Goal: Communication & Community: Answer question/provide support

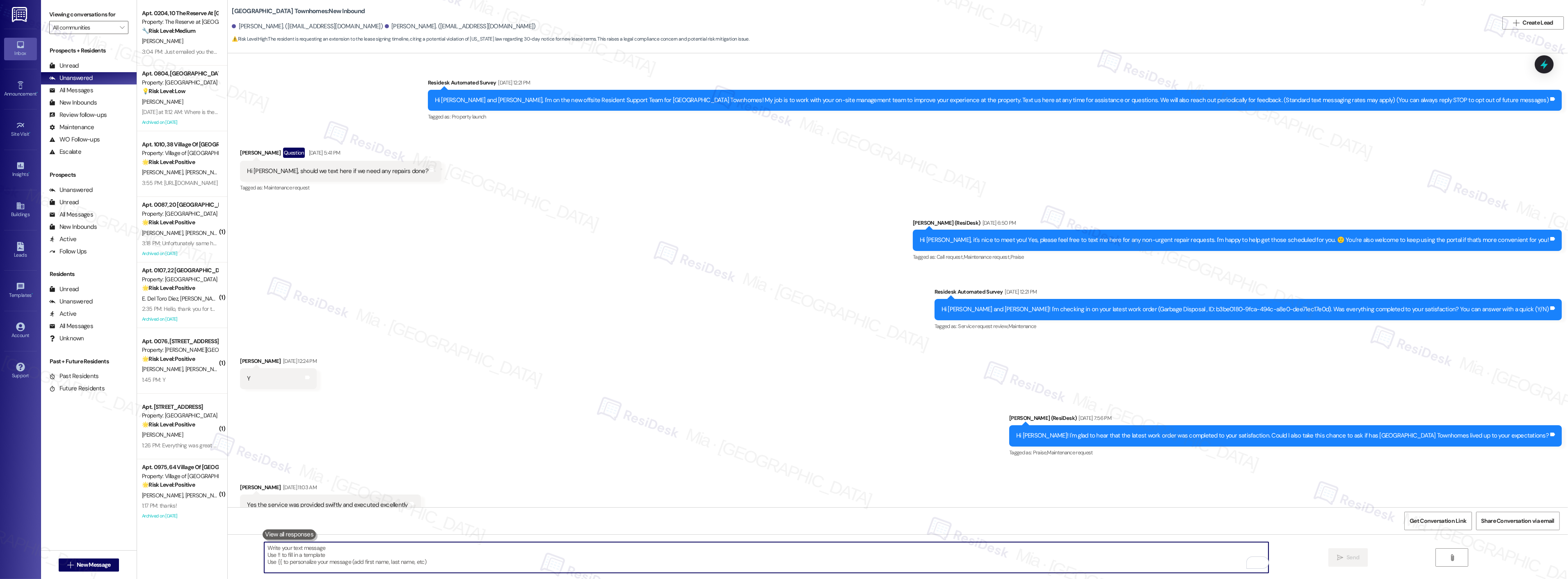
scroll to position [46, 0]
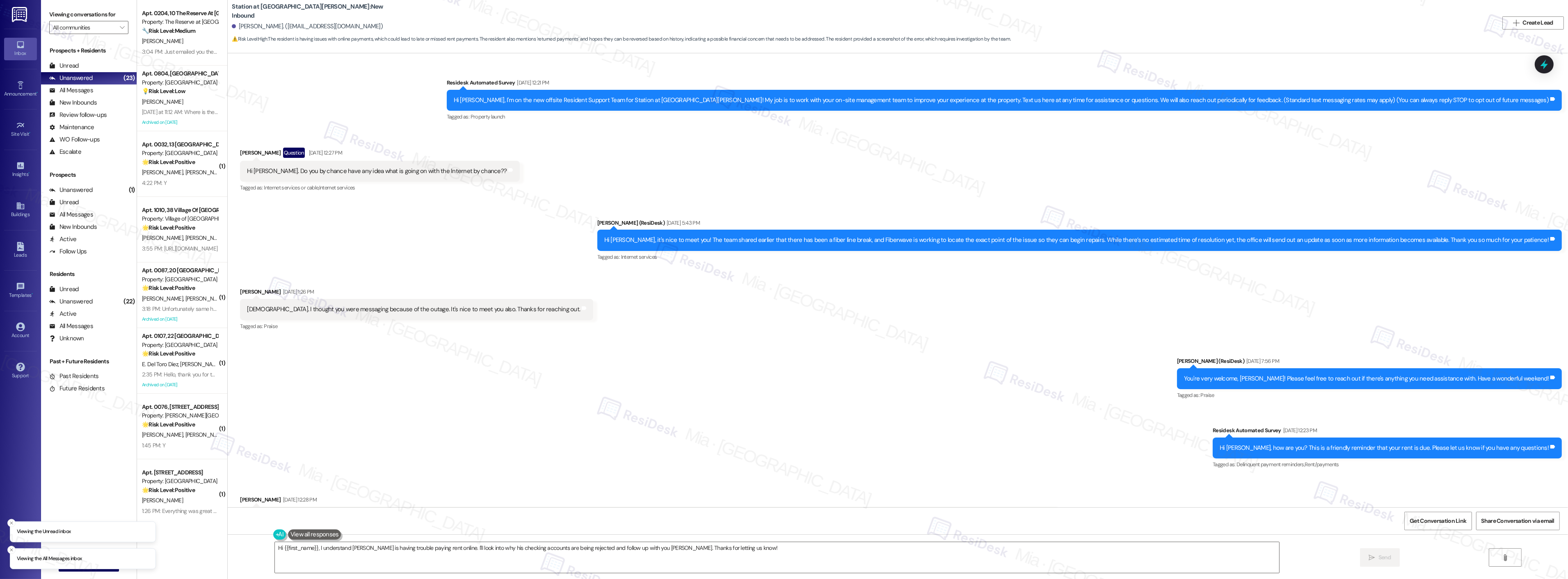
scroll to position [907, 0]
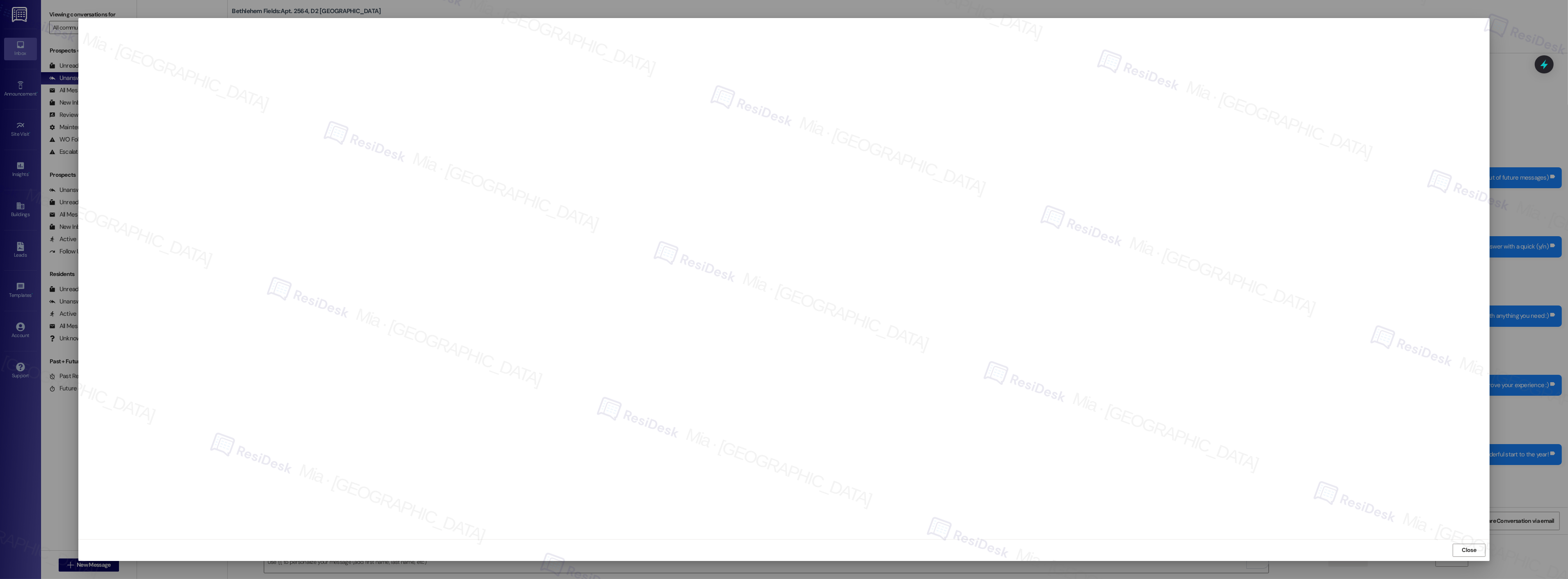
scroll to position [2391, 0]
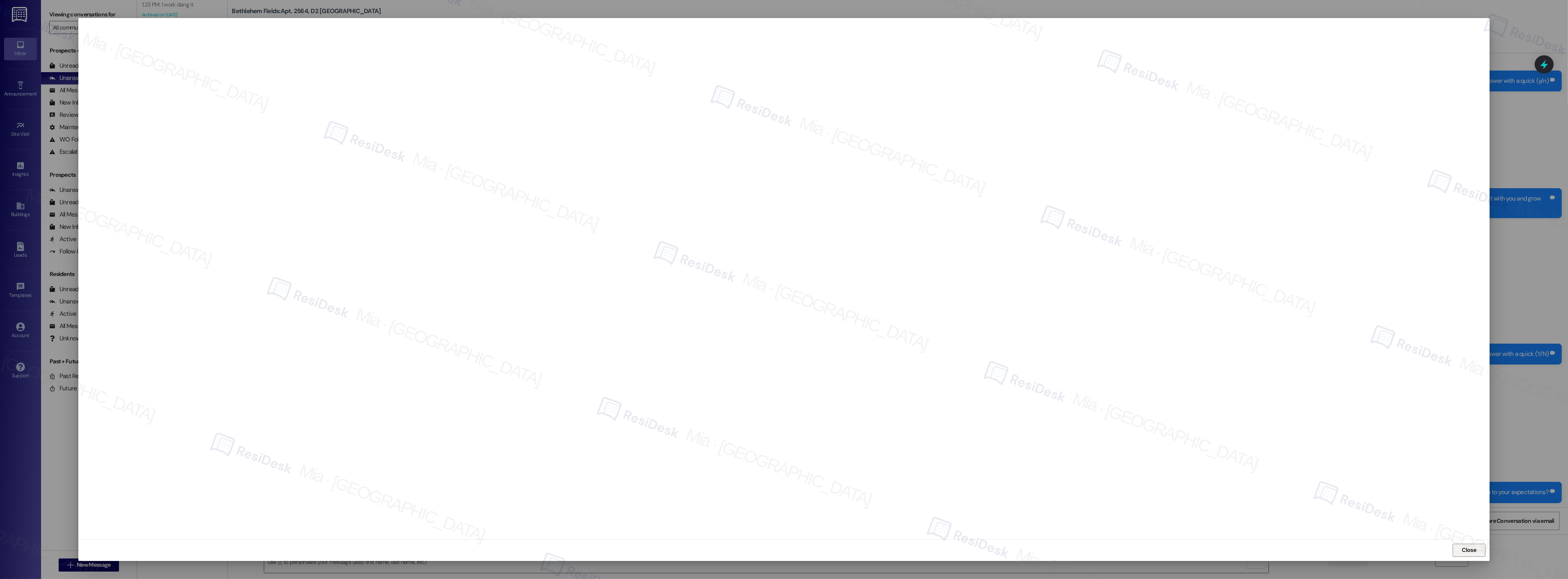
click at [1471, 547] on span "Close" at bounding box center [1469, 550] width 14 height 8
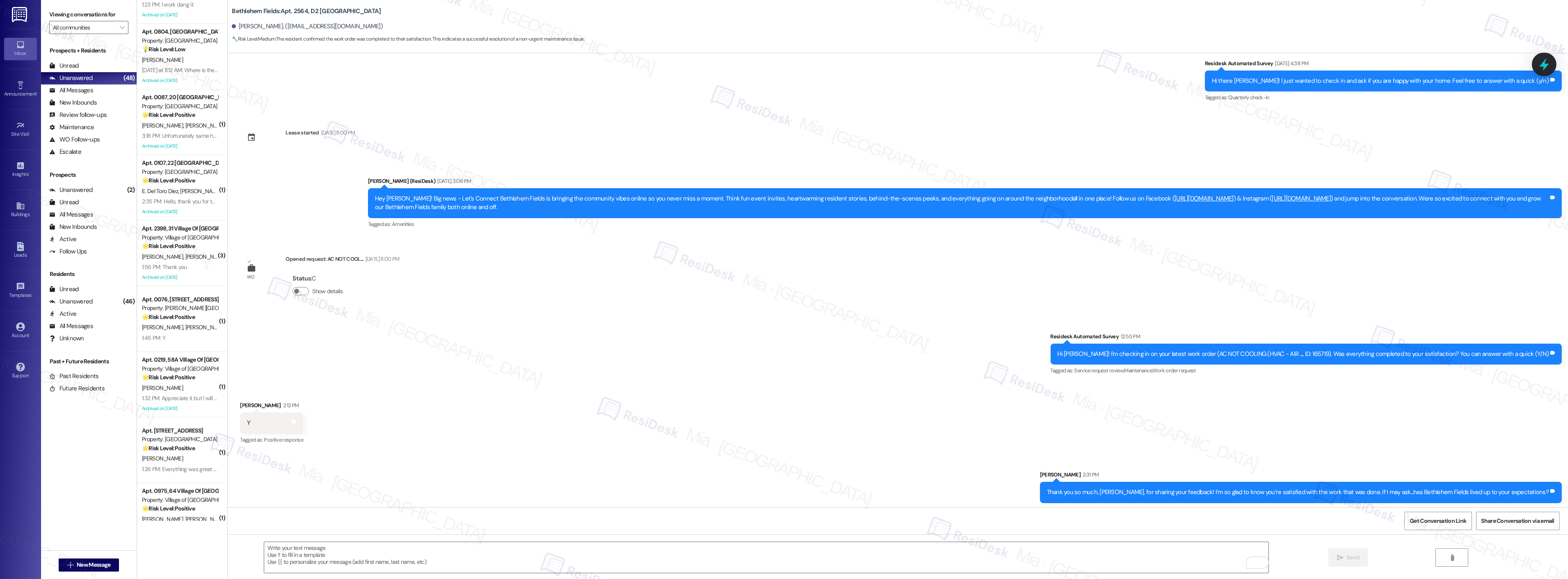
click at [1543, 69] on icon at bounding box center [1544, 64] width 14 height 14
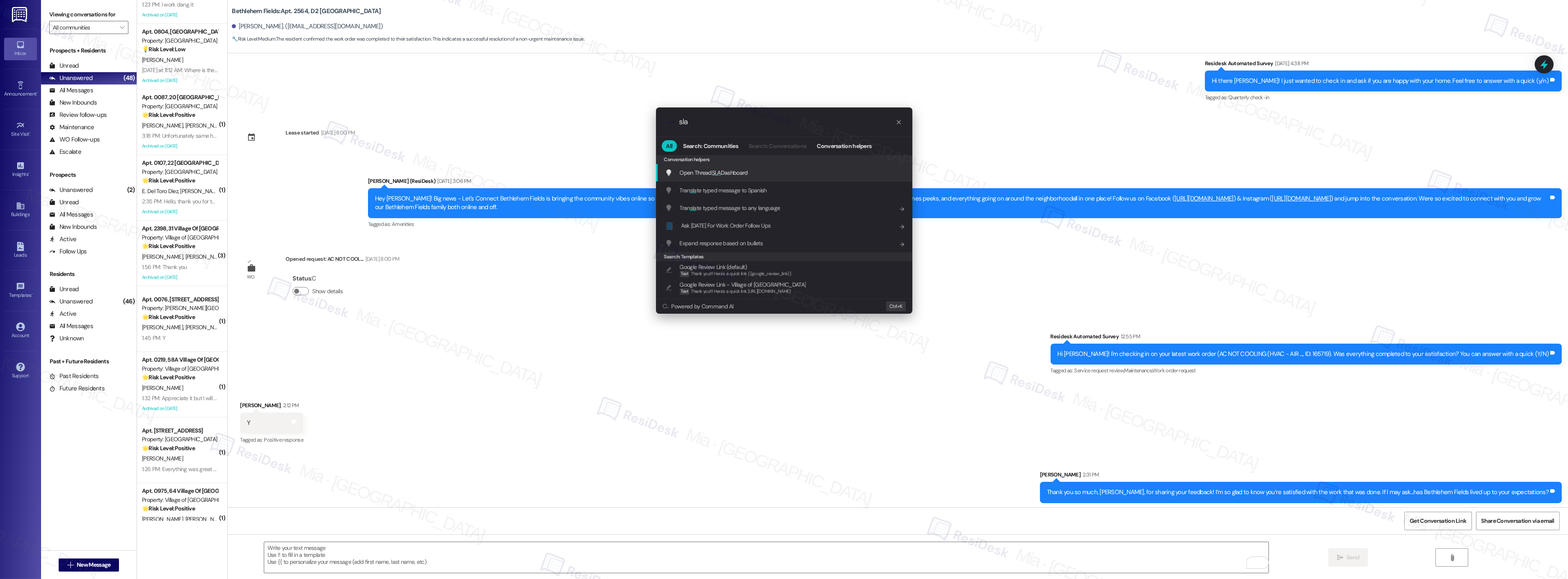
type input "sla"
click at [754, 169] on div "Open Thread SLA Dashboard Add shortcut" at bounding box center [785, 173] width 240 height 9
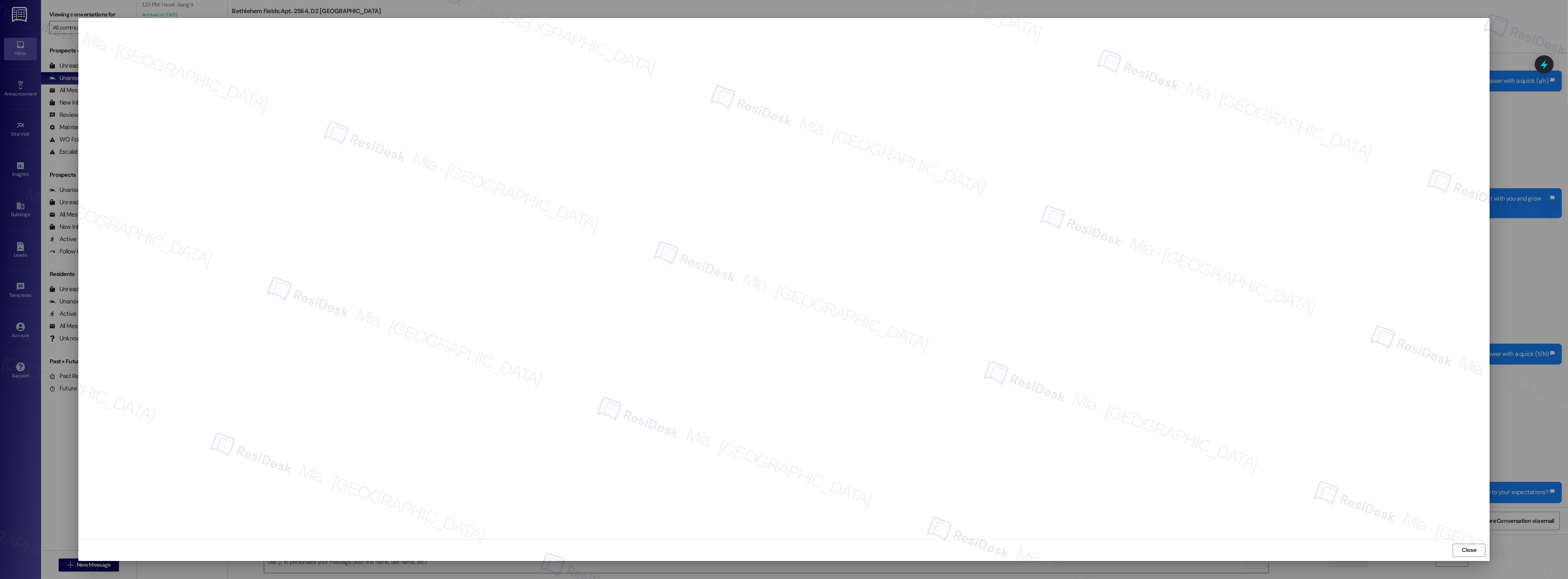
click at [1471, 547] on span "Close" at bounding box center [1469, 550] width 14 height 8
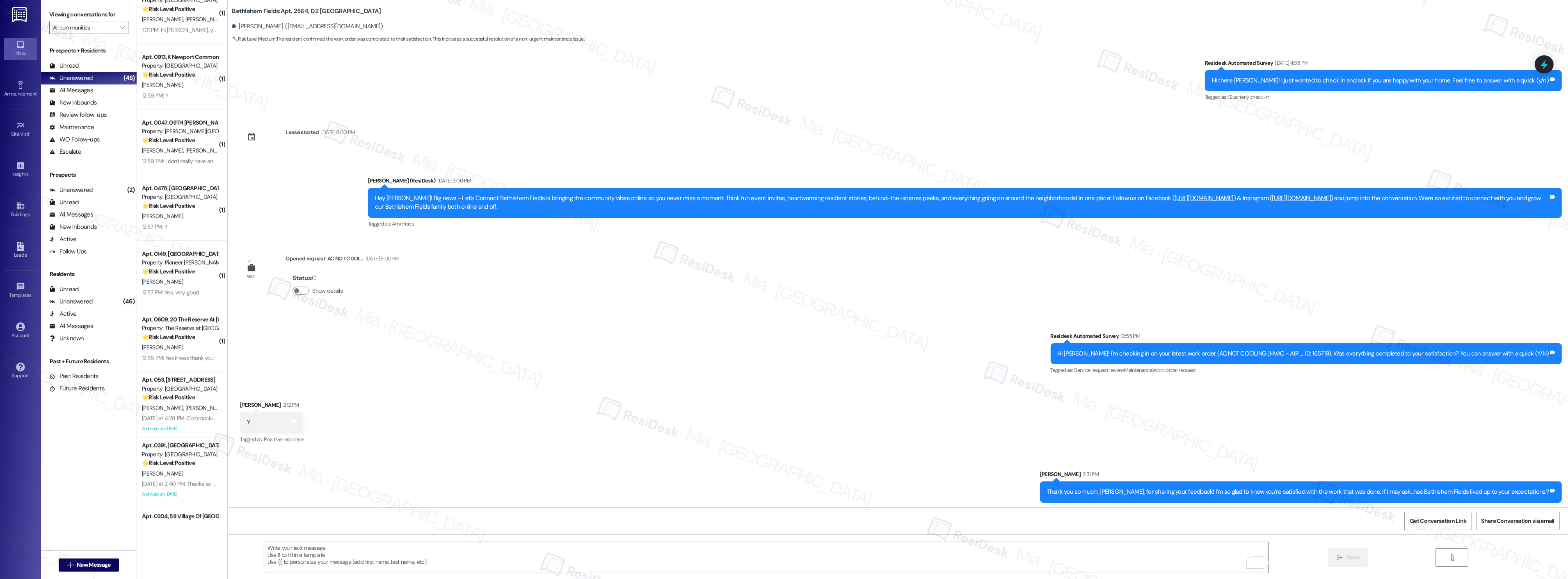
scroll to position [1513, 0]
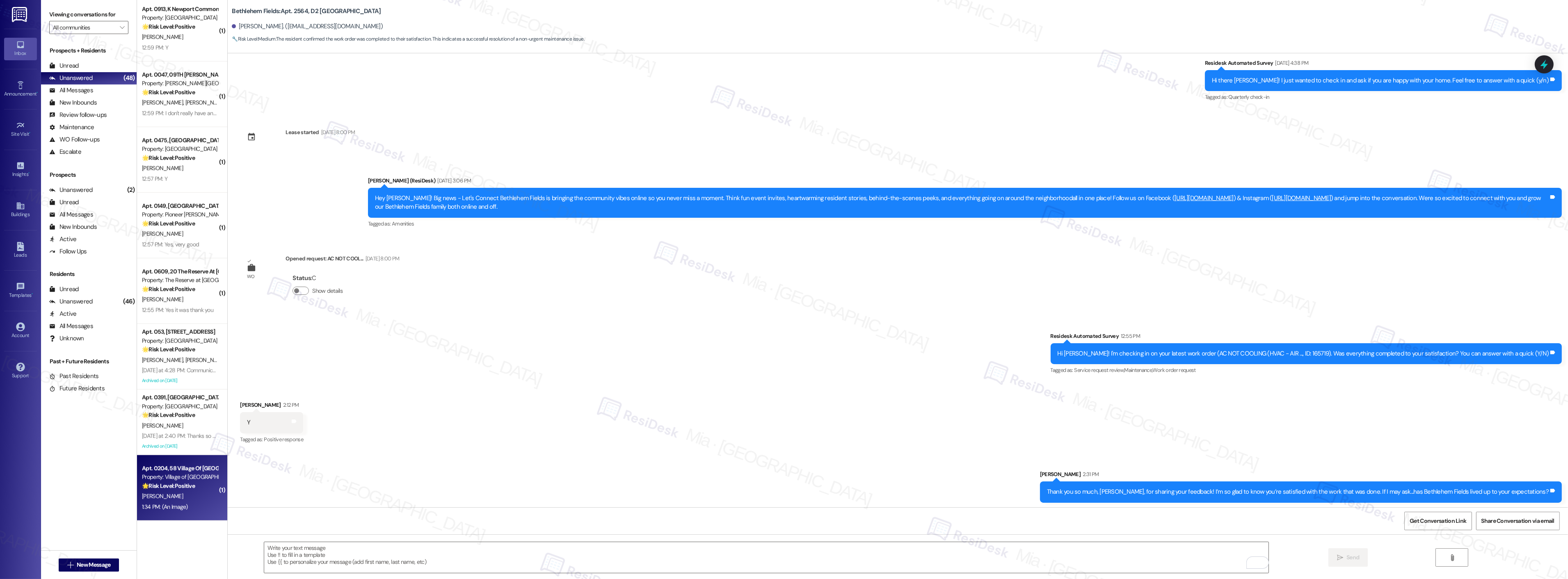
click at [170, 467] on div "Apt. 0204, 58 Village Of Olde Hickory" at bounding box center [180, 468] width 76 height 8
type textarea "Fetching suggested responses. Please feel free to read through the conversation…"
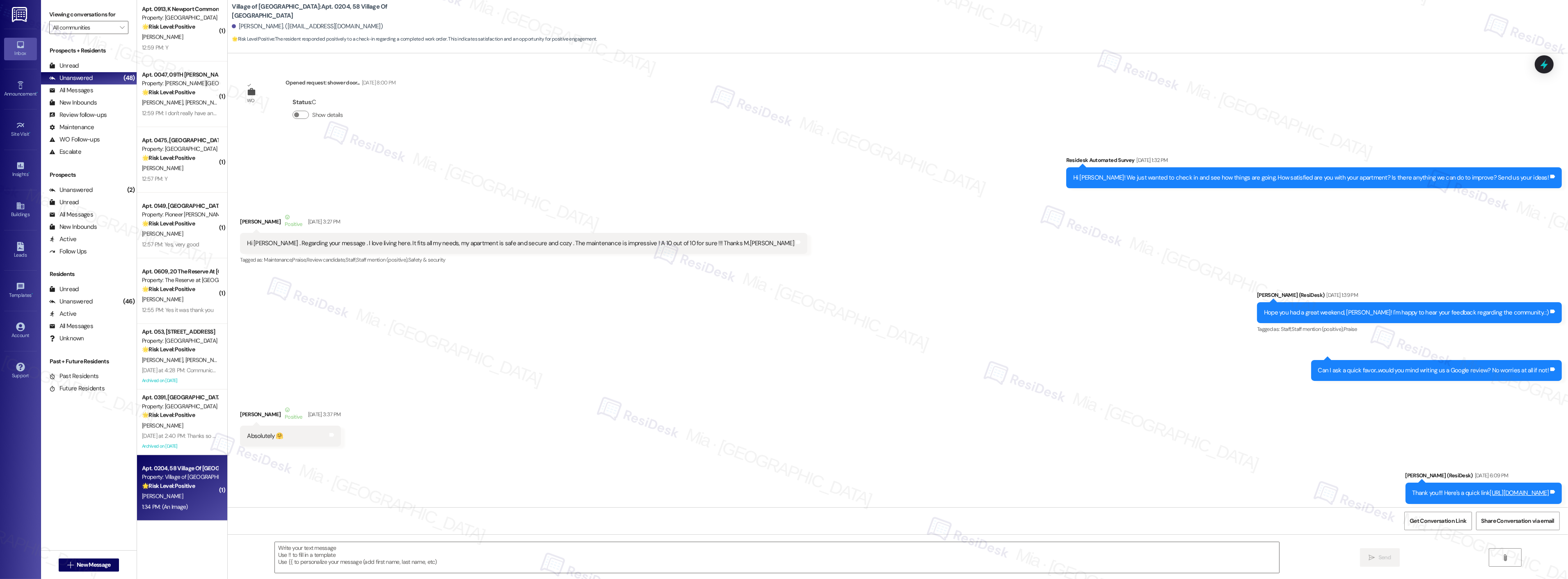
scroll to position [6672, 0]
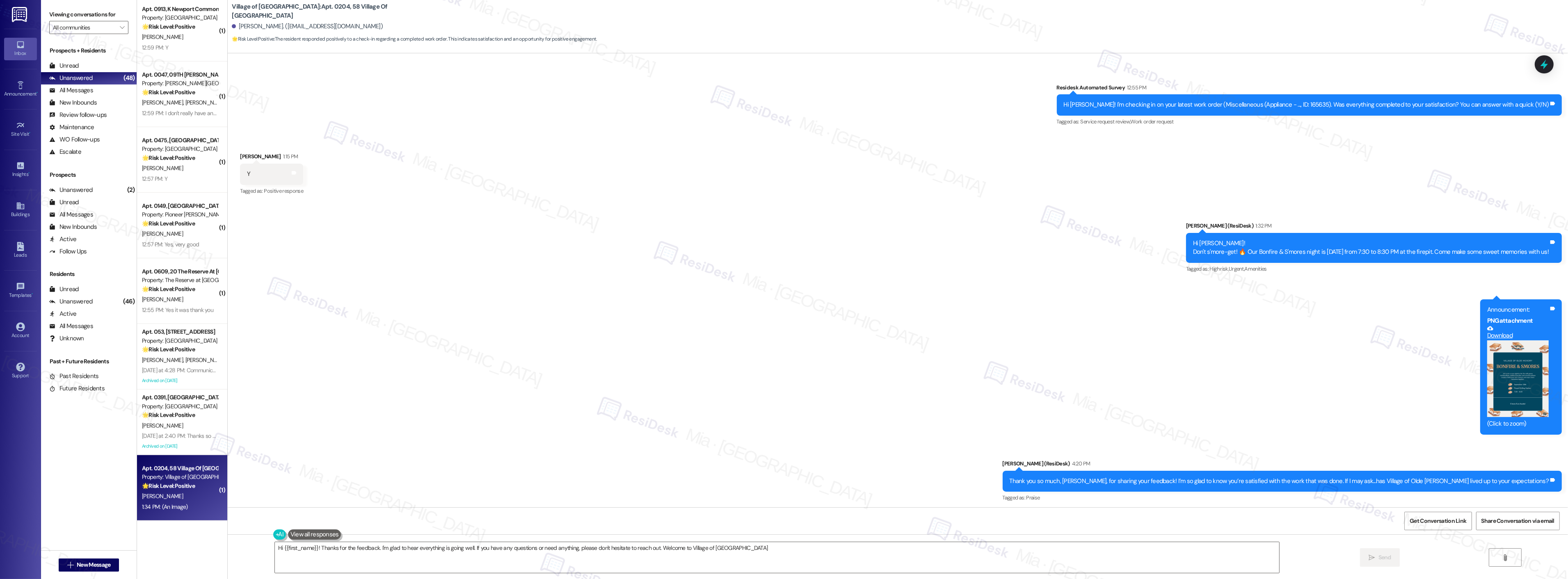
type textarea "Hi {{first_name}}! Thanks for the feedback. I'm glad to hear everything is goin…"
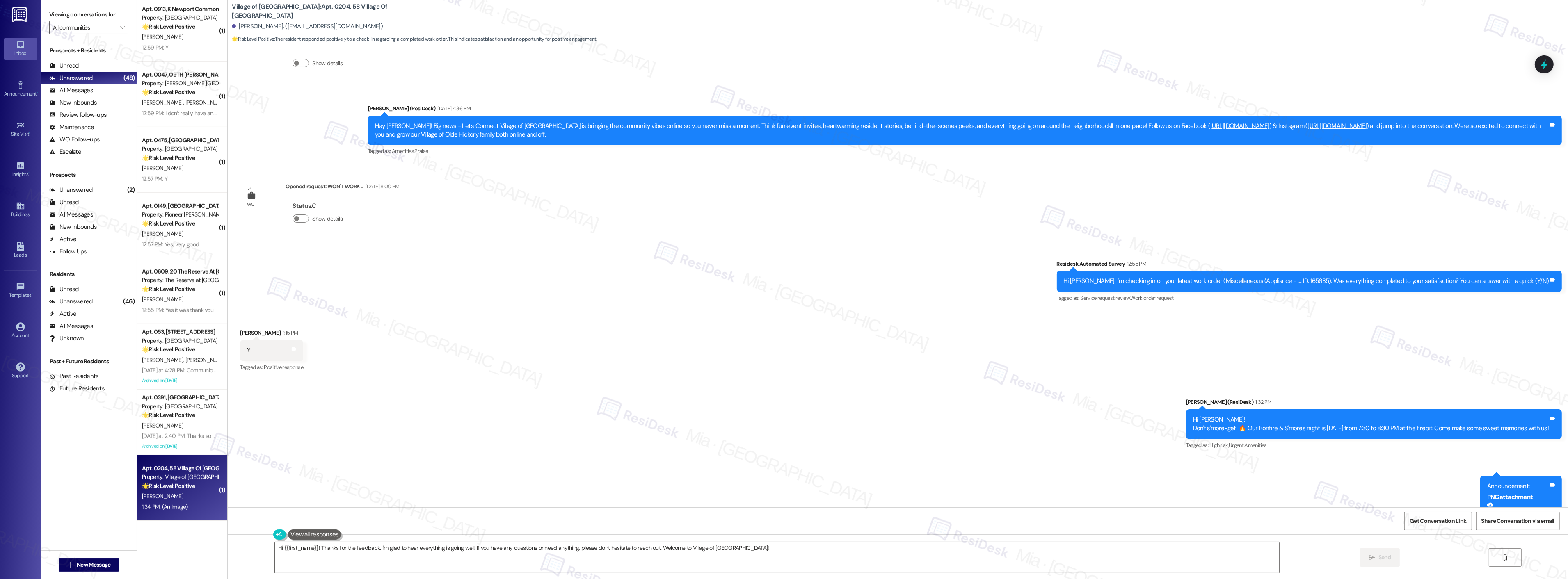
scroll to position [6490, 0]
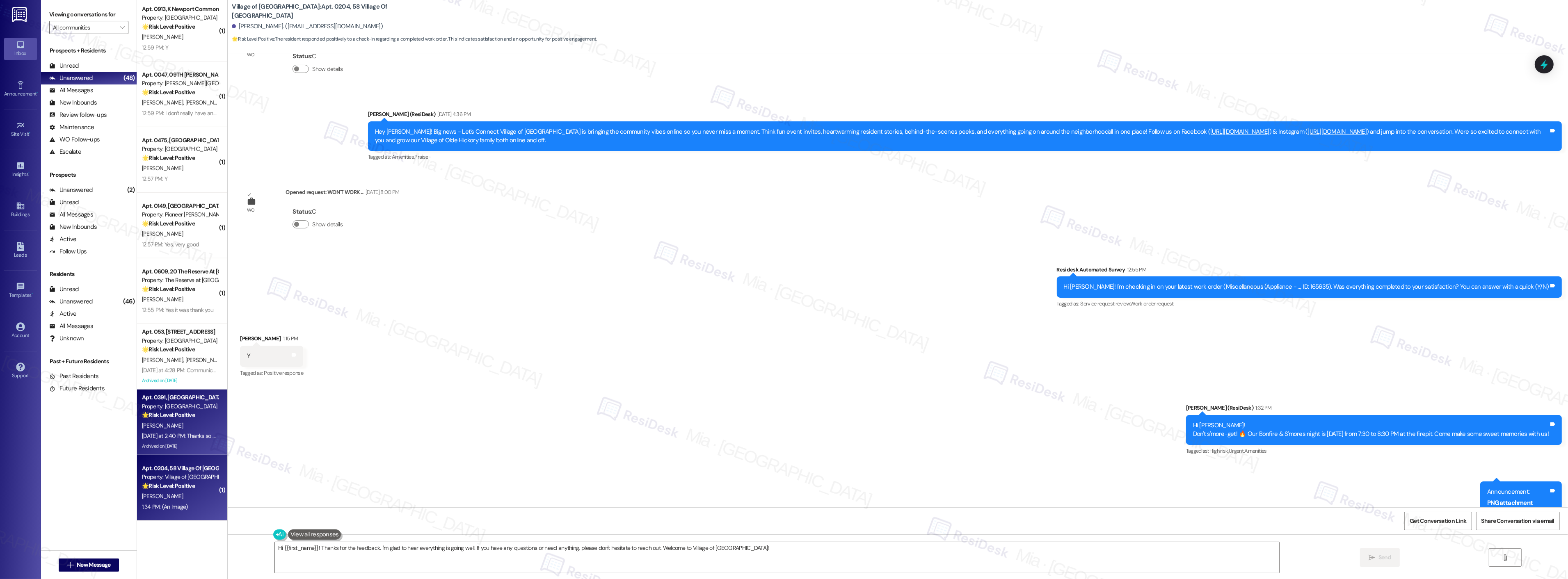
click at [183, 431] on div "Yesterday at 2:40 PM: Thanks so much that's so kind. Yesterday at 2:40 PM: Than…" at bounding box center [180, 437] width 77 height 10
type textarea "Fetching suggested responses. Please feel free to read through the conversation…"
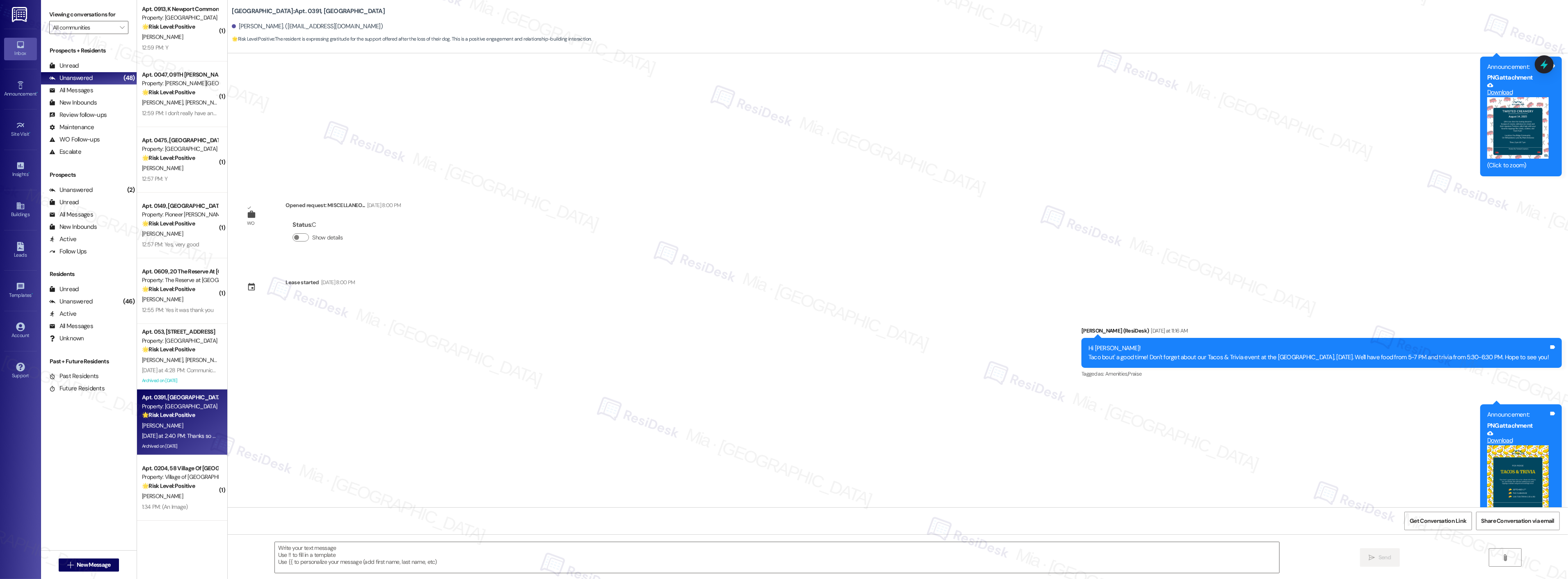
type textarea "Fetching suggested responses. Please feel free to read through the conversation…"
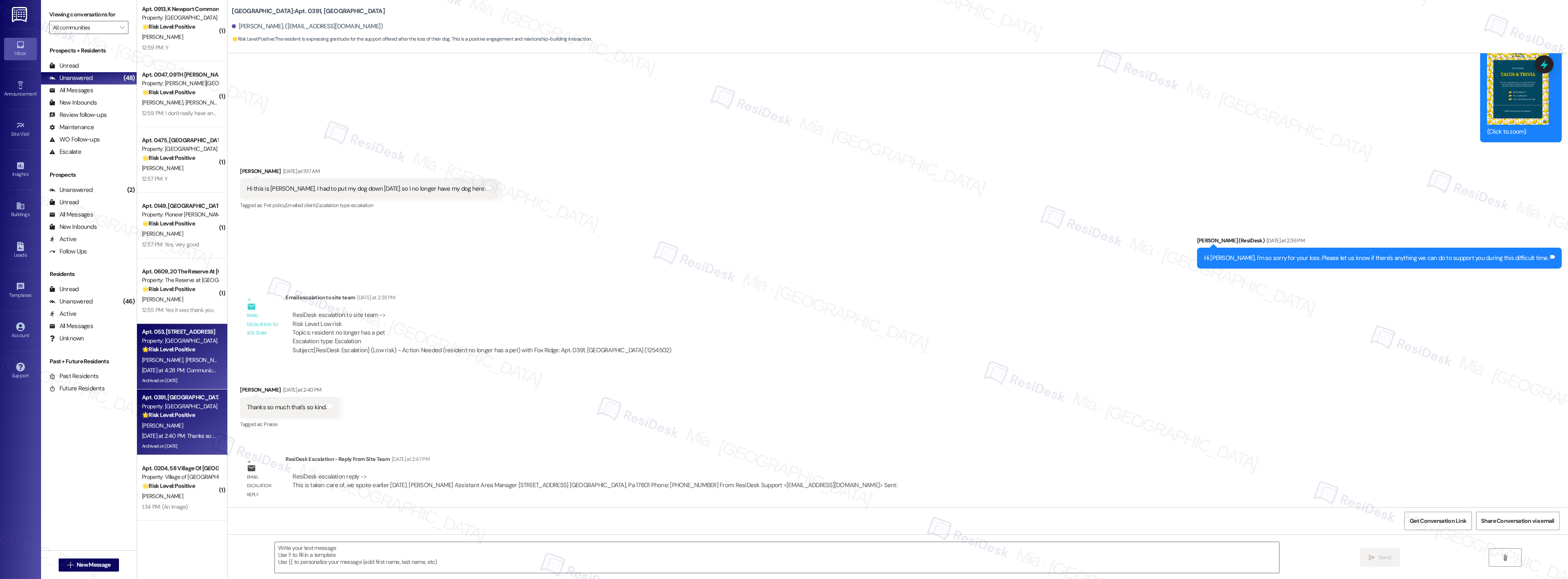
click at [177, 371] on div "Yesterday at 4:28 PM: Communication has been great, and I really appreciate how…" at bounding box center [895, 370] width 1507 height 7
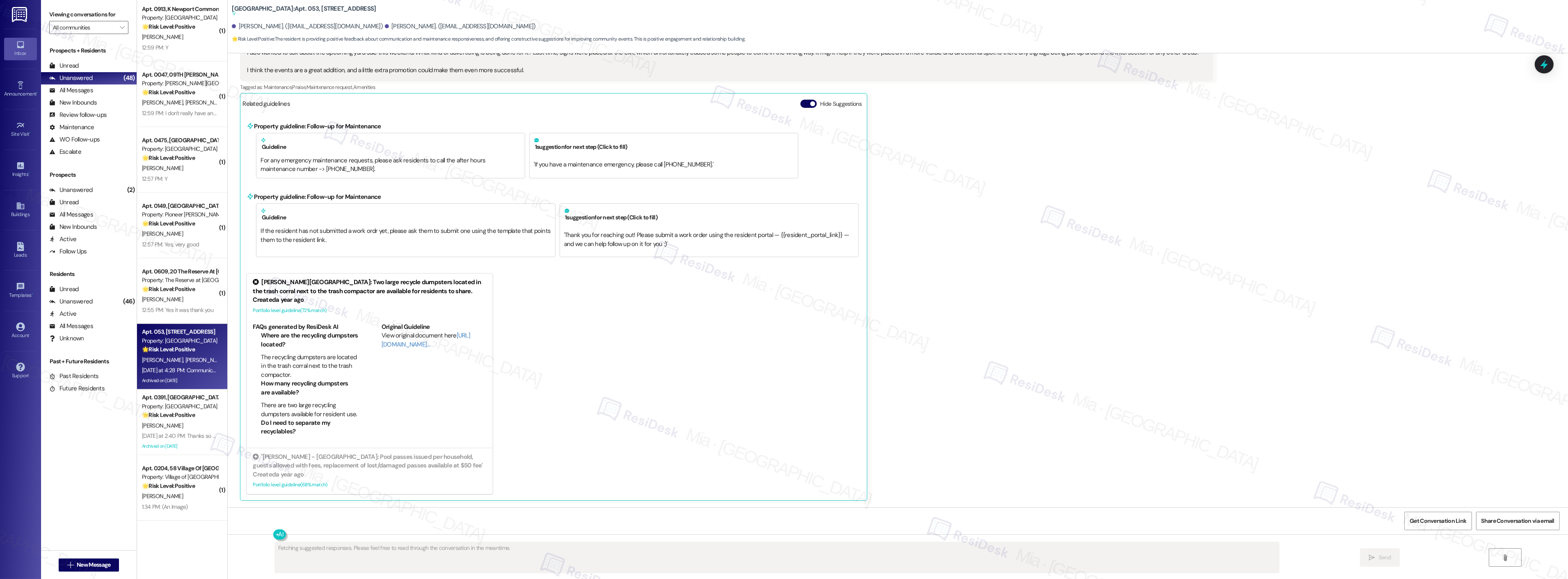
scroll to position [13915, 0]
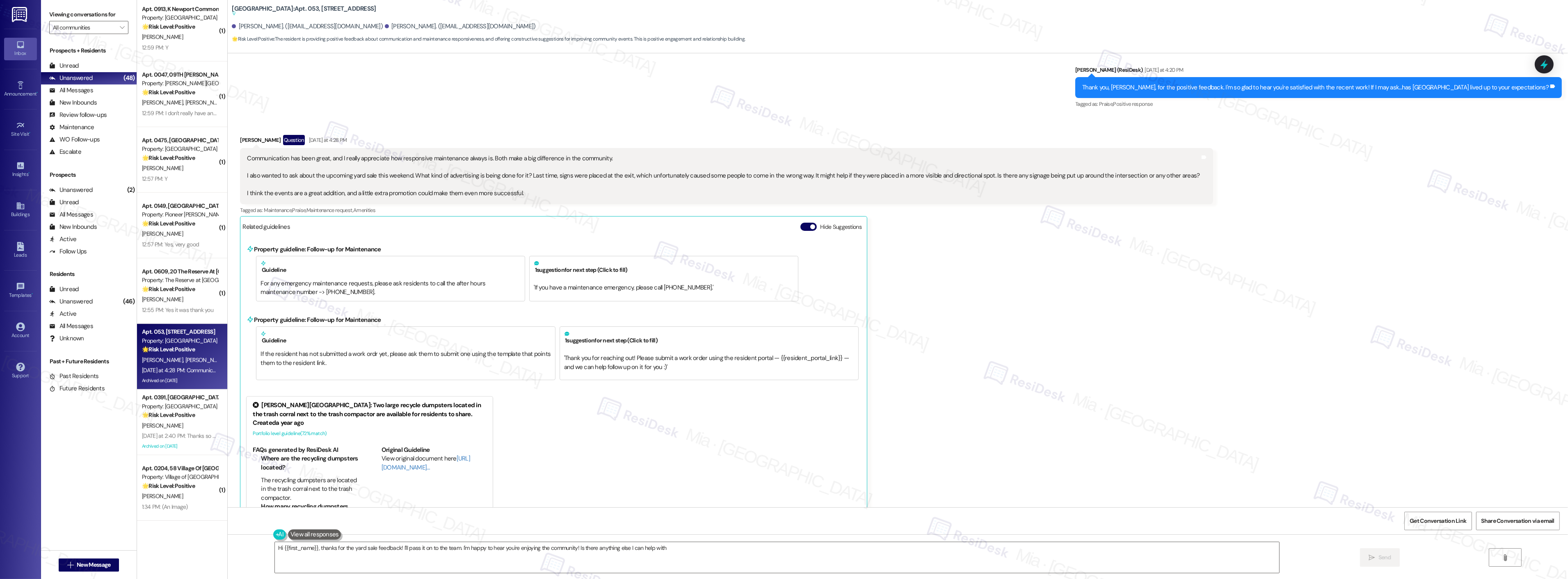
type textarea "Hi {{first_name}}, thanks for the yard sale feedback! I'll pass it on to the te…"
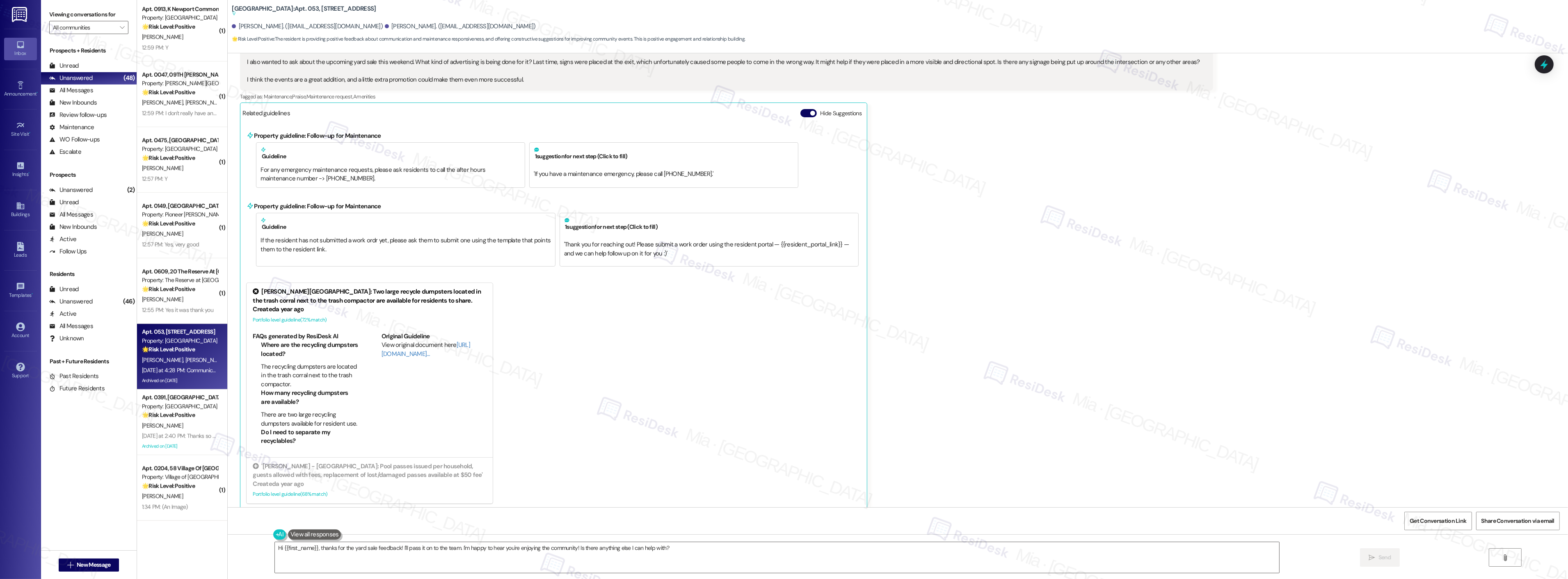
scroll to position [14051, 0]
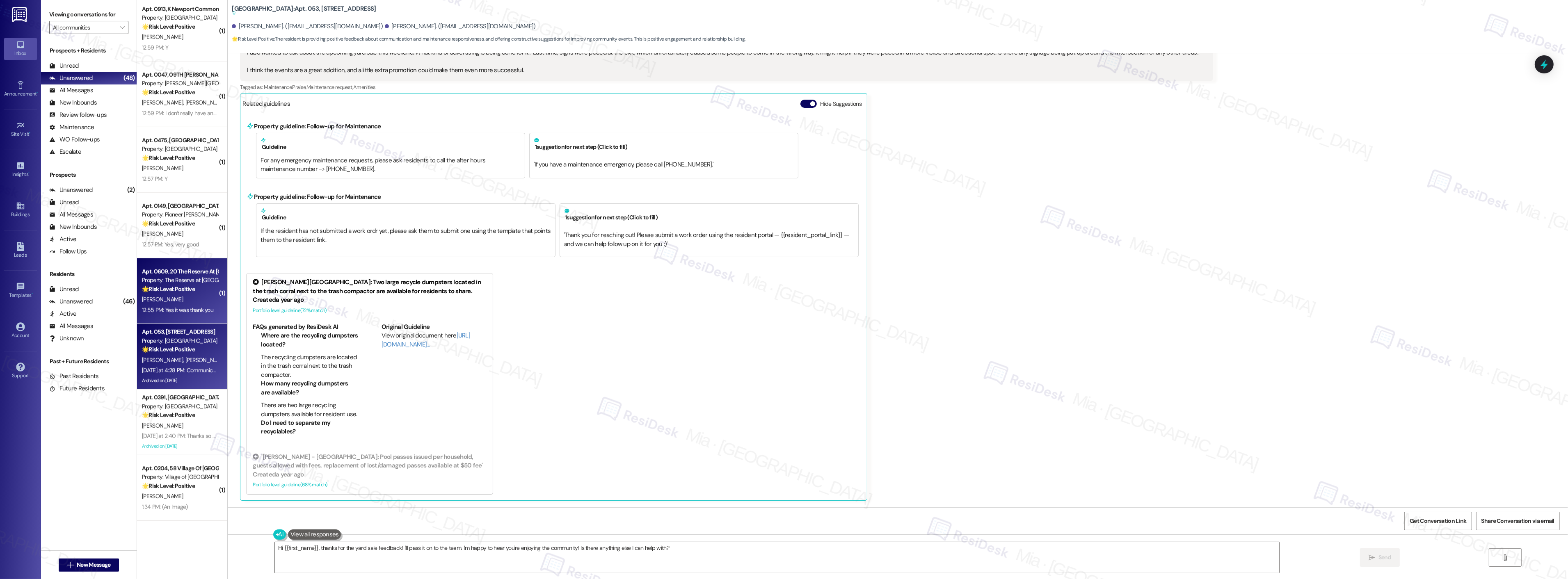
click at [171, 302] on div "[PERSON_NAME]" at bounding box center [180, 300] width 77 height 10
type textarea "Fetching suggested responses. Please feel free to read through the conversation…"
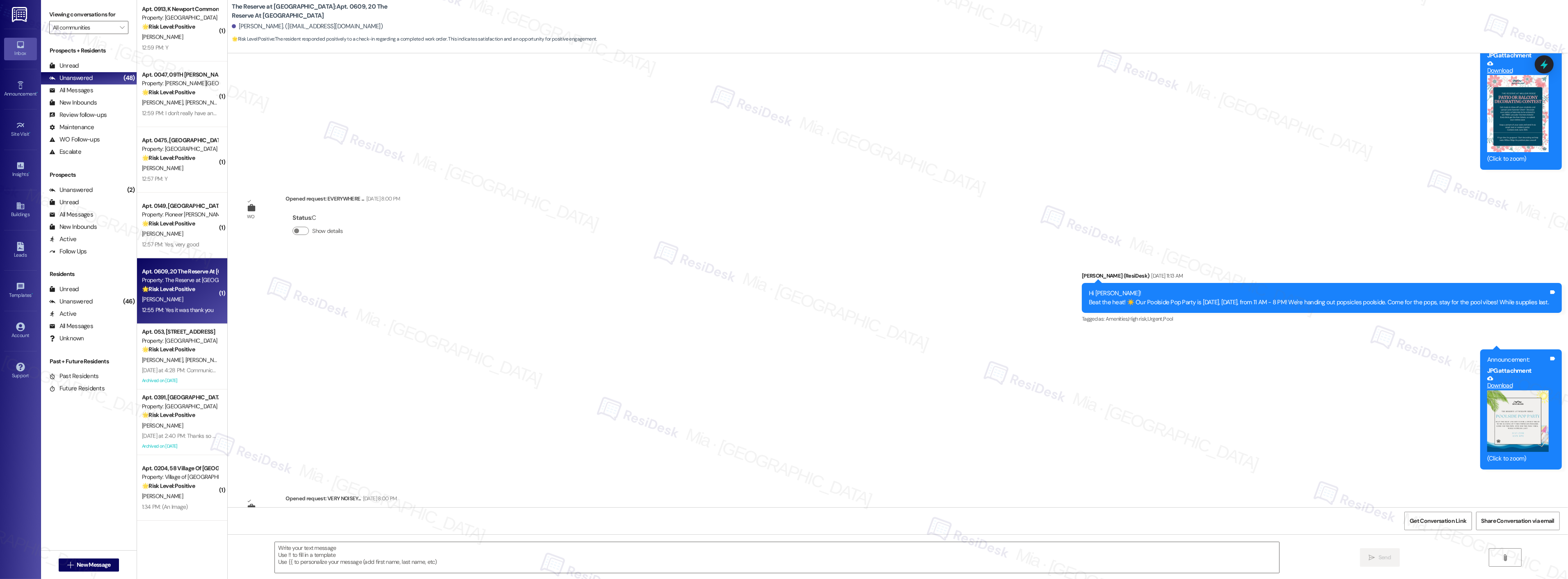
scroll to position [3400, 0]
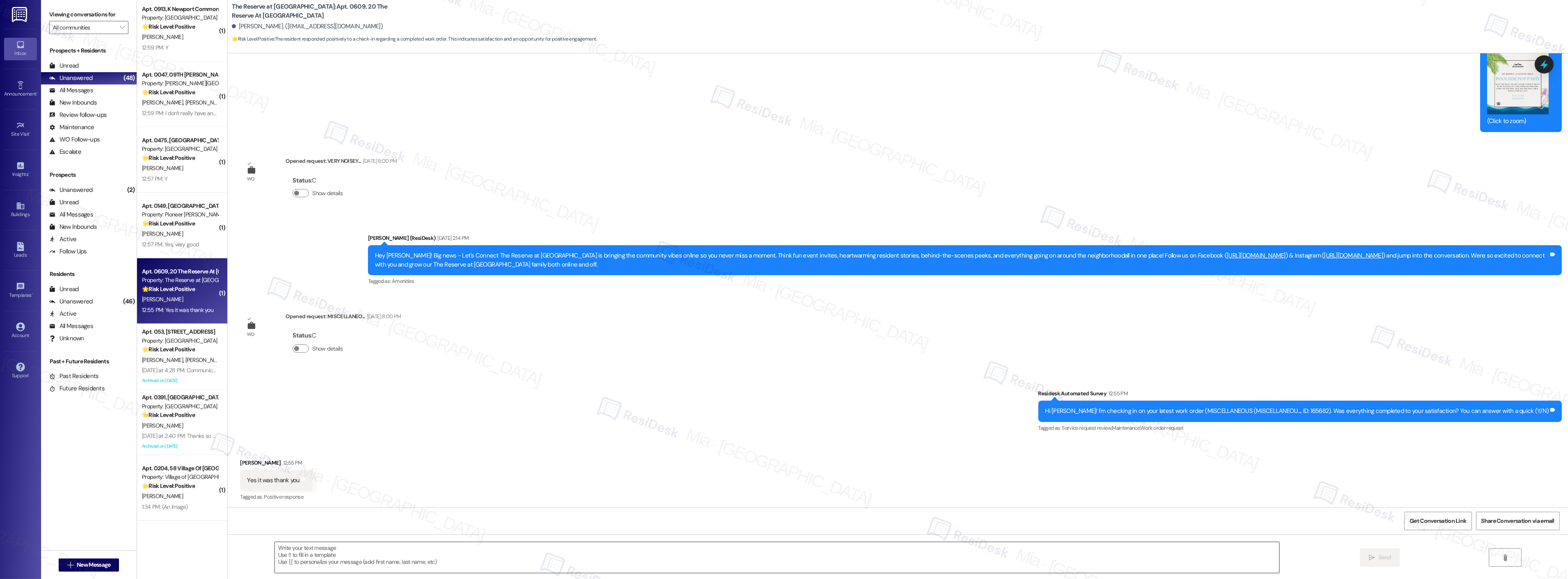
click at [329, 551] on textarea at bounding box center [777, 558] width 1004 height 31
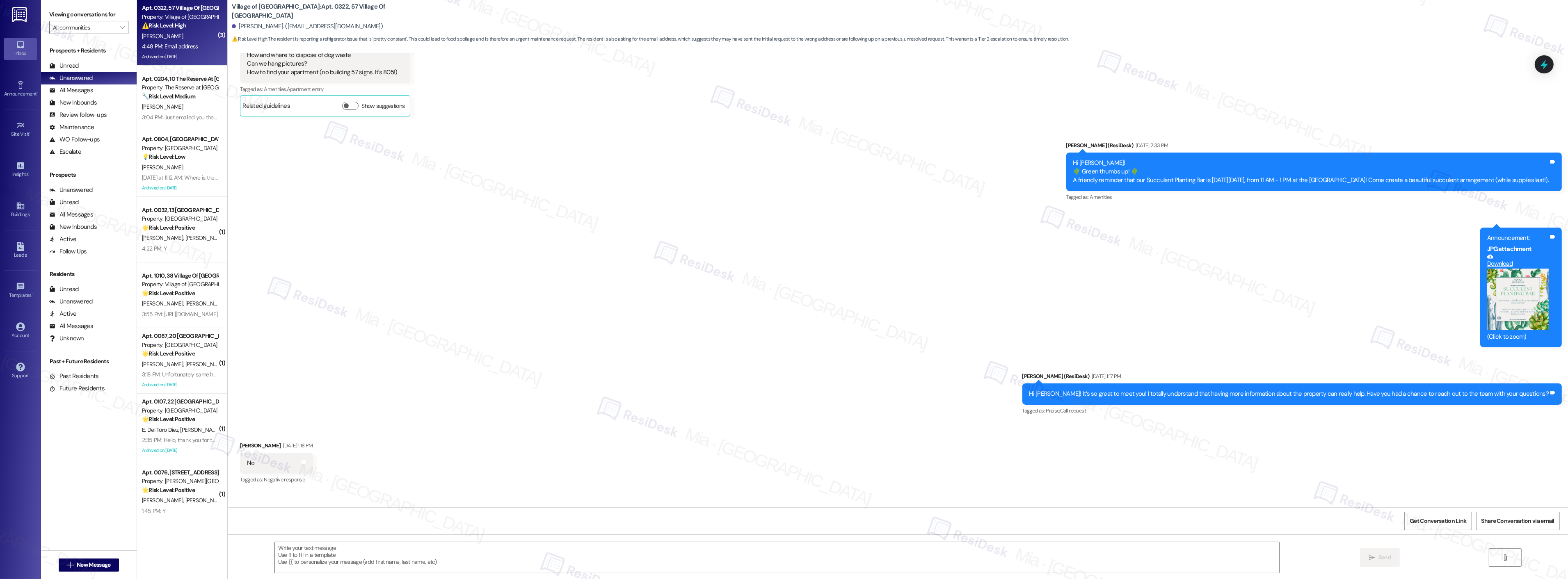
scroll to position [2648, 0]
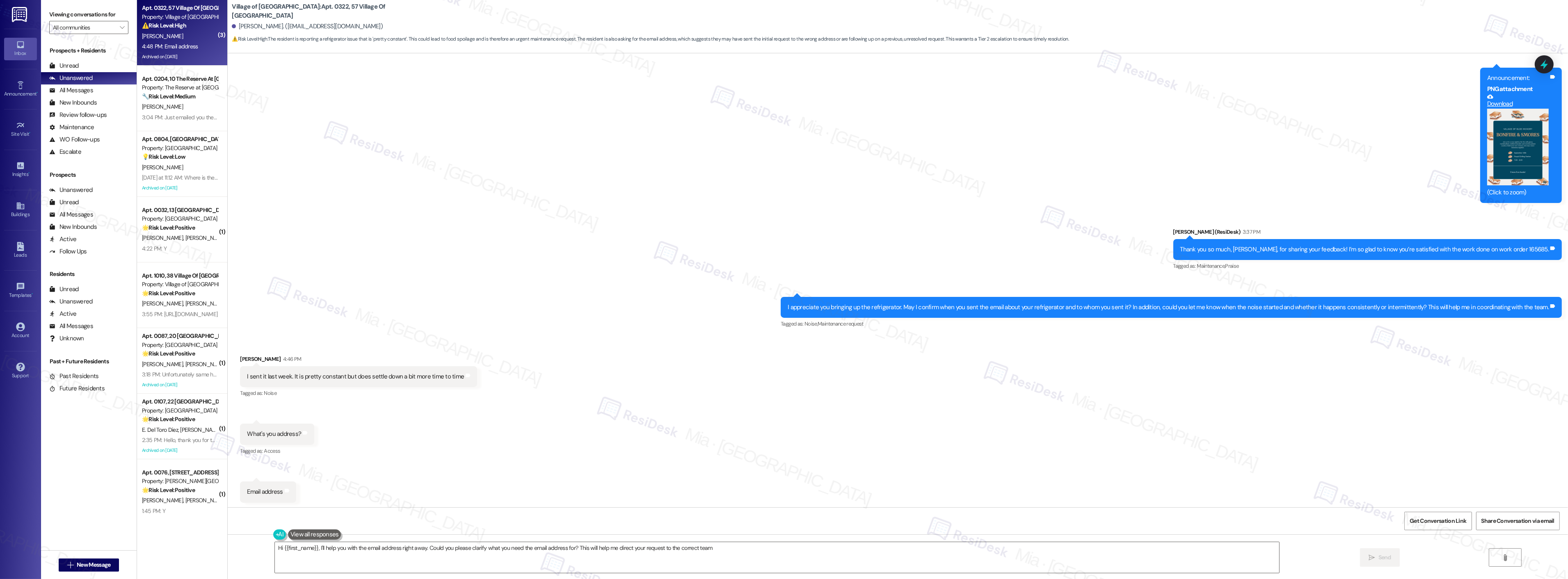
type textarea "Hi {{first_name}}, I'll help you with the email address right away. Could you p…"
drag, startPoint x: 290, startPoint y: 373, endPoint x: 450, endPoint y: 371, distance: 160.0
click at [450, 373] on div "I sent it last week. It is pretty constant but does settle down a bit more time…" at bounding box center [355, 377] width 217 height 8
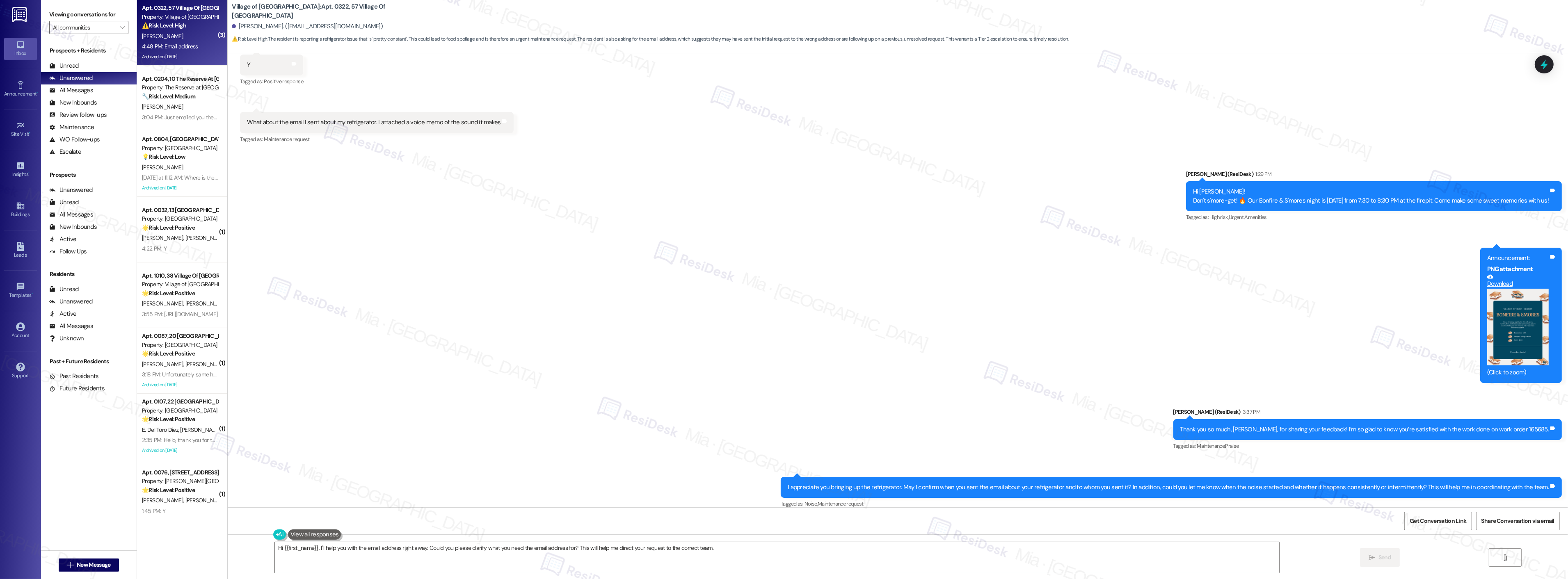
scroll to position [2466, 0]
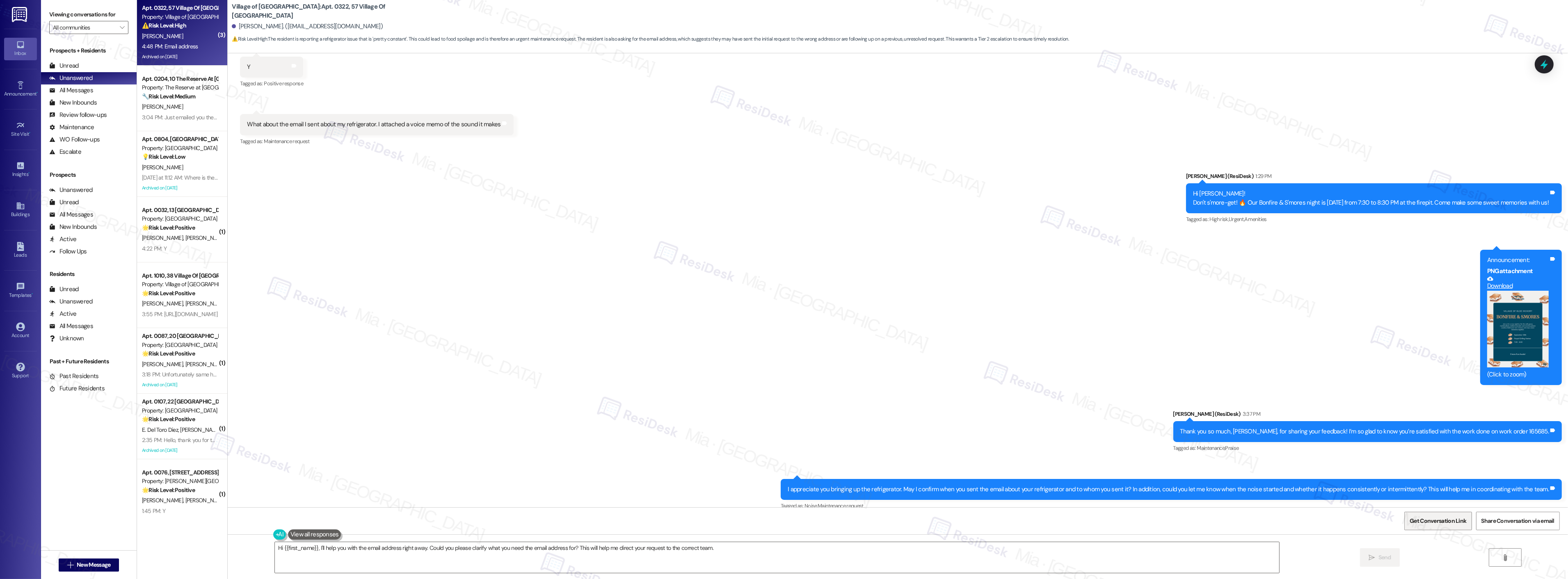
click at [1434, 519] on span "Get Conversation Link" at bounding box center [1438, 520] width 57 height 8
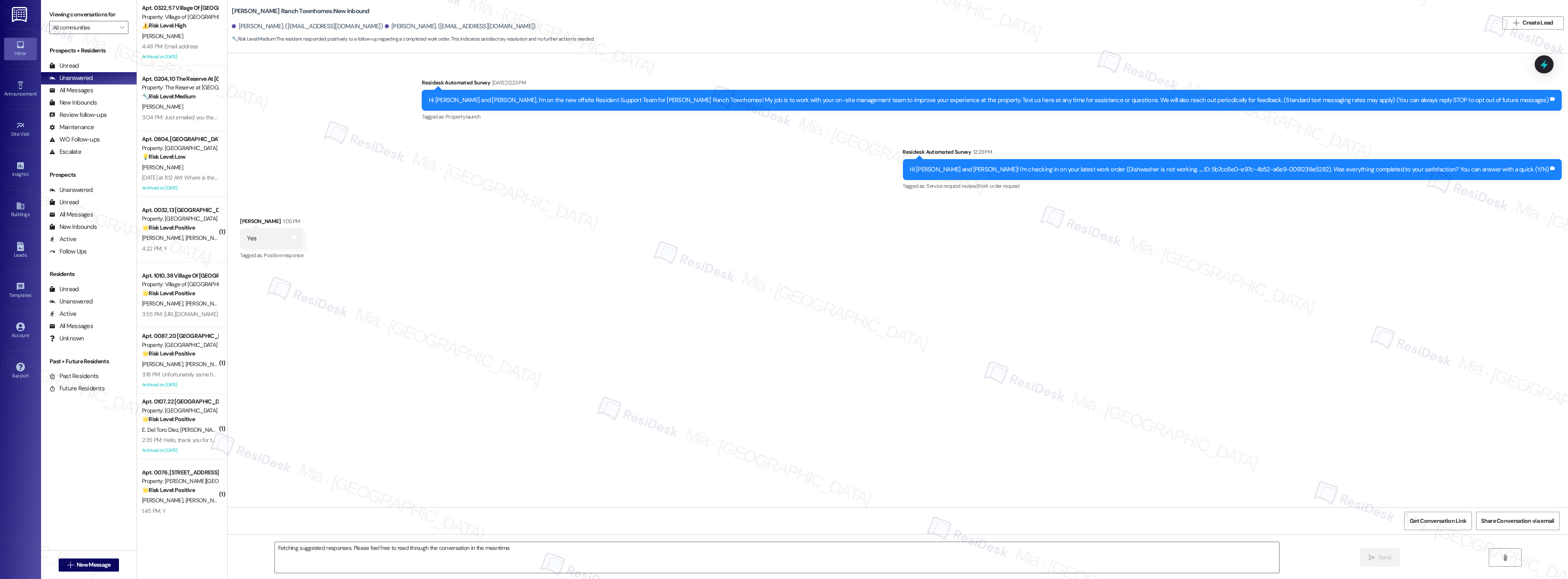
click at [724, 250] on div "Received via SMS [PERSON_NAME] 1:05 PM Yes Tags and notes Tagged as: Positive r…" at bounding box center [898, 233] width 1340 height 70
click at [343, 551] on textarea "Fetching suggested responses. Please feel free to read through the conversation…" at bounding box center [777, 558] width 1004 height 31
paste textarea "Thank you so much for sharing your feedback! I’m so glad to know you’re satisfi…"
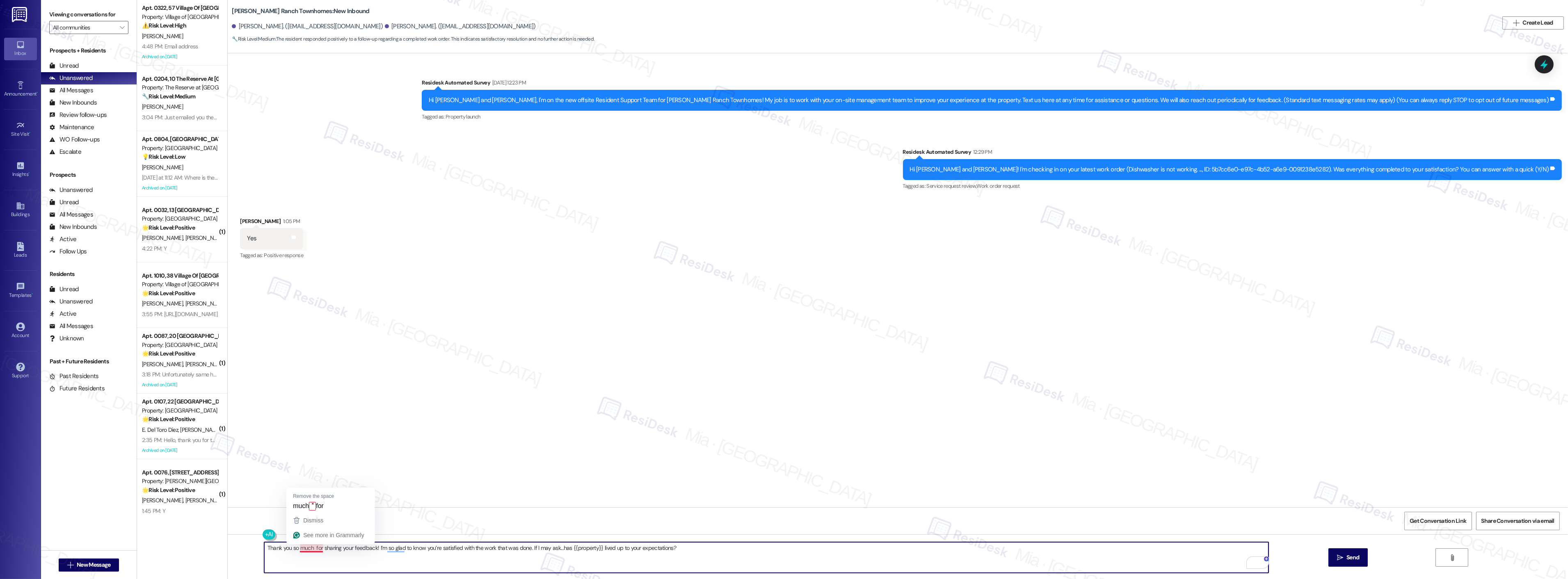
click at [308, 549] on textarea "Thank you so much for sharing your feedback! I’m so glad to know you’re satisfi…" at bounding box center [766, 558] width 1004 height 31
type textarea "Thank you so much, Ruth, for sharing your feedback! I’m so glad to know you’re …"
click at [671, 392] on div "Survey, sent via SMS Residesk Automated Survey Aug 05, 2025 at 12:23 PM Hi Ruth…" at bounding box center [898, 280] width 1340 height 454
click at [1348, 558] on span "Send" at bounding box center [1353, 557] width 13 height 8
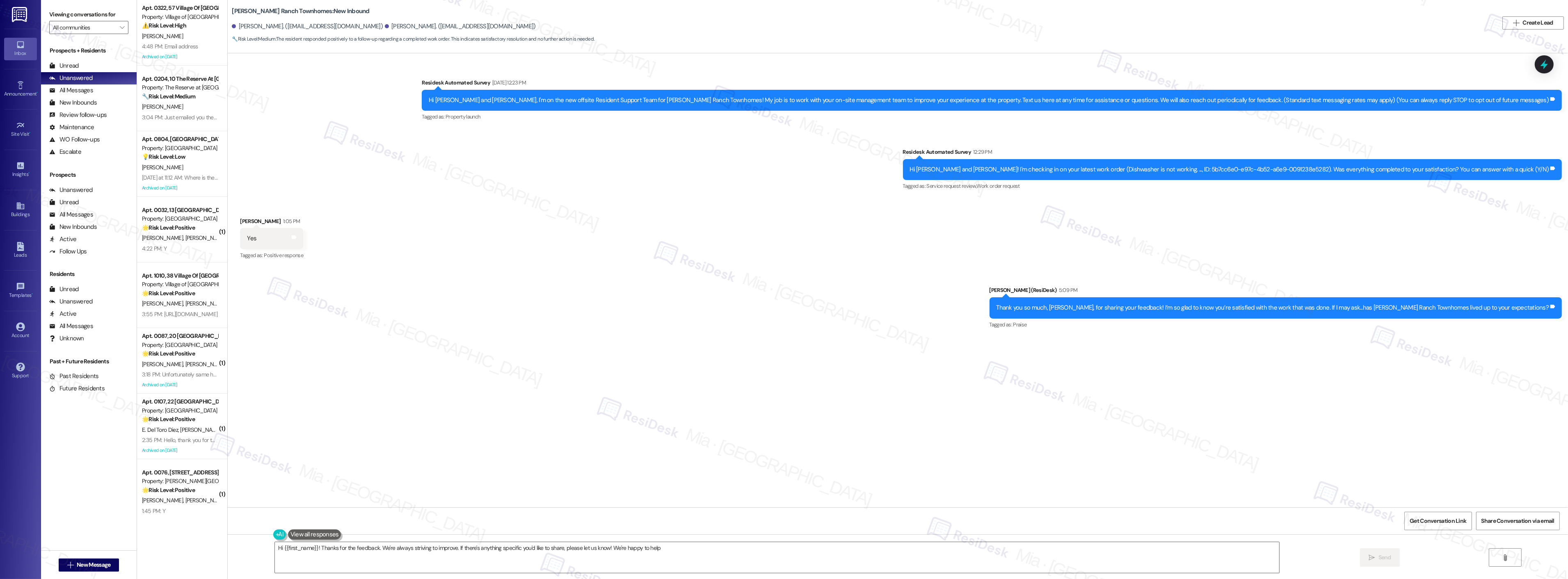
type textarea "Hi {{first_name}}! Thanks for the feedback. We're always striving to improve. I…"
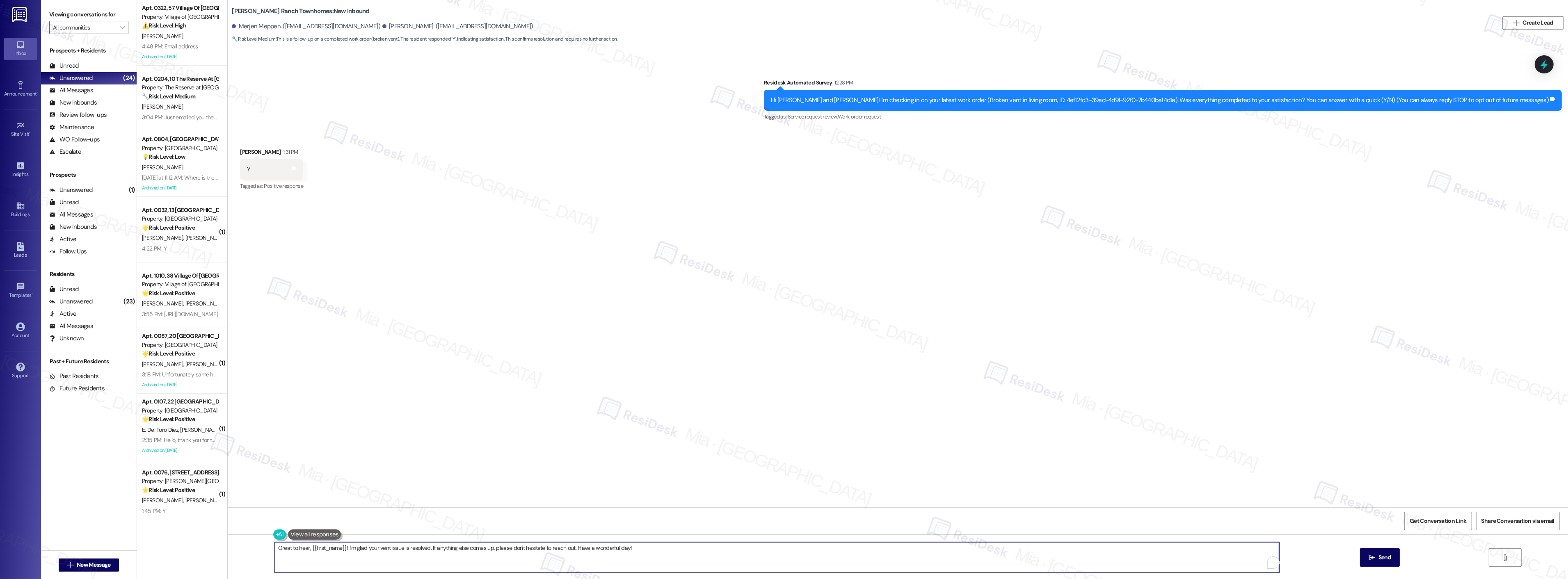
drag, startPoint x: 527, startPoint y: 547, endPoint x: 257, endPoint y: 547, distance: 270.0
click at [257, 547] on div "Great to hear, {{first_name}}! I'm glad your vent issue is resolved. If anythin…" at bounding box center [898, 565] width 1340 height 61
paste textarea "Thank you so much for sharing your feedback! I’m so glad to know you’re satisfi…"
type textarea "Thank you so much for sharing your feedback! I’m so glad to know you’re satisfi…"
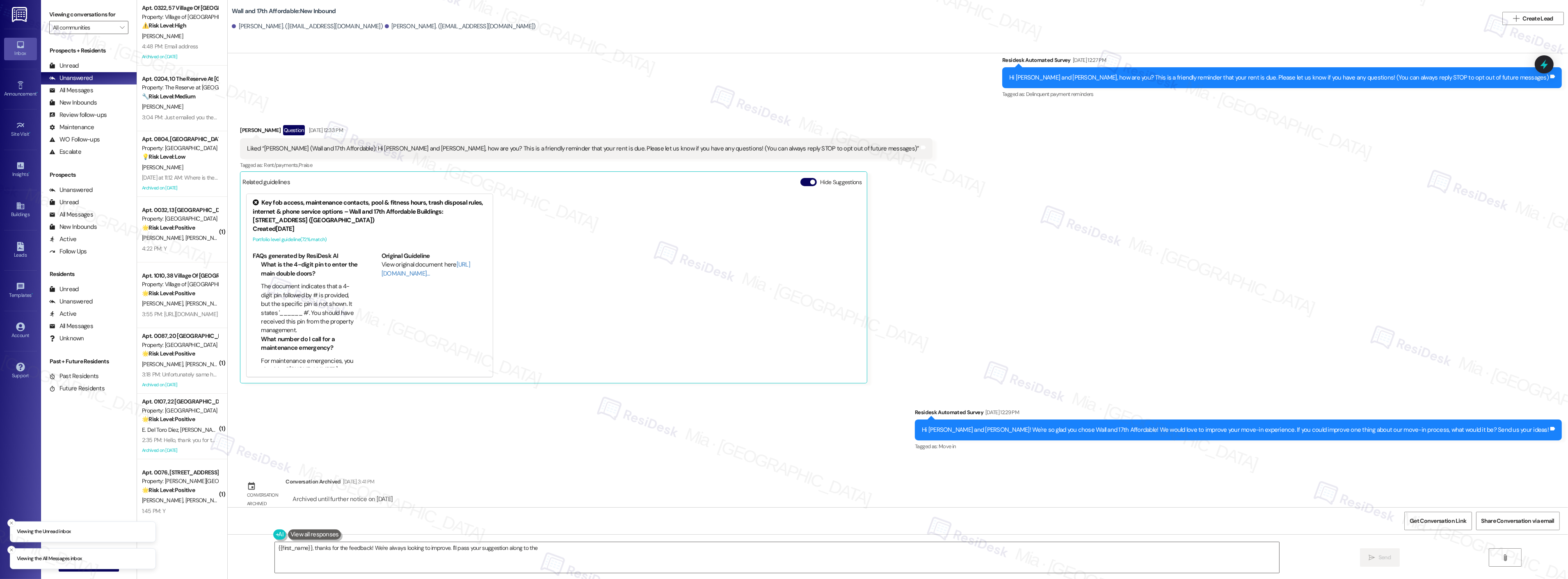
scroll to position [34, 0]
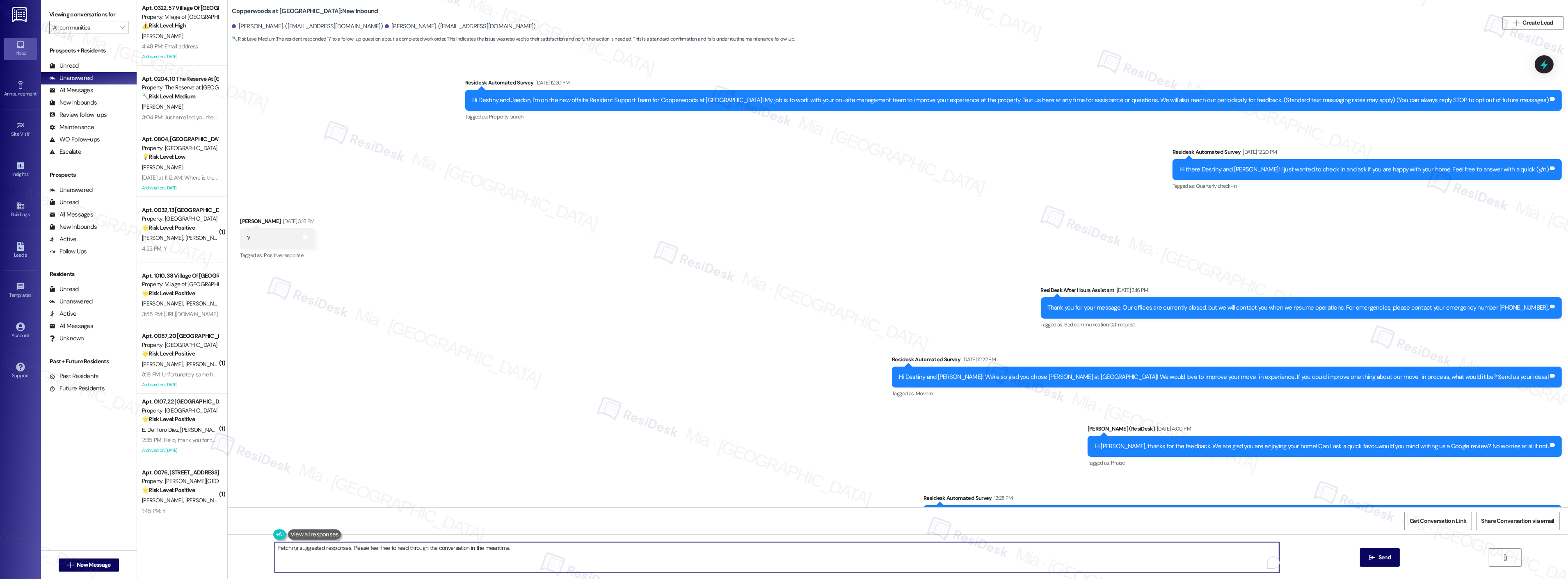
drag, startPoint x: 684, startPoint y: 549, endPoint x: 271, endPoint y: 549, distance: 413.0
click at [275, 549] on textarea "Hi {{first_name}}, I'm glad to hear the dryer work order was completed to your …" at bounding box center [777, 558] width 1004 height 31
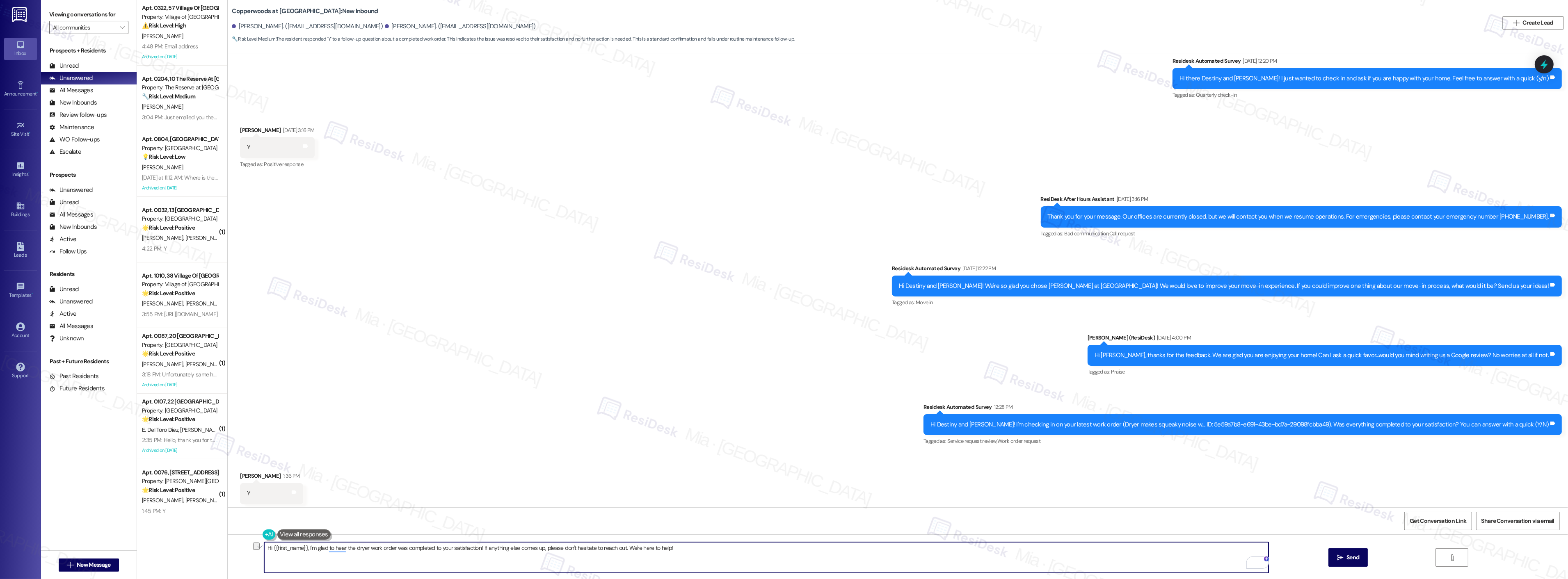
scroll to position [106, 0]
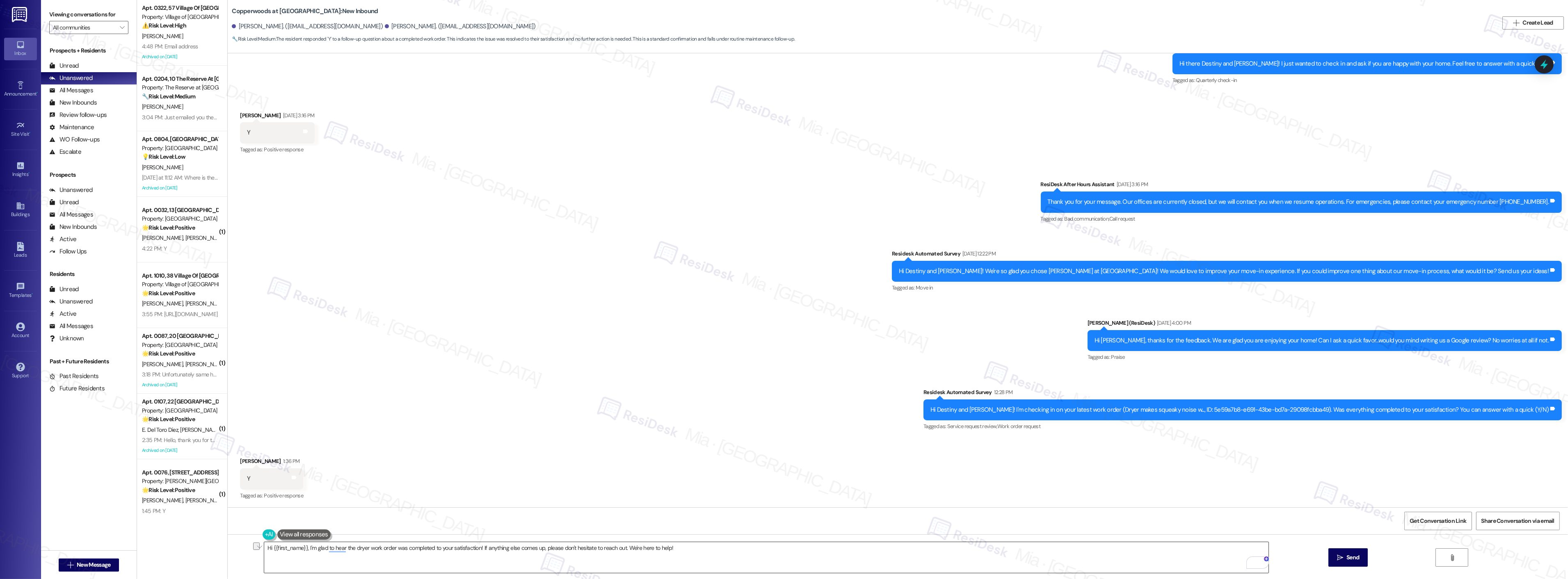
click at [442, 545] on textarea "Hi {{first_name}}, I'm glad to hear the dryer work order was completed to your …" at bounding box center [766, 558] width 1004 height 31
drag, startPoint x: 475, startPoint y: 548, endPoint x: 686, endPoint y: 549, distance: 211.0
click at [686, 549] on textarea "Hi {{first_name}}, I'm glad to hear the dryer work order was completed to your …" at bounding box center [766, 558] width 1004 height 31
drag, startPoint x: 502, startPoint y: 549, endPoint x: 229, endPoint y: 549, distance: 273.0
click at [229, 549] on div "Hi {{first_name}}, I'm glad to hear the dryer work order was completed to your …" at bounding box center [898, 565] width 1340 height 61
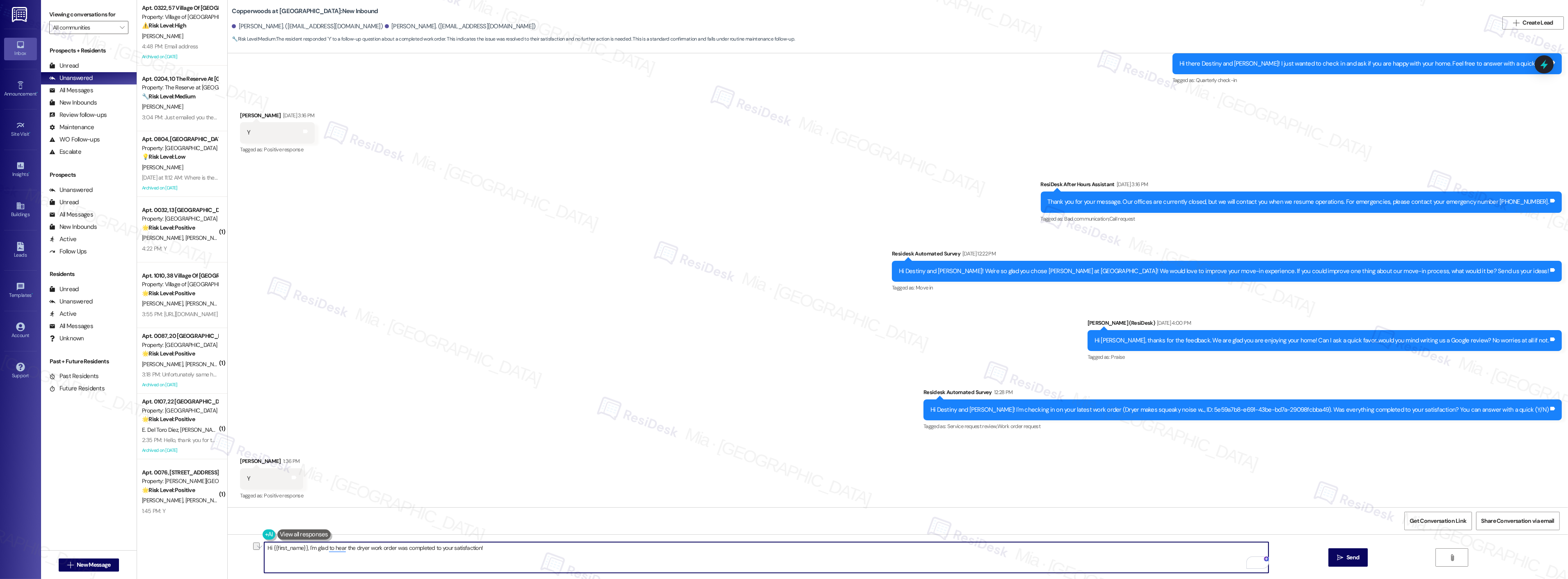
paste textarea "Thank you,, for your feedback. I'm so glad to hear you're satisfied with the re…"
click at [284, 547] on textarea "Thank you,, for your feedback. I'm so glad to hear you're satisfied with the re…" at bounding box center [766, 558] width 1004 height 31
click at [284, 549] on textarea "Thank you,, for your feedback. I'm so glad to hear you're satisfied with the re…" at bounding box center [766, 558] width 1004 height 31
type textarea "Thank you, Destiny, for your feedback. I'm so glad to hear you're satisfied wit…"
click at [1332, 554] on button " Send" at bounding box center [1349, 557] width 40 height 19
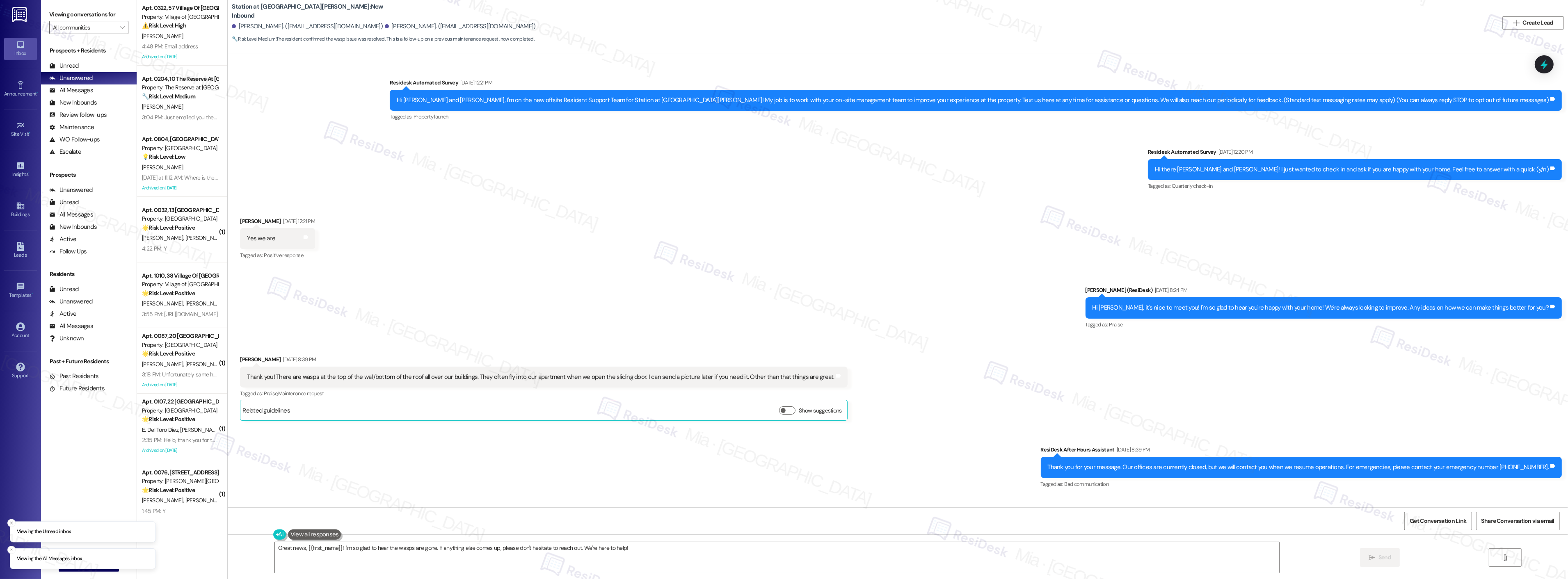
scroll to position [911, 0]
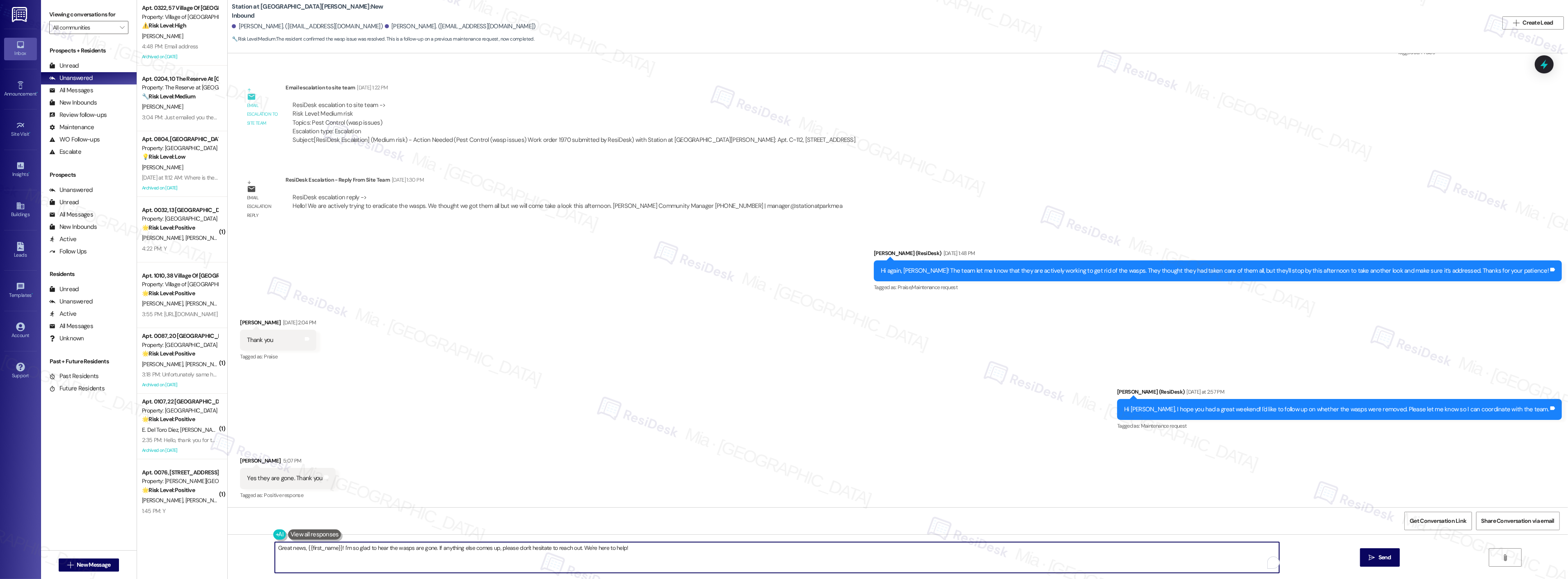
drag, startPoint x: 368, startPoint y: 548, endPoint x: 269, endPoint y: 551, distance: 99.0
click at [275, 551] on textarea "Great news, {{first_name}}! I'm so glad to hear the wasps are gone. If anything…" at bounding box center [777, 558] width 1004 height 31
click at [313, 551] on textarea "Great news, {{first_name}}! I'm so glad to hear the wasps are gone. If anything…" at bounding box center [777, 558] width 1004 height 31
click at [327, 551] on textarea "Great news, {{first_name}}! I'm so glad to hear the wasps are gone. If anything…" at bounding box center [766, 558] width 1004 height 31
click at [623, 547] on textarea "Great news, {{first_name}}! I'm so glad to hear the wasps are gone. If anything…" at bounding box center [766, 558] width 1004 height 31
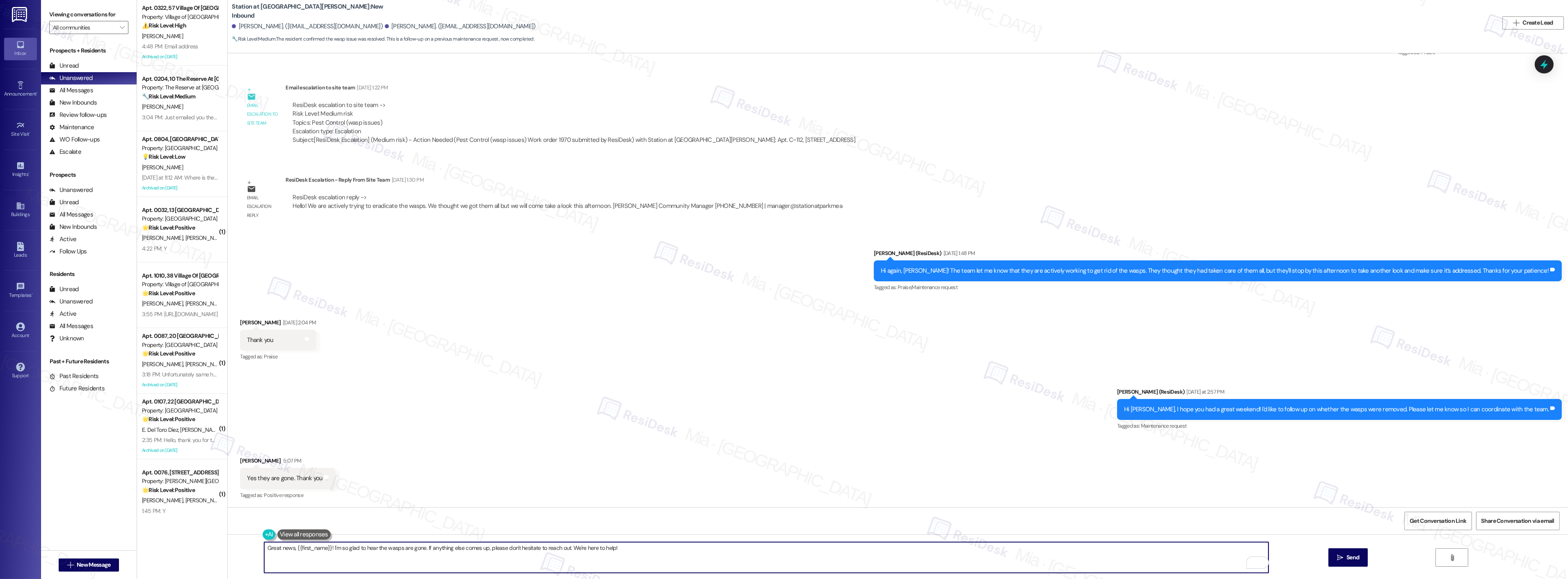
drag, startPoint x: 289, startPoint y: 551, endPoint x: 323, endPoint y: 549, distance: 34.1
click at [323, 549] on textarea "Great news, {{first_name}}! I'm so glad to hear the wasps are gone. If anything…" at bounding box center [766, 558] width 1004 height 31
type textarea "Great news, [PERSON_NAME]! I'm so glad to hear the wasps are gone. If anything …"
click at [1353, 552] on button " Send" at bounding box center [1349, 557] width 40 height 19
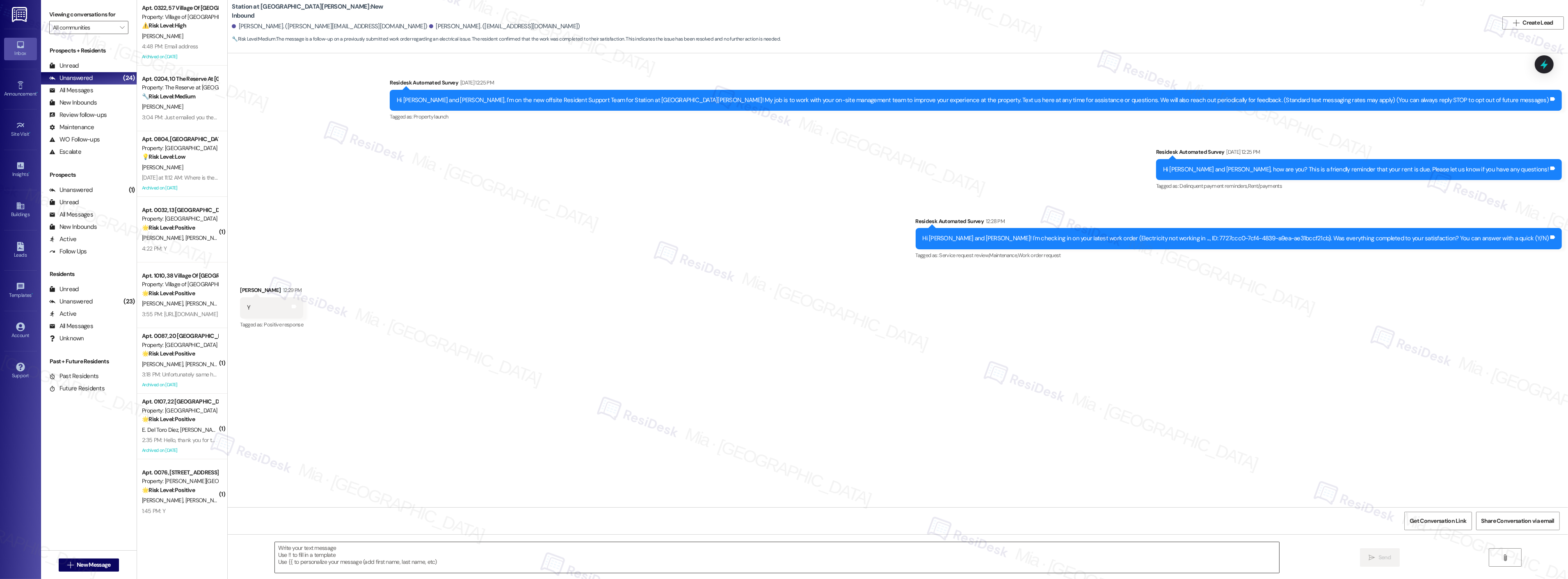
click at [319, 552] on textarea at bounding box center [777, 558] width 1004 height 31
paste textarea "Thank you so much for sharing your feedback! I’m so glad to know you’re satisfi…"
type textarea "Thank you so much for sharing your feedback! I’m so glad to know you’re satisfi…"
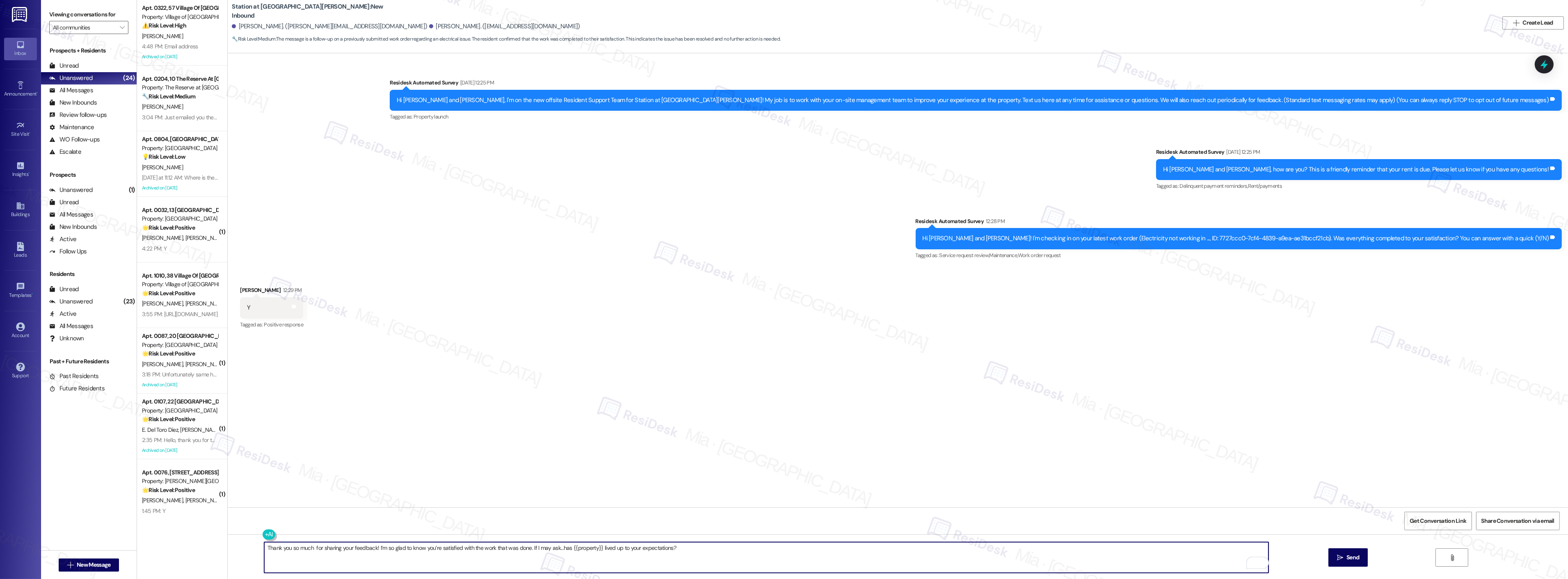
click at [317, 547] on textarea "Thank you so much for sharing your feedback! I’m so glad to know you’re satisfi…" at bounding box center [766, 558] width 1004 height 31
click at [305, 551] on textarea "Thank you so much for sharing your feedback! I’m so glad to know you’re satisfi…" at bounding box center [766, 558] width 1004 height 31
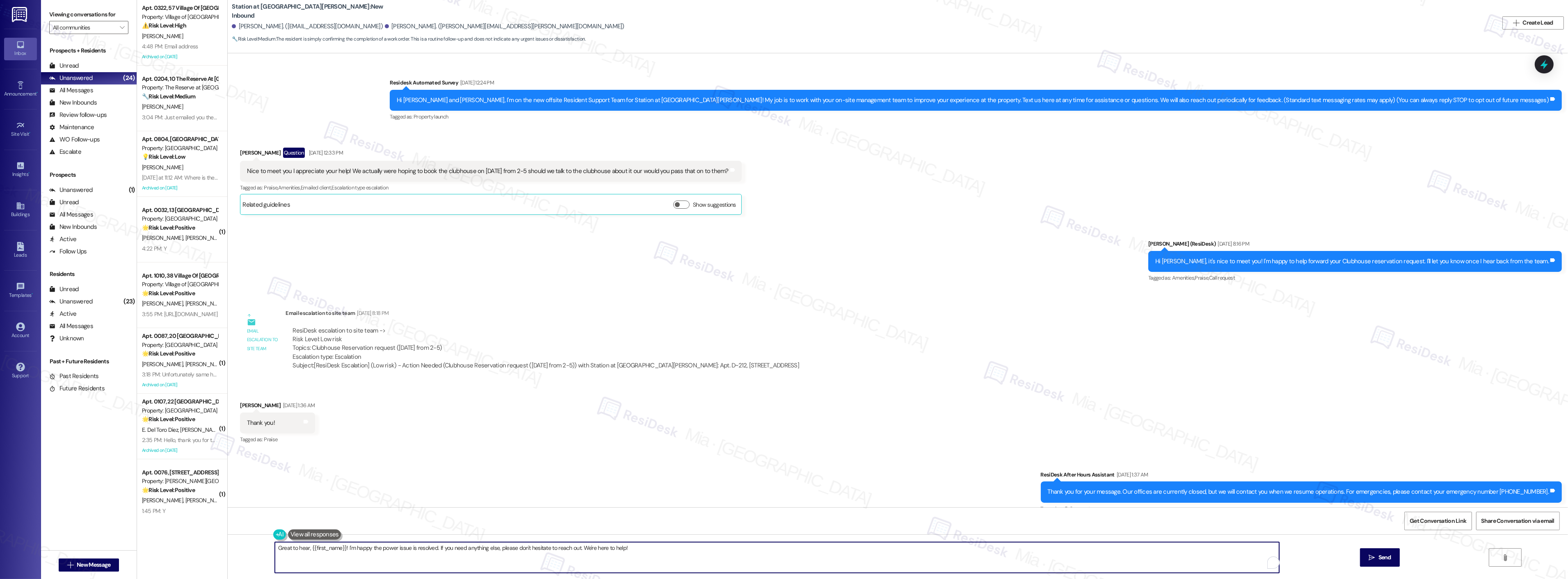
drag, startPoint x: 637, startPoint y: 544, endPoint x: 239, endPoint y: 544, distance: 398.0
click at [239, 544] on div "Great to hear, {{first_name}}! I'm happy the power issue is resolved. If you ne…" at bounding box center [898, 565] width 1340 height 61
paste textarea "Thank you,, for your feedback. I'm so glad to hear you're satisfied with the re…"
click at [286, 549] on textarea "Thank you,, for your feedback. I'm so glad to hear you're satisfied with the re…" at bounding box center [766, 558] width 1004 height 31
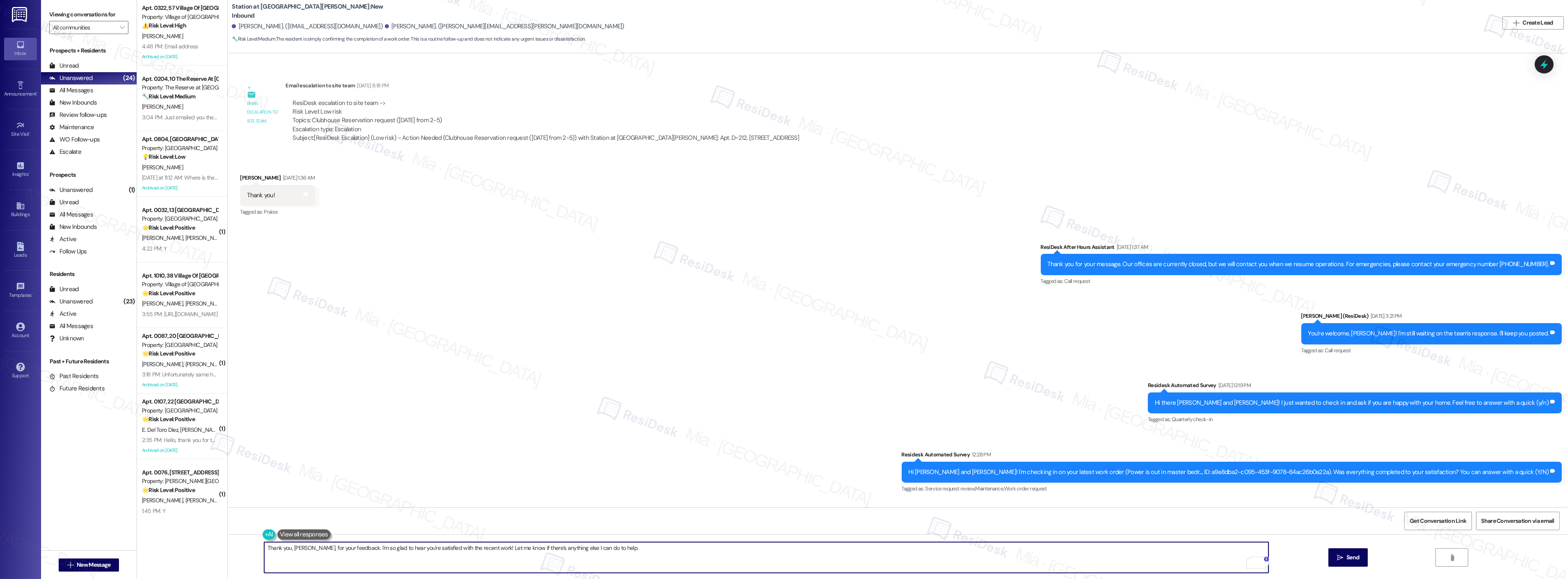
scroll to position [290, 0]
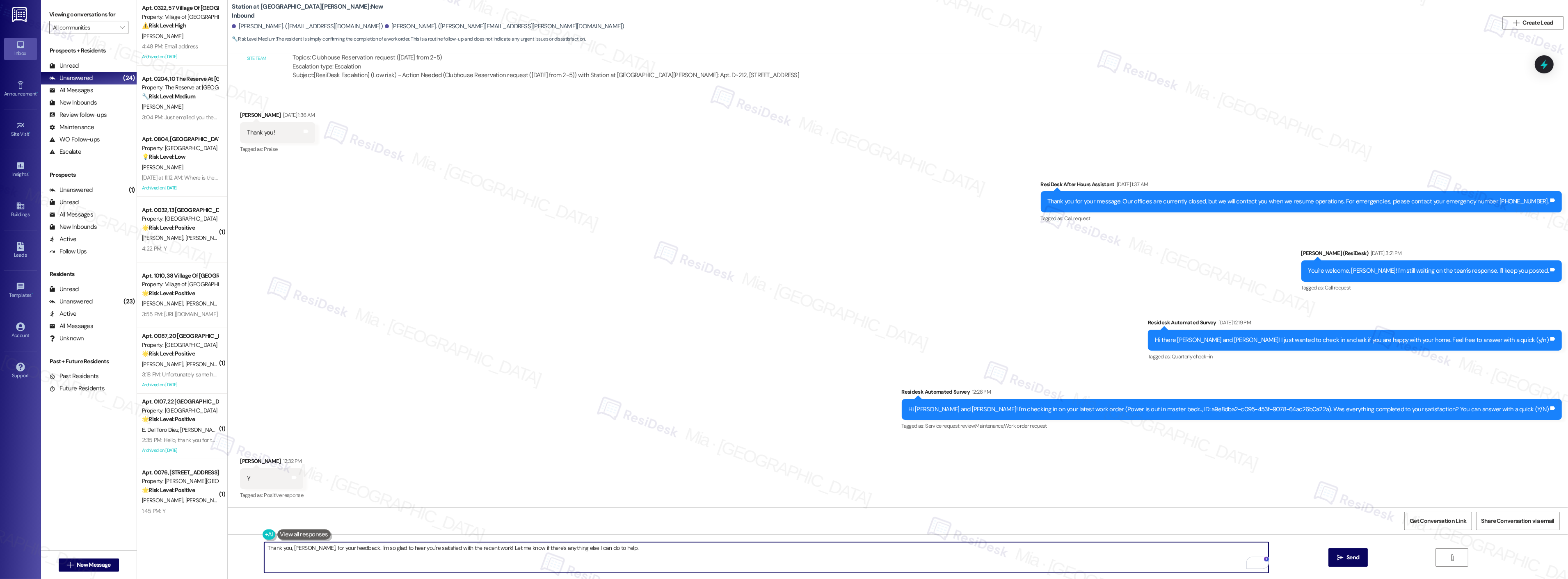
click at [294, 548] on textarea "Thank you, [PERSON_NAME], for your feedback. I'm so glad to hear you're satisfi…" at bounding box center [766, 558] width 1004 height 31
click at [294, 548] on textarea "Thank you, Austin, for your feedback. I'm so glad to hear you're satisfied with…" at bounding box center [766, 558] width 1004 height 31
type textarea "Thank you, Elizabeth, for your feedback. I'm so glad to hear you're satisfied w…"
click at [1337, 555] on icon "" at bounding box center [1340, 558] width 6 height 6
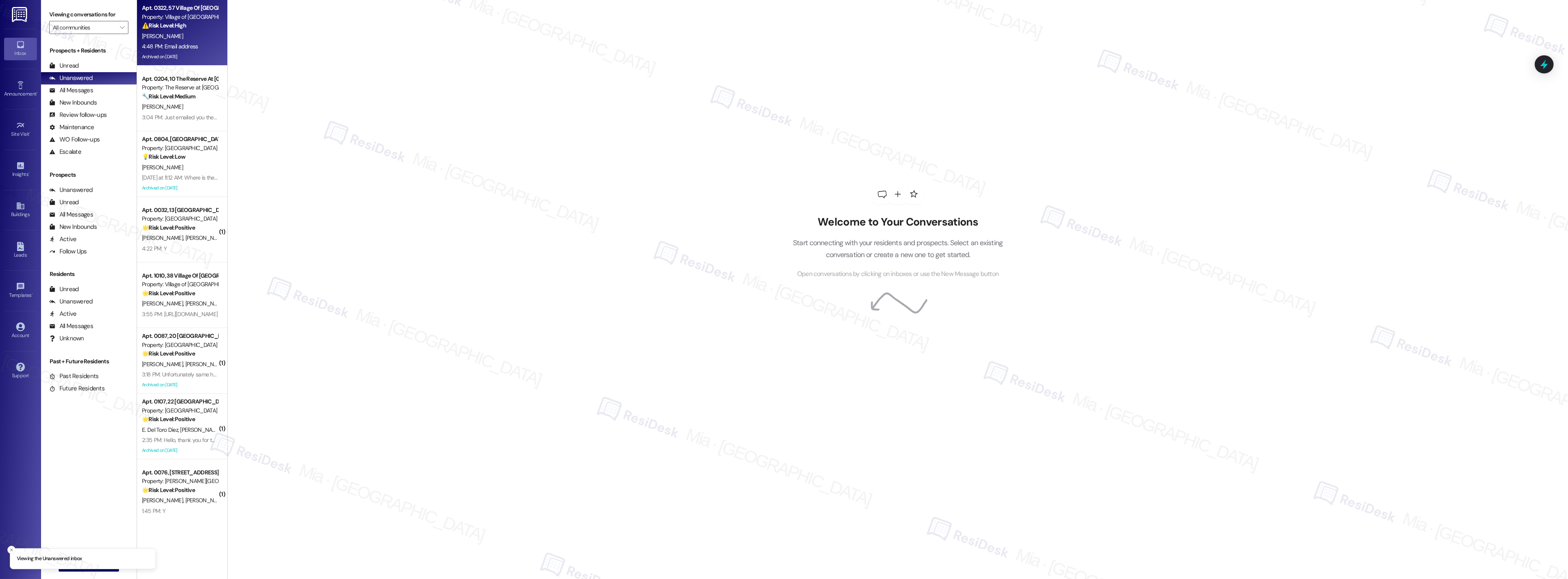
click at [195, 52] on div "Archived on [DATE]" at bounding box center [180, 57] width 77 height 10
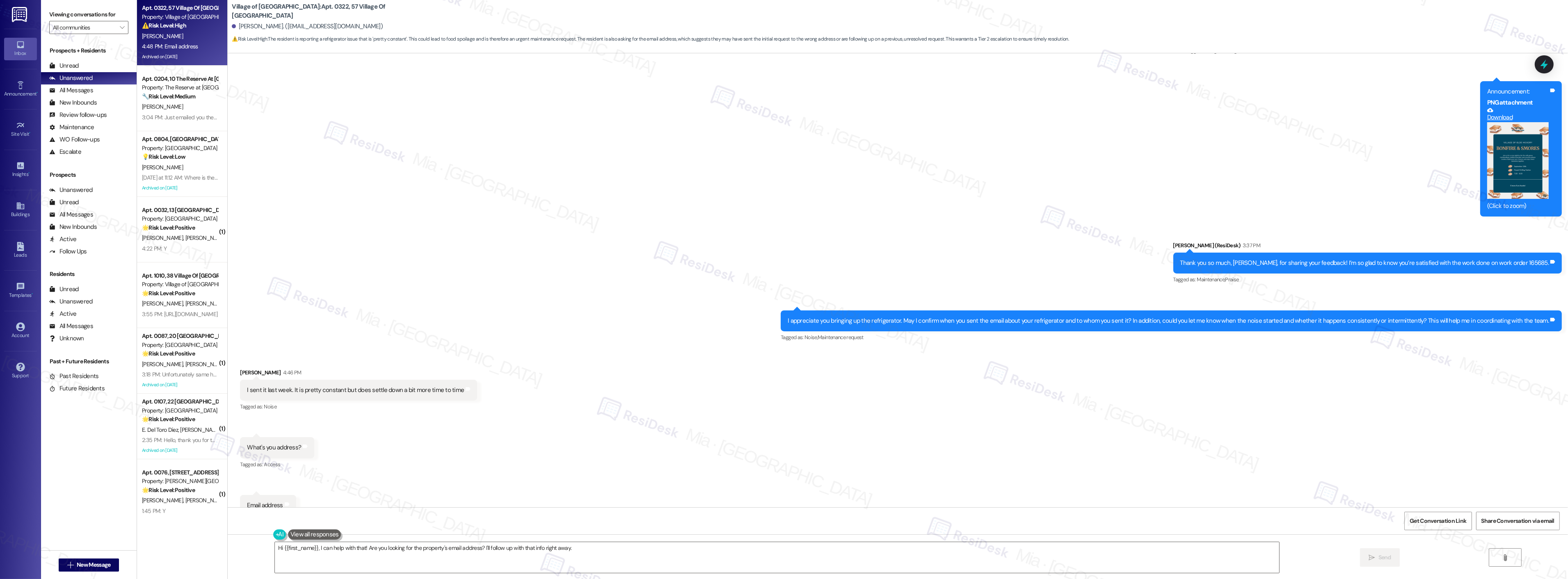
scroll to position [2648, 0]
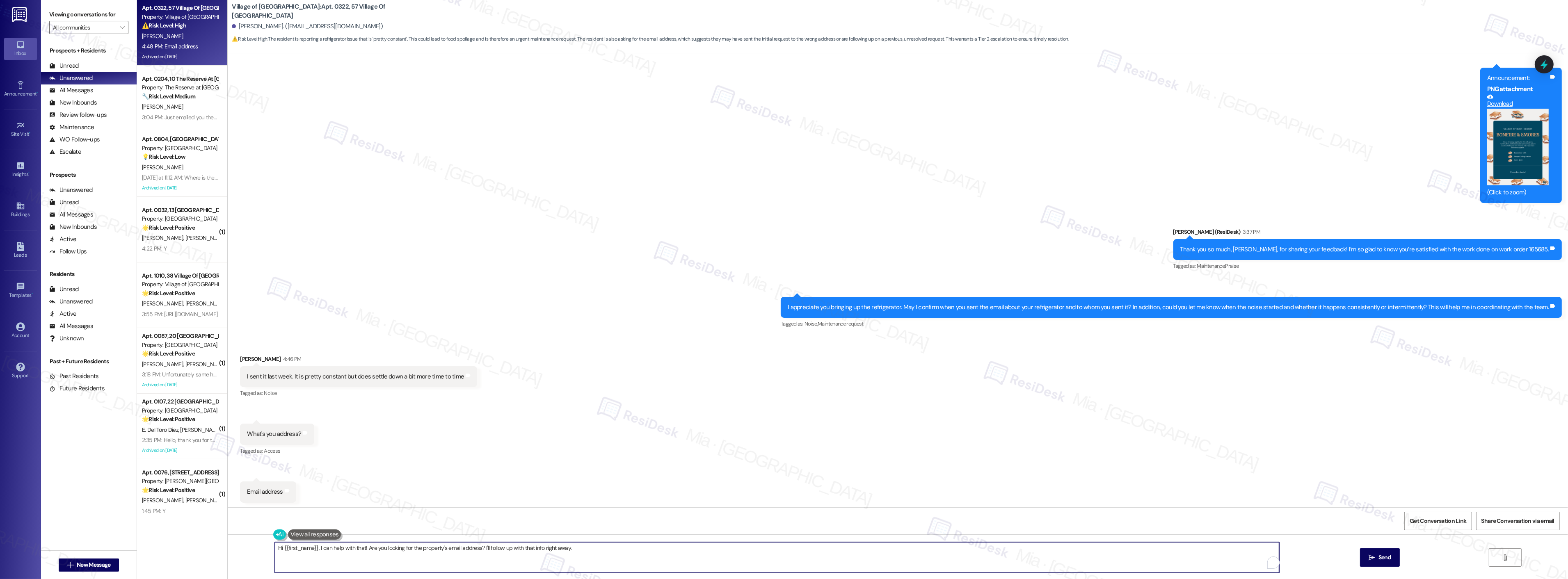
drag, startPoint x: 575, startPoint y: 551, endPoint x: 273, endPoint y: 551, distance: 302.0
click at [275, 551] on textarea "Hi {{first_name}}, I can help with that! Are you looking for the property's ema…" at bounding box center [777, 558] width 1004 height 31
drag, startPoint x: 261, startPoint y: 547, endPoint x: 588, endPoint y: 547, distance: 327.0
click at [588, 547] on textarea "Hi {{first_name}}, I can help with that! Are you looking for the property's ema…" at bounding box center [766, 558] width 1004 height 31
paste textarea "Thanks for sharing these details, Martha. I’ll coordinate with the team and rea…"
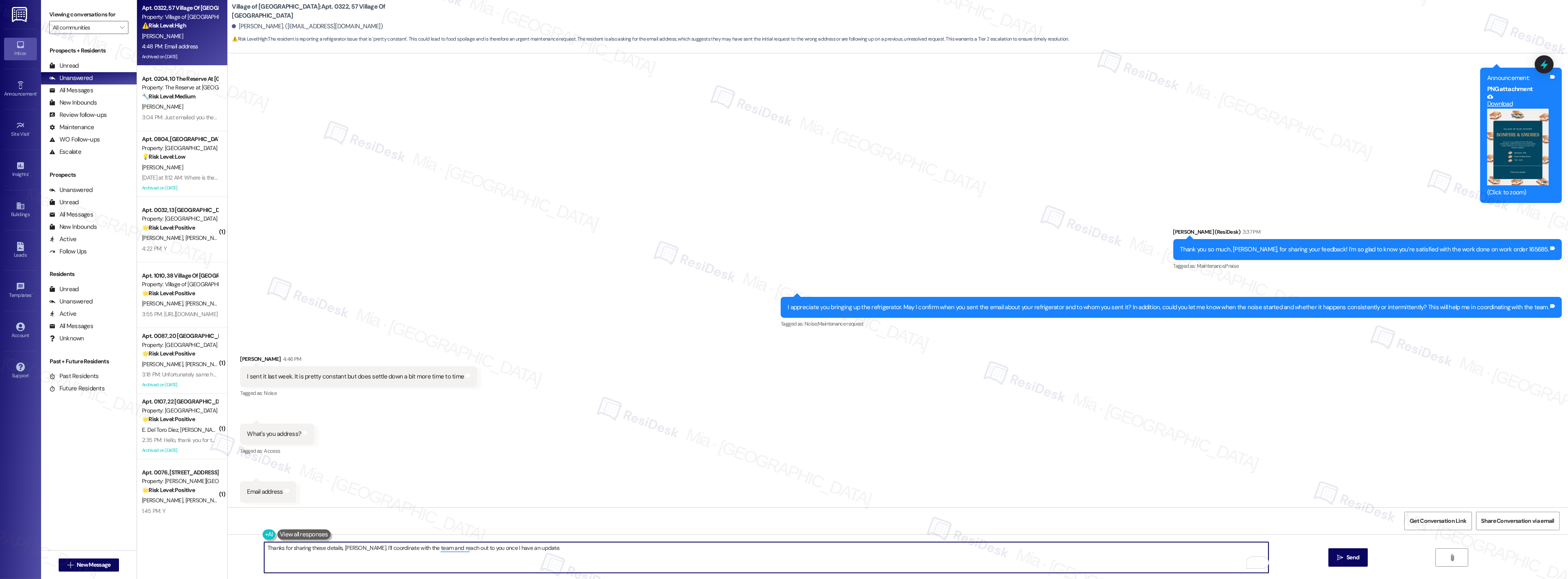
type textarea "Thanks for sharing these details, Martha. I’ll coordinate with the team and rea…"
drag, startPoint x: 241, startPoint y: 377, endPoint x: 453, endPoint y: 377, distance: 212.0
click at [453, 377] on div "I sent it last week. It is pretty constant but does settle down a bit more time…" at bounding box center [359, 377] width 237 height 21
click at [526, 427] on div "Received via SMS Martha Kline 4:46 PM I sent it last week. It is pretty constan…" at bounding box center [898, 423] width 1340 height 173
click at [620, 413] on div "Received via SMS Martha Kline 4:46 PM I sent it last week. It is pretty constan…" at bounding box center [898, 423] width 1340 height 173
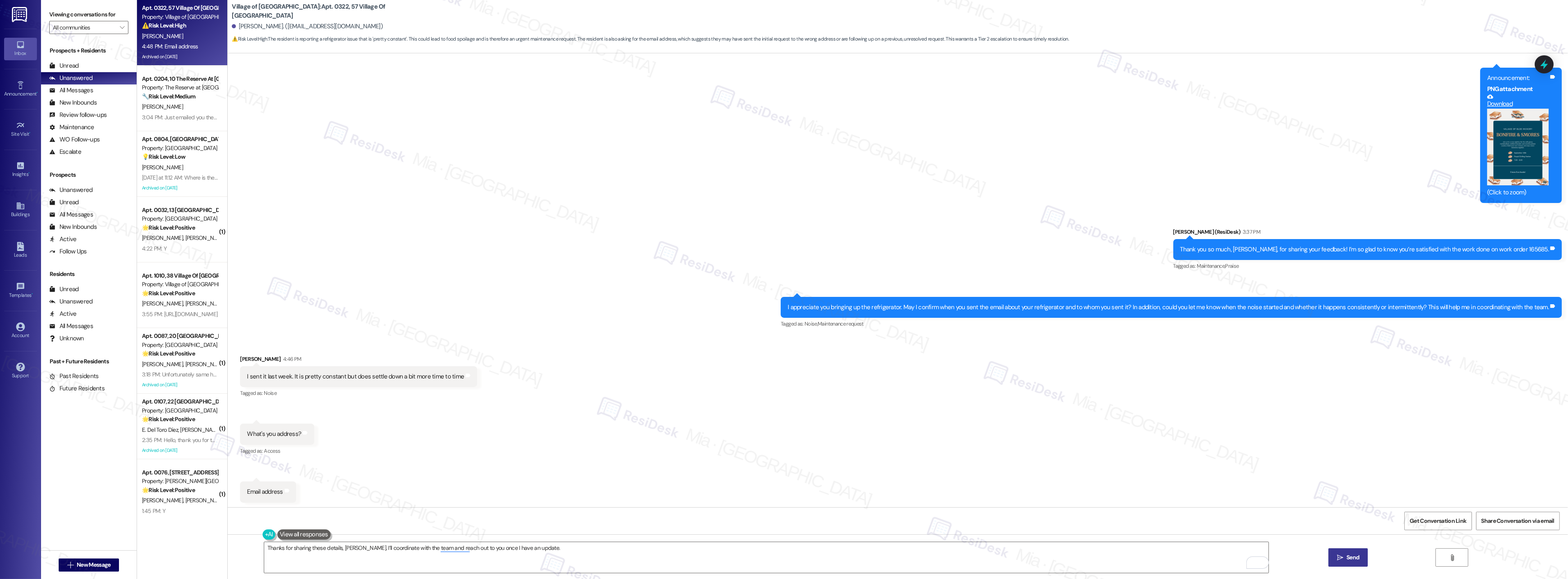
click at [1356, 556] on span "Send" at bounding box center [1353, 557] width 13 height 8
click at [1116, 557] on textarea "To enrich screen reader interactions, please activate Accessibility in Grammarl…" at bounding box center [766, 558] width 1004 height 31
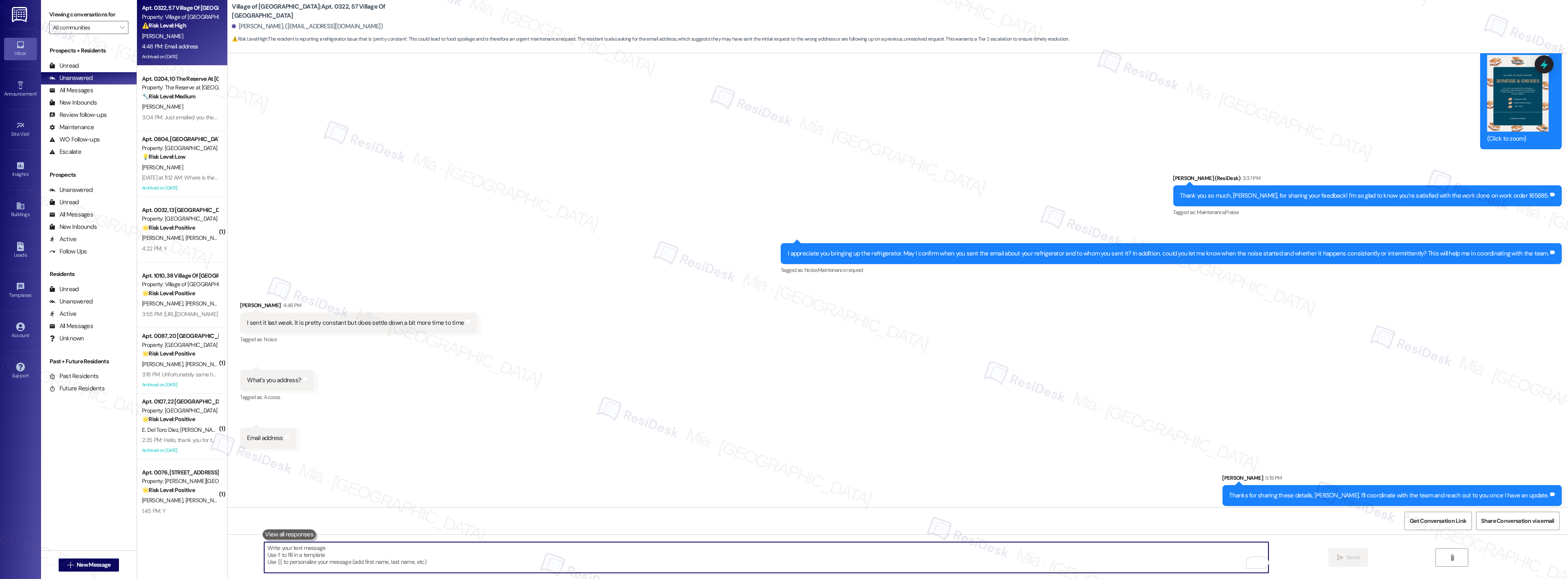
scroll to position [2705, 0]
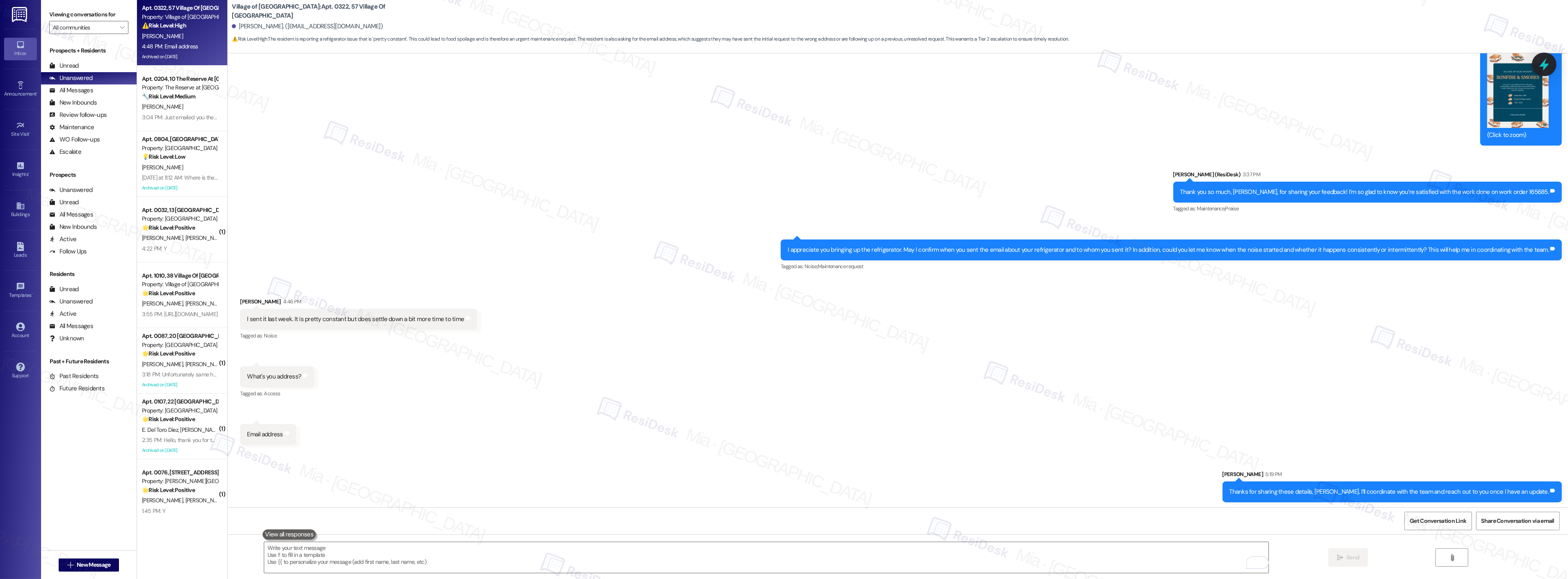
click at [1545, 61] on icon at bounding box center [1544, 64] width 10 height 13
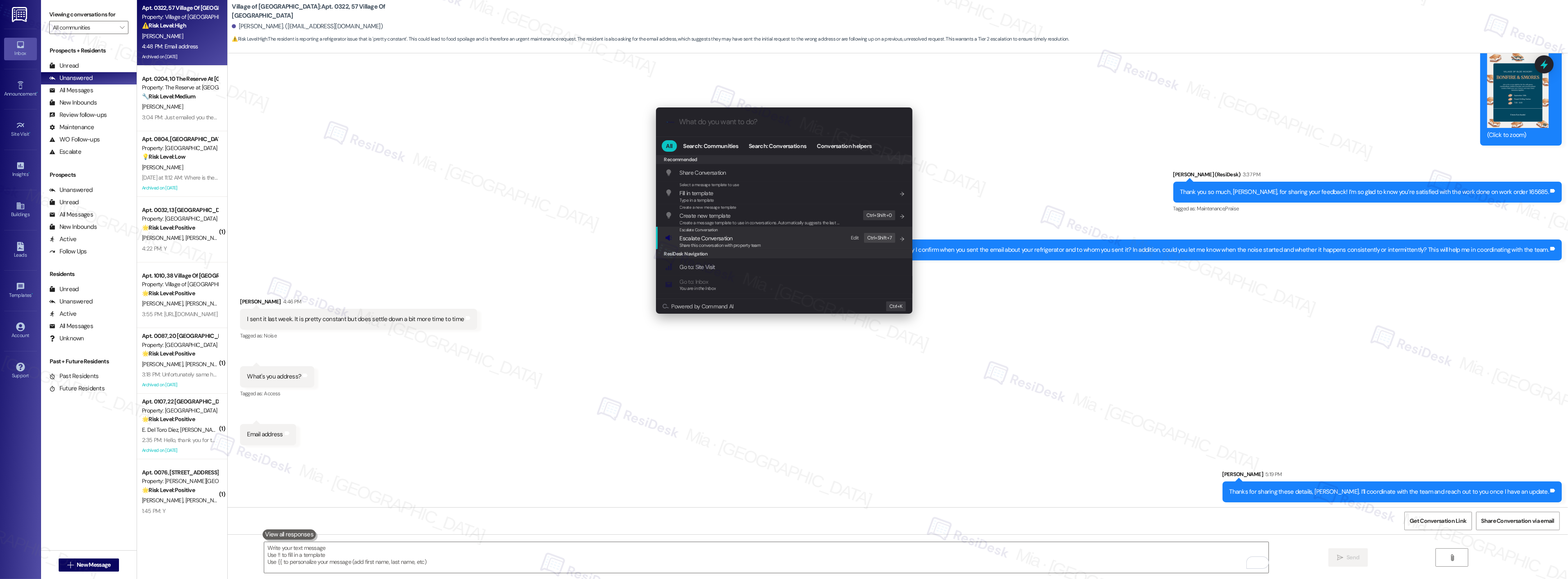
click at [741, 240] on span "Escalate Conversation" at bounding box center [720, 239] width 81 height 9
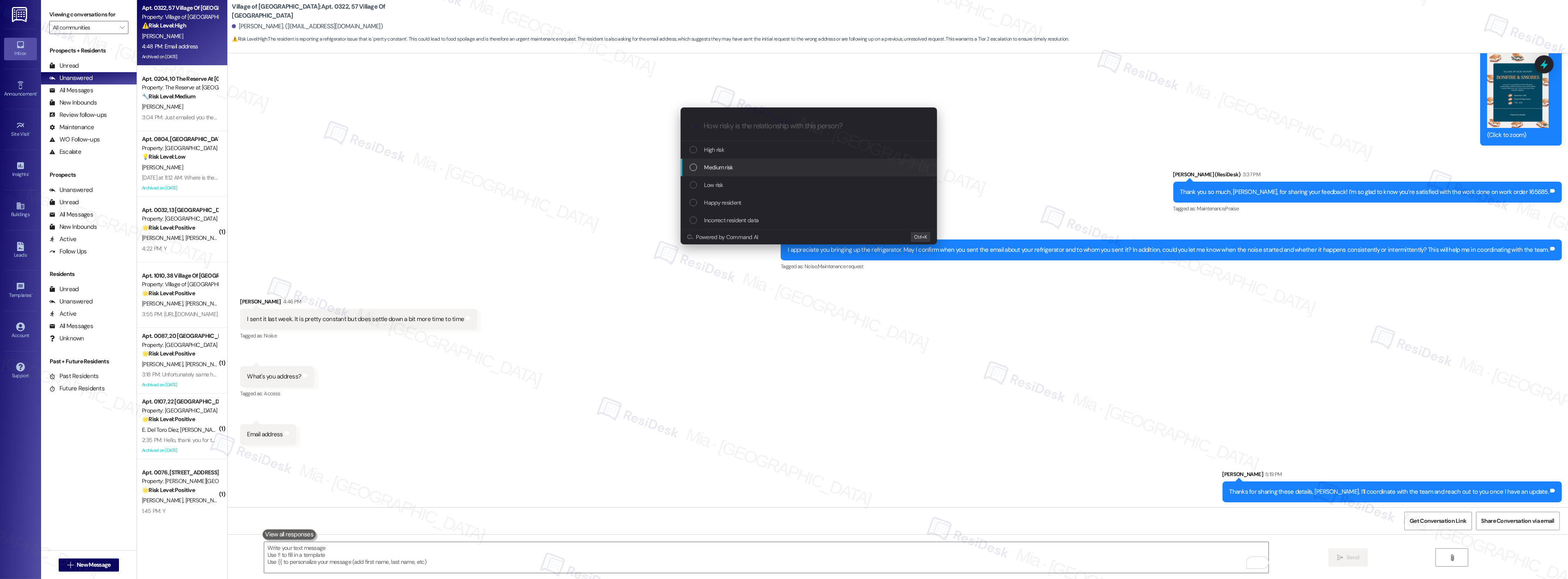
click at [690, 169] on div "List of options" at bounding box center [693, 167] width 7 height 7
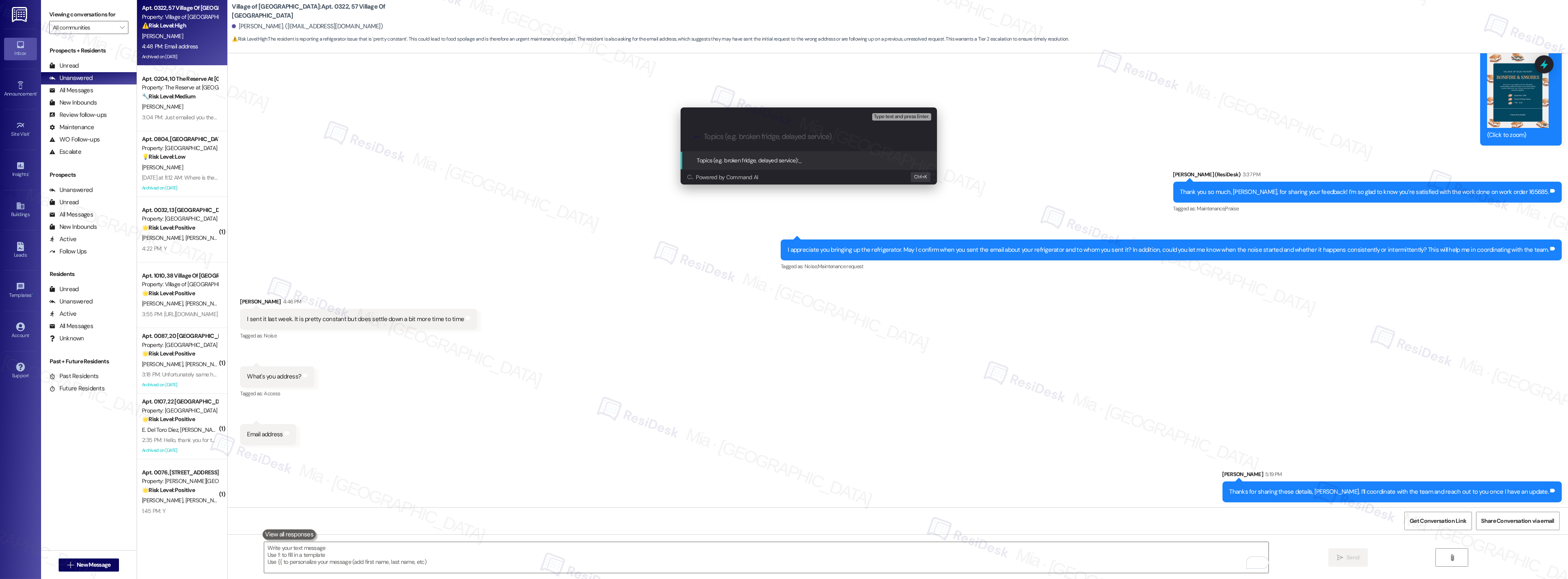
click at [752, 137] on input "Topics (e.g. broken fridge, delayed service)" at bounding box center [815, 136] width 223 height 8
click at [591, 414] on div "Escalate Conversation Medium risk Topics (e.g. broken fridge, delayed service) …" at bounding box center [784, 290] width 1568 height 579
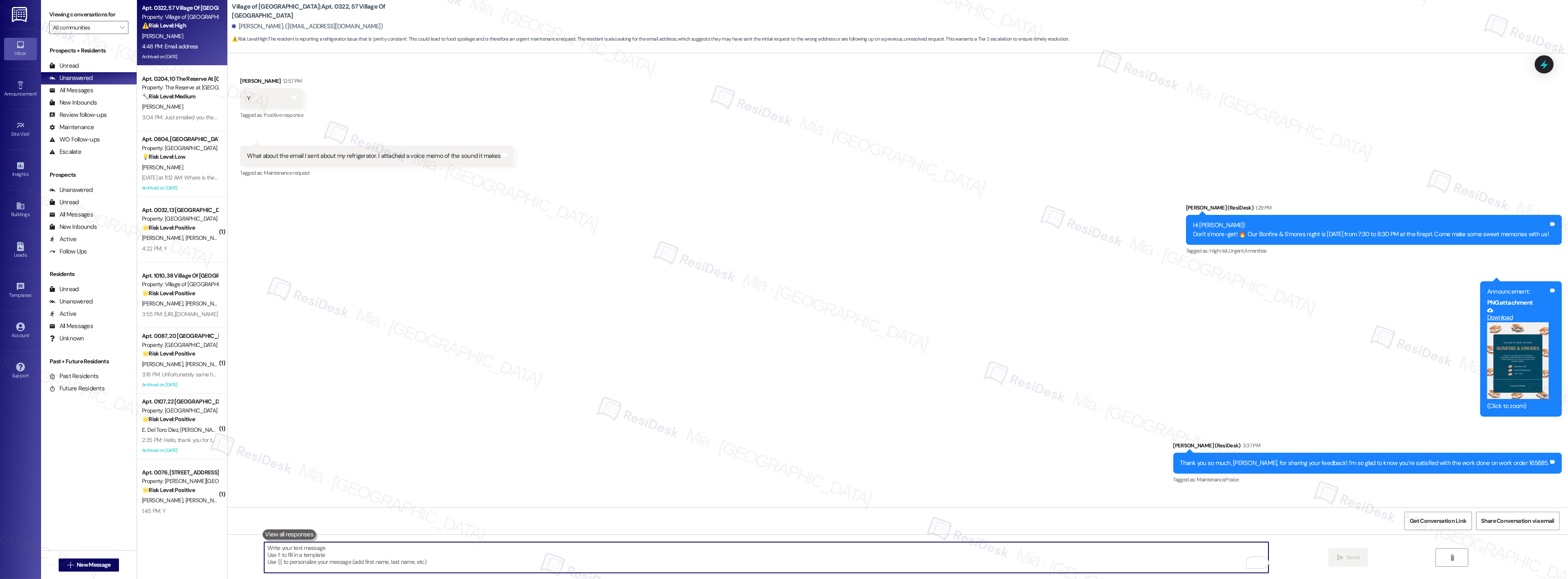
scroll to position [2432, 0]
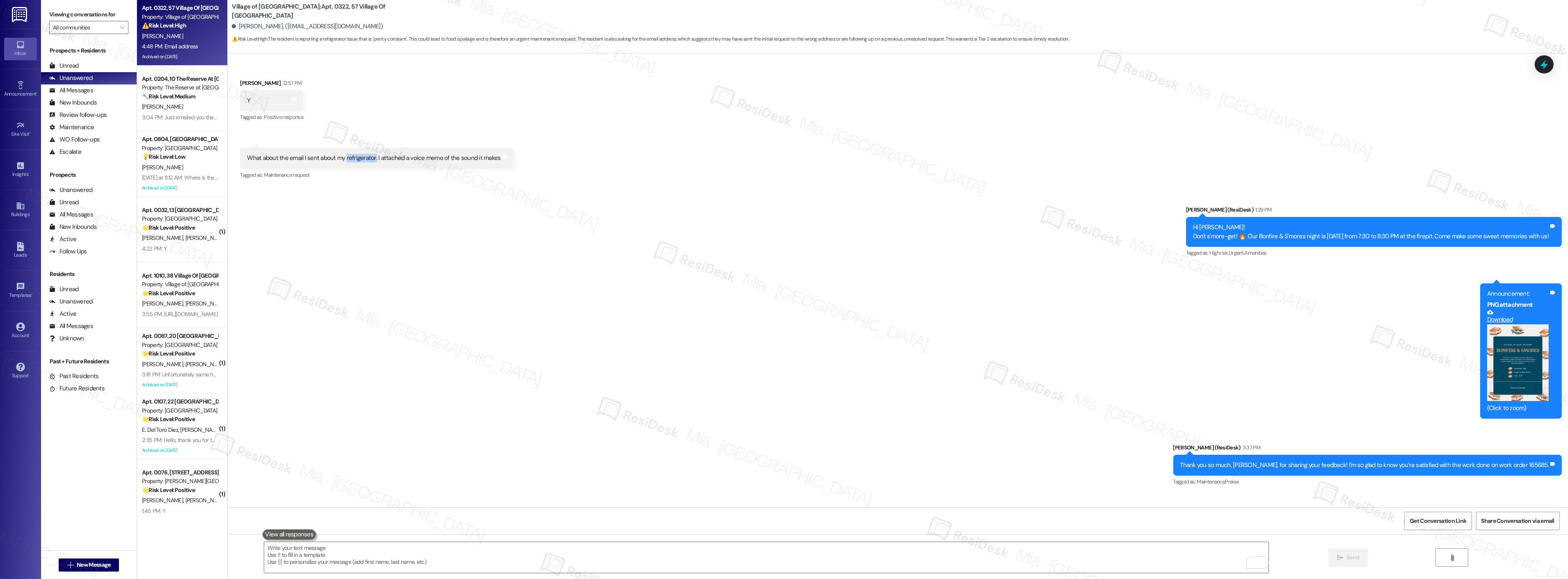
drag, startPoint x: 338, startPoint y: 157, endPoint x: 367, endPoint y: 156, distance: 29.0
click at [367, 156] on div "What about the email I sent about my refrigerator. I attached a voice memo of t…" at bounding box center [373, 158] width 253 height 8
copy div "refrigerator."
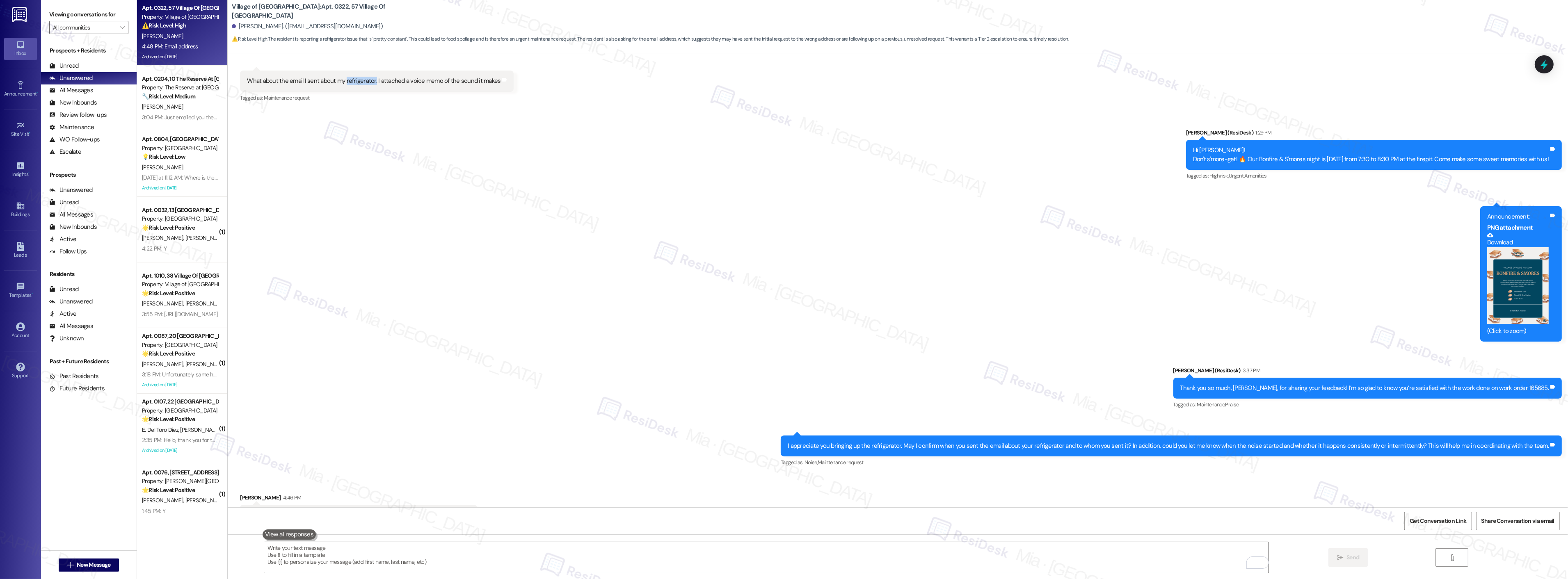
scroll to position [2705, 0]
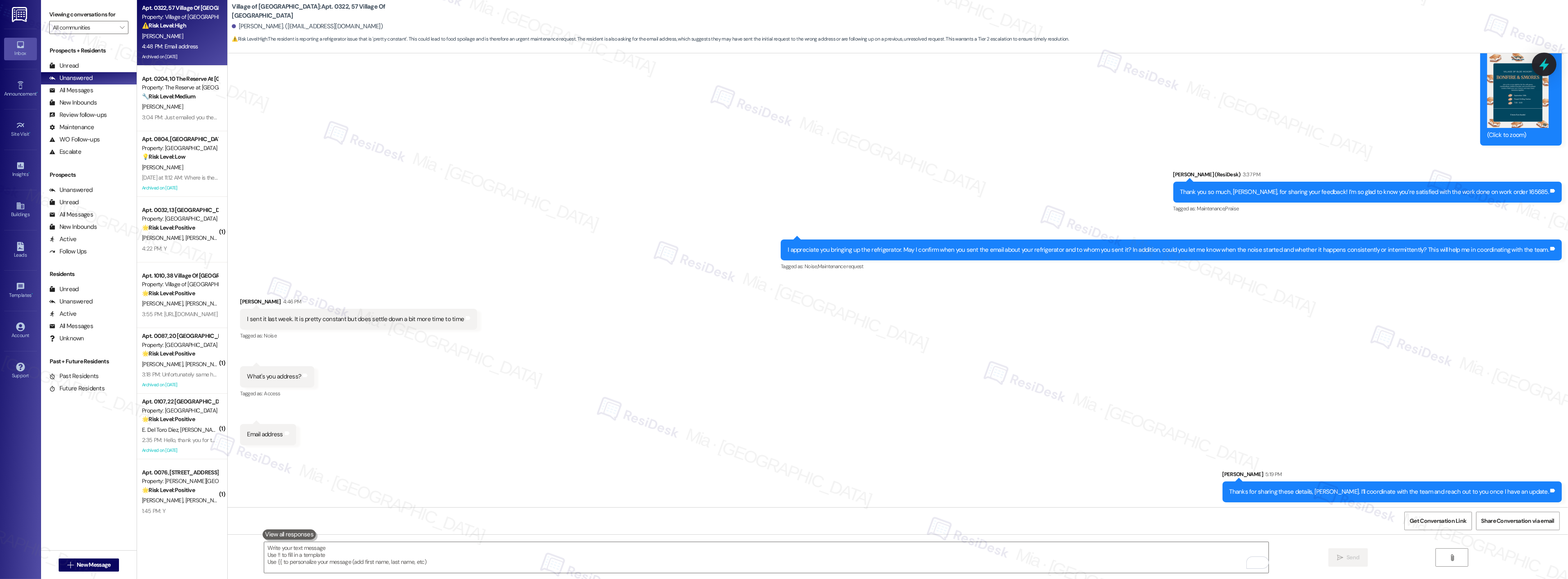
click at [1544, 73] on div at bounding box center [1544, 64] width 25 height 23
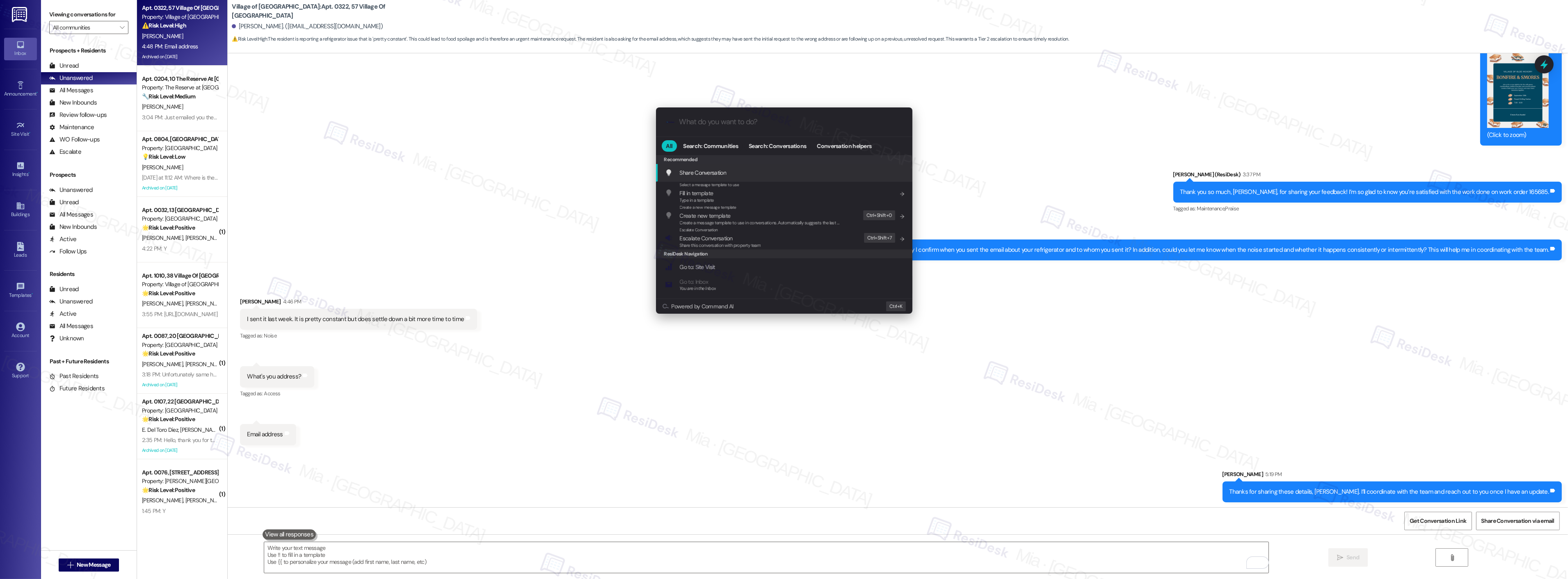
click at [729, 127] on div ".cls-1{fill:#0a055f;}.cls-2{fill:#0cc4c4;} resideskLogoBlueOrange" at bounding box center [784, 122] width 257 height 29
click at [719, 241] on span "Escalate Conversation" at bounding box center [706, 238] width 53 height 7
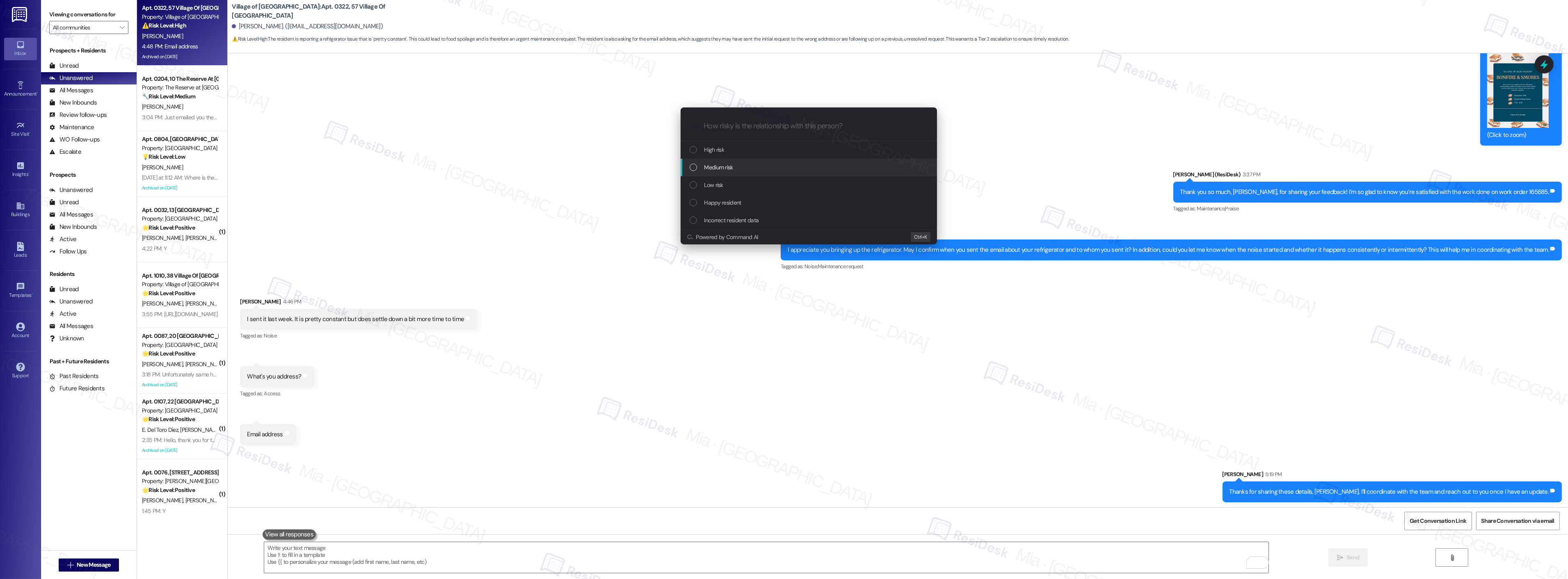
click at [721, 167] on span "Medium risk" at bounding box center [719, 168] width 29 height 9
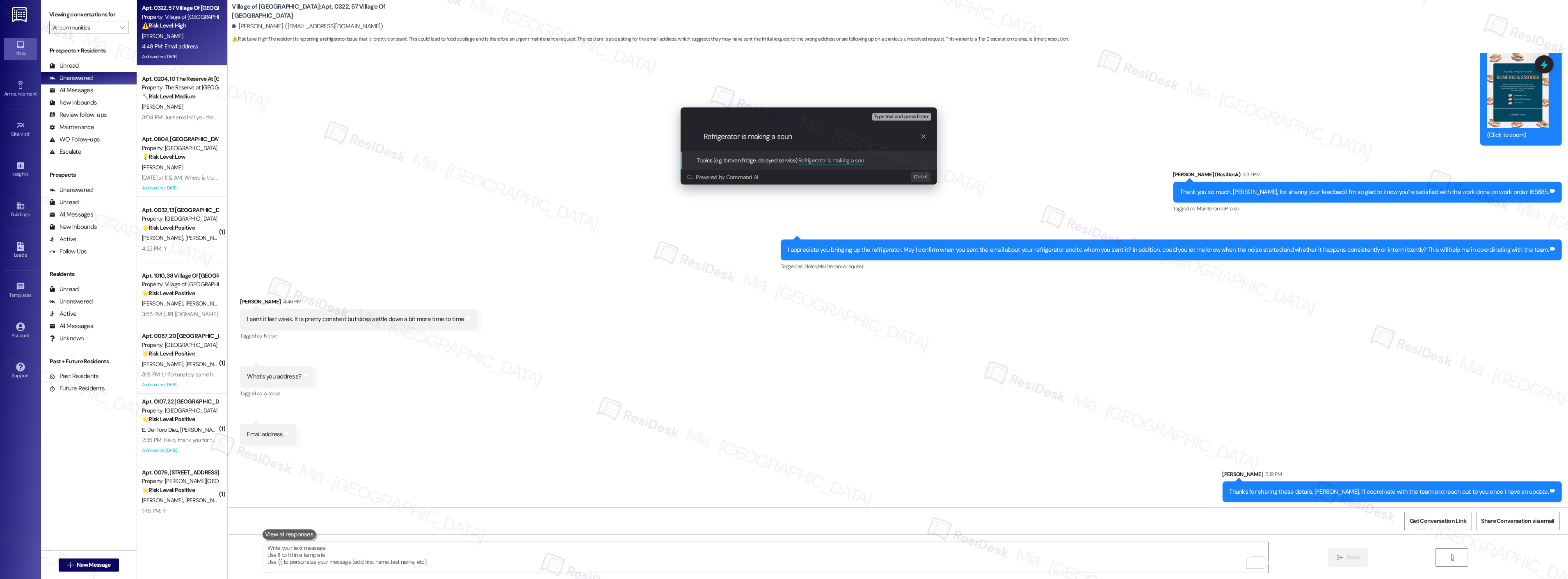
type input "Refrigerator is making a sound"
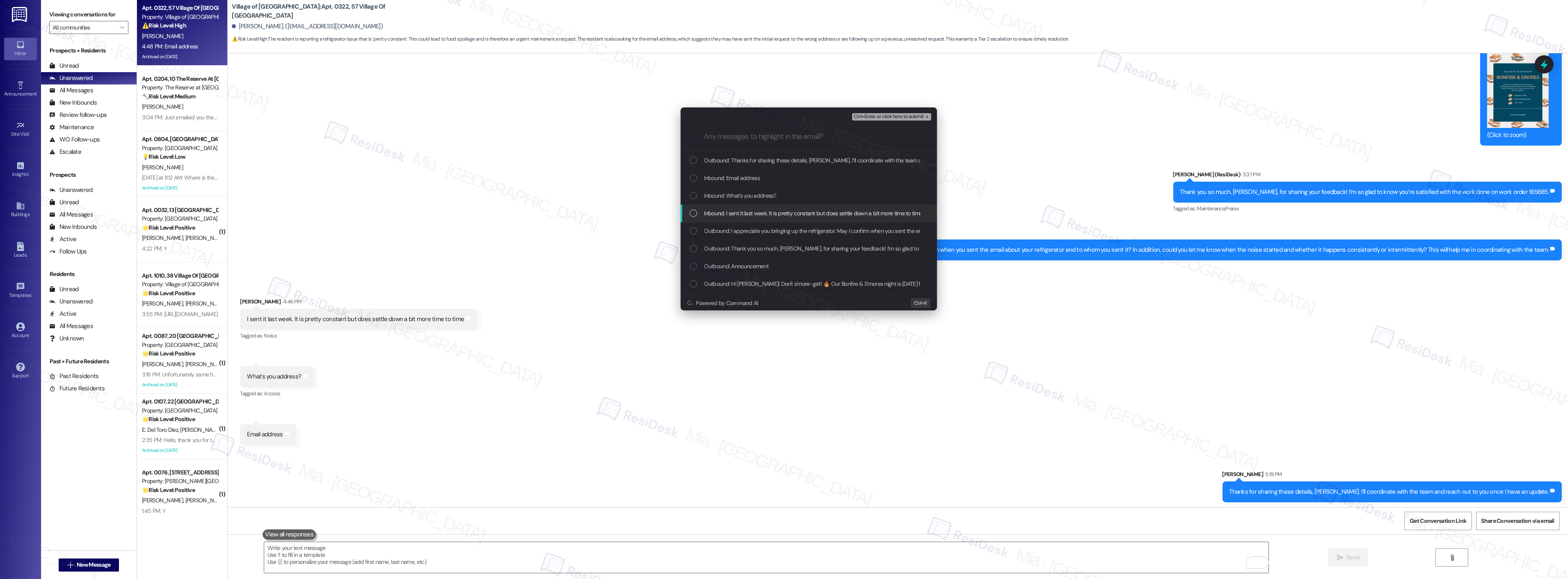
click at [693, 213] on div "List of options" at bounding box center [693, 213] width 7 height 7
click at [695, 259] on div "List of options" at bounding box center [693, 255] width 7 height 7
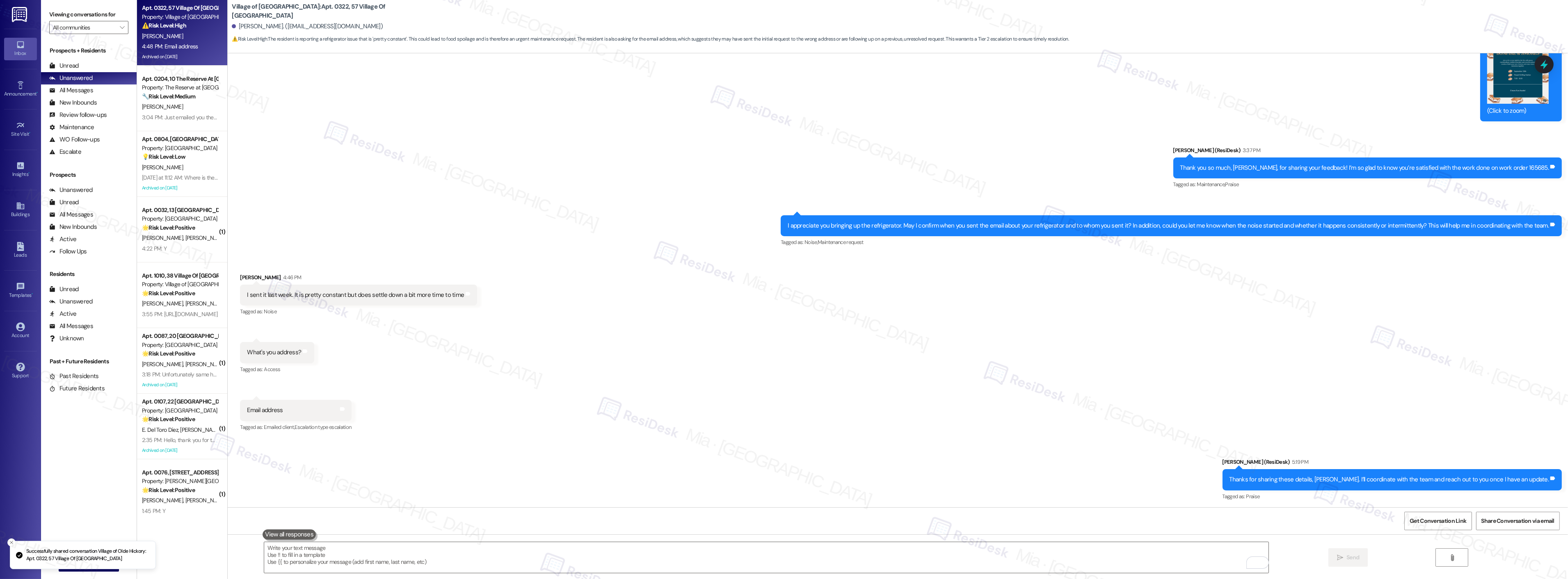
scroll to position [2729, 0]
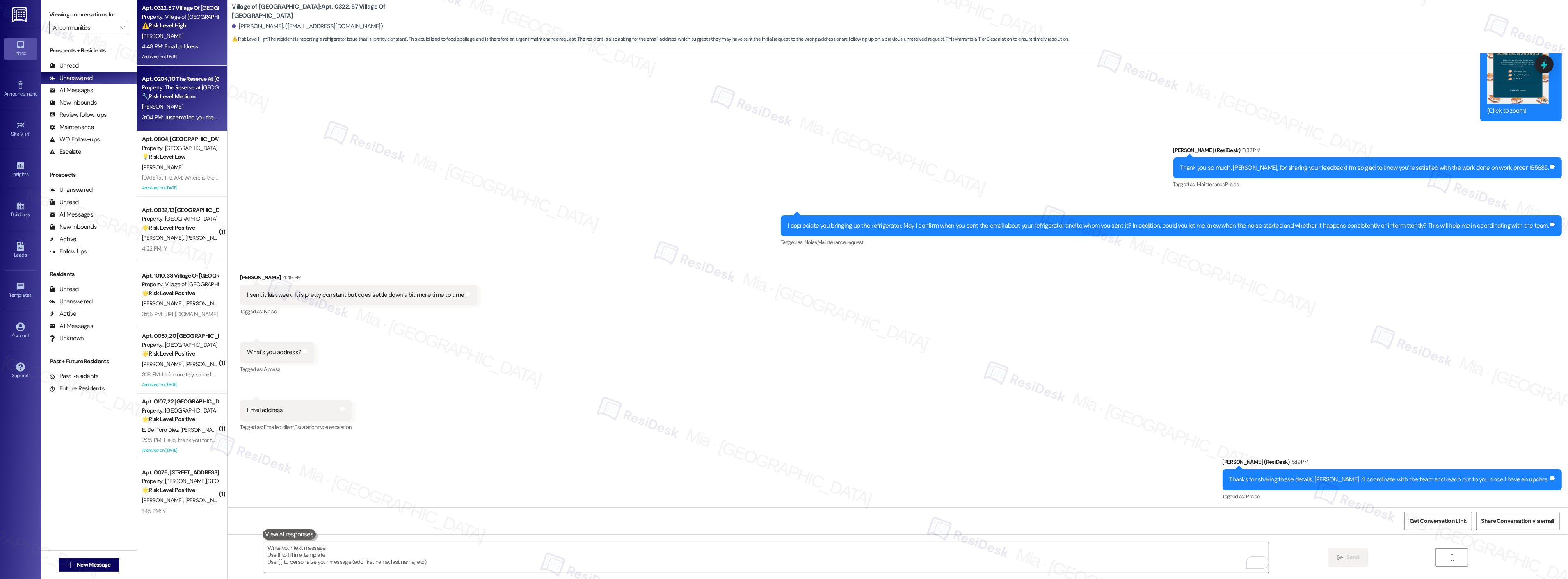
click at [168, 104] on div "E. Newhook" at bounding box center [180, 107] width 77 height 10
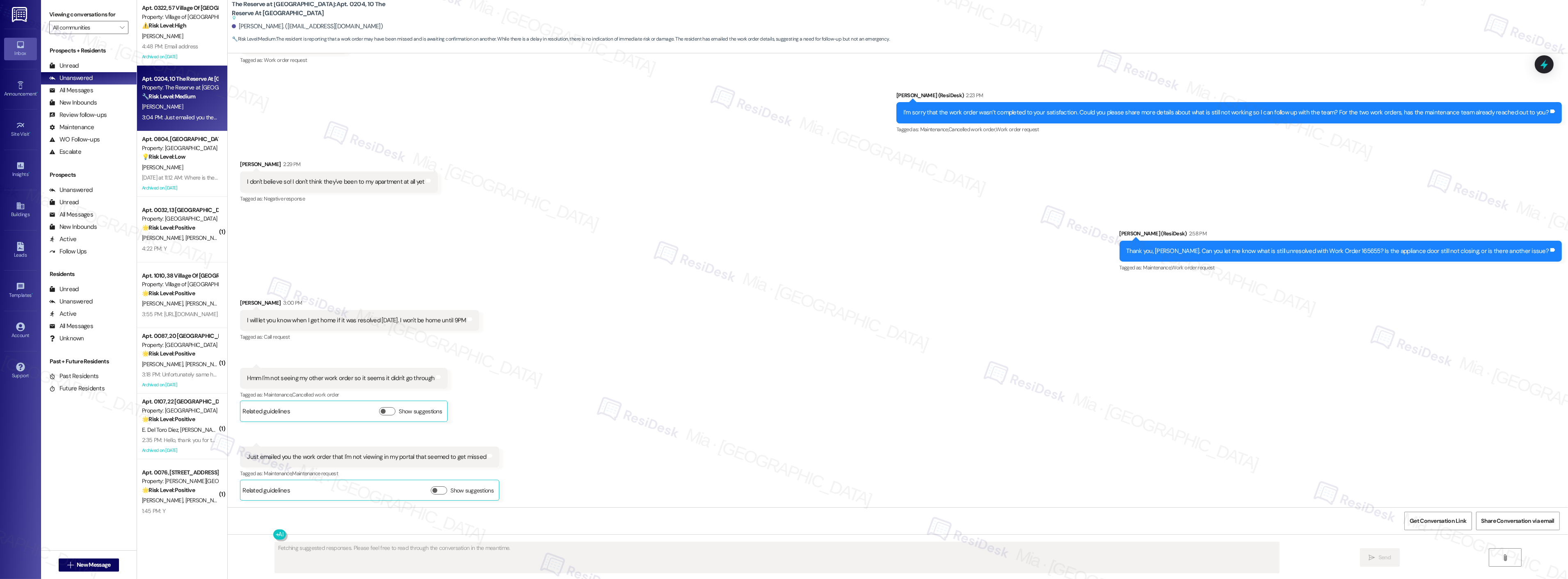
scroll to position [2249, 0]
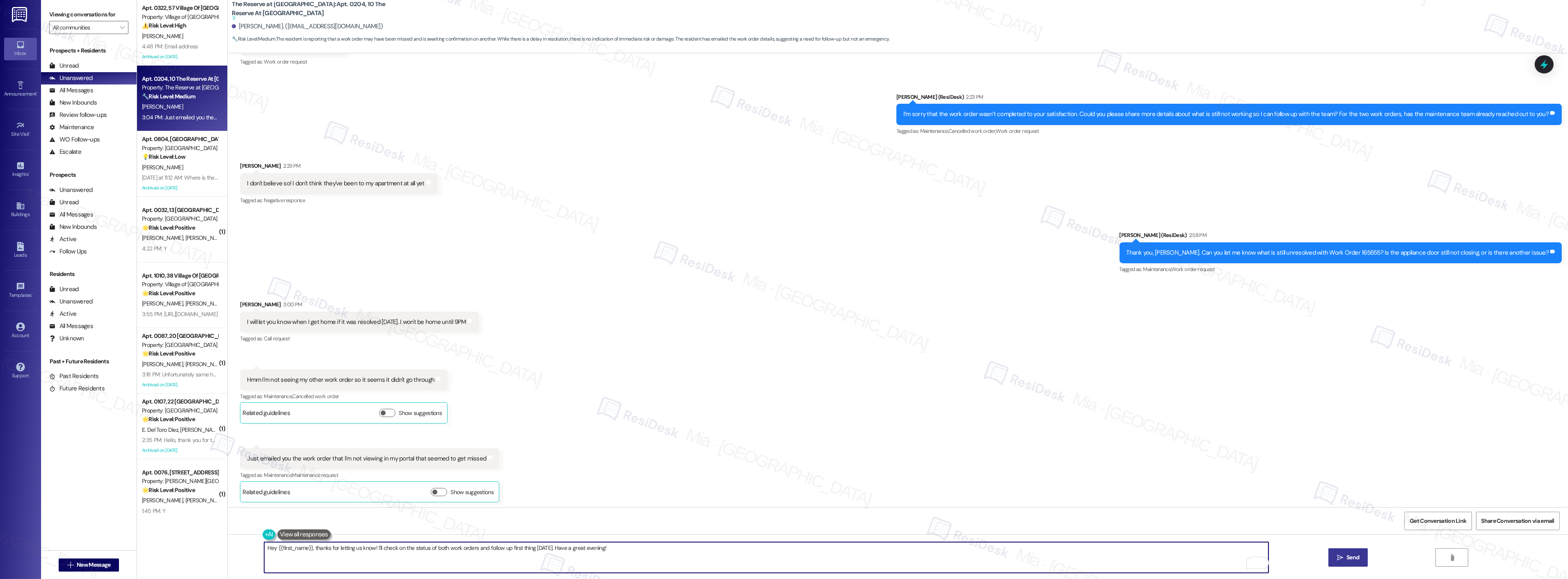
drag, startPoint x: 321, startPoint y: 549, endPoint x: 253, endPoint y: 550, distance: 68.0
click at [260, 550] on div "Hey {{first_name}}, thanks for letting us know! I'll check on the status of bot…" at bounding box center [762, 557] width 1005 height 32
click at [305, 551] on textarea "Thanks for letting us know! I'll check on the status of both work orders and fo…" at bounding box center [766, 558] width 1004 height 31
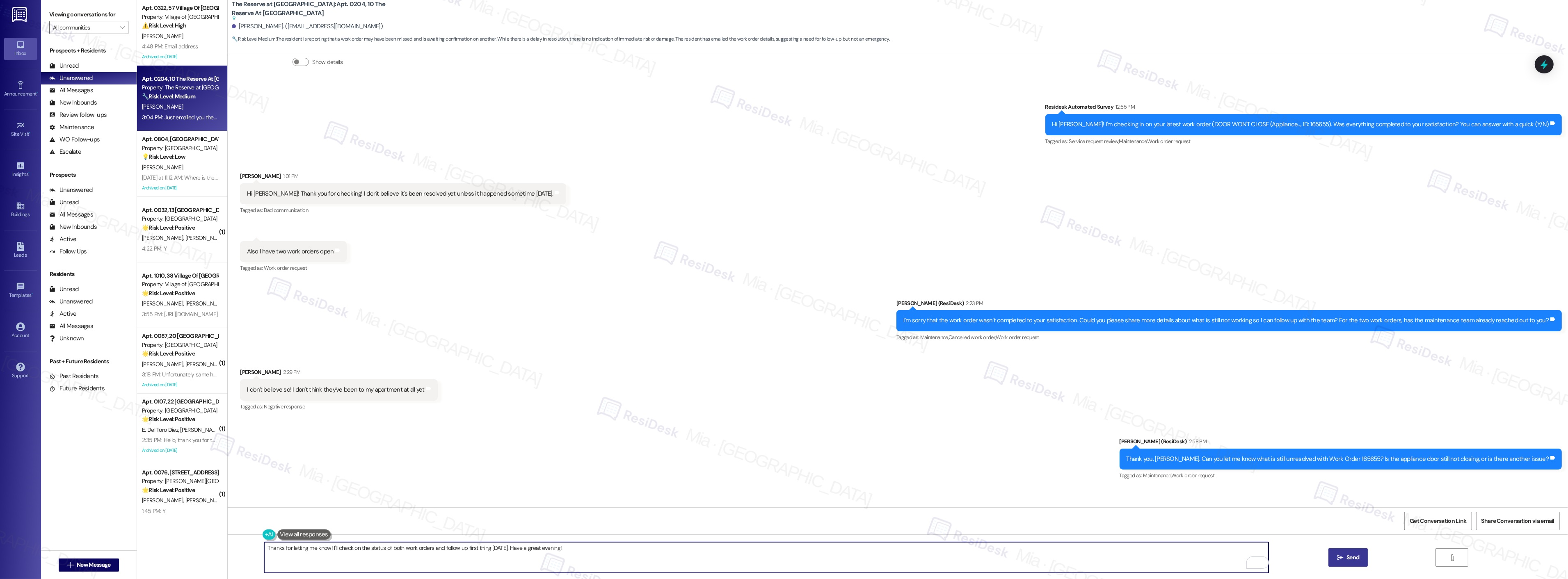
scroll to position [2021, 0]
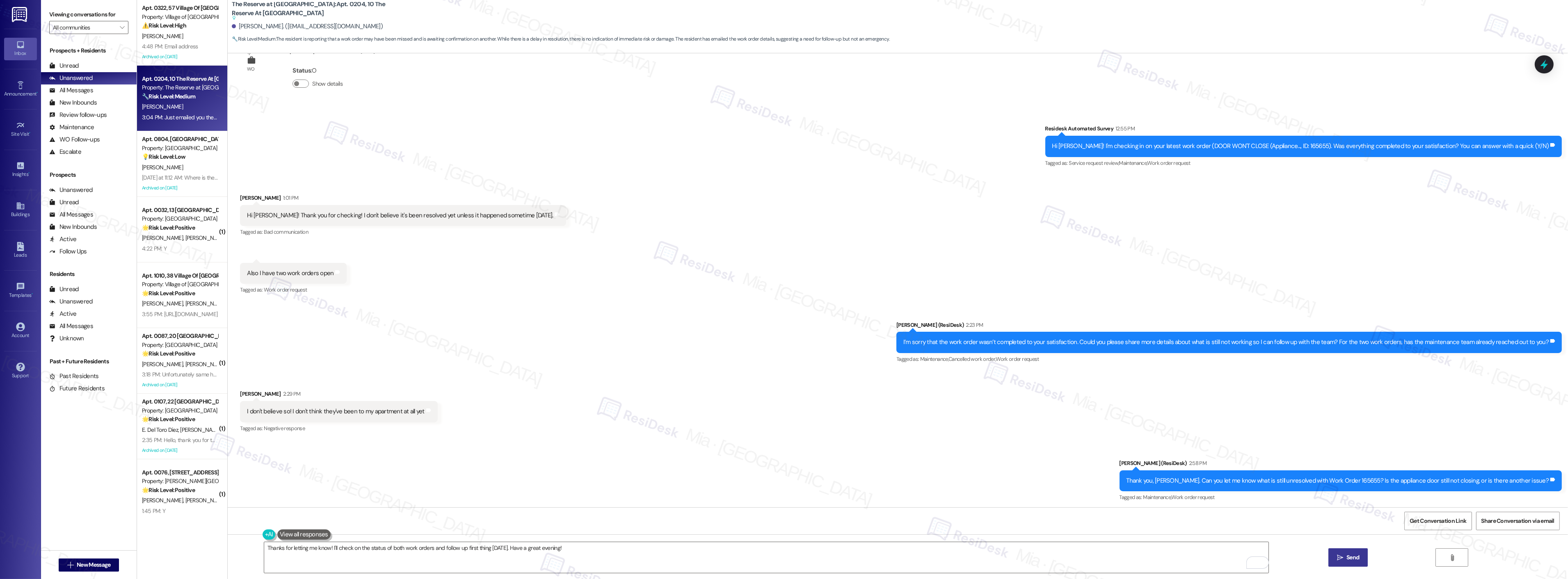
click at [1327, 144] on div "Hi Emily! I'm checking in on your latest work order (DOOR WON'T CLOSE (Applianc…" at bounding box center [1301, 146] width 497 height 8
copy div "165655"
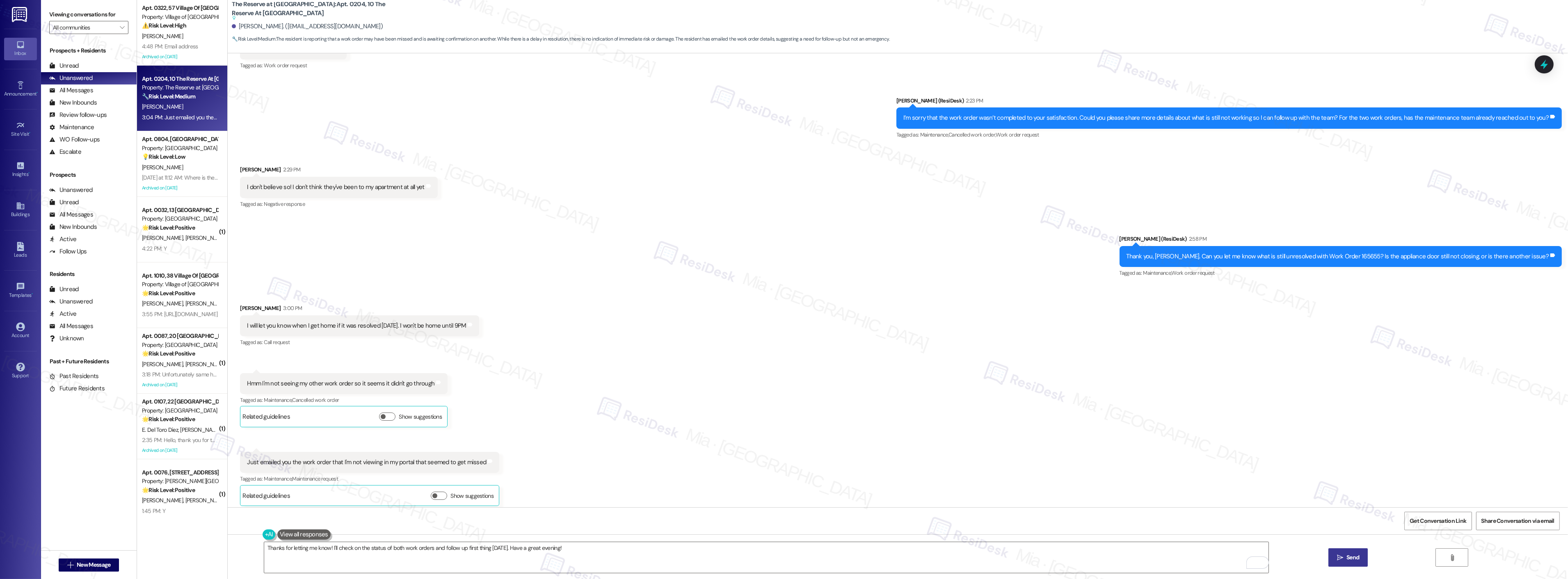
scroll to position [2249, 0]
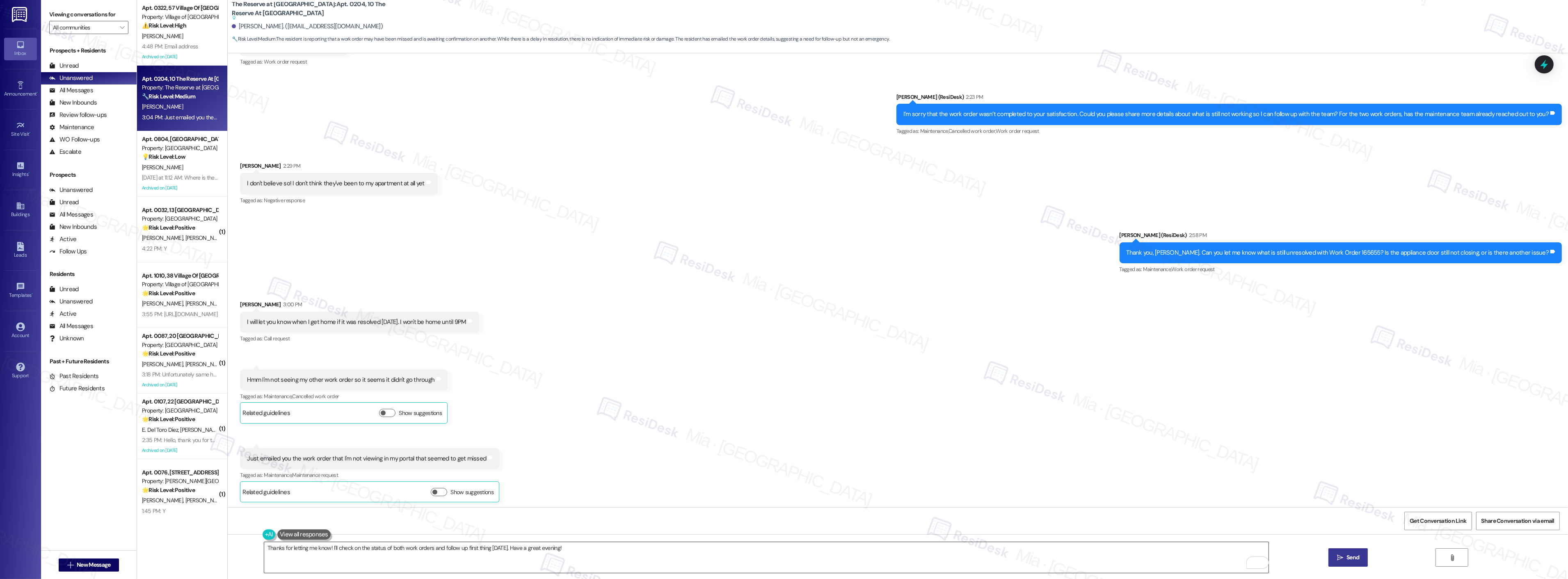
click at [326, 549] on textarea "Thanks for letting me know! I'll check on the status of both work orders and fo…" at bounding box center [766, 558] width 1004 height 31
paste textarea "165655"
click at [375, 544] on textarea "Thanks for letting me know! Please update me if 165655 I'll check on the status…" at bounding box center [766, 558] width 1004 height 31
drag, startPoint x: 473, startPoint y: 550, endPoint x: 498, endPoint y: 549, distance: 25.0
click at [498, 549] on textarea "Thanks for letting me know! Please update me if work order 165655 has been reso…" at bounding box center [766, 558] width 1004 height 31
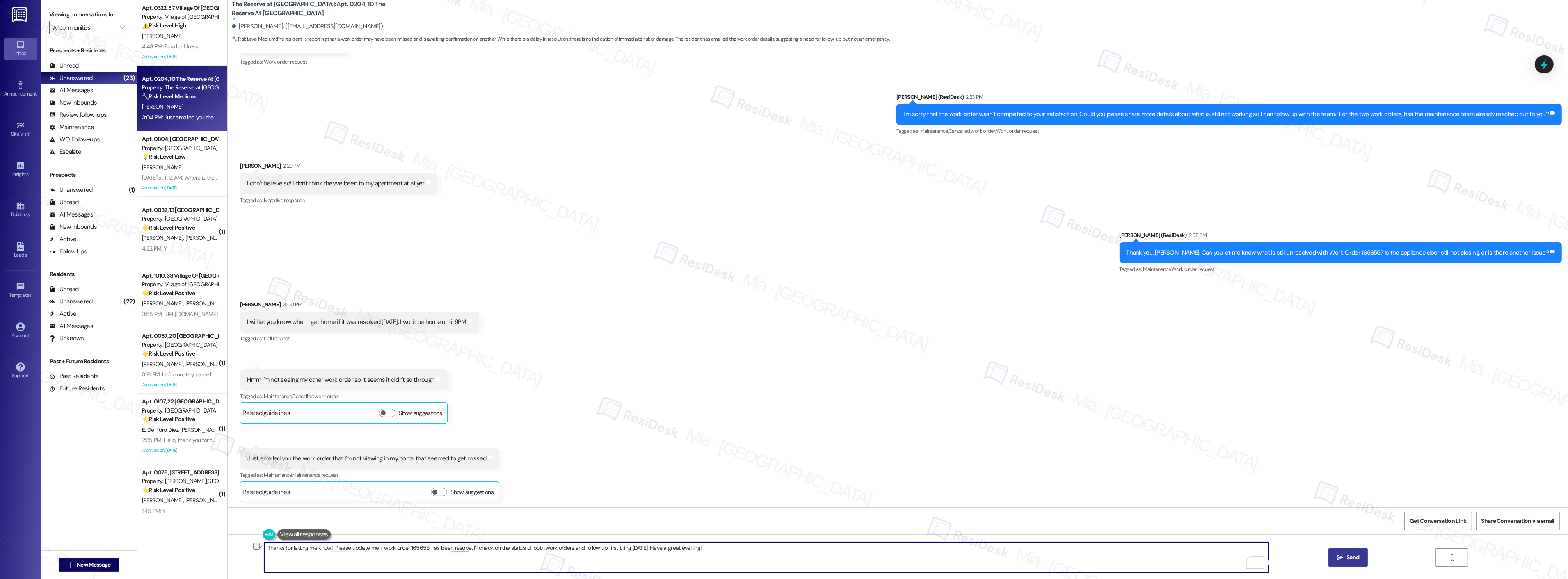
drag, startPoint x: 469, startPoint y: 548, endPoint x: 491, endPoint y: 548, distance: 22.0
click at [491, 548] on textarea "Thanks for letting me know! Please update me if work order 165655 has been reso…" at bounding box center [766, 558] width 1004 height 31
drag, startPoint x: 575, startPoint y: 548, endPoint x: 722, endPoint y: 547, distance: 147.0
click at [722, 547] on textarea "Thanks for letting me know! Please update me if work order 165655 has been reso…" at bounding box center [766, 558] width 1004 height 31
drag, startPoint x: 666, startPoint y: 547, endPoint x: 249, endPoint y: 548, distance: 417.0
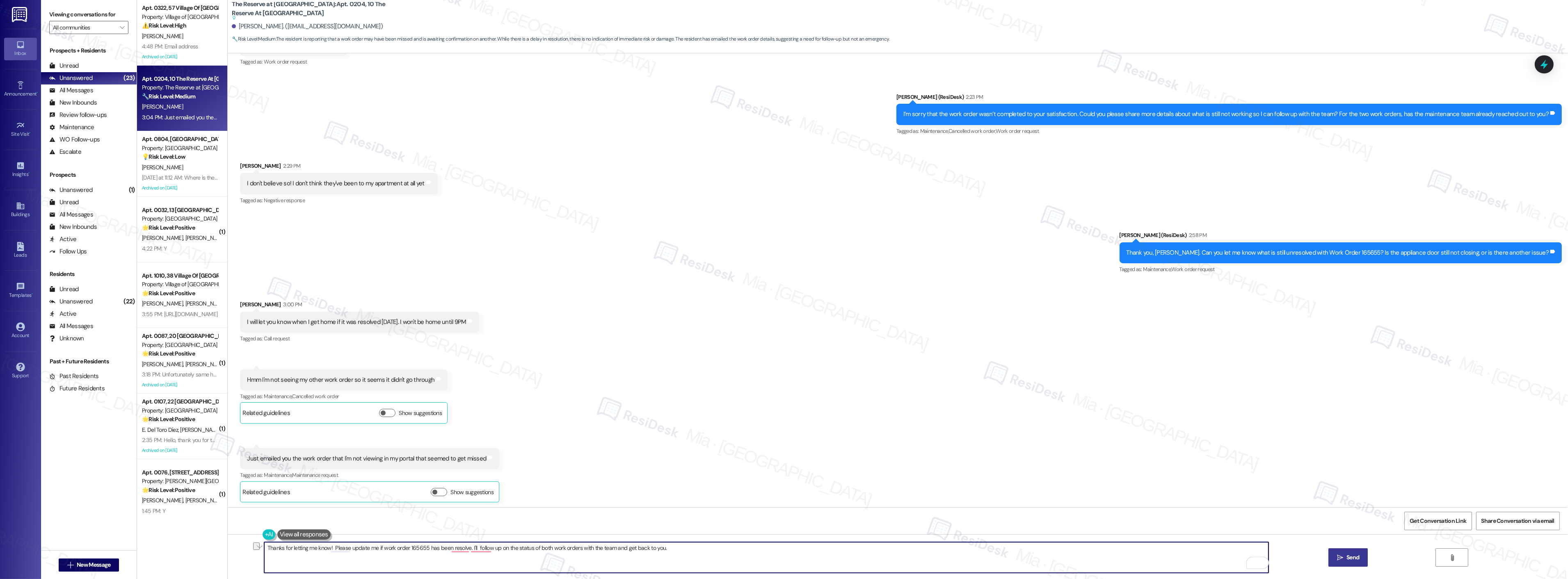
click at [249, 548] on div "Thanks for letting me know! Please update me if work order 165655 has been reso…" at bounding box center [898, 565] width 1340 height 61
paste textarea "Please keep me updated if Work Order 165655 has been resolved"
paste textarea "I’ll also check in with the team on the status of both work orders and follow u…"
click at [493, 548] on textarea "Thanks for letting me know! Please keep me updated if Work Order 165655 has bee…" at bounding box center [766, 558] width 1004 height 31
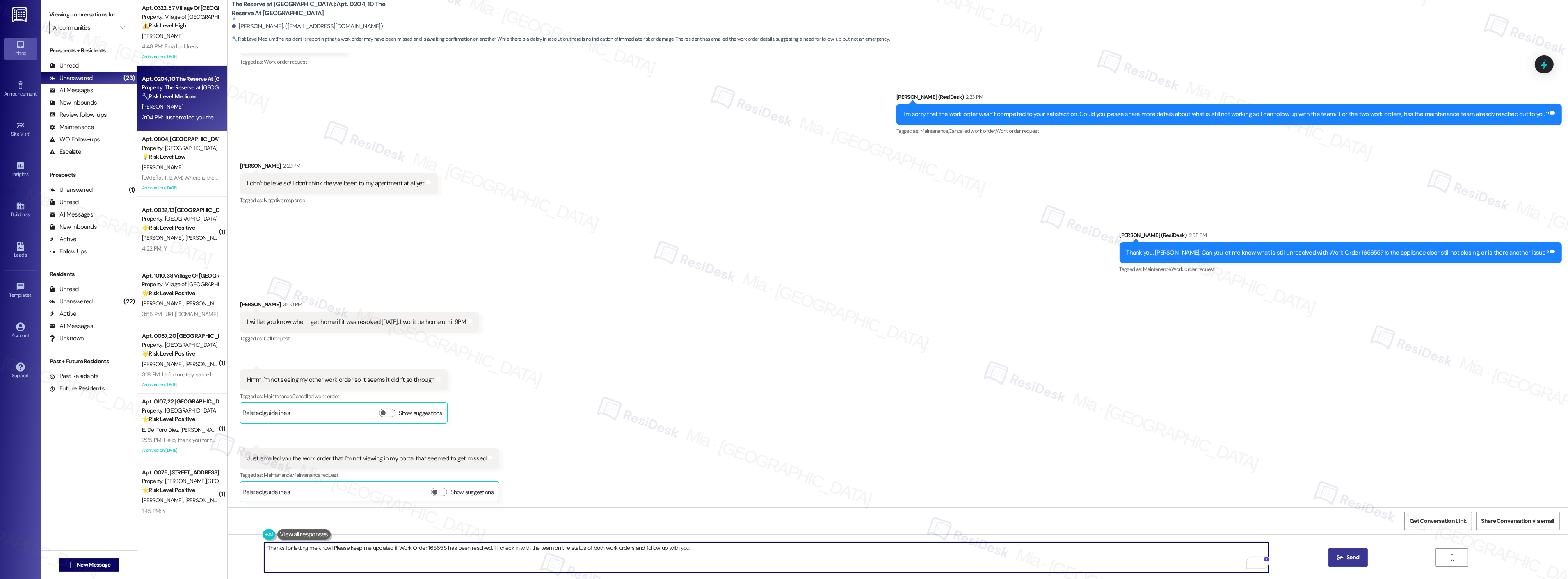
click at [506, 548] on textarea "Thanks for letting me know! Please keep me updated if Work Order 165655 has bee…" at bounding box center [766, 558] width 1004 height 31
click at [687, 549] on textarea "Thanks for letting me know! Please keep me updated if Work Order 165655 has bee…" at bounding box center [766, 558] width 1004 height 31
type textarea "Thanks for letting me know! Please keep me updated if Work Order 165655 has bee…"
click at [1342, 559] on span " Send" at bounding box center [1348, 557] width 26 height 8
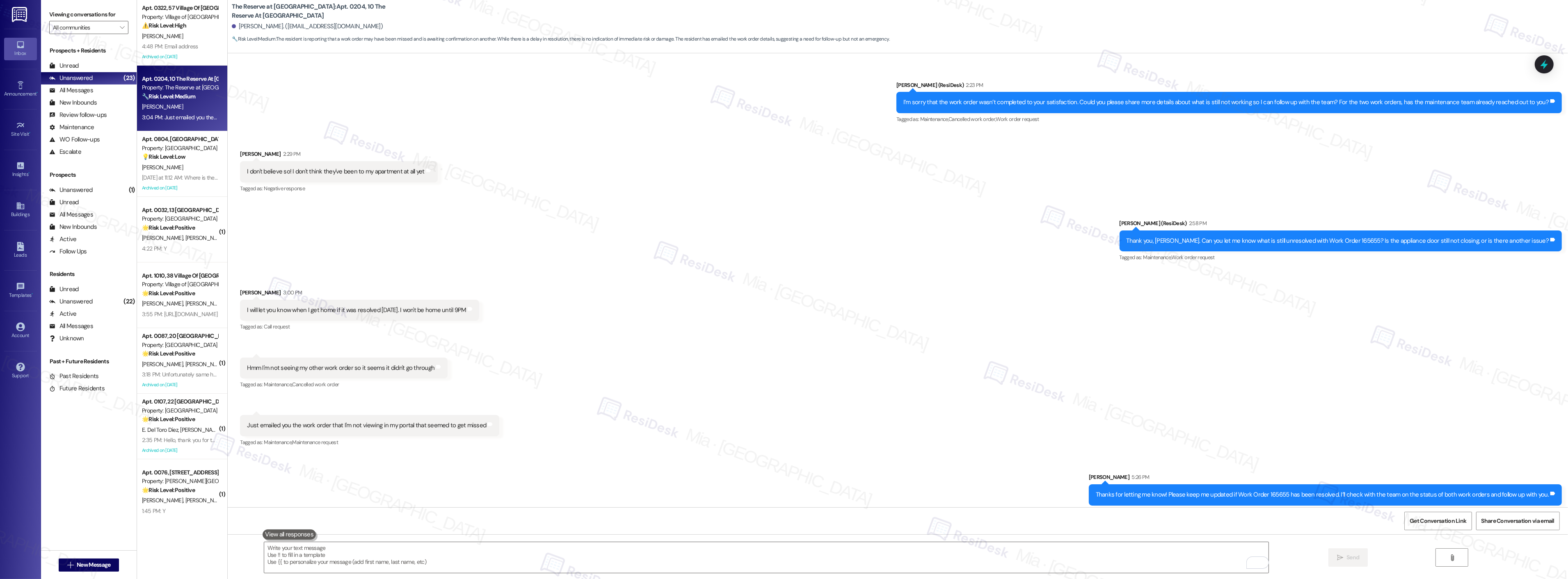
scroll to position [2264, 0]
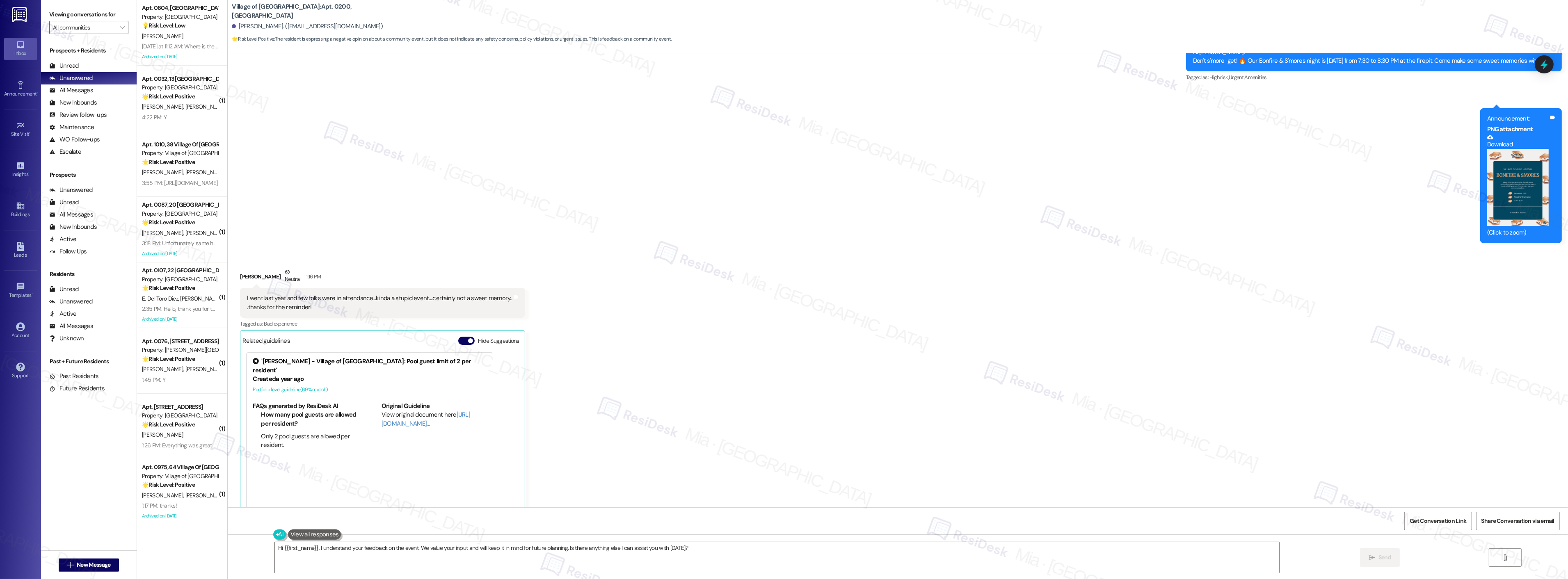
scroll to position [9808, 0]
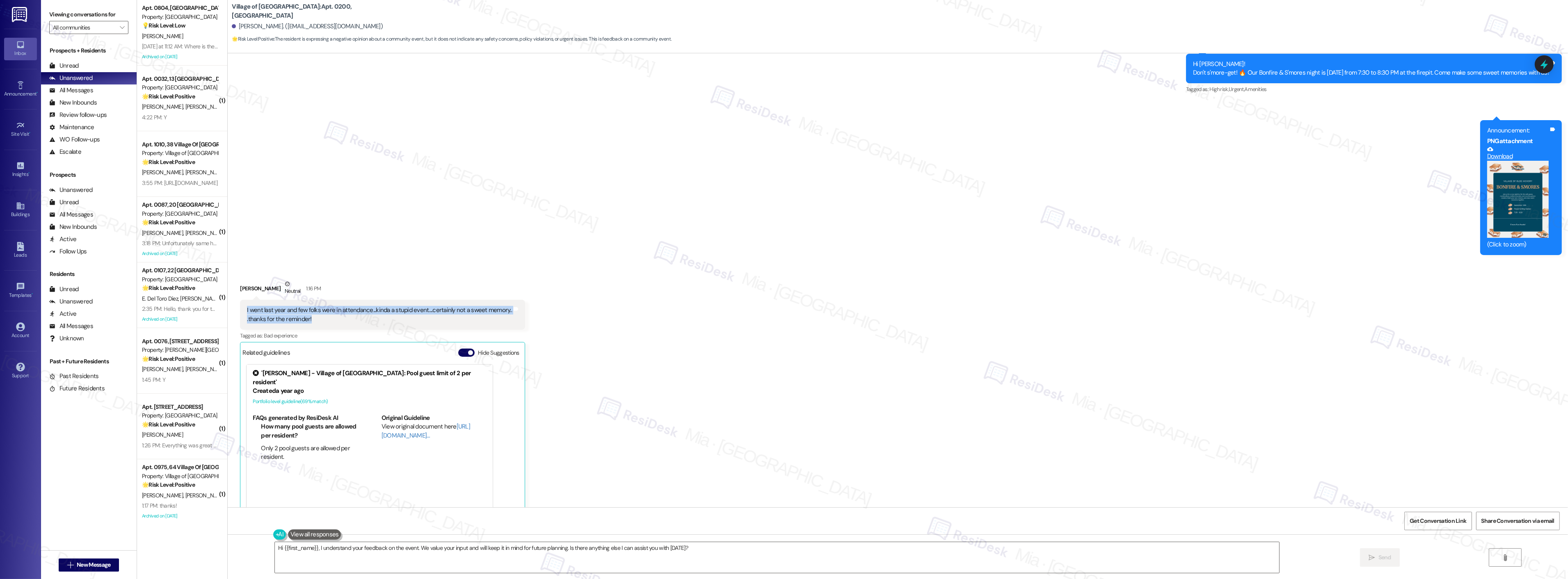
drag, startPoint x: 307, startPoint y: 319, endPoint x: 234, endPoint y: 310, distance: 73.6
click at [240, 310] on div "I went last year and few folks were in attendance...kinda a stupid event....cer…" at bounding box center [382, 315] width 285 height 30
copy div "I went last year and few folks were in attendance...kinda a stupid event....cer…"
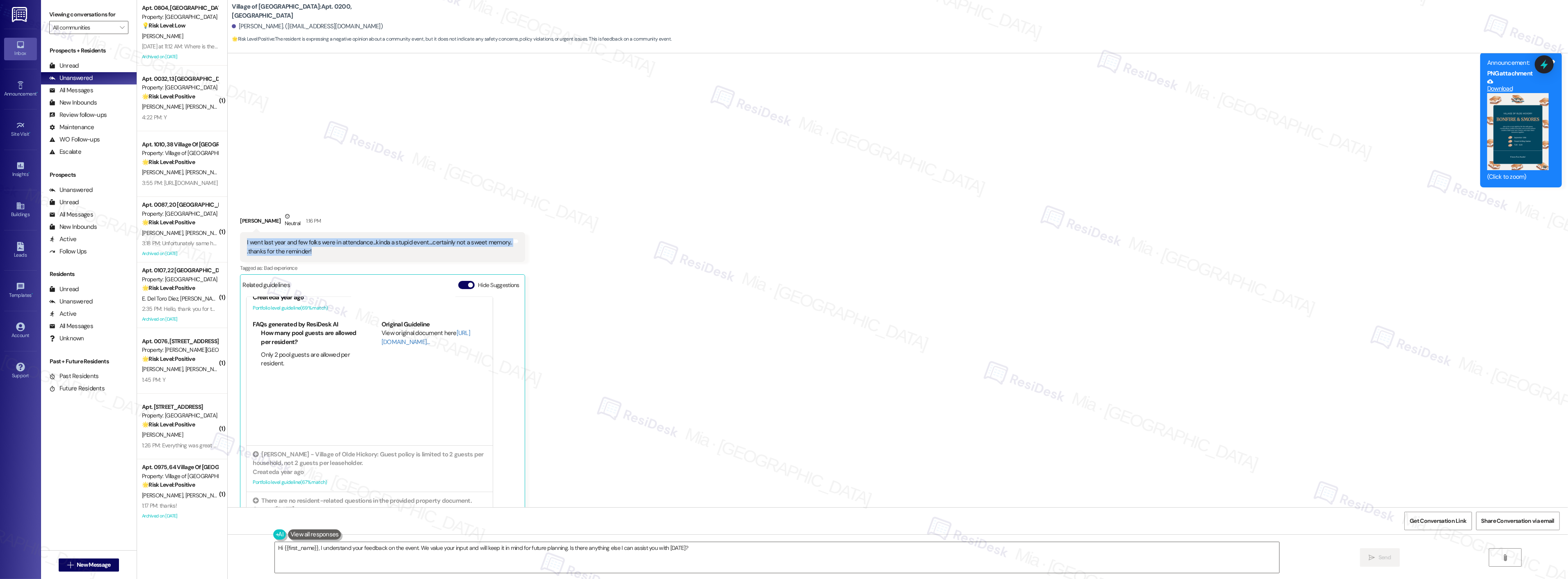
scroll to position [9899, 0]
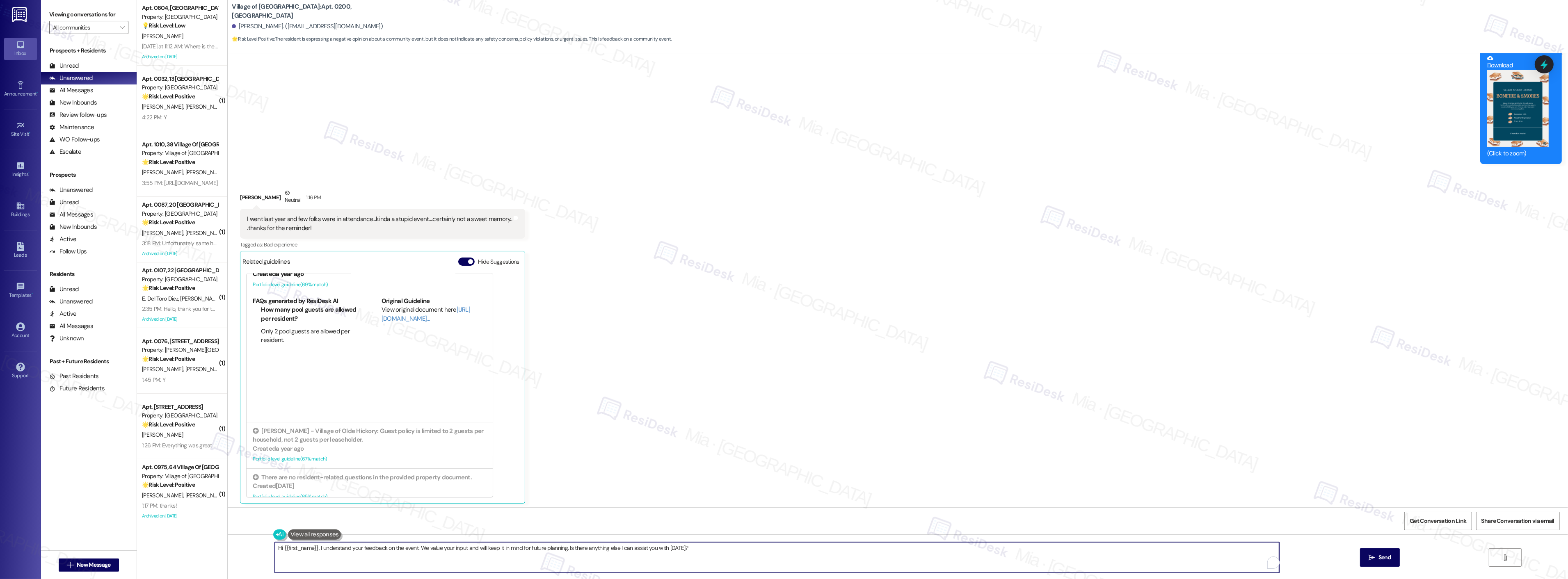
drag, startPoint x: 588, startPoint y: 548, endPoint x: 268, endPoint y: 549, distance: 320.0
click at [275, 549] on textarea "Hi {{first_name}}, I understand your feedback on the event. We value your input…" at bounding box center [777, 558] width 1004 height 31
paste textarea "Thank you for your honest feedback regarding last year’s event."
click at [466, 549] on textarea "Thank you for your honest feedback regarding last year’s event." at bounding box center [766, 558] width 1004 height 31
paste textarea "I’m sorry it wasn’t what you hoped for"
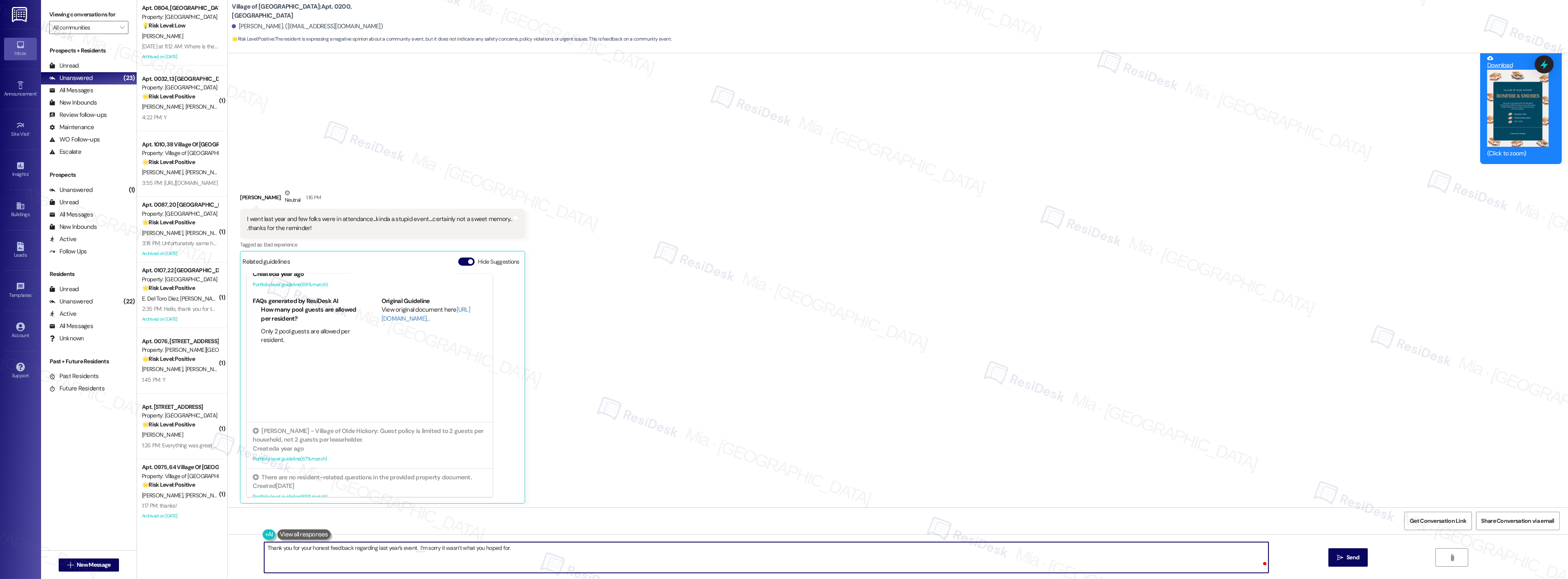
paste textarea "I will relay this to the team"
click at [620, 545] on textarea "Thank you for your honest feedback regarding last year’s event. I’m sorry it wa…" at bounding box center [766, 558] width 1004 height 31
type textarea "Thank you for your honest feedback regarding last year’s event. I’m sorry it wa…"
click at [1345, 554] on span "Send" at bounding box center [1353, 557] width 16 height 8
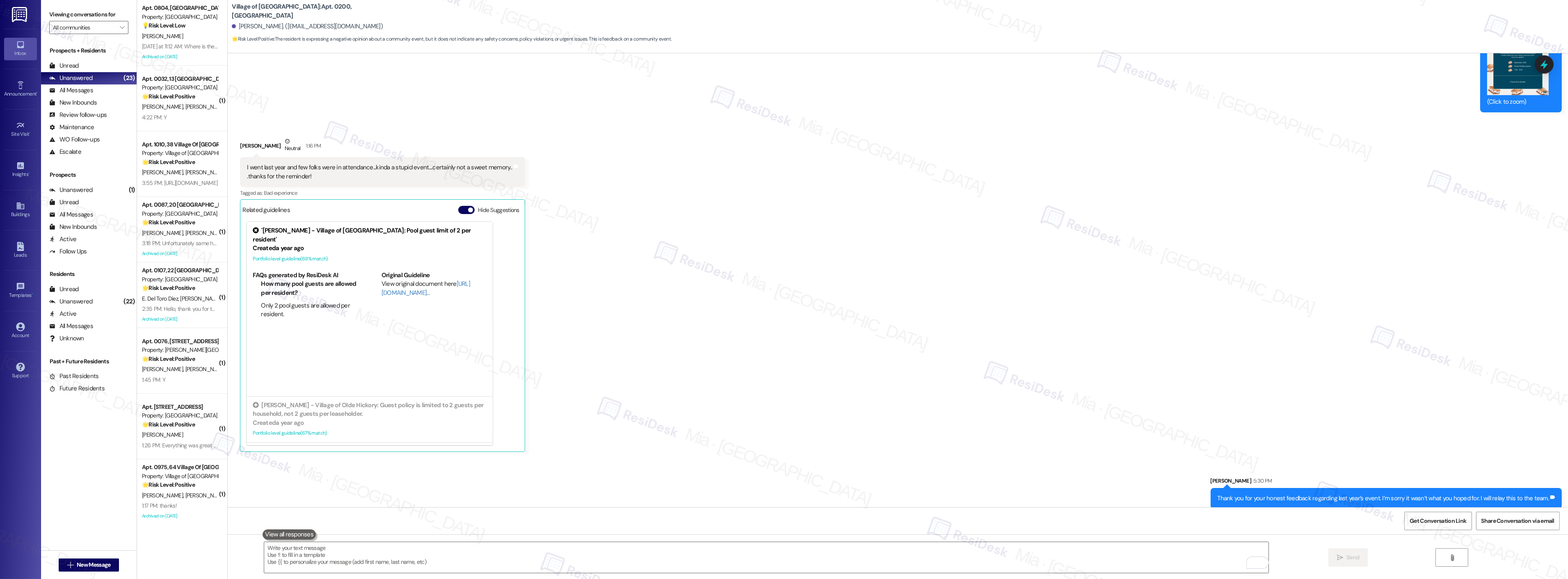
scroll to position [9956, 0]
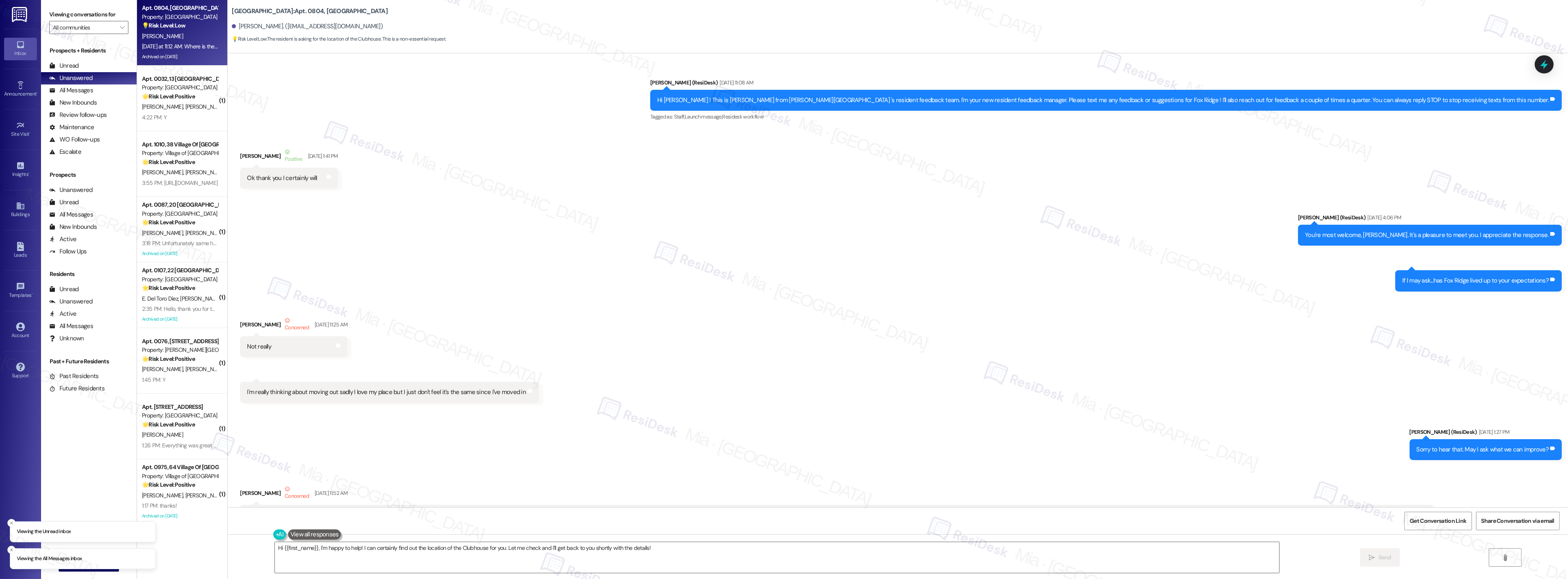
scroll to position [8630, 0]
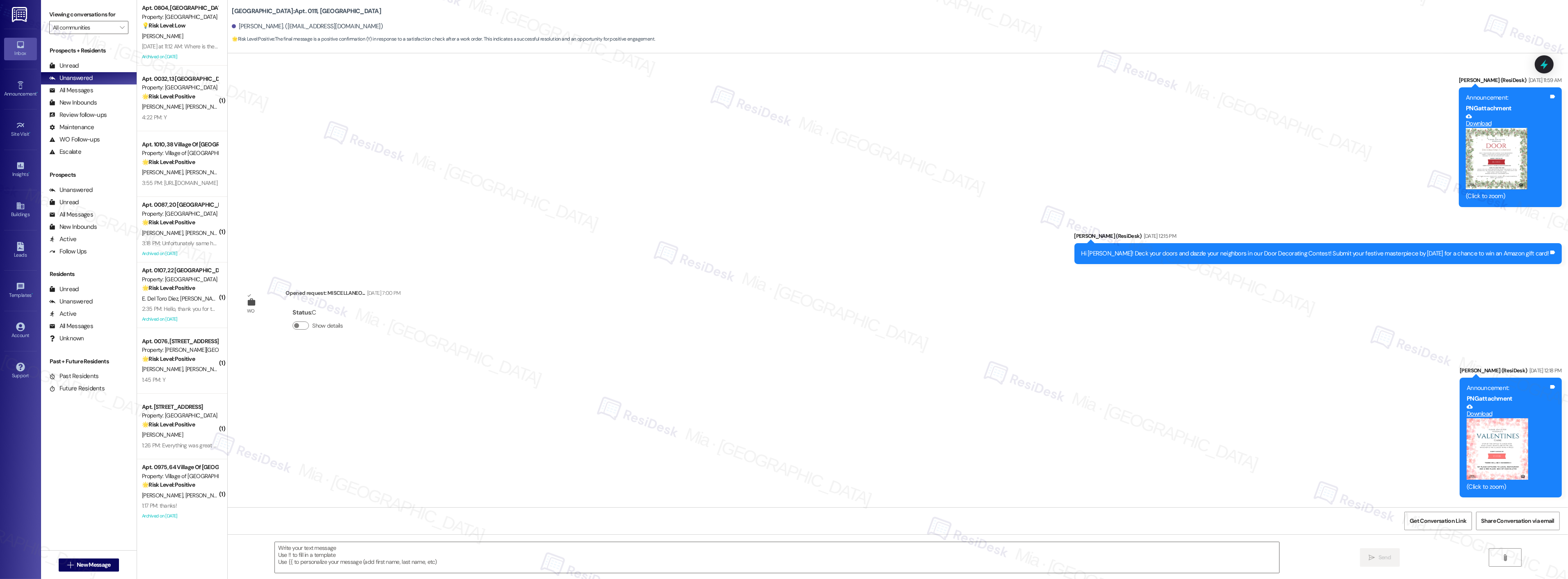
scroll to position [474, 0]
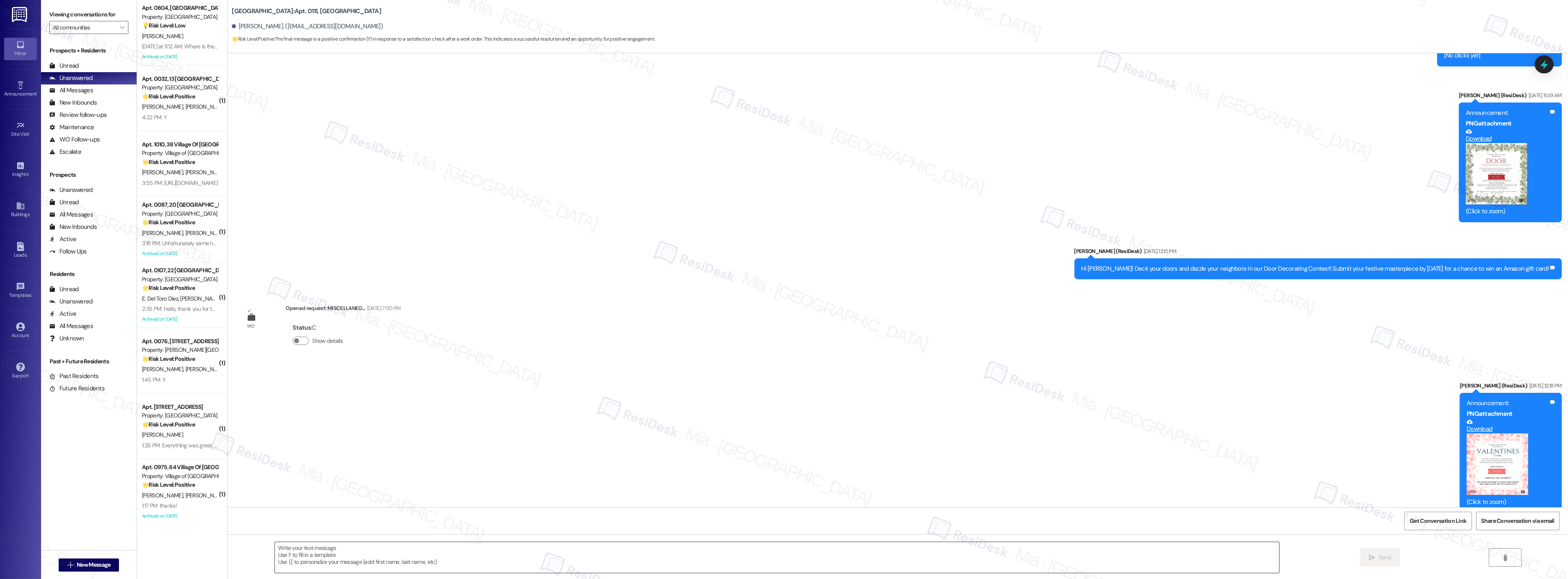
click at [396, 549] on textarea at bounding box center [777, 558] width 1004 height 31
paste textarea "Thank you so much for sharing your feedback! I’m so glad to know you’re satisfi…"
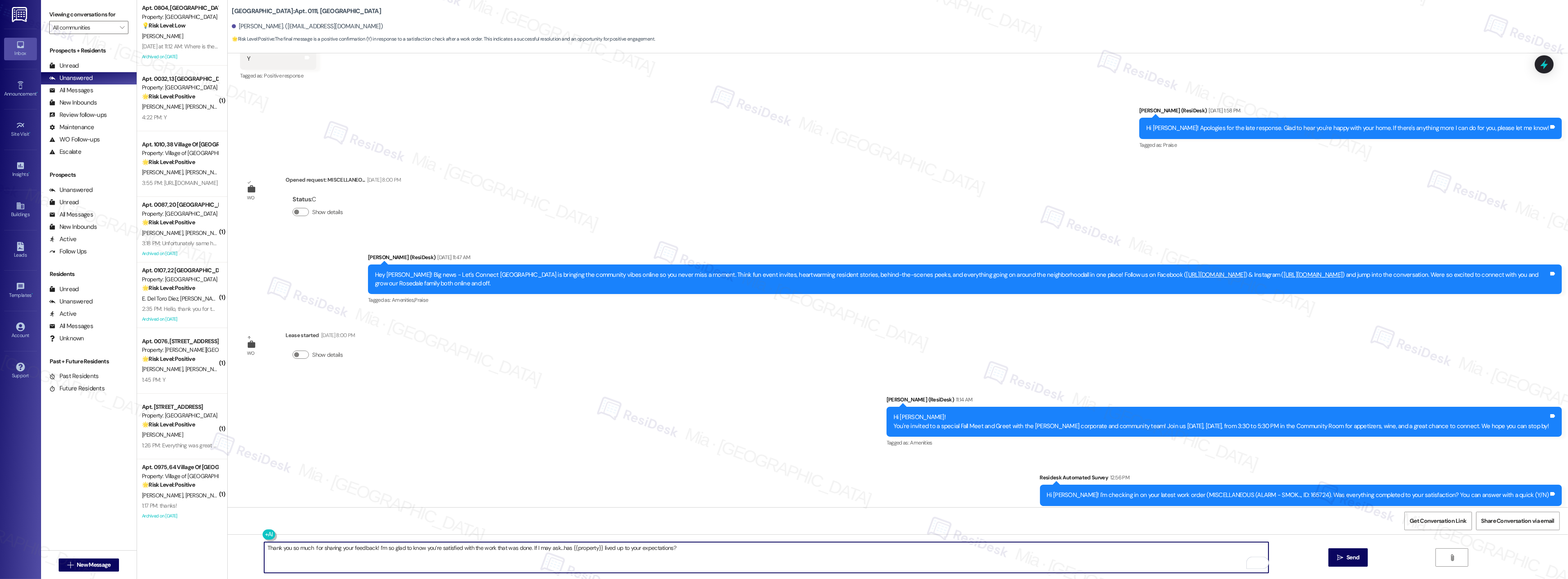
scroll to position [1613, 0]
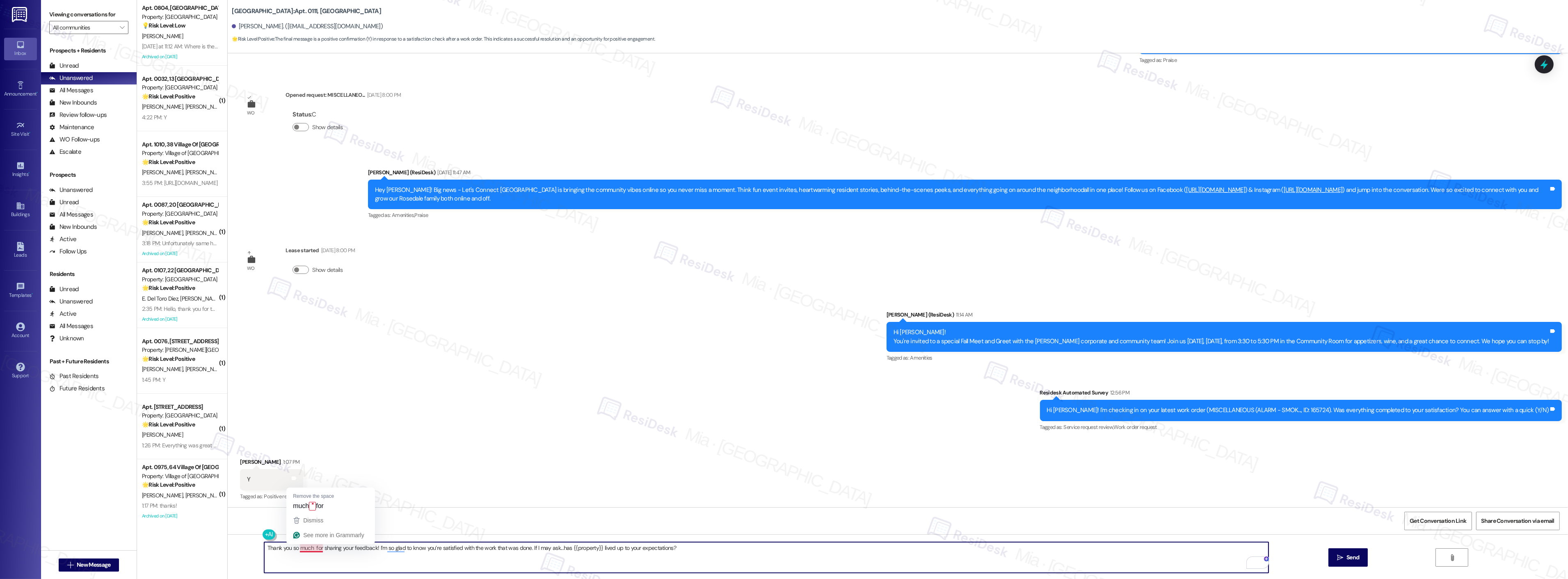
click at [307, 546] on textarea "Thank you so much for sharing your feedback! I’m so glad to know you’re satisfi…" at bounding box center [766, 558] width 1004 height 31
type textarea "Thank you so much, [PERSON_NAME], for sharing your feedback! I’m so glad to kno…"
click at [1353, 556] on span "Send" at bounding box center [1353, 557] width 13 height 8
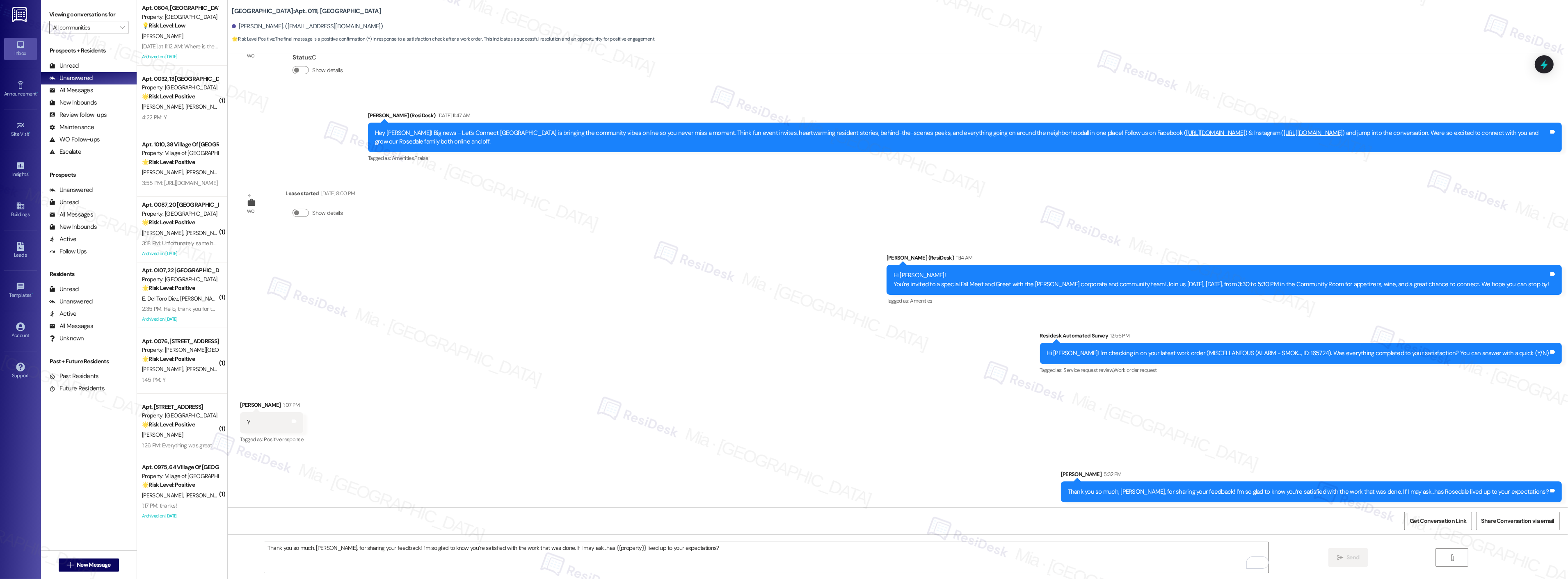
scroll to position [1671, 0]
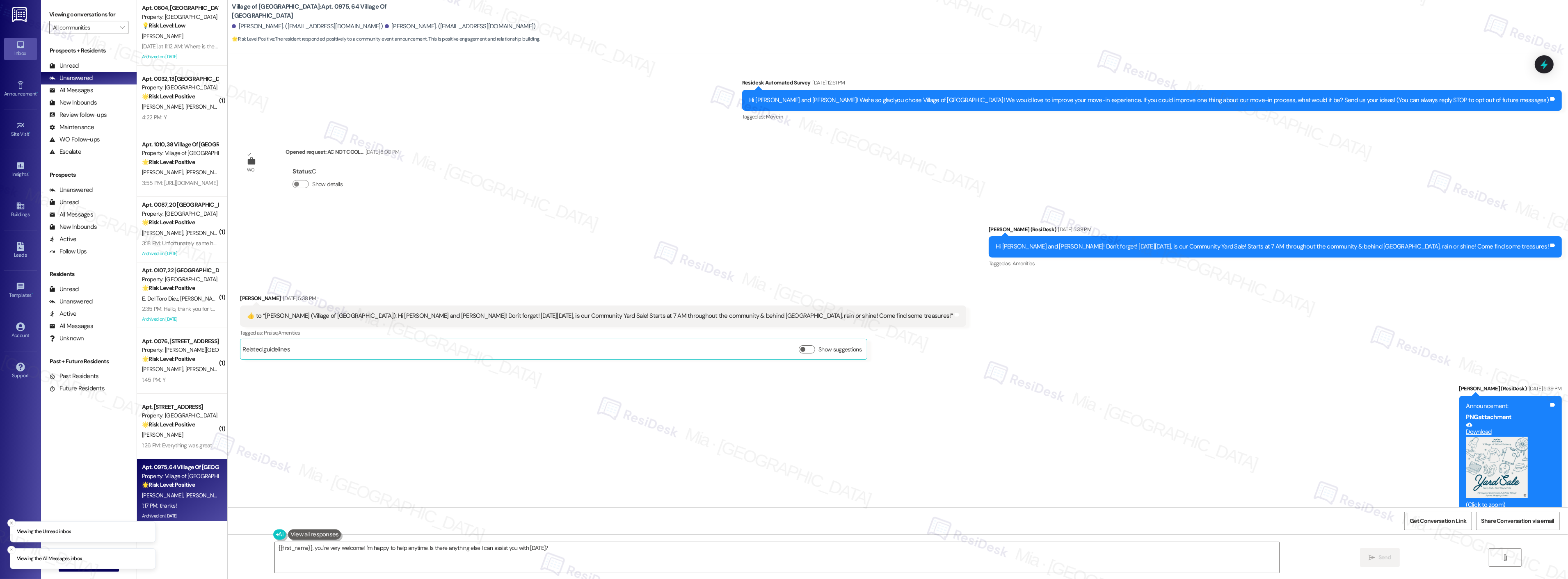
scroll to position [6203, 0]
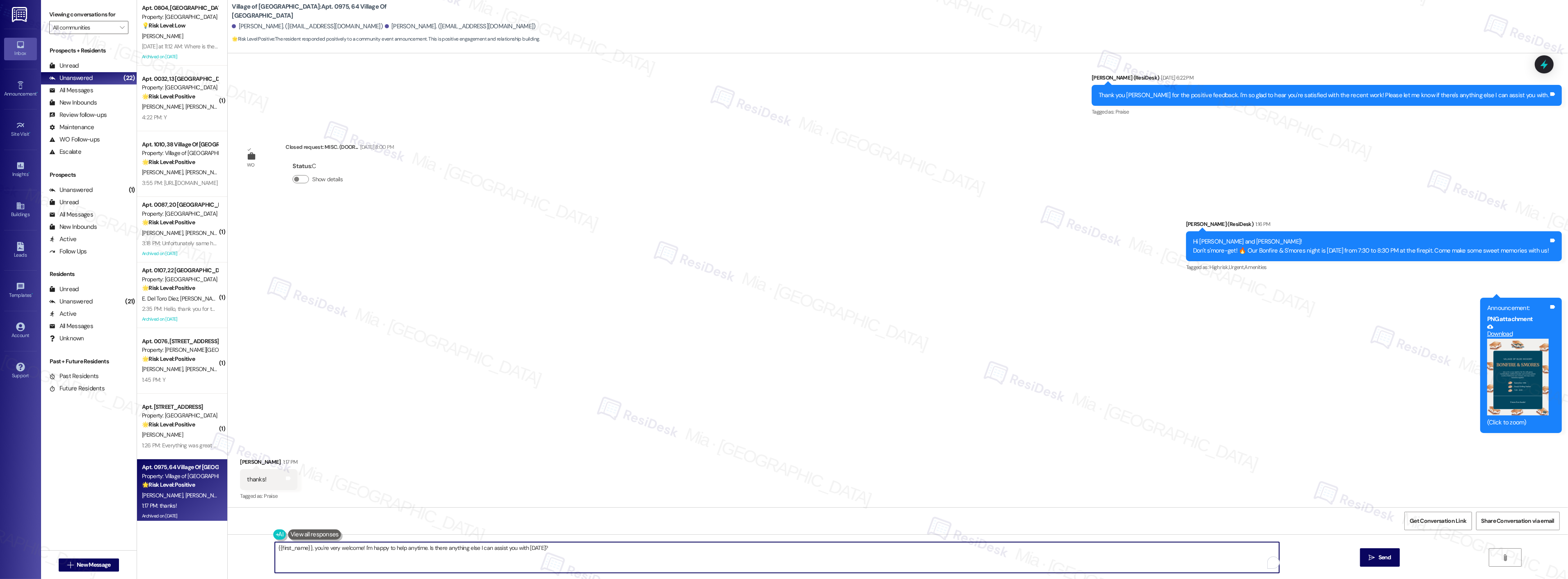
drag, startPoint x: 546, startPoint y: 546, endPoint x: 249, endPoint y: 546, distance: 297.0
click at [249, 546] on div "{{first_name}}, you're very welcome! I'm happy to help anytime. Is there anythi…" at bounding box center [898, 565] width 1340 height 61
paste textarea "You're welcome. I hope you can join"
click at [298, 547] on textarea "You're welcome. I hope you can join" at bounding box center [766, 558] width 1004 height 31
type textarea "You're welcome.I hope you can join"
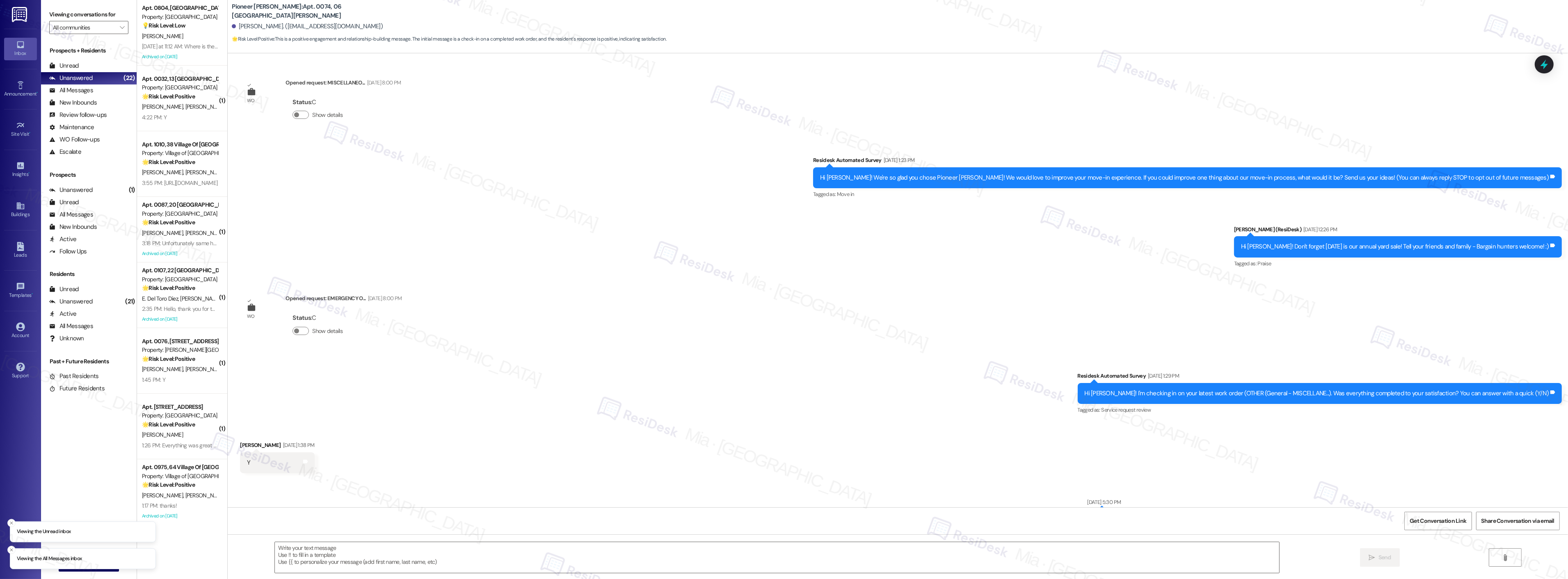
scroll to position [8274, 0]
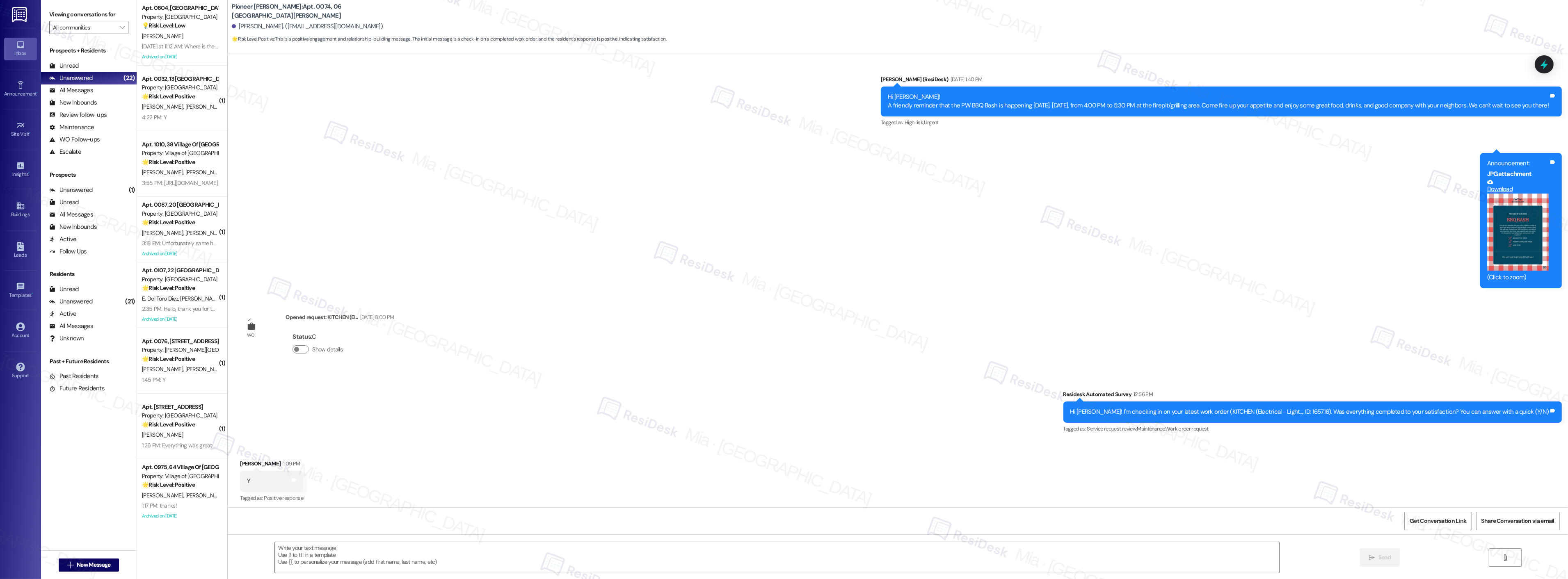
click at [812, 182] on div "Announcement, sent via SMS [PERSON_NAME] (ResiDesk) [DATE] 1:40 PM Hi [PERSON_N…" at bounding box center [898, 175] width 1340 height 238
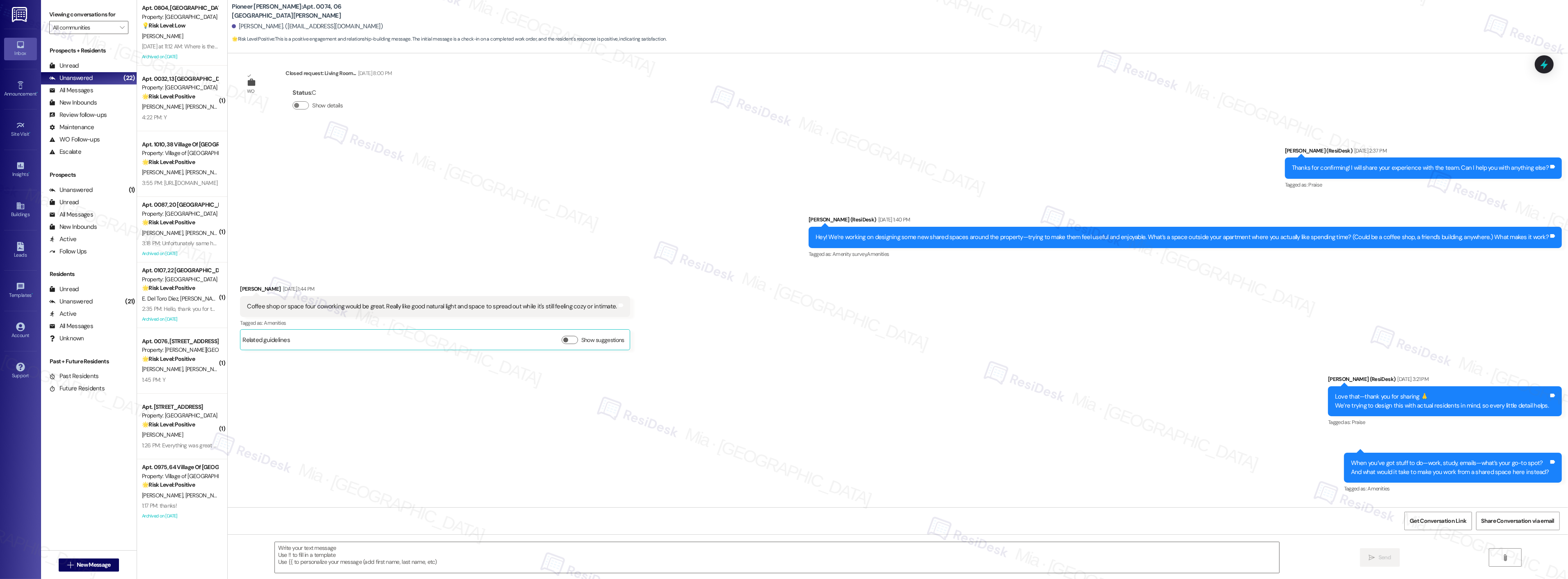
scroll to position [7227, 0]
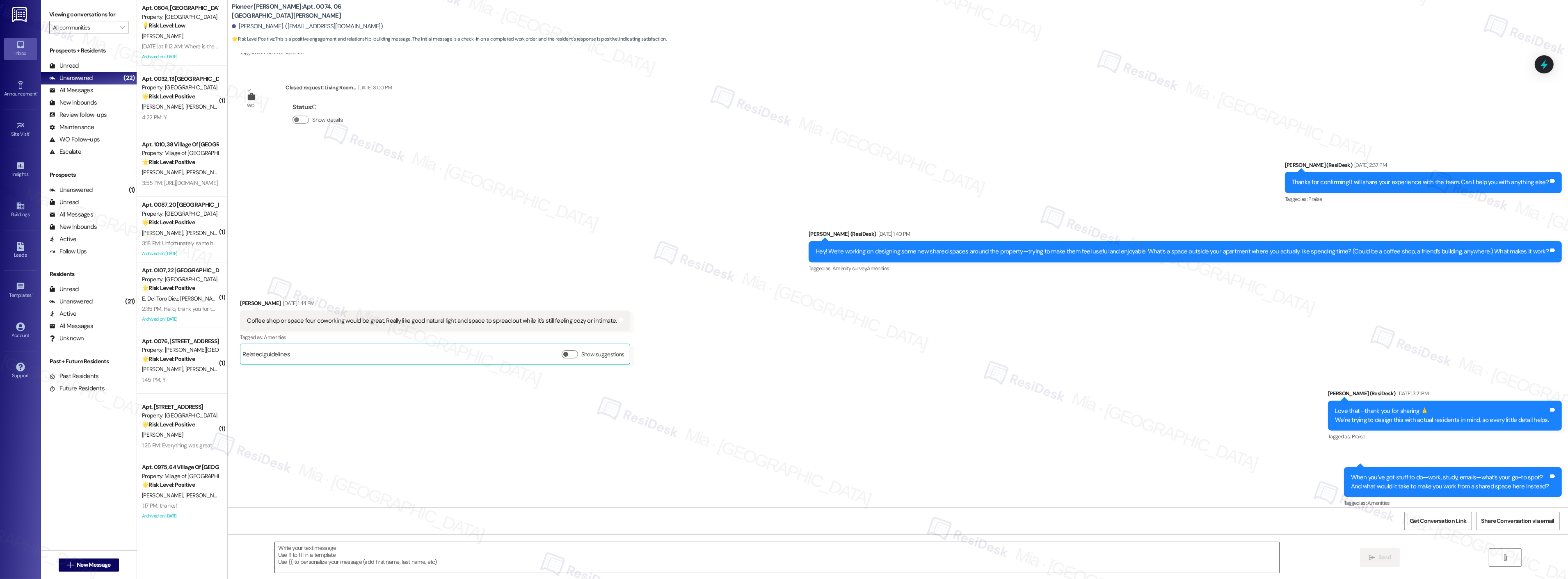
click at [329, 551] on textarea at bounding box center [777, 558] width 1004 height 31
paste textarea "Thank you so much for sharing your feedback! I’m so glad to know you’re satisfi…"
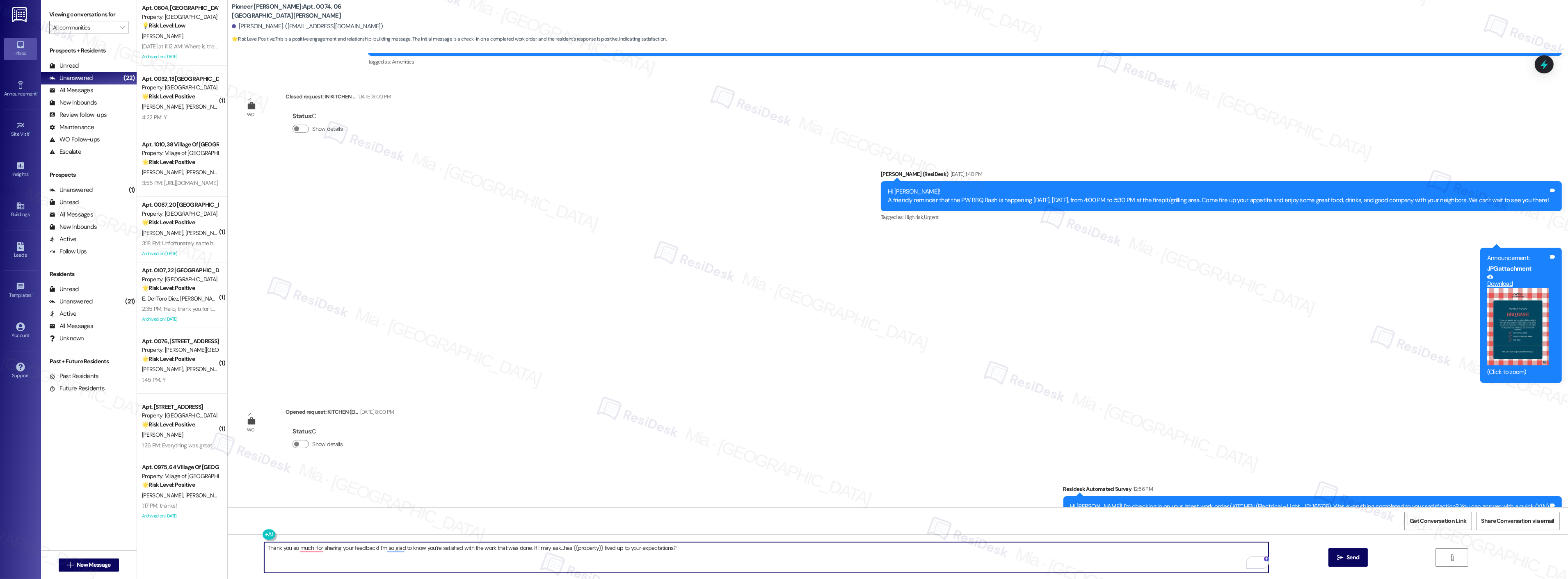
scroll to position [8274, 0]
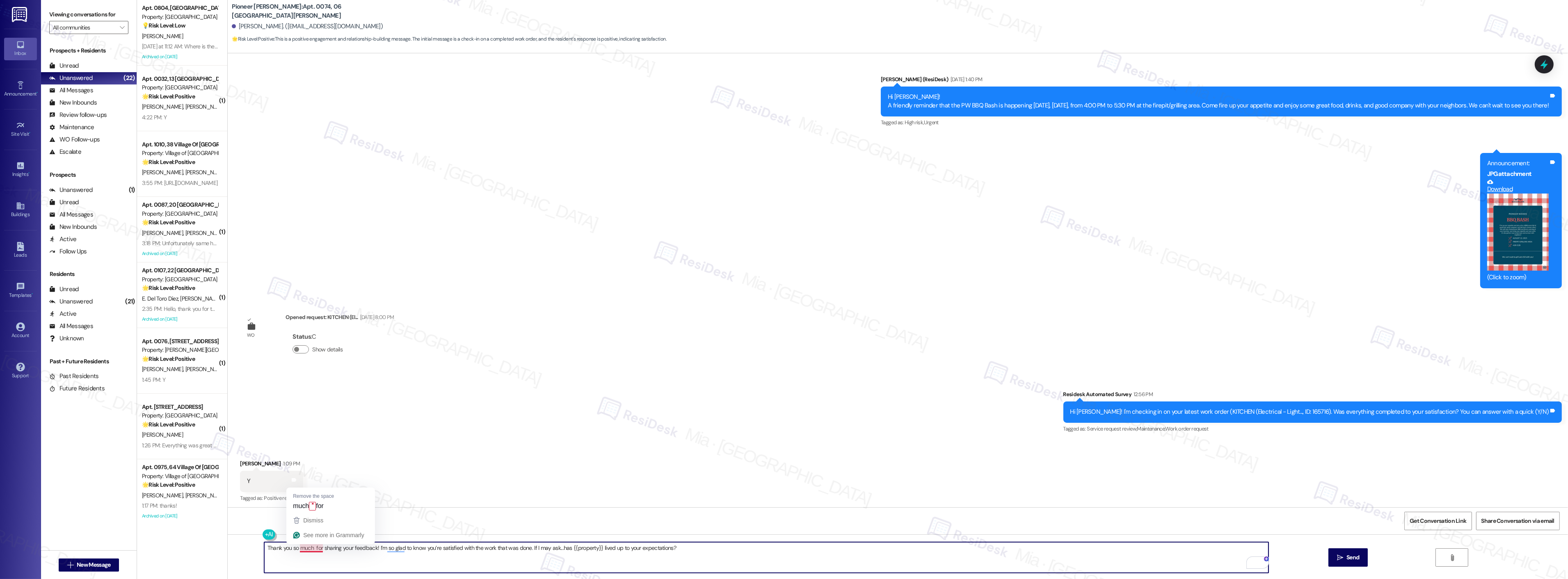
click at [305, 547] on textarea "Thank you so much for sharing your feedback! I’m so glad to know you’re satisfi…" at bounding box center [766, 558] width 1004 height 31
click at [307, 547] on textarea "Thank you so much for sharing your feedback! I’m so glad to know you’re satisfi…" at bounding box center [766, 558] width 1004 height 31
type textarea "Thank you so much, [PERSON_NAME], for sharing your feedback! I’m so glad to kno…"
click at [1335, 563] on button " Send" at bounding box center [1349, 557] width 40 height 19
click at [646, 339] on div "WO Opened request: MISCELLANEO... [DATE] 8:00 PM Status : C Show details Survey…" at bounding box center [898, 280] width 1340 height 454
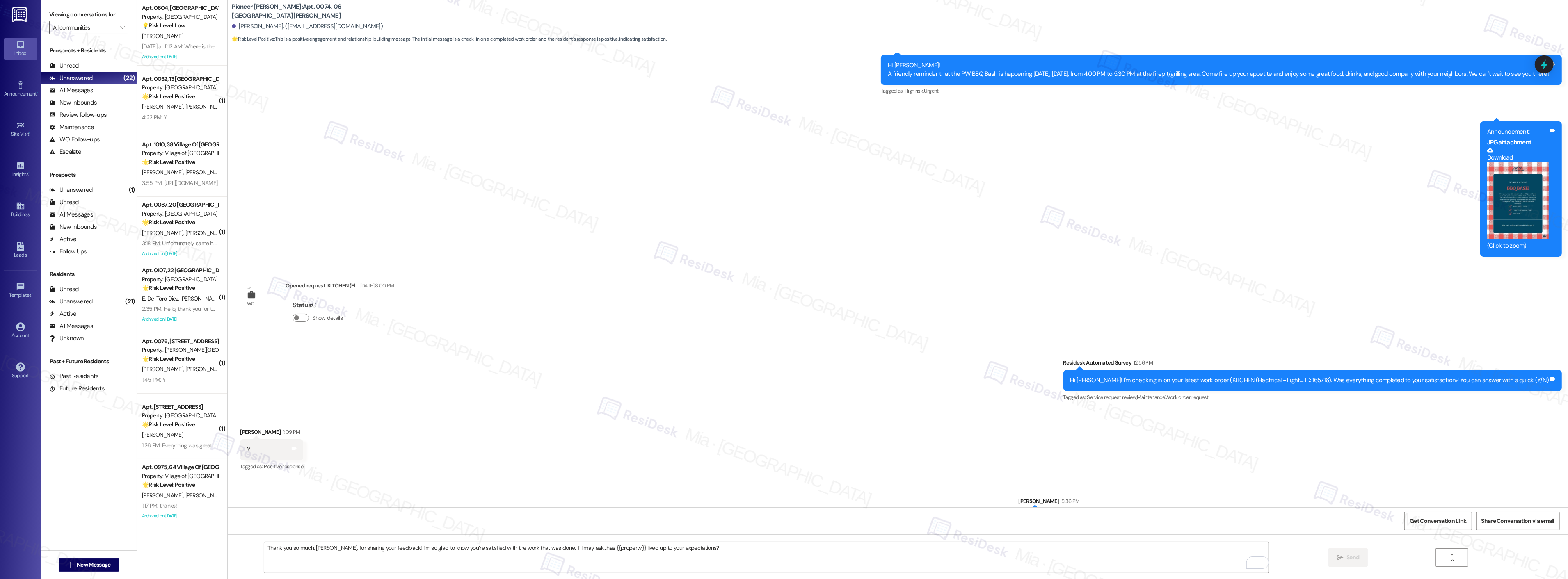
scroll to position [8332, 0]
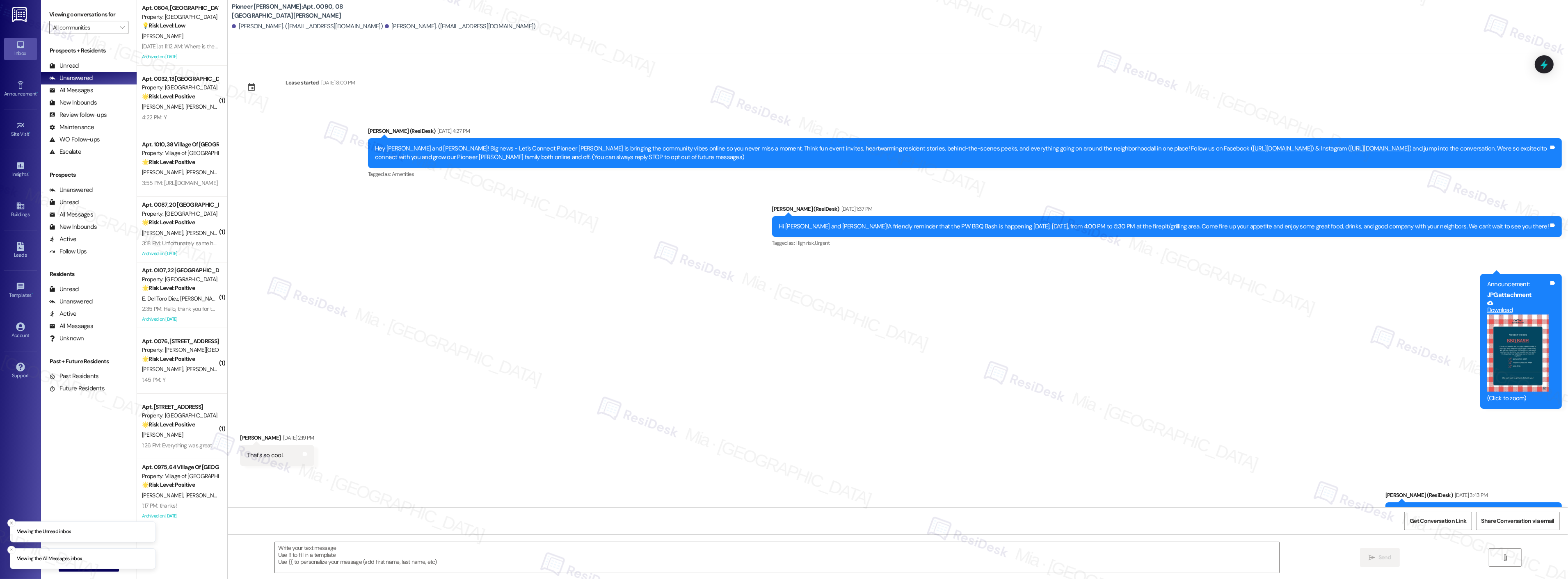
scroll to position [241, 0]
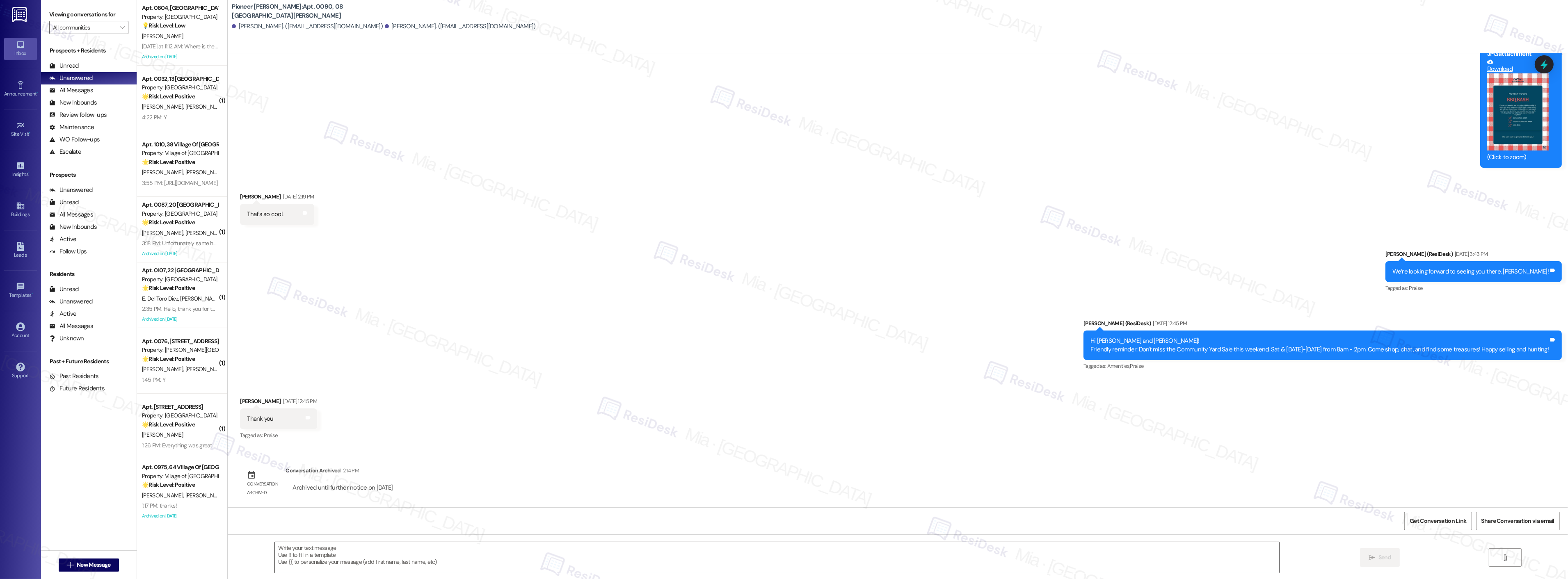
click at [353, 546] on textarea at bounding box center [777, 558] width 1004 height 31
paste textarea "You're welcome. I hope you can join"
type textarea "You're welcome. I hope you can join"
click at [1338, 560] on icon "" at bounding box center [1340, 558] width 6 height 6
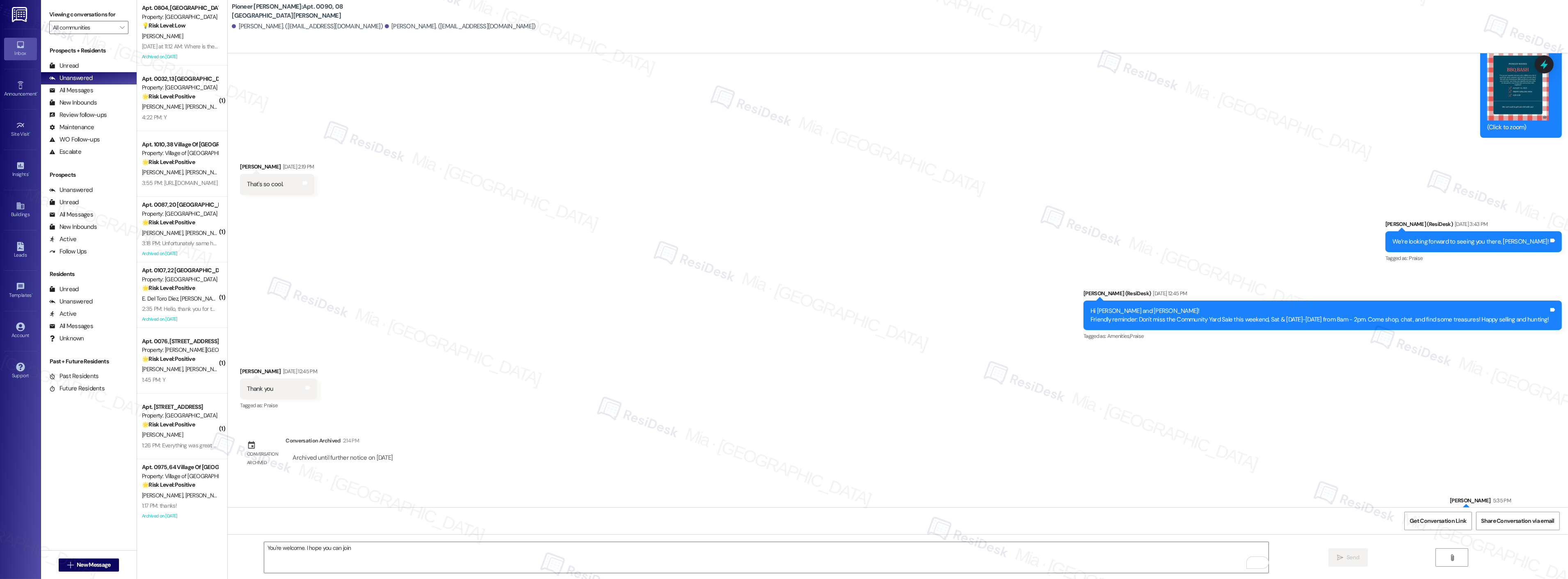
scroll to position [298, 0]
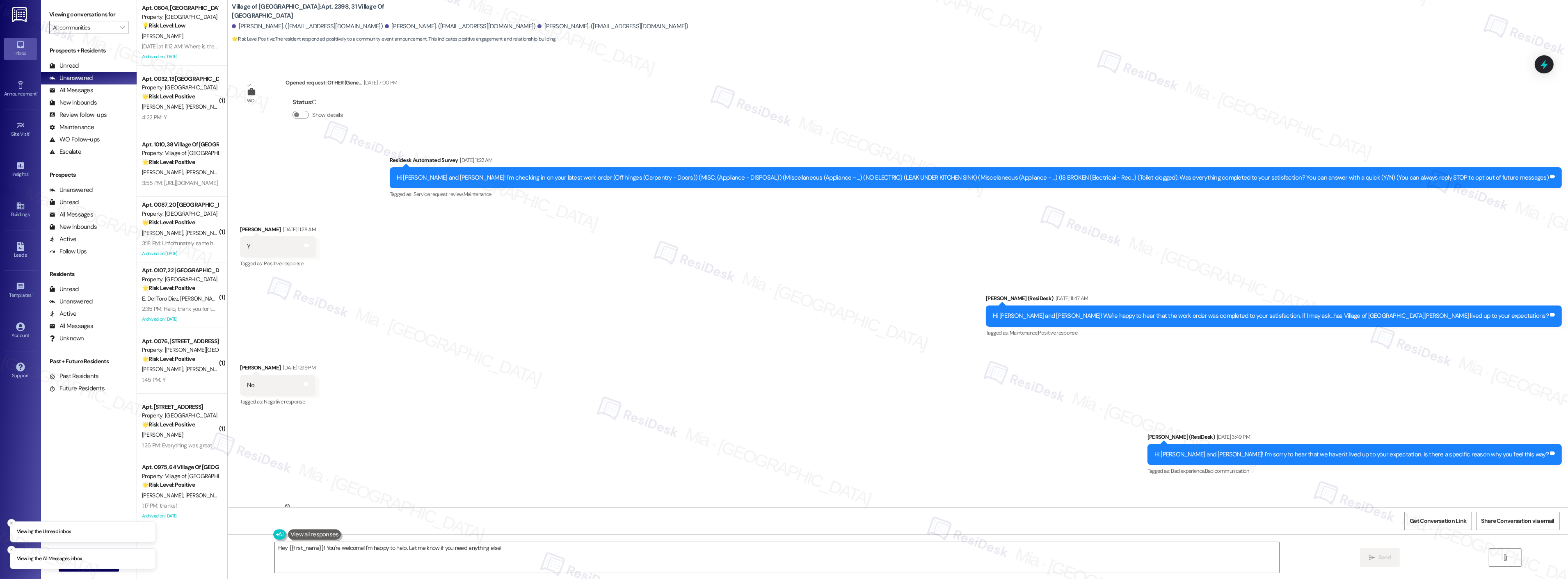
scroll to position [10223, 0]
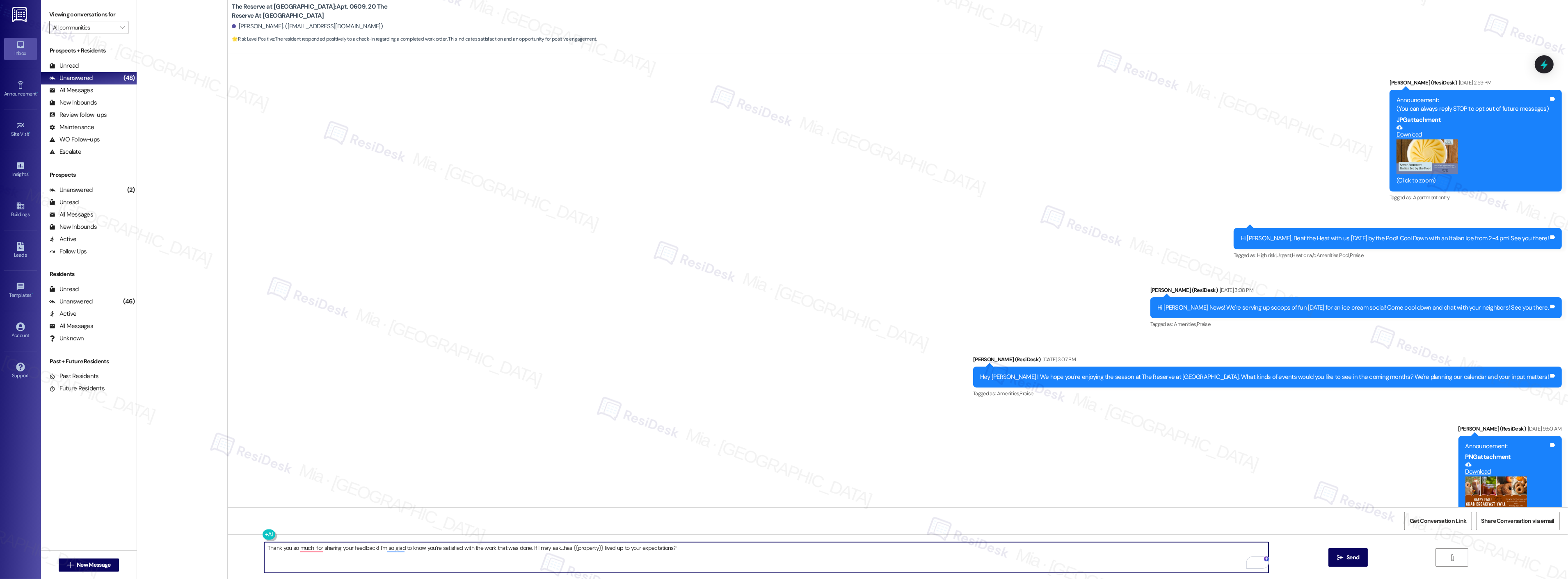
scroll to position [3400, 0]
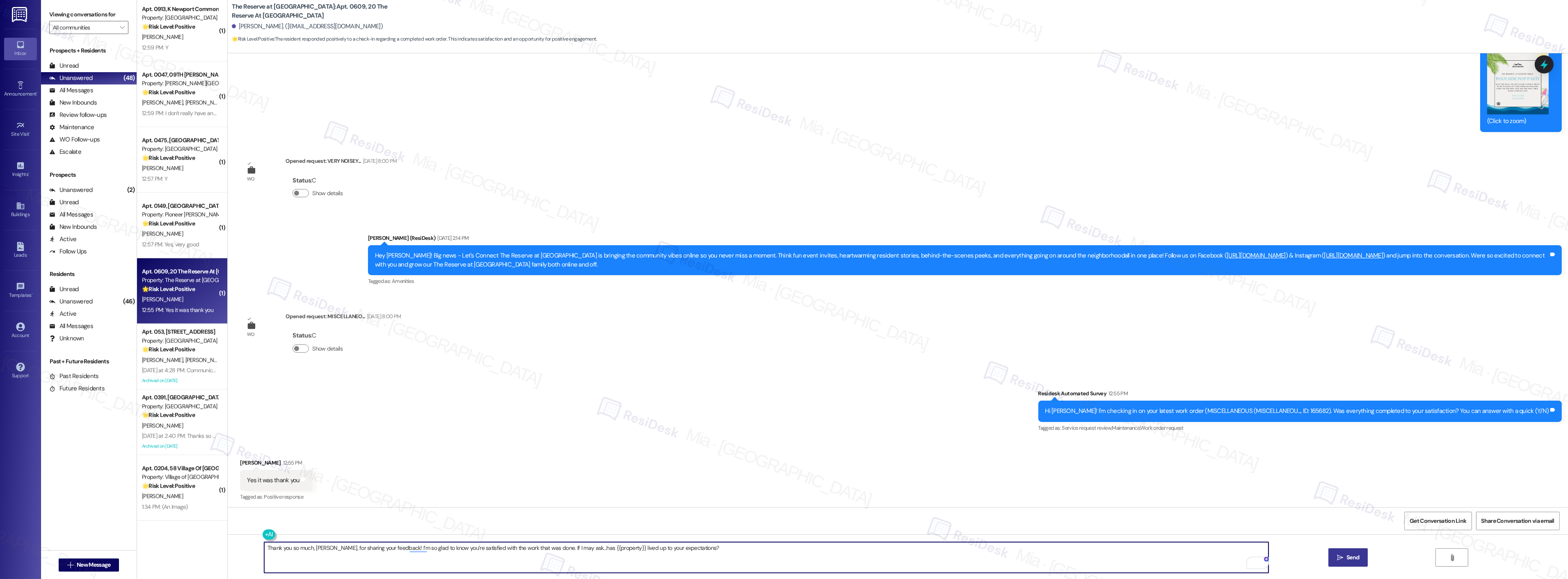
type textarea "Thank you so much, [PERSON_NAME], for sharing your feedback! I’m so glad to kno…"
click at [1356, 557] on span "Send" at bounding box center [1353, 557] width 13 height 8
click at [186, 360] on span "[PERSON_NAME]" at bounding box center [206, 360] width 41 height 7
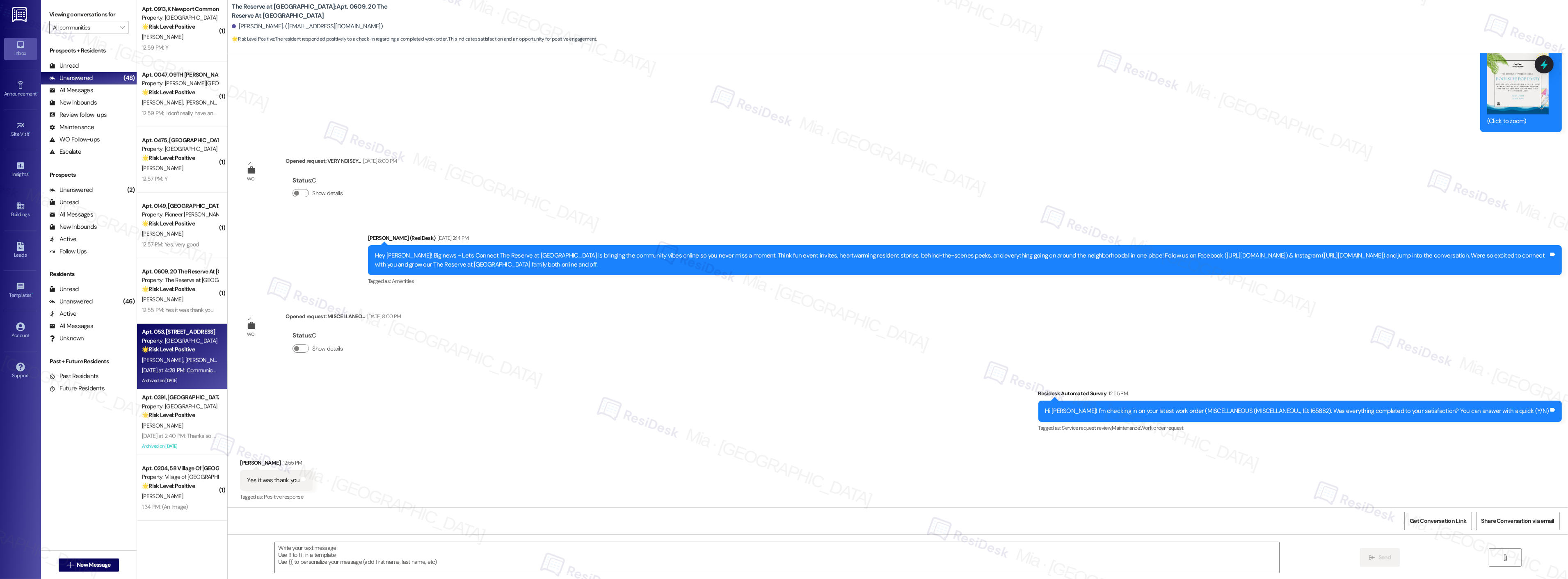
type textarea "Fetching suggested responses. Please feel free to read through the conversation…"
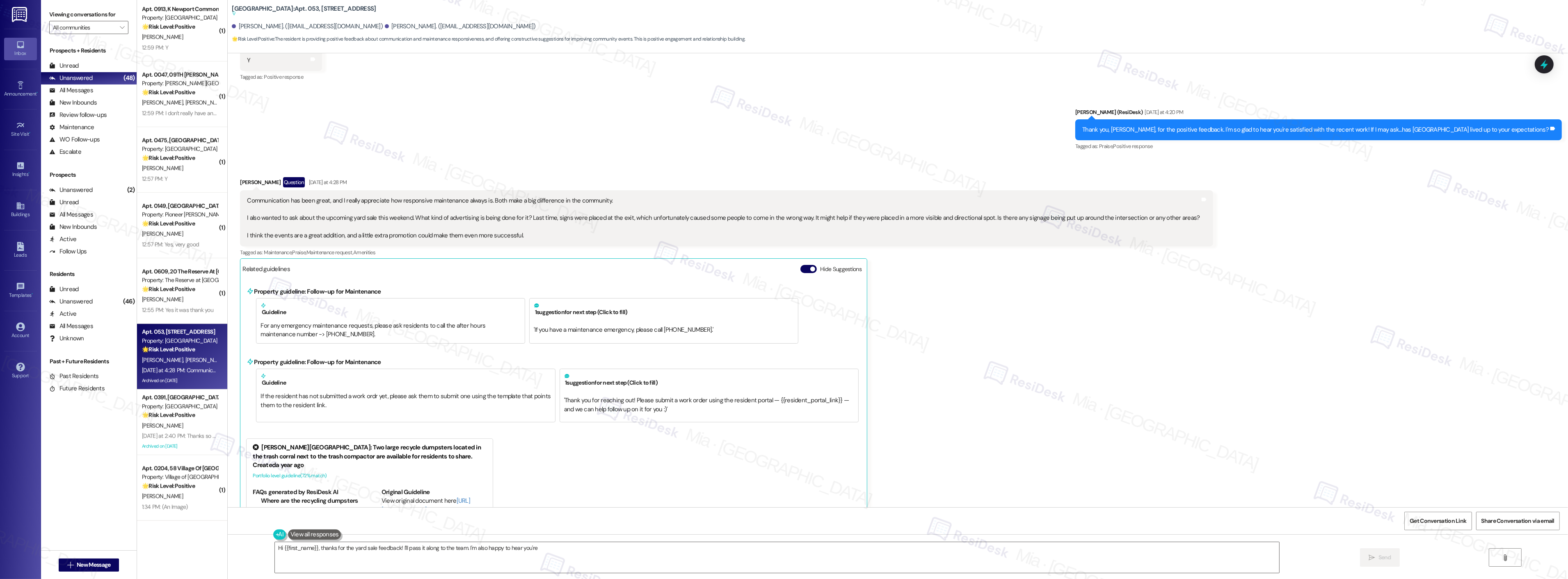
scroll to position [13869, 0]
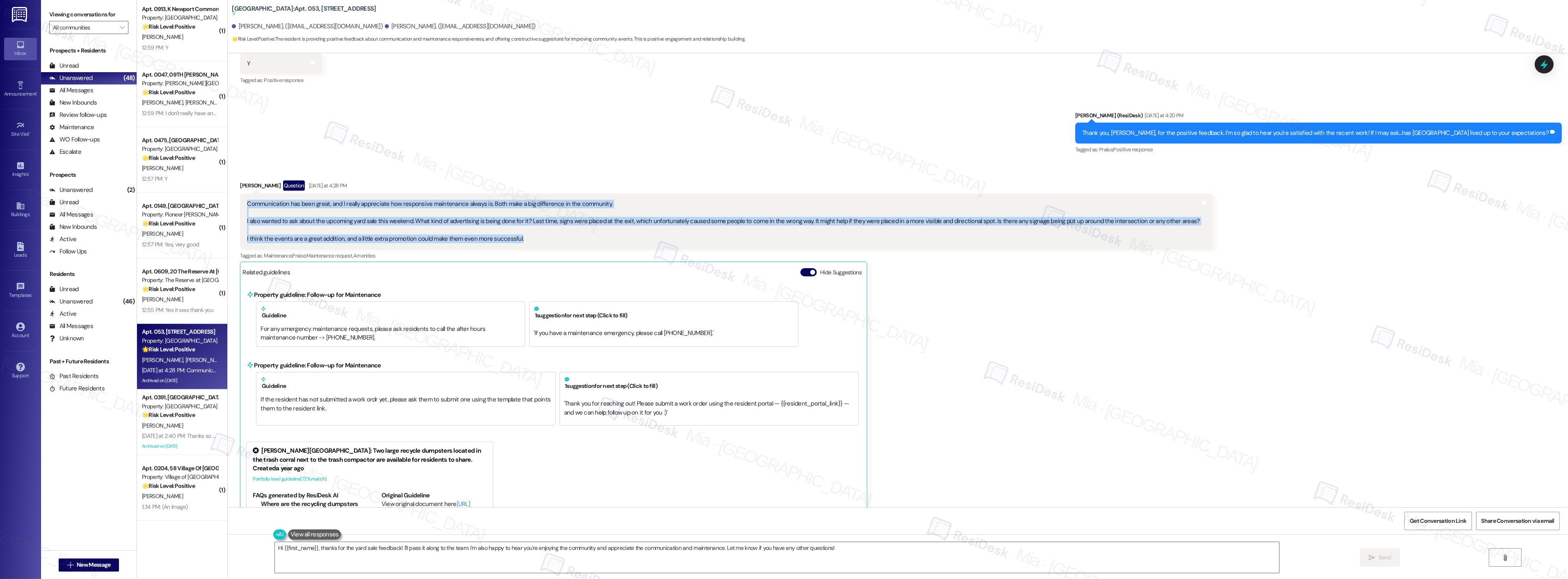
drag, startPoint x: 437, startPoint y: 239, endPoint x: 236, endPoint y: 213, distance: 202.7
click at [240, 213] on div "Communication has been great, and I really appreciate how responsive maintenanc…" at bounding box center [726, 221] width 973 height 56
copy div "Communication has been great, and I really appreciate how responsive maintenanc…"
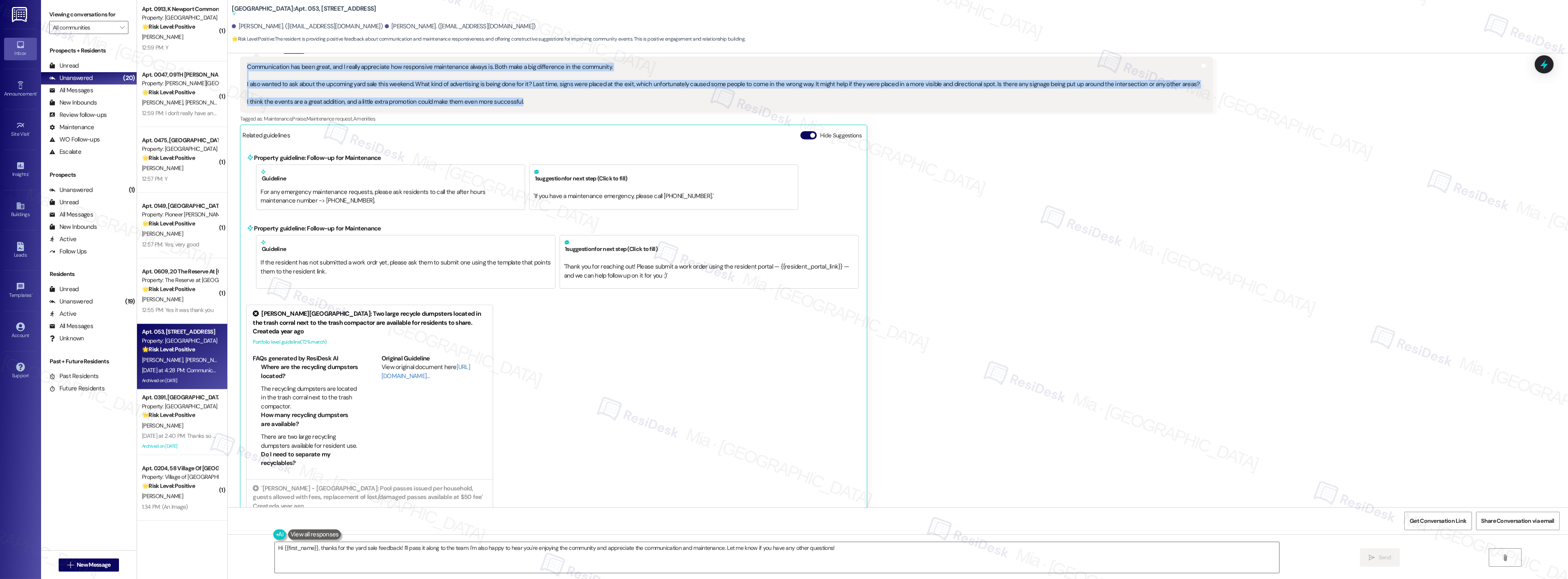
scroll to position [14051, 0]
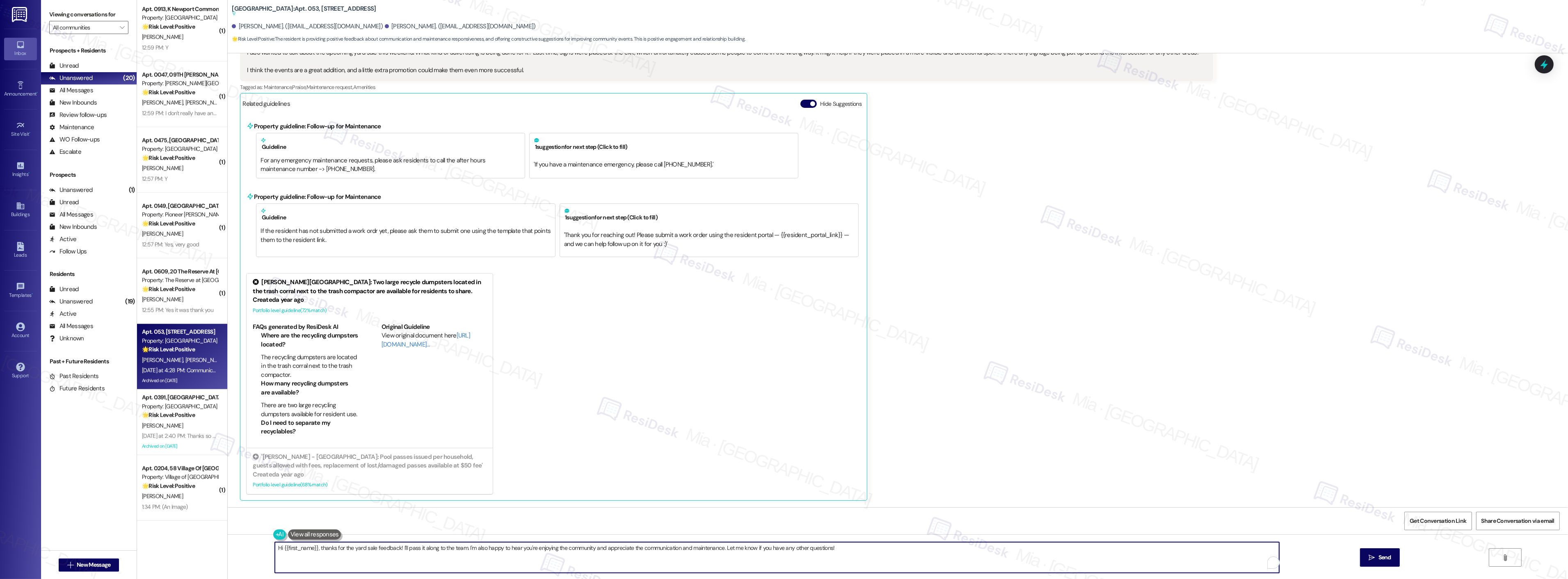
drag, startPoint x: 272, startPoint y: 551, endPoint x: 900, endPoint y: 551, distance: 628.0
click at [900, 551] on textarea "Hi {{first_name}}, thanks for the yard sale feedback! I'll pass it along to the…" at bounding box center [777, 558] width 1004 height 31
paste textarea "Thank you so much for your thoughtful feedback—it means a lot to hear that you …"
click at [264, 550] on textarea "Thank you so much for your thoughtful feedback—it means a lot to hear that you …" at bounding box center [766, 558] width 1004 height 31
drag, startPoint x: 410, startPoint y: 551, endPoint x: 403, endPoint y: 551, distance: 7.0
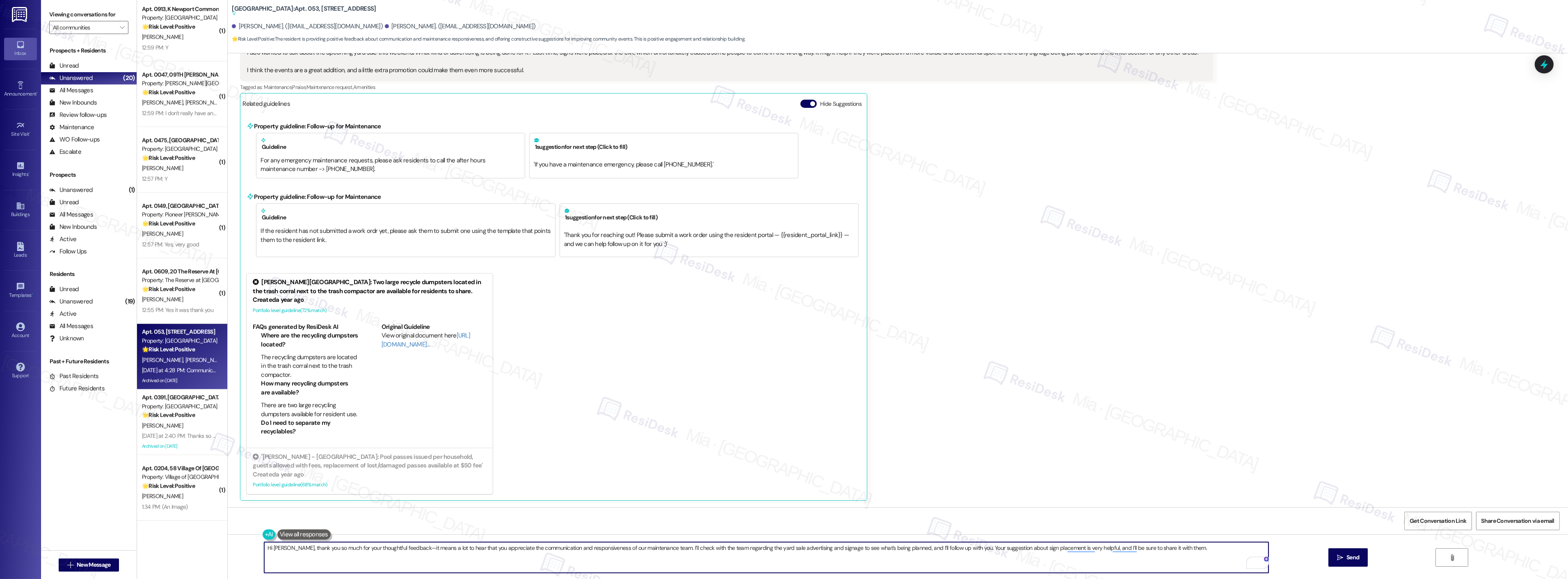
click at [403, 551] on textarea "Hi [PERSON_NAME], thank you so much for your thoughtful feedback—it means a lot…" at bounding box center [766, 558] width 1004 height 31
drag, startPoint x: 831, startPoint y: 549, endPoint x: 900, endPoint y: 551, distance: 69.0
click at [900, 551] on textarea "Hi [PERSON_NAME], thank you so much for your thoughtful feedback. It means a lo…" at bounding box center [766, 558] width 1004 height 31
click at [844, 522] on span "and" at bounding box center [842, 523] width 11 height 7
click at [1009, 521] on span "Dismiss" at bounding box center [1004, 520] width 20 height 6
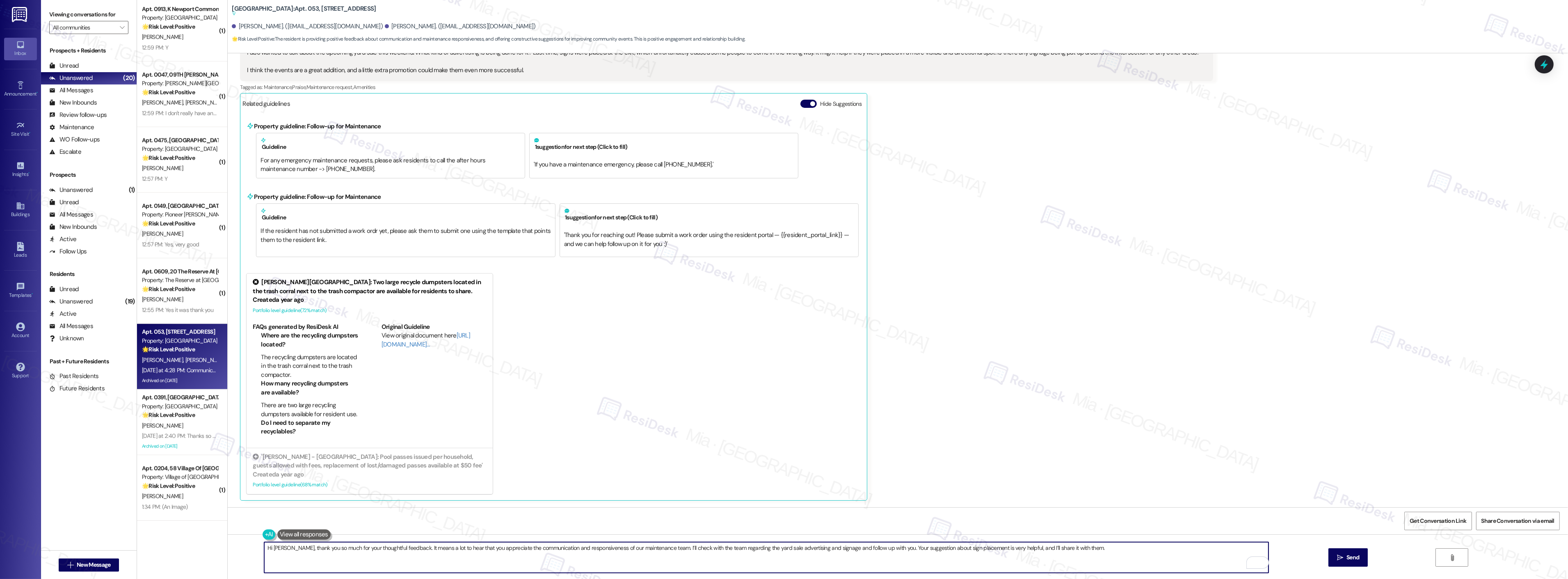
scroll to position [13915, 0]
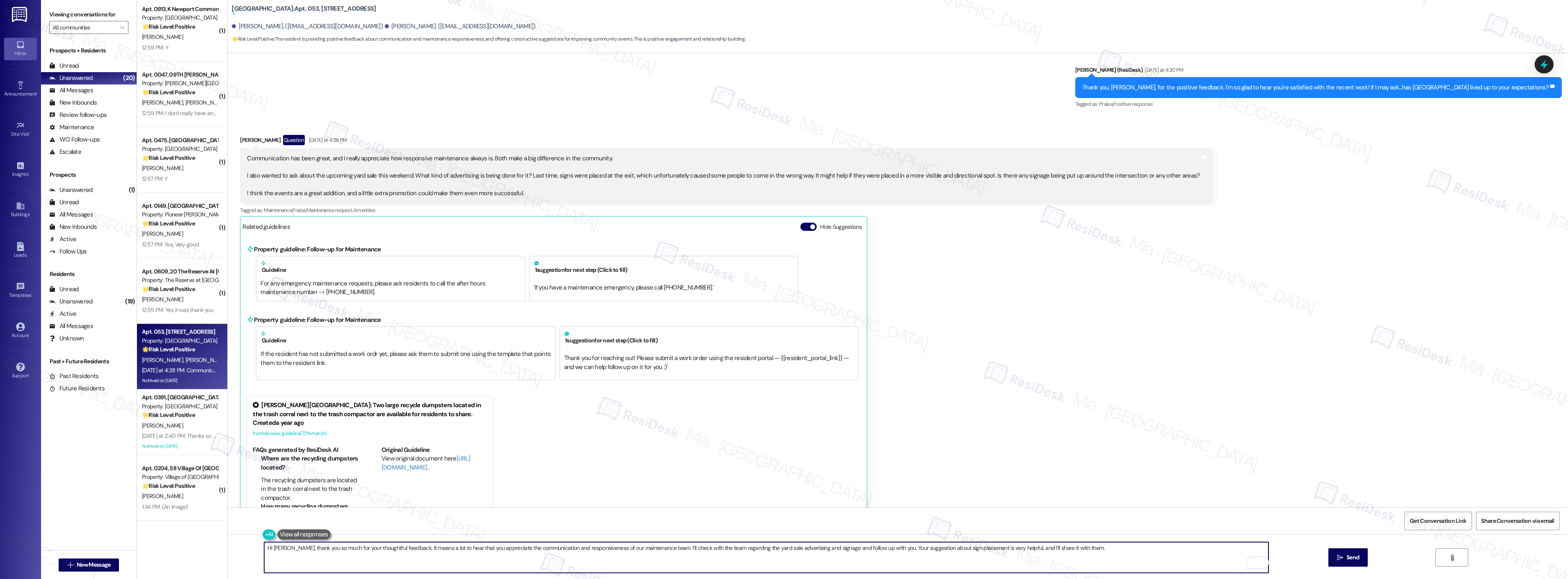
type textarea "Hi [PERSON_NAME], thank you so much for your thoughtful feedback. It means a lo…"
drag, startPoint x: 320, startPoint y: 192, endPoint x: 386, endPoint y: 189, distance: 66.1
click at [386, 189] on div "Communication has been great, and I really appreciate how responsive maintenanc…" at bounding box center [723, 176] width 953 height 44
drag, startPoint x: 318, startPoint y: 190, endPoint x: 403, endPoint y: 189, distance: 85.0
click at [403, 189] on div "Communication has been great, and I really appreciate how responsive maintenanc…" at bounding box center [723, 176] width 953 height 44
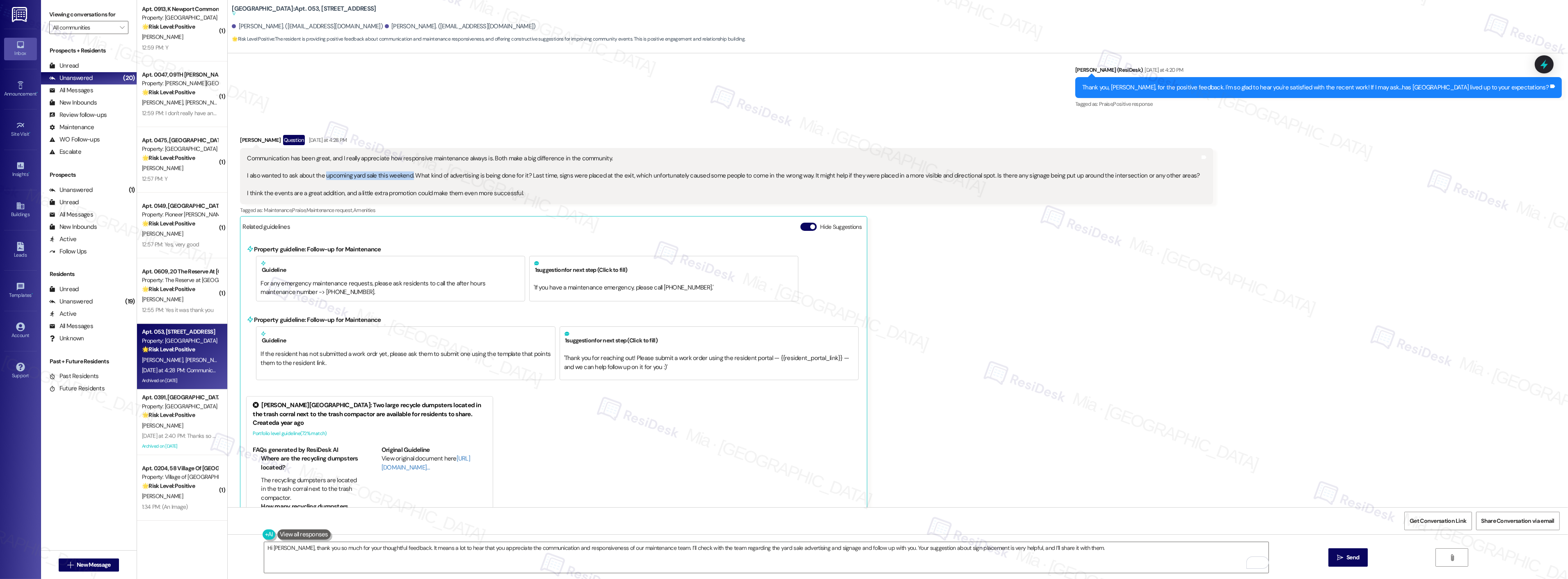
copy div "upcoming yard sale this weekend."
click at [1342, 558] on icon "" at bounding box center [1340, 558] width 6 height 6
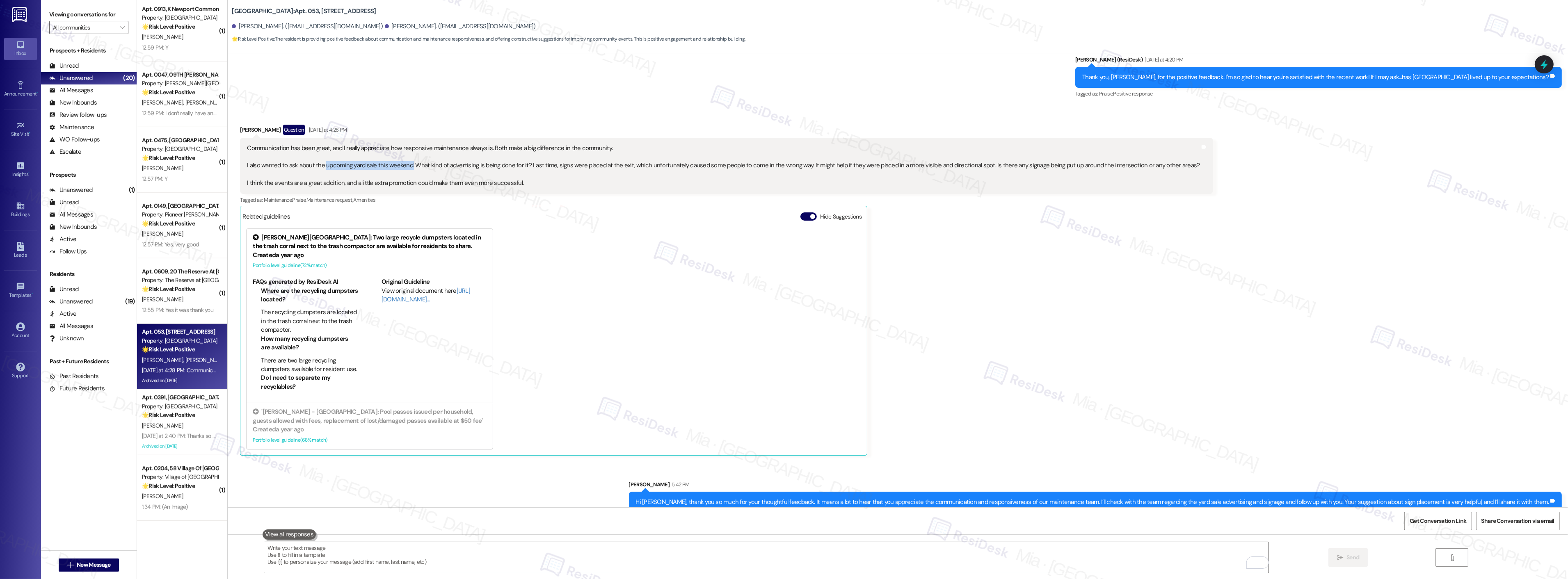
scroll to position [13950, 0]
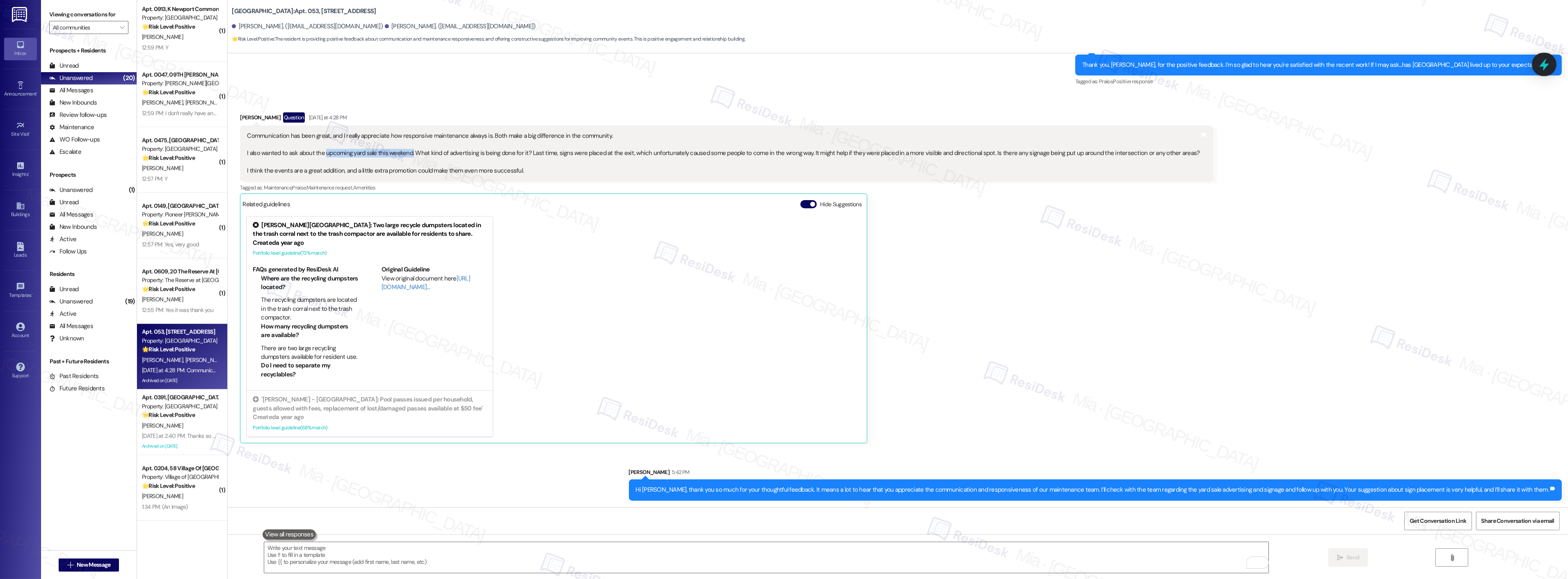
click at [1540, 63] on icon at bounding box center [1544, 64] width 14 height 14
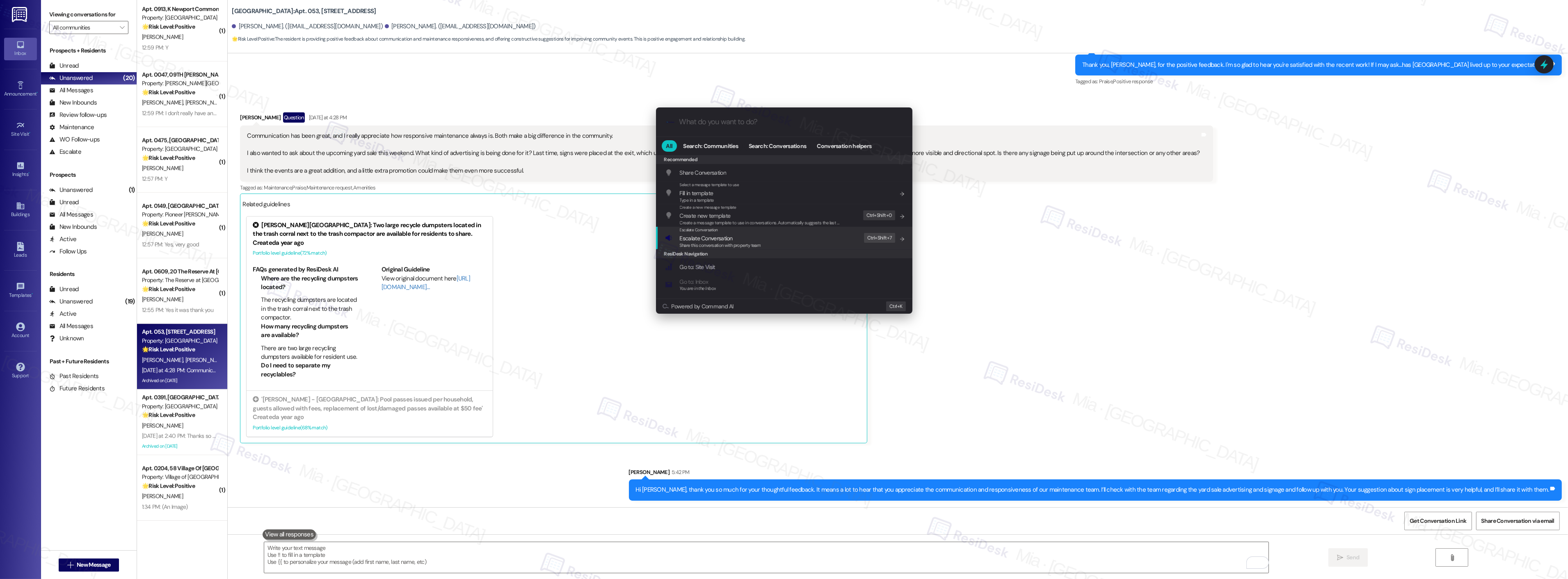
click at [789, 241] on div "Escalate Conversation Escalate Conversation Share this conversation with proper…" at bounding box center [785, 238] width 240 height 22
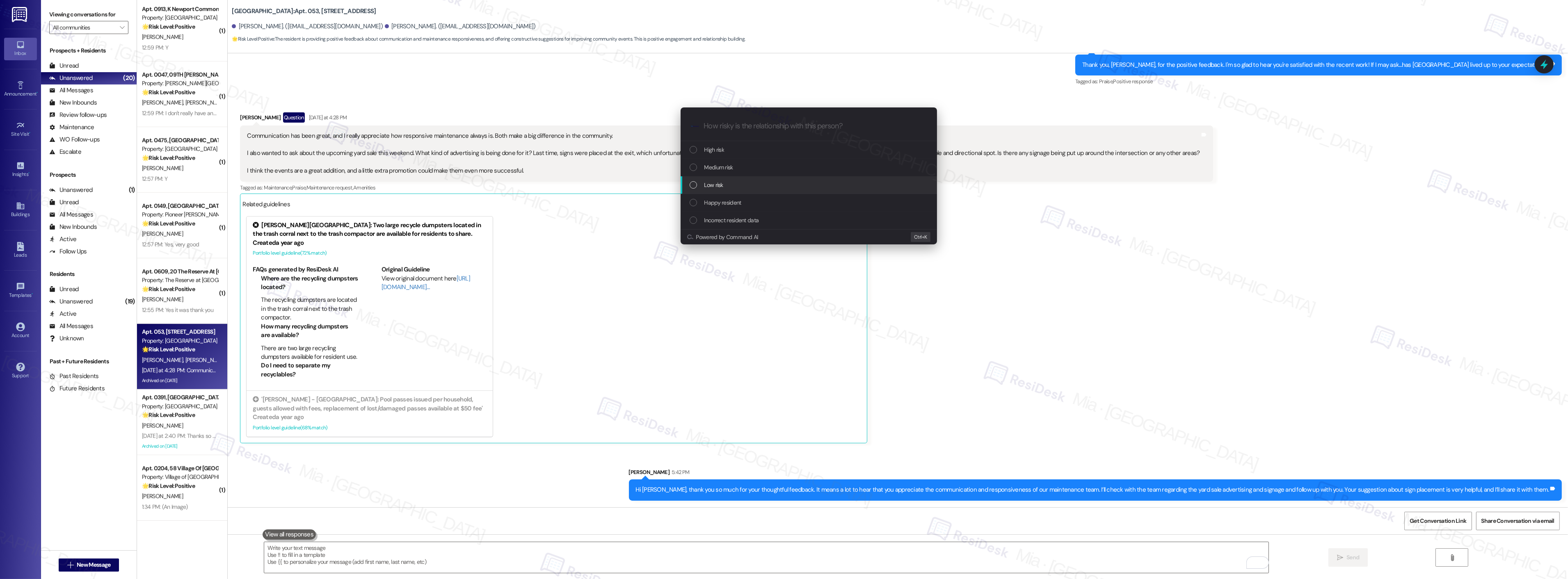
click at [728, 185] on div "Low risk" at bounding box center [809, 185] width 240 height 9
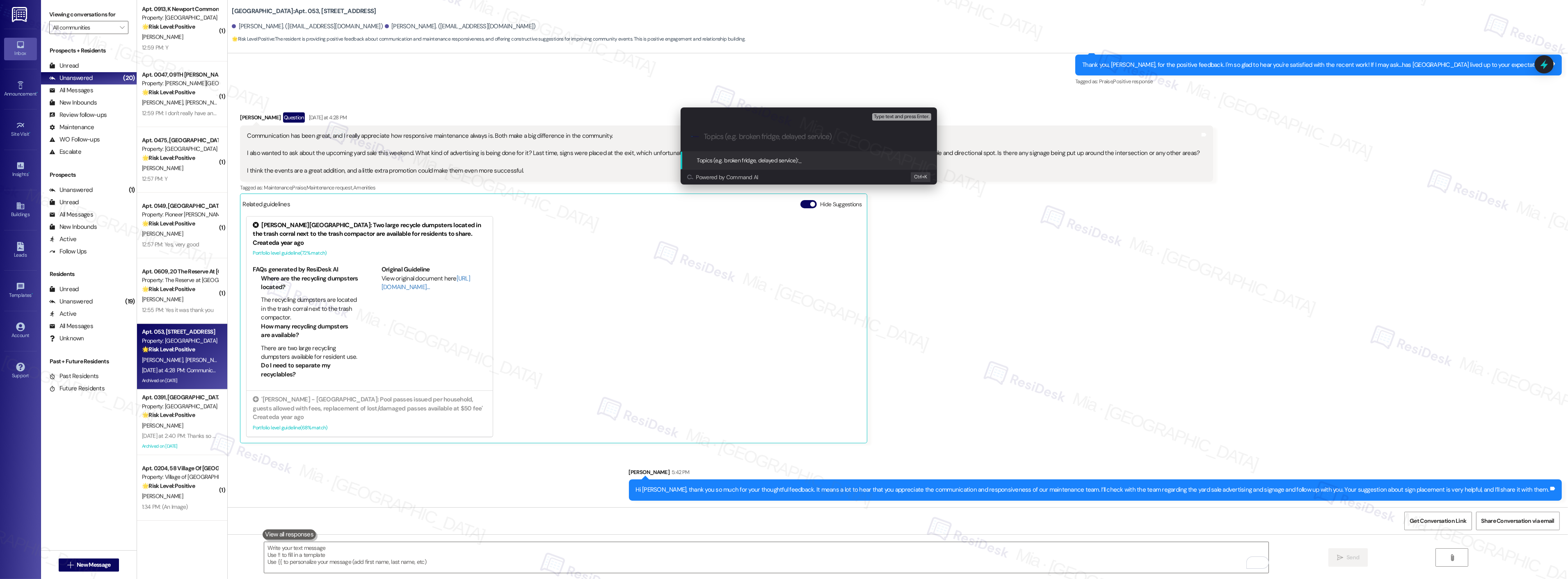
click at [1038, 325] on div "Escalate Conversation Low risk Topics (e.g. broken fridge, delayed service) Any…" at bounding box center [784, 290] width 1568 height 579
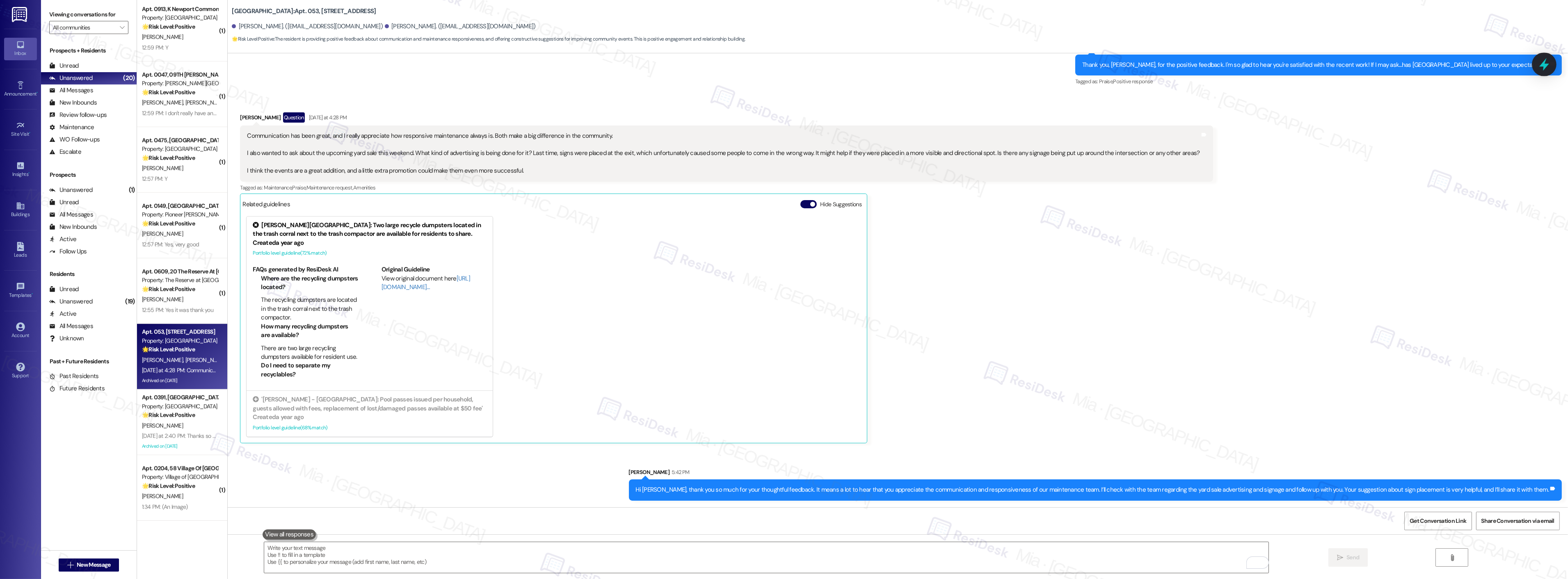
click at [1544, 70] on icon at bounding box center [1544, 64] width 14 height 14
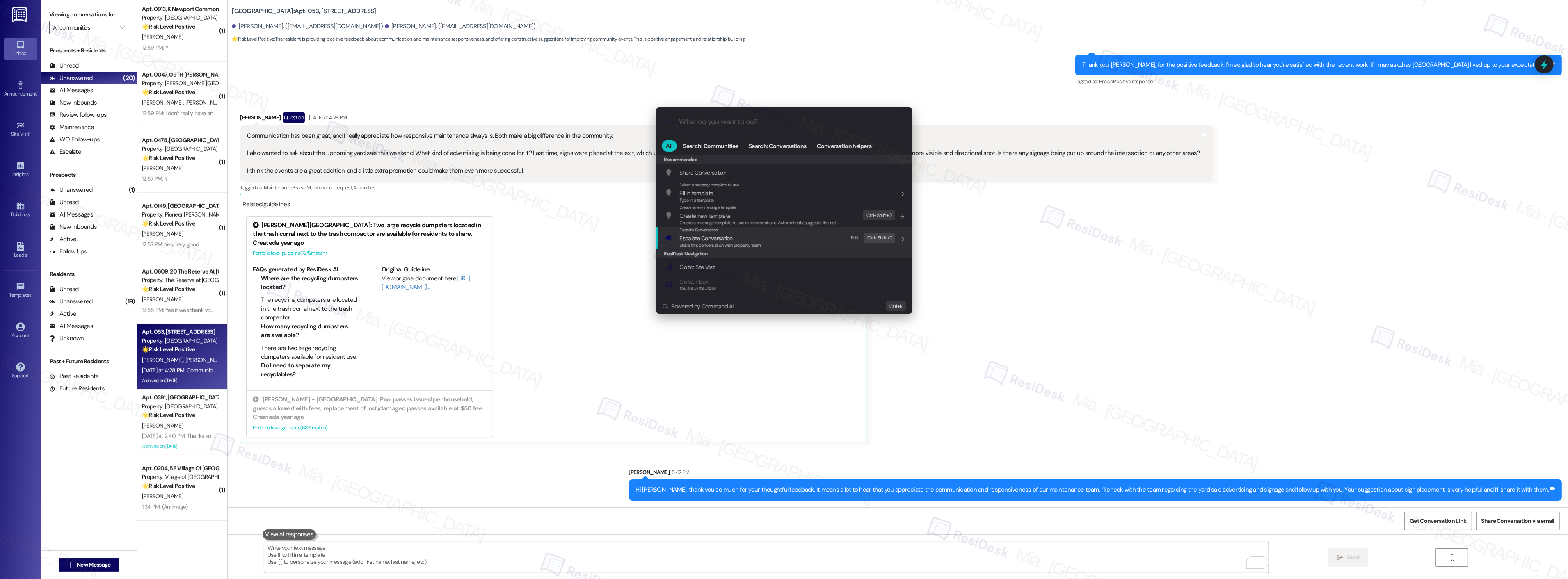
click at [713, 240] on span "Escalate Conversation" at bounding box center [706, 238] width 53 height 7
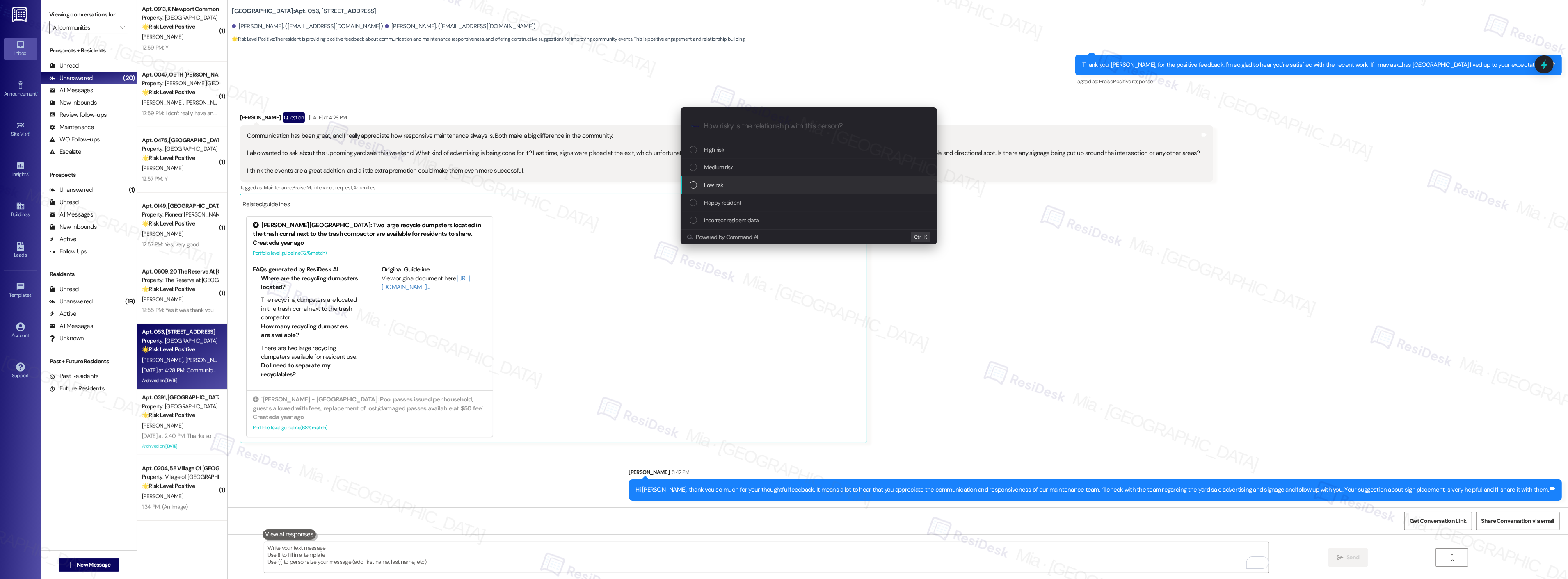
click at [699, 183] on div "Low risk" at bounding box center [809, 185] width 240 height 9
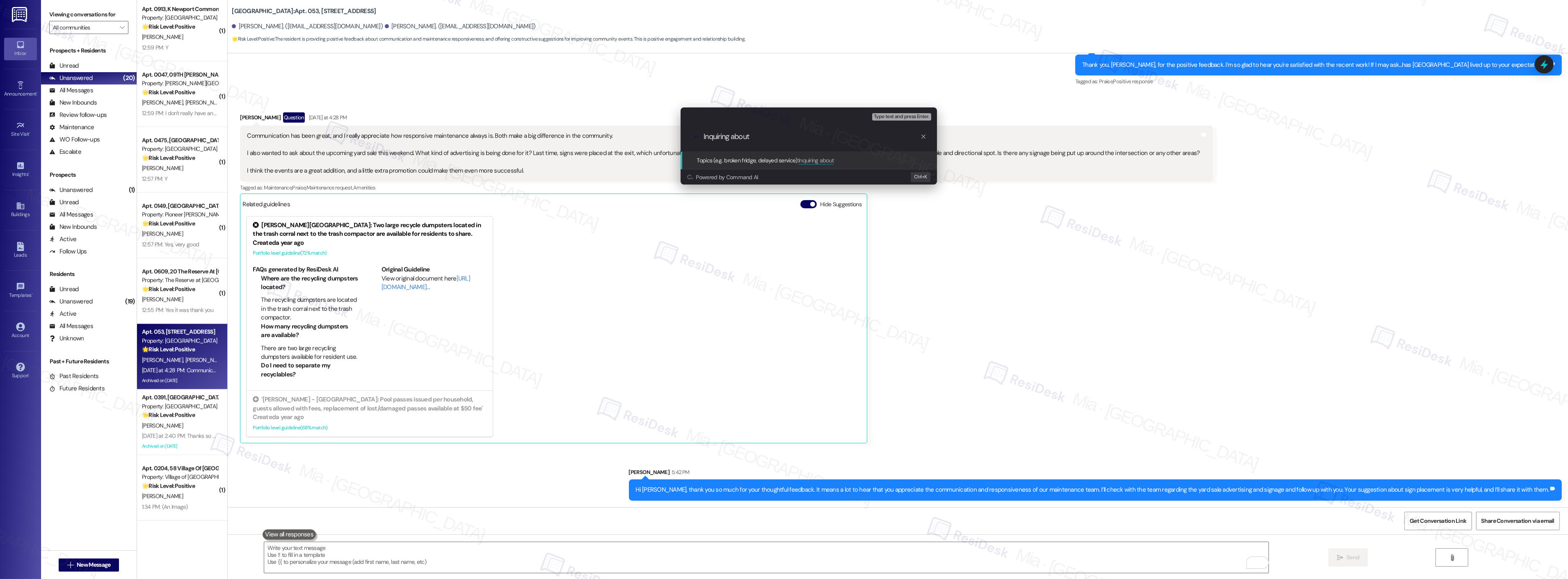
paste input "upcoming yard sale this weekend."
click at [751, 138] on input "Inquiring about upcoming yard sale this weekend." at bounding box center [812, 136] width 216 height 8
type input "Inquiring about the upcoming yard sale this weekend."
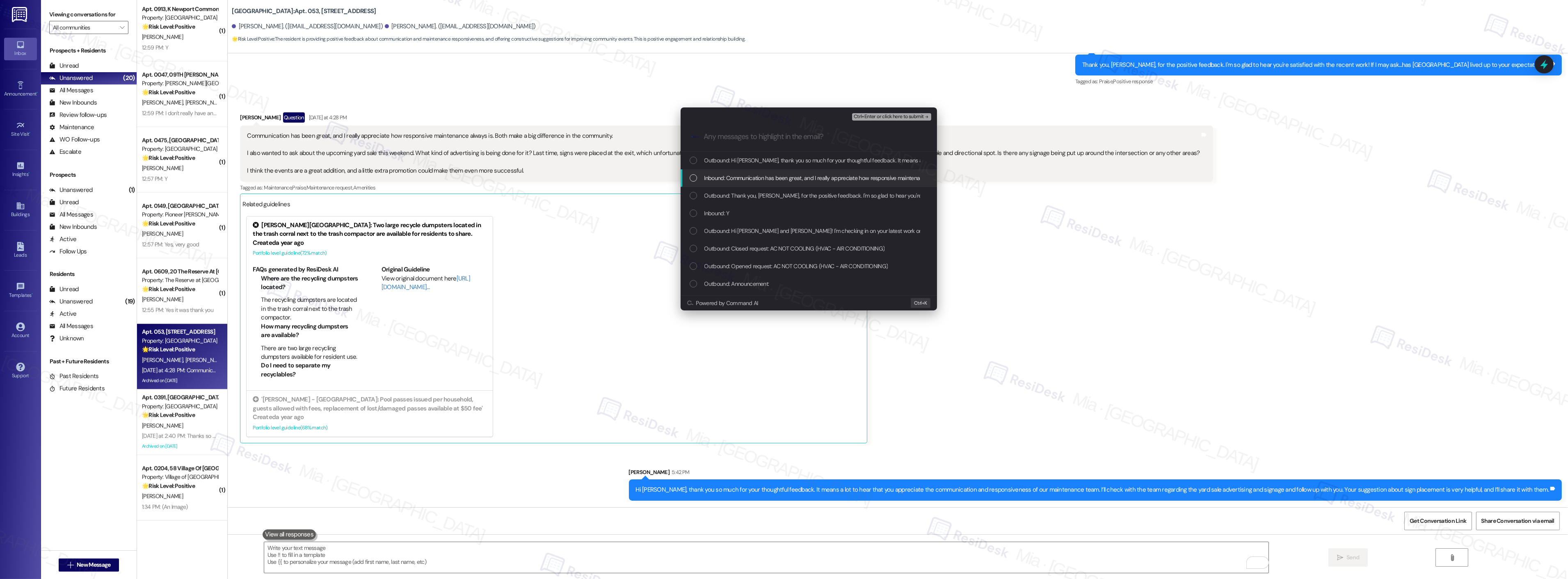
click at [694, 173] on div "Inbound: Communication has been great, and I really appreciate how responsive m…" at bounding box center [809, 178] width 257 height 17
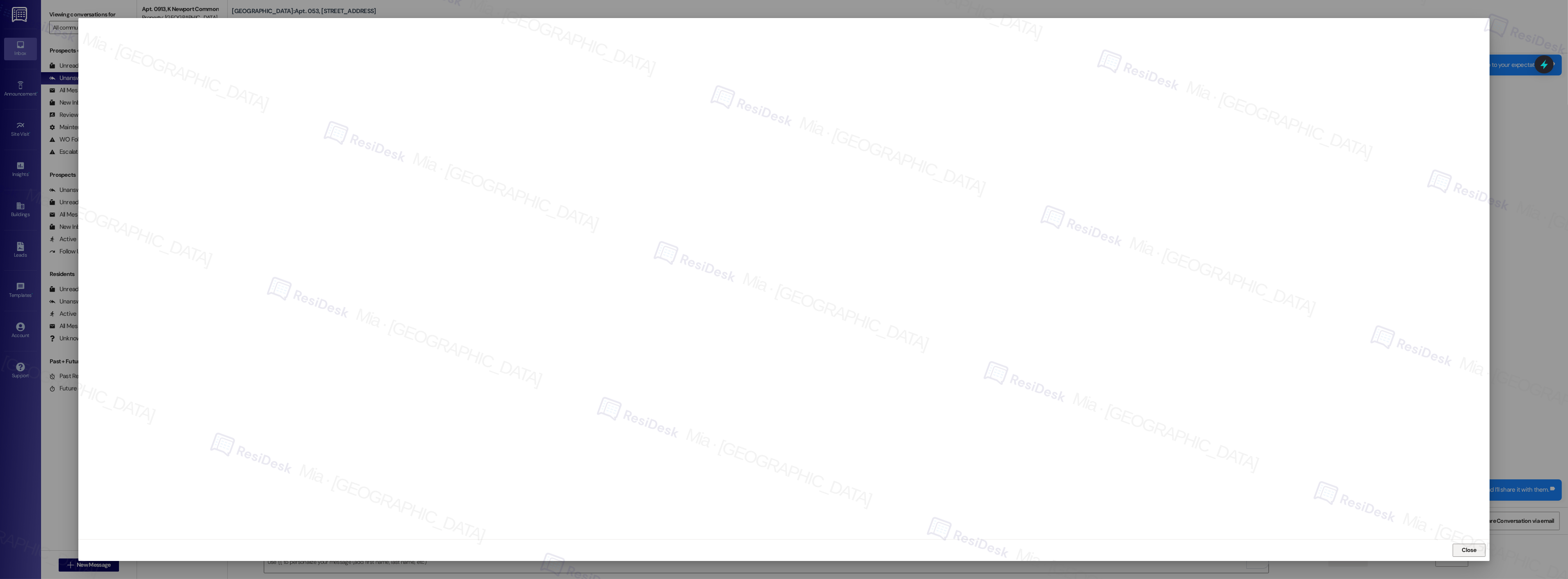
click at [1465, 548] on span "Close" at bounding box center [1469, 550] width 14 height 8
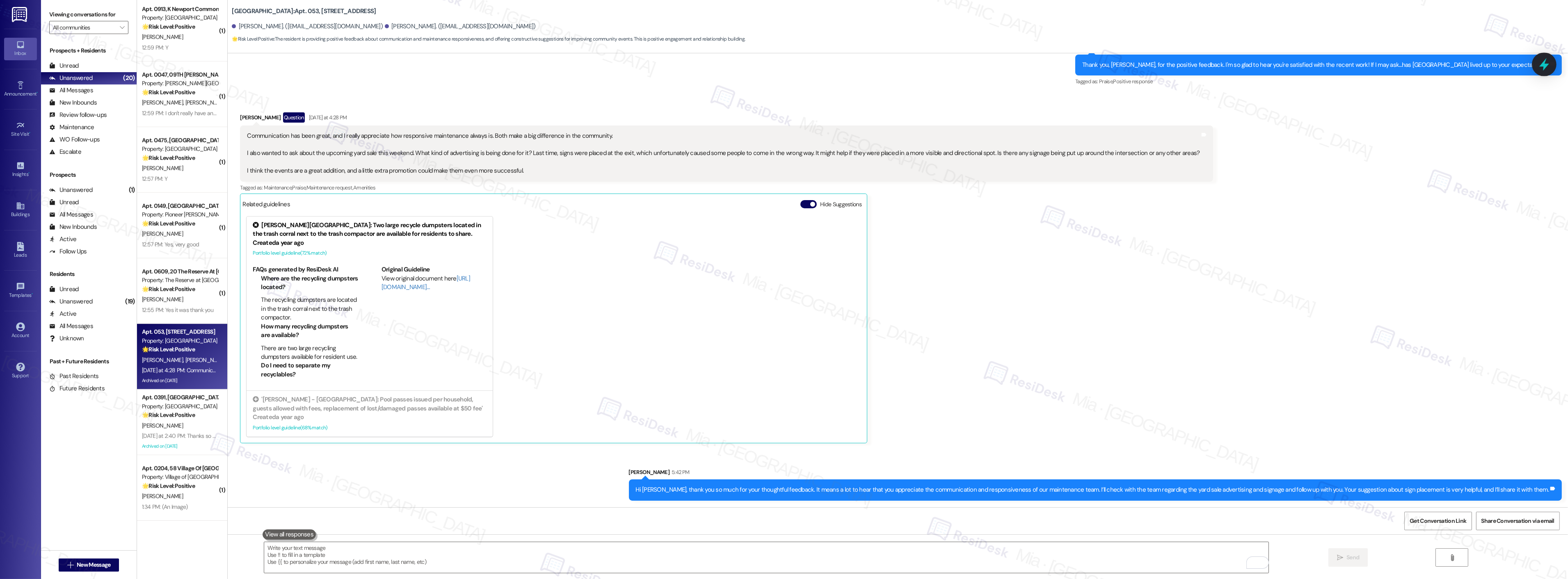
click at [1543, 68] on icon at bounding box center [1544, 64] width 14 height 14
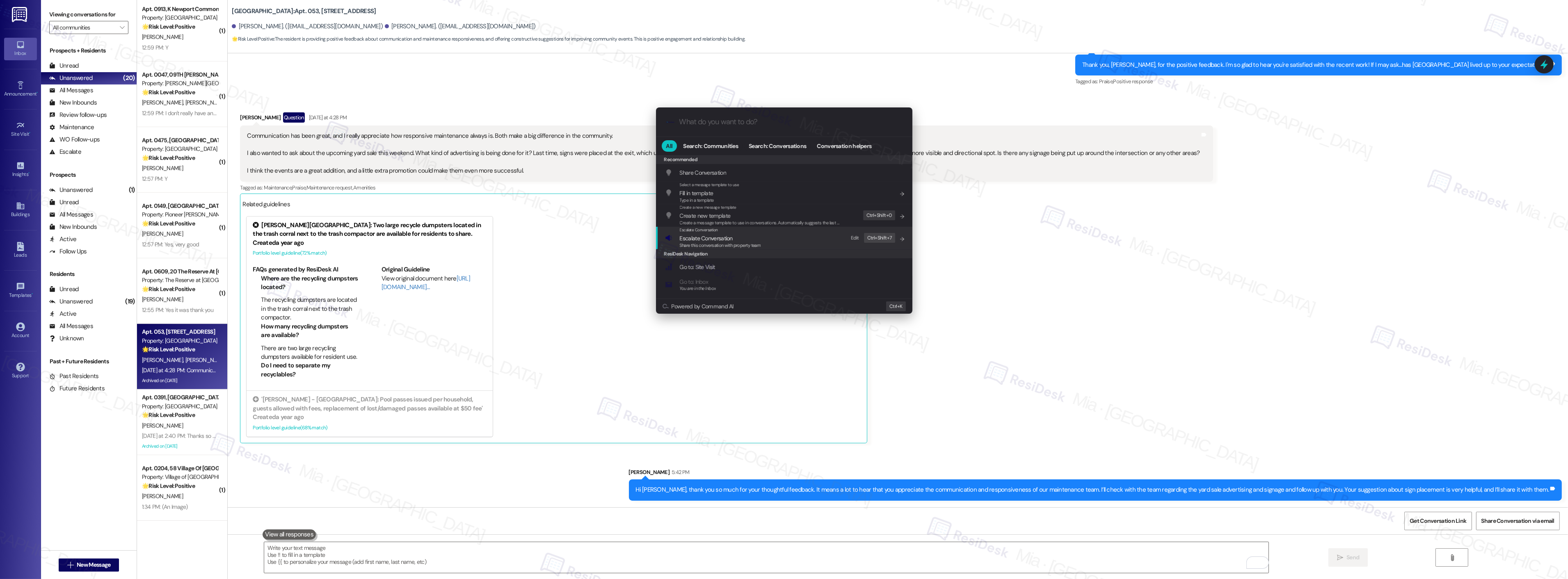
click at [732, 244] on span "Share this conversation with property team" at bounding box center [720, 245] width 81 height 6
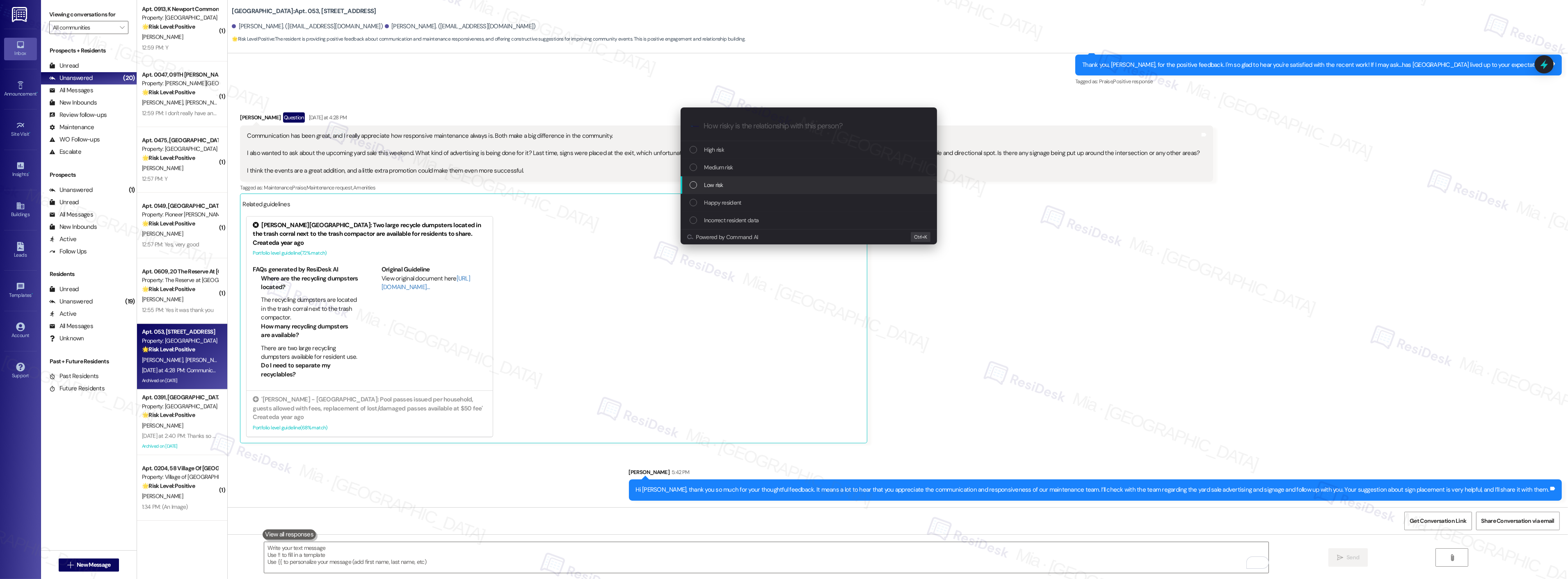
click at [720, 186] on span "Low risk" at bounding box center [713, 185] width 19 height 9
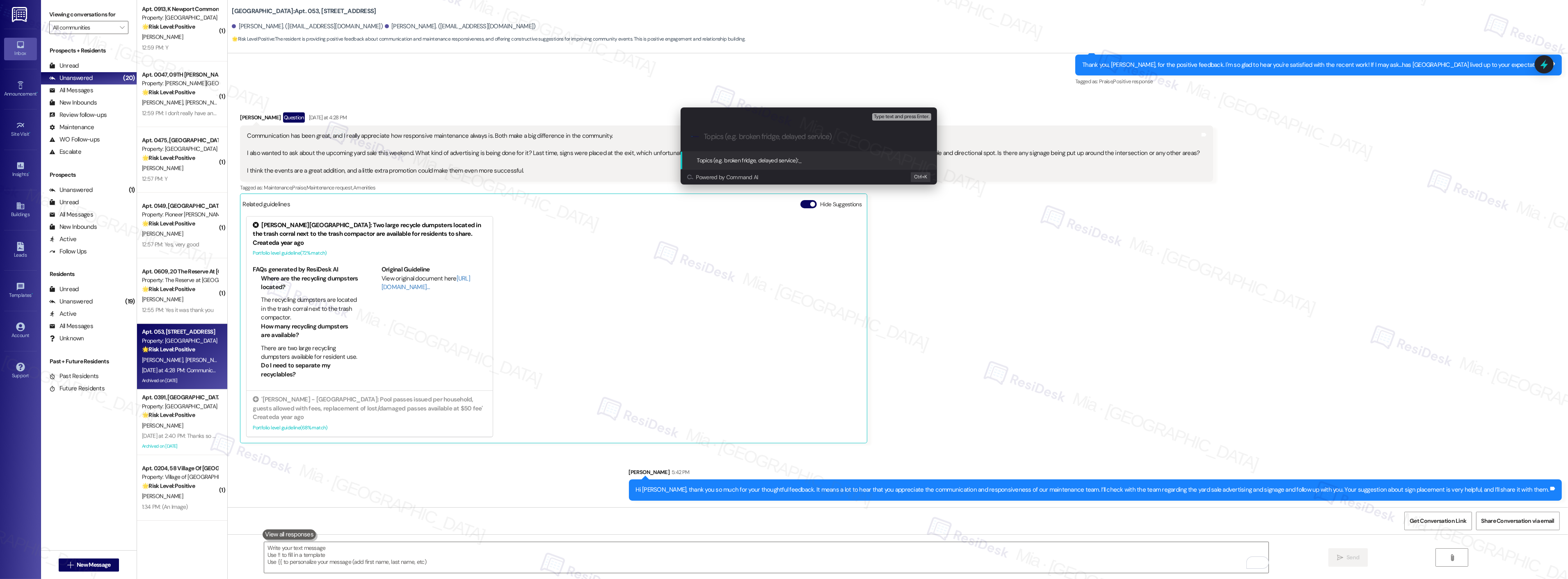
click at [731, 137] on input "Topics (e.g. broken fridge, delayed service)" at bounding box center [815, 136] width 223 height 8
paste input "Inquiring about the upcoming yard sale this weekend"
type input "Inquiring about the upcoming yard sale this weekend"
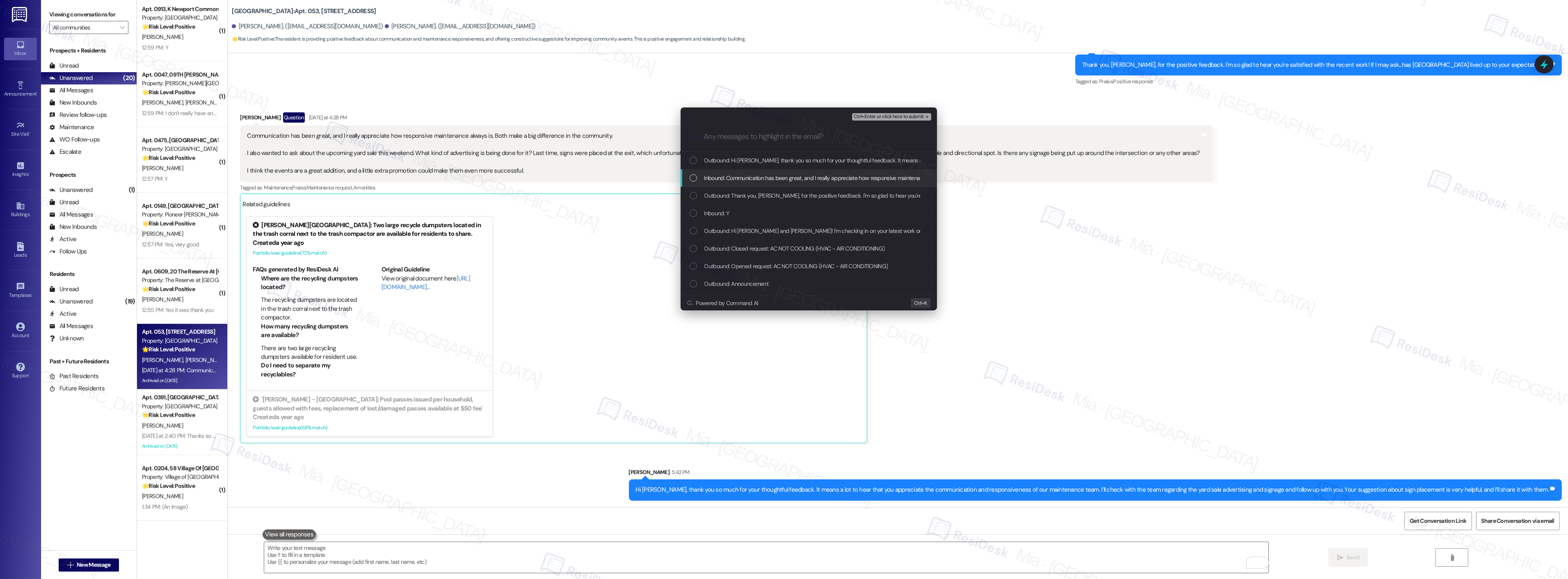
click at [696, 177] on div "List of options" at bounding box center [693, 177] width 7 height 7
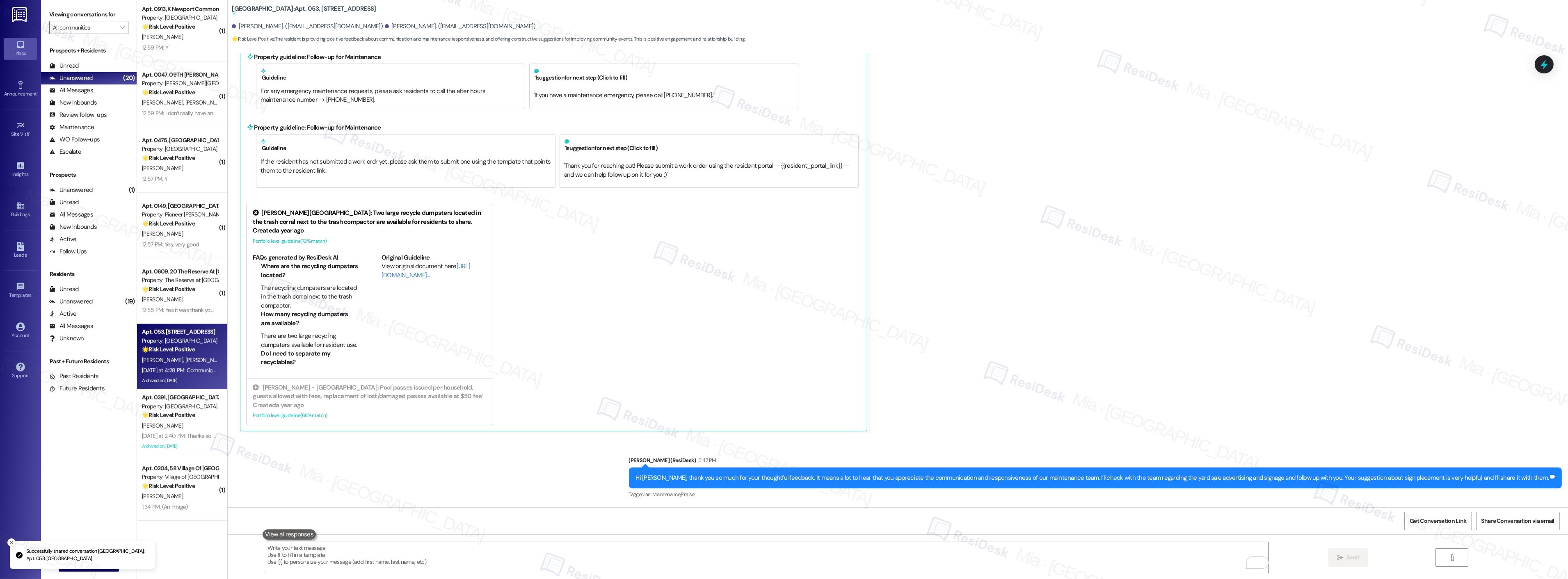
scroll to position [14120, 0]
click at [164, 286] on strong "🌟 Risk Level: Positive" at bounding box center [168, 289] width 53 height 7
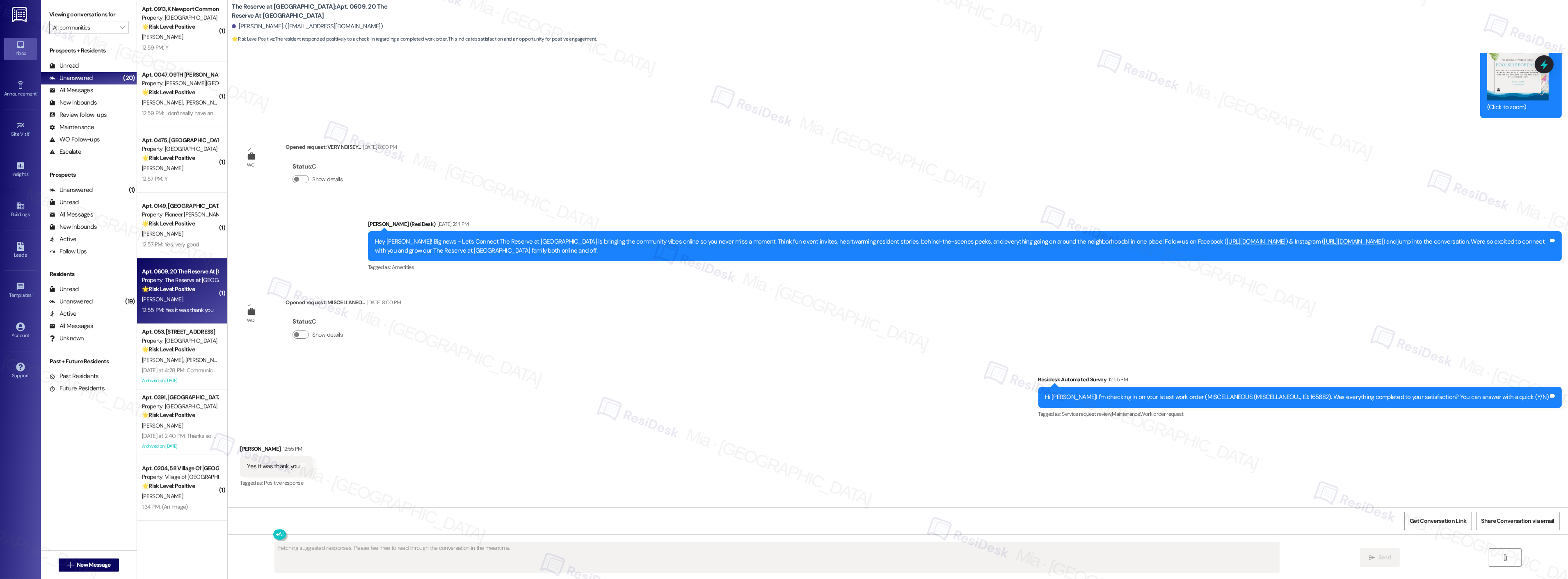
scroll to position [3469, 0]
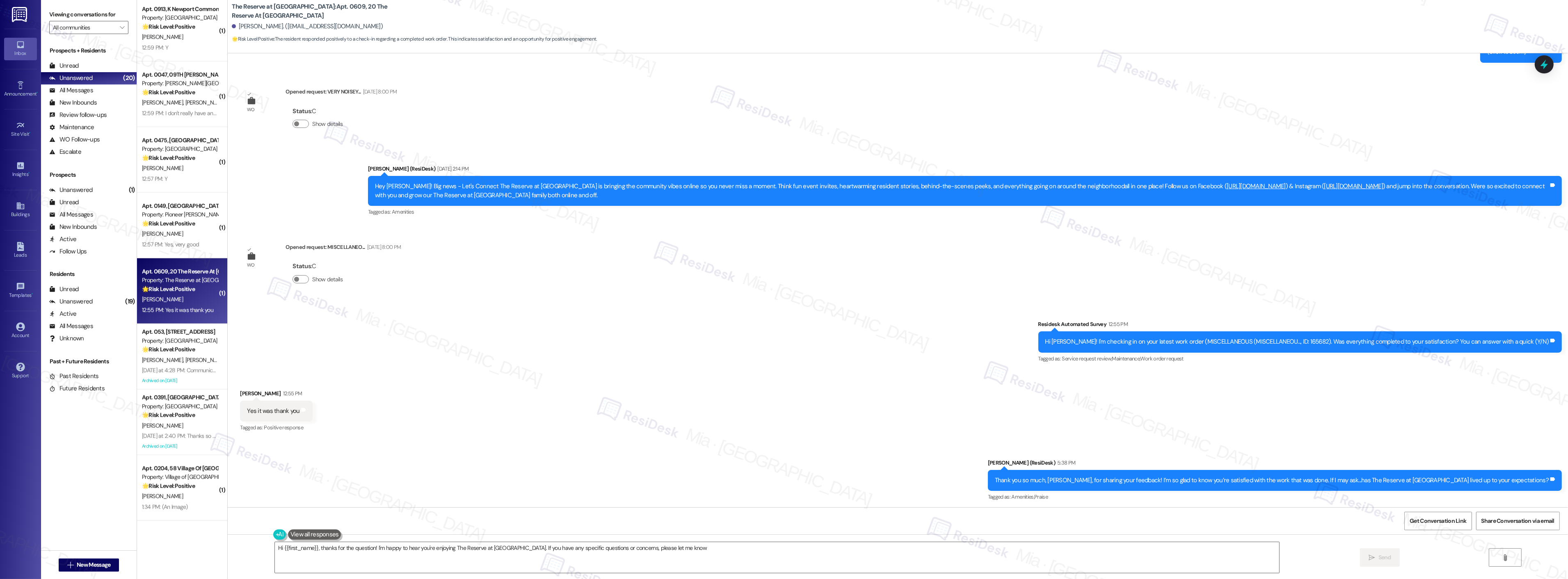
type textarea "Hi {{first_name}}, thanks for the question! I'm happy to hear you're enjoying T…"
click at [174, 482] on strong "🌟 Risk Level: Positive" at bounding box center [168, 486] width 53 height 7
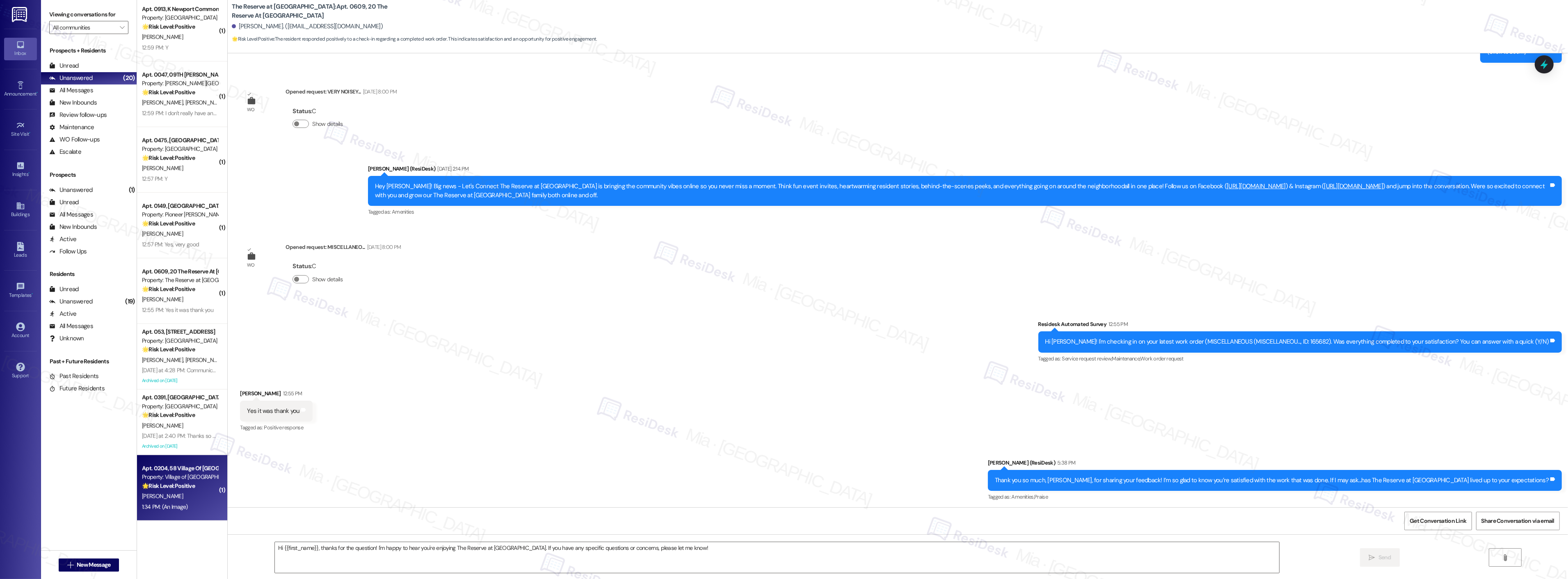
type textarea "Fetching suggested responses. Please feel free to read through the conversation…"
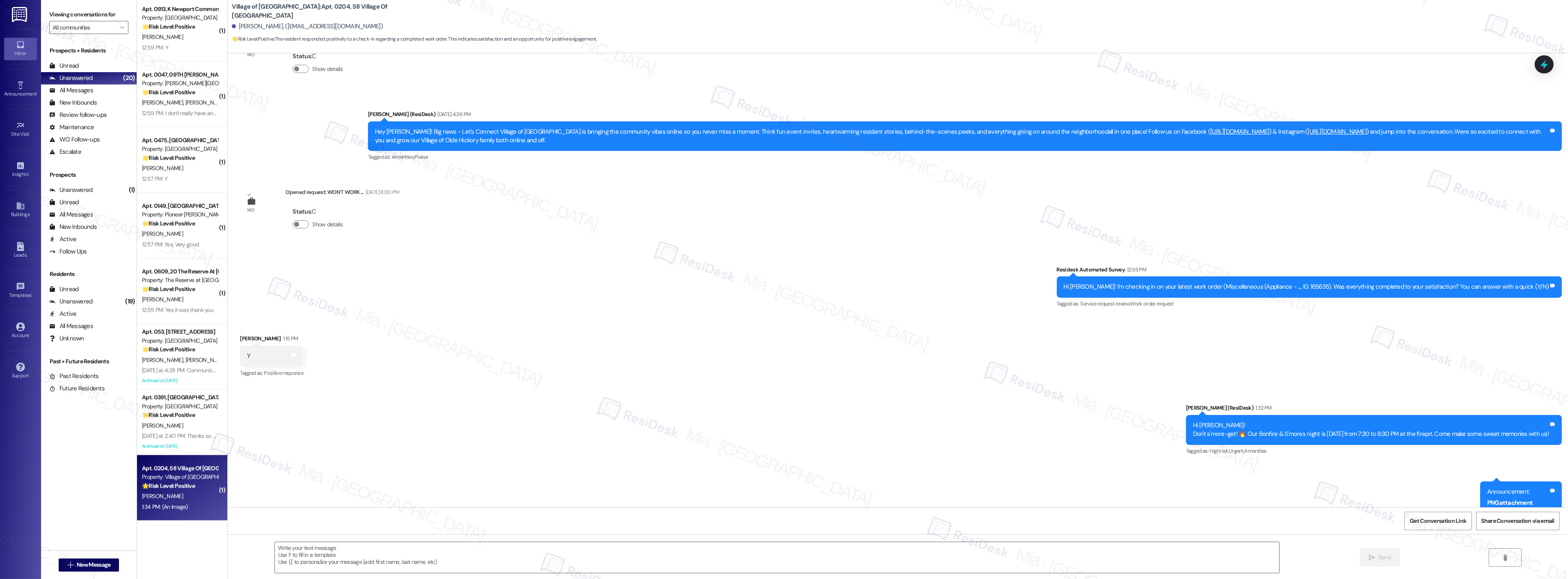
type textarea "Fetching suggested responses. Please feel free to read through the conversation…"
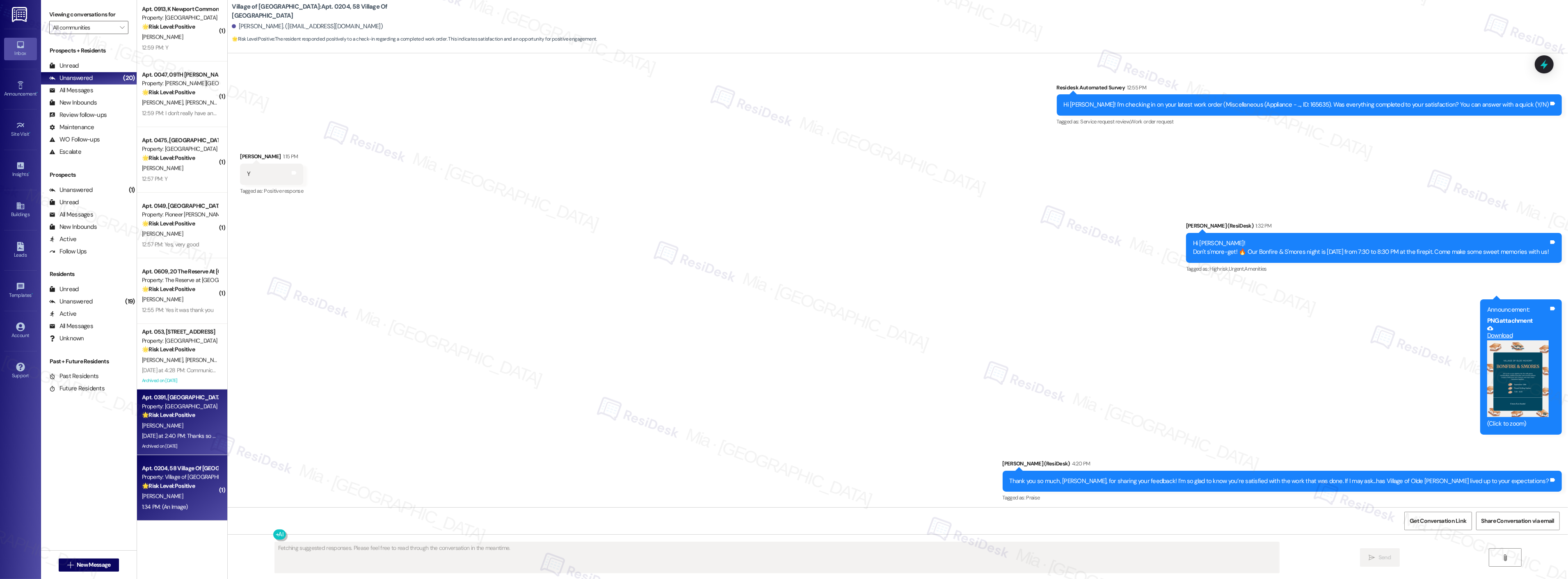
click at [189, 435] on div "Yesterday at 2:40 PM: Thanks so much that's so kind. Yesterday at 2:40 PM: Than…" at bounding box center [201, 435] width 117 height 7
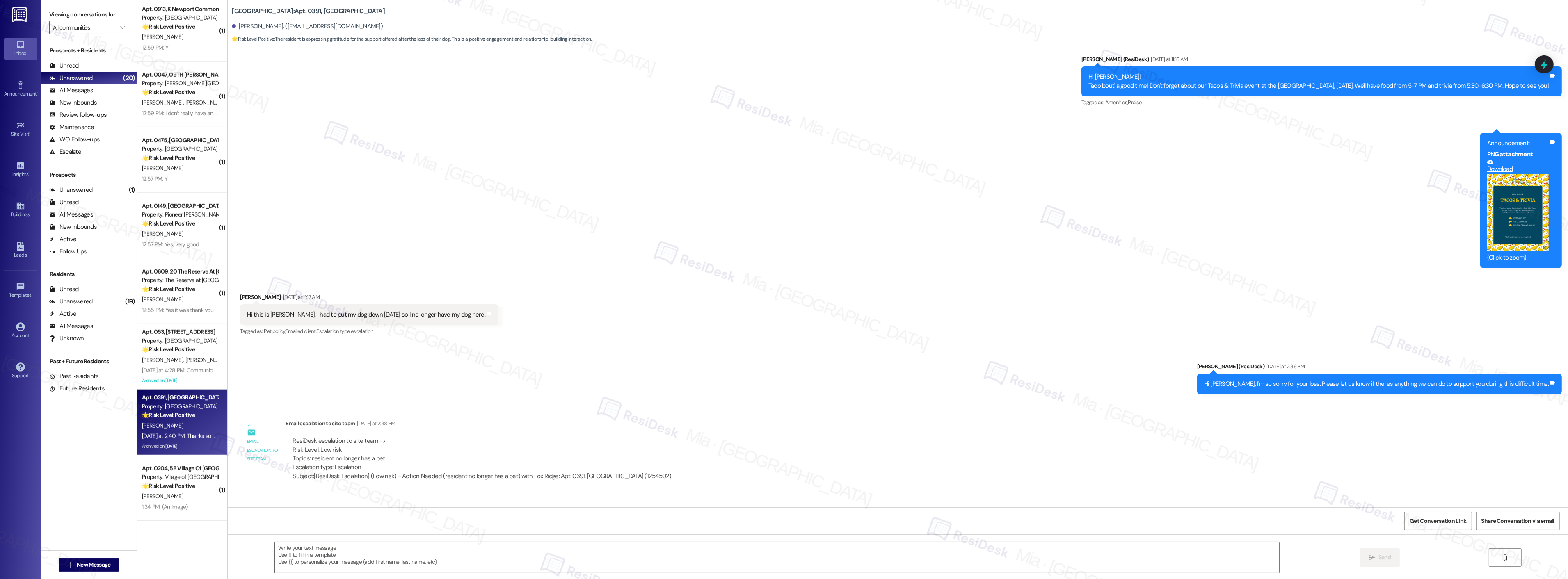
type textarea "Fetching suggested responses. Please feel free to read through the conversation…"
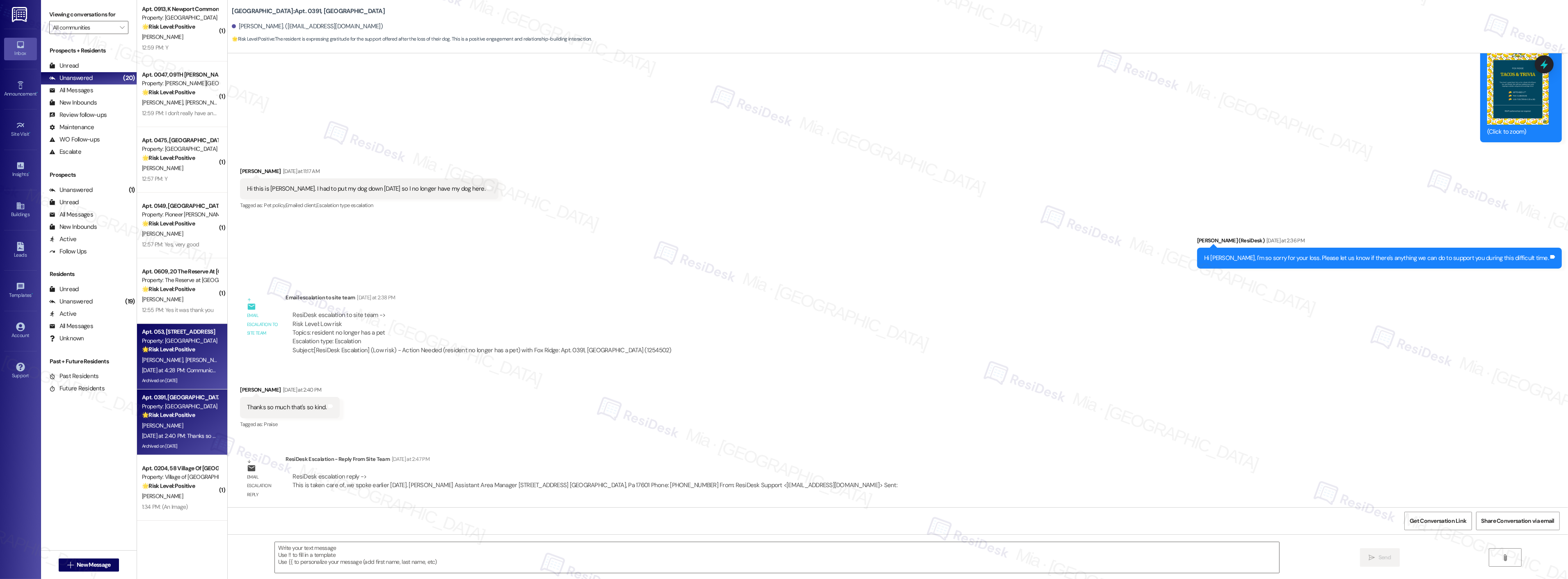
click at [186, 362] on span "[PERSON_NAME]" at bounding box center [206, 360] width 41 height 7
type textarea "Fetching suggested responses. Please feel free to read through the conversation…"
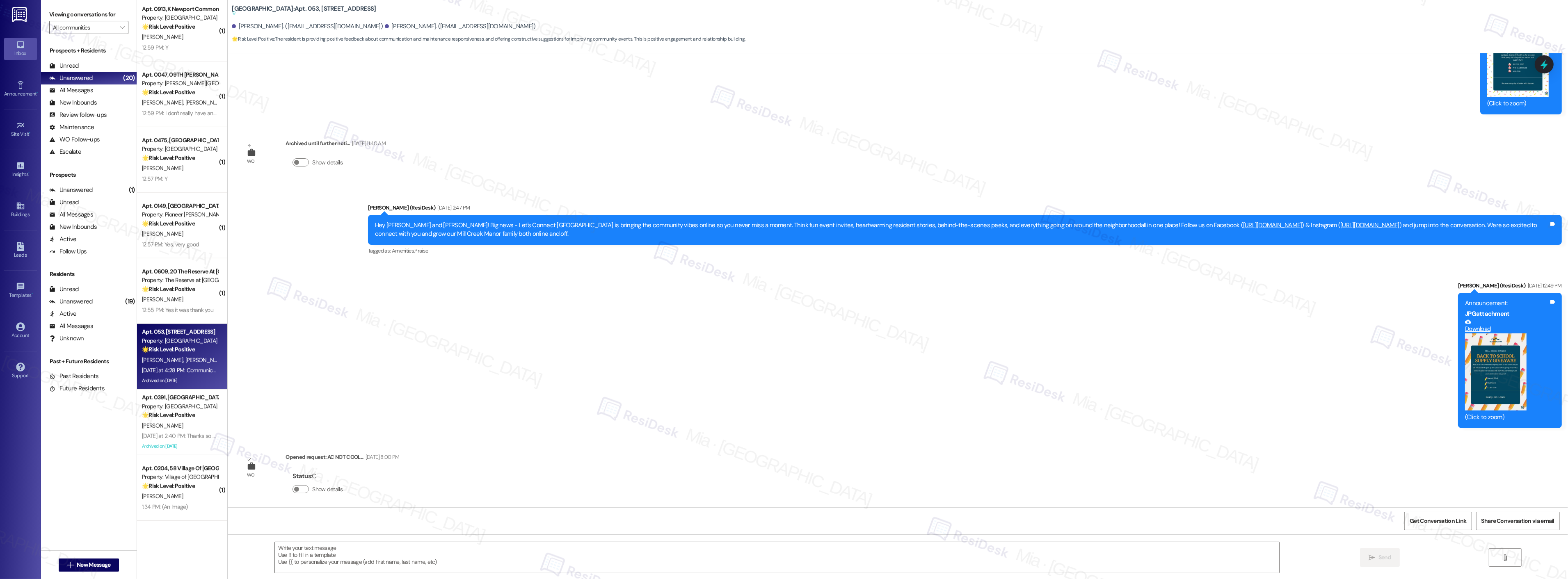
type textarea "Fetching suggested responses. Please feel free to read through the conversation…"
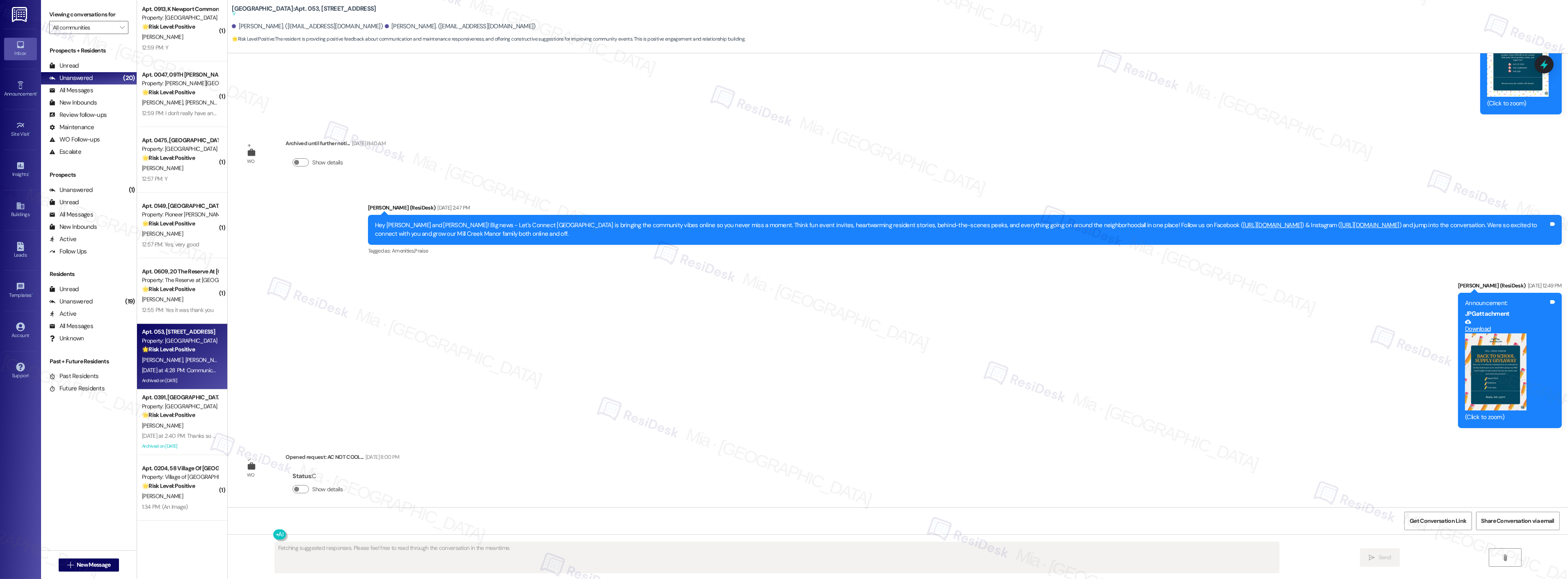
scroll to position [14213, 0]
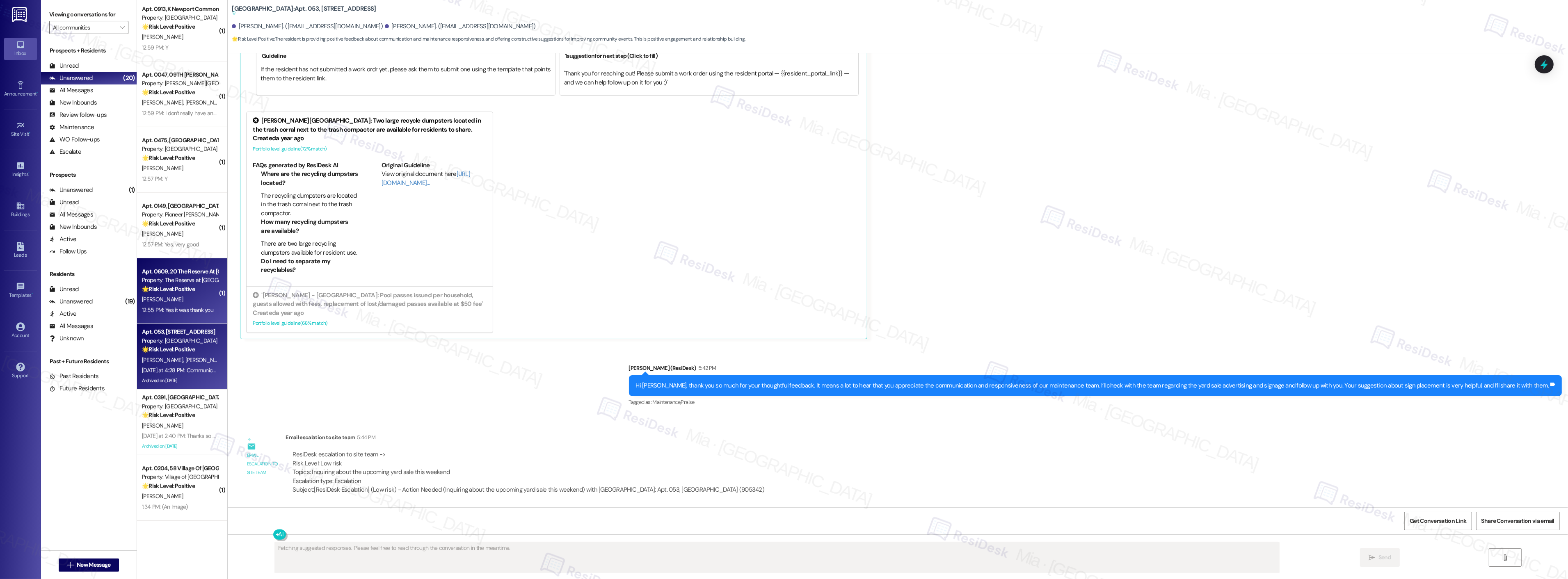
click at [161, 288] on strong "🌟 Risk Level: Positive" at bounding box center [168, 289] width 53 height 7
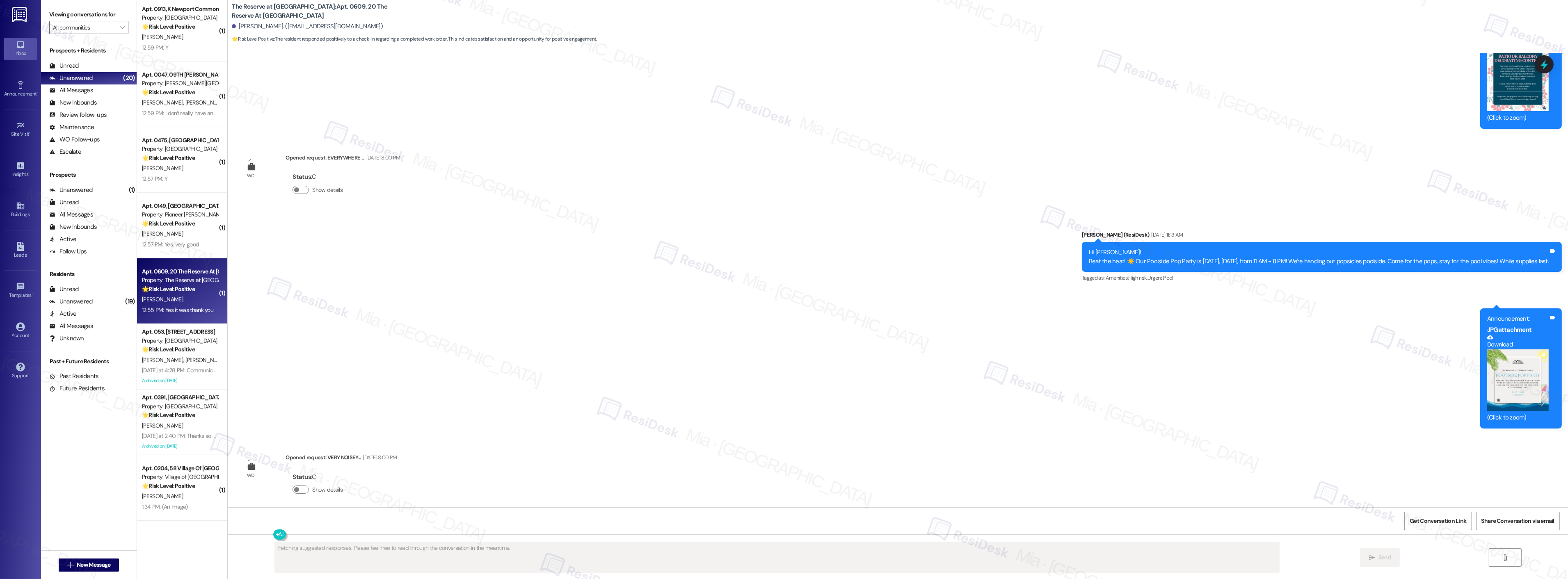
scroll to position [3469, 0]
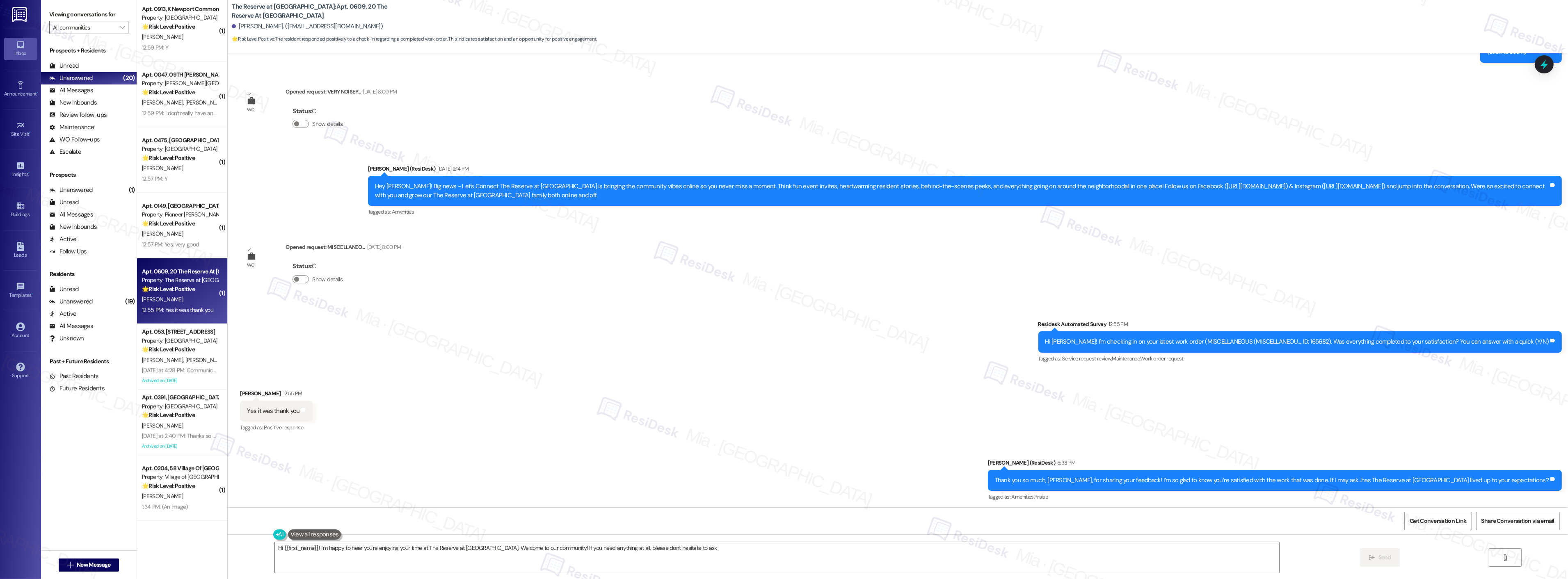
type textarea "Hi {{first_name}}! I'm happy to hear you're enjoying your time at The Reserve a…"
click at [170, 235] on div "L. Keaton" at bounding box center [180, 234] width 77 height 10
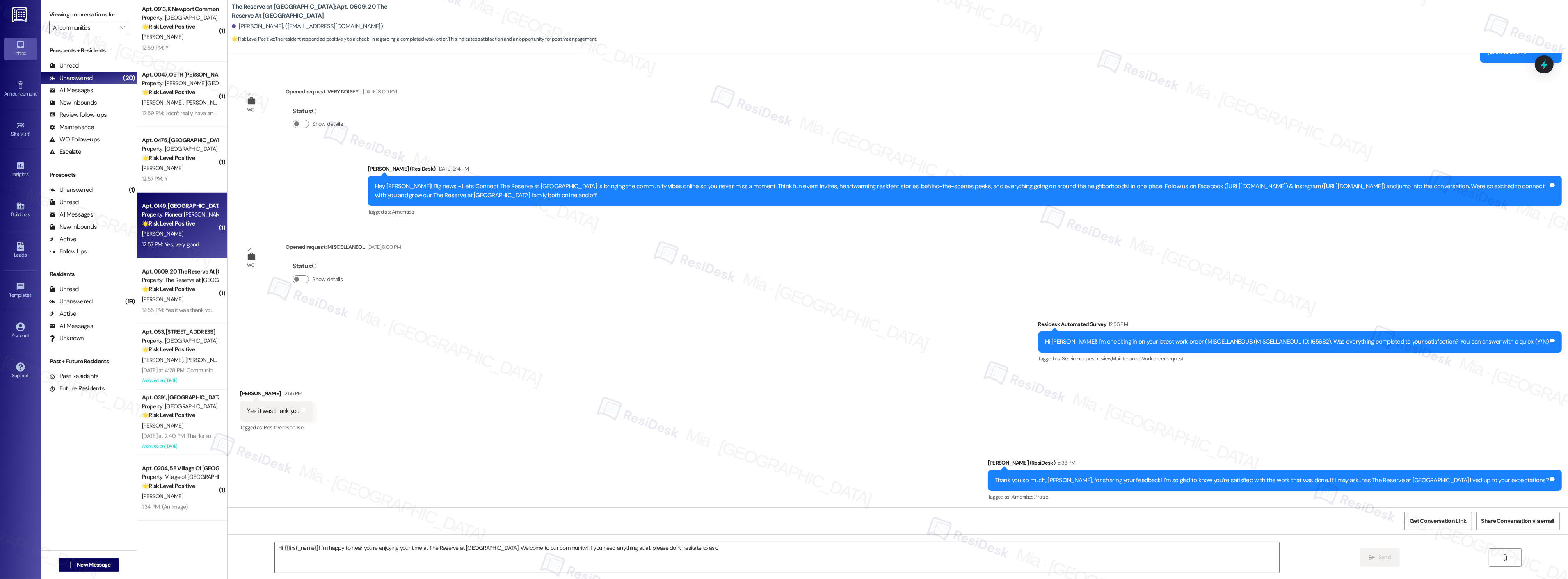
type textarea "Fetching suggested responses. Please feel free to read through the conversation…"
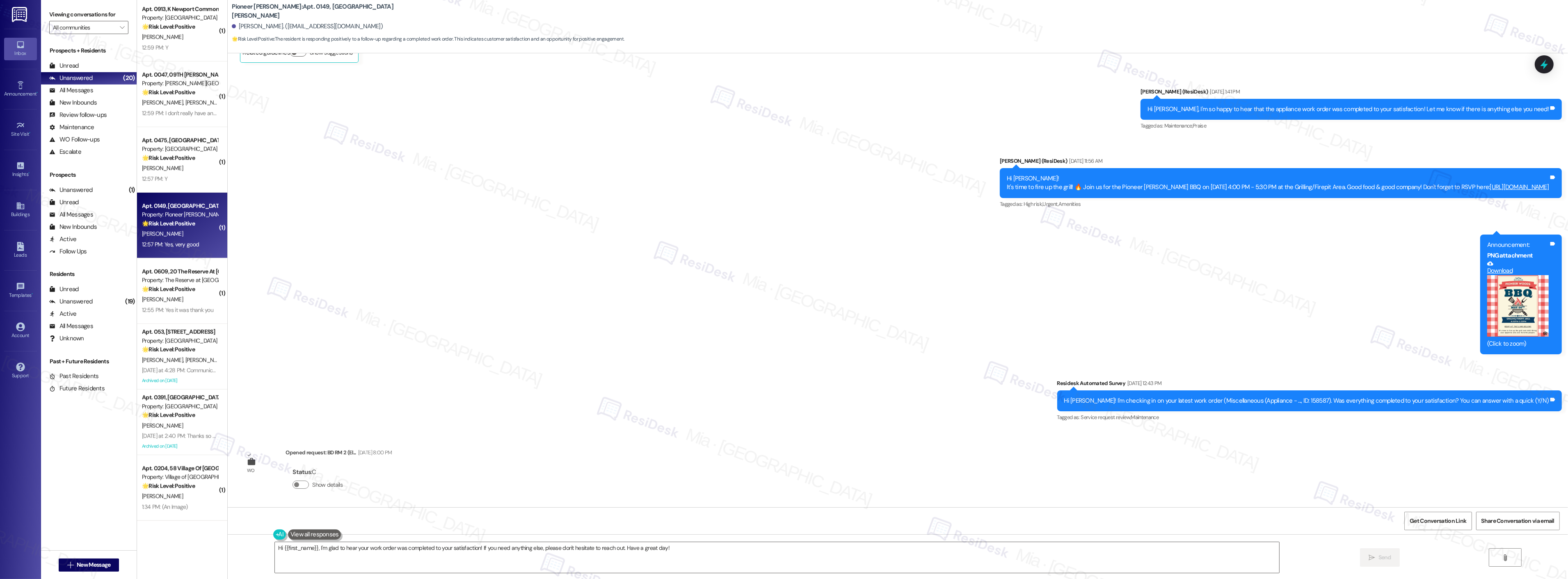
scroll to position [8397, 0]
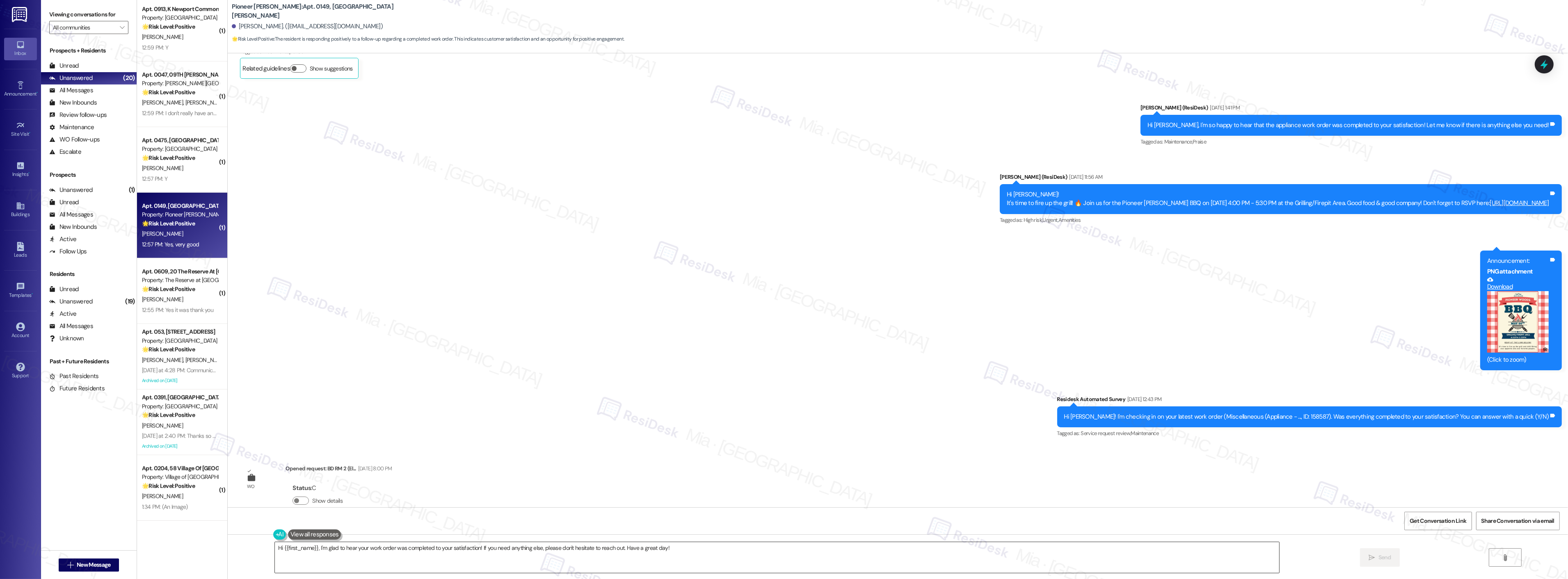
click at [675, 556] on textarea "Hi {{first_name}}, I'm glad to hear your work order was completed to your satis…" at bounding box center [777, 558] width 1004 height 31
drag, startPoint x: 673, startPoint y: 549, endPoint x: 235, endPoint y: 550, distance: 438.0
click at [235, 550] on div "Hi {{first_name}}, I'm glad to hear your work order was completed to your satis…" at bounding box center [898, 565] width 1340 height 61
paste textarea "Thank you so much for sharing your feedback! I’m so glad to know you’re satisfi…"
click at [305, 549] on textarea "Thank you so much for sharing your feedback! I’m so glad to know you’re satisfi…" at bounding box center [766, 558] width 1004 height 31
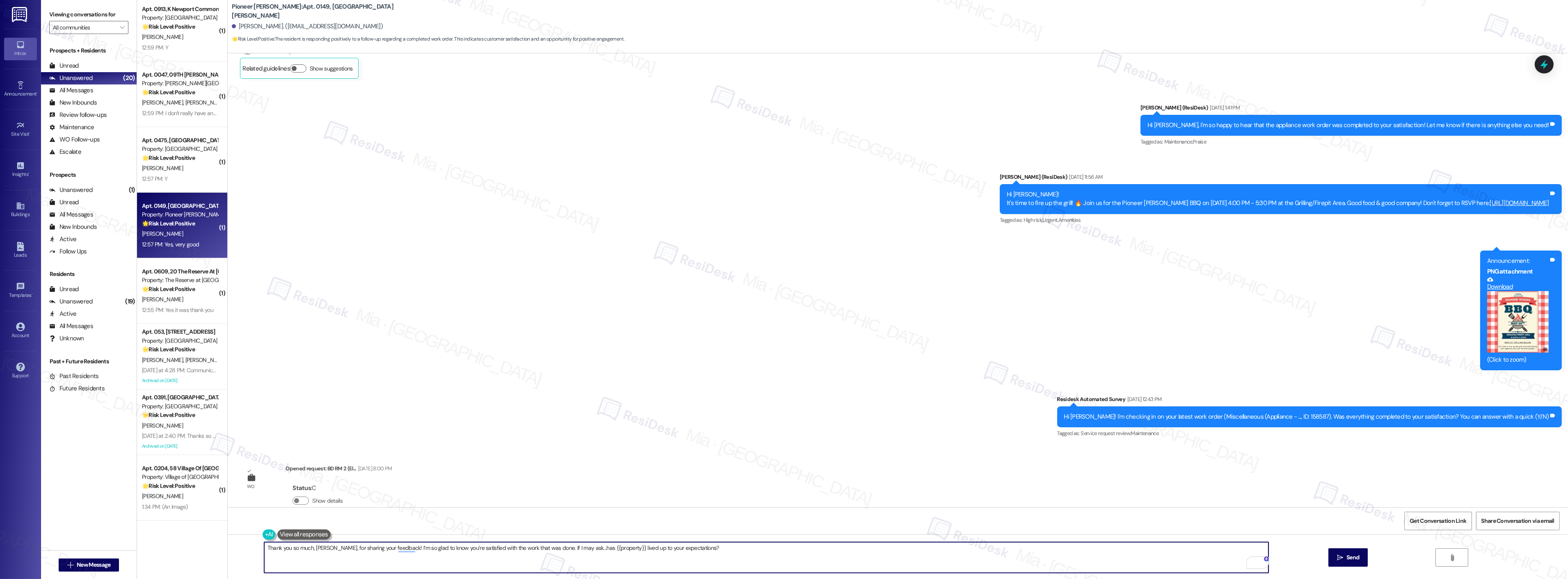
click at [259, 551] on div "Thank you so much, Lisa, for sharing your feedback! I’m so glad to know you’re …" at bounding box center [898, 565] width 1340 height 61
type textarea "Thank you so much, Lisa, for sharing your feedback! I’m so glad to know you’re …"
click at [1340, 559] on icon "" at bounding box center [1340, 558] width 6 height 6
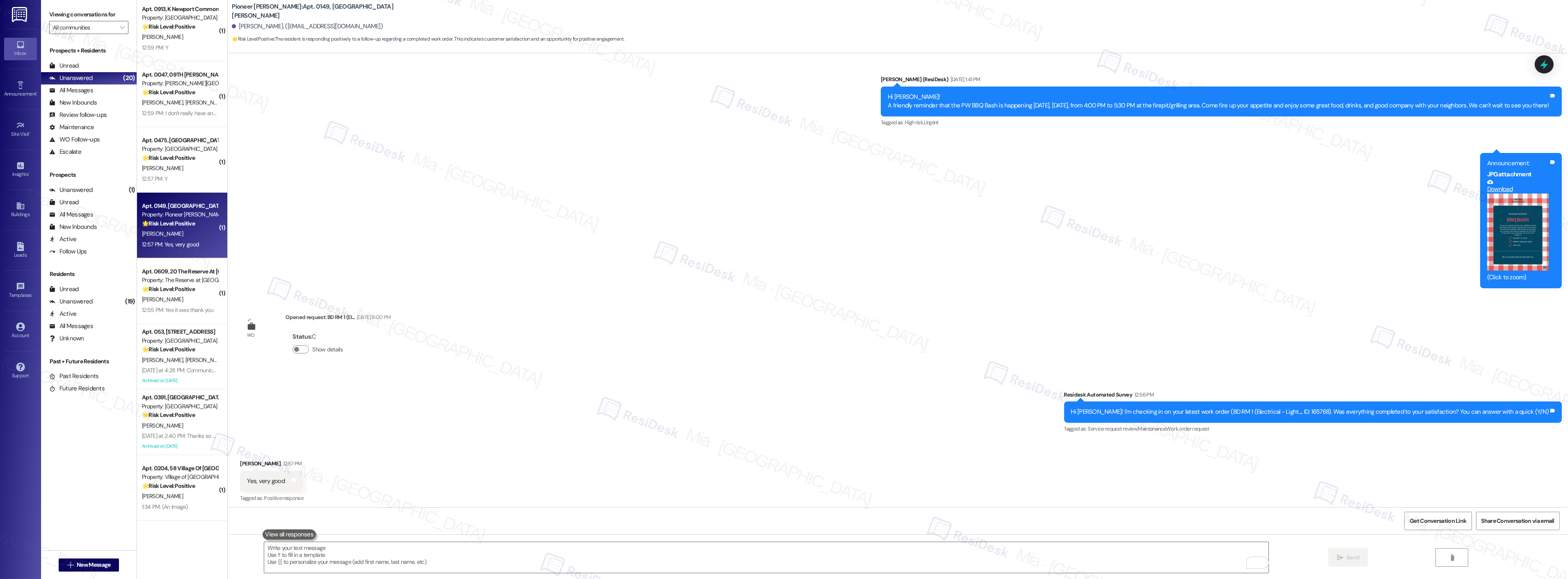
scroll to position [9547, 0]
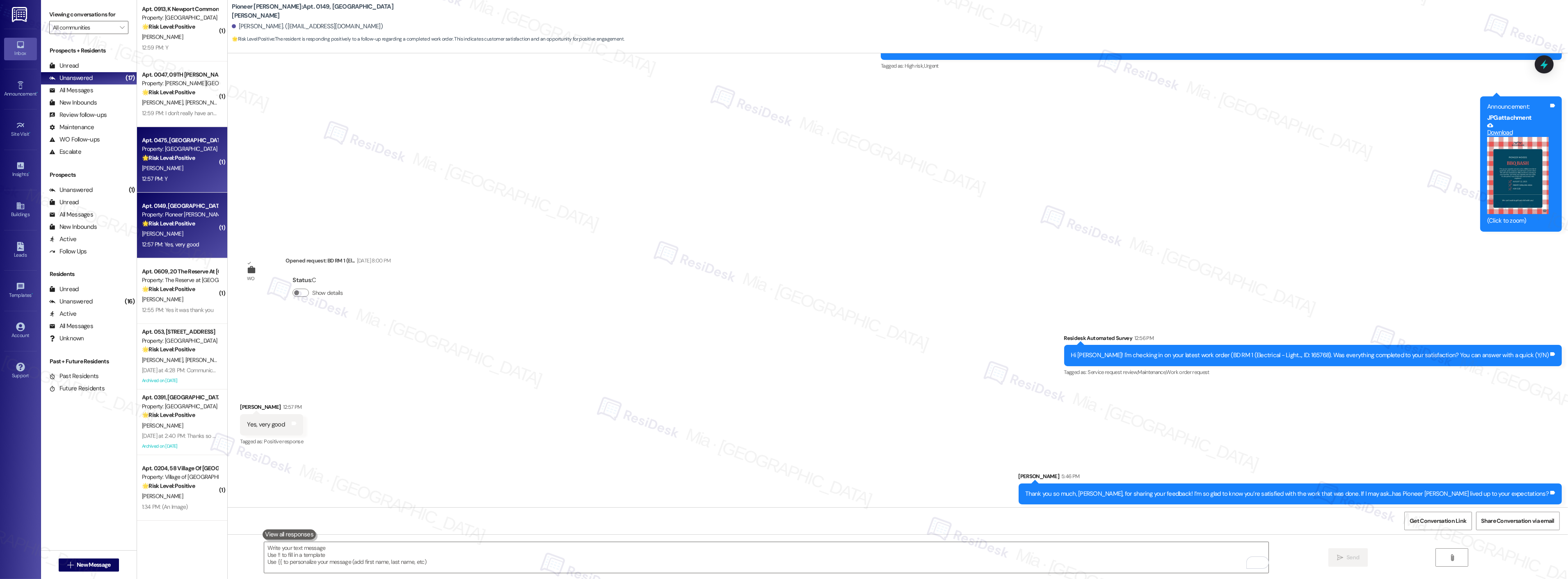
click at [164, 177] on div "12:57 PM: Y 12:57 PM: Y" at bounding box center [180, 179] width 77 height 10
type textarea "Fetching suggested responses. Please feel free to read through the conversation…"
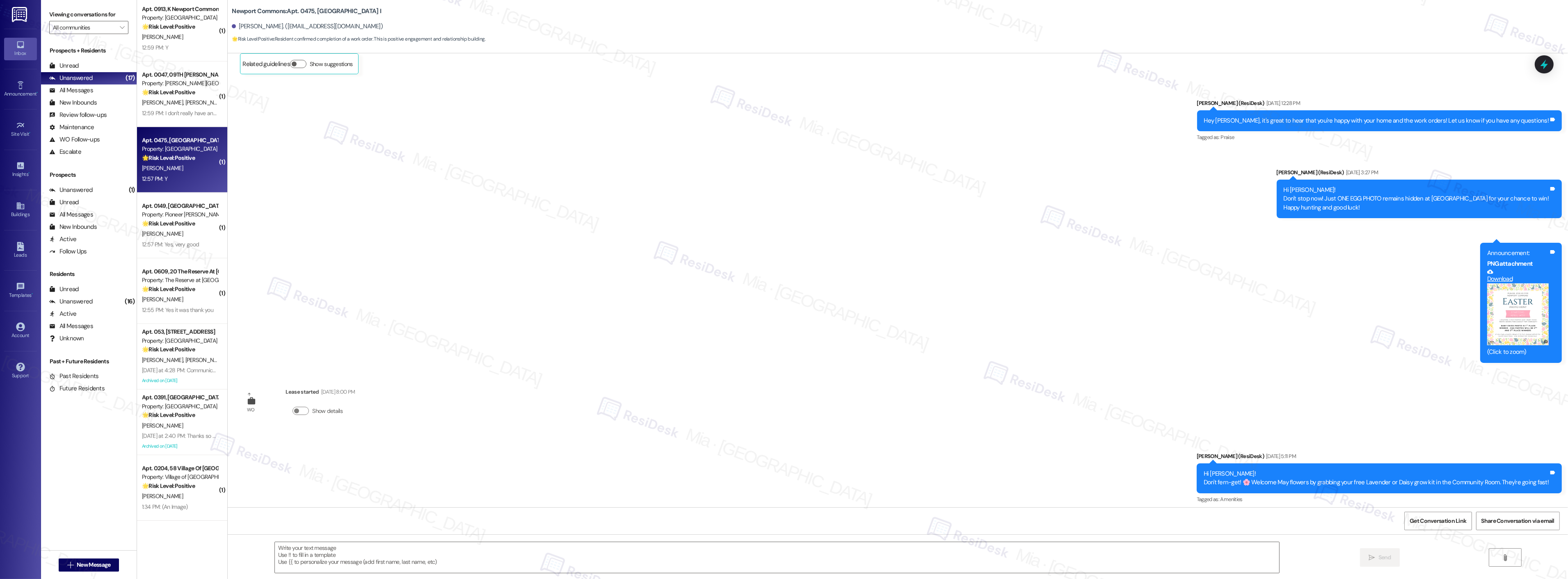
type textarea "Fetching suggested responses. Please feel free to read through the conversation…"
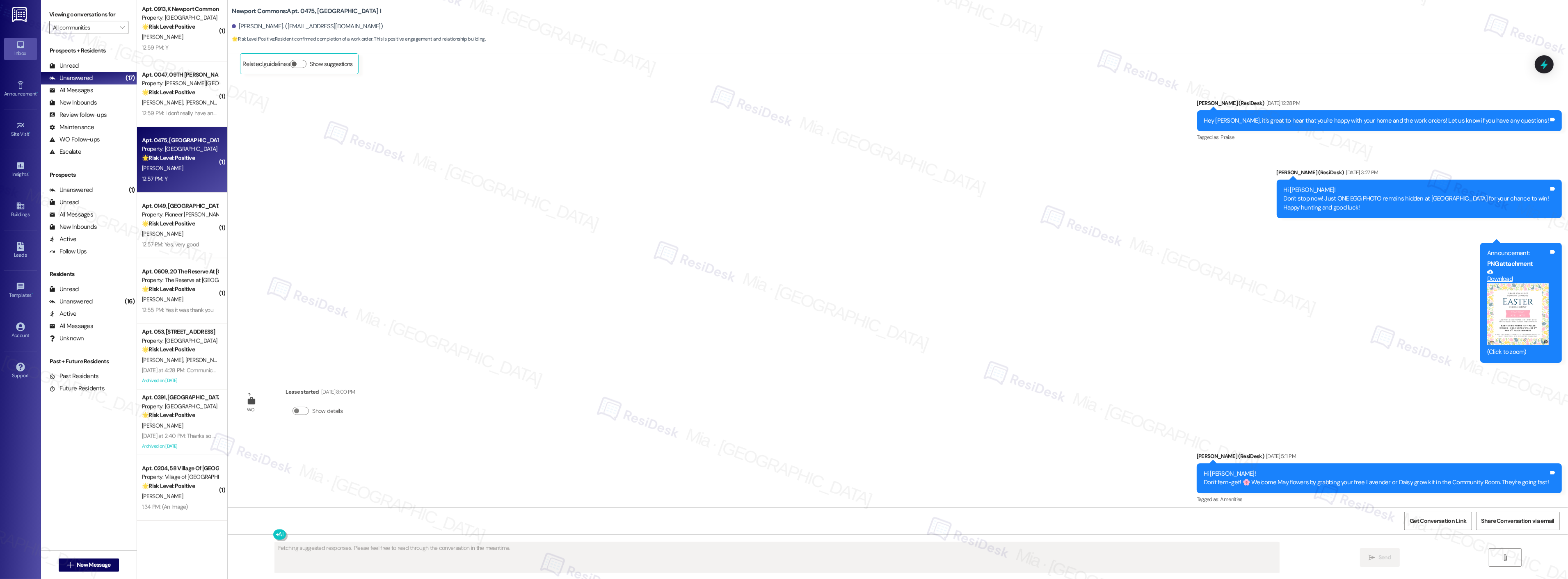
scroll to position [9210, 0]
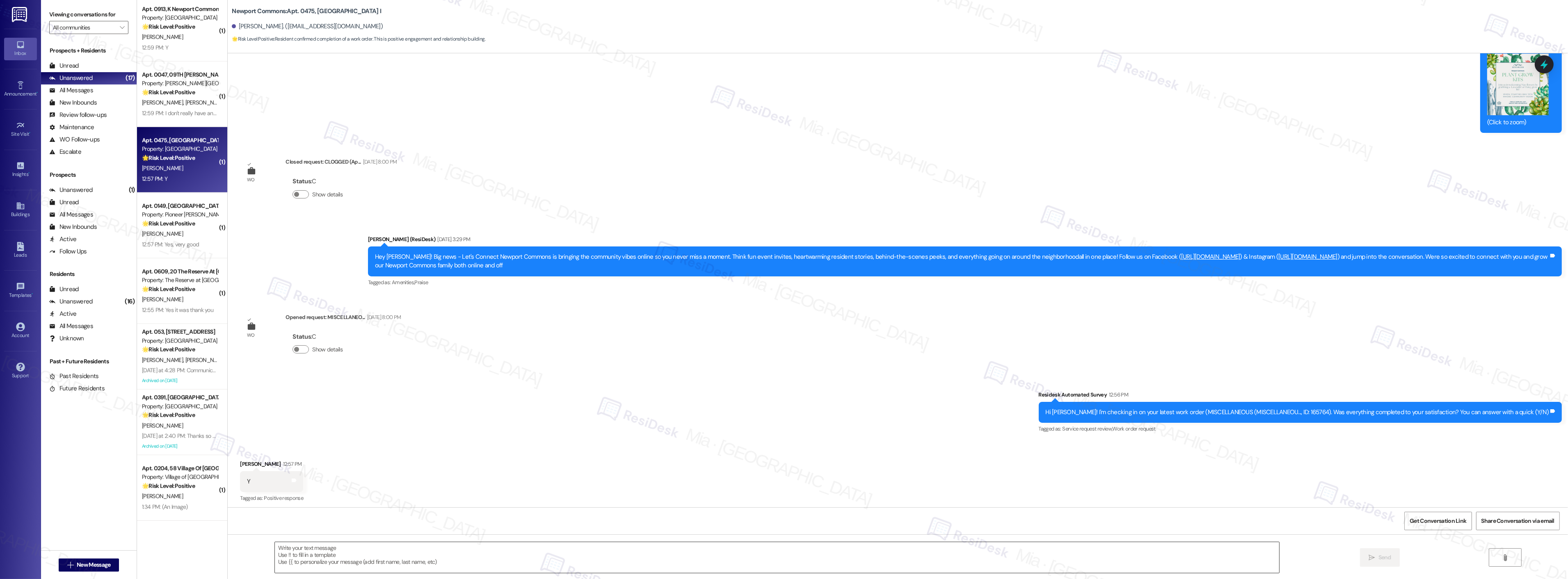
click at [353, 543] on textarea at bounding box center [777, 558] width 1004 height 31
paste textarea "Thank you so much, Lisa, for sharing your feedback! I’m so glad to know you’re …"
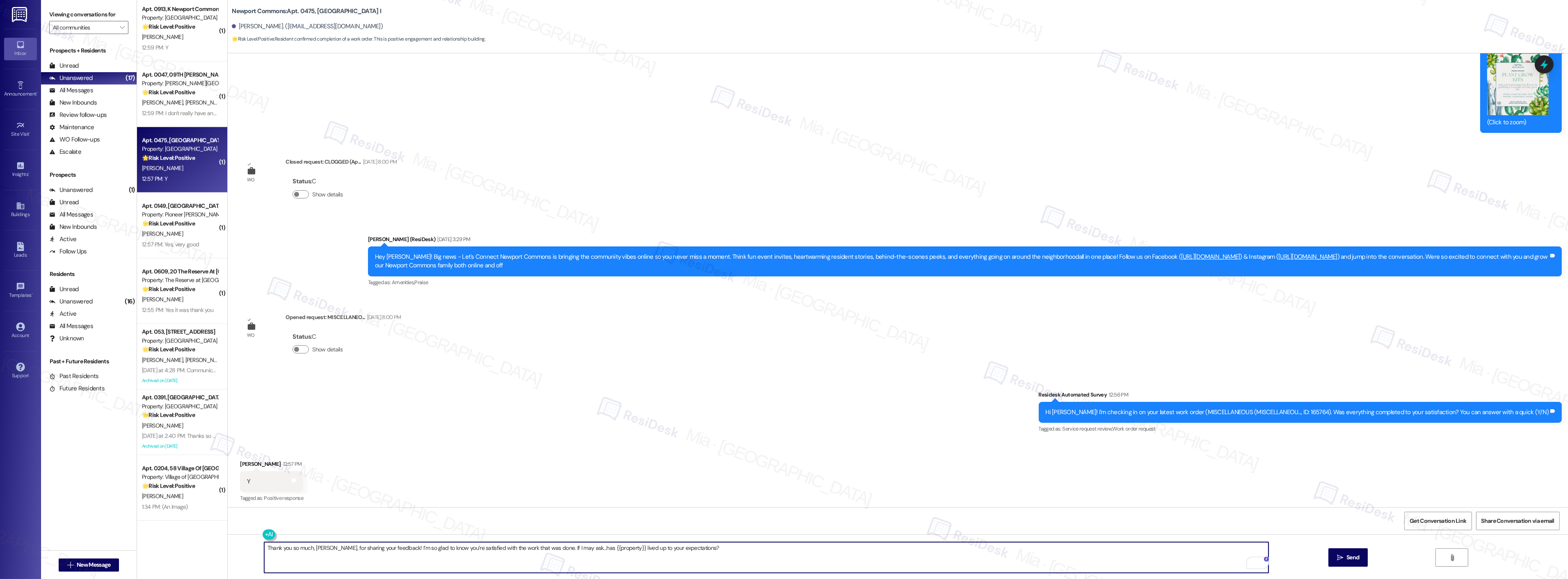
click at [314, 546] on textarea "Thank you so much, Lisa, for sharing your feedback! I’m so glad to know you’re …" at bounding box center [766, 558] width 1004 height 31
type textarea "Thank you so much, Martha, for sharing your feedback! I’m so glad to know you’r…"
click at [1349, 560] on span "Send" at bounding box center [1353, 557] width 13 height 8
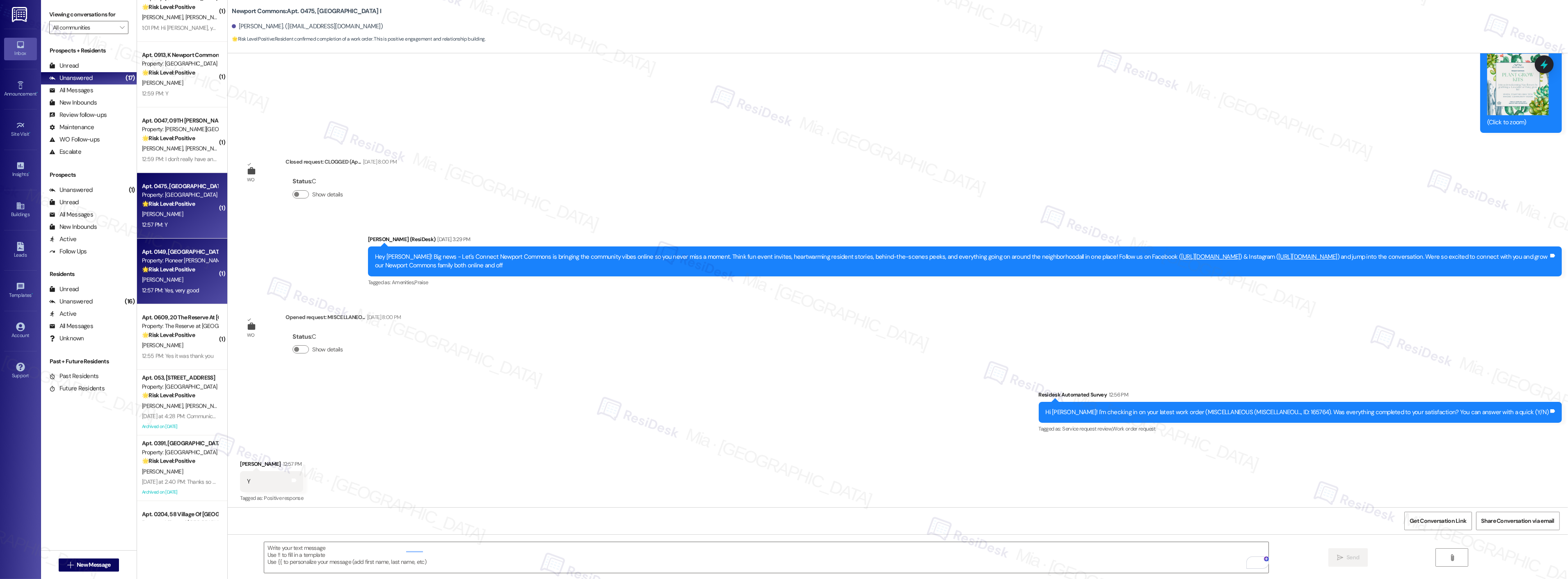
scroll to position [1422, 0]
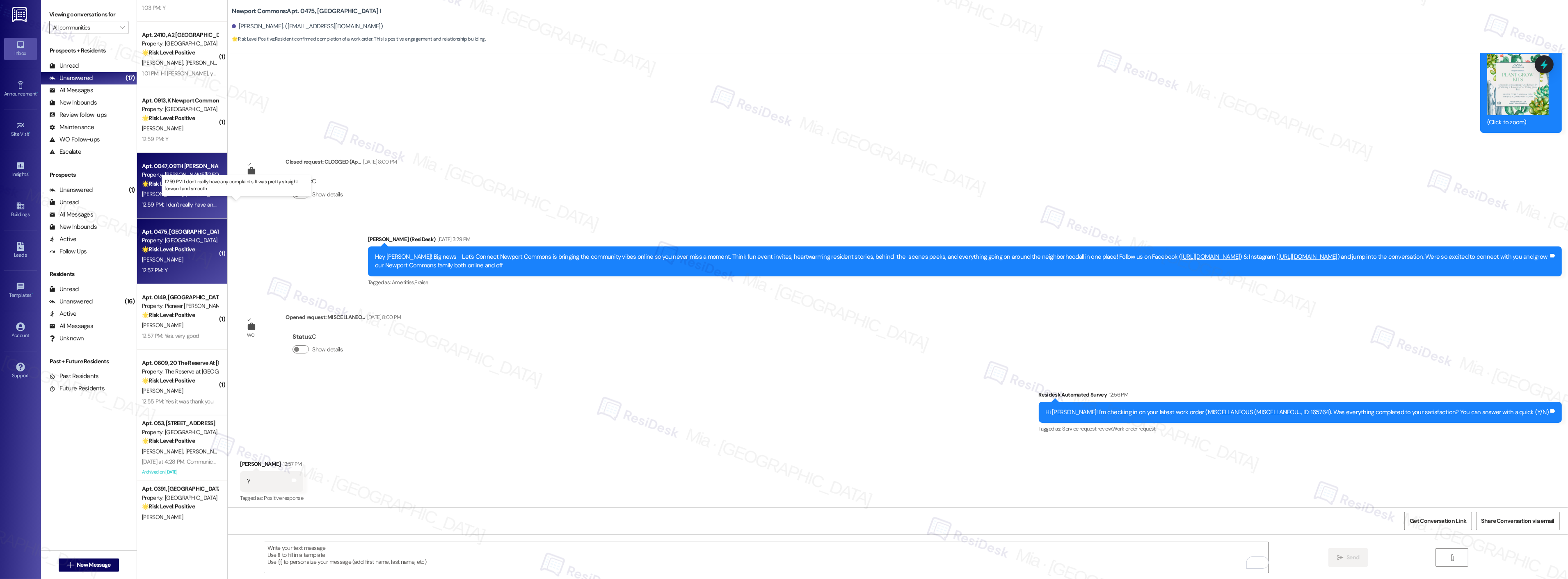
click at [171, 204] on div "12:59 PM: I don't really have any complaints. It was pretty straight forward an…" at bounding box center [244, 204] width 204 height 7
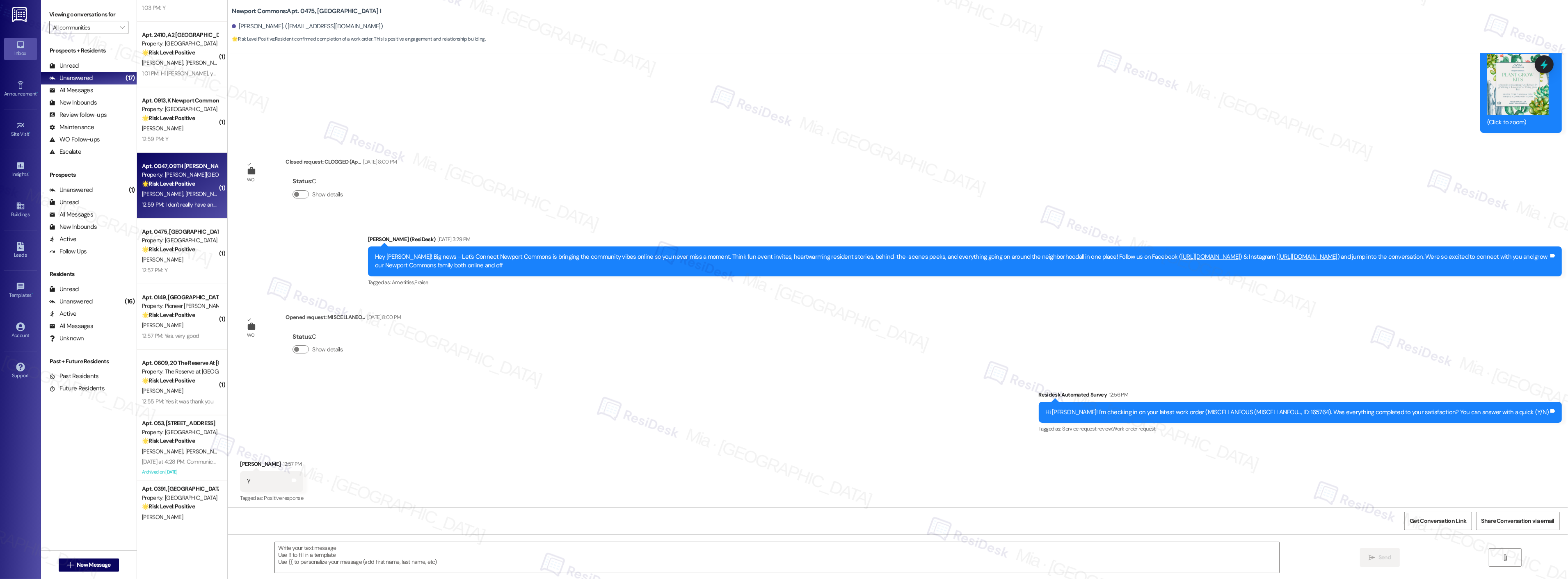
type textarea "Fetching suggested responses. Please feel free to read through the conversation…"
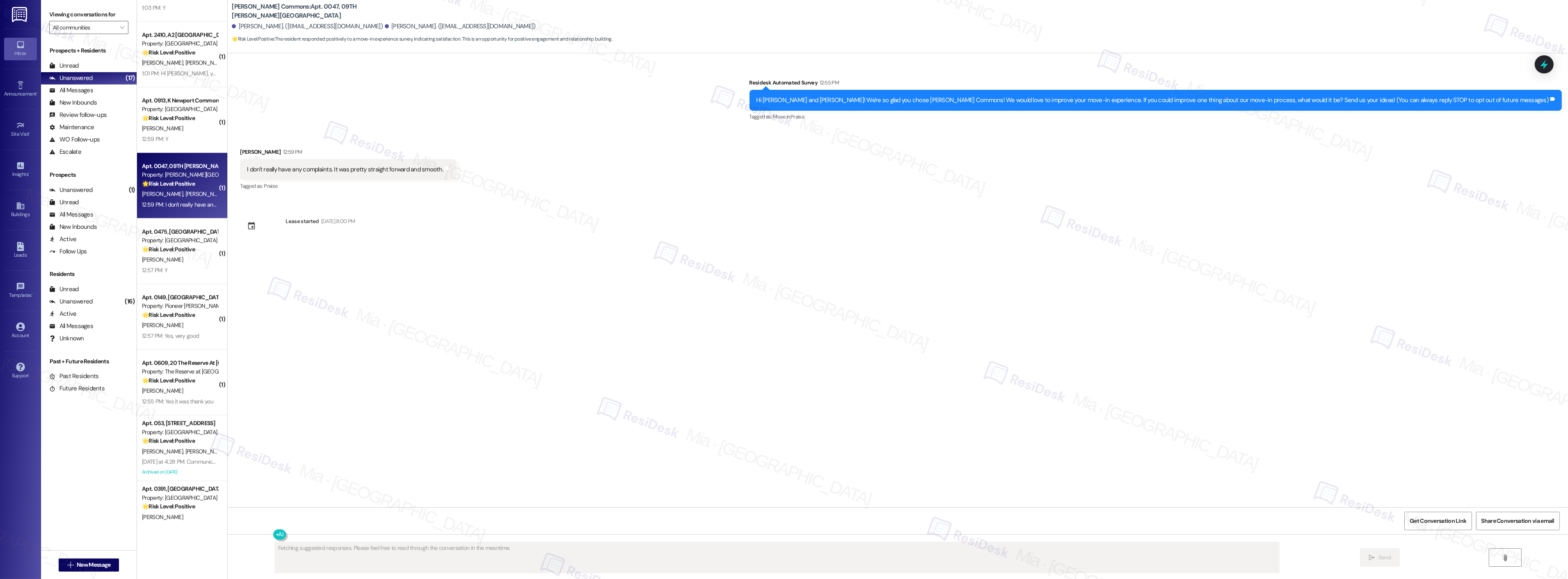
scroll to position [0, 0]
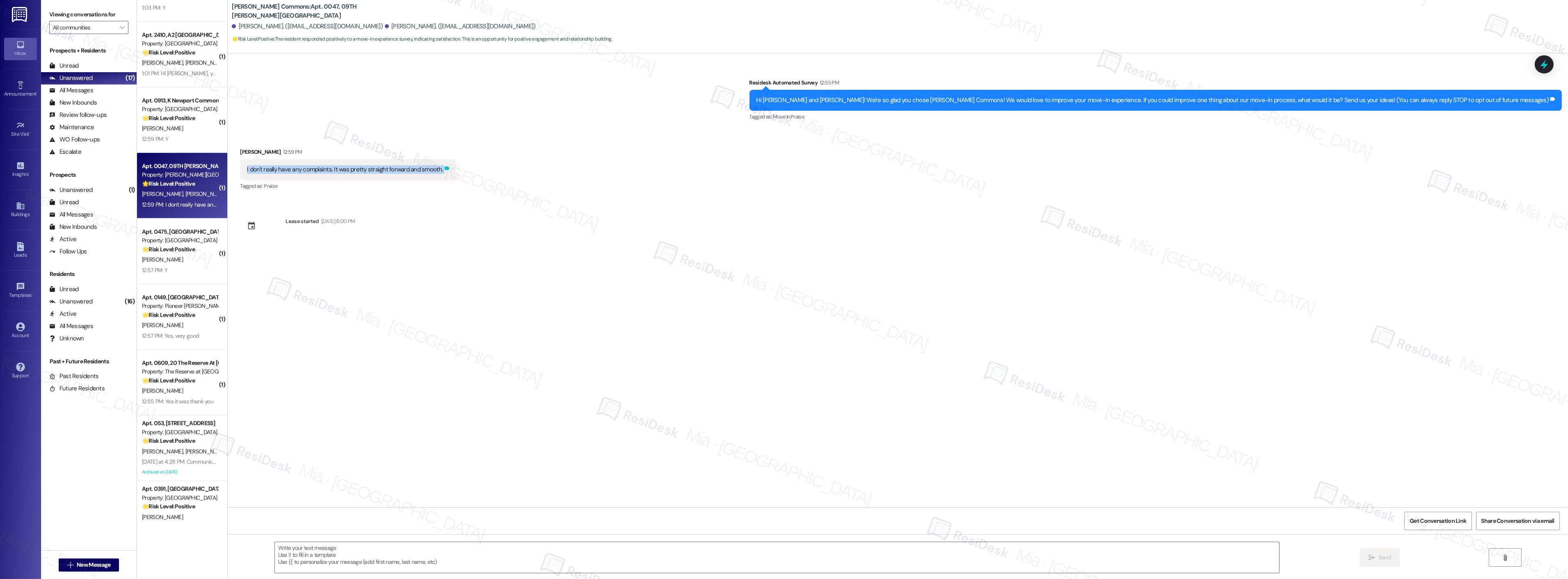
drag, startPoint x: 239, startPoint y: 166, endPoint x: 439, endPoint y: 166, distance: 200.0
click at [439, 166] on div "I don't really have any complaints. It was pretty straight forward and smooth. …" at bounding box center [348, 170] width 216 height 21
copy div "I don't really have any complaints. It was pretty straight forward and smooth. …"
click at [331, 554] on textarea at bounding box center [777, 558] width 1004 height 31
paste textarea "Thank you for your feedback. I’m pleased to hear the process went smoothly. Sho…"
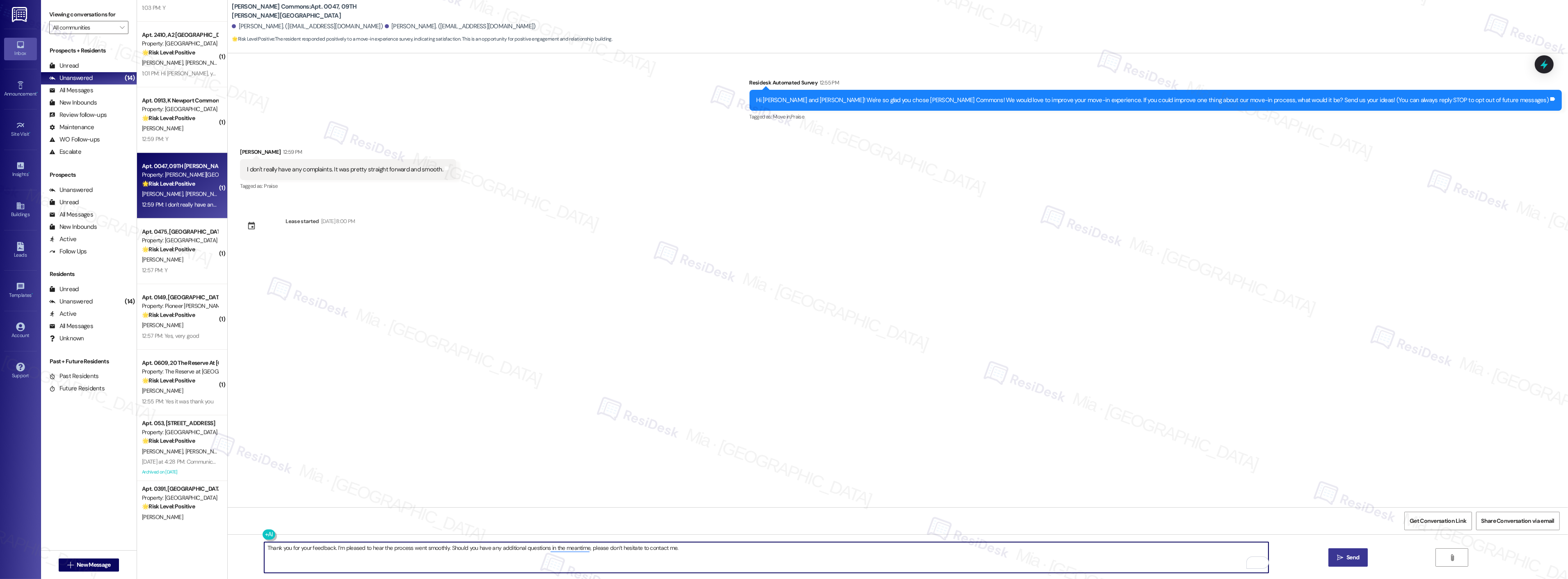
click at [284, 547] on textarea "Thank you for your feedback. I’m pleased to hear the process went smoothly. Sho…" at bounding box center [766, 558] width 1004 height 31
type textarea "Thank you, Jennifer, for your feedback. I’m pleased to hear the process went sm…"
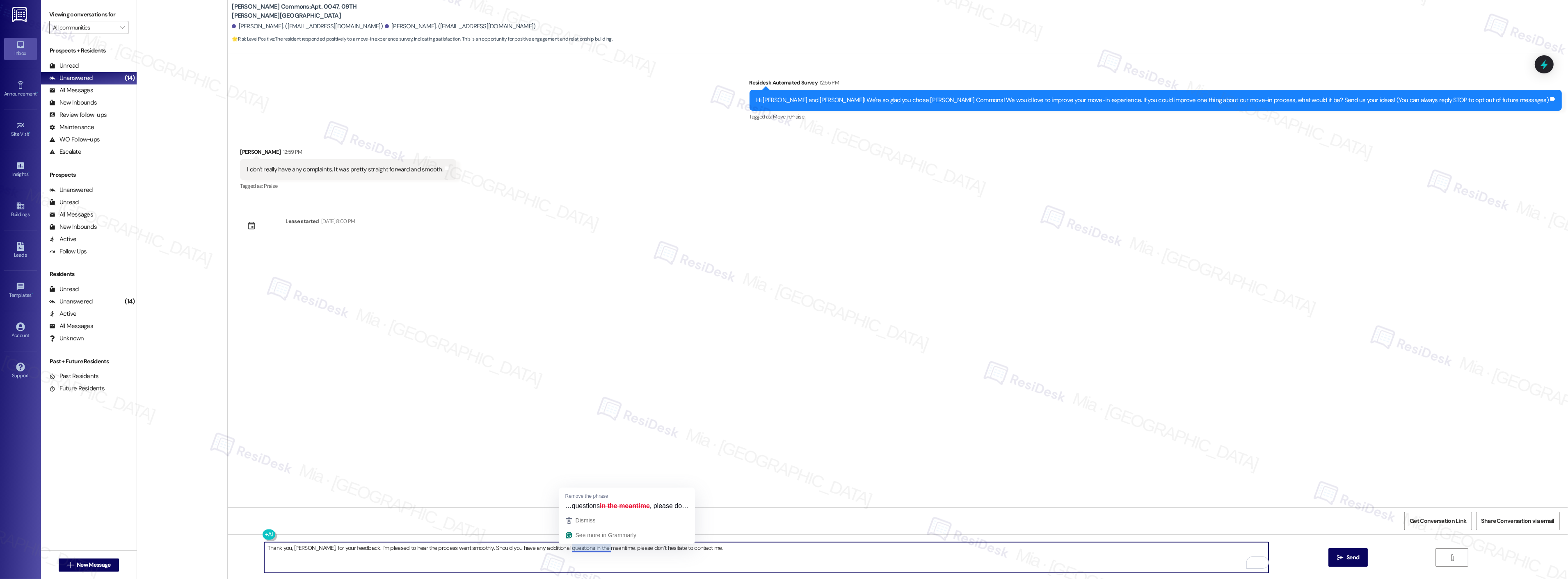
scroll to position [1422, 0]
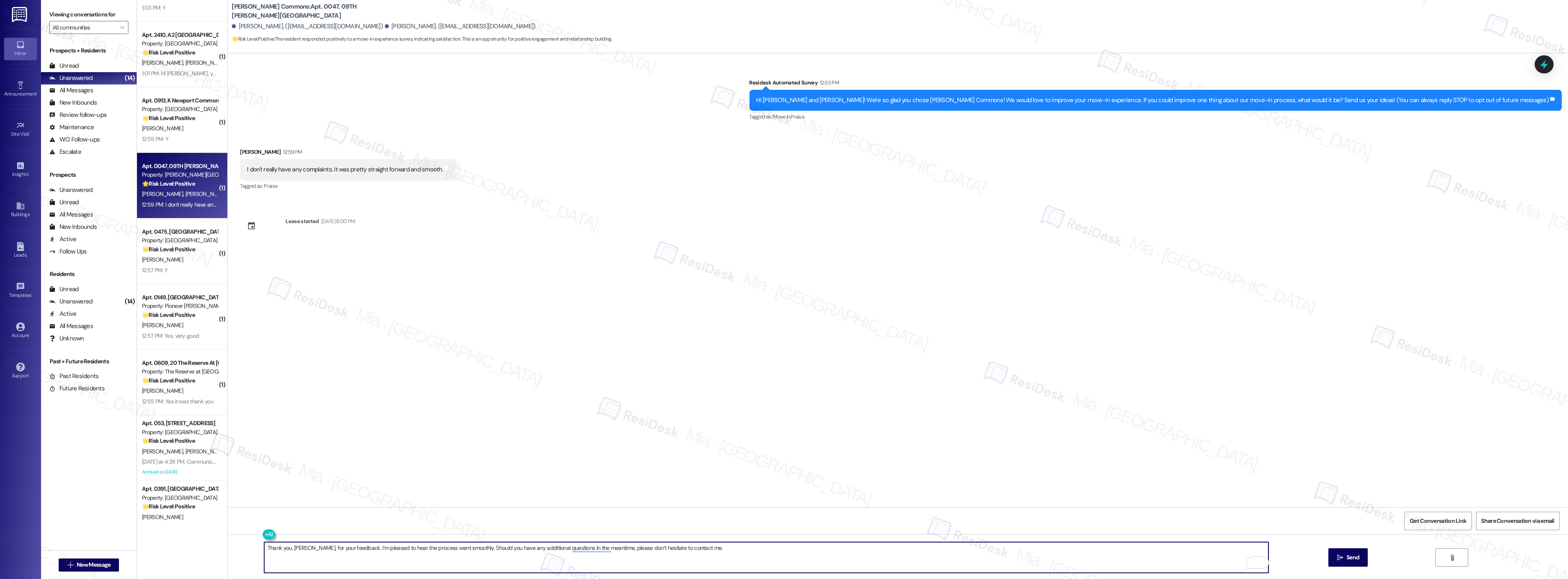
type textarea "Thank you, [PERSON_NAME], for your feedback. I’m pleased to hear the process we…"
click at [768, 415] on div "Survey, sent via SMS Residesk Automated Survey 12:55 PM Hi [PERSON_NAME] and [P…" at bounding box center [898, 280] width 1340 height 454
click at [1355, 554] on span "Send" at bounding box center [1353, 557] width 13 height 8
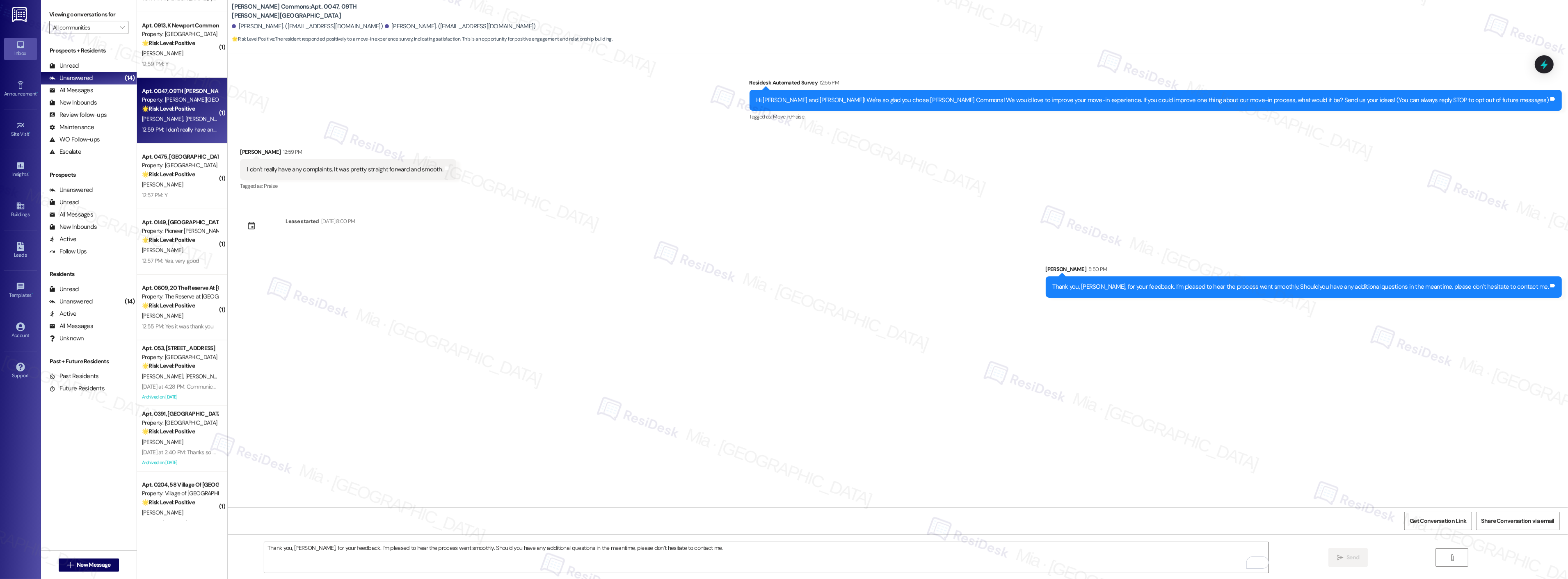
scroll to position [1513, 0]
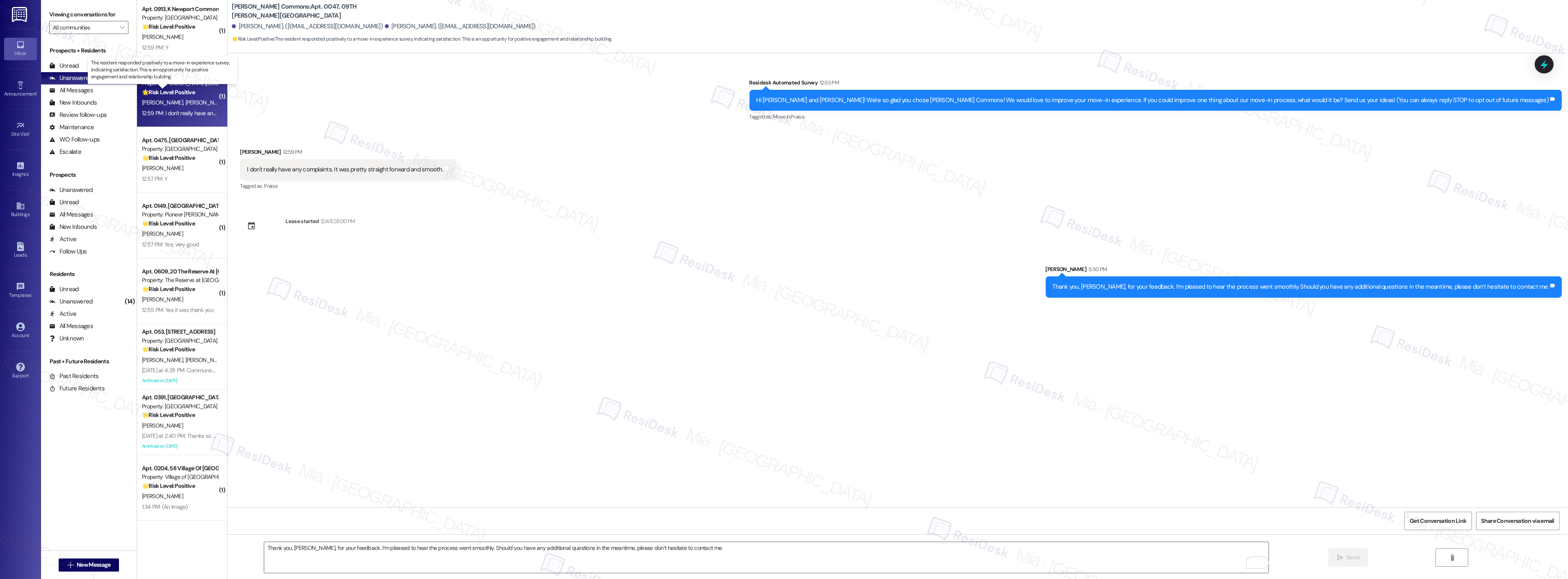
click at [184, 92] on strong "🌟 Risk Level: Positive" at bounding box center [168, 92] width 53 height 7
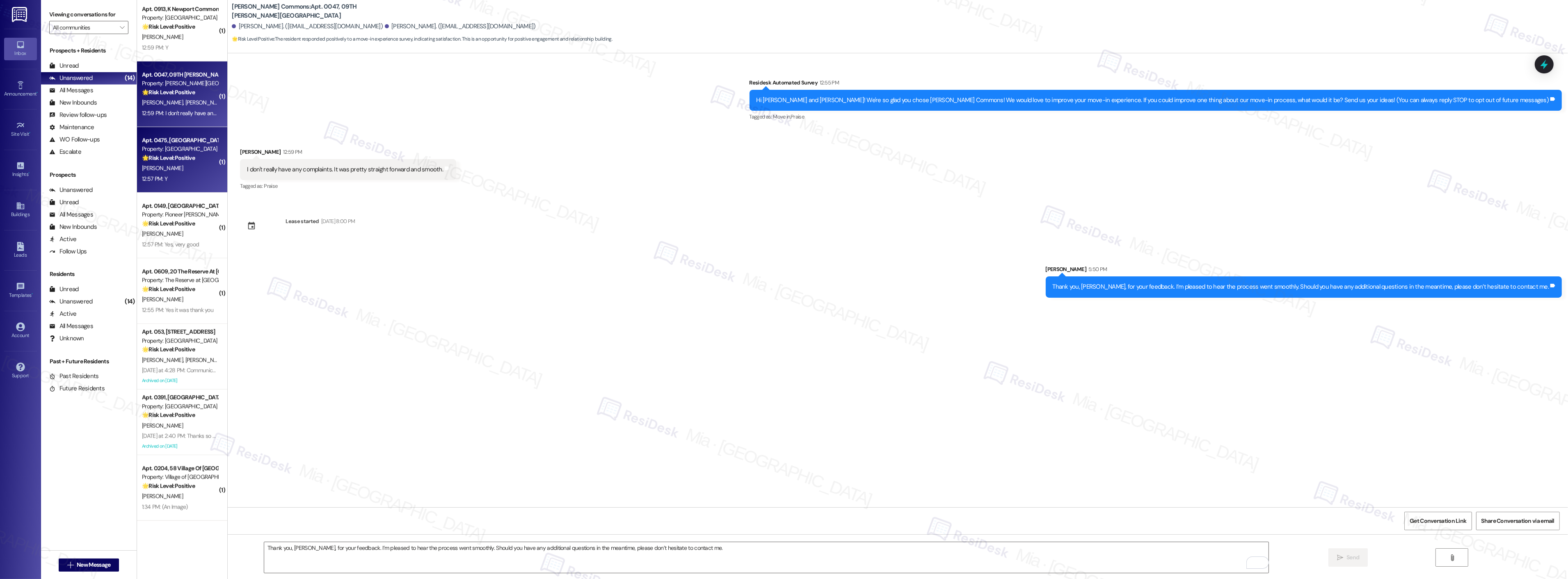
click at [165, 182] on div "12:57 PM: Y 12:57 PM: Y" at bounding box center [180, 179] width 77 height 10
type textarea "Fetching suggested responses. Please feel free to read through the conversation…"
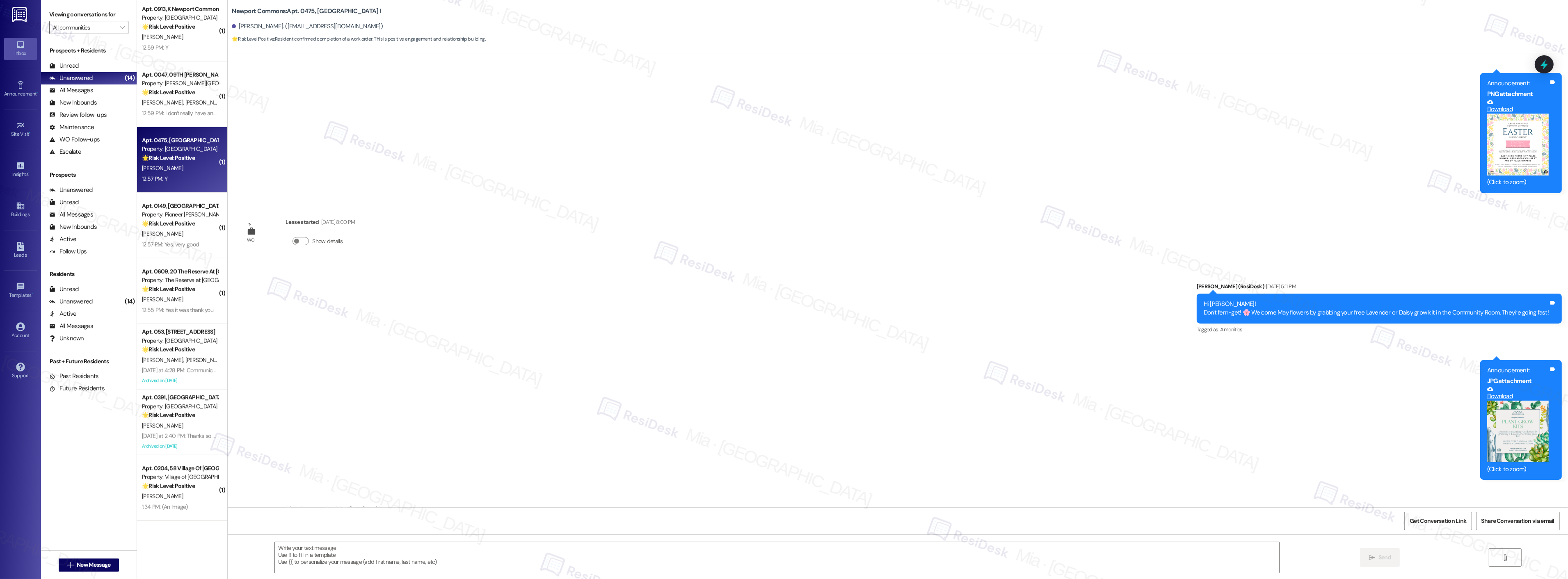
scroll to position [9280, 0]
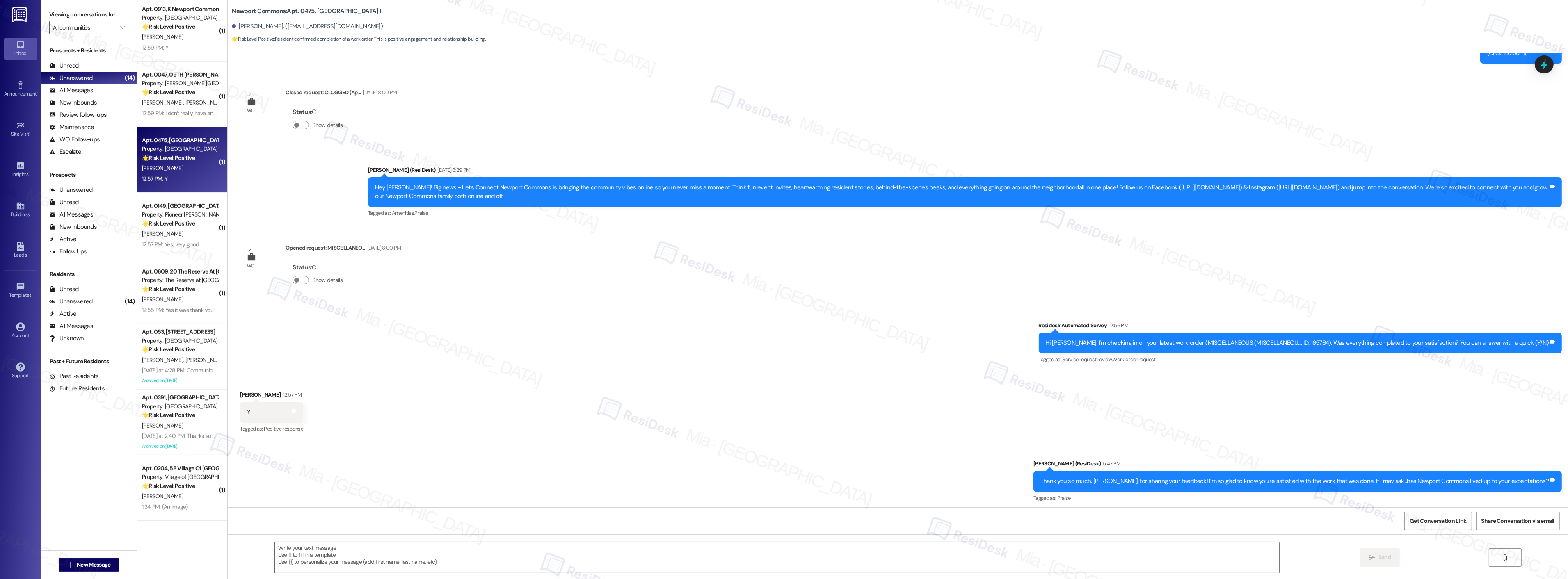
type textarea "Fetching suggested responses. Please feel free to read through the conversation…"
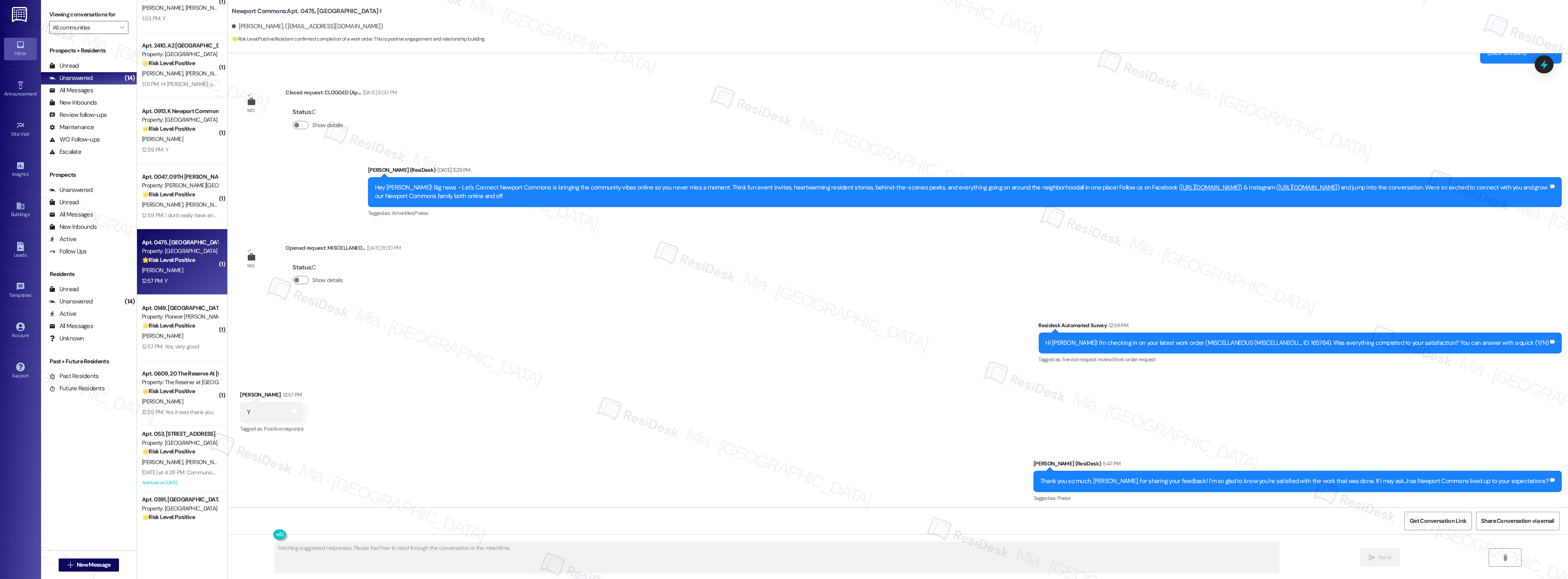
scroll to position [1377, 0]
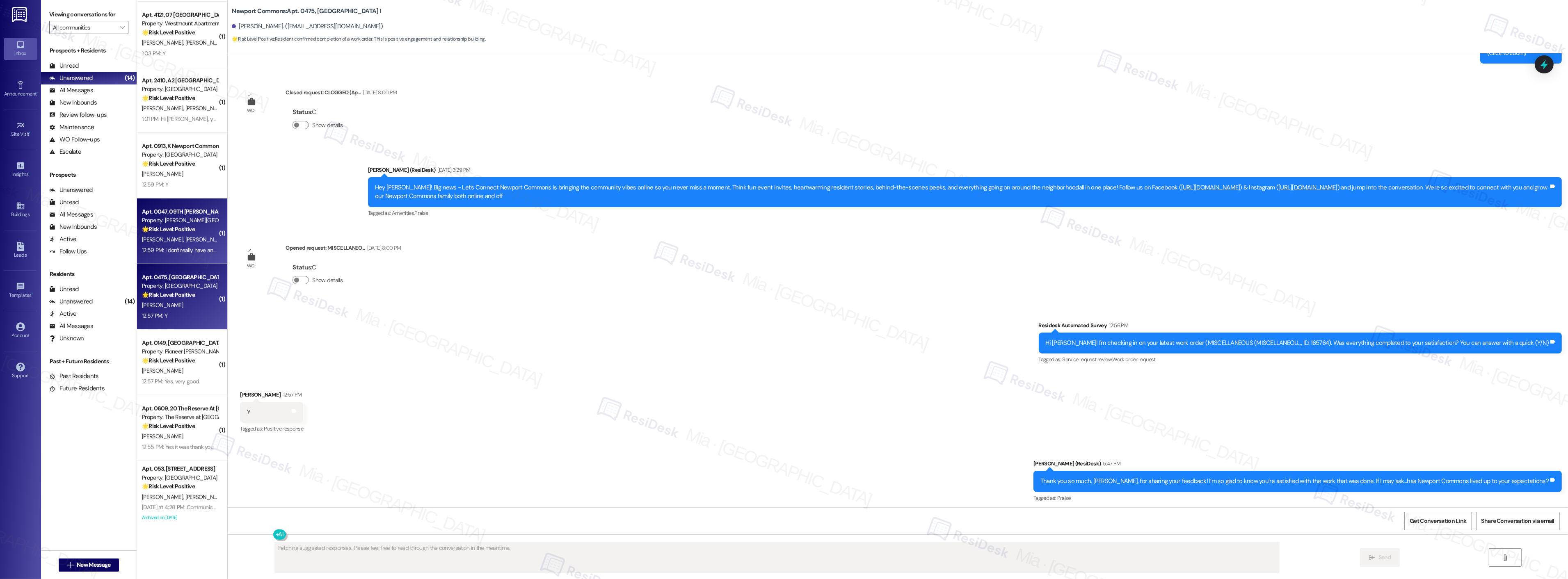
click at [186, 236] on span "[PERSON_NAME]" at bounding box center [206, 239] width 41 height 7
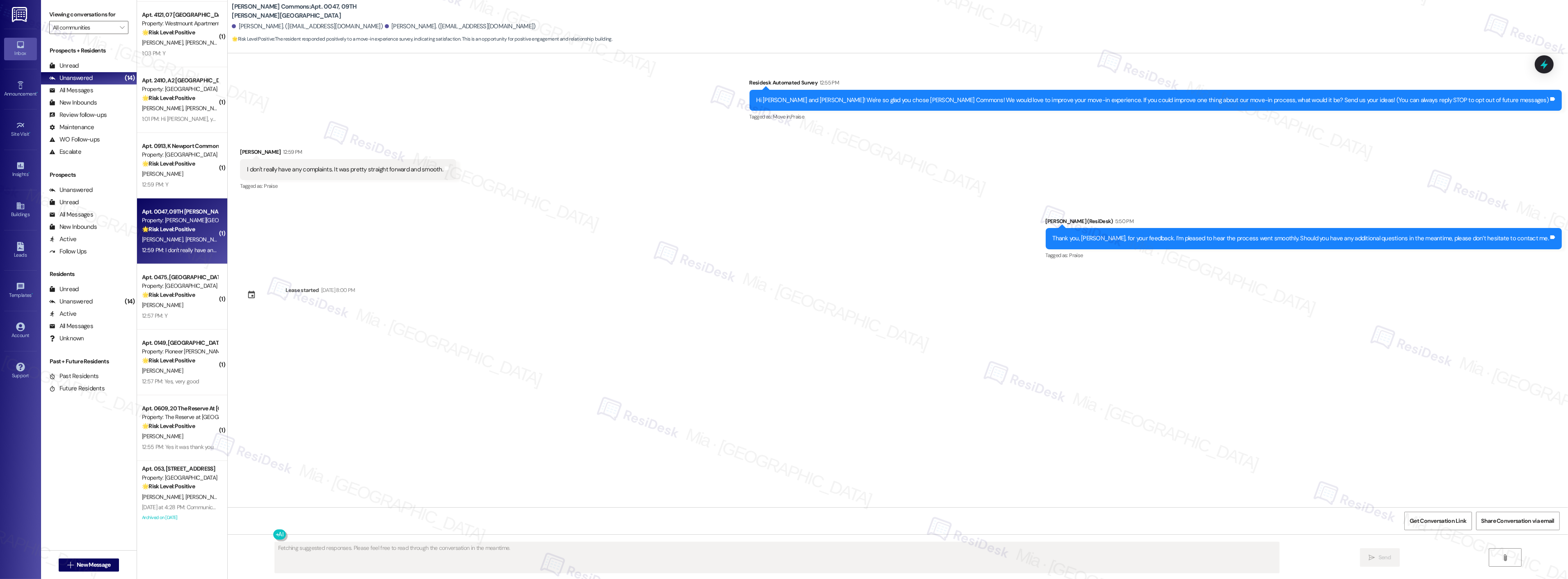
scroll to position [0, 0]
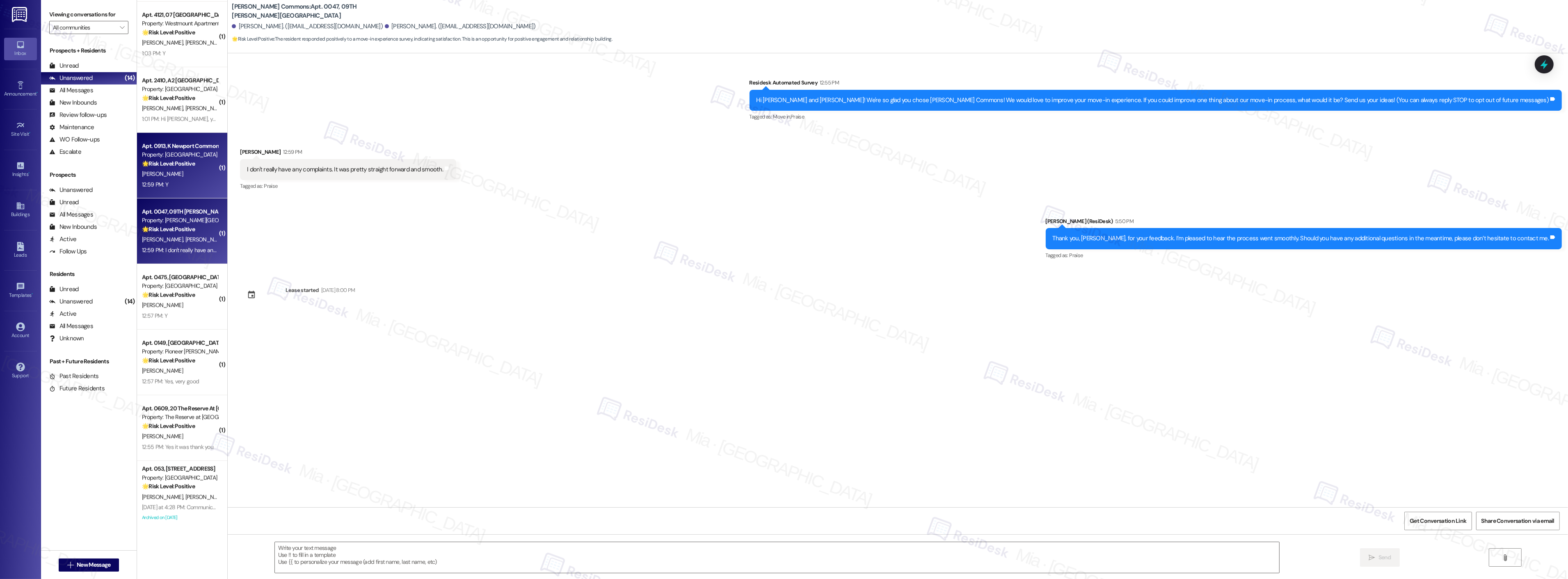
click at [182, 181] on div "12:59 PM: Y 12:59 PM: Y" at bounding box center [180, 185] width 77 height 10
type textarea "Fetching suggested responses. Please feel free to read through the conversation…"
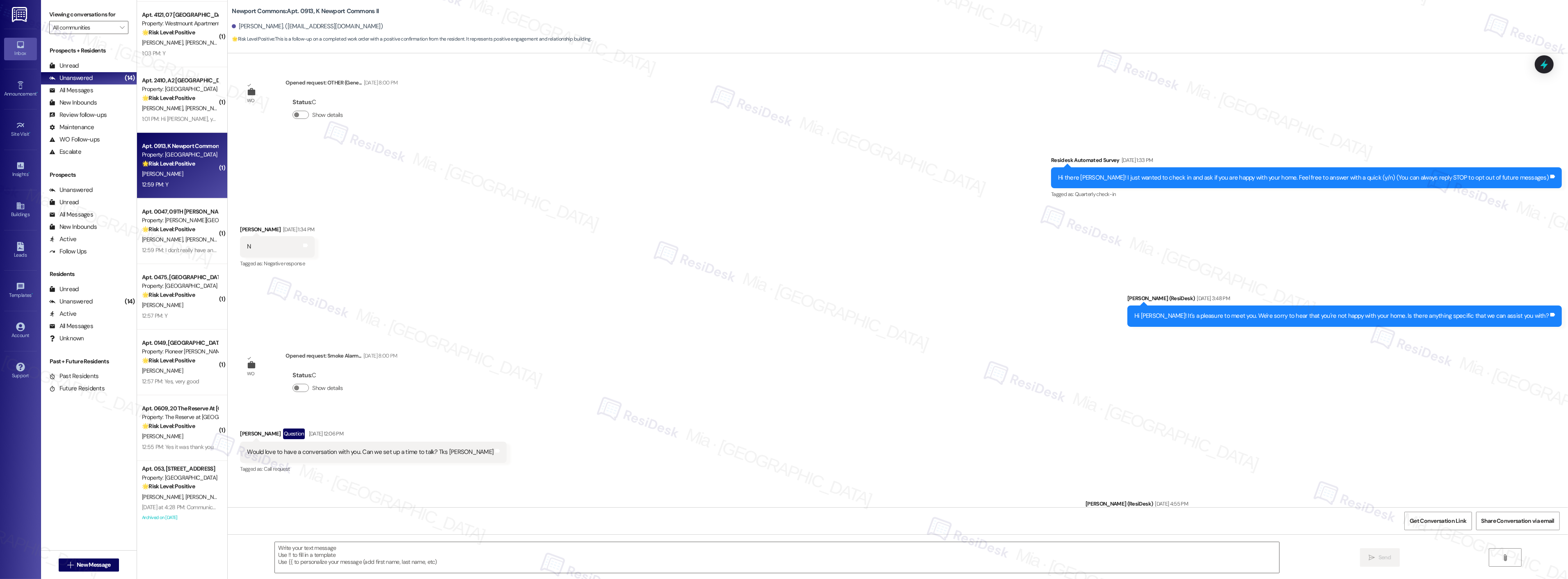
scroll to position [5279, 0]
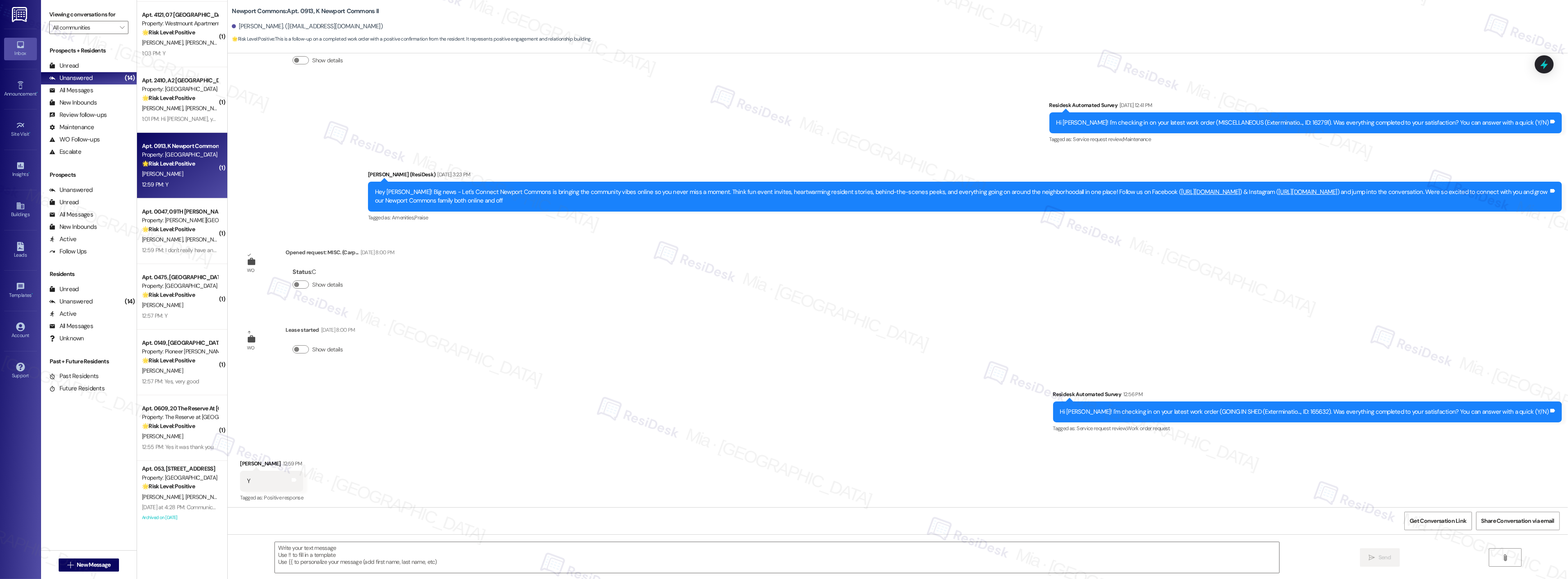
type textarea "Fetching suggested responses. Please feel free to read through the conversation…"
click at [301, 545] on textarea at bounding box center [777, 558] width 1004 height 31
paste textarea "Thank you so much for sharing your feedback! I’m so glad to know you’re satisfi…"
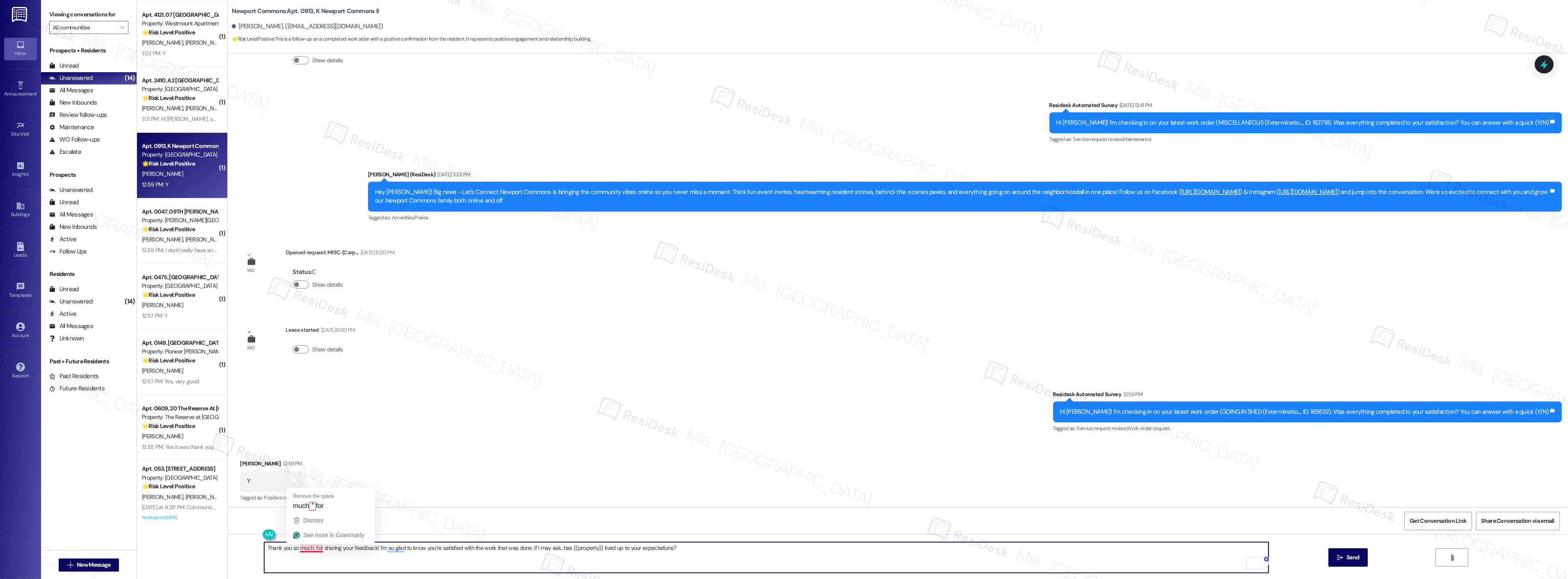
click at [306, 549] on textarea "Thank you so much for sharing your feedback! I’m so glad to know you’re satisfi…" at bounding box center [766, 558] width 1004 height 31
type textarea "Thank you so much, [PERSON_NAME], for sharing your feedback! I’m so glad to kno…"
click at [1335, 552] on button " Send" at bounding box center [1349, 557] width 40 height 19
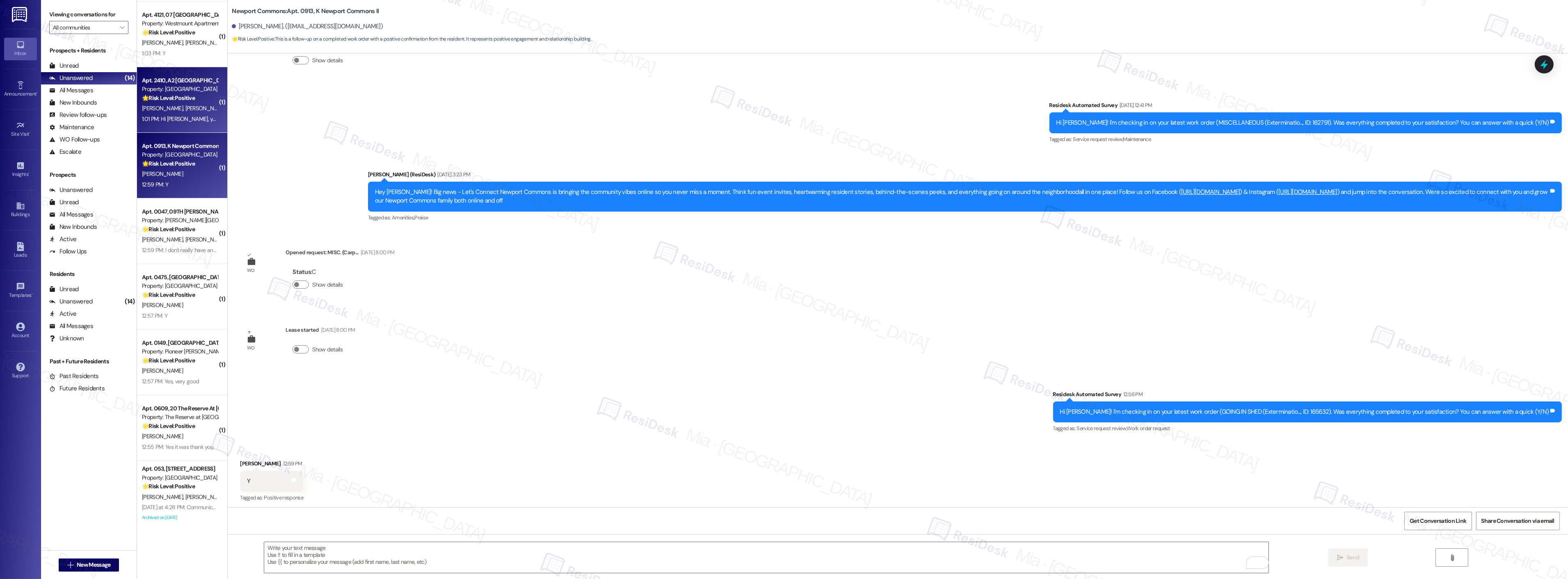
click at [195, 96] on div "🌟 Risk Level: Positive This is a positive engagement and relationship-building …" at bounding box center [180, 98] width 76 height 8
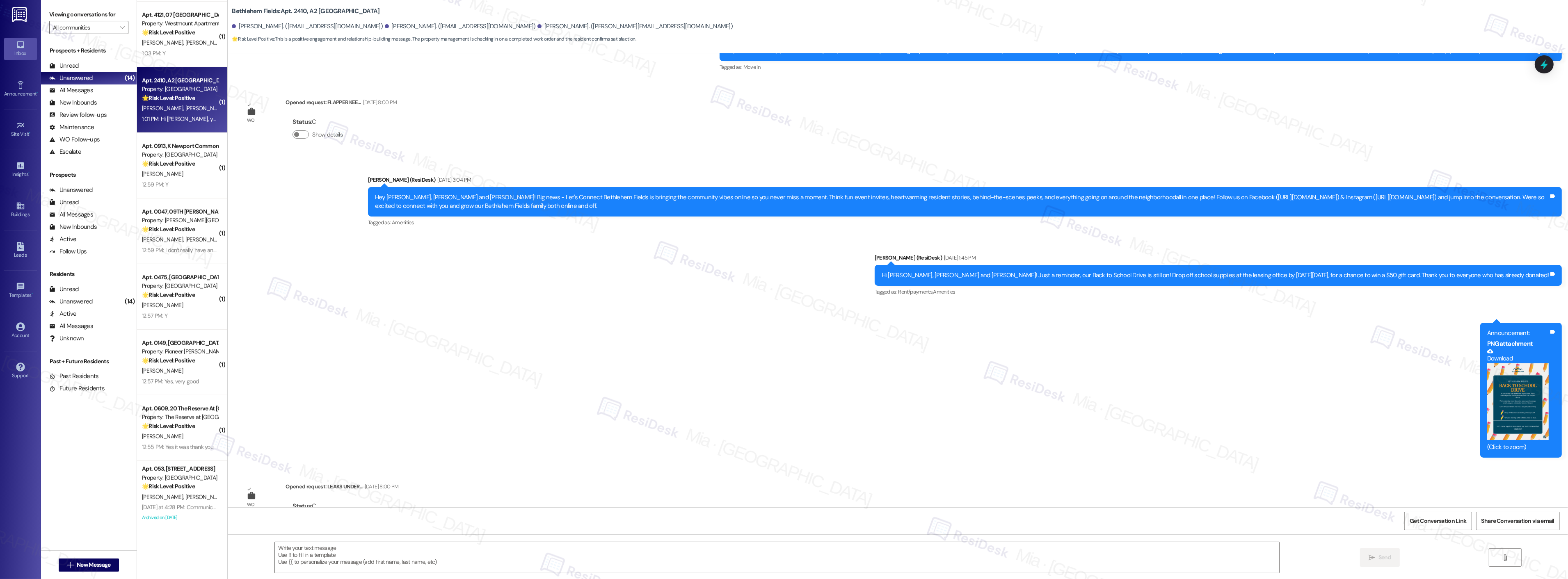
scroll to position [293, 0]
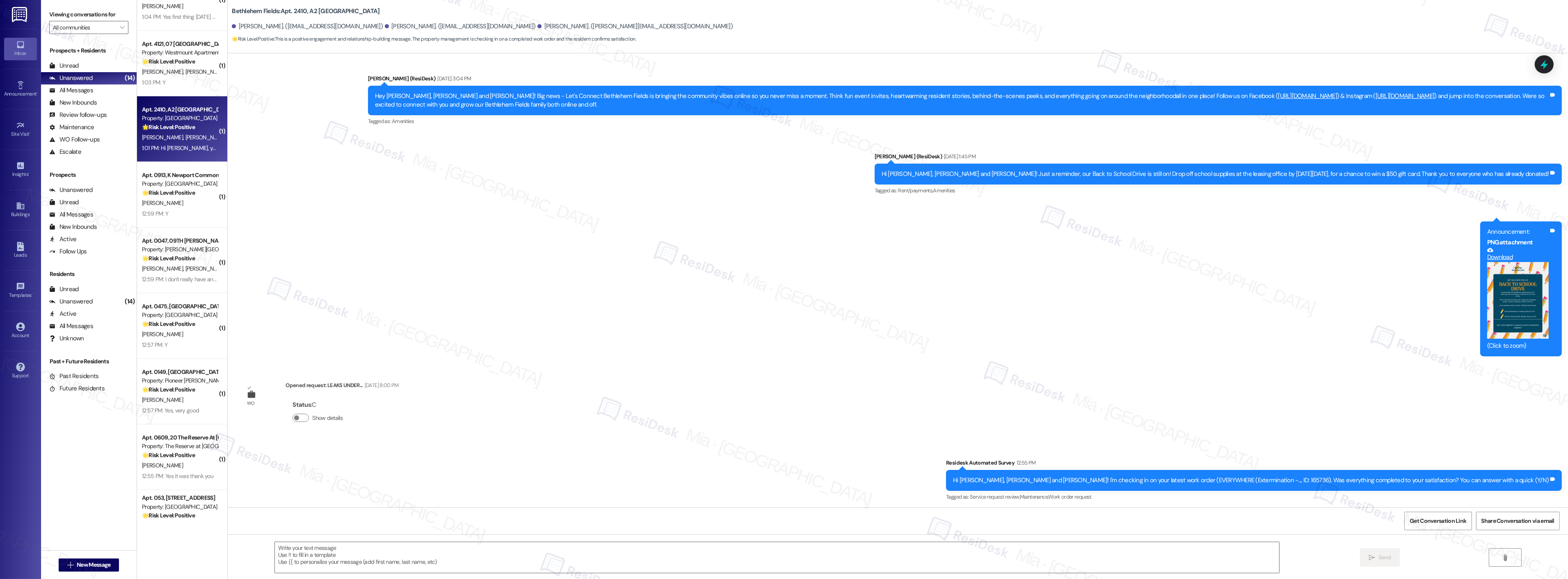
type textarea "Fetching suggested responses. Please feel free to read through the conversation…"
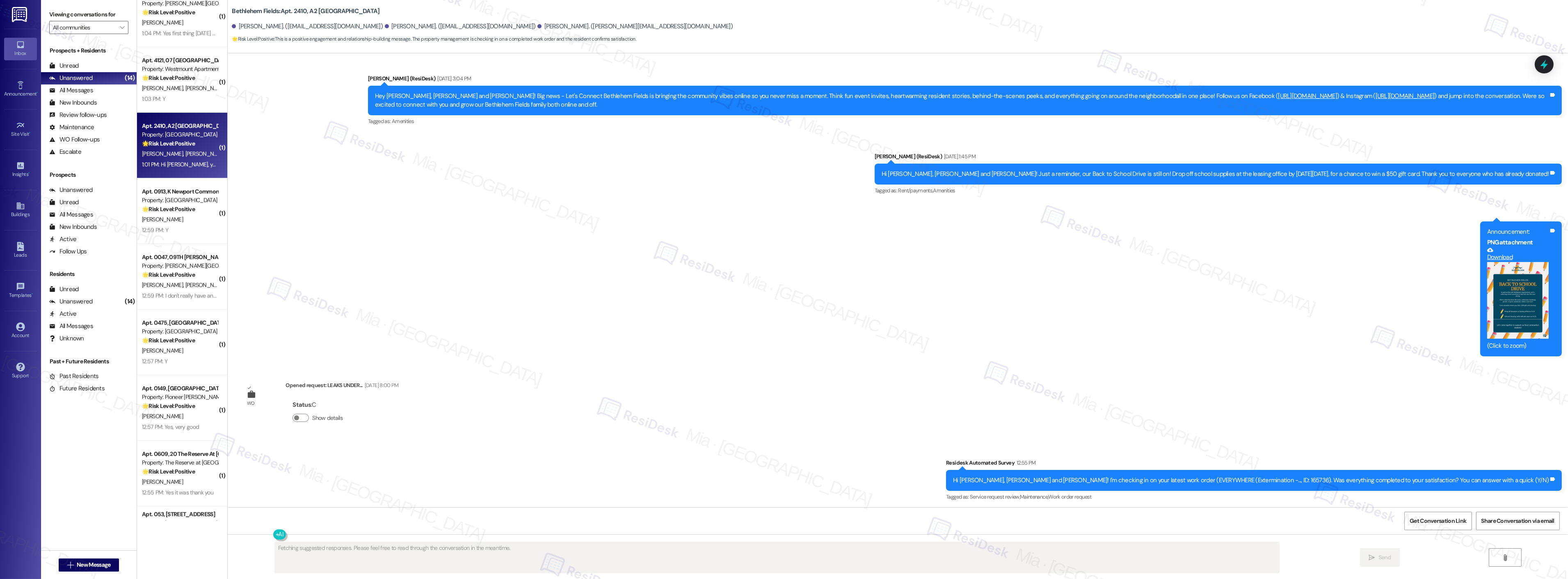
scroll to position [364, 0]
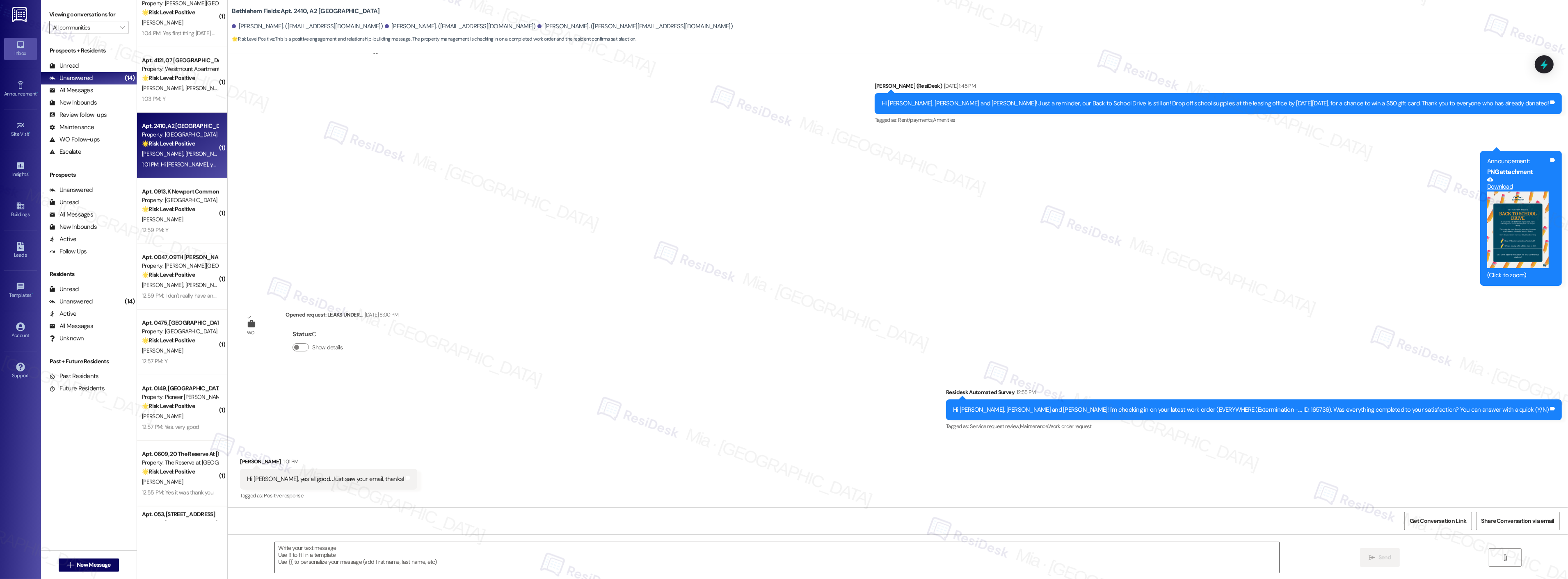
click at [347, 548] on textarea at bounding box center [777, 558] width 1004 height 31
paste textarea "Thank you so much for sharing your feedback! I’m so glad to know you’re satisfi…"
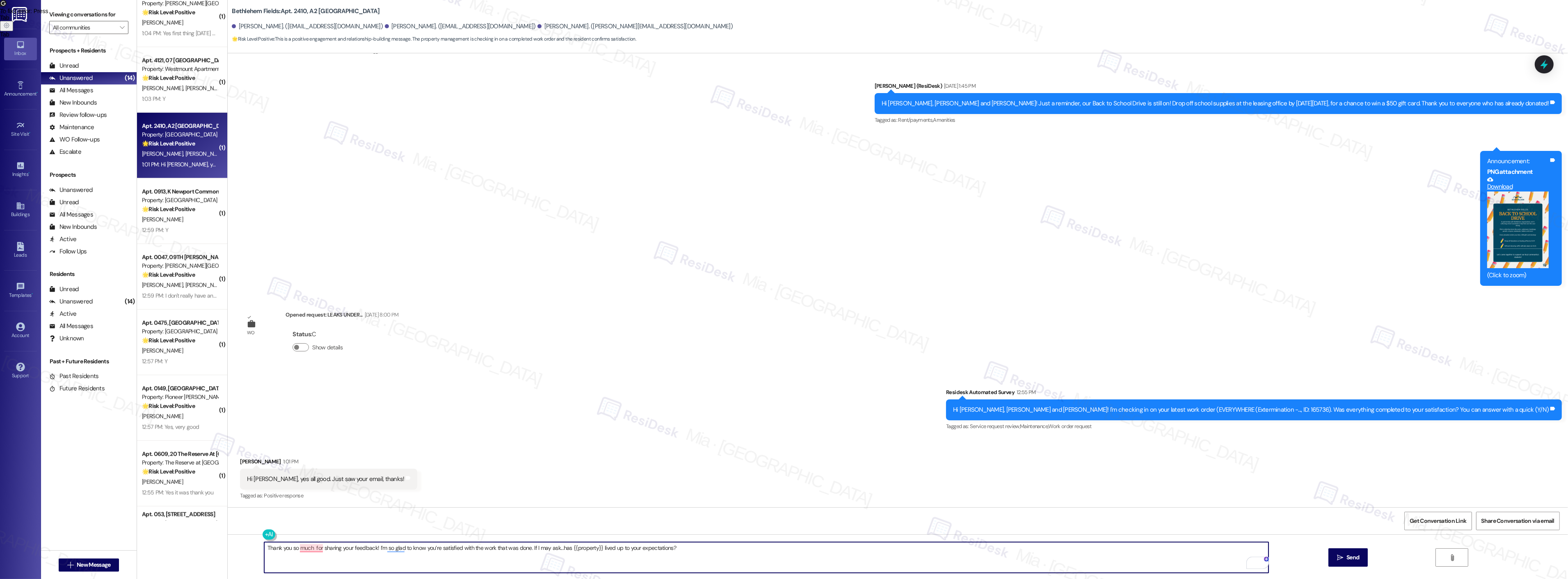
click at [306, 548] on textarea "Thank you so much for sharing your feedback! I’m so glad to know you’re satisfi…" at bounding box center [766, 558] width 1004 height 31
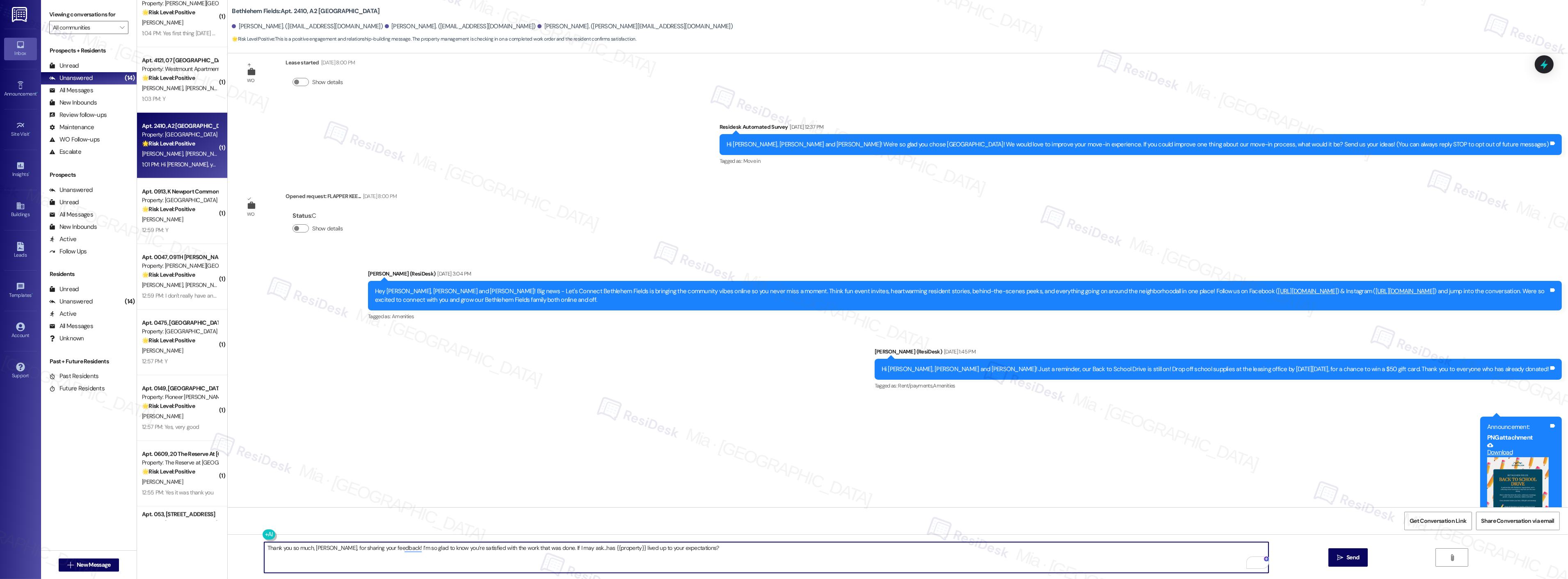
scroll to position [0, 0]
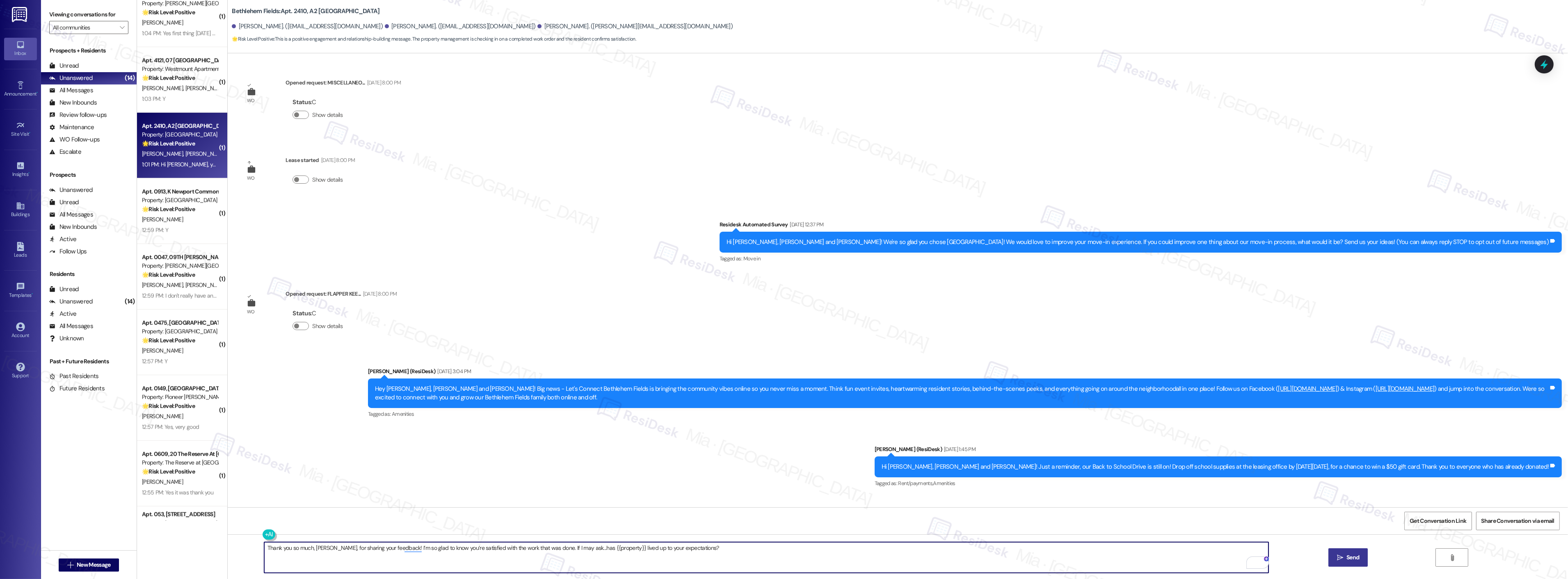
type textarea "Thank you so much, [PERSON_NAME], for sharing your feedback! I’m so glad to kno…"
click at [1349, 555] on span "Send" at bounding box center [1353, 557] width 13 height 8
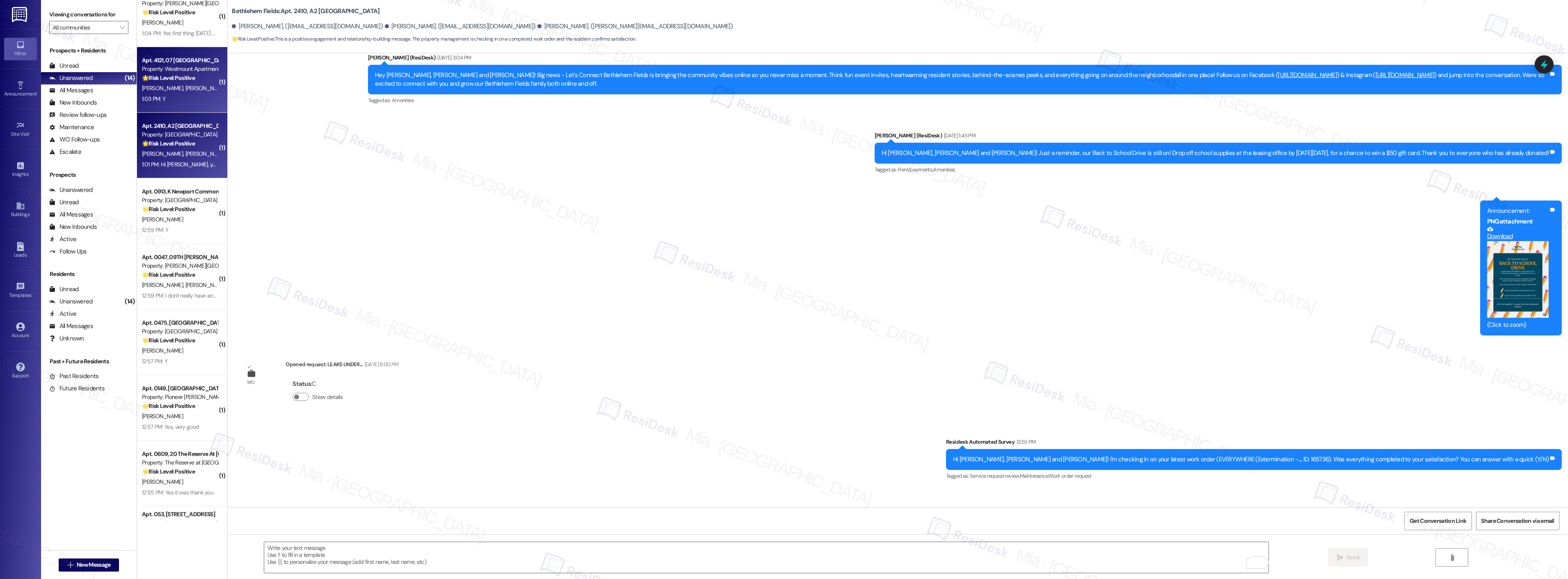
scroll to position [364, 0]
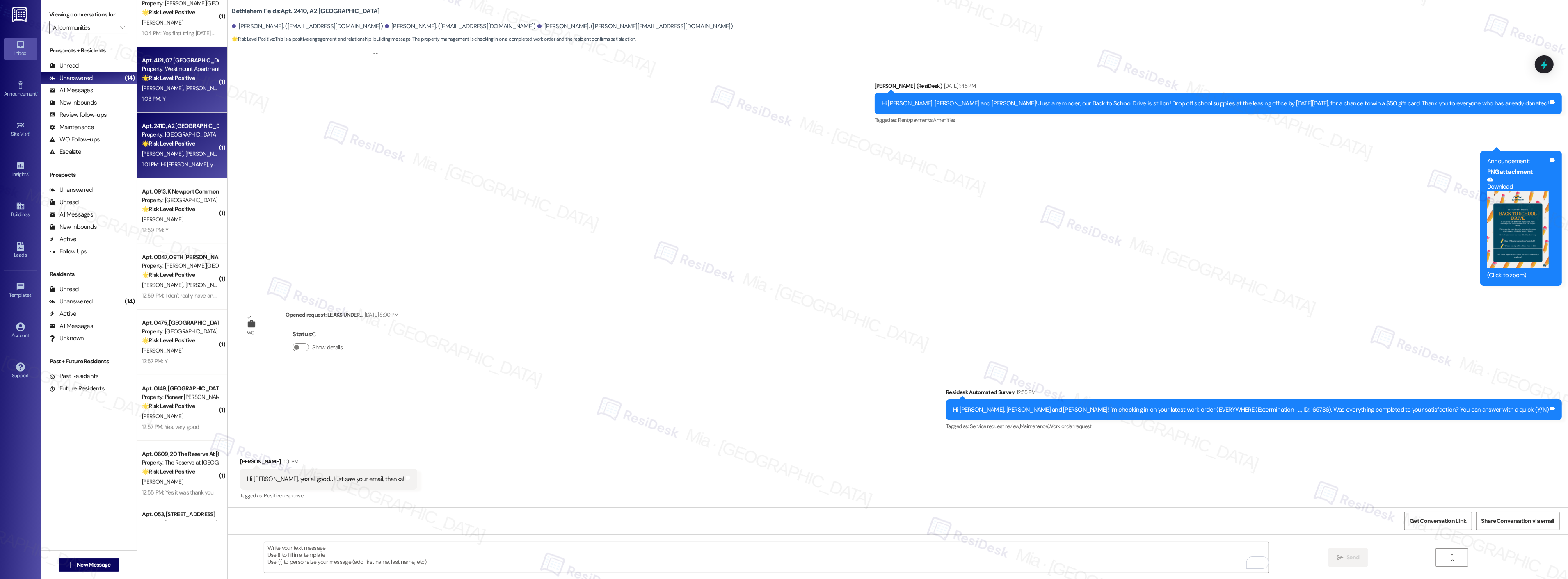
click at [183, 88] on div "[PERSON_NAME] [PERSON_NAME]" at bounding box center [180, 88] width 77 height 10
type textarea "Fetching suggested responses. Please feel free to read through the conversation…"
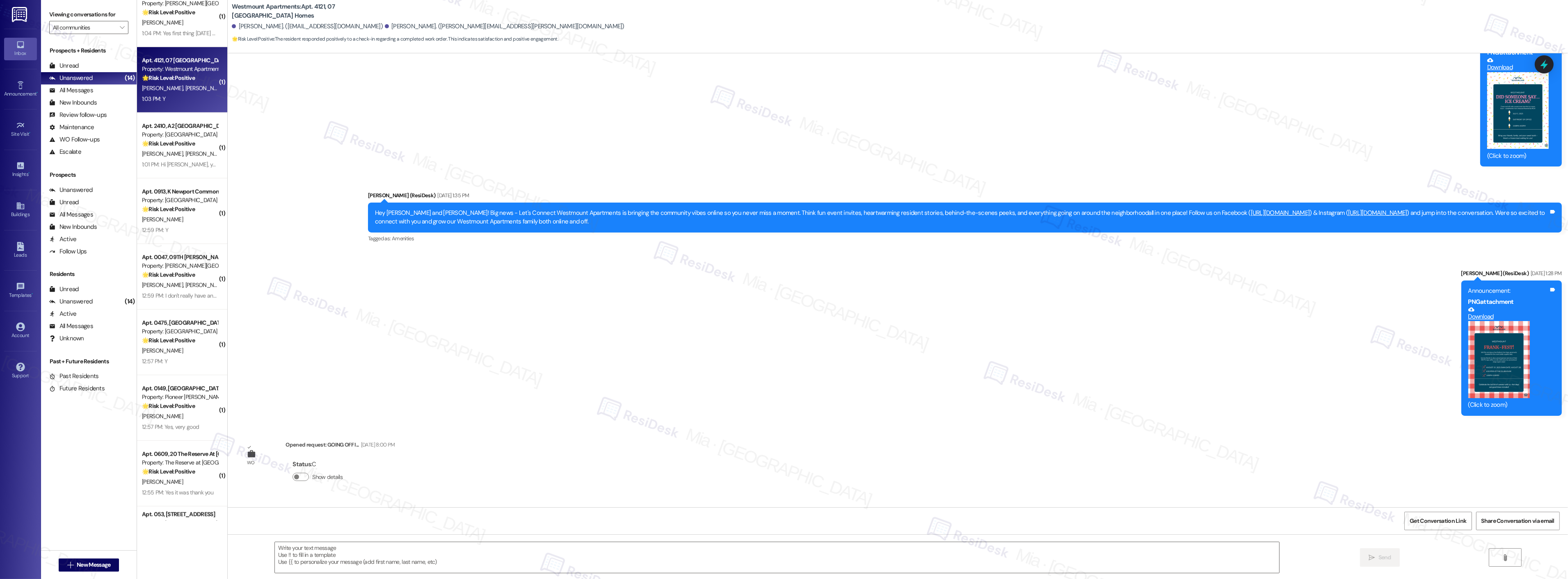
type textarea "Fetching suggested responses. Please feel free to read through the conversation…"
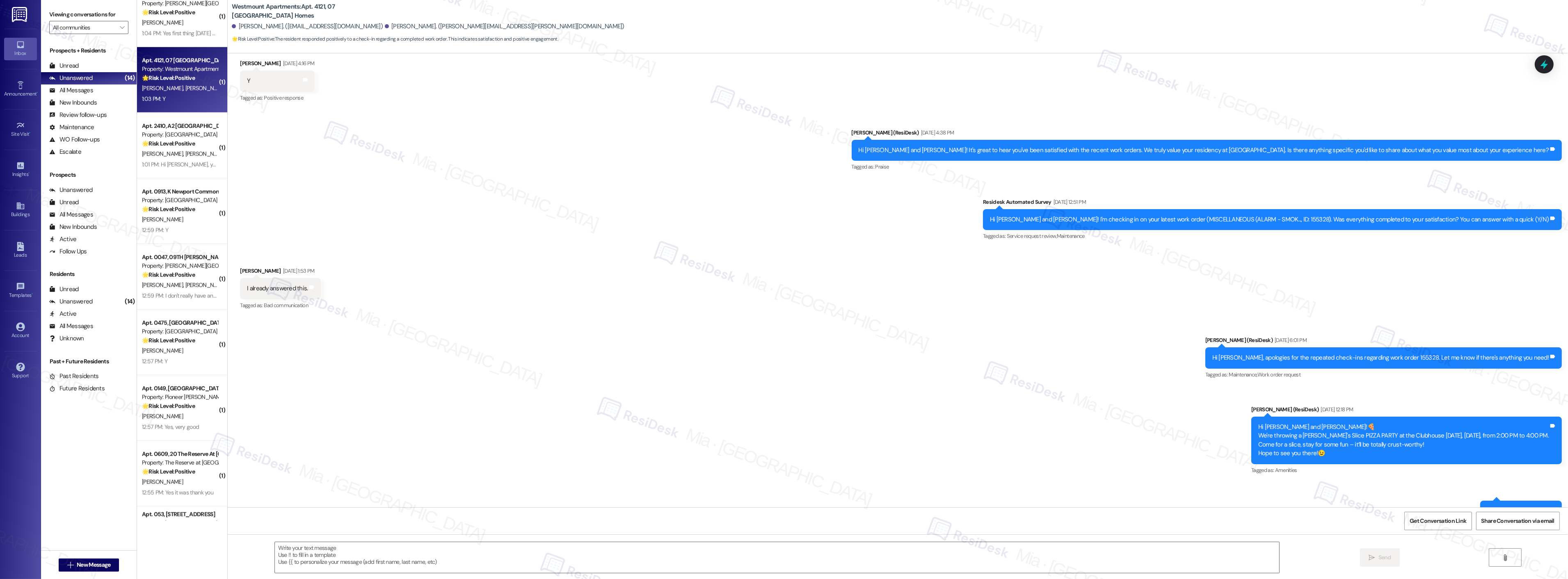
scroll to position [3532, 0]
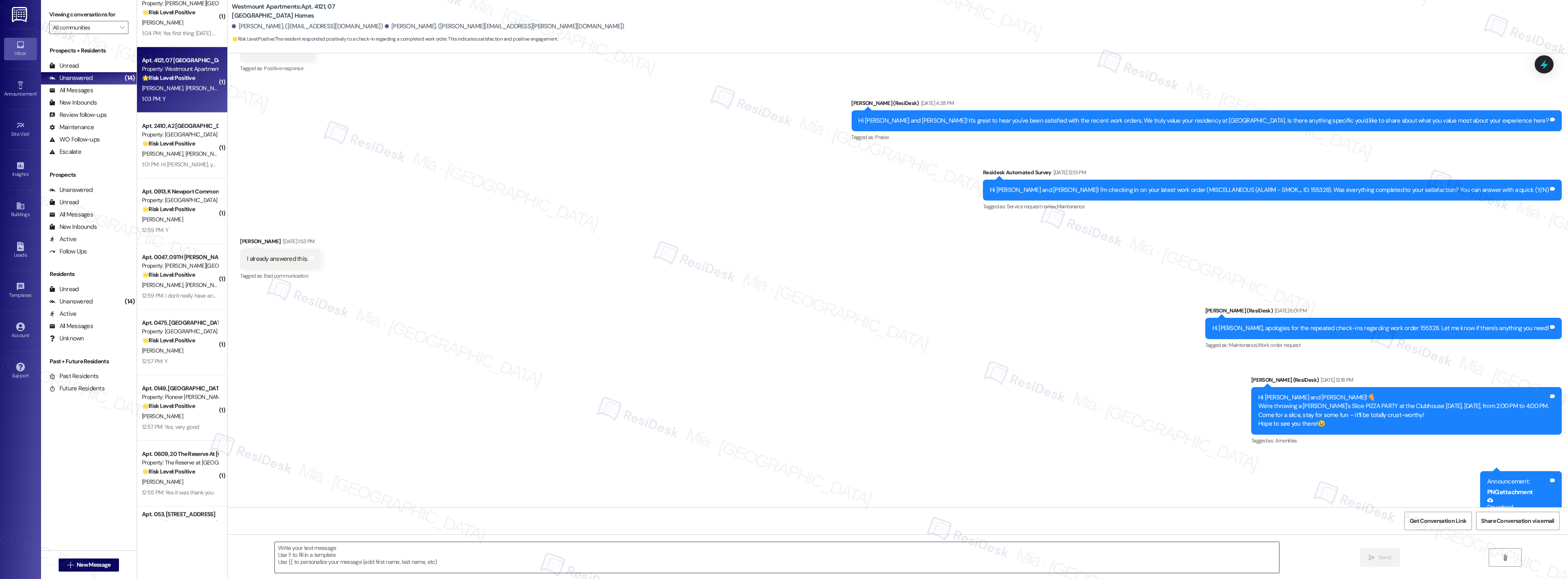
click at [388, 553] on textarea at bounding box center [777, 558] width 1004 height 31
paste textarea "Thank you so much for sharing your feedback! I’m so glad to know you’re satisfi…"
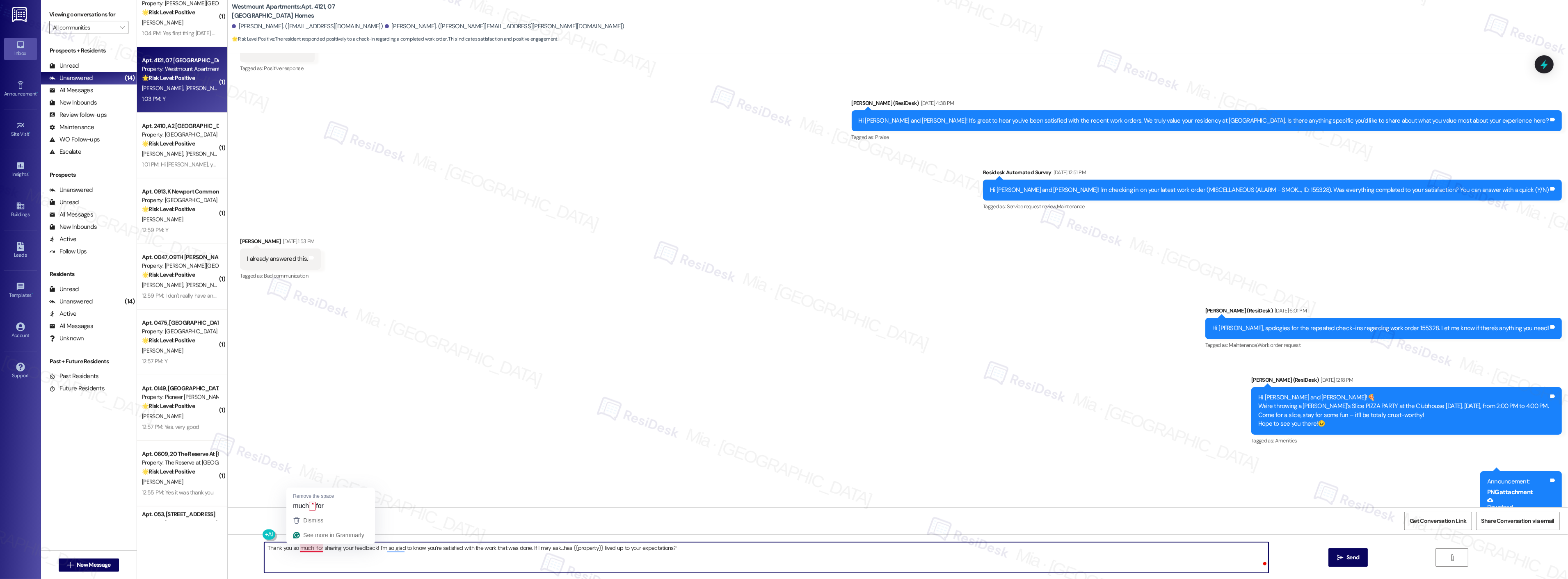
click at [306, 548] on textarea "Thank you so much for sharing your feedback! I’m so glad to know you’re satisfi…" at bounding box center [766, 558] width 1004 height 31
type textarea "Thank you so much, [PERSON_NAME], for sharing your feedback! I’m so glad to kno…"
click at [1364, 553] on button " Send" at bounding box center [1349, 557] width 40 height 19
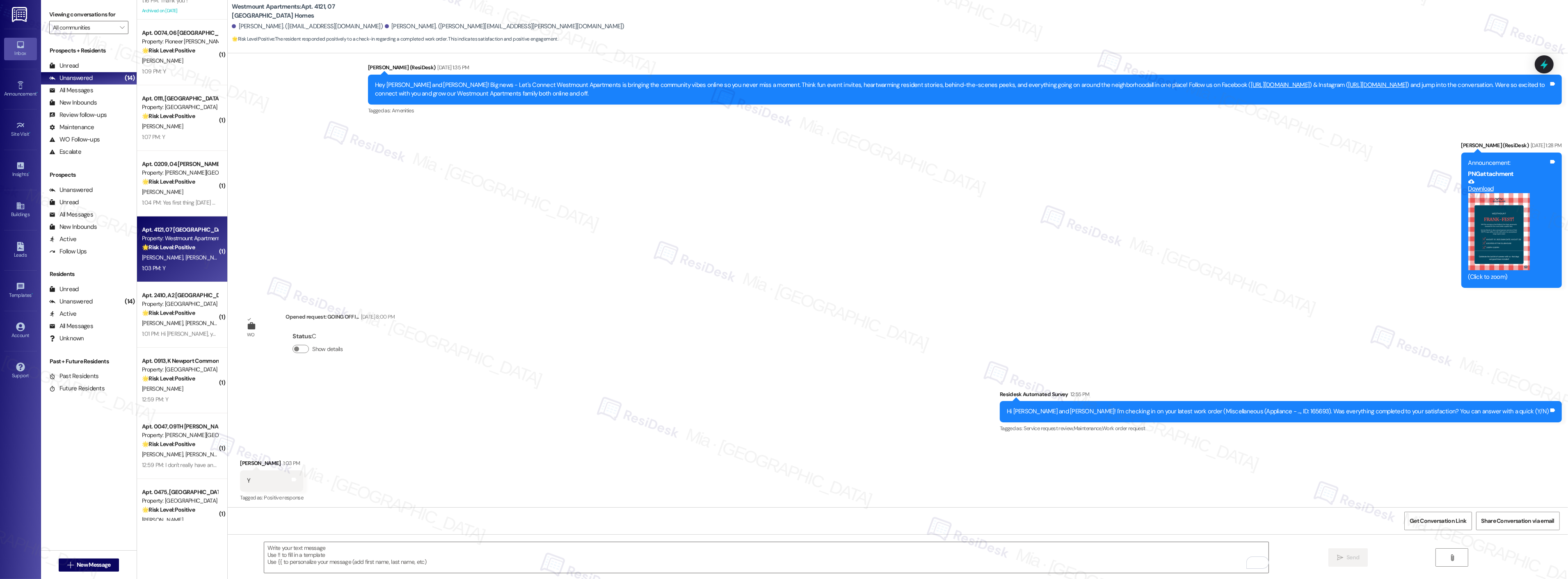
scroll to position [1149, 0]
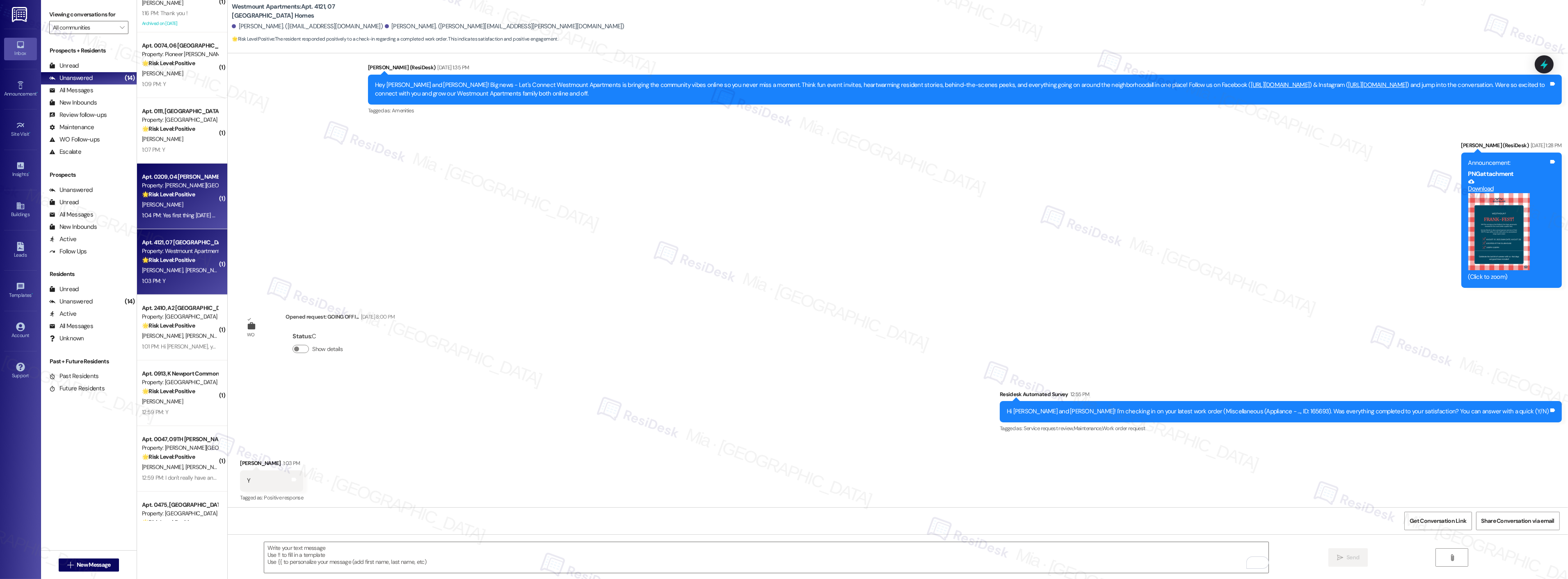
click at [190, 191] on strong "🌟 Risk Level: Positive" at bounding box center [168, 194] width 53 height 7
type textarea "Fetching suggested responses. Please feel free to read through the conversation…"
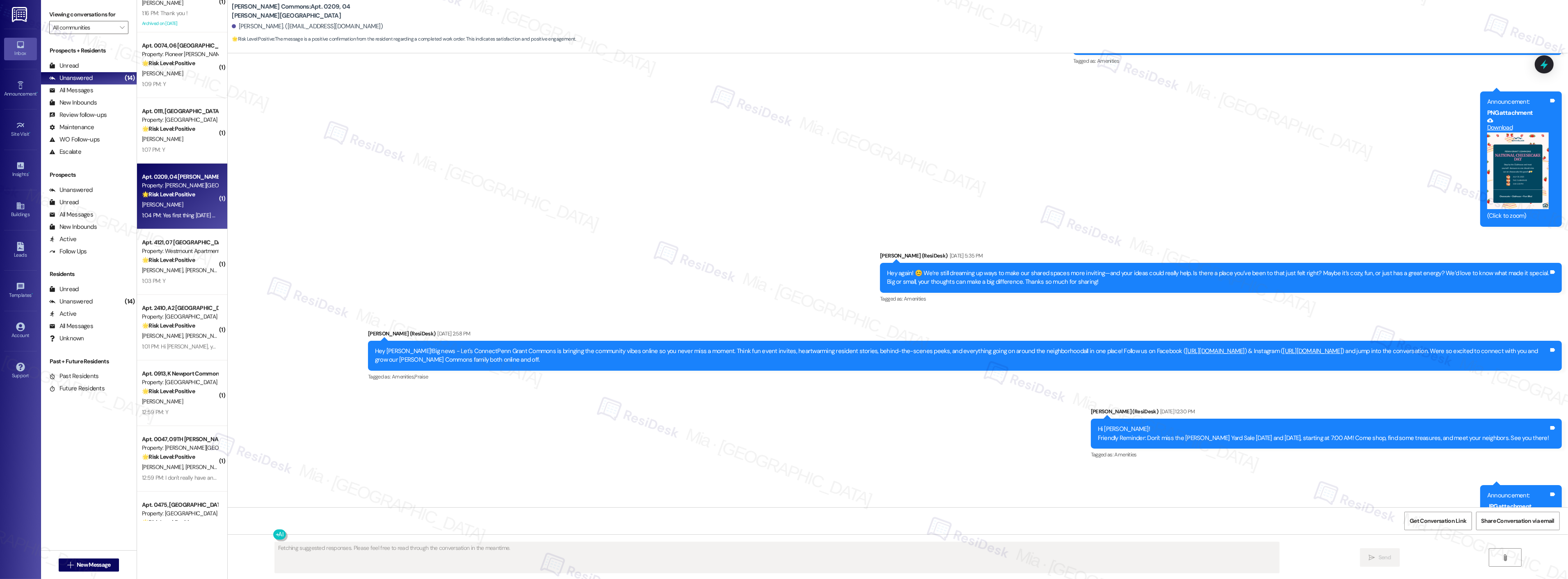
scroll to position [11577, 0]
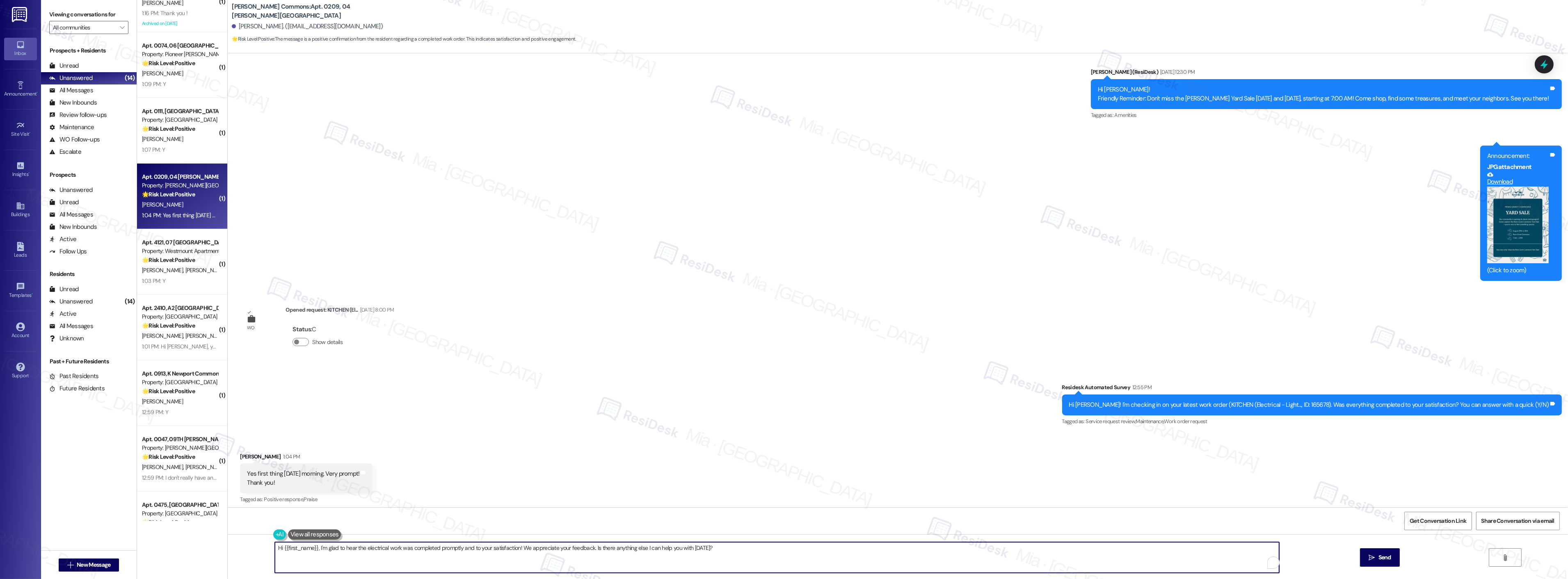
drag, startPoint x: 706, startPoint y: 548, endPoint x: 250, endPoint y: 550, distance: 456.0
click at [250, 550] on div "Hi {{first_name}}, I'm glad to hear the electrical work was completed promptly …" at bounding box center [898, 565] width 1340 height 61
paste textarea "Thank you so much for sharing your feedback! I’m so glad to know you’re satisfi…"
click at [306, 550] on textarea "Thank you so much for sharing your feedback! I’m so glad to know you’re satisfi…" at bounding box center [766, 558] width 1004 height 31
click at [742, 549] on textarea "Thank you so much, [PERSON_NAME], for sharing your feedback! I’m so glad to kno…" at bounding box center [766, 558] width 1004 height 31
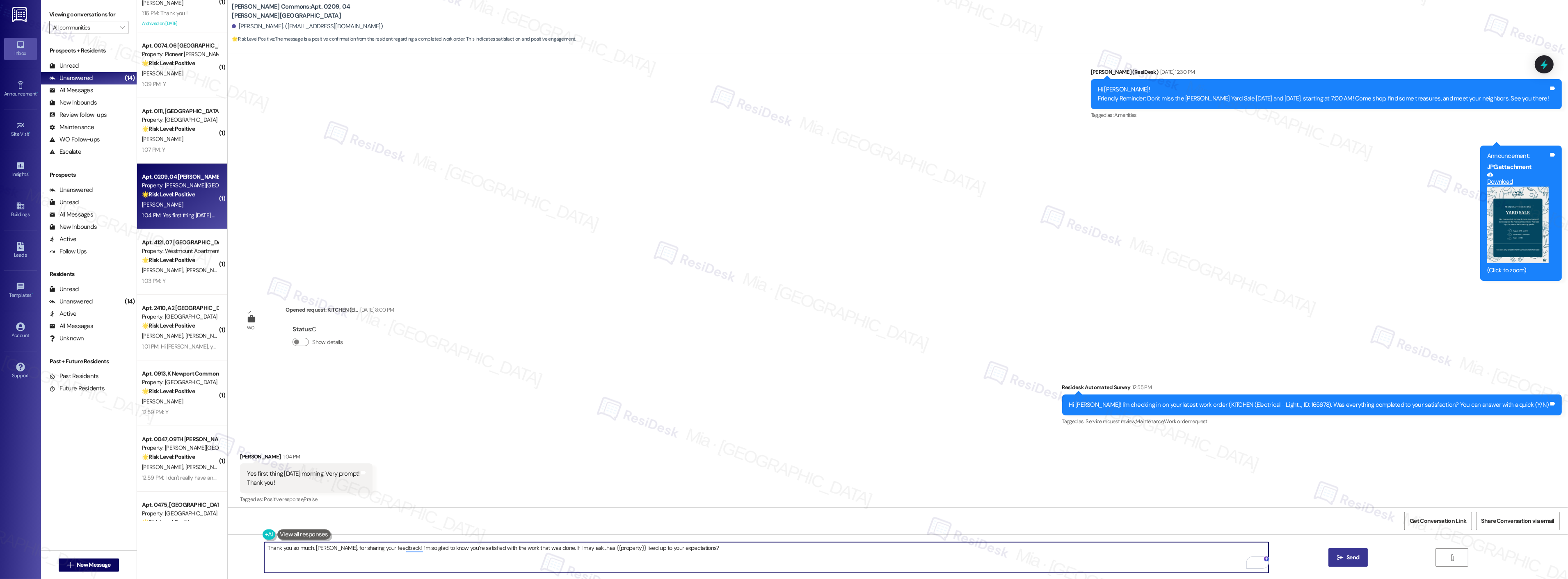
type textarea "Thank you so much, [PERSON_NAME], for sharing your feedback! I’m so glad to kno…"
click at [1349, 556] on span "Send" at bounding box center [1353, 557] width 13 height 8
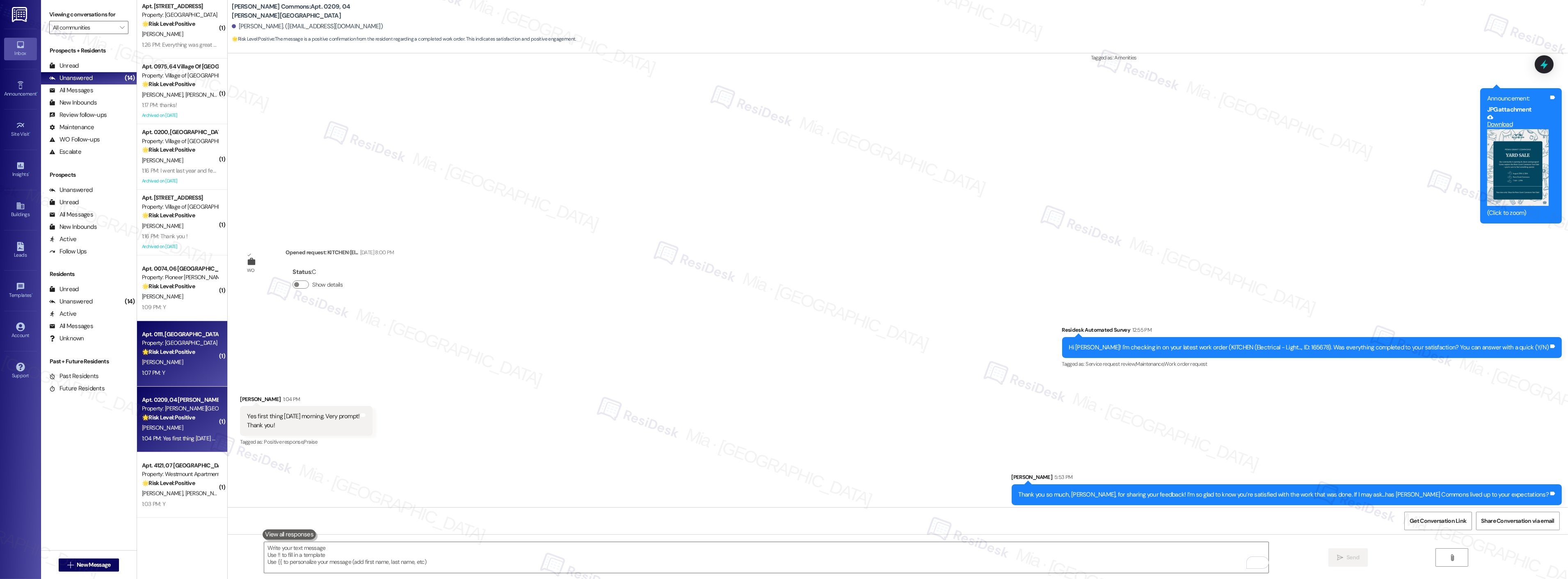
scroll to position [921, 0]
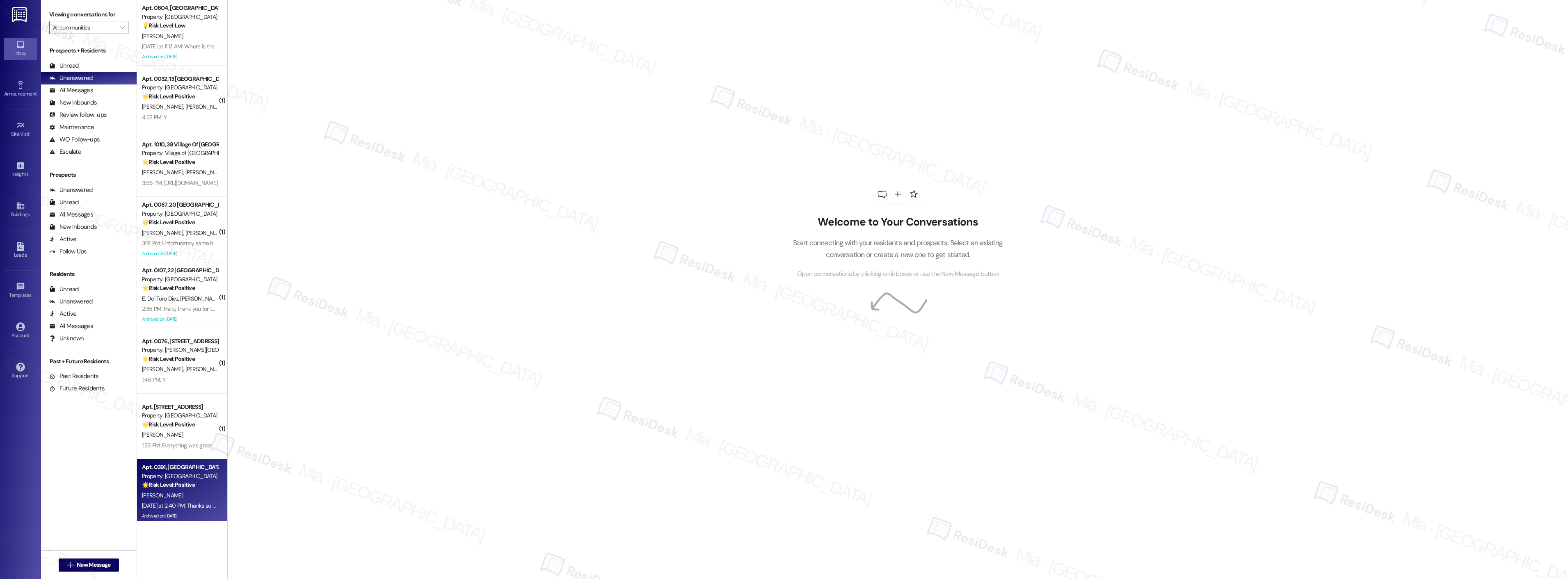
click at [170, 474] on div "Property: [GEOGRAPHIC_DATA]" at bounding box center [180, 476] width 76 height 8
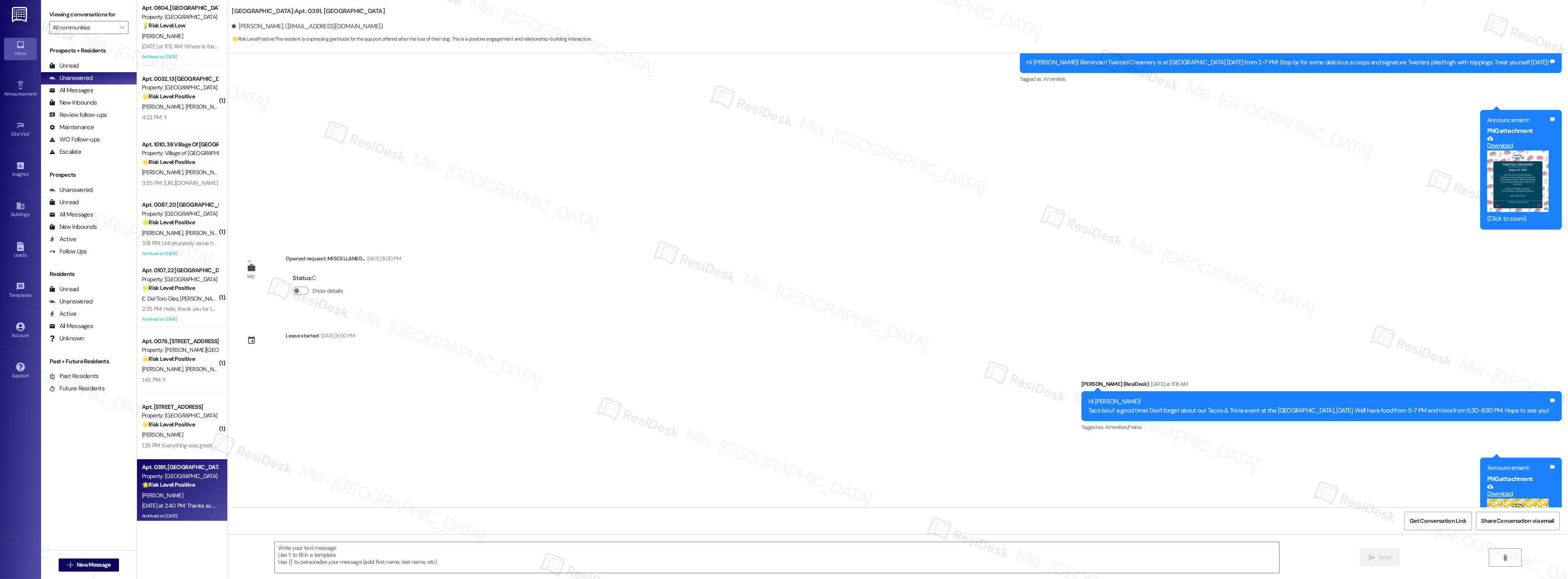
type textarea "Fetching suggested responses. Please feel free to read through the conversation…"
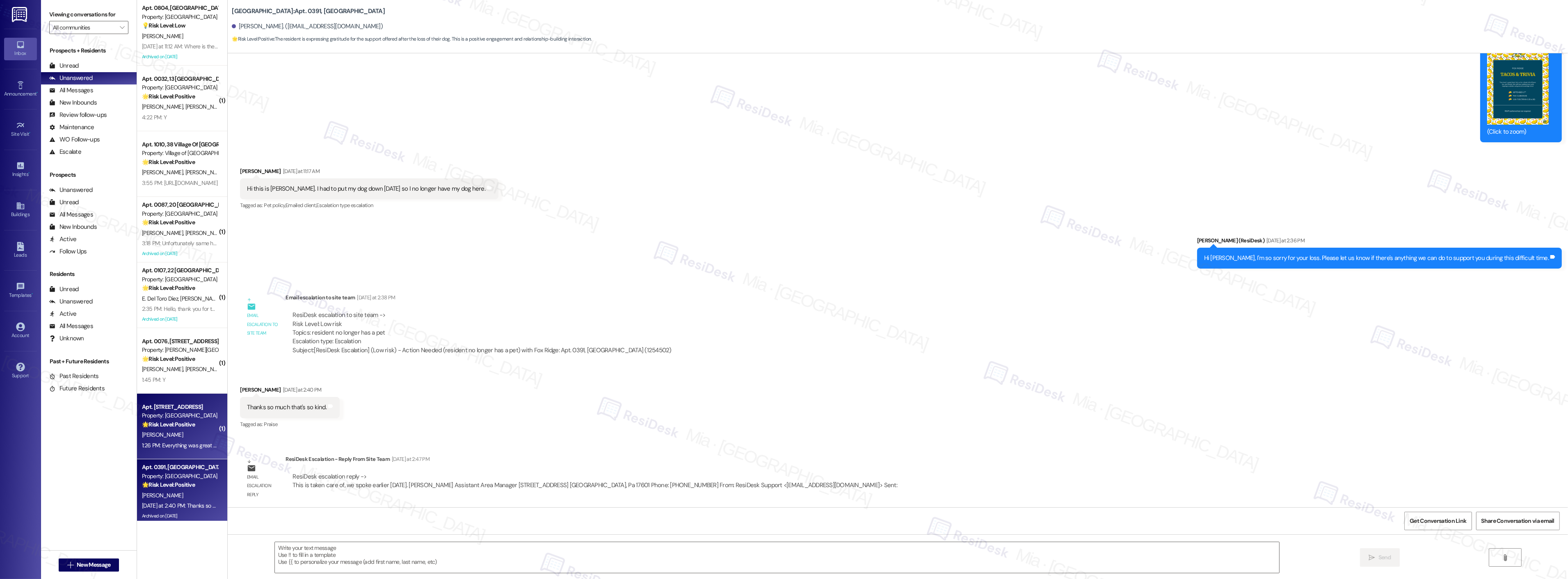
click at [163, 422] on strong "🌟 Risk Level: Positive" at bounding box center [168, 424] width 53 height 7
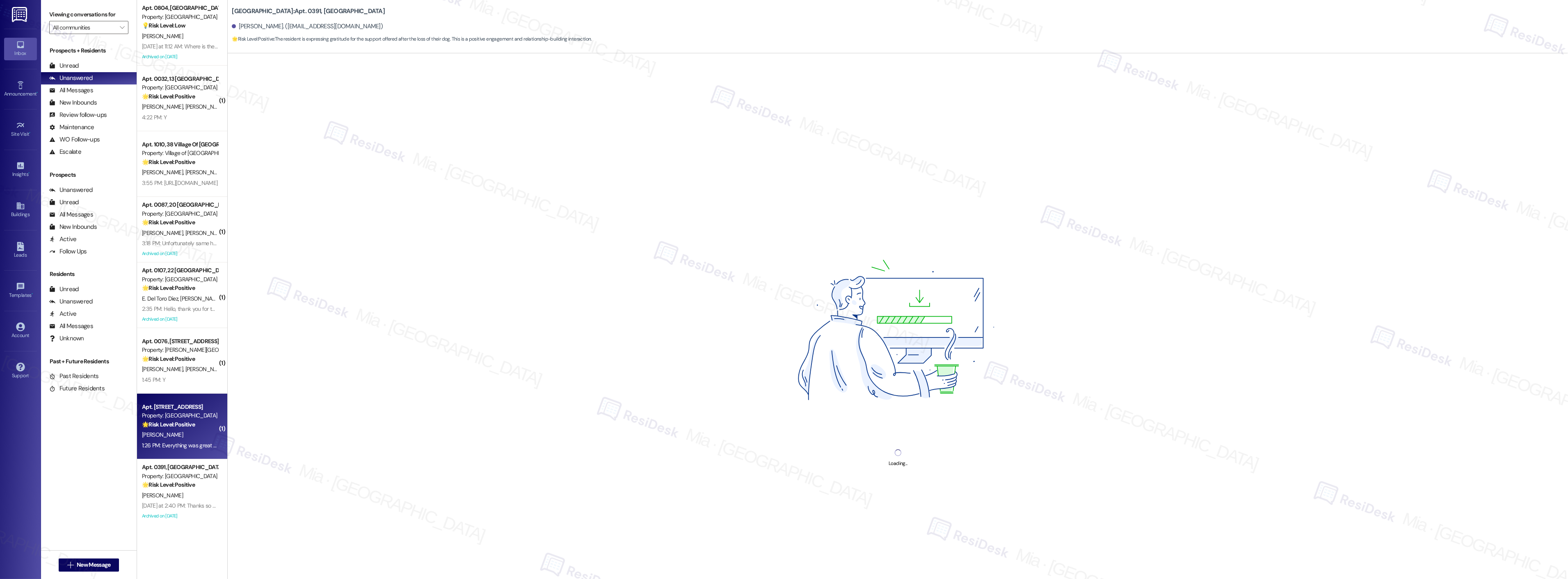
click at [195, 431] on div "[PERSON_NAME]" at bounding box center [180, 435] width 77 height 10
click at [168, 358] on strong "🌟 Risk Level: Positive" at bounding box center [168, 358] width 53 height 7
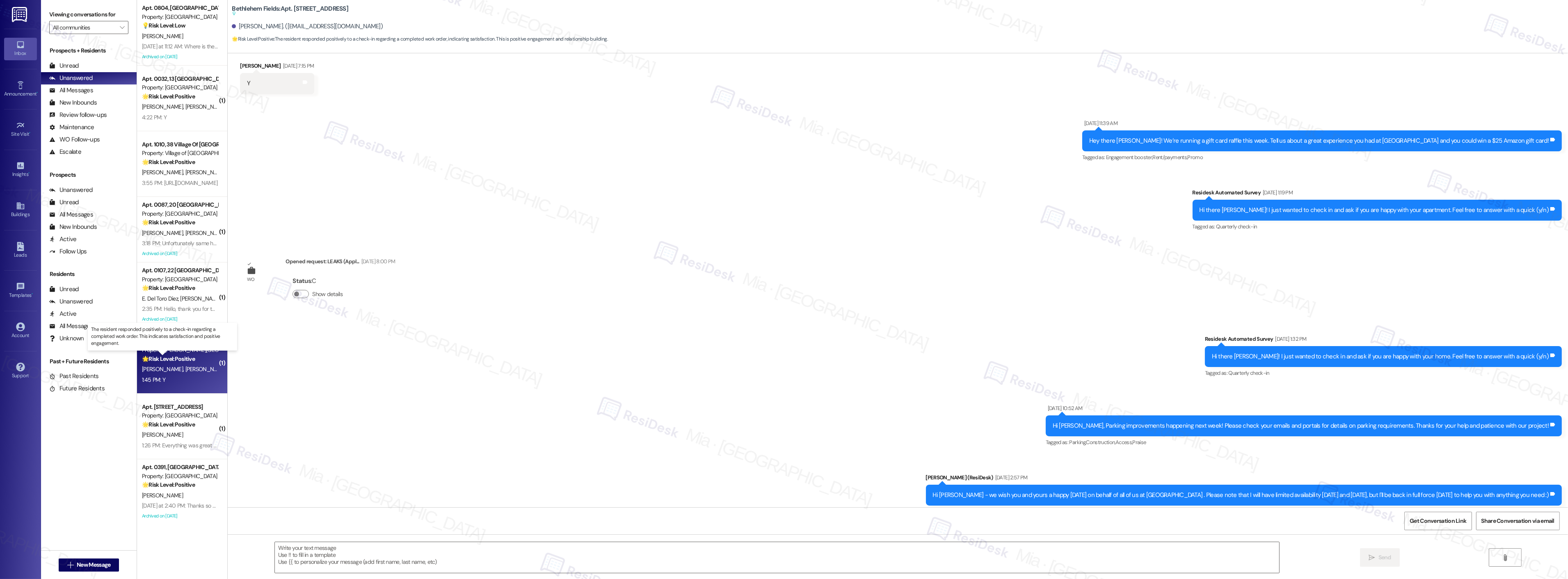
scroll to position [0, 0]
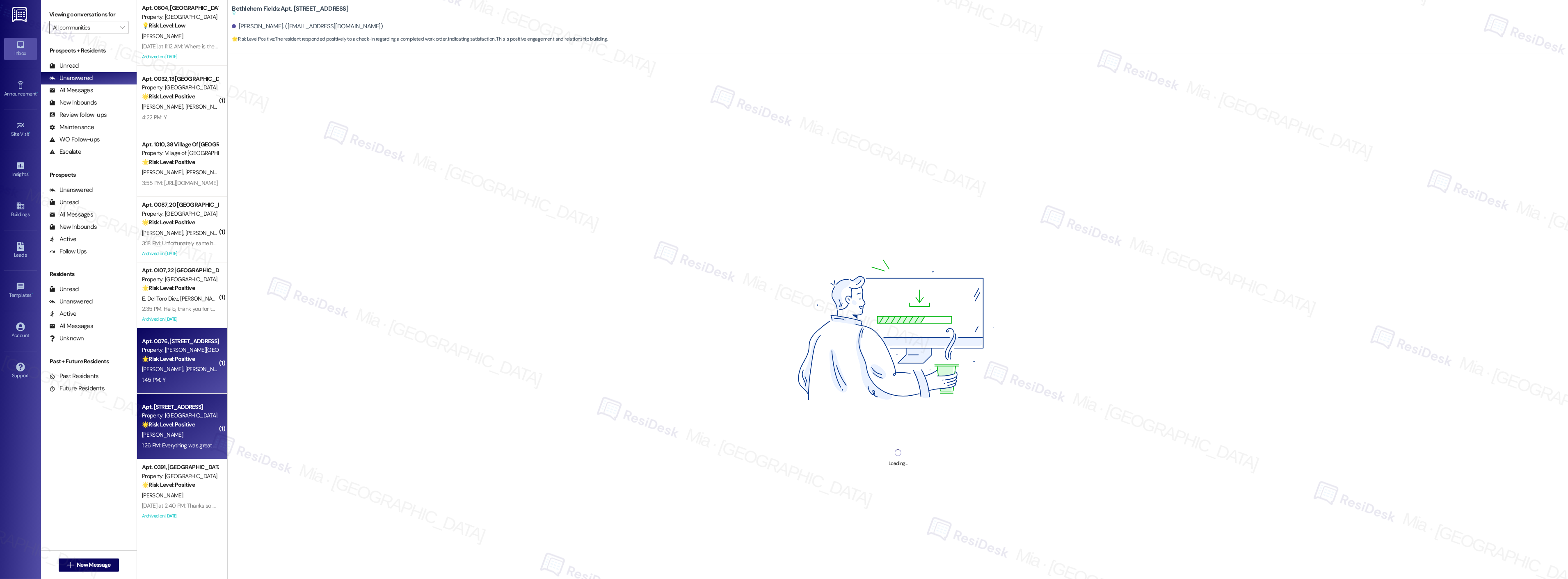
click at [170, 448] on div "1:26 PM: Everything was great thank you. 1:26 PM: Everything was great thank yo…" at bounding box center [190, 445] width 95 height 7
click at [191, 368] on div "[PERSON_NAME] [PERSON_NAME]" at bounding box center [180, 369] width 77 height 10
click at [197, 422] on div "🌟 Risk Level: Positive The resident responded positively to a check-in regardin…" at bounding box center [180, 424] width 76 height 8
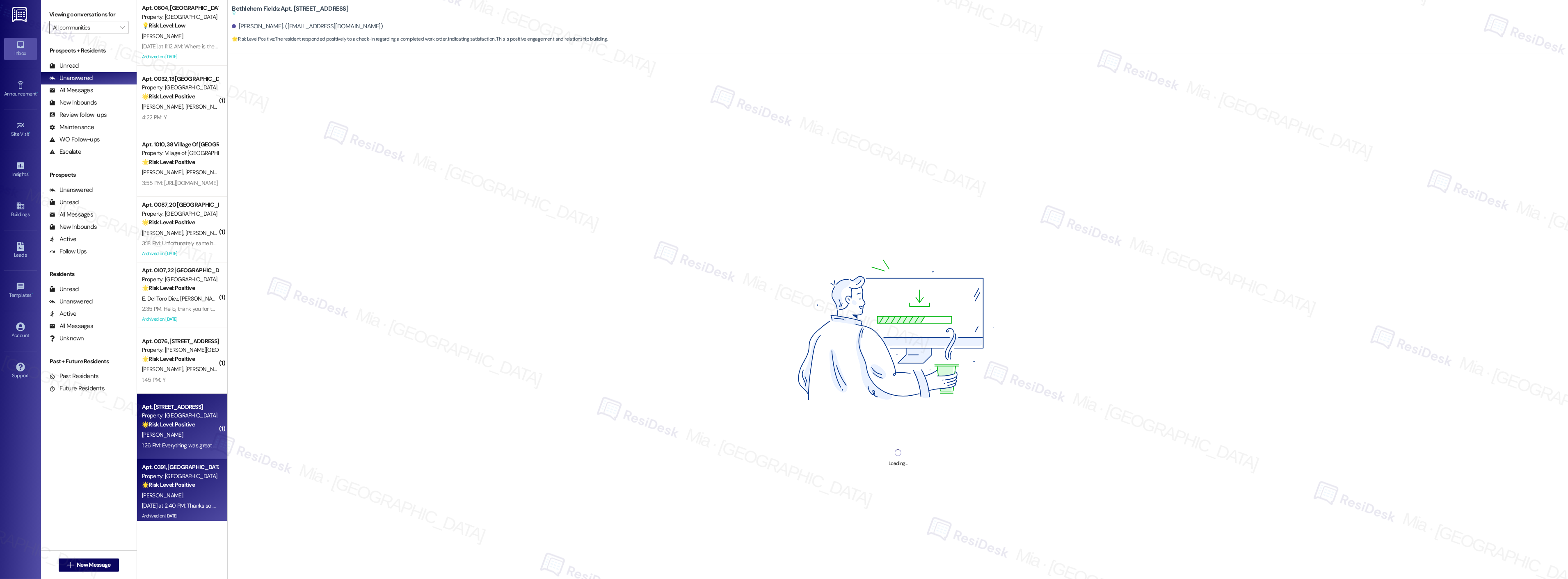
click at [179, 485] on strong "🌟 Risk Level: Positive" at bounding box center [168, 484] width 53 height 7
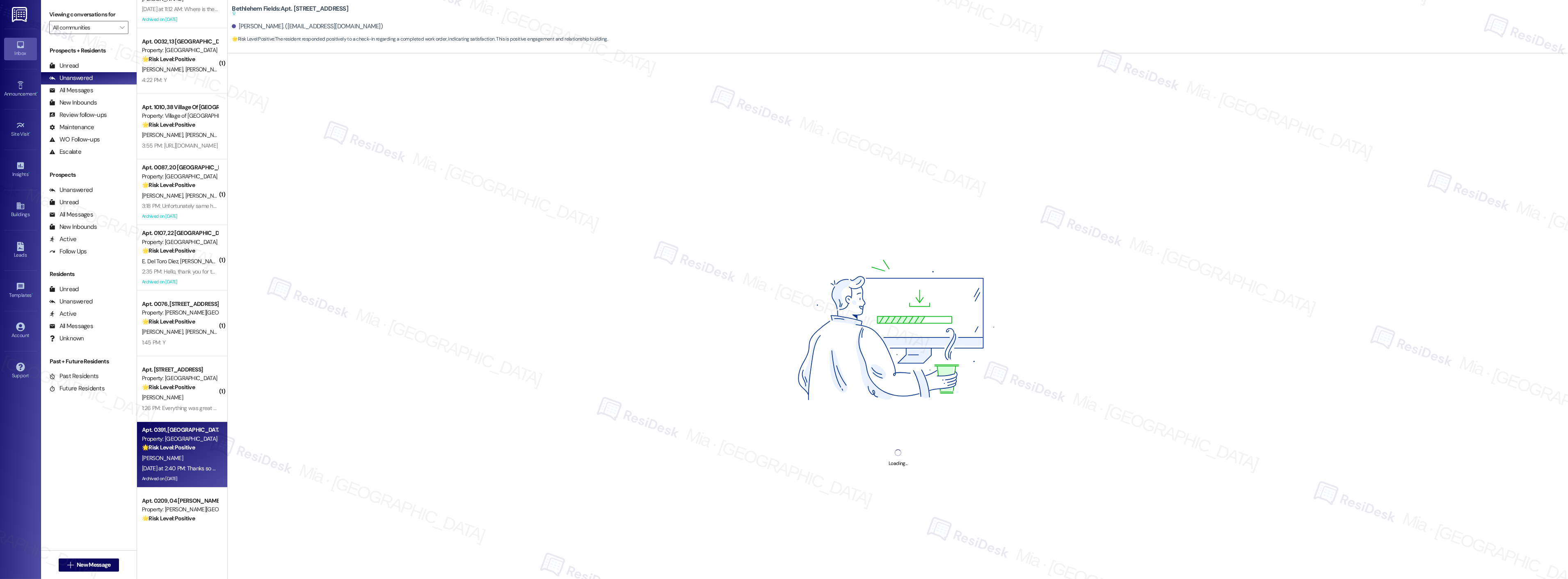
scroll to position [70, 0]
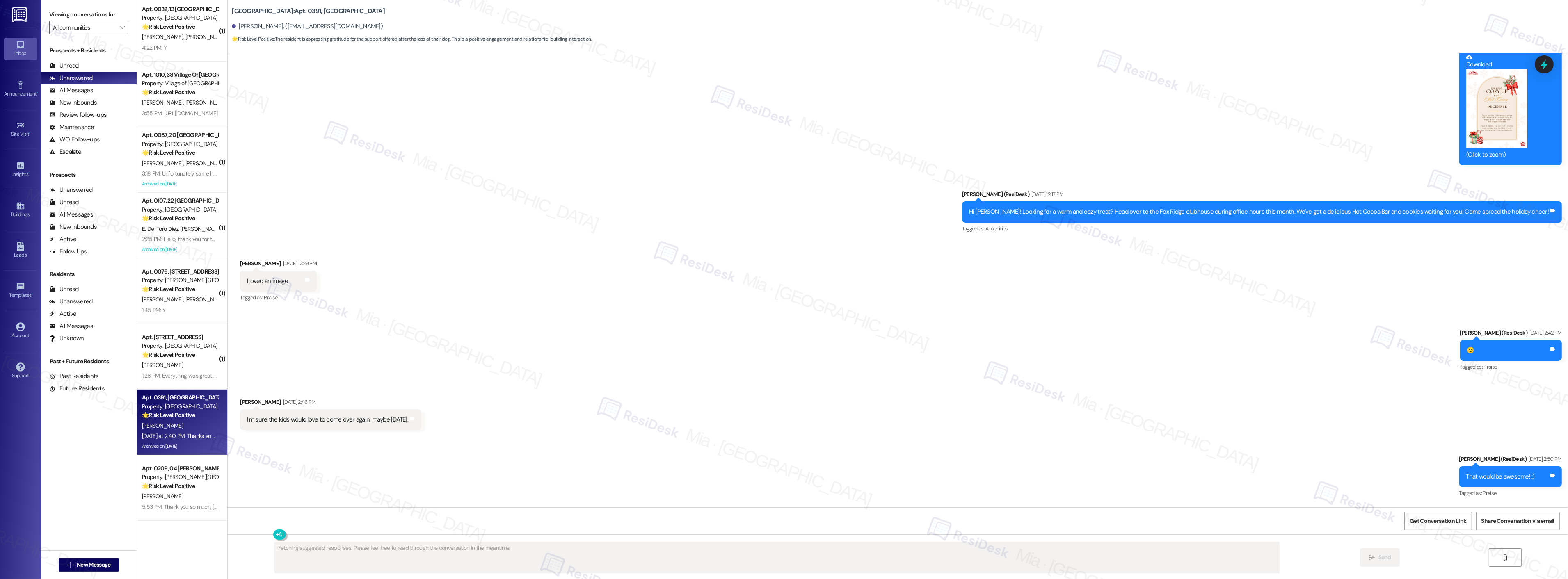
type textarea "Fetching suggested responses. Please feel free to read through the conversation…"
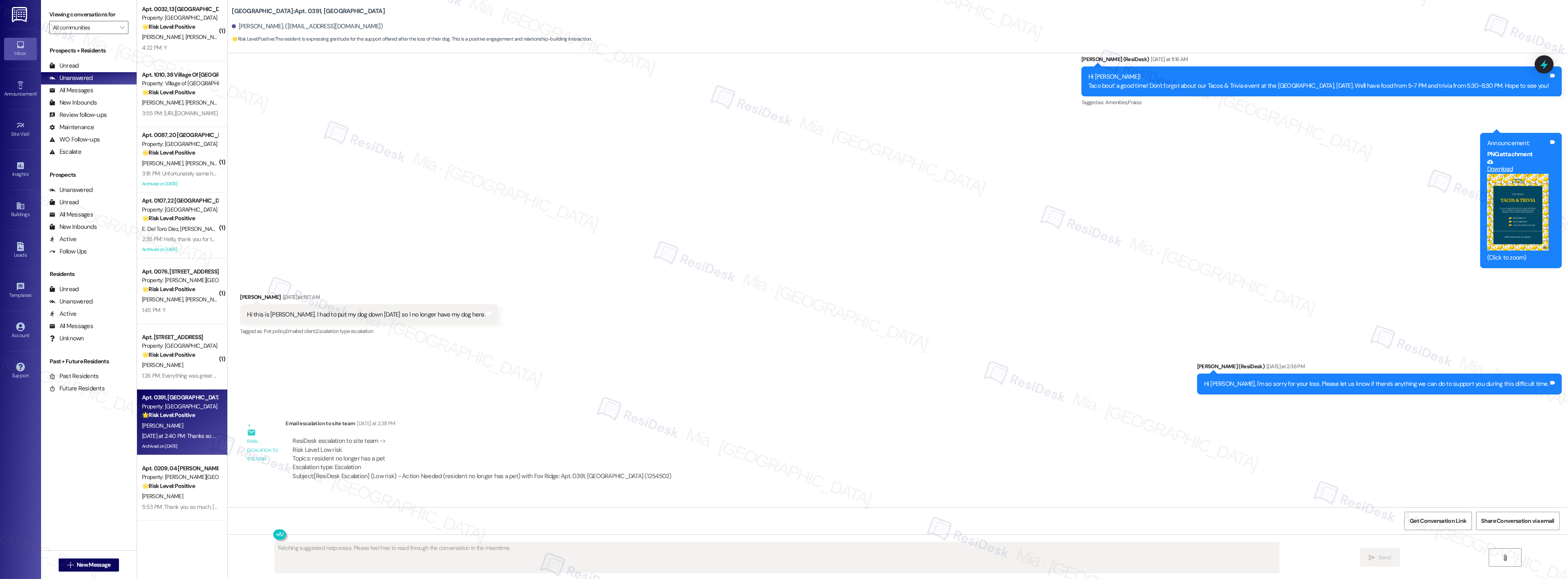
scroll to position [5744, 0]
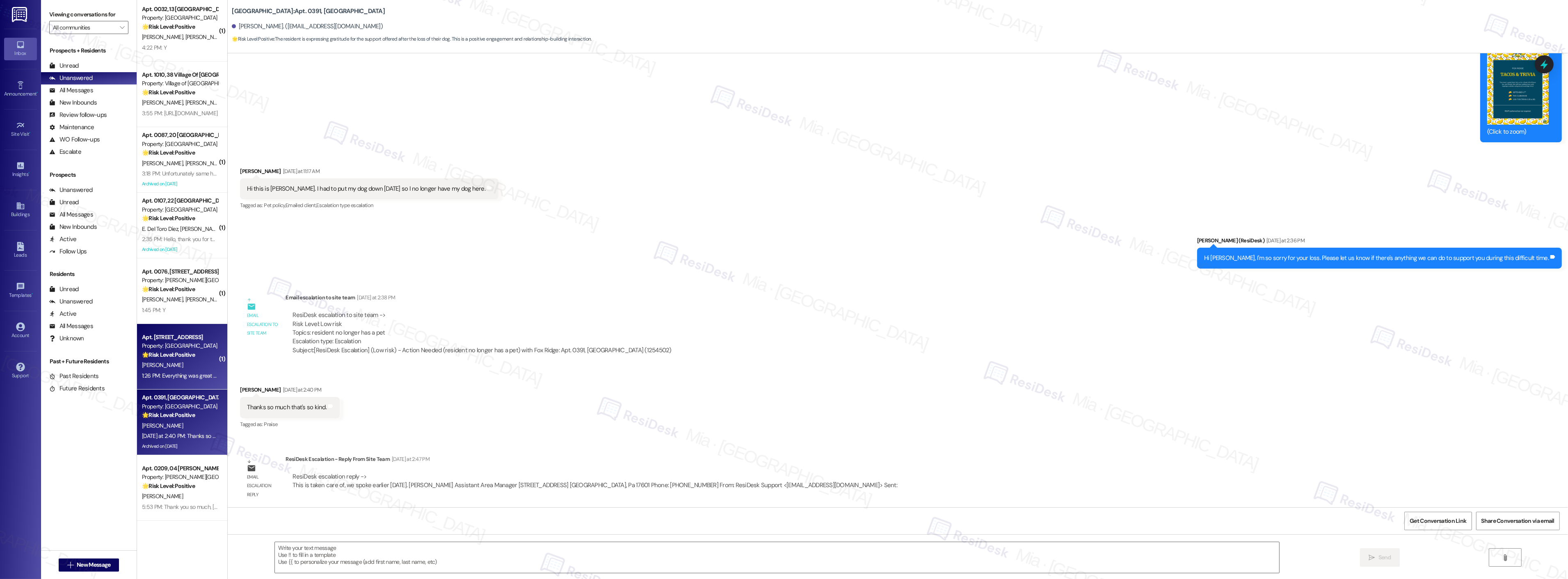
click at [175, 362] on div "E. Kenny" at bounding box center [180, 365] width 77 height 10
type textarea "Fetching suggested responses. Please feel free to read through the conversation…"
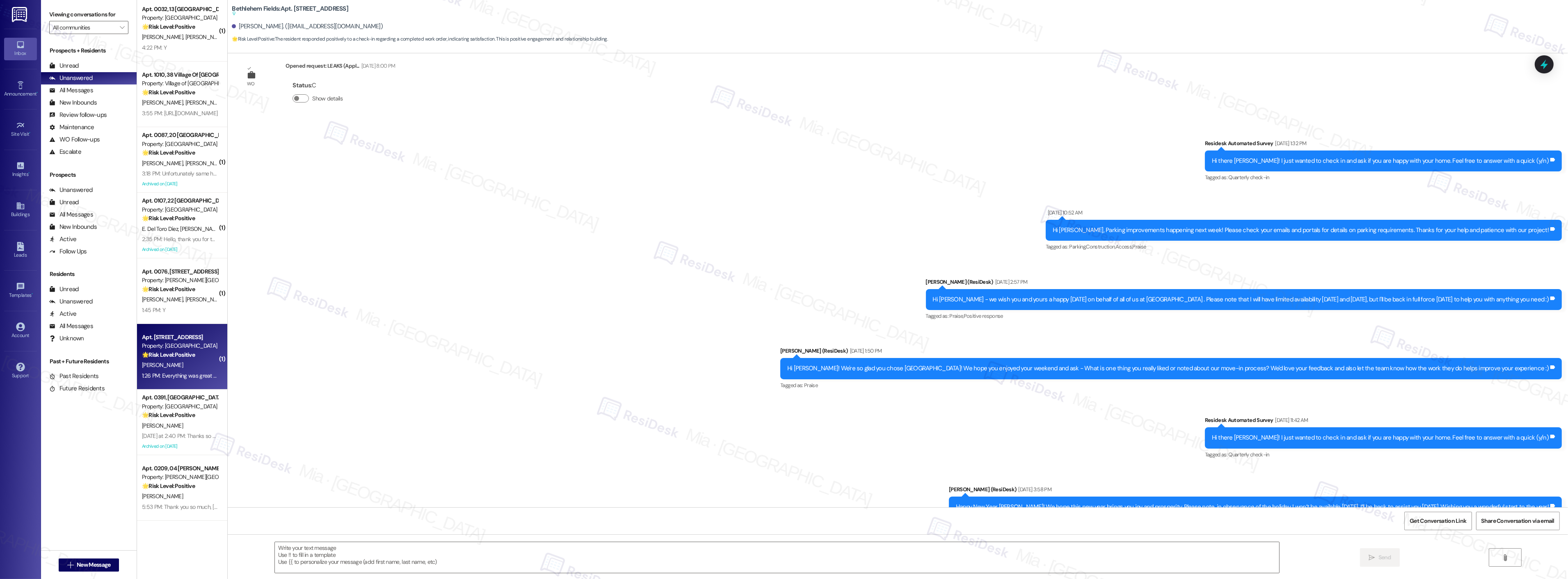
scroll to position [837, 0]
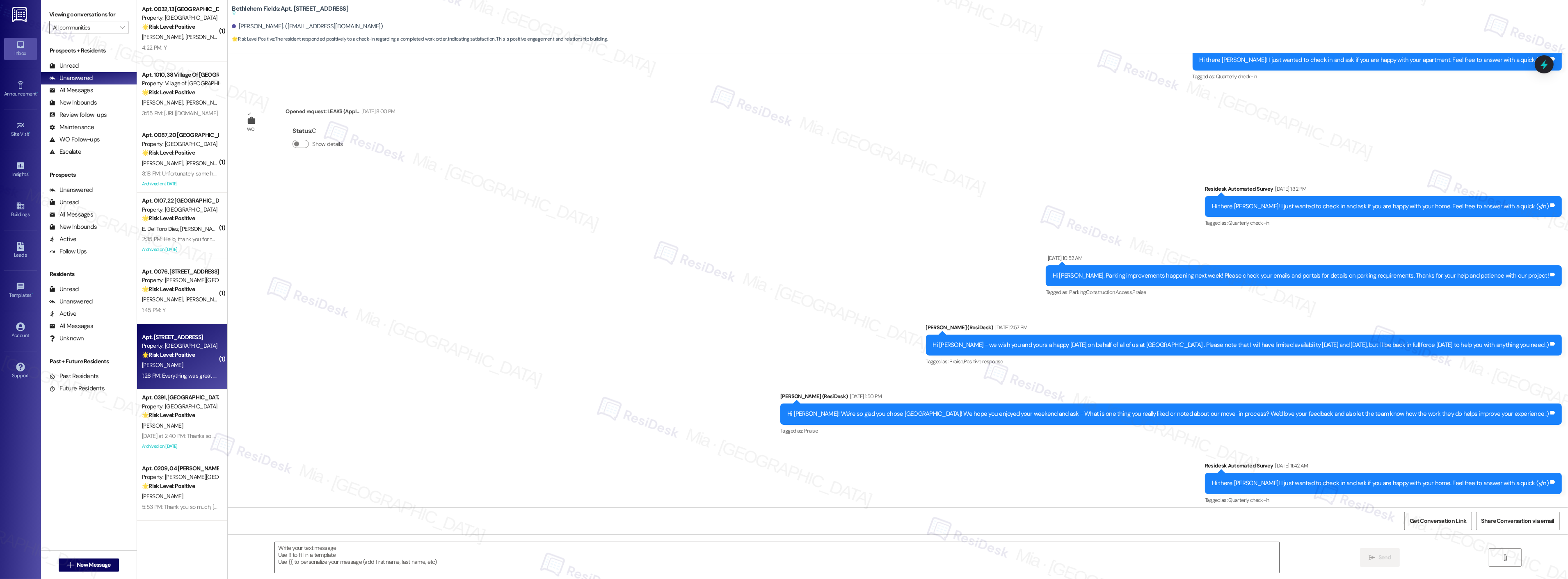
click at [340, 552] on textarea at bounding box center [777, 558] width 1004 height 31
paste textarea "Thank you so much for sharing your feedback! I’m so glad to know you’re satisfi…"
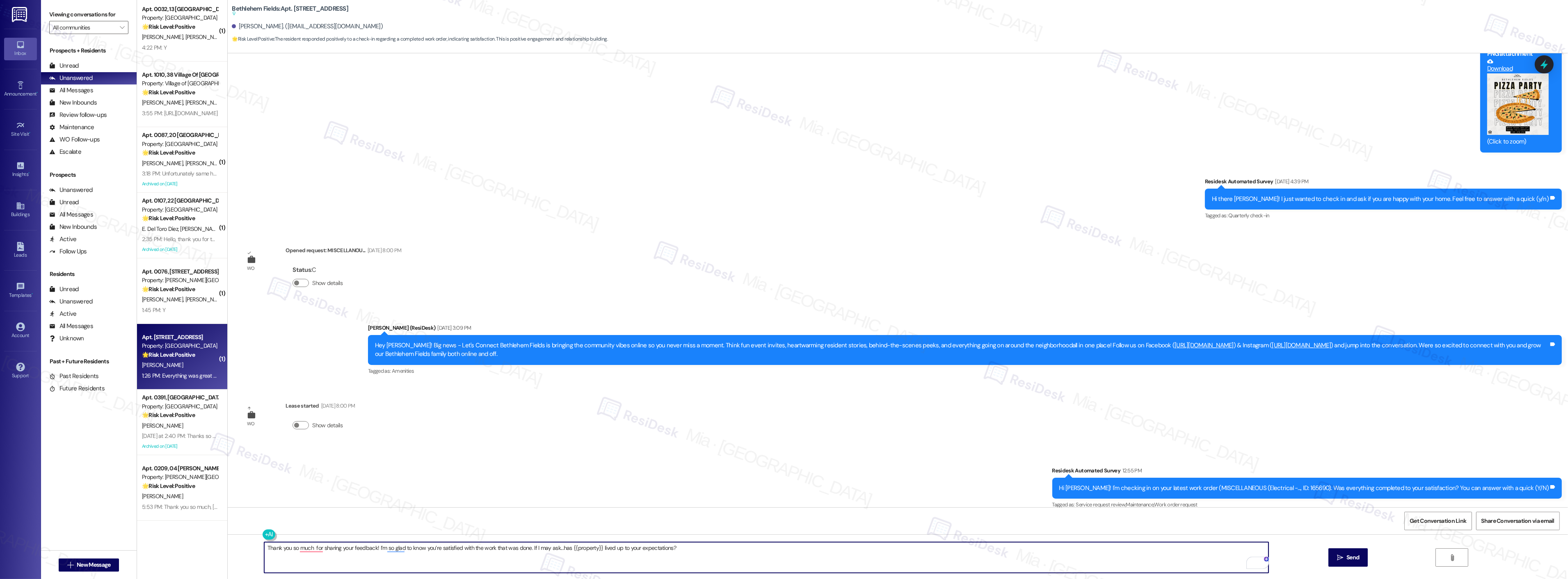
scroll to position [3298, 0]
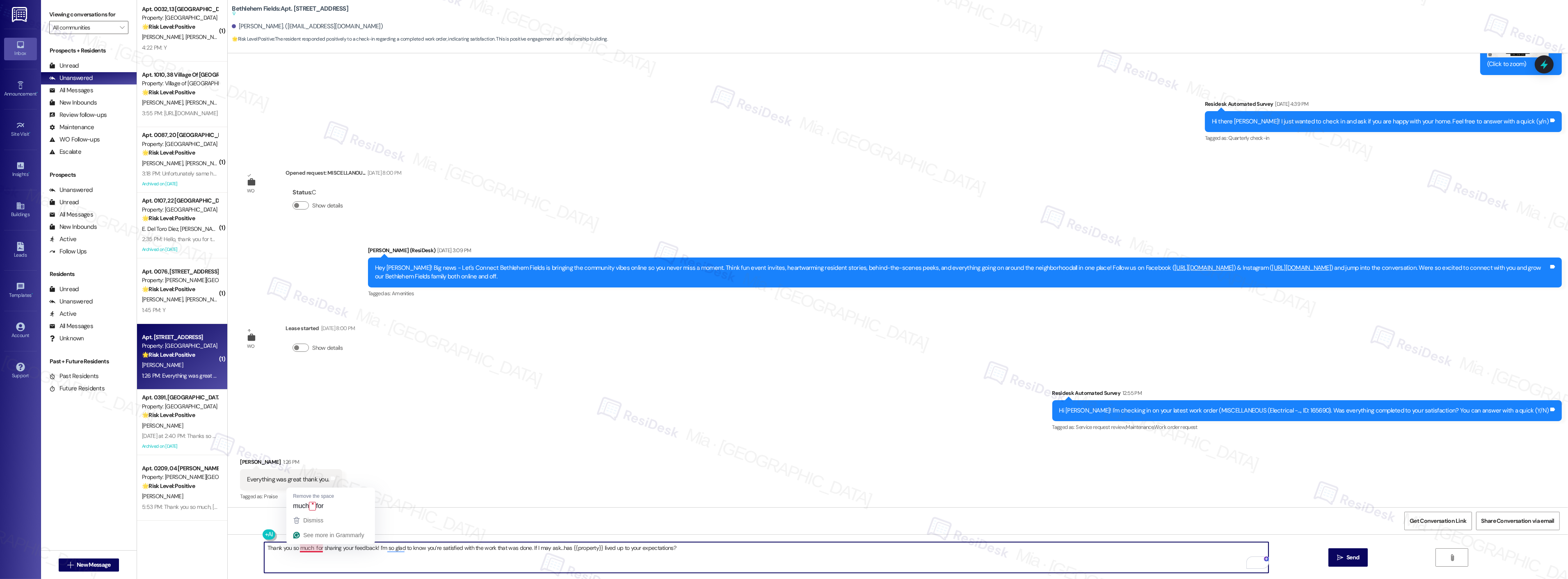
click at [307, 549] on textarea "Thank you so much for sharing your feedback! I’m so glad to know you’re satisfi…" at bounding box center [766, 558] width 1004 height 31
click at [329, 547] on textarea "Thank you so much, Edmond for sharing your feedback! I’m so glad to know you’re…" at bounding box center [766, 558] width 1004 height 31
type textarea "Thank you so much, Edmond, for sharing your feedback! I’m so glad to know you’r…"
click at [1340, 555] on icon "" at bounding box center [1340, 558] width 6 height 6
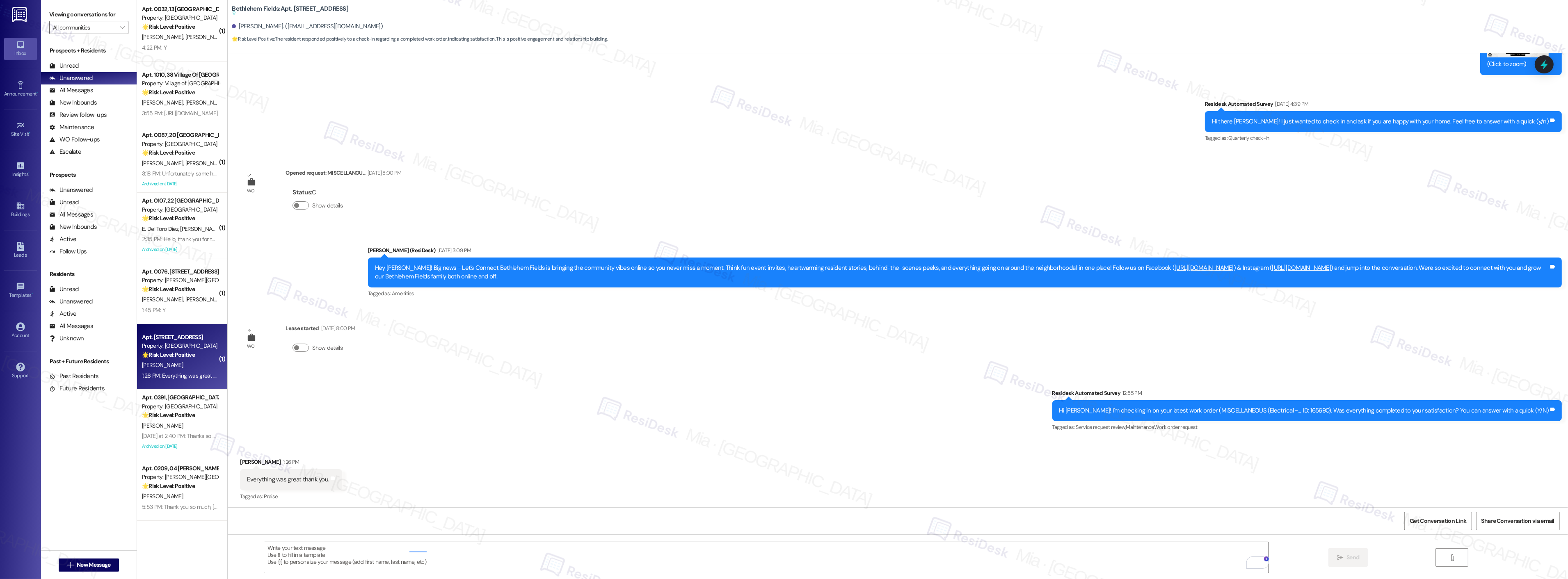
scroll to position [3276, 0]
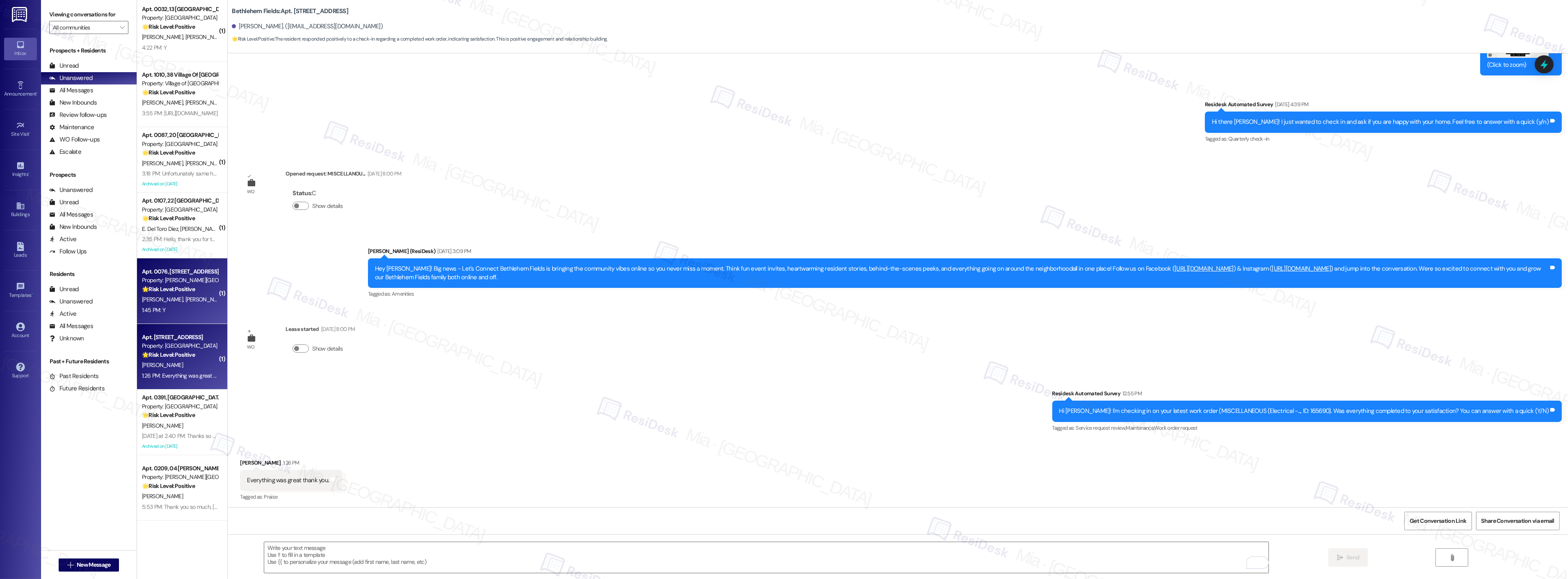
click at [163, 293] on strong "🌟 Risk Level: Positive" at bounding box center [168, 289] width 53 height 7
type textarea "Fetching suggested responses. Please feel free to read through the conversation…"
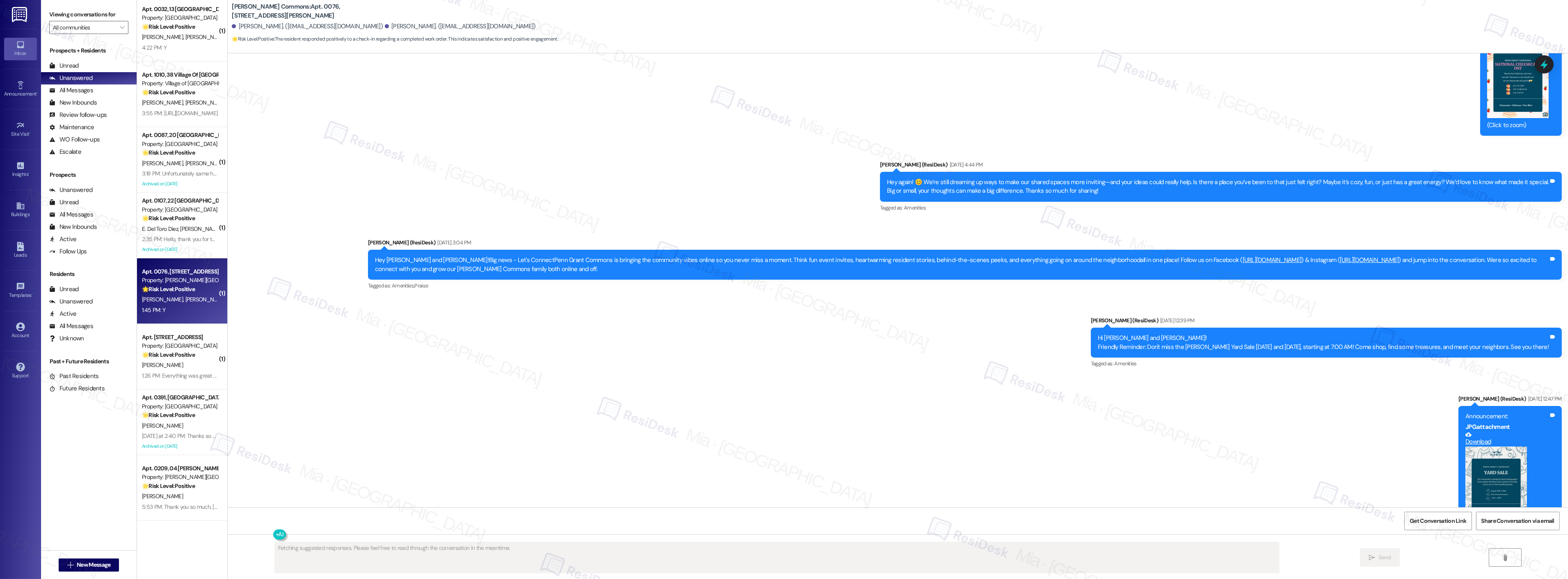
scroll to position [1120, 0]
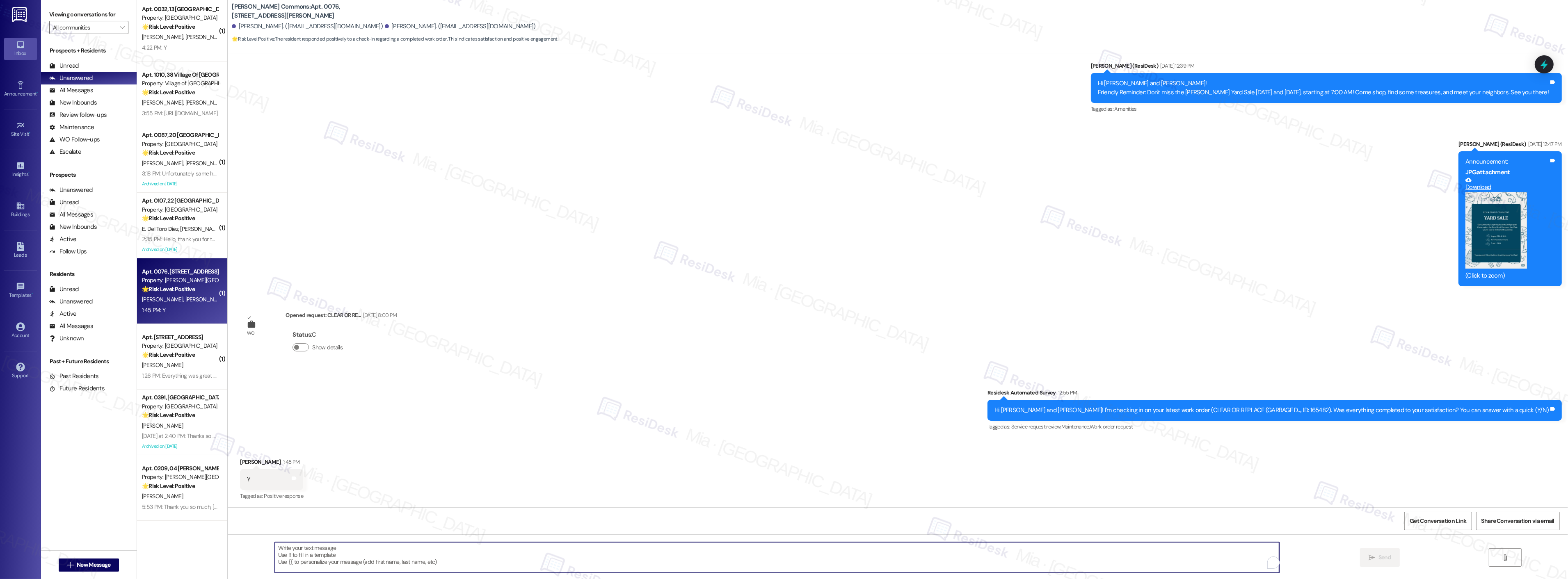
click at [355, 552] on textarea "To enrich screen reader interactions, please activate Accessibility in Grammarl…" at bounding box center [777, 558] width 1004 height 31
paste textarea "Thank you so much for sharing your feedback! I’m so glad to know you’re satisfi…"
click at [308, 547] on textarea "Thank you so much for sharing your feedback! I’m so glad to know you’re satisfi…" at bounding box center [766, 558] width 1004 height 31
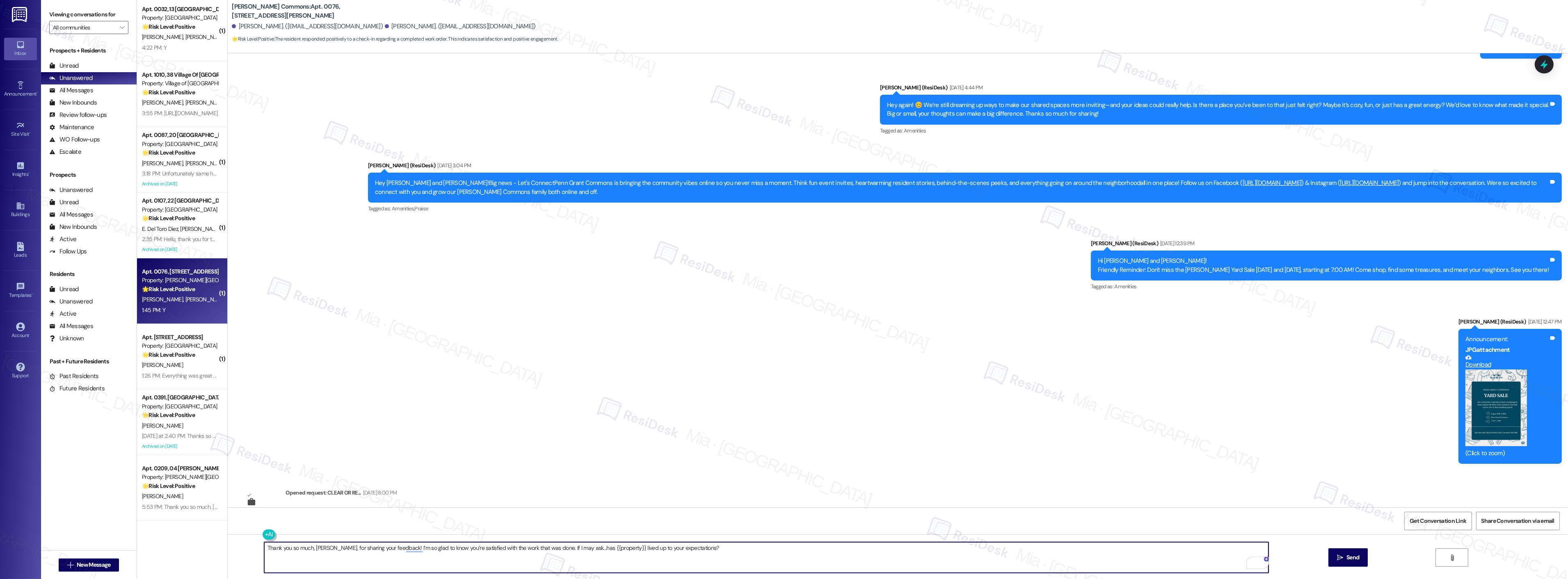
scroll to position [937, 0]
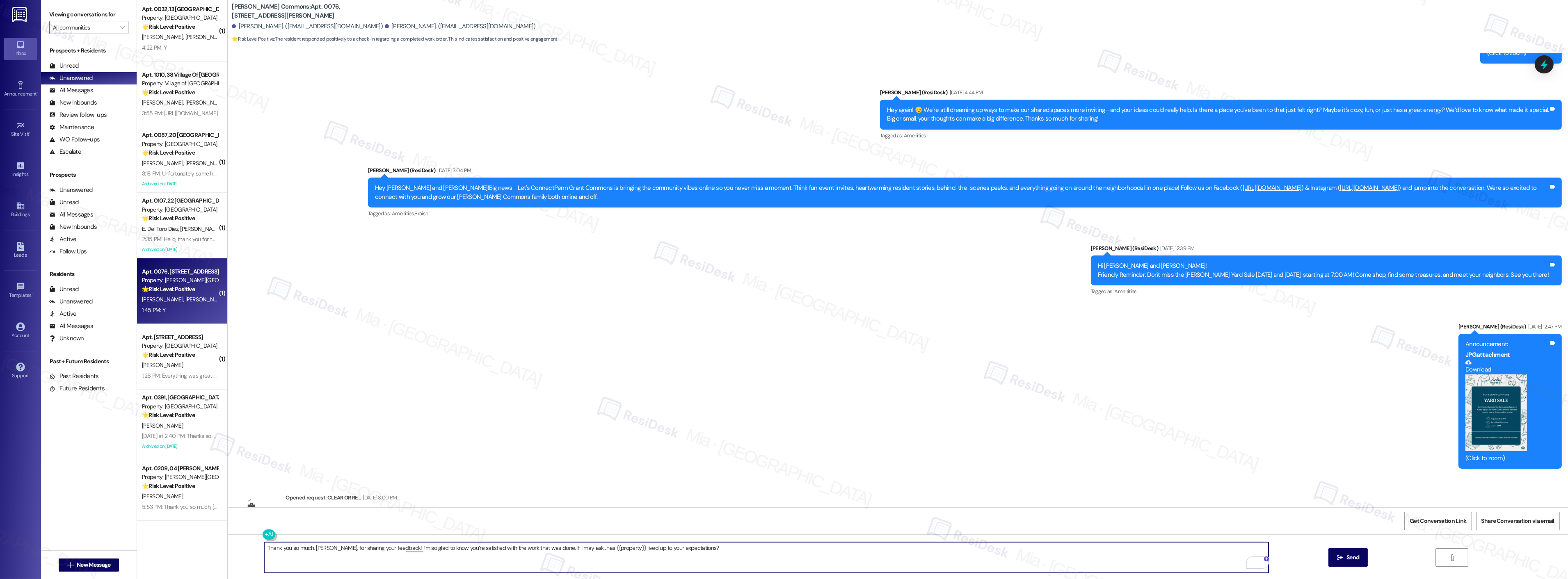
type textarea "Thank you so much, Ashton, for sharing your feedback! I’m so glad to know you’r…"
click at [1503, 411] on button "Zoom image" at bounding box center [1496, 413] width 61 height 77
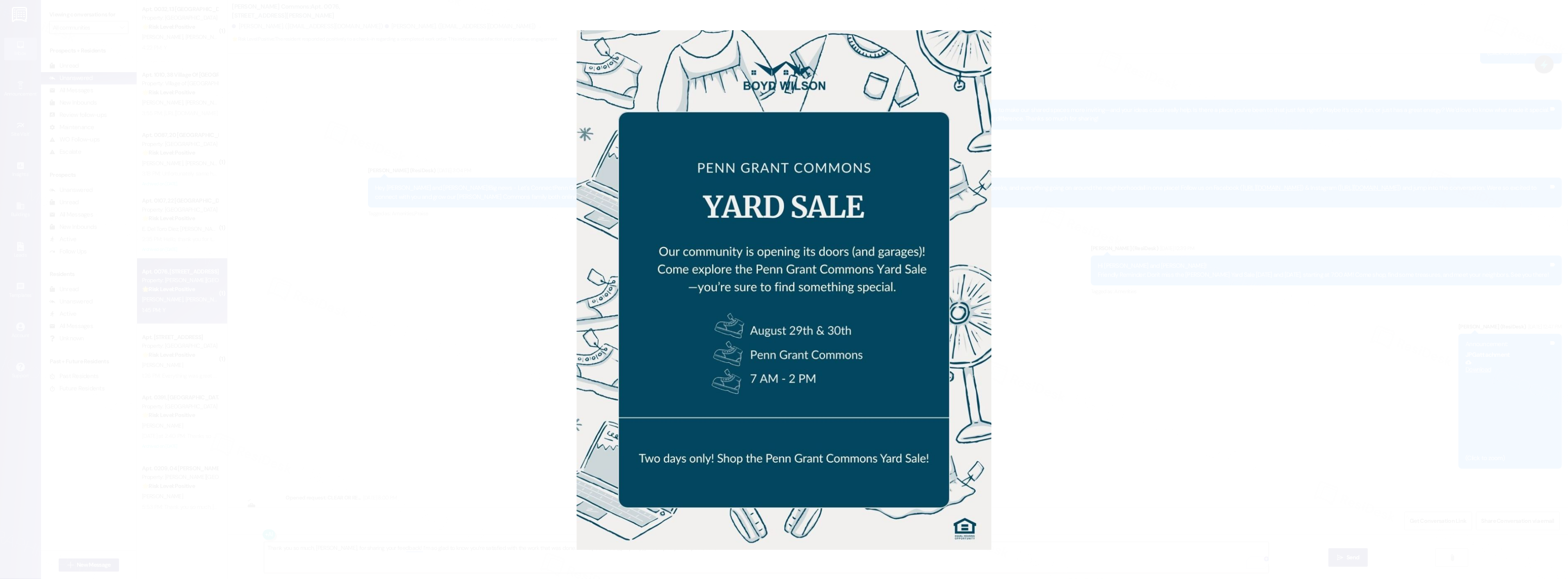
click at [1110, 331] on button "Unzoom image" at bounding box center [784, 290] width 1568 height 579
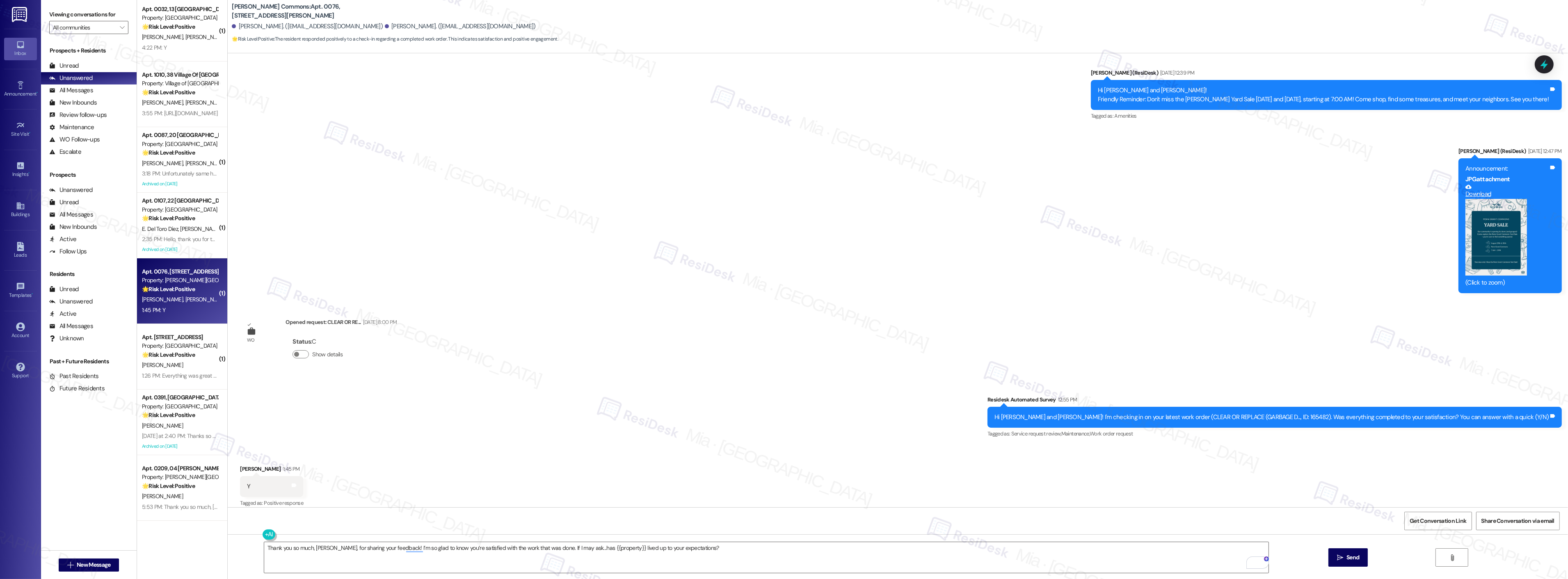
scroll to position [1120, 0]
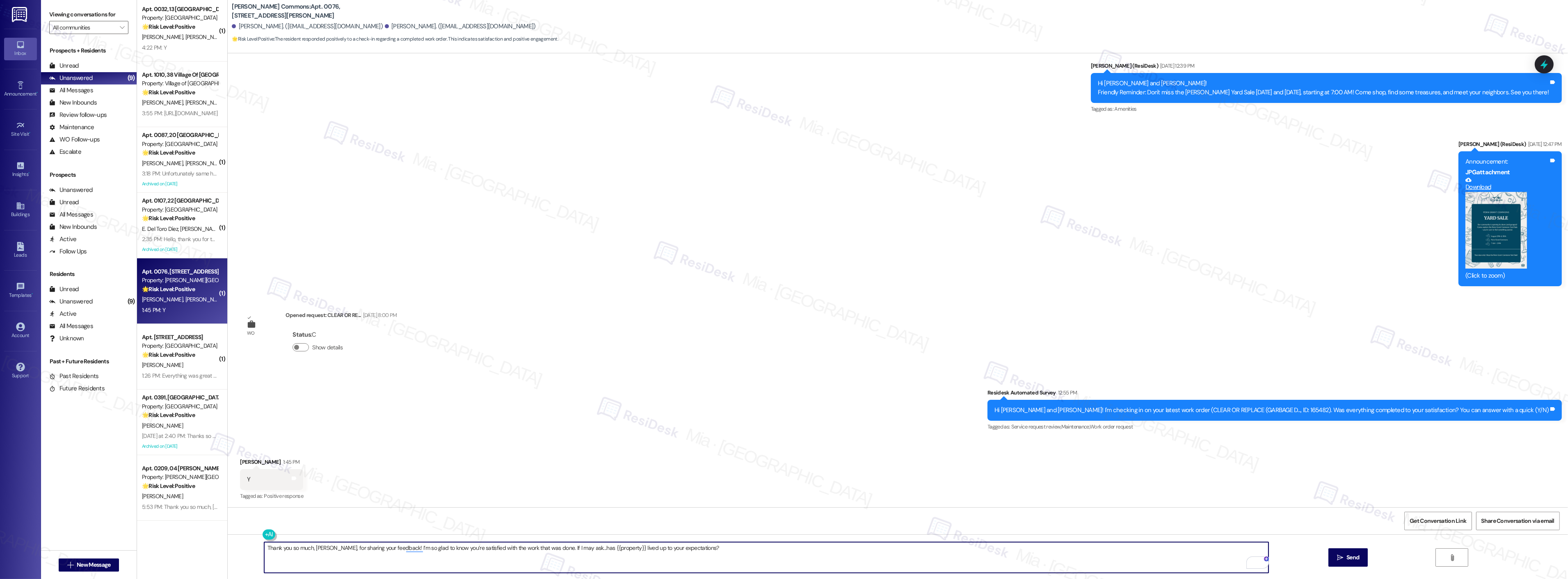
click at [708, 552] on textarea "Thank you so much, Ashton, for sharing your feedback! I’m so glad to know you’r…" at bounding box center [766, 558] width 1004 height 31
click at [1331, 561] on button " Send" at bounding box center [1349, 557] width 40 height 19
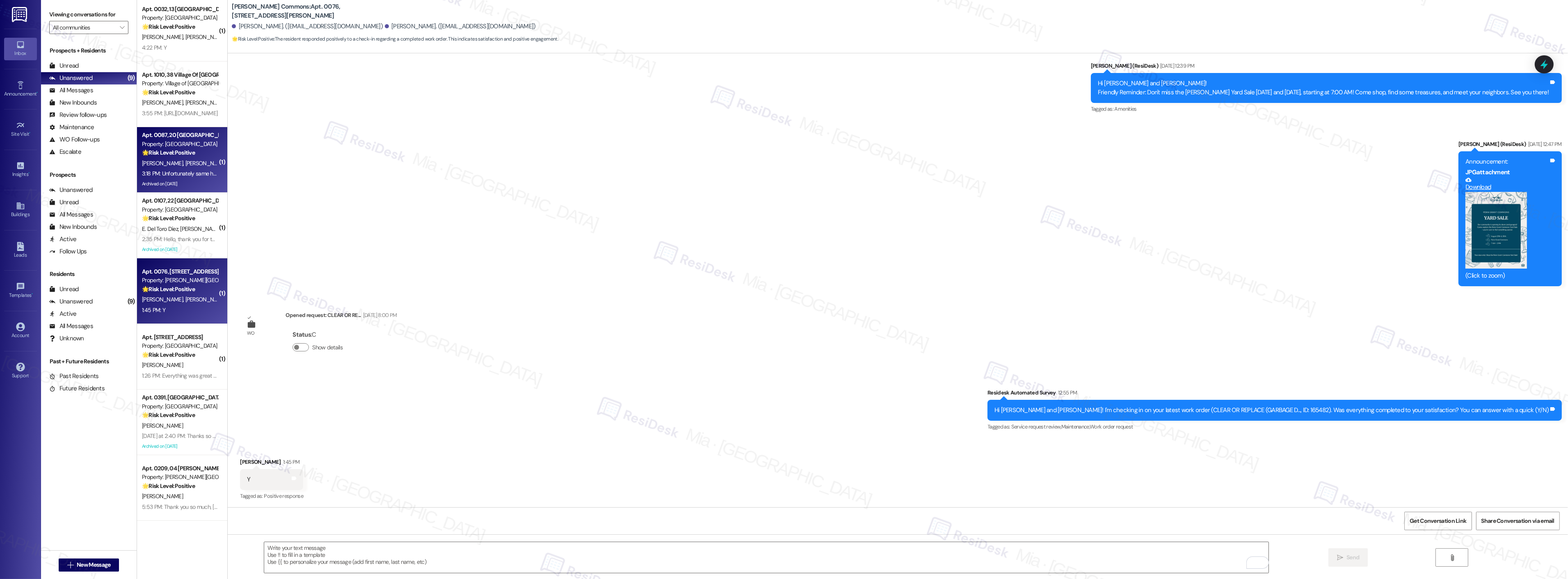
scroll to position [0, 0]
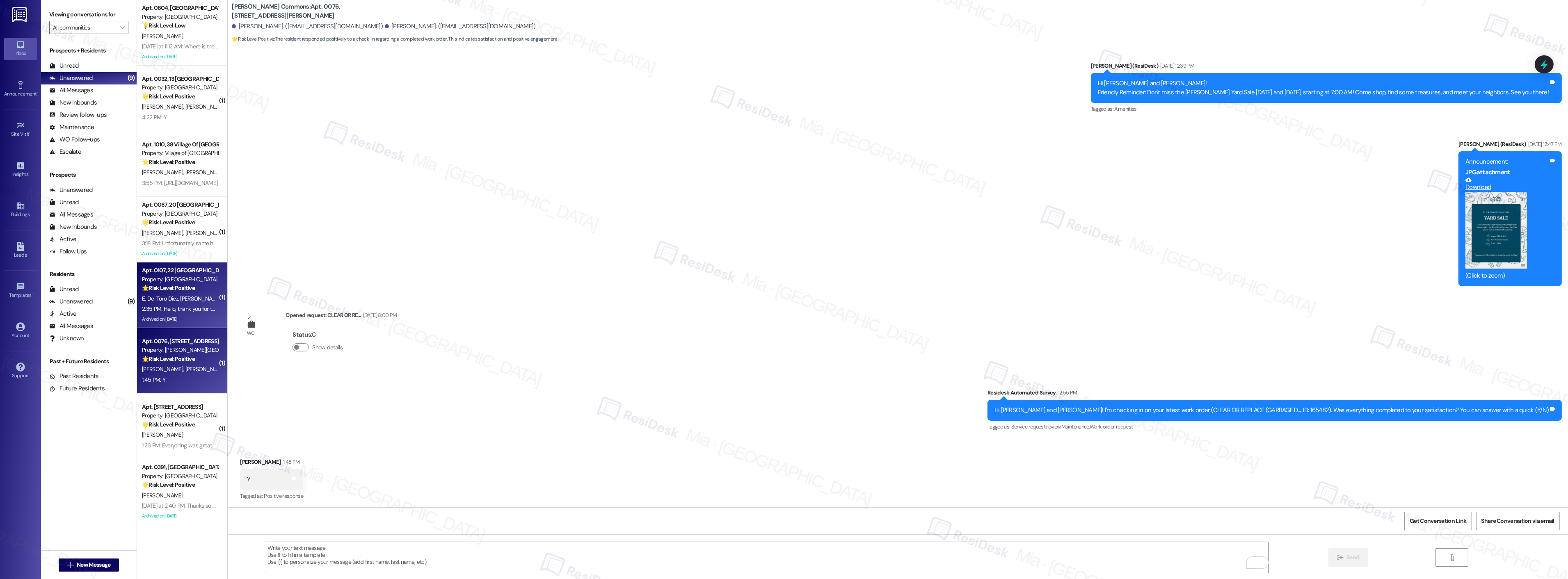
click at [199, 306] on div "2:35 PM: Hello, thank you for the invite. We’d love to go, but we’ll be working…" at bounding box center [306, 308] width 329 height 7
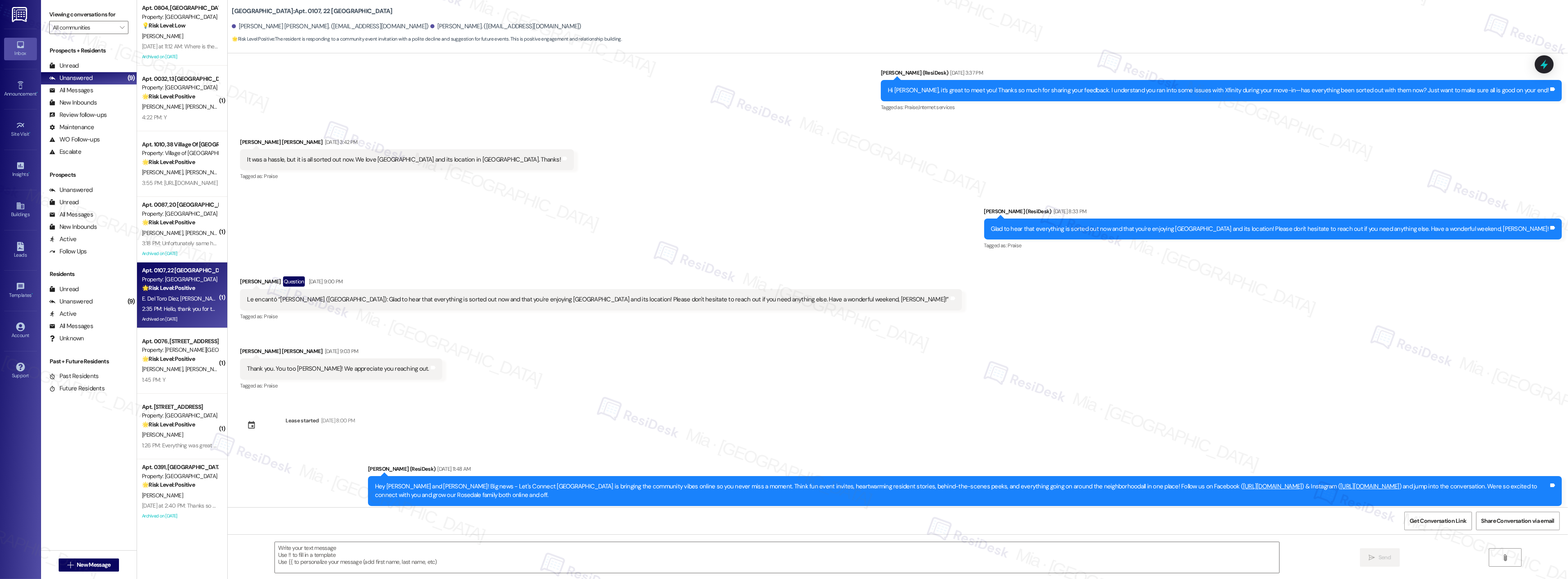
type textarea "Fetching suggested responses. Please feel free to read through the conversation…"
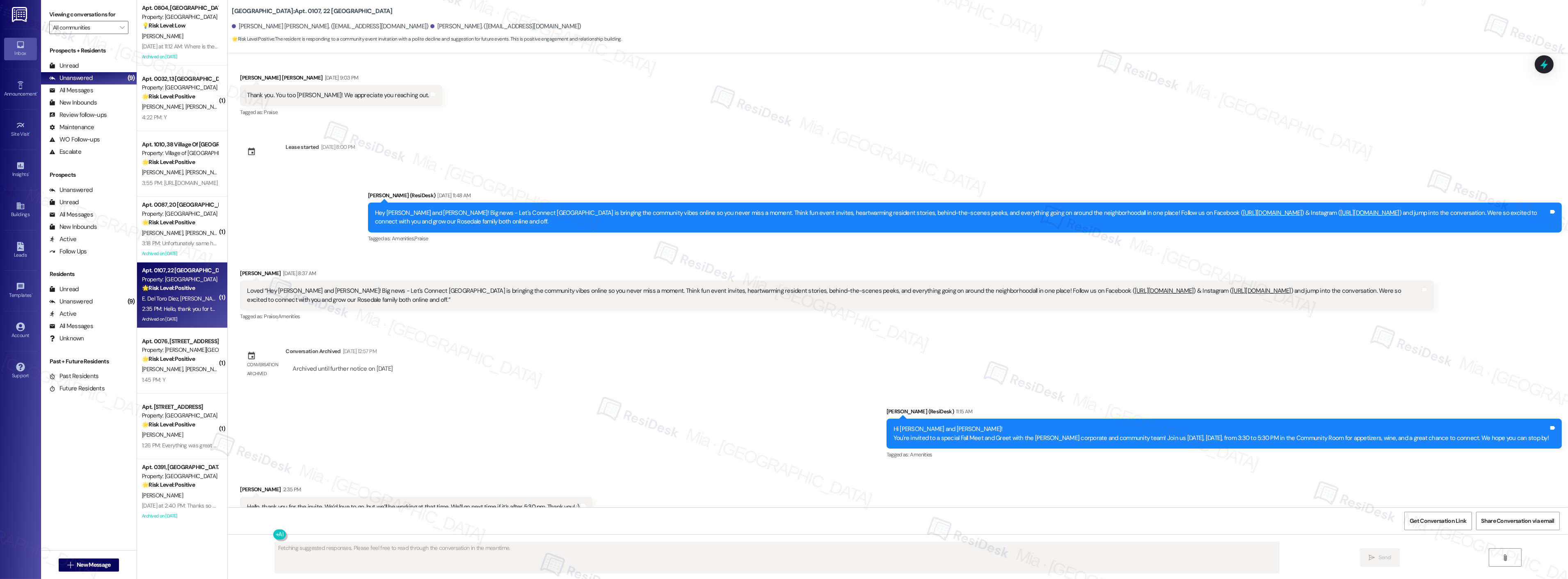
scroll to position [473, 0]
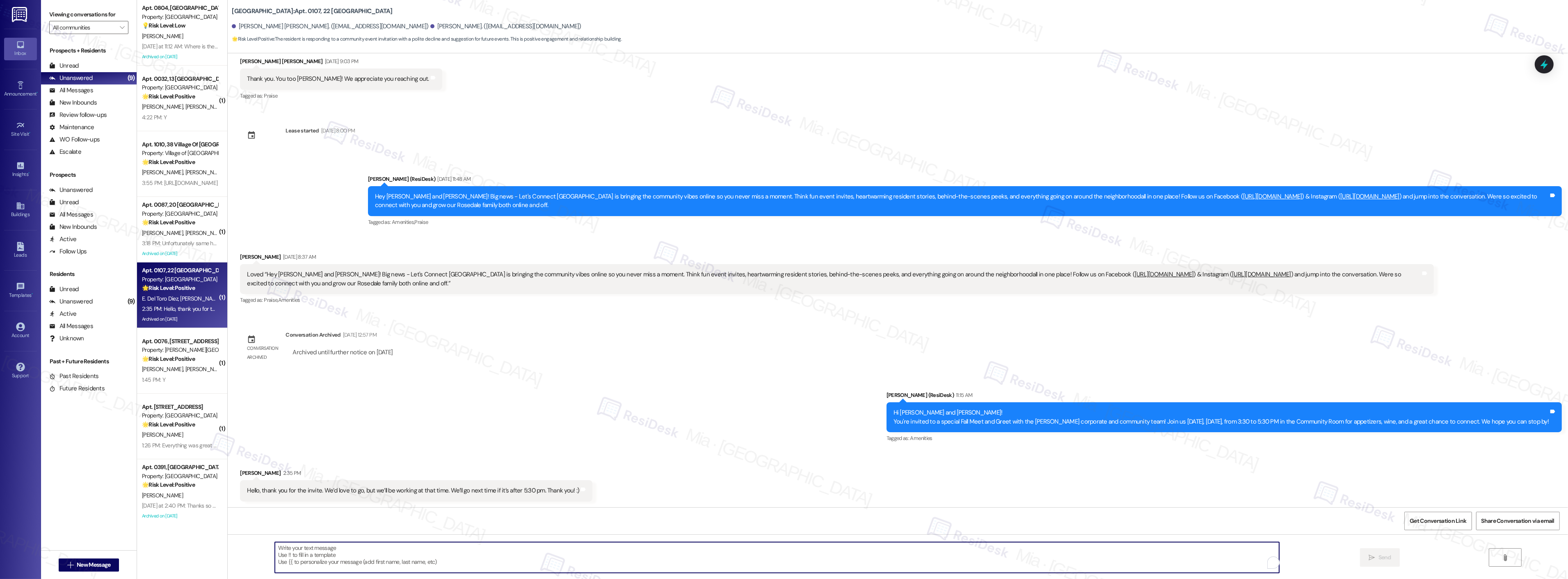
click at [382, 553] on textarea "To enrich screen reader interactions, please activate Accessibility in Grammarl…" at bounding box center [777, 558] width 1004 height 31
paste textarea "Thank you, Terry. I appreciate the update. I understand you’ll be working and w…"
click at [290, 547] on textarea "Thank you, Terry. I appreciate the update. I understand you’ll be working and w…" at bounding box center [766, 558] width 1004 height 31
drag, startPoint x: 360, startPoint y: 549, endPoint x: 301, endPoint y: 550, distance: 59.0
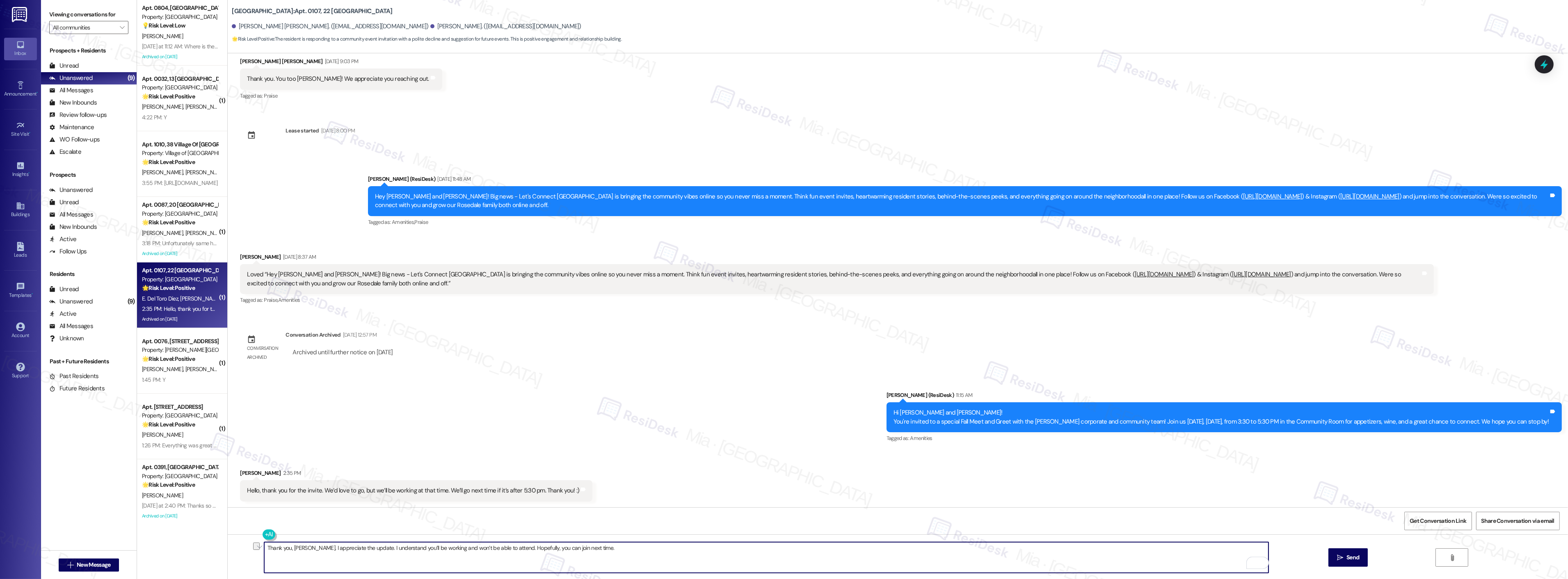
click at [301, 550] on textarea "Thank you, Nicole. I appreciate the update. I understand you’ll be working and …" at bounding box center [766, 558] width 1004 height 31
click at [579, 552] on textarea "Thank you, Nicole, for the heads-up! I understand you’ll be working and won’t b…" at bounding box center [766, 558] width 1004 height 31
type textarea "Thank you, Nicole, for the heads-up! I understand you’ll be working and won’t b…"
click at [1345, 556] on span "Send" at bounding box center [1353, 557] width 16 height 8
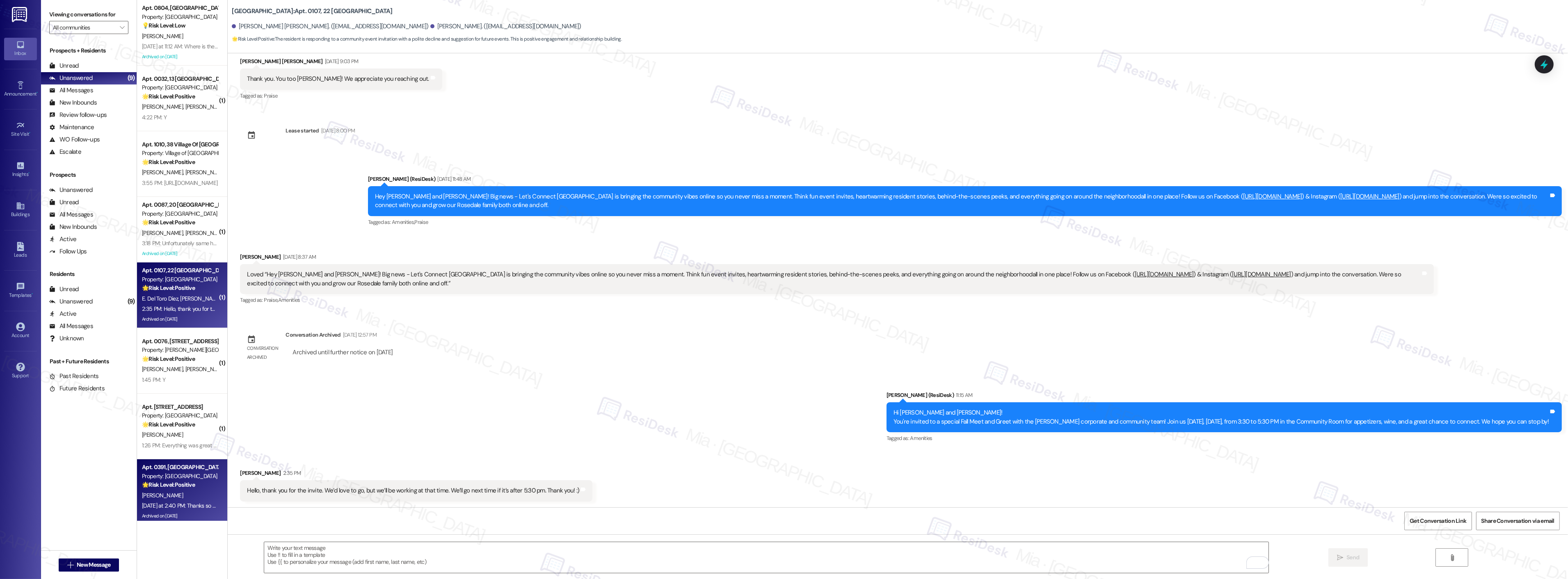
click at [181, 489] on div "🌟 Risk Level: Positive The resident is expressing gratitude for the support off…" at bounding box center [180, 485] width 76 height 8
type textarea "Fetching suggested responses. Please feel free to read through the conversation…"
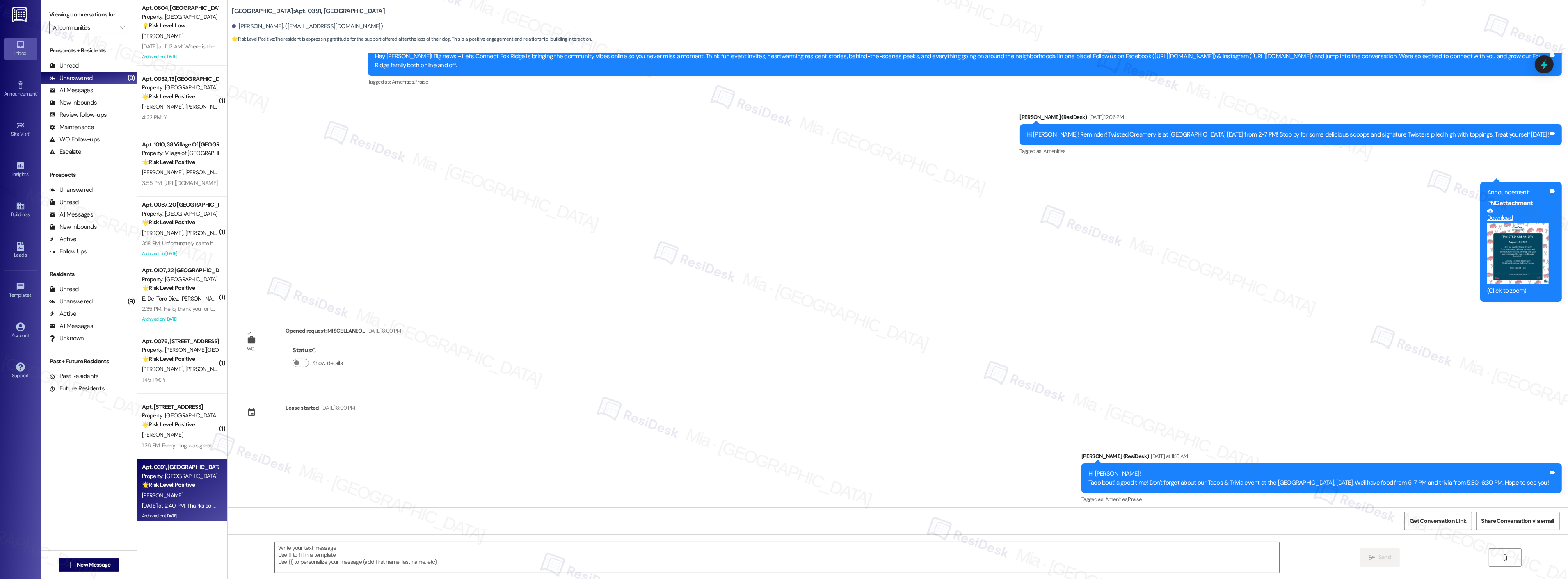
type textarea "Fetching suggested responses. Please feel free to read through the conversation…"
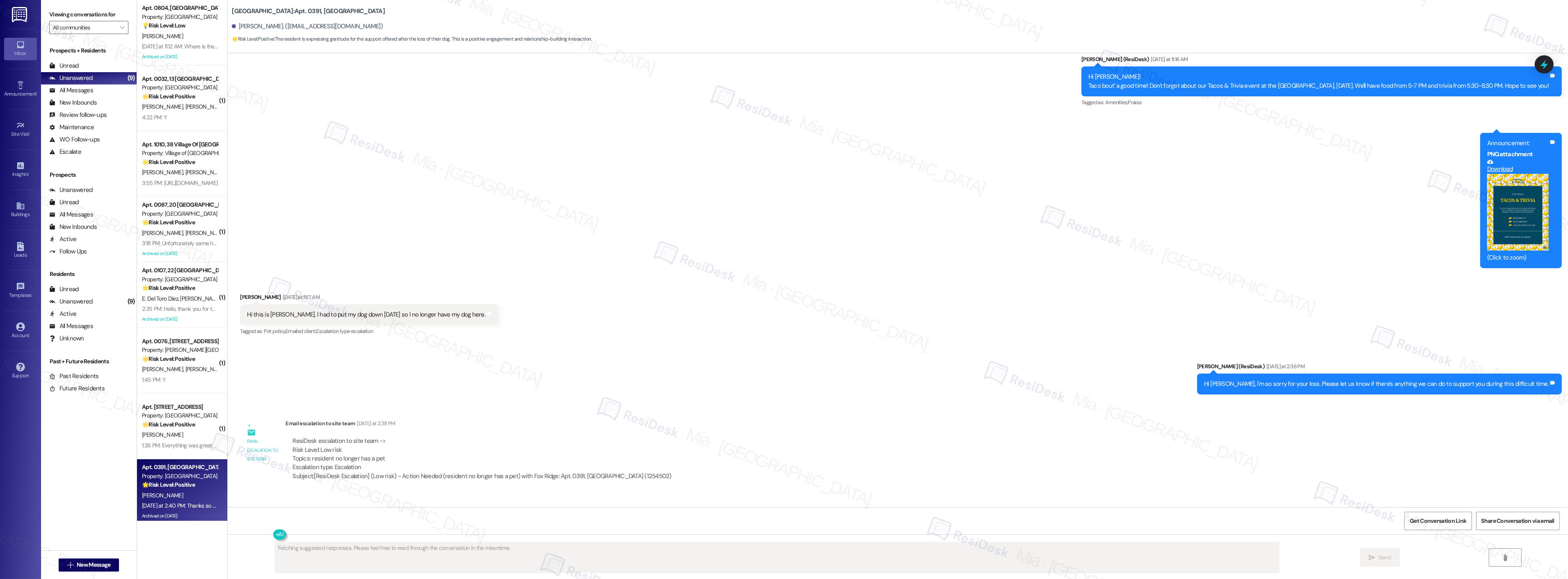
scroll to position [5744, 0]
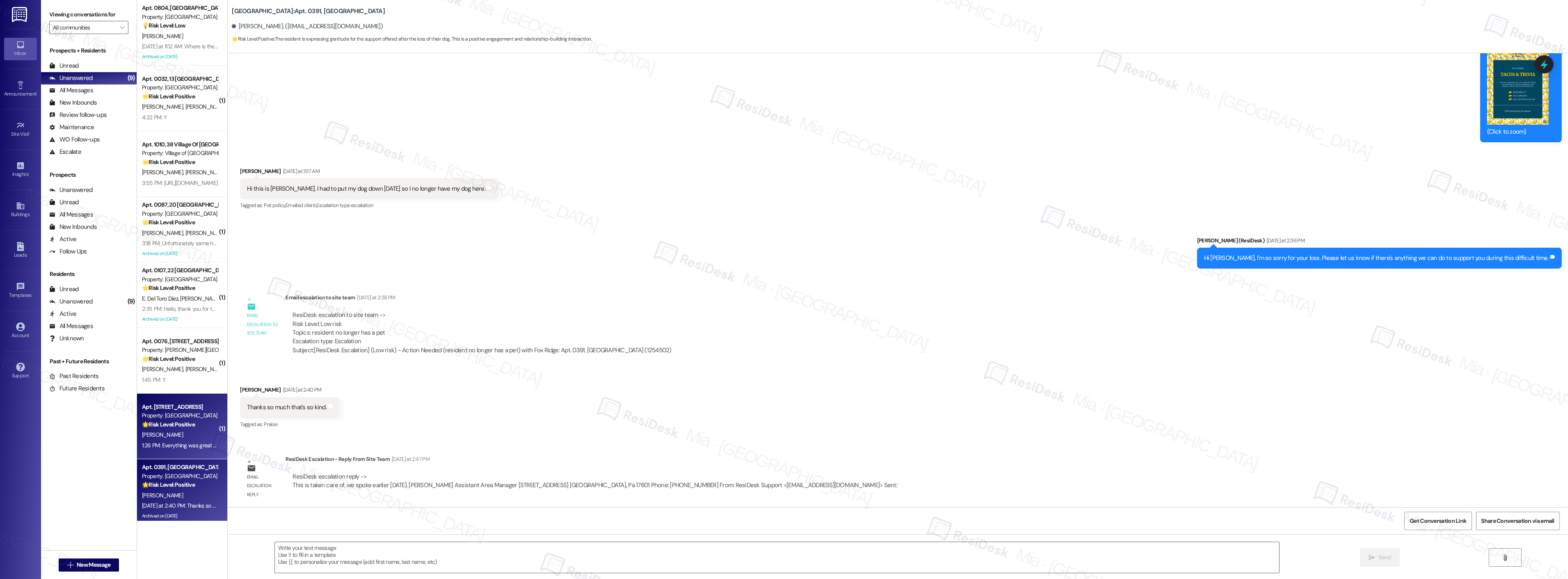
click at [171, 447] on div "1:26 PM: Everything was great thank you. 1:26 PM: Everything was great thank yo…" at bounding box center [190, 445] width 95 height 7
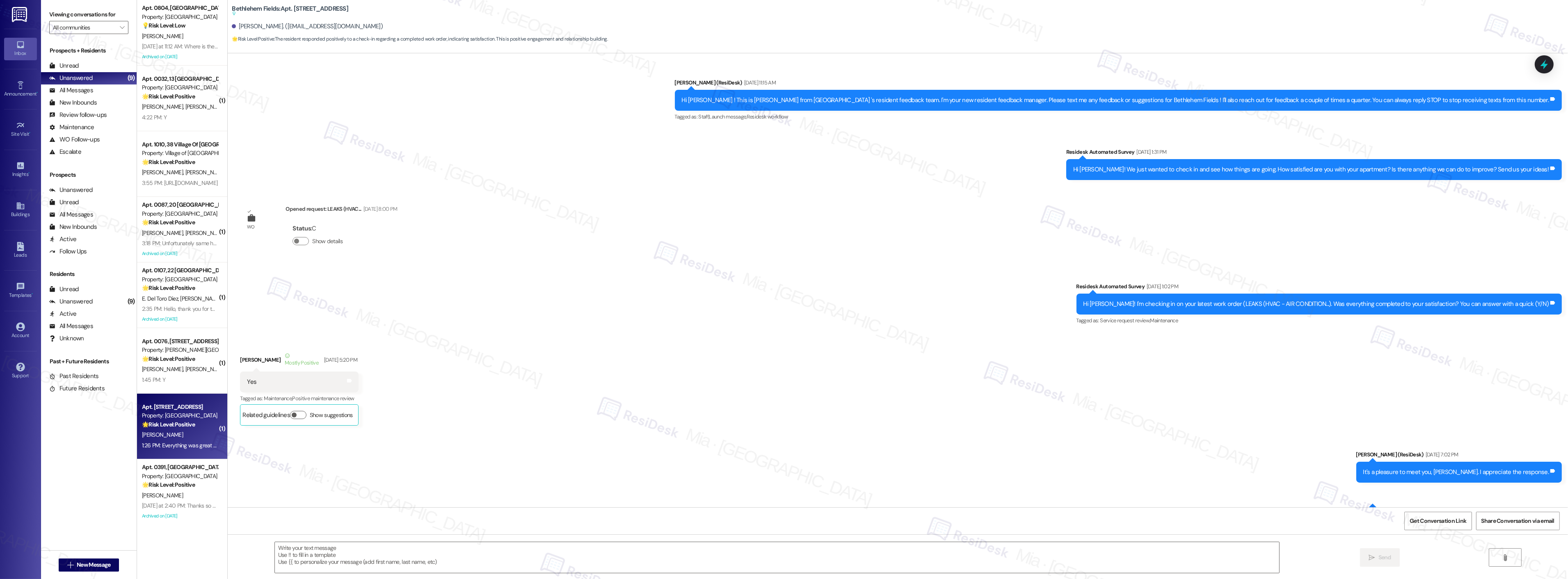
type textarea "Fetching suggested responses. Please feel free to read through the conversation…"
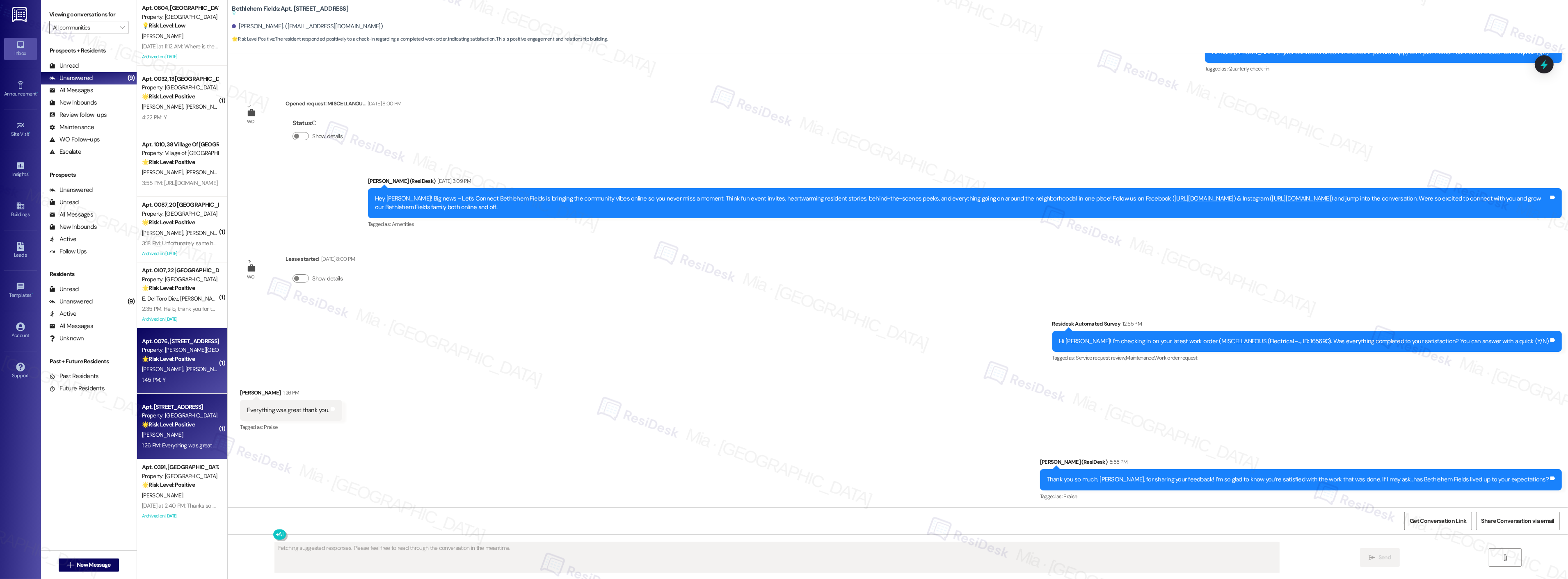
click at [170, 353] on div "Property: Penn Grant Commons" at bounding box center [180, 349] width 76 height 8
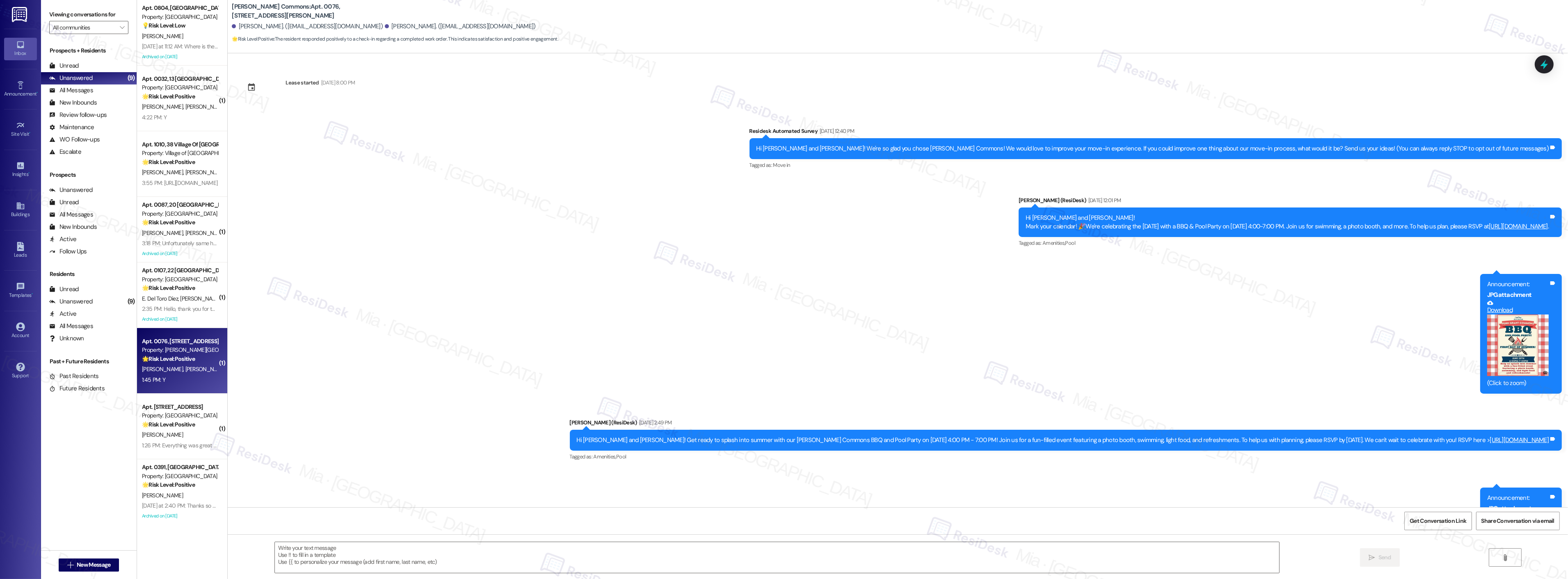
scroll to position [1190, 0]
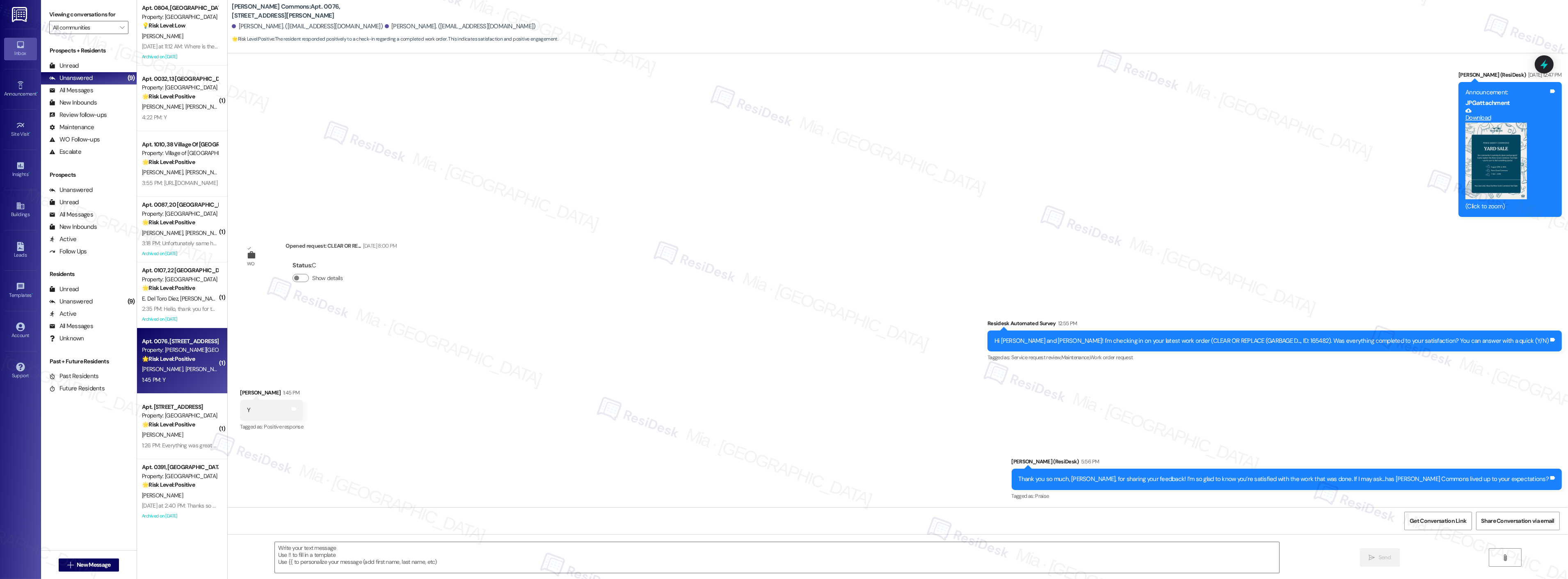
type textarea "Fetching suggested responses. Please feel free to read through the conversation…"
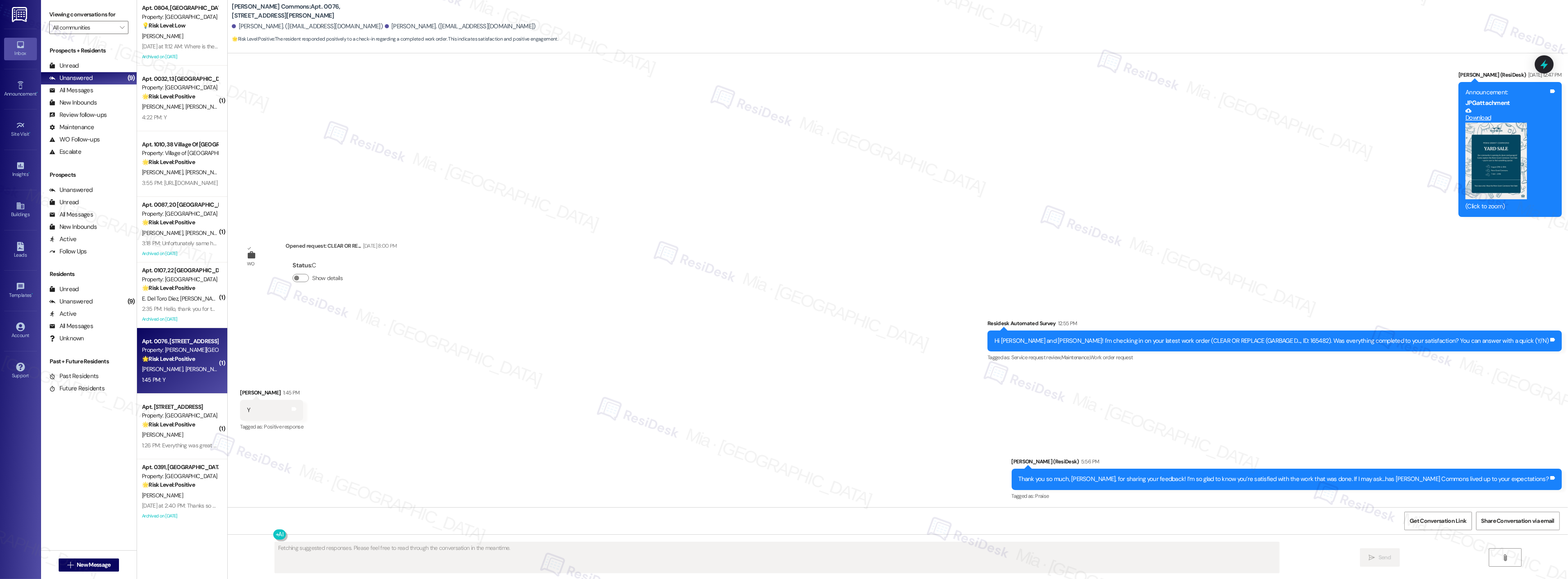
scroll to position [1143, 0]
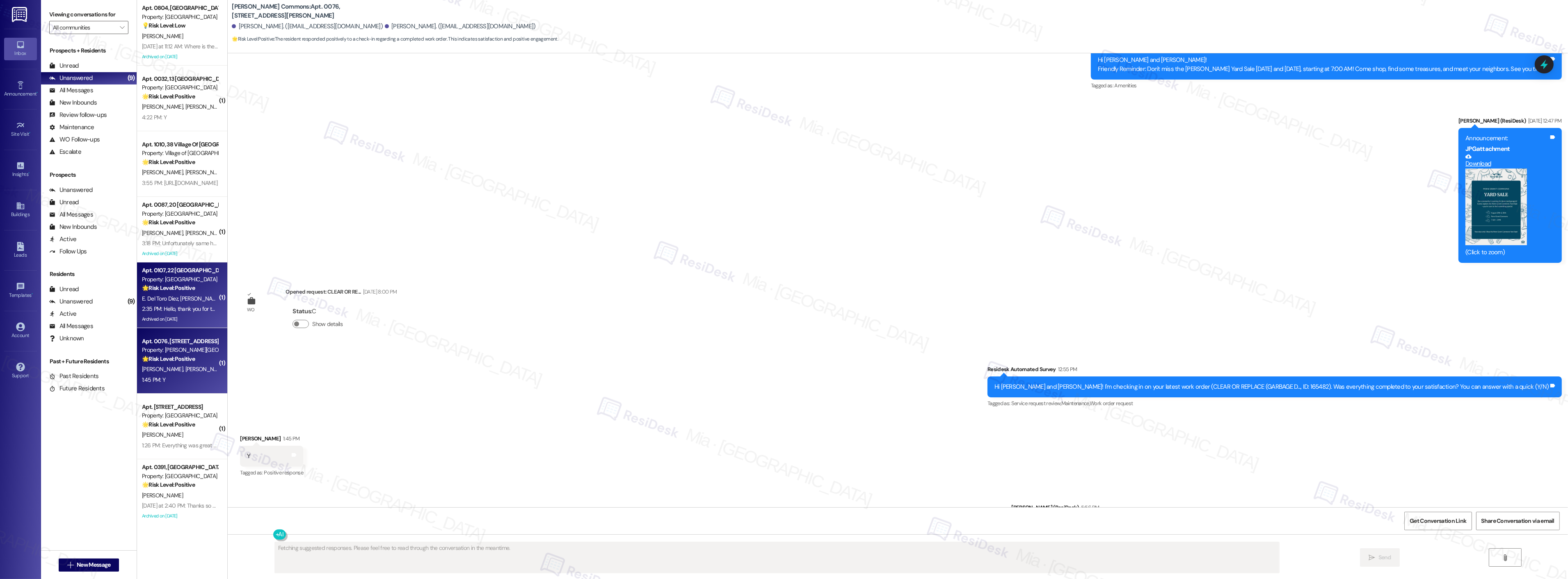
click at [155, 290] on strong "🌟 Risk Level: Positive" at bounding box center [168, 288] width 53 height 7
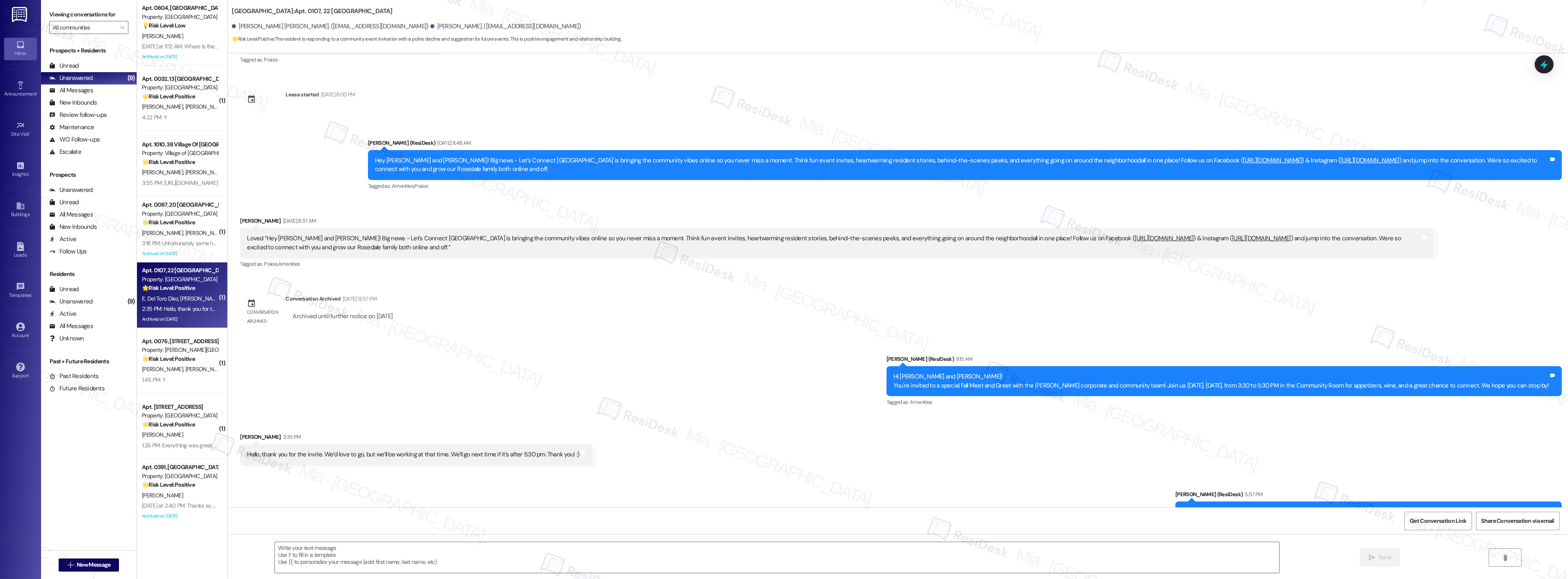
scroll to position [543, 0]
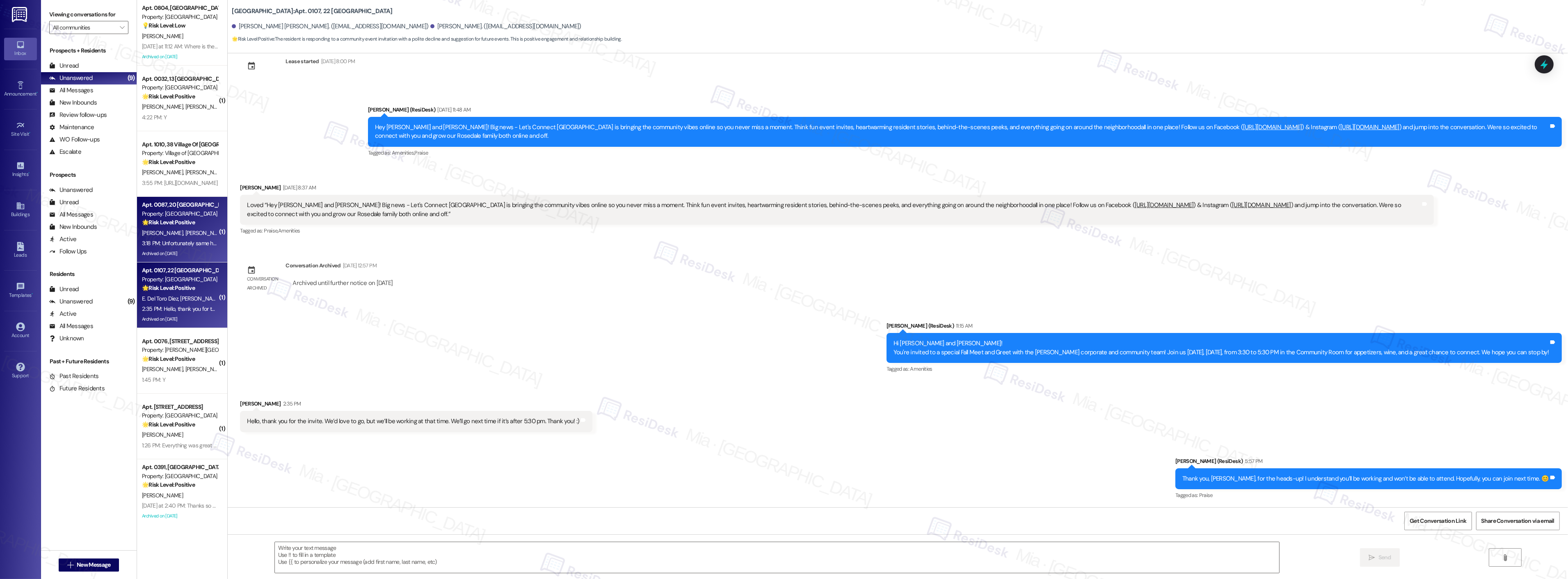
click at [186, 228] on div "N. Simon B. Krushinski" at bounding box center [180, 233] width 77 height 10
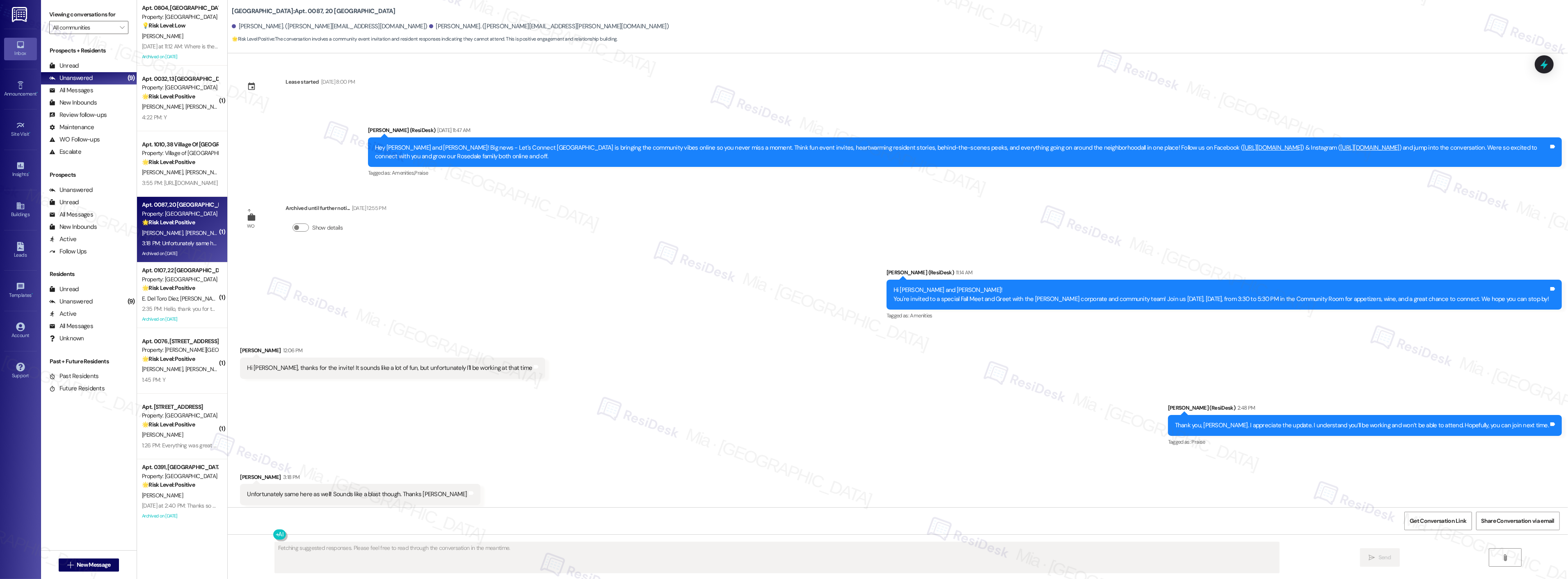
scroll to position [890, 0]
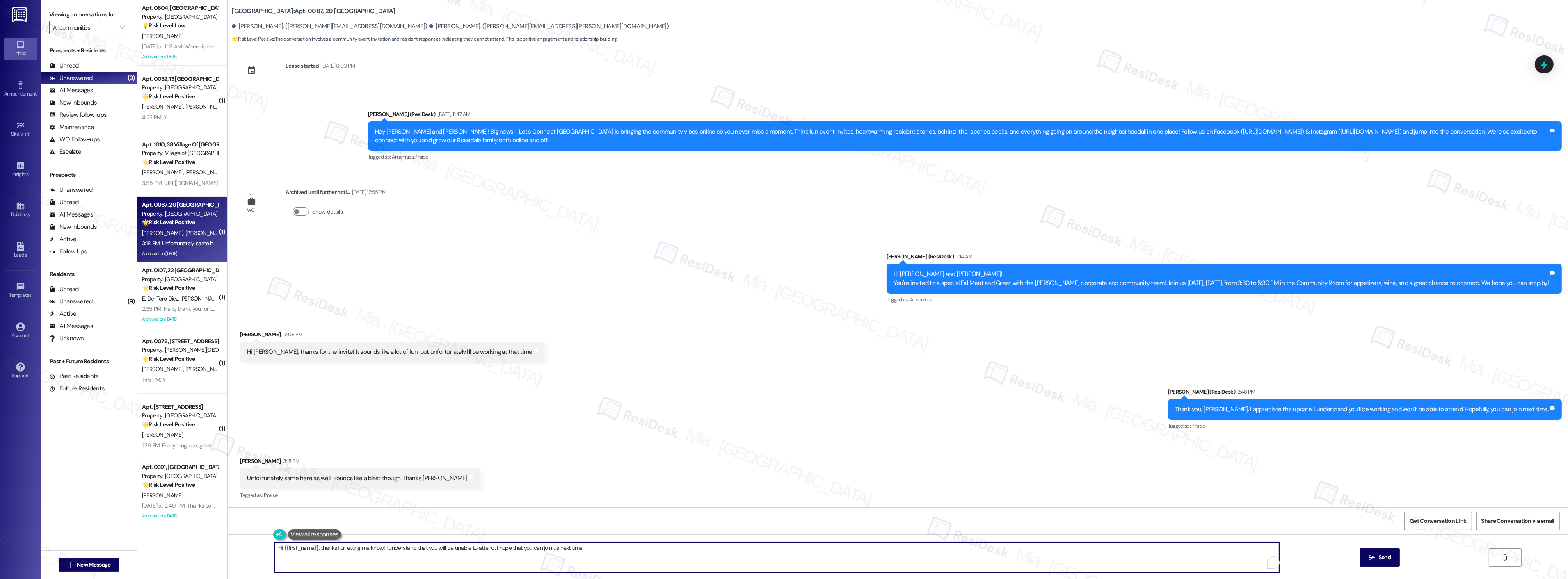
drag, startPoint x: 268, startPoint y: 548, endPoint x: 590, endPoint y: 547, distance: 322.0
click at [590, 547] on textarea "Hi {{first_name}}, thanks for letting me know! I understand that you will be un…" at bounding box center [777, 558] width 1004 height 31
type textarea "You're welcome! 😊"
click at [1348, 557] on span "Send" at bounding box center [1353, 557] width 13 height 8
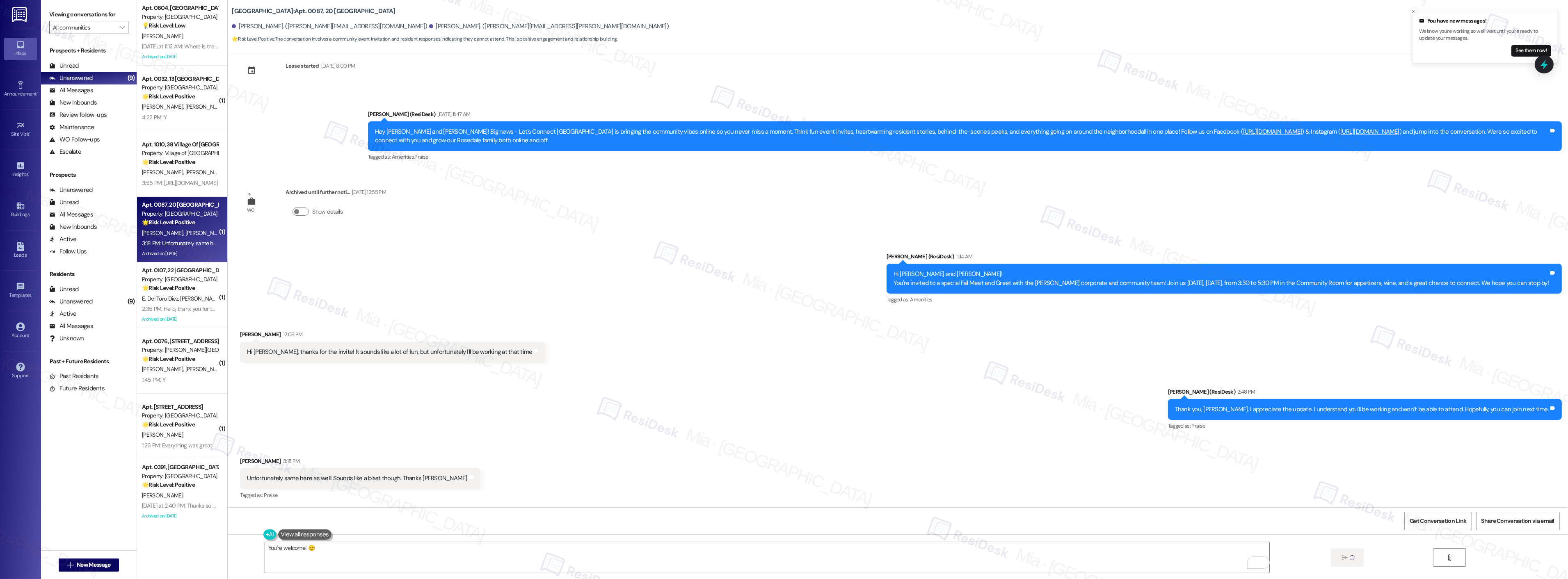
click at [177, 164] on strong "🌟 Risk Level: Positive" at bounding box center [168, 162] width 53 height 7
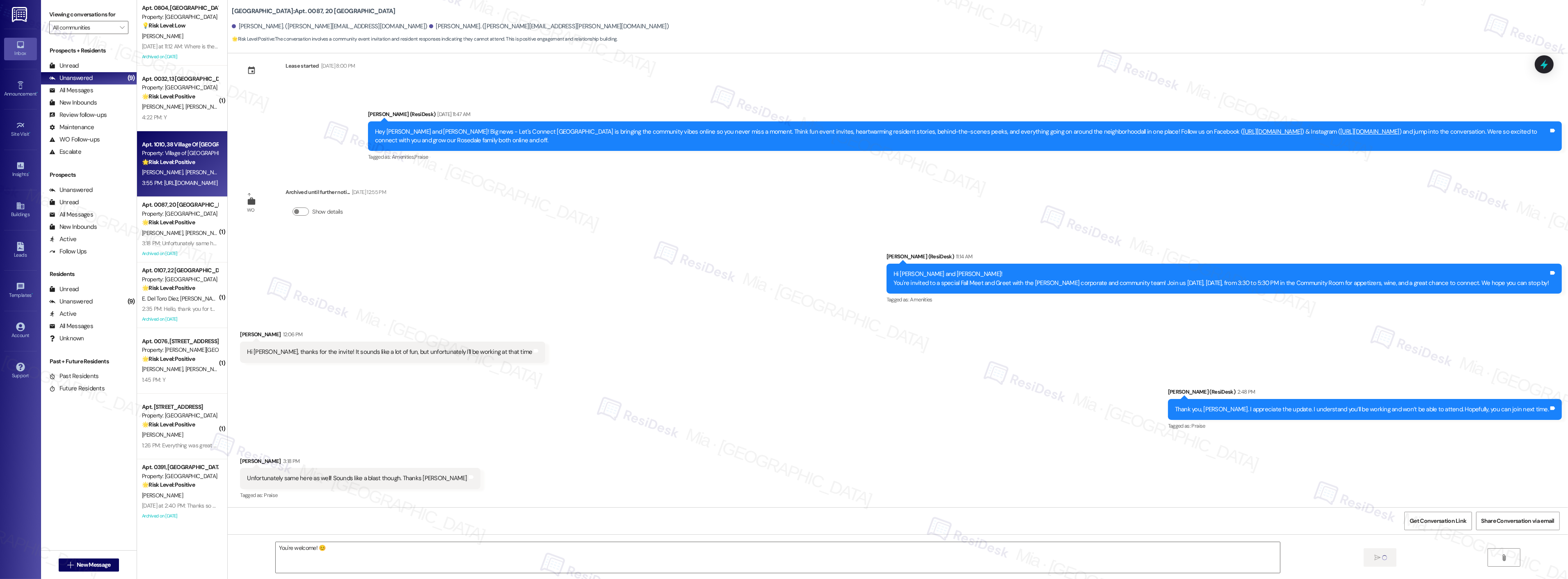
type textarea "Fetching suggested responses. Please feel free to read through the conversation…"
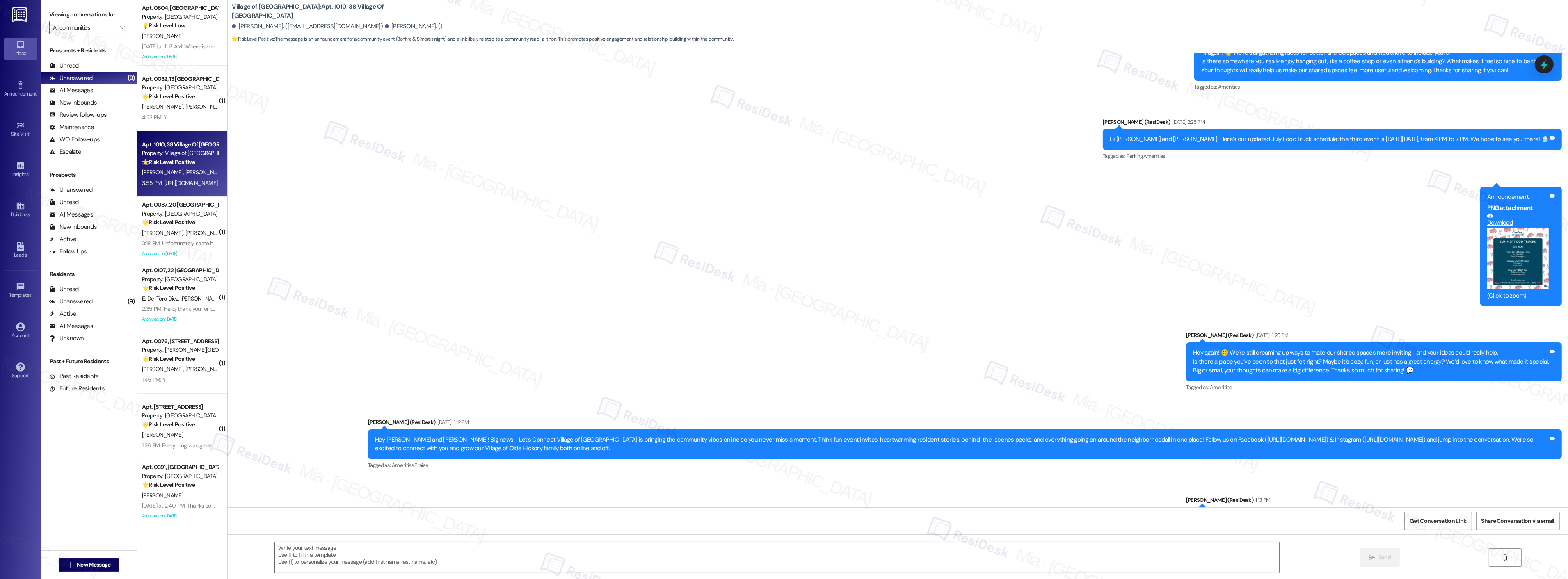
type textarea "Fetching suggested responses. Please feel free to read through the conversation…"
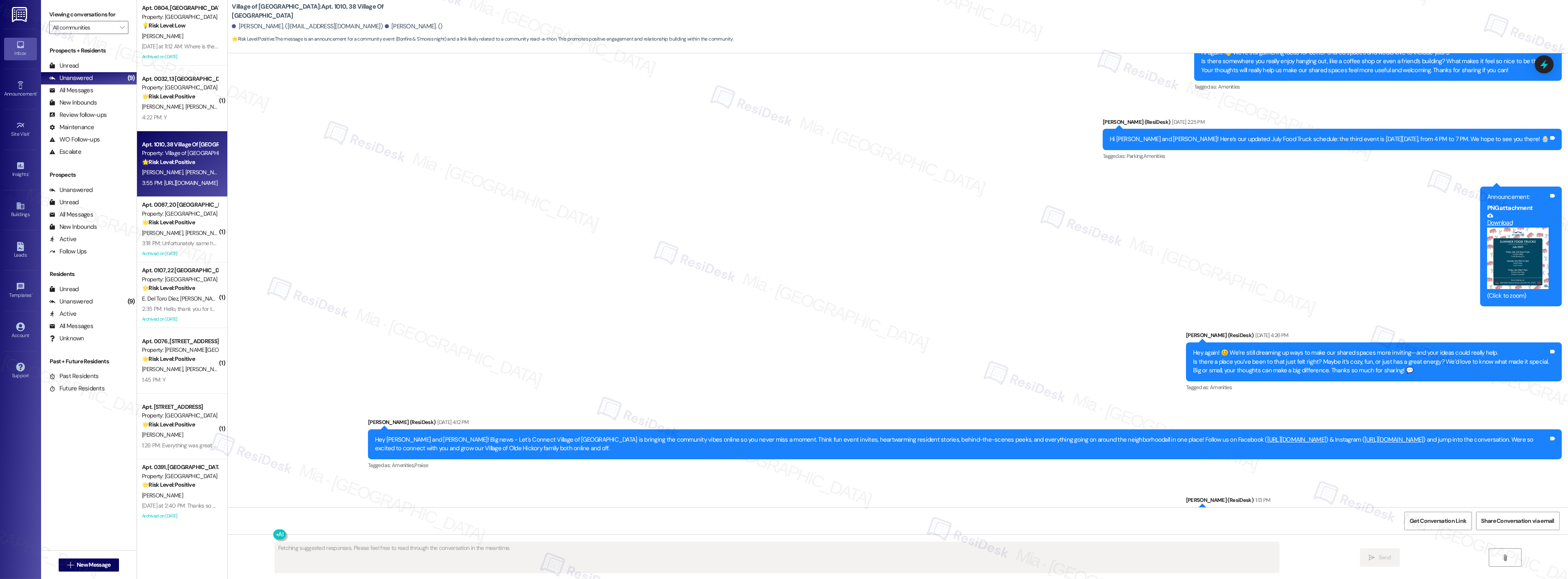
scroll to position [9361, 0]
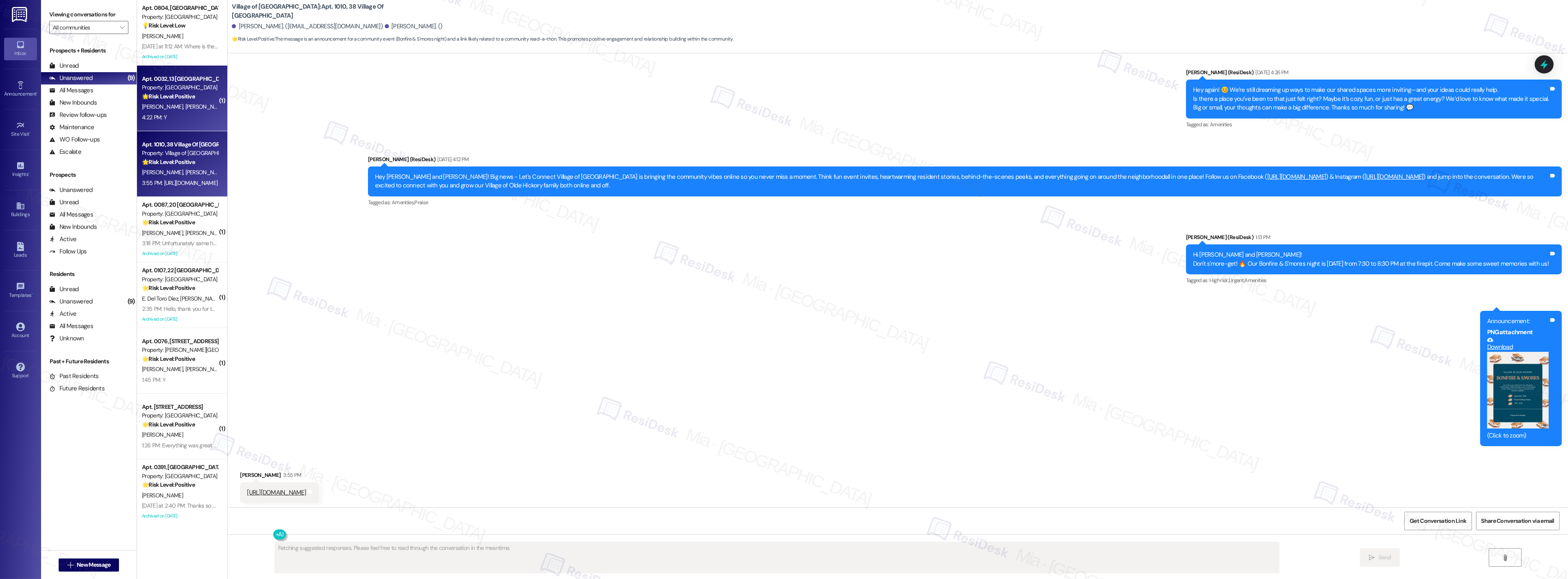
click at [186, 108] on span "E. Henningsen" at bounding box center [206, 106] width 41 height 7
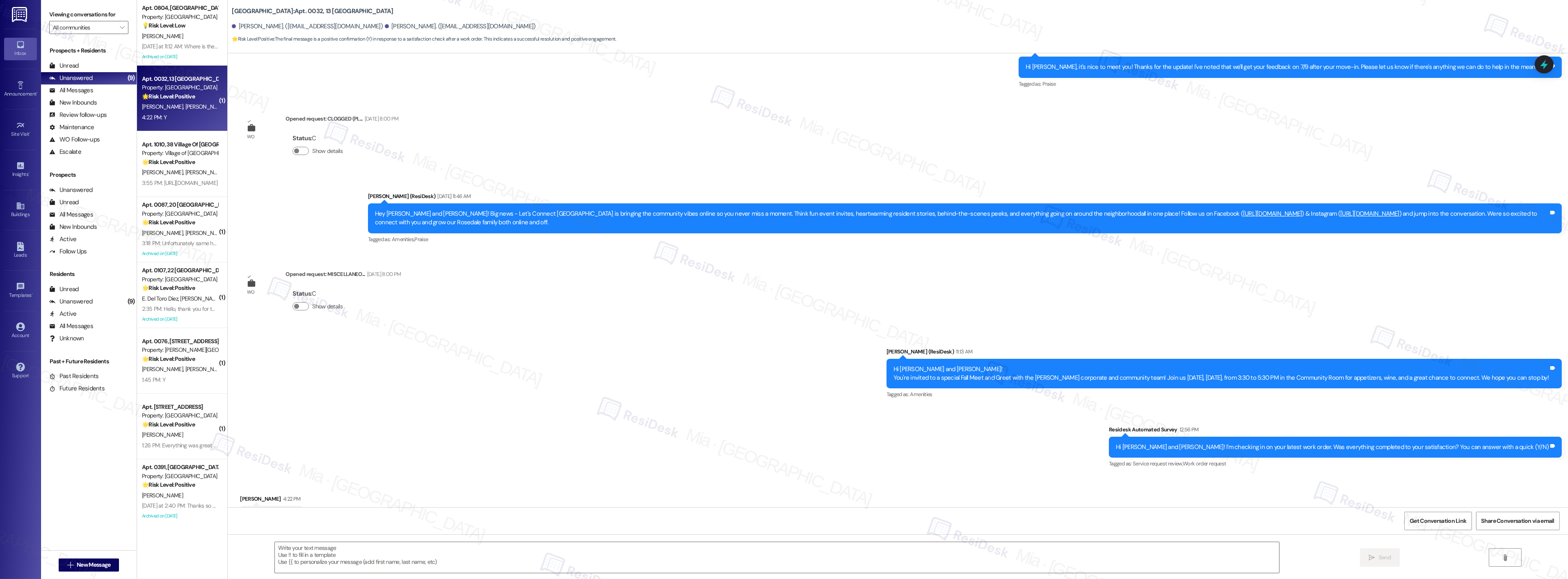
scroll to position [335, 0]
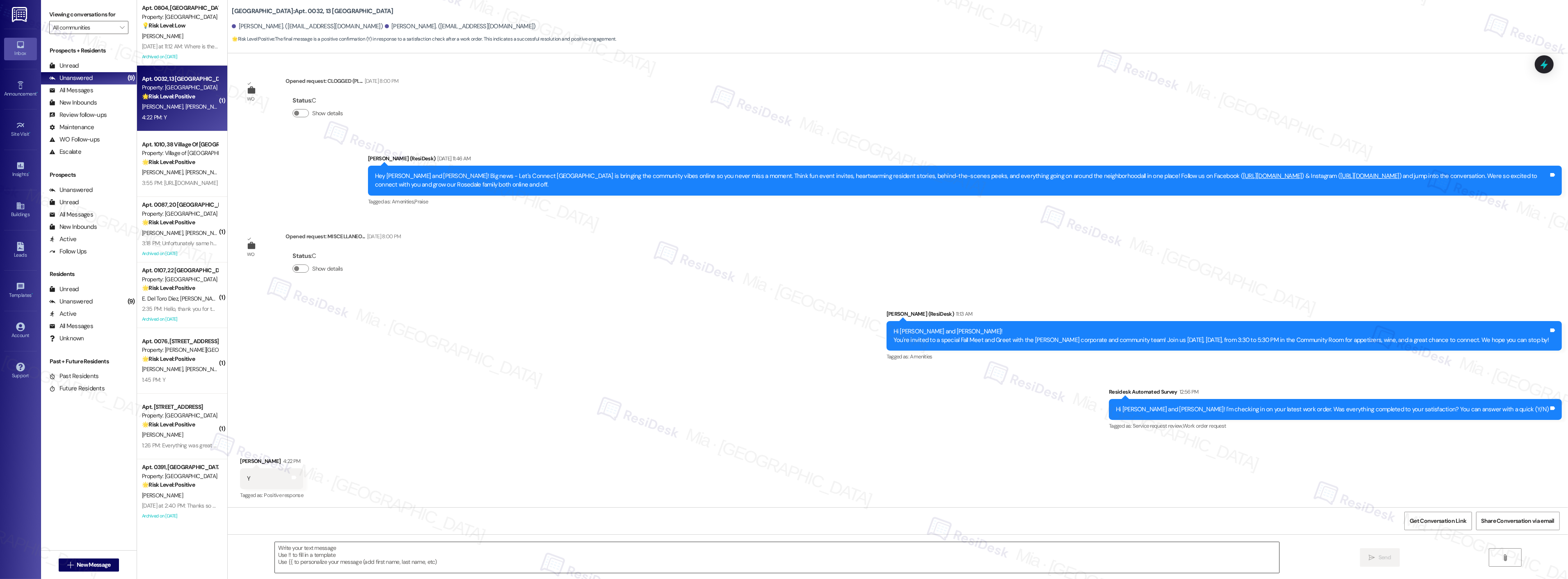
click at [384, 551] on textarea at bounding box center [777, 558] width 1004 height 31
paste textarea "Thank you so much for sharing your feedback! I’m so glad to know you’re satisfi…"
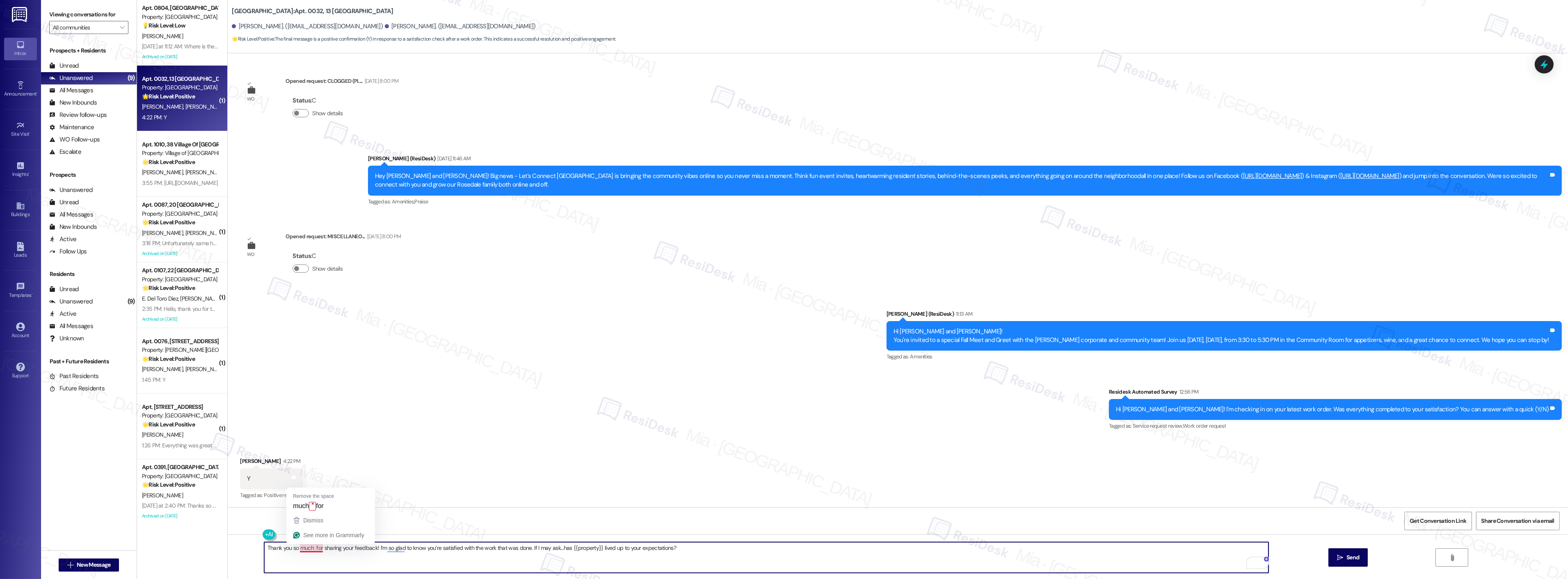
click at [305, 548] on textarea "Thank you so much for sharing your feedback! I’m so glad to know you’re satisfi…" at bounding box center [766, 558] width 1004 height 31
type textarea "Thank you so much, Olivia, for sharing your feedback! I’m so glad to know you’r…"
click at [1347, 554] on span "Send" at bounding box center [1353, 557] width 13 height 8
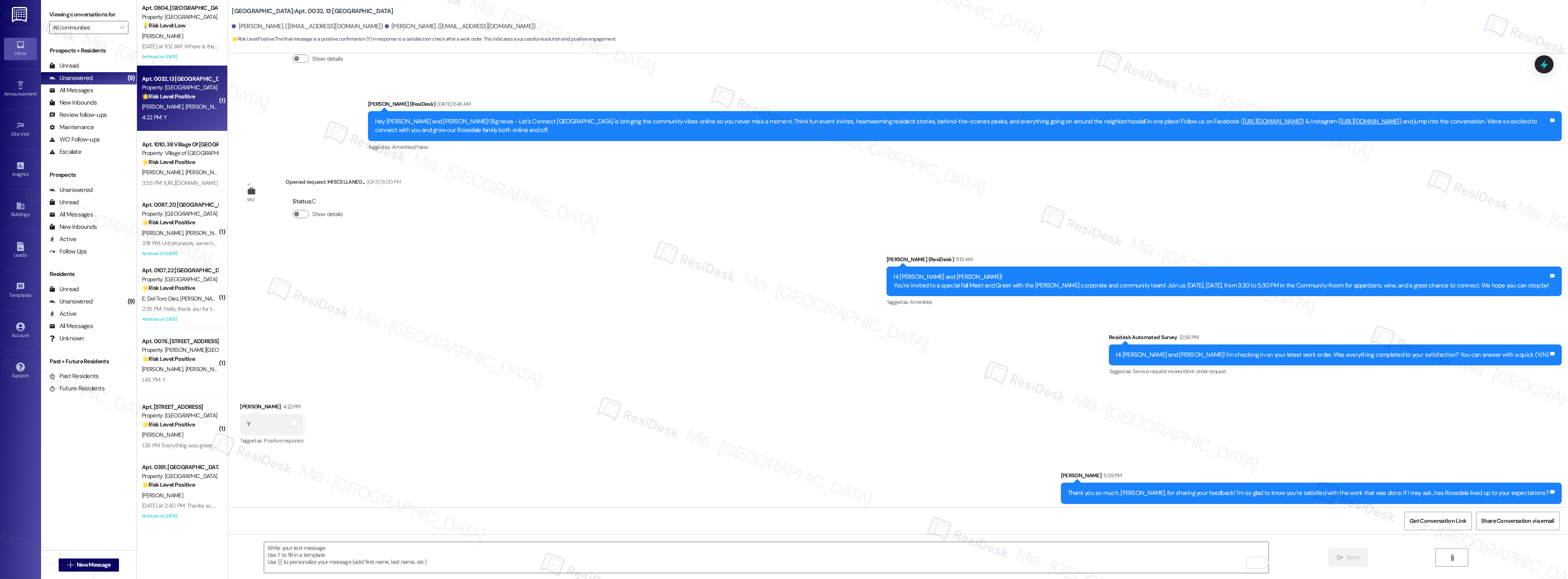
scroll to position [392, 0]
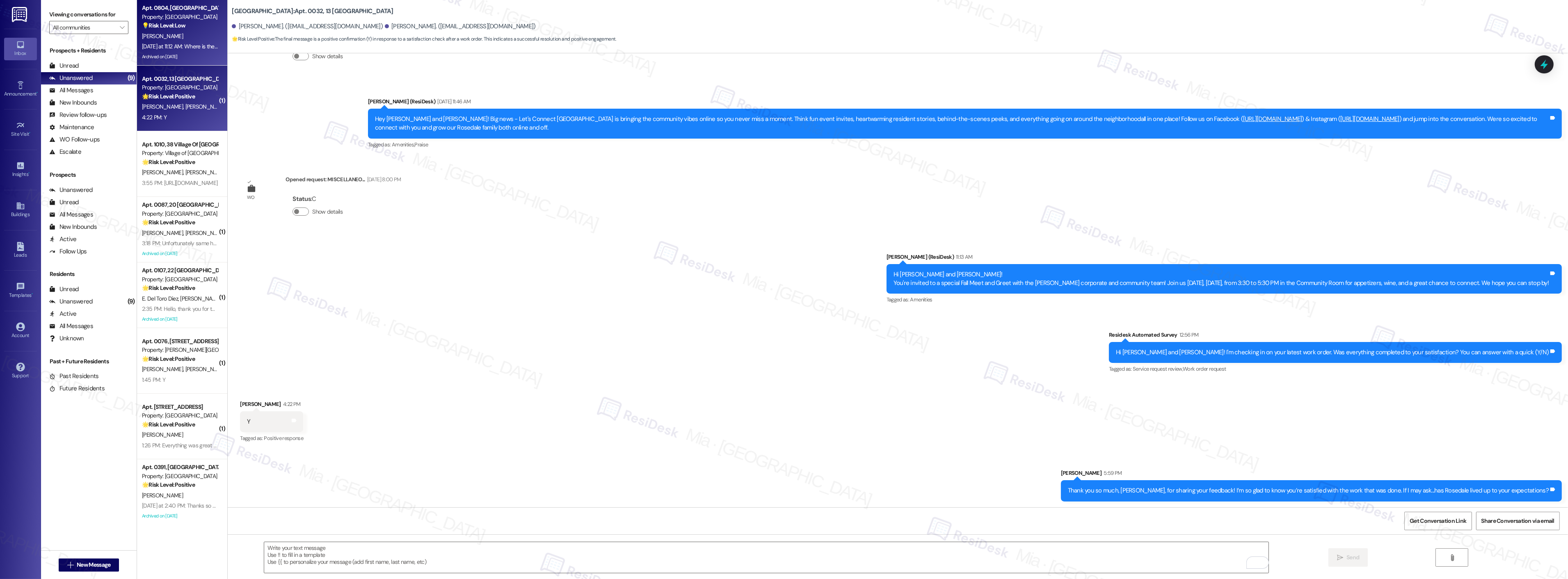
click at [190, 48] on div "Yesterday at 11:12 AM: Where is the Clubhouse? Yesterday at 11:12 AM: Where is …" at bounding box center [193, 46] width 102 height 7
type textarea "Fetching suggested responses. Please feel free to read through the conversation…"
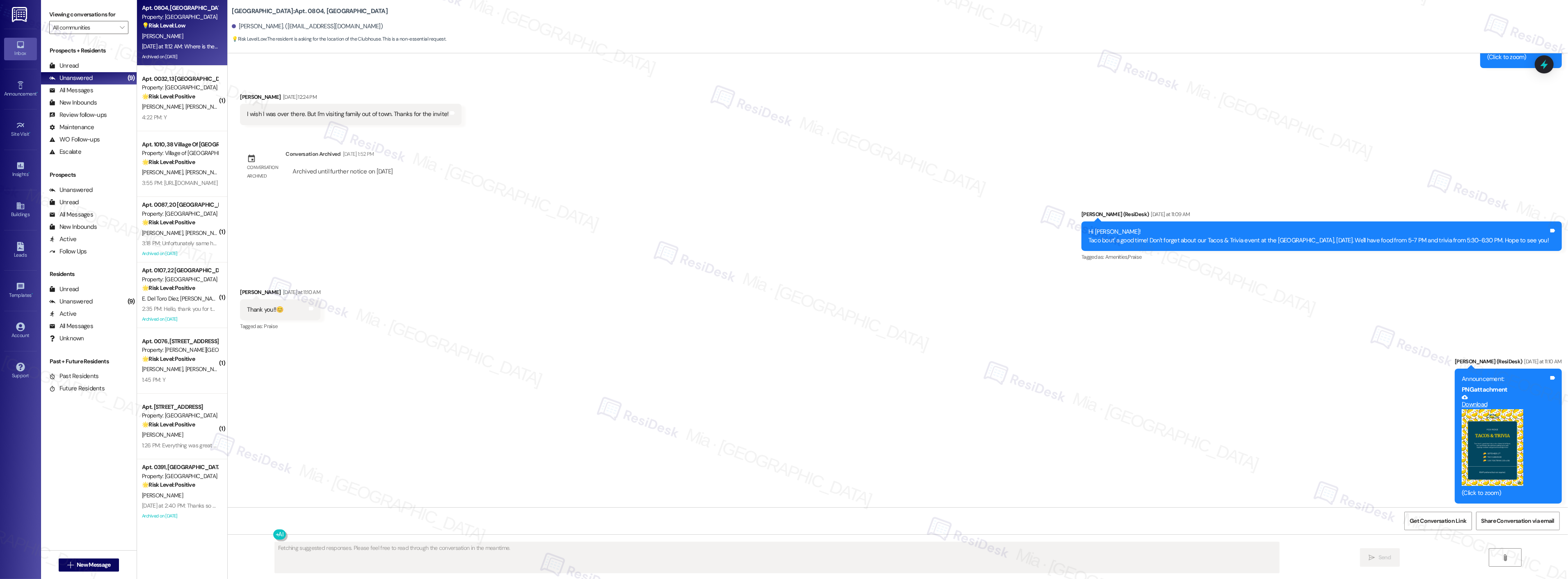
scroll to position [8630, 0]
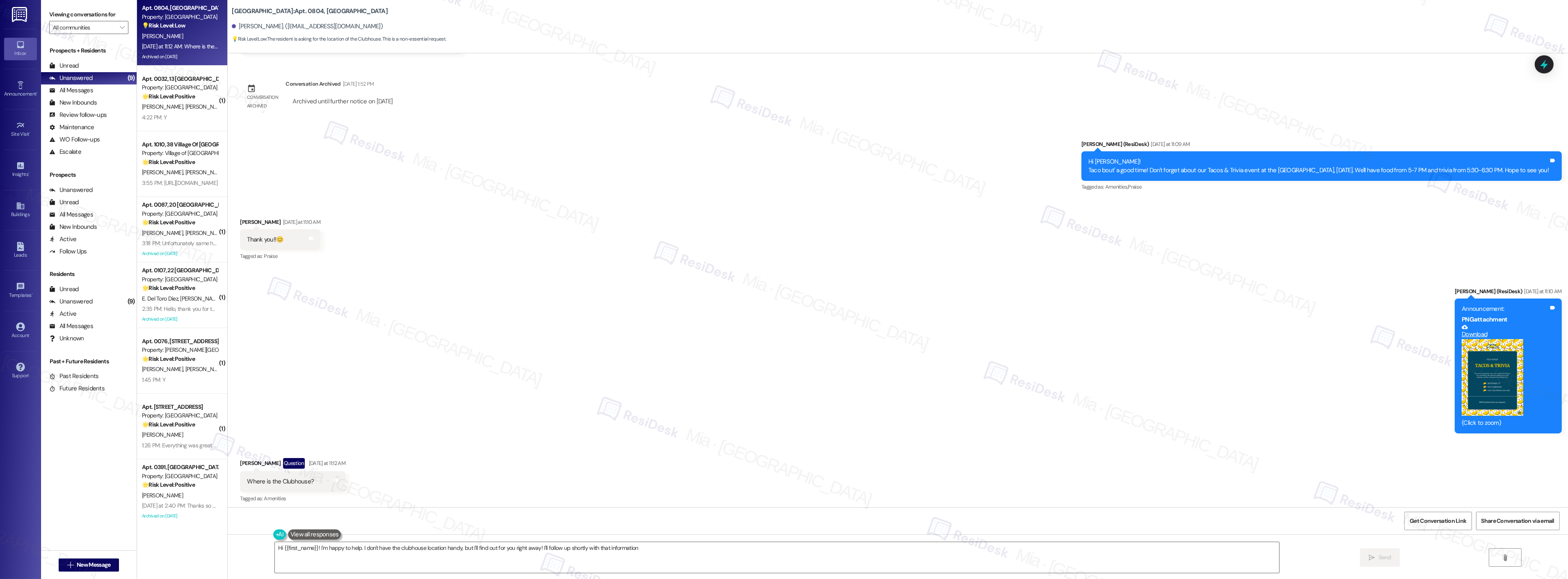
type textarea "Hi {{first_name}}! I'm happy to help. I don't have the clubhouse location handy…"
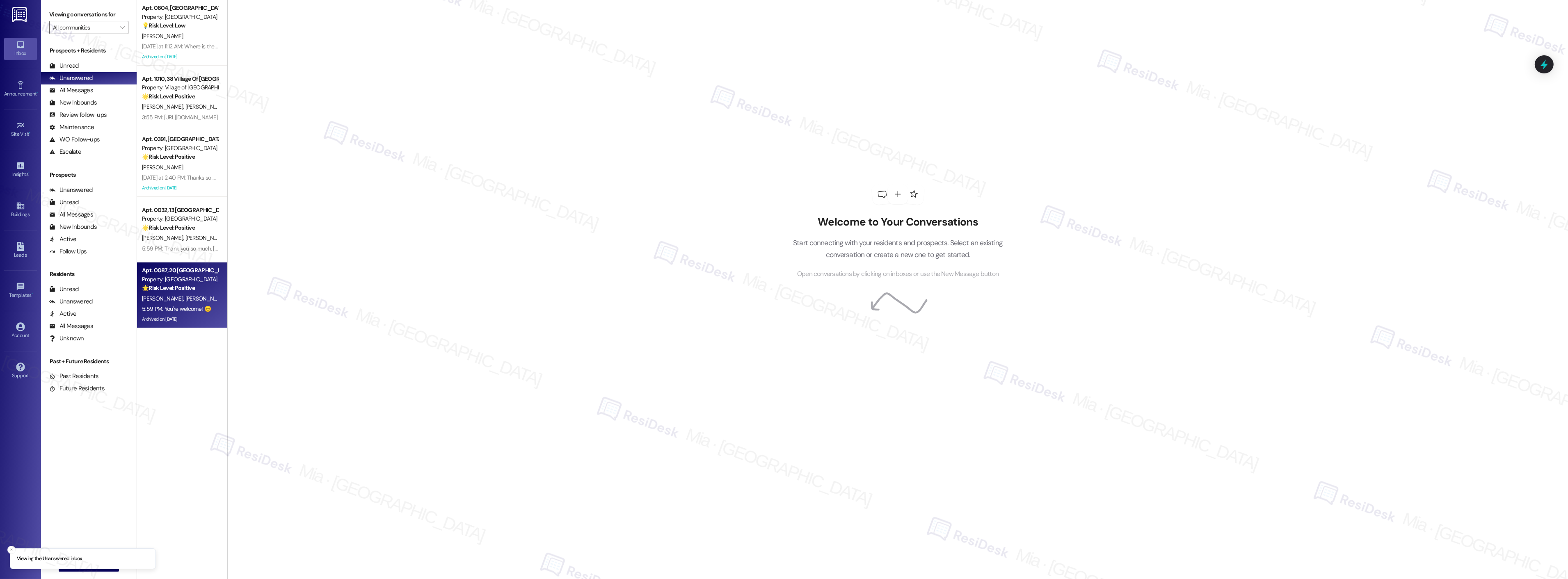
click at [186, 290] on strong "🌟 Risk Level: Positive" at bounding box center [168, 288] width 53 height 7
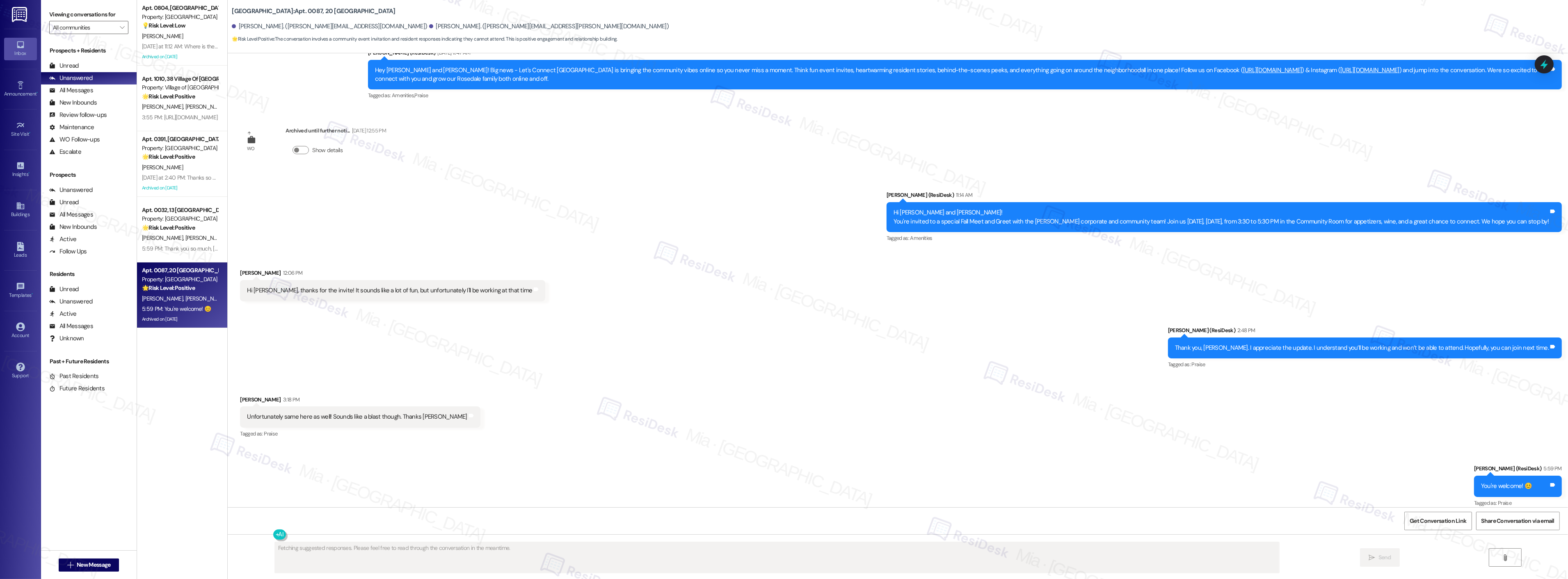
scroll to position [959, 0]
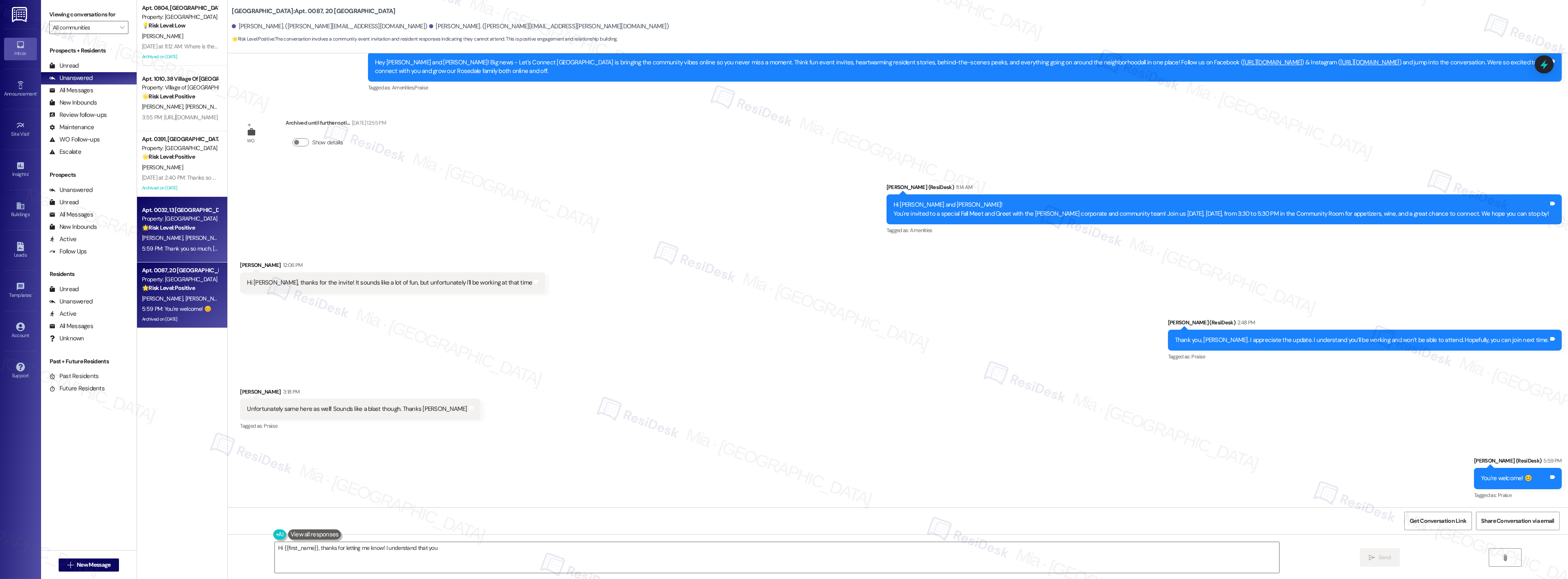
type textarea "Hi {{first_name}}, thanks for letting me know! I understand that you"
click at [164, 244] on div "5:59 PM: Thank you so much, Olivia, for sharing your feedback! I’m so glad to k…" at bounding box center [180, 249] width 77 height 10
type textarea "Fetching suggested responses. Please feel free to read through the conversation…"
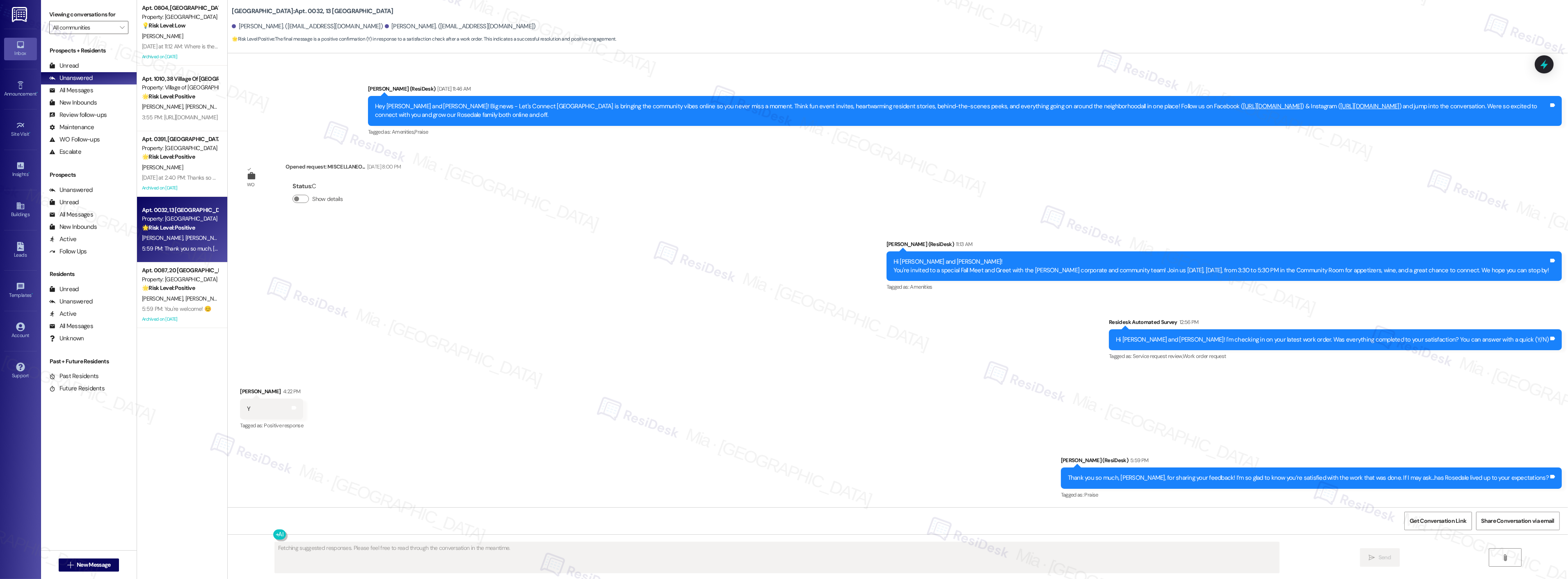
scroll to position [404, 0]
click at [166, 173] on div "[DATE] at 2:40 PM: Thanks so much that's so kind. [DATE] at 2:40 PM: Thanks so …" at bounding box center [180, 178] width 77 height 10
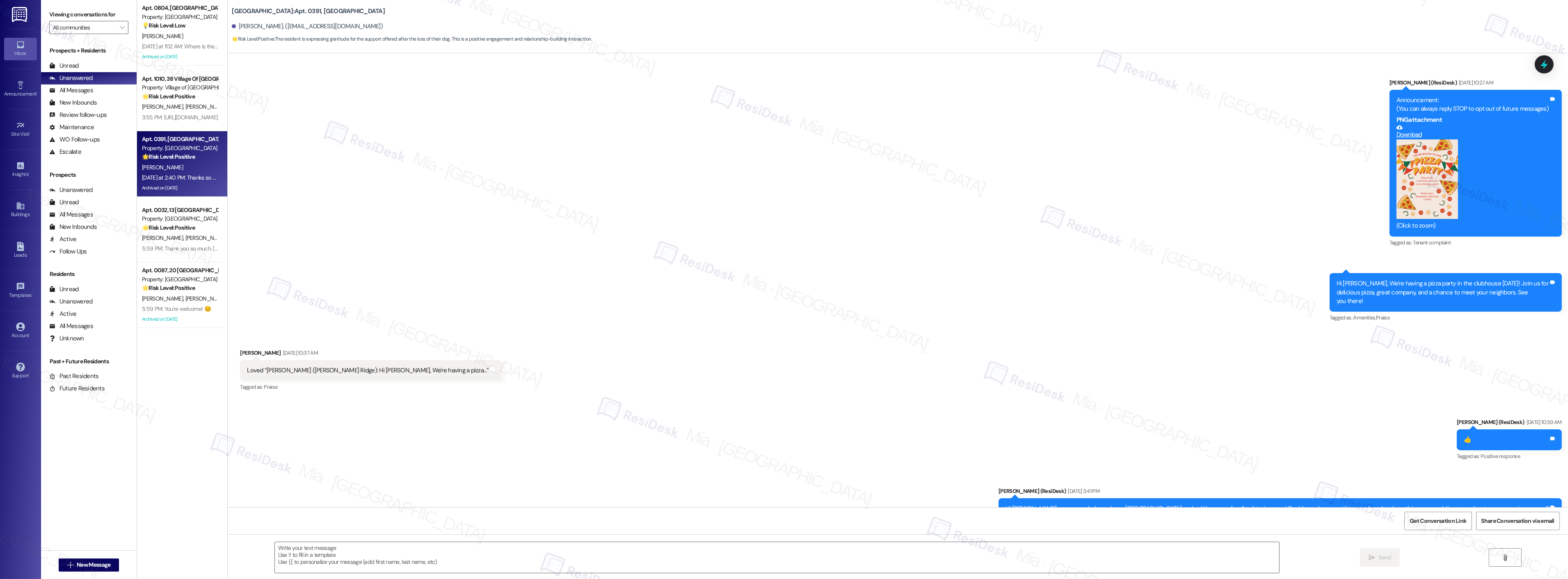
scroll to position [5744, 0]
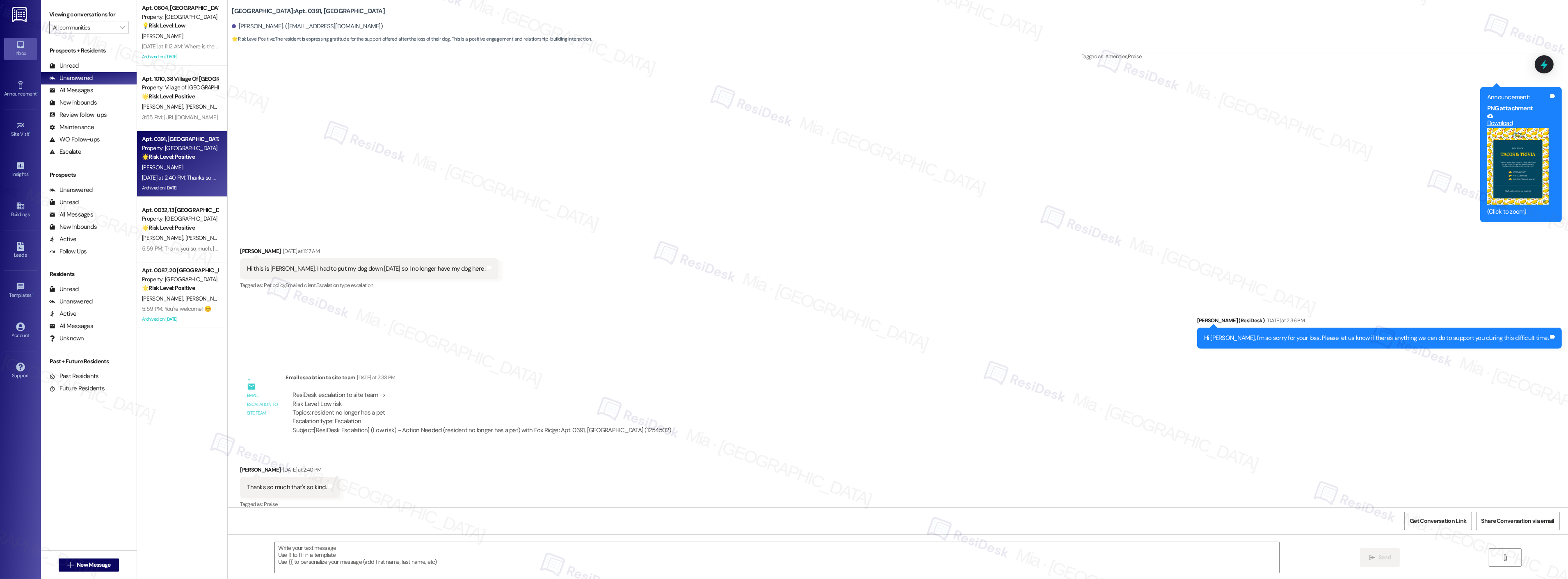
type textarea "Fetching suggested responses. Please feel free to read through the conversation…"
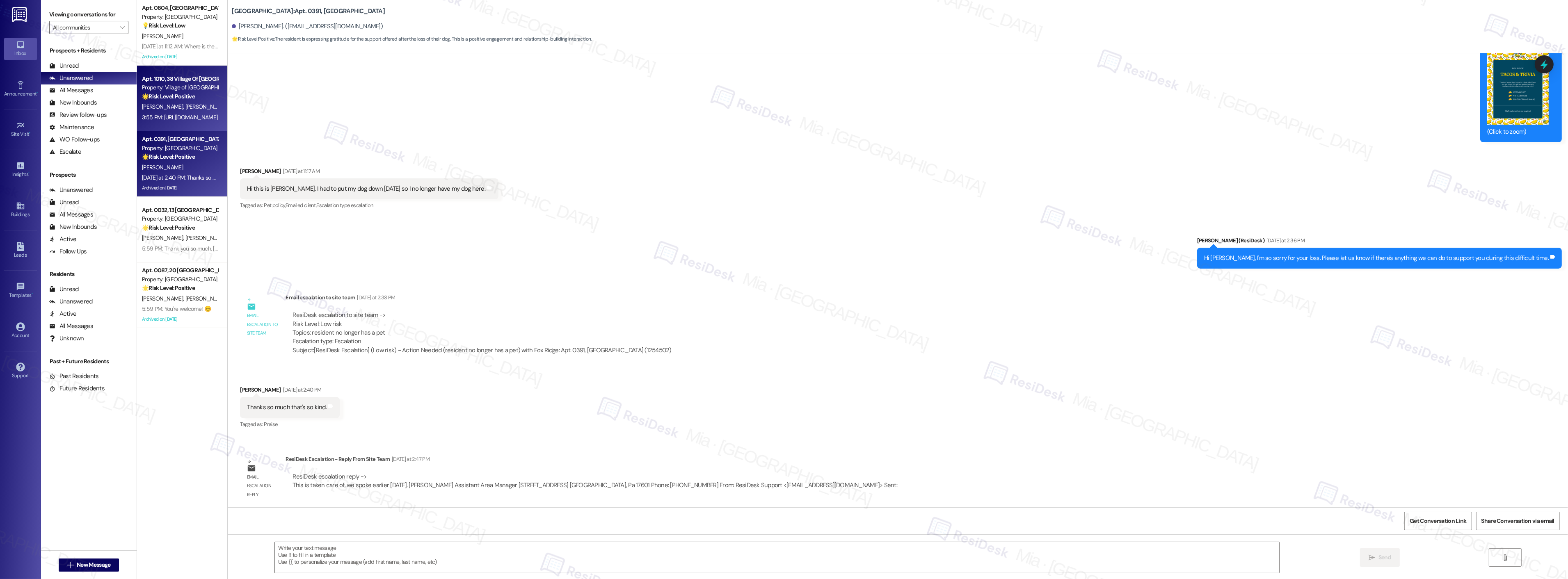
click at [186, 109] on span "[PERSON_NAME]" at bounding box center [206, 106] width 41 height 7
type textarea "Fetching suggested responses. Please feel free to read through the conversation…"
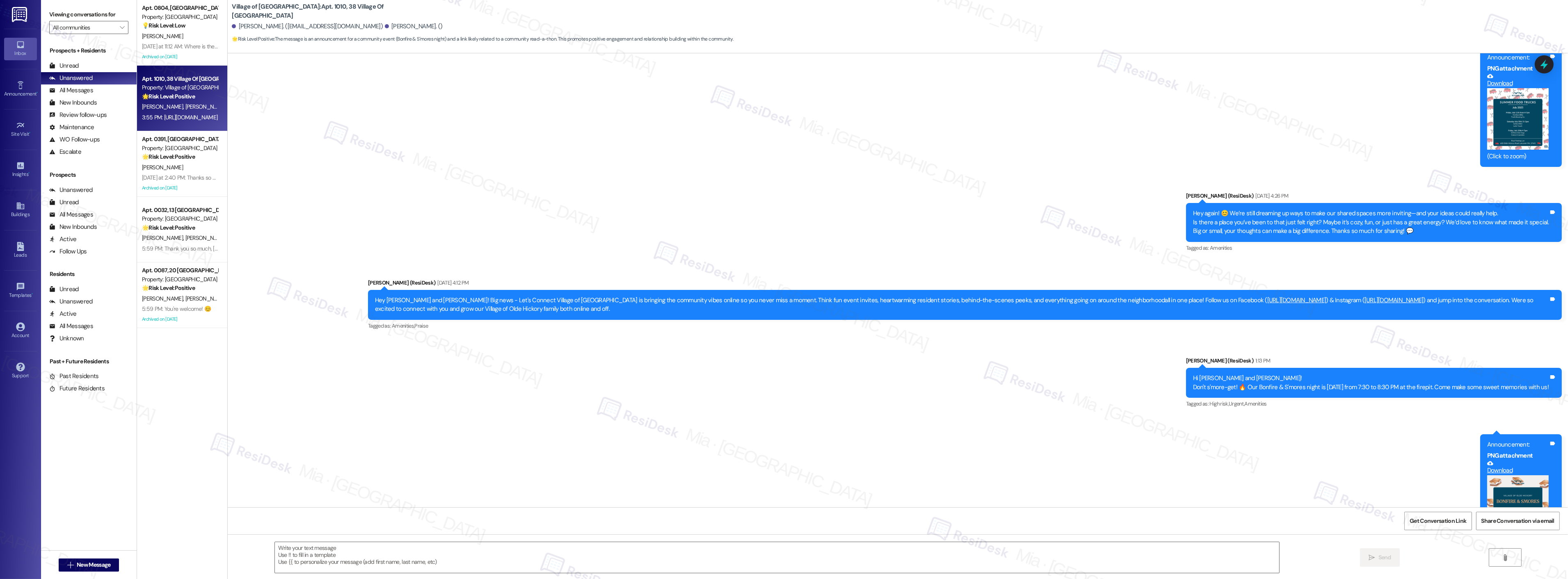
scroll to position [9361, 0]
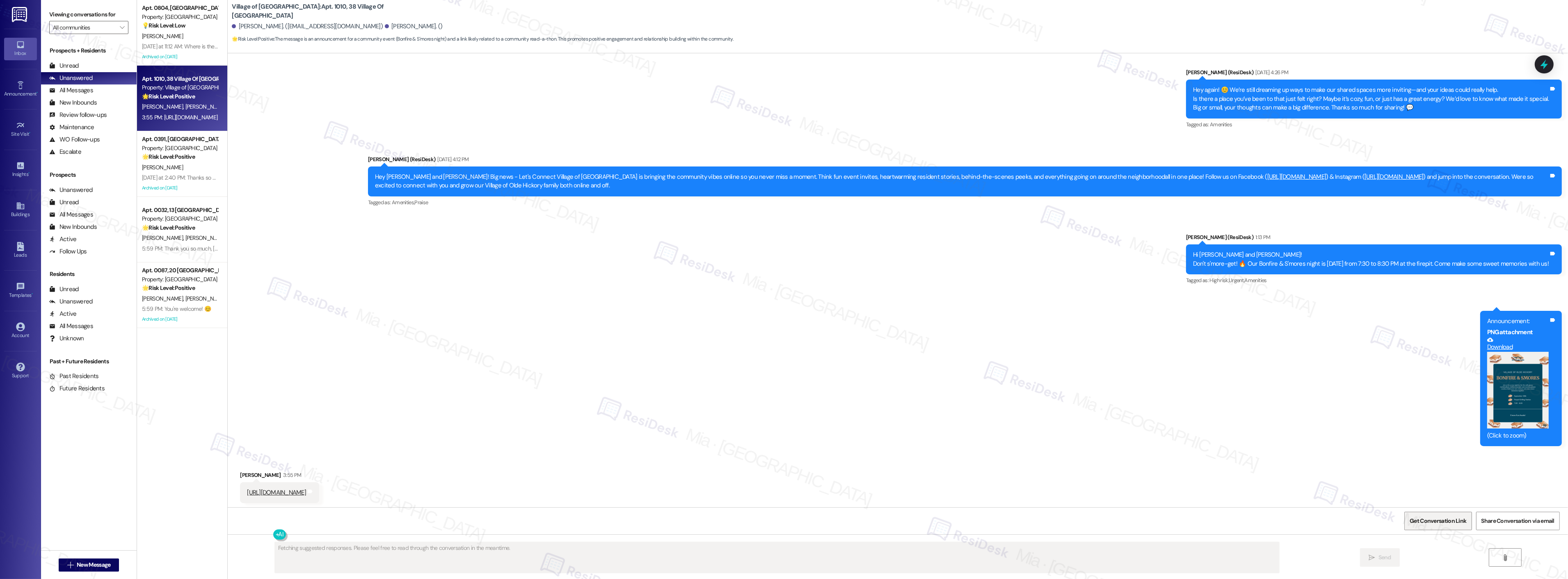
click at [1434, 523] on span "Get Conversation Link" at bounding box center [1438, 520] width 57 height 8
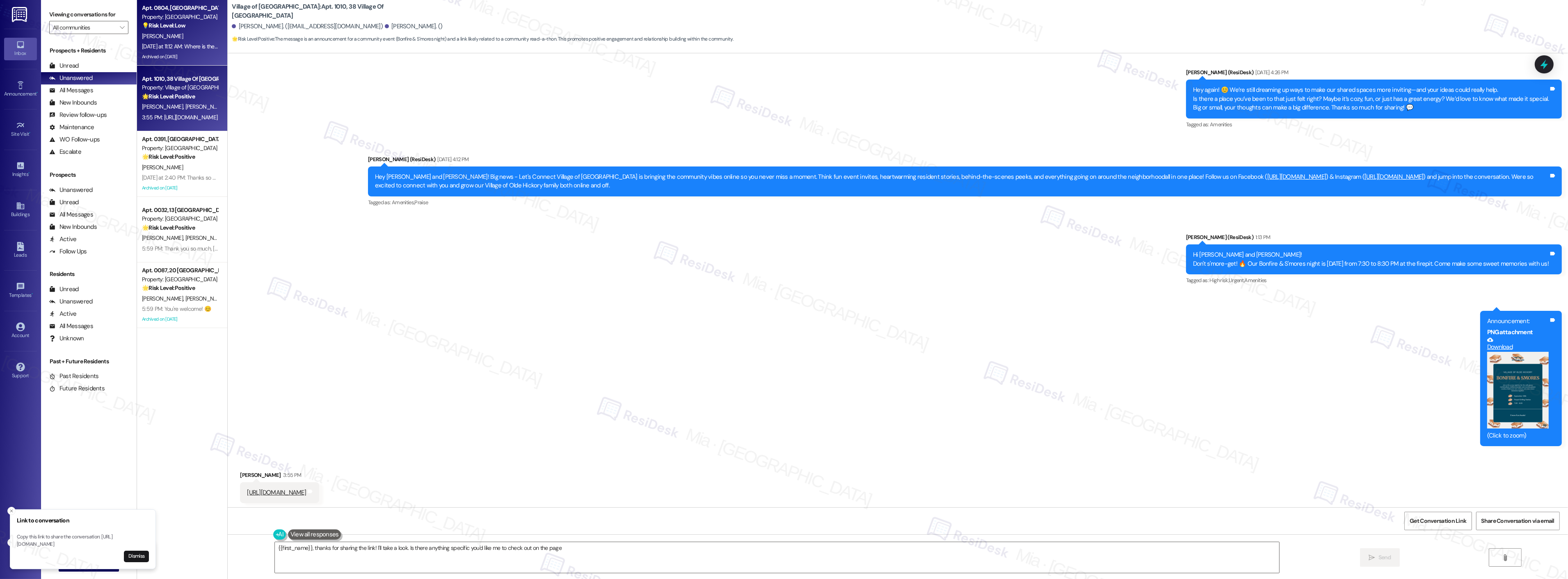
type textarea "{{first_name}}, thanks for sharing the link! I'll take a look. Is there anythin…"
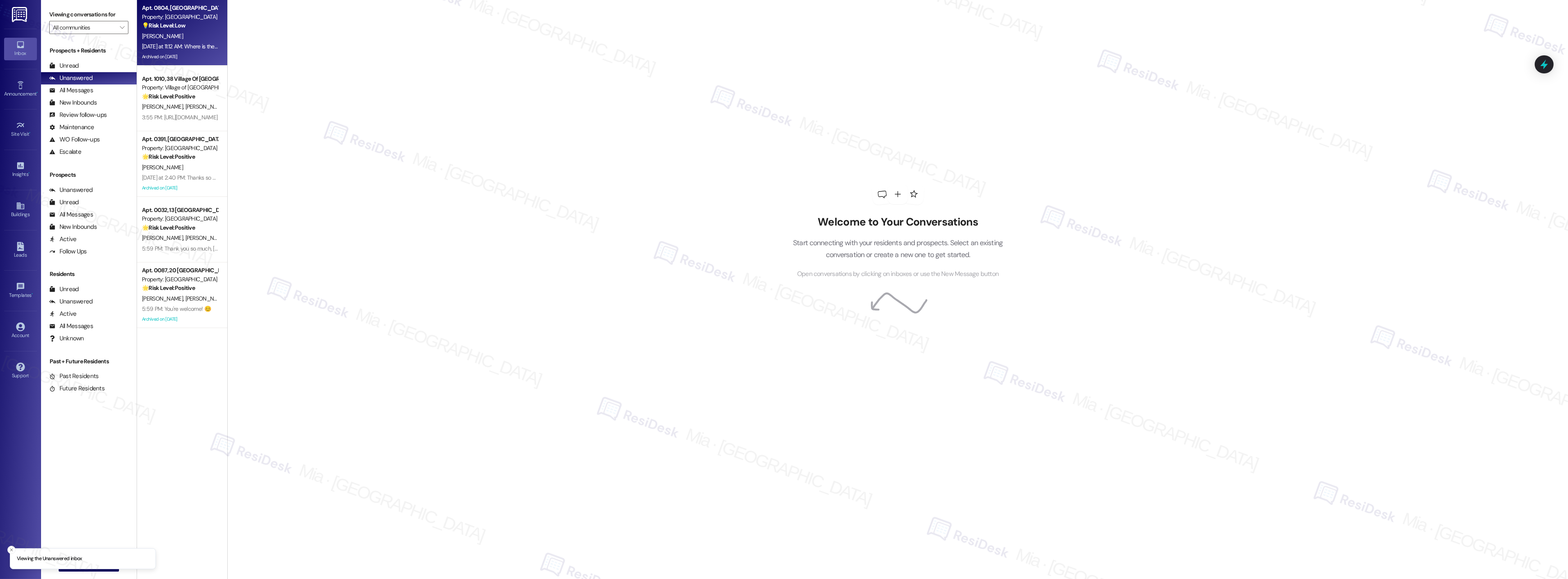
click at [195, 48] on div "[DATE] at 11:12 AM: Where is the Clubhouse? [DATE] at 11:12 AM: Where is the Cl…" at bounding box center [193, 46] width 102 height 7
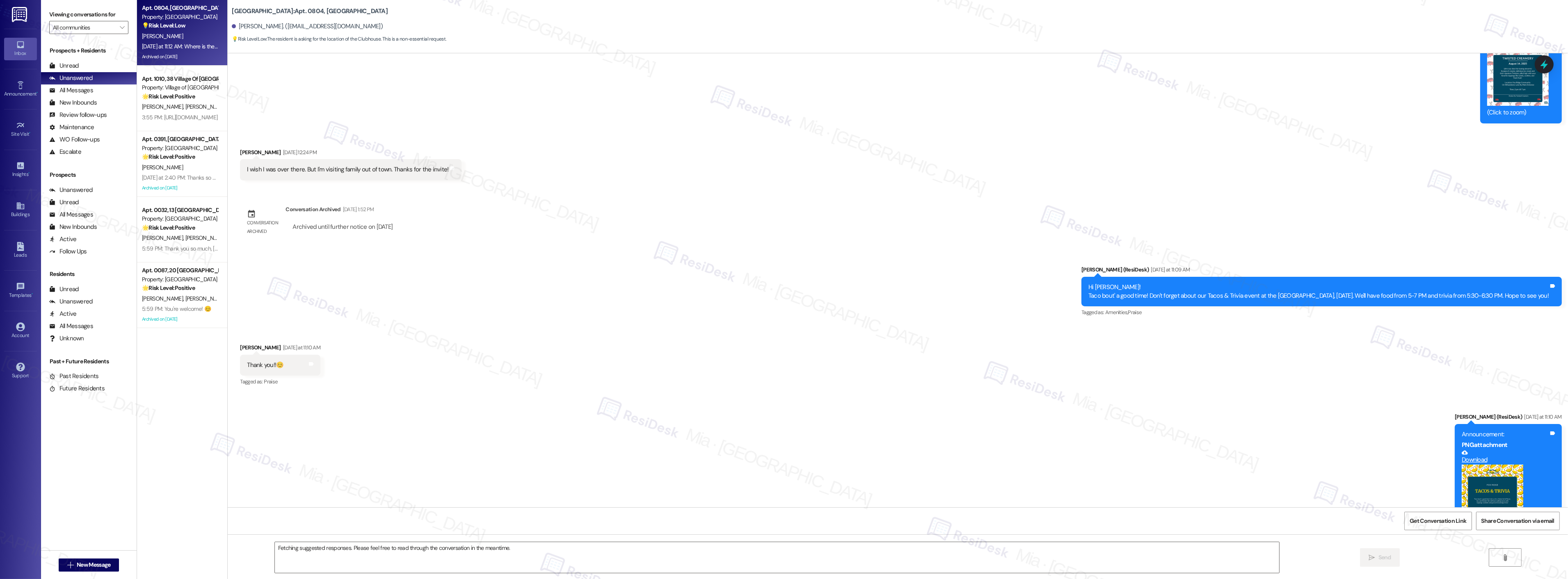
scroll to position [8630, 0]
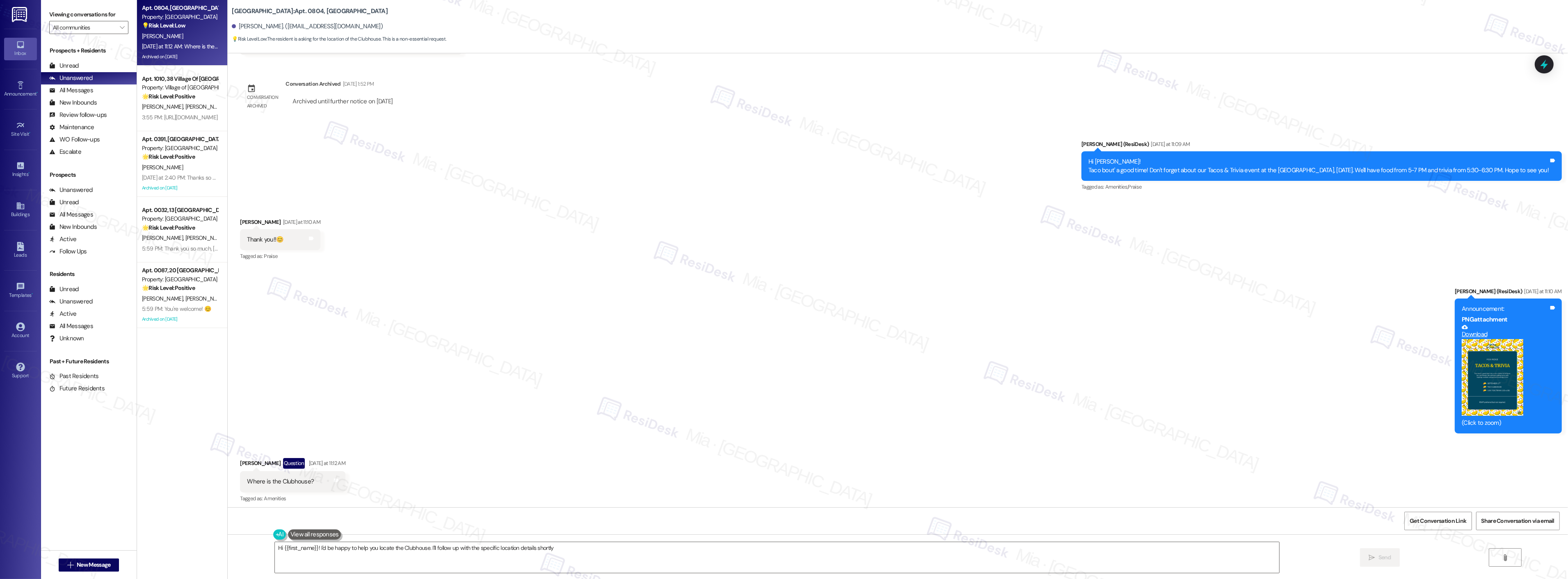
type textarea "Hi {{first_name}}! I'd be happy to help you locate the Clubhouse. I'll follow u…"
click at [186, 106] on span "[PERSON_NAME]" at bounding box center [206, 106] width 41 height 7
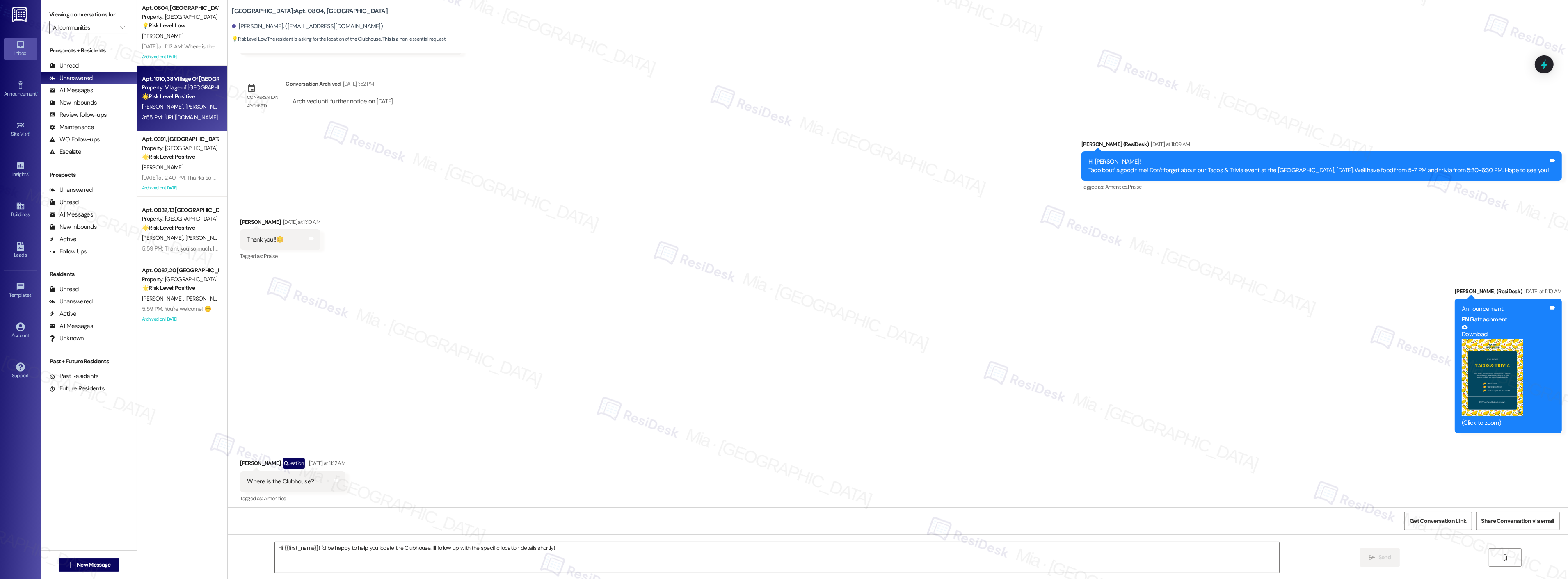
type textarea "Fetching suggested responses. Please feel free to read through the conversation…"
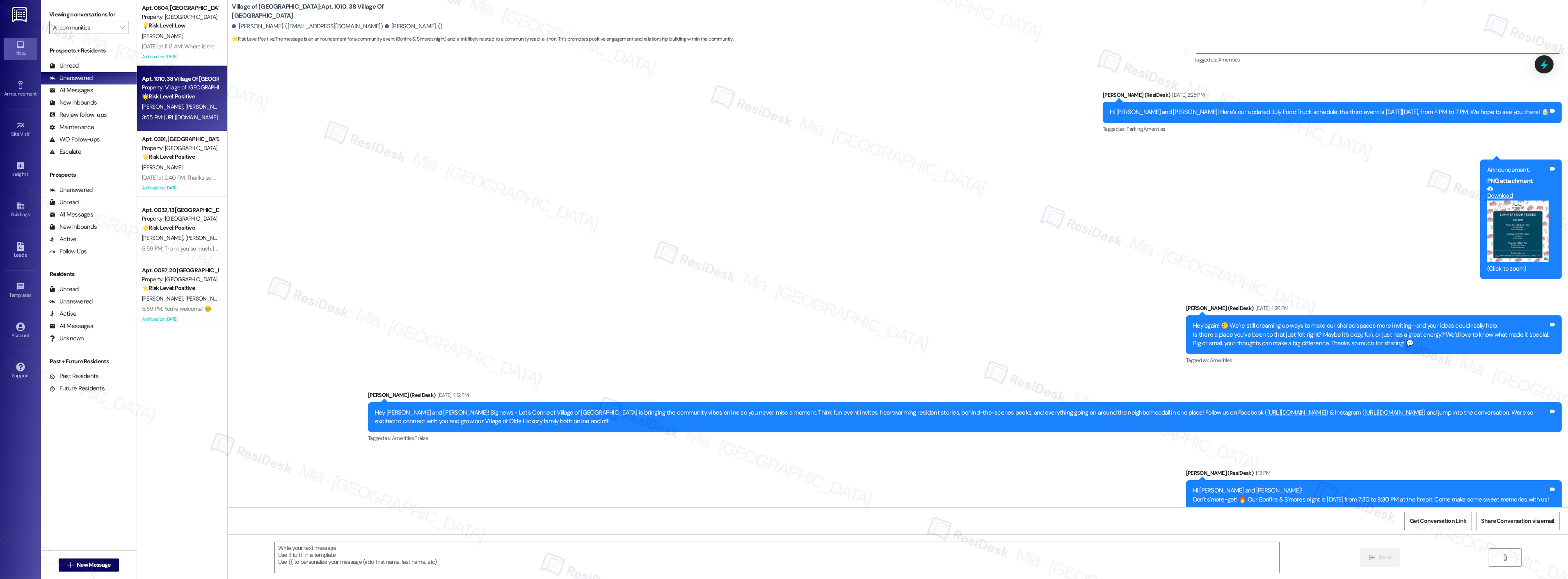
type textarea "Fetching suggested responses. Please feel free to read through the conversation…"
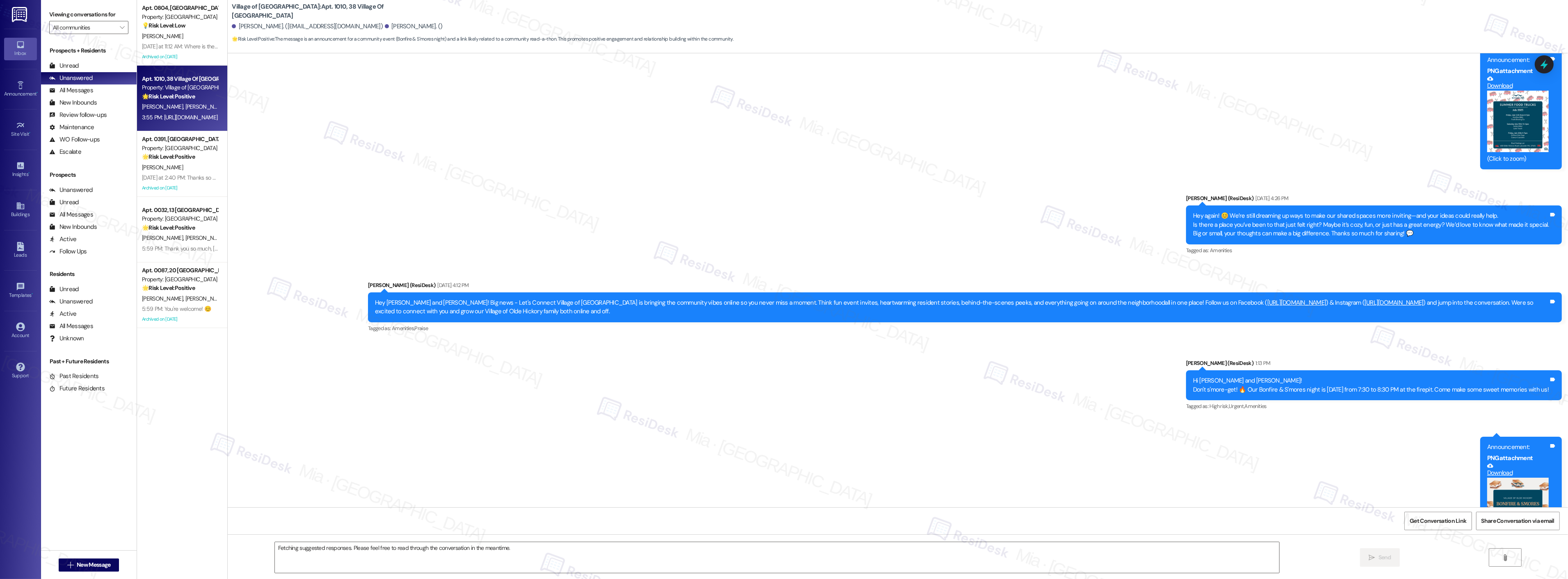
scroll to position [9361, 0]
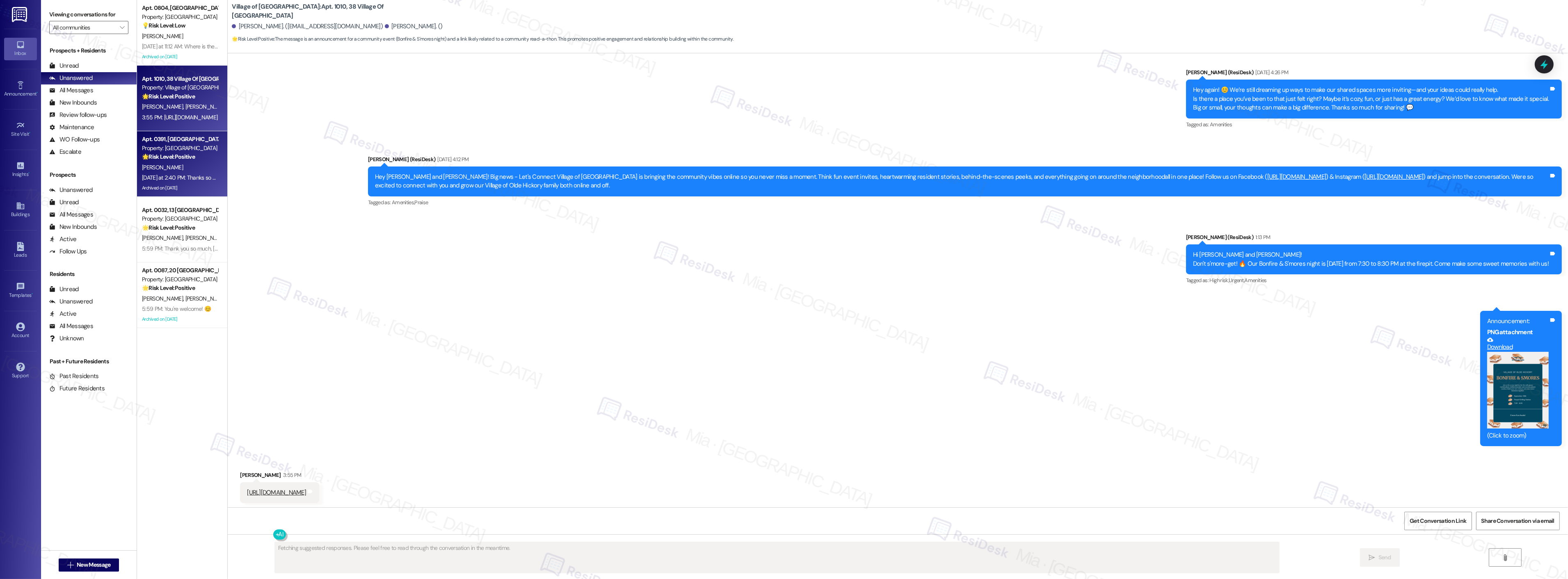
click at [194, 142] on div "Apt. 0391, [GEOGRAPHIC_DATA]" at bounding box center [180, 139] width 76 height 8
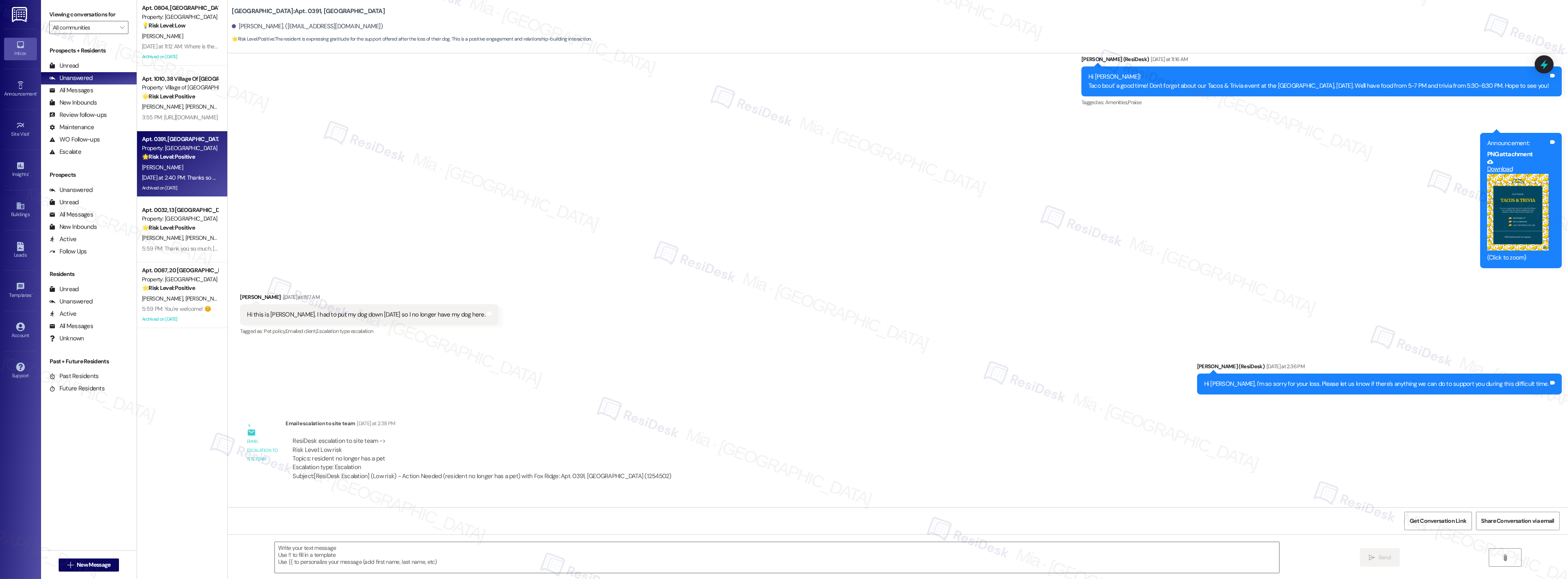
type textarea "Fetching suggested responses. Please feel free to read through the conversation…"
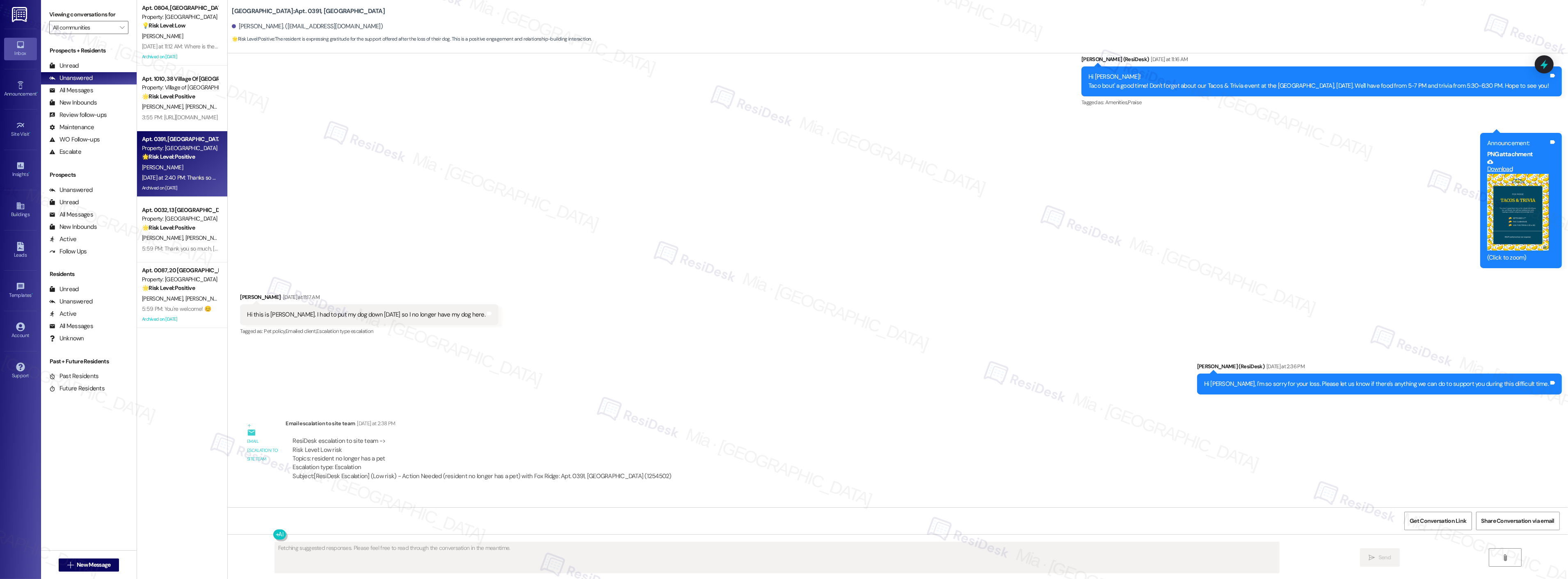
scroll to position [5744, 0]
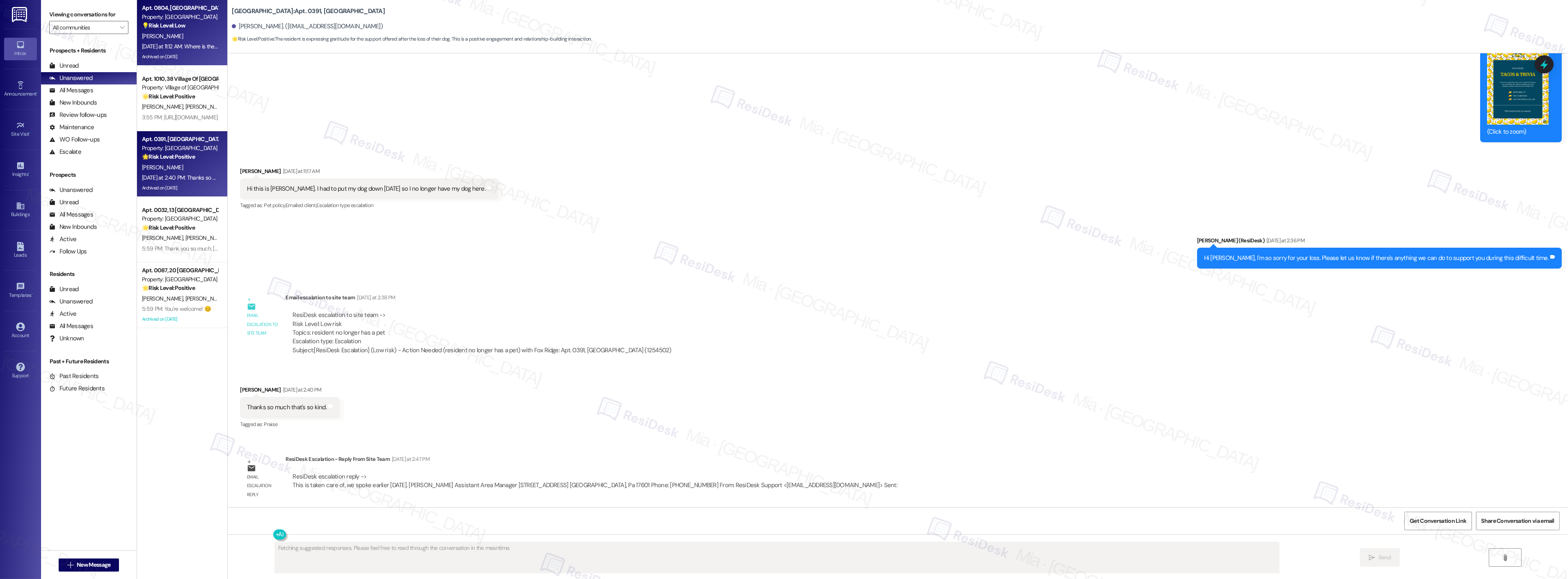
click at [174, 29] on div "💡 Risk Level: Low The resident is asking for the location of the Clubhouse. Thi…" at bounding box center [180, 25] width 76 height 8
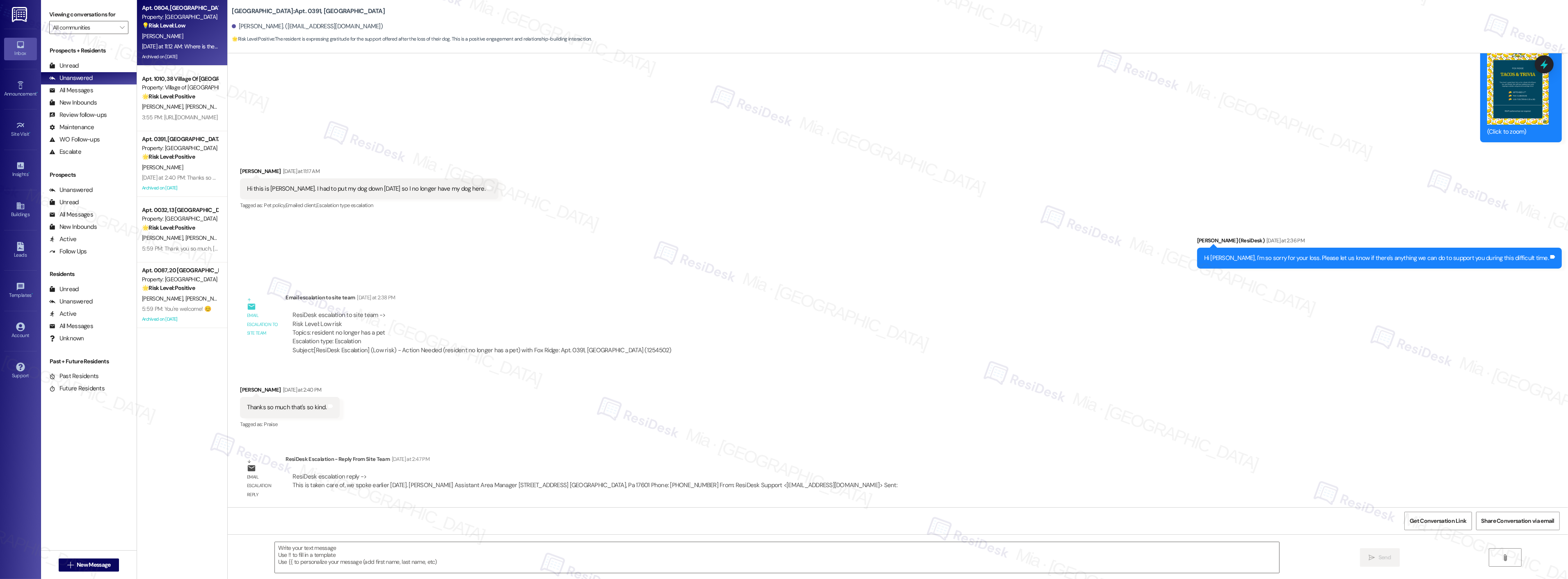
type textarea "Fetching suggested responses. Please feel free to read through the conversation…"
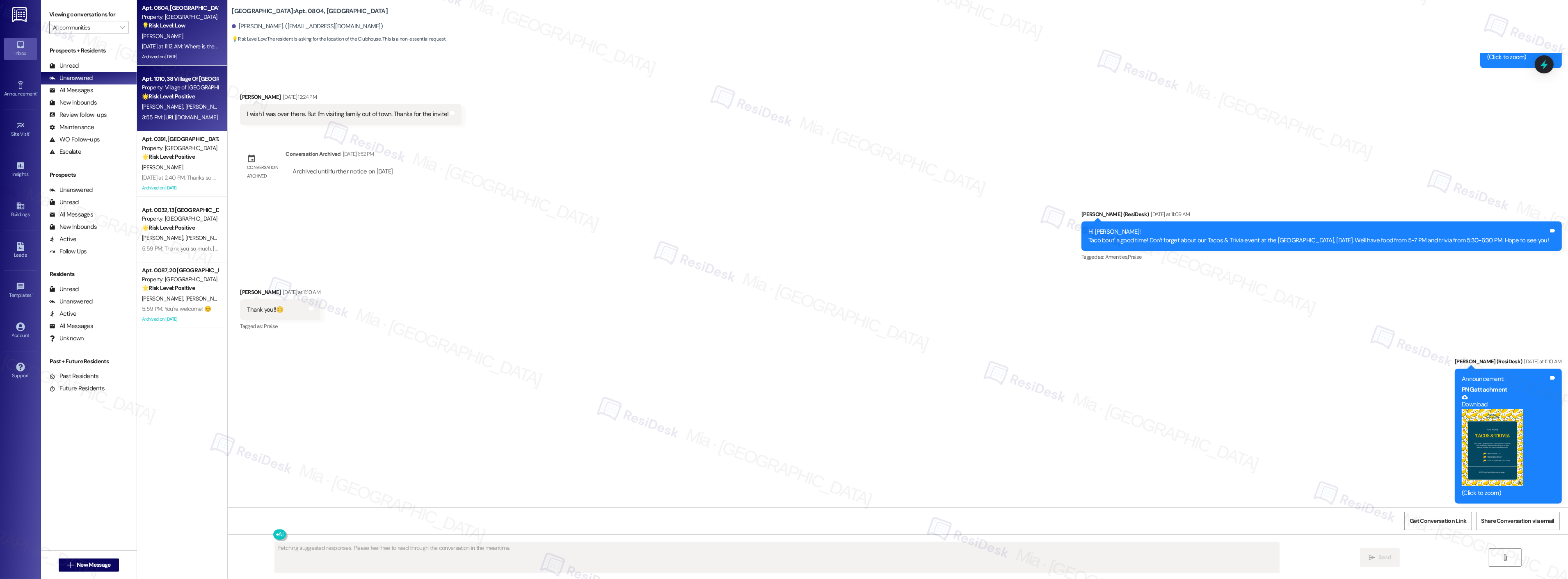
scroll to position [8630, 0]
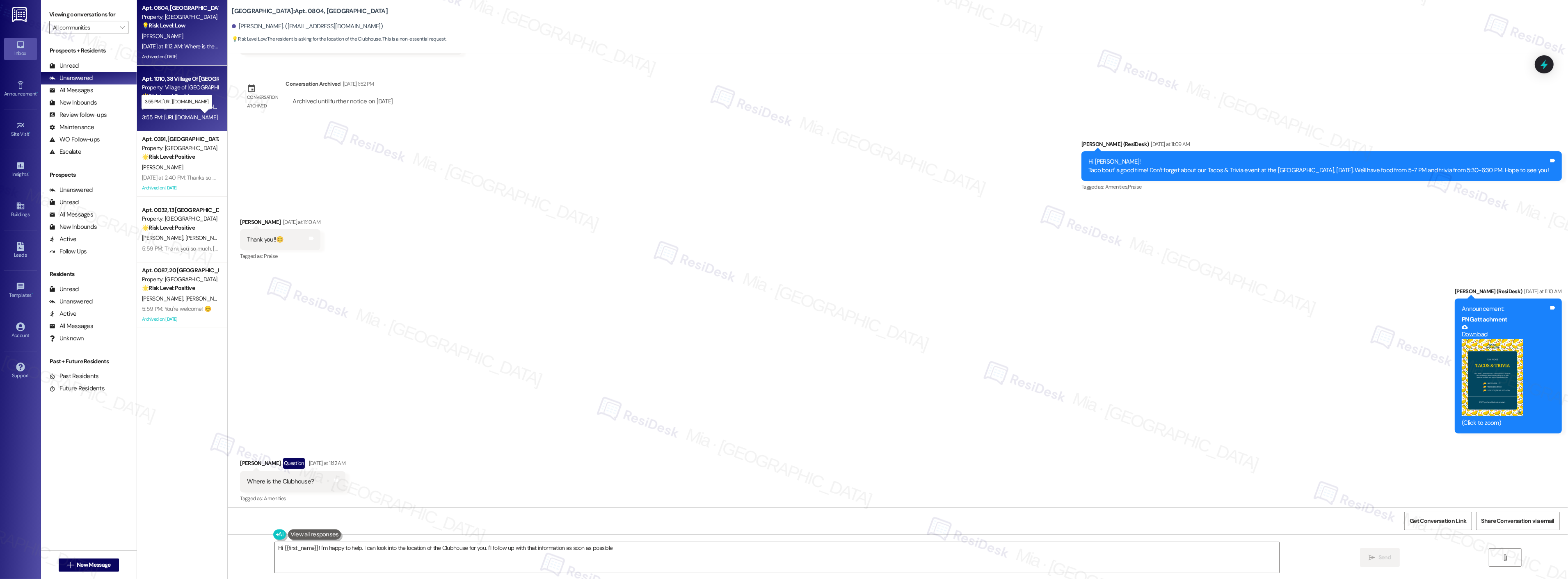
type textarea "Hi {{first_name}}! I'm happy to help. I can look into the location of the Clubh…"
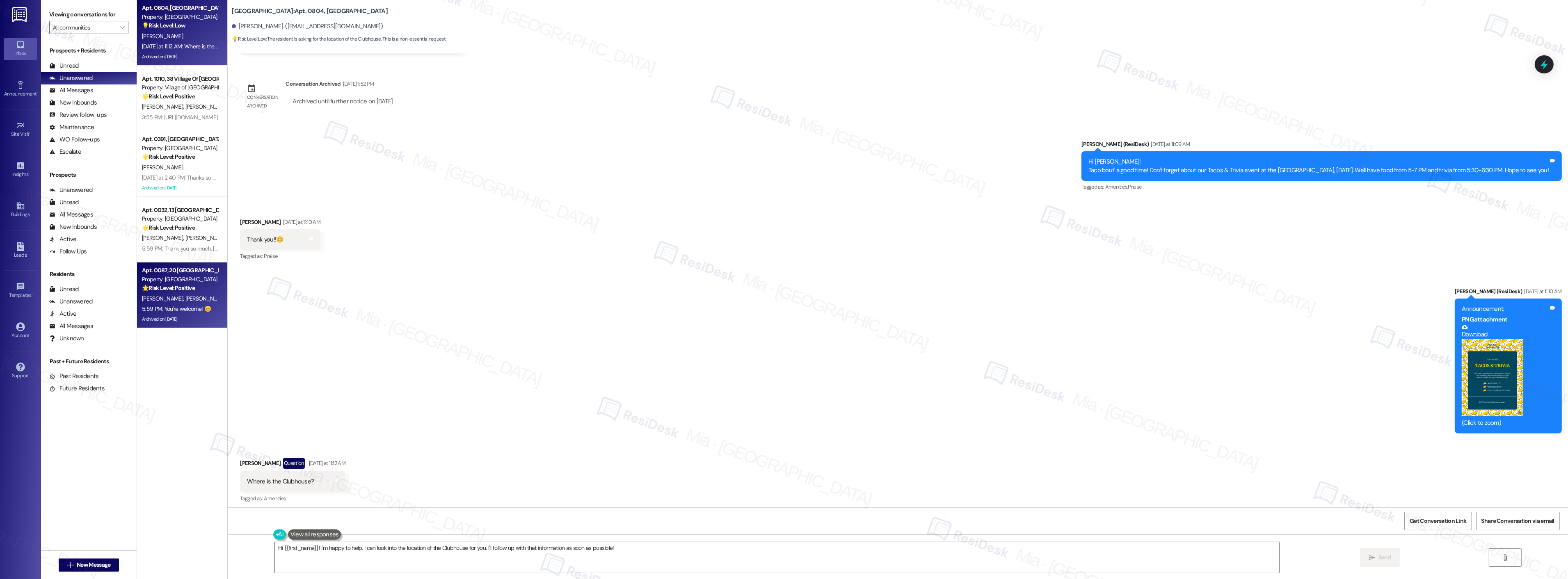
click at [192, 293] on div "[PERSON_NAME] [PERSON_NAME]" at bounding box center [180, 299] width 77 height 10
type textarea "Fetching suggested responses. Please feel free to read through the conversation…"
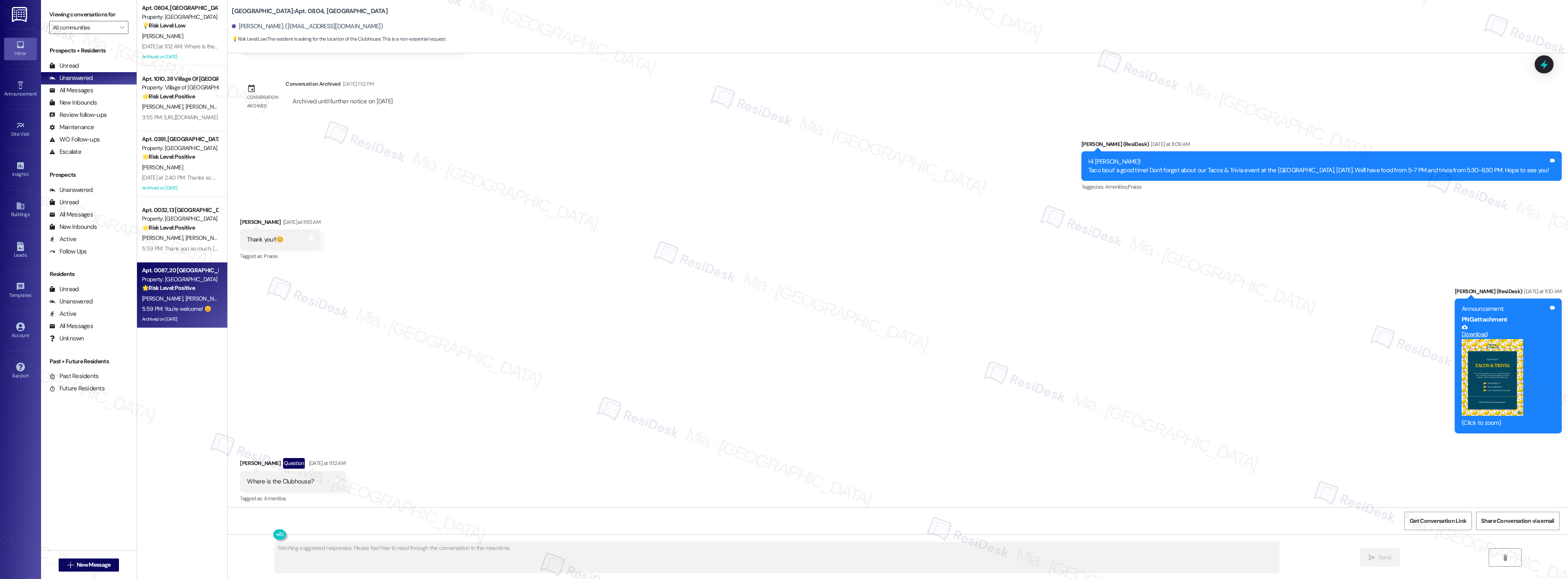
scroll to position [959, 0]
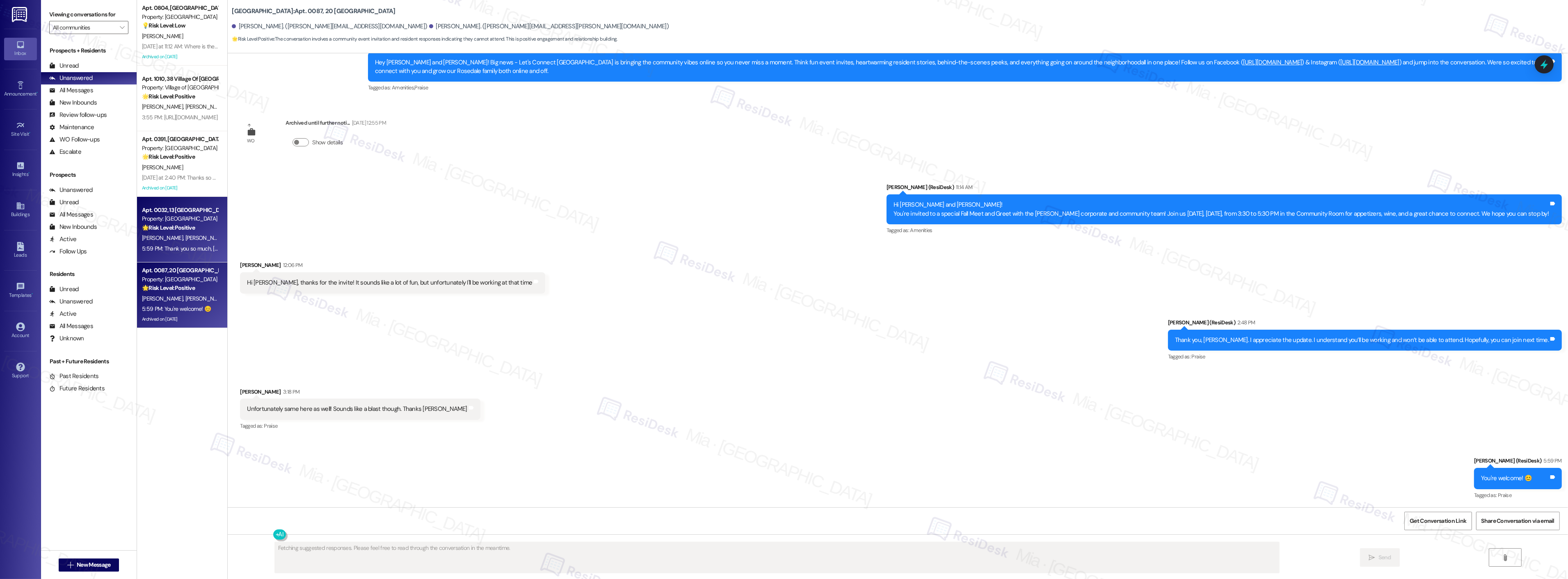
click at [186, 215] on div "Property: [GEOGRAPHIC_DATA]" at bounding box center [180, 219] width 76 height 8
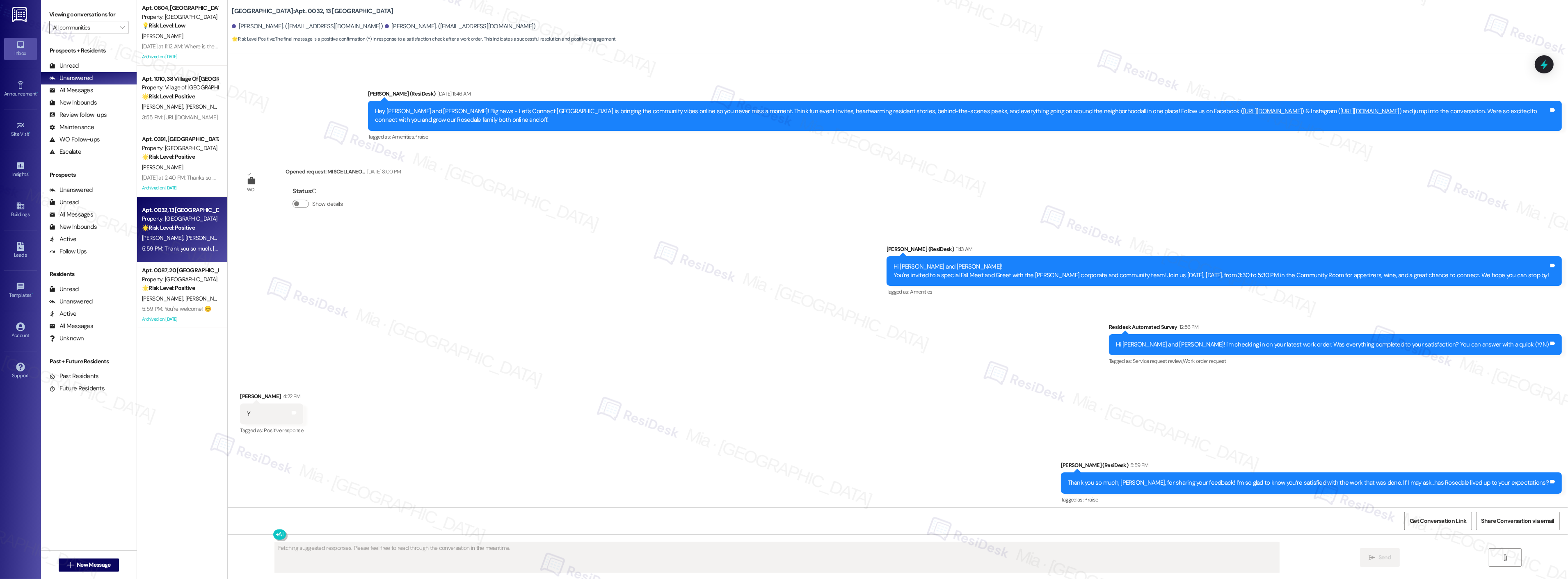
scroll to position [404, 0]
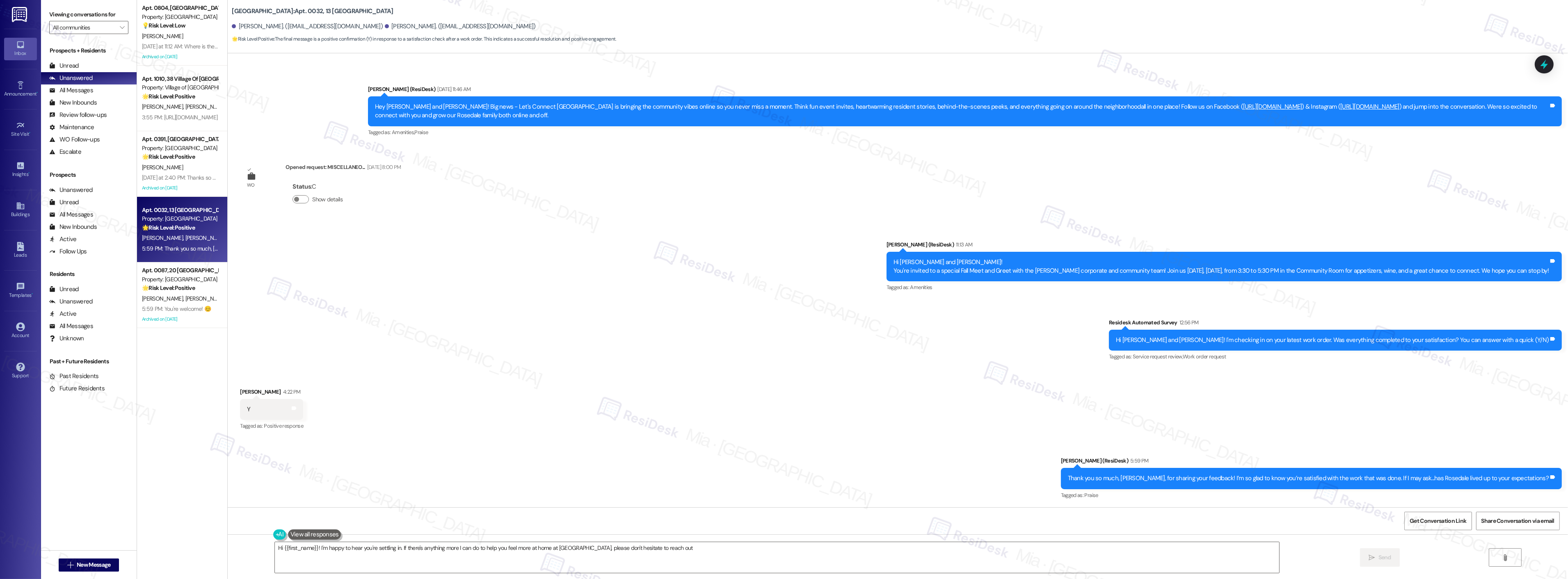
type textarea "Hi {{first_name}}! I'm happy to hear you're settling in. If there's anything mo…"
click at [191, 179] on div "[DATE] at 2:40 PM: Thanks so much that's so kind. [DATE] at 2:40 PM: Thanks so …" at bounding box center [201, 177] width 117 height 7
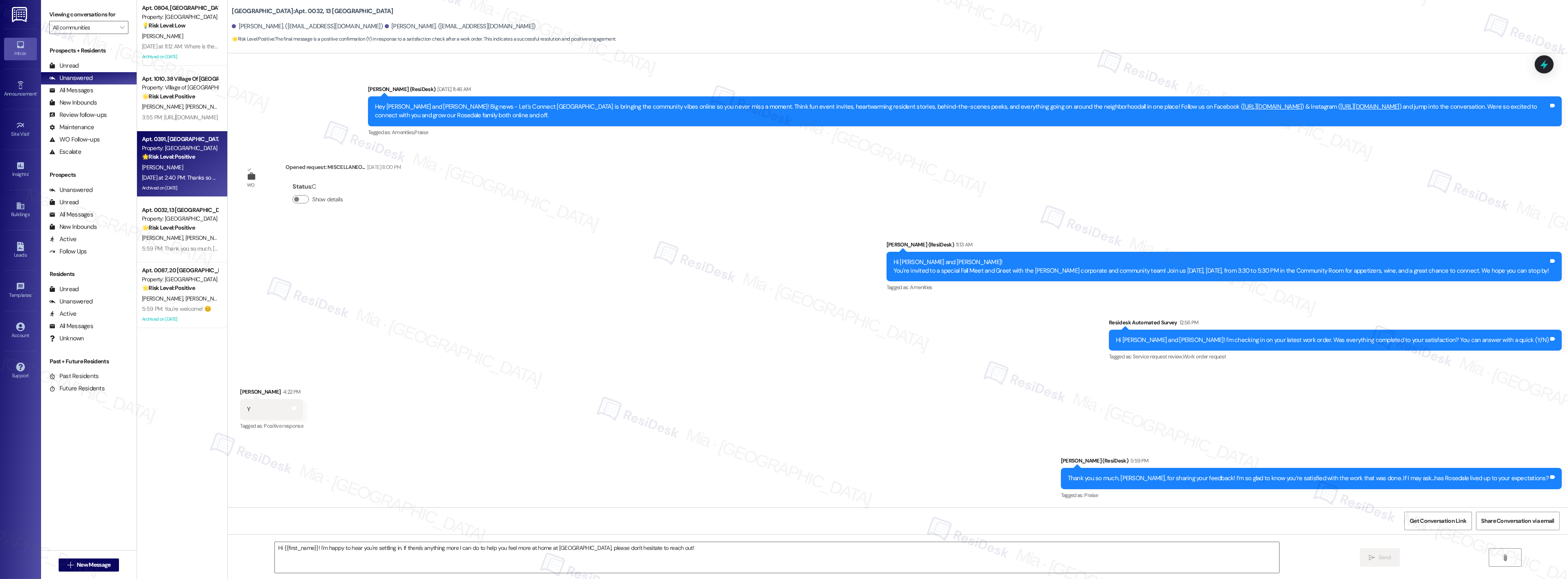
type textarea "Fetching suggested responses. Please feel free to read through the conversation…"
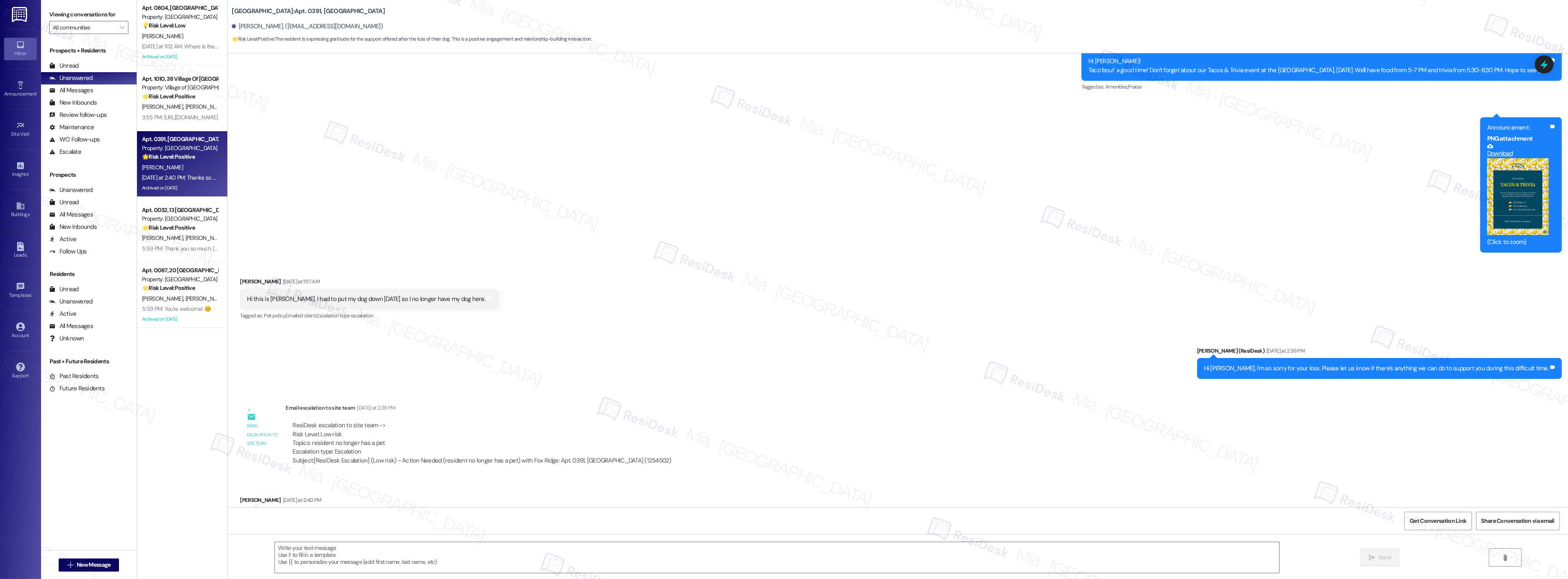
scroll to position [5744, 0]
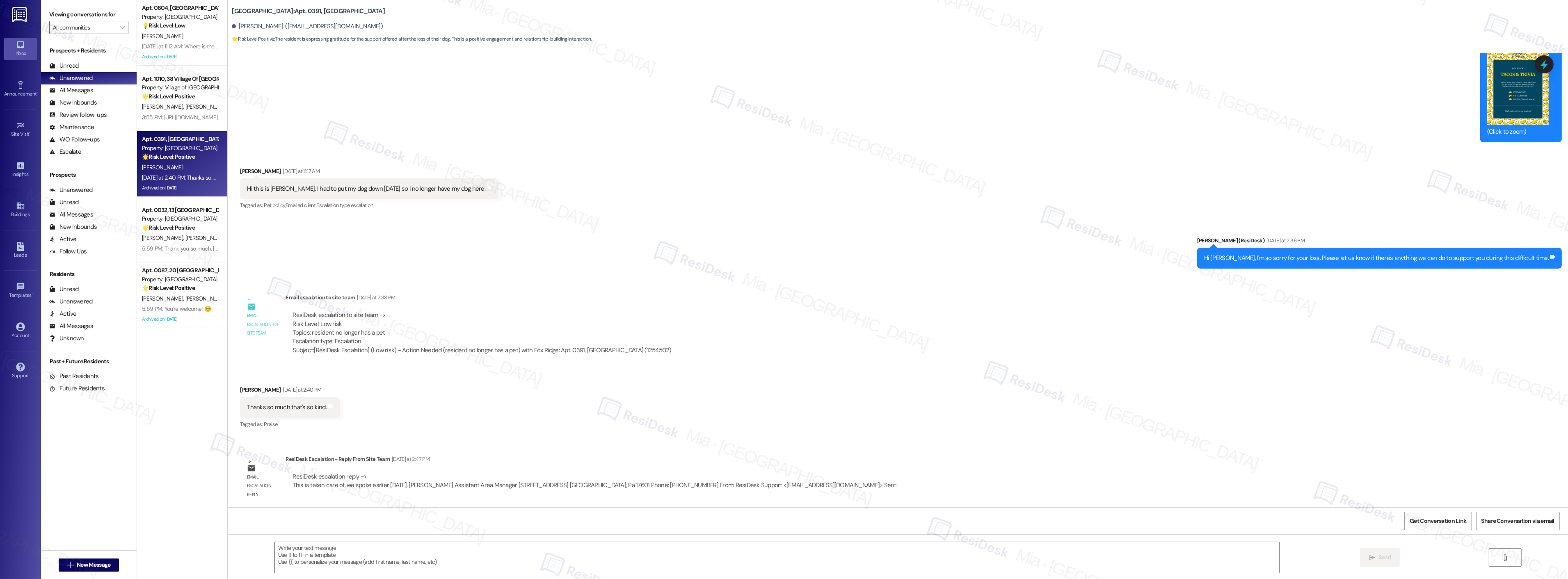
type textarea "Fetching suggested responses. Please feel free to read through the conversation…"
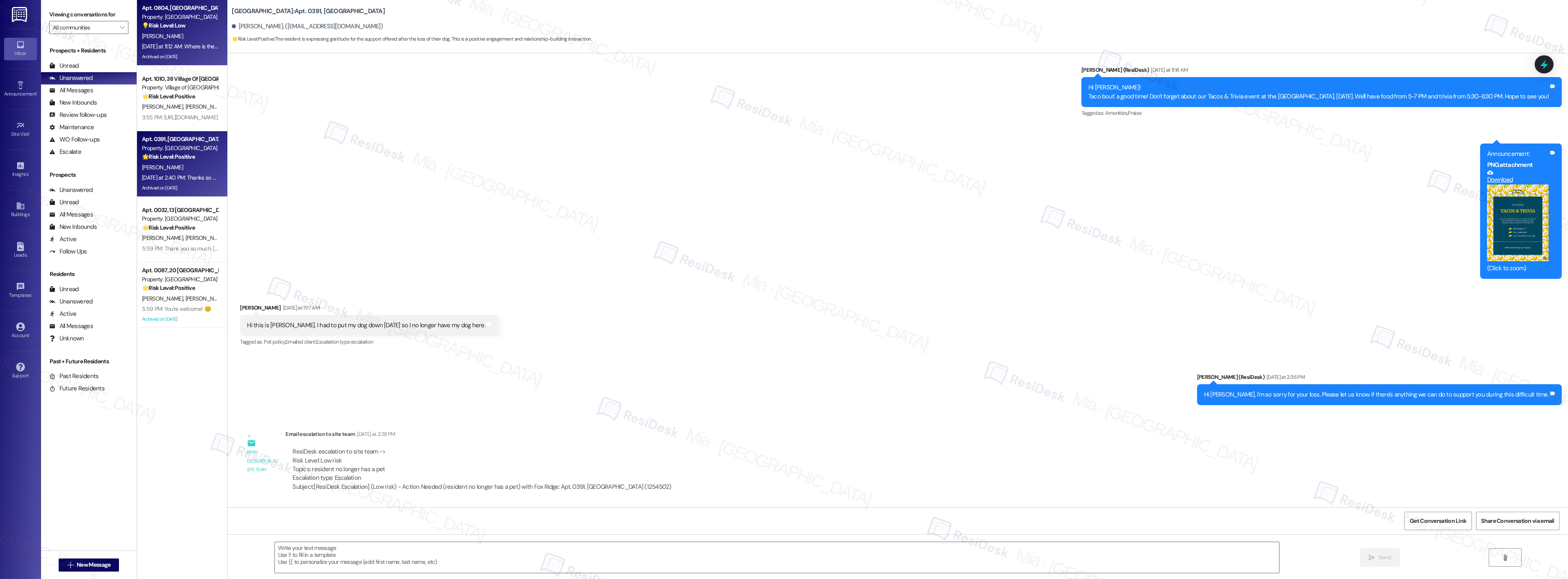
click at [178, 55] on div "Archived on [DATE]" at bounding box center [180, 57] width 77 height 10
type textarea "Fetching suggested responses. Please feel free to read through the conversation…"
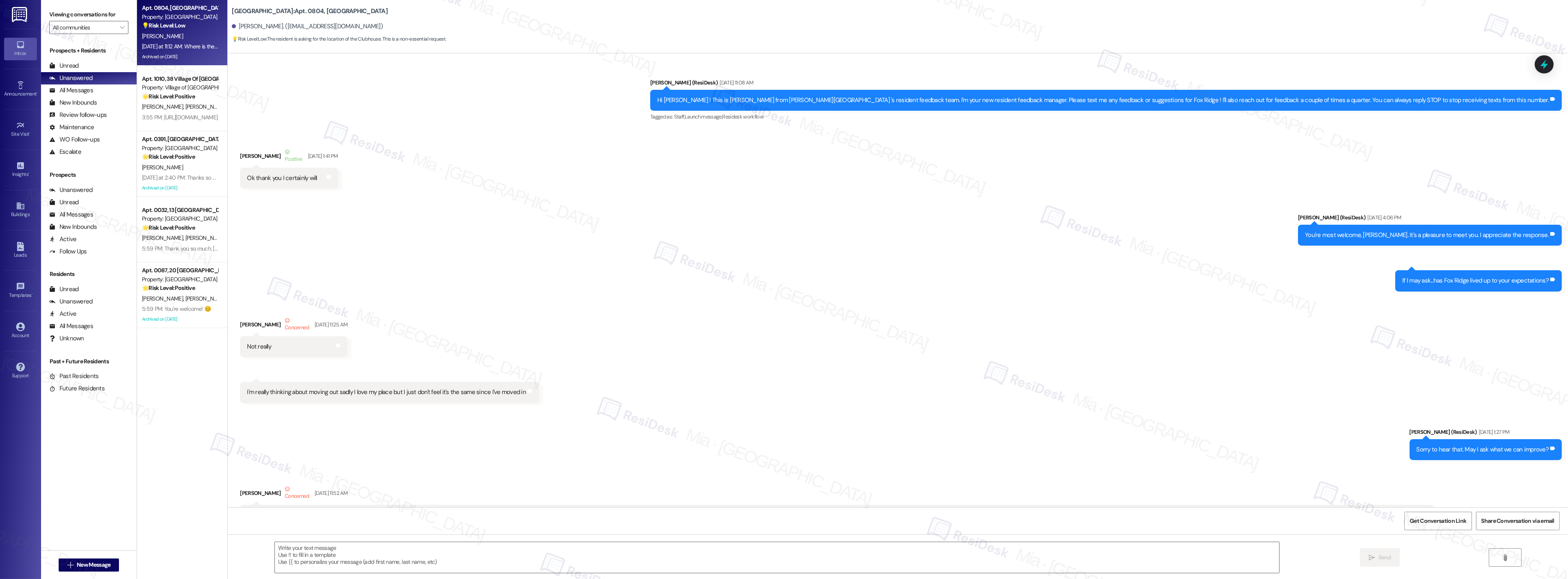
type textarea "Fetching suggested responses. Please feel free to read through the conversation…"
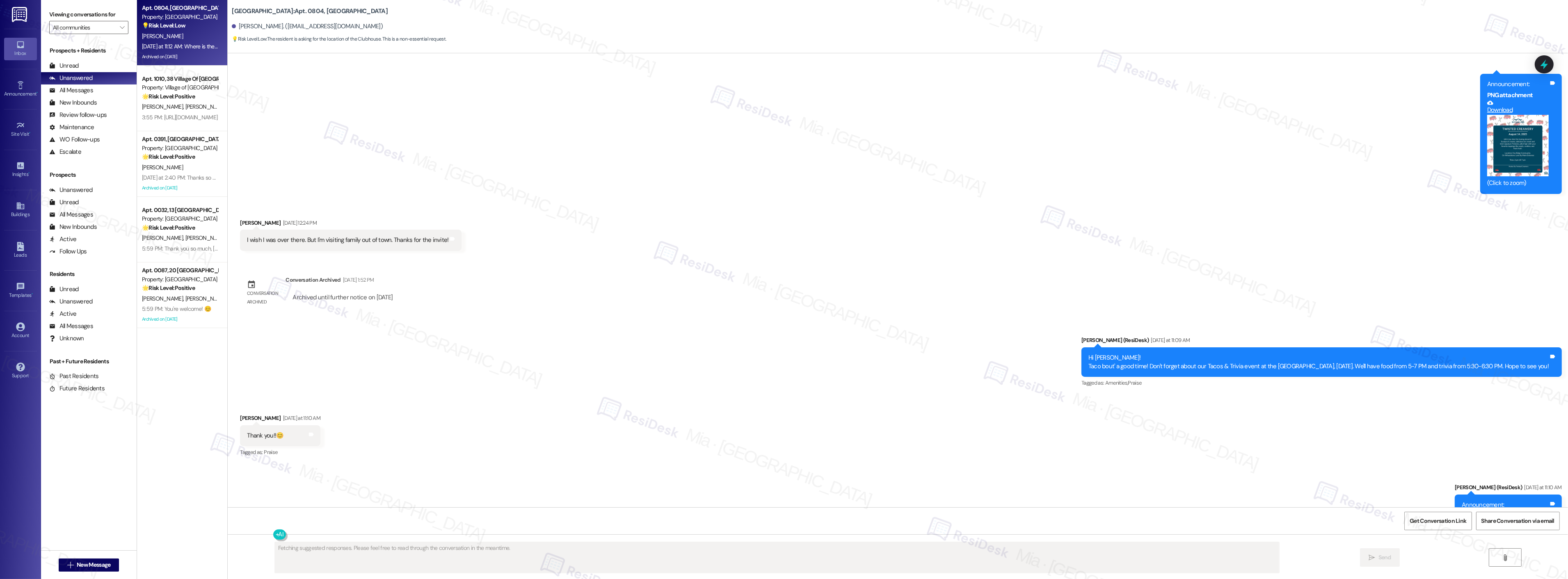
scroll to position [8630, 0]
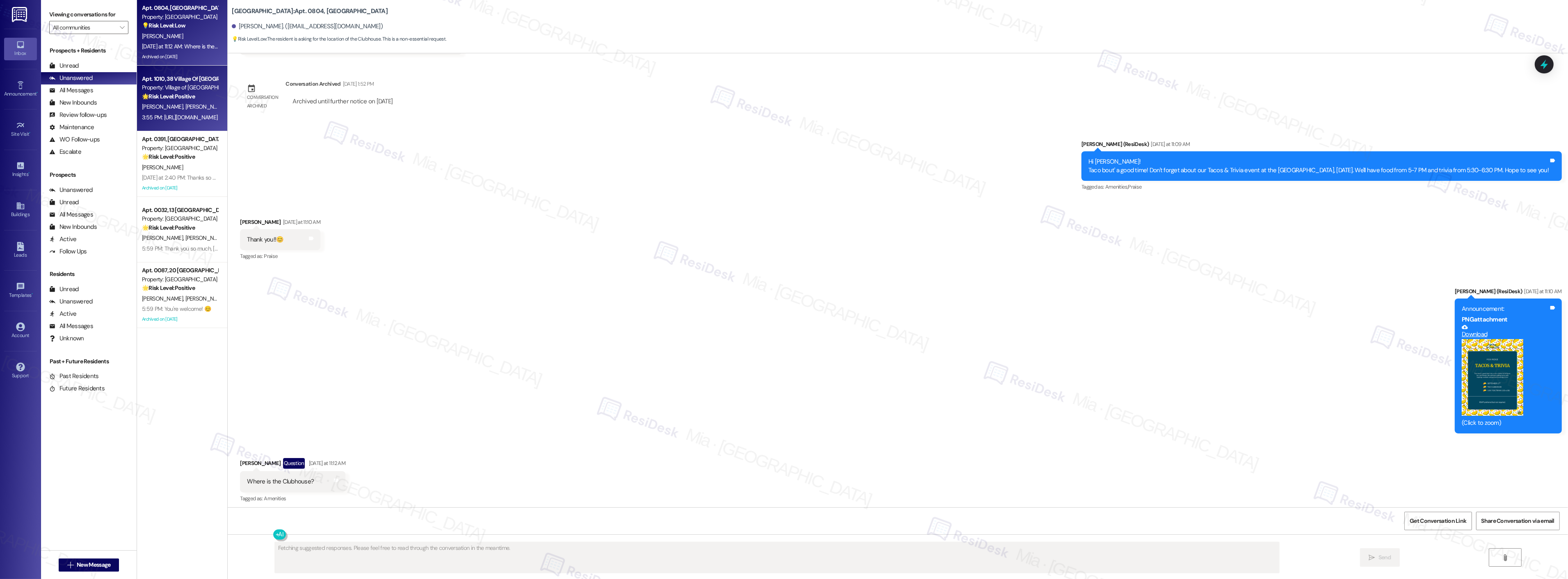
click at [175, 95] on strong "🌟 Risk Level: Positive" at bounding box center [168, 96] width 53 height 7
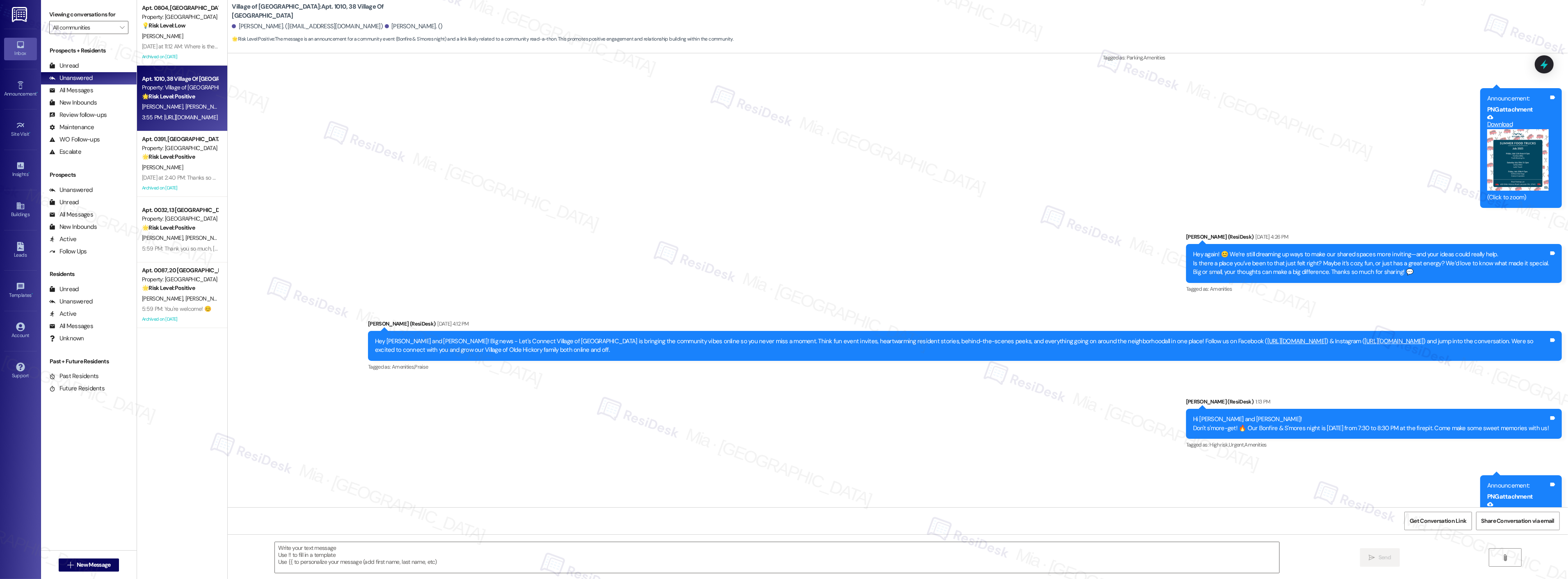
type textarea "Fetching suggested responses. Please feel free to read through the conversation…"
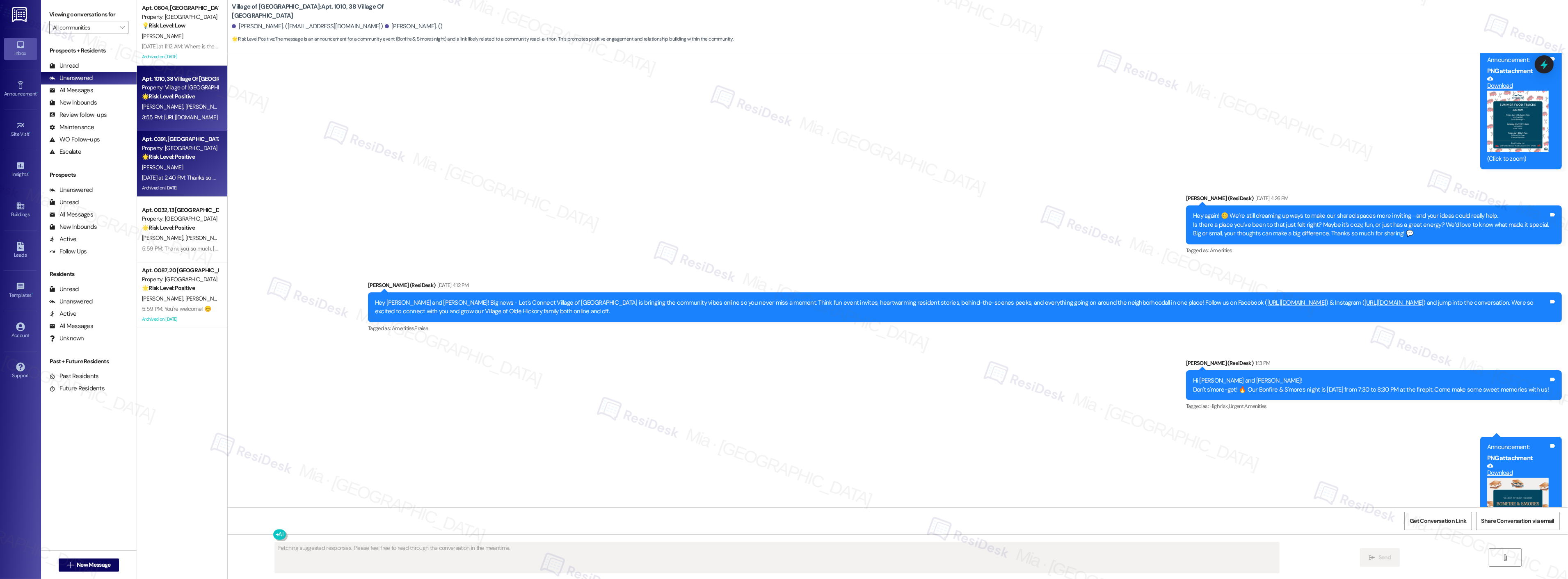
scroll to position [9361, 0]
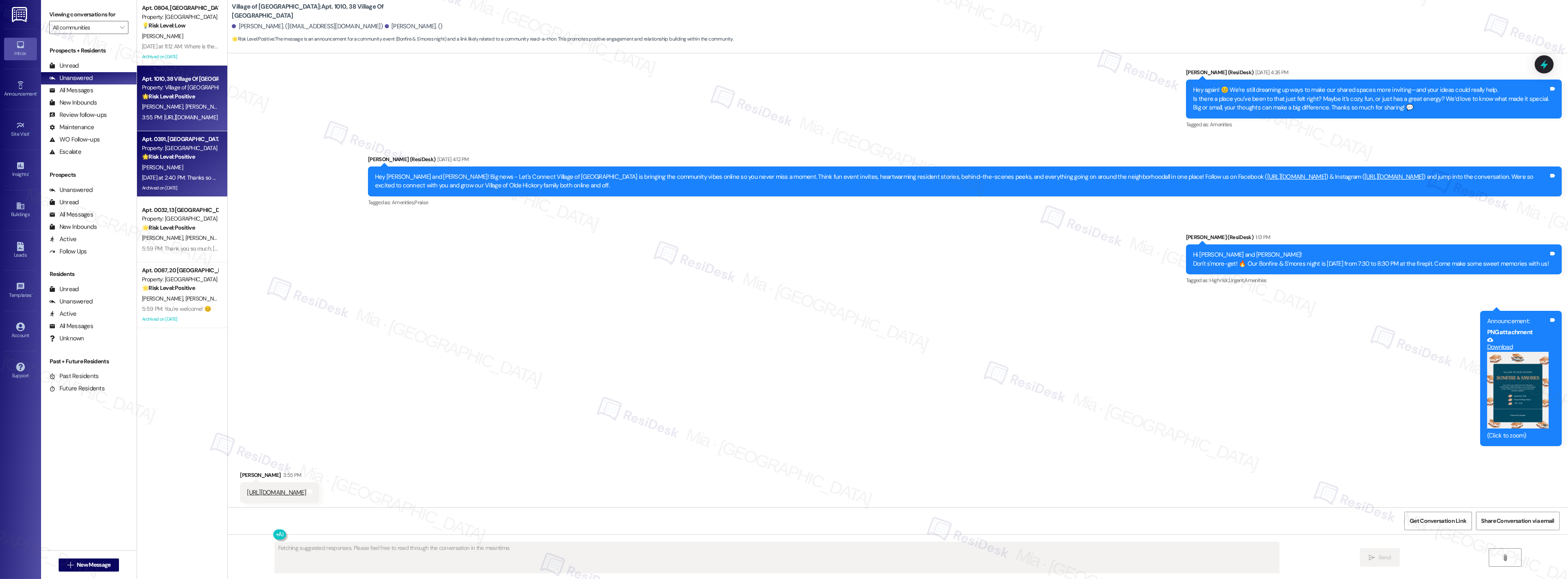
click at [179, 148] on div "Property: [GEOGRAPHIC_DATA]" at bounding box center [180, 148] width 76 height 8
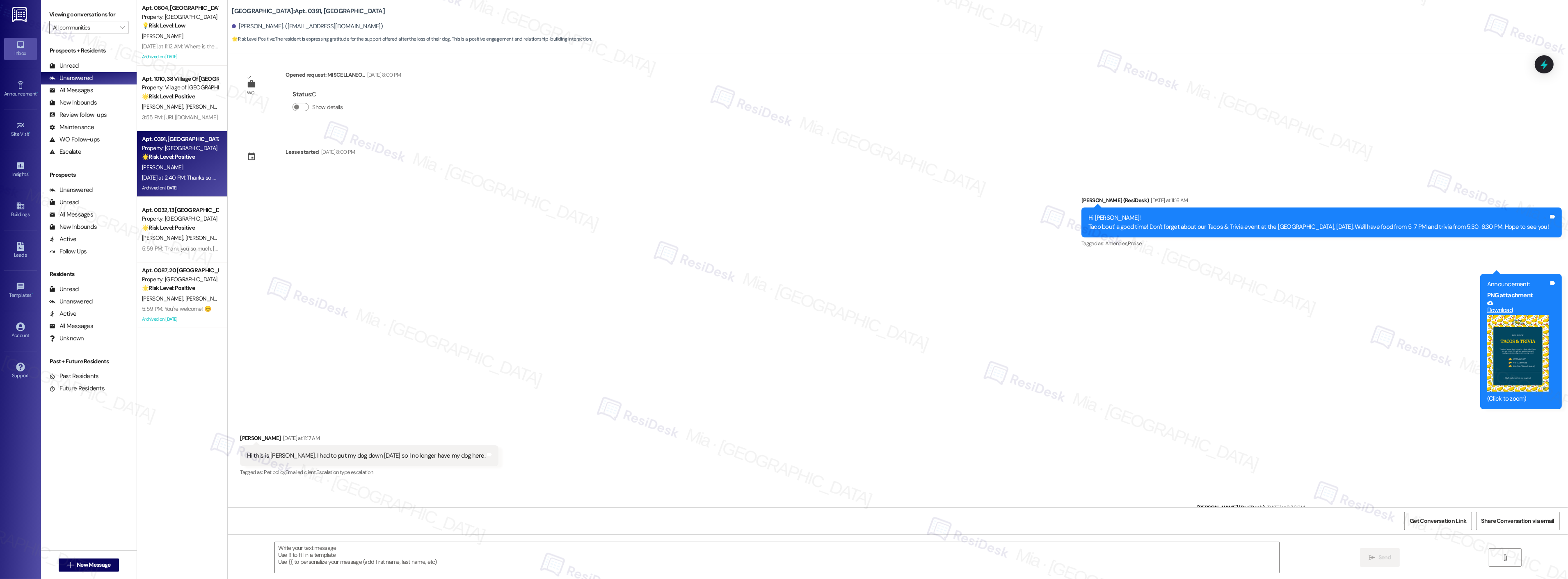
type textarea "Fetching suggested responses. Please feel free to read through the conversation…"
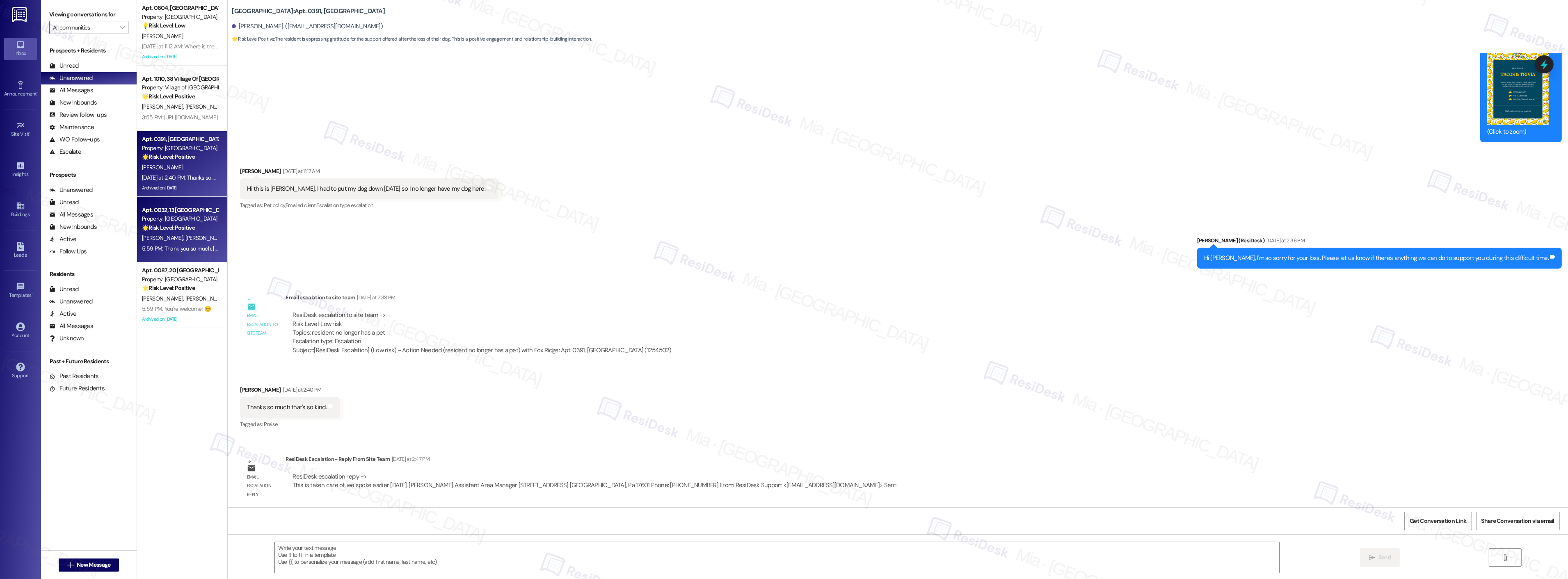
click at [186, 239] on span "[PERSON_NAME]" at bounding box center [206, 237] width 41 height 7
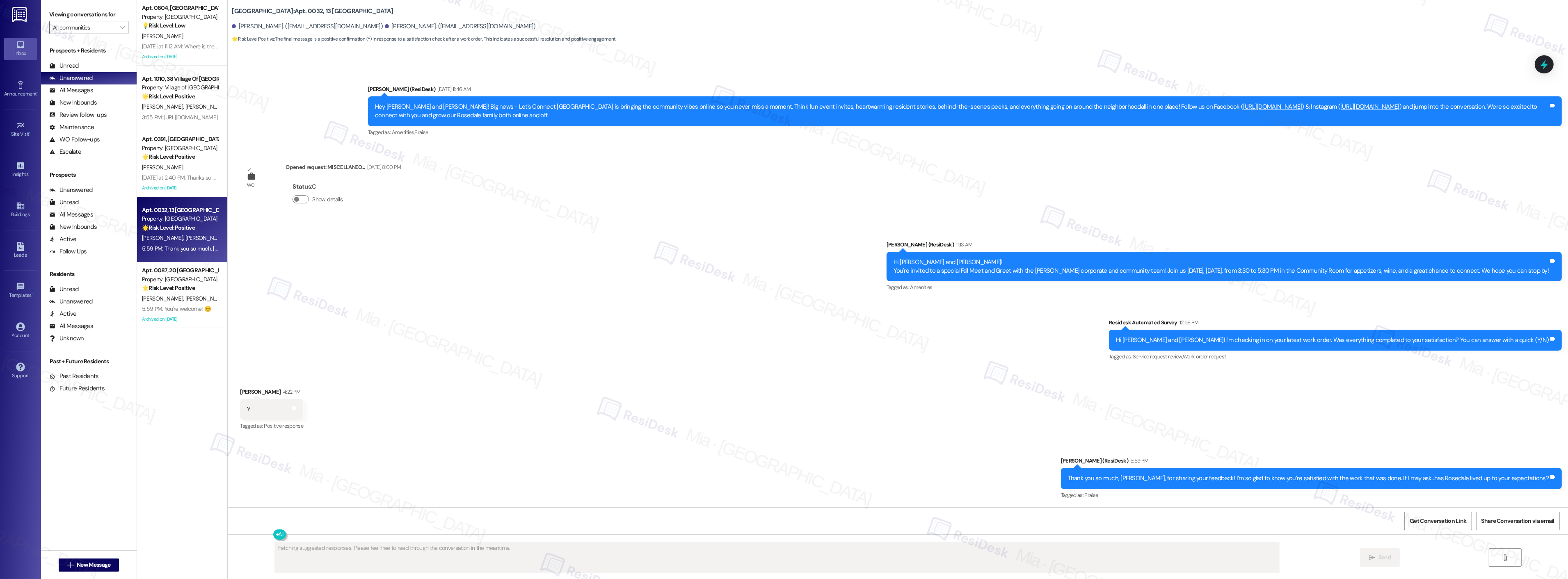
scroll to position [404, 0]
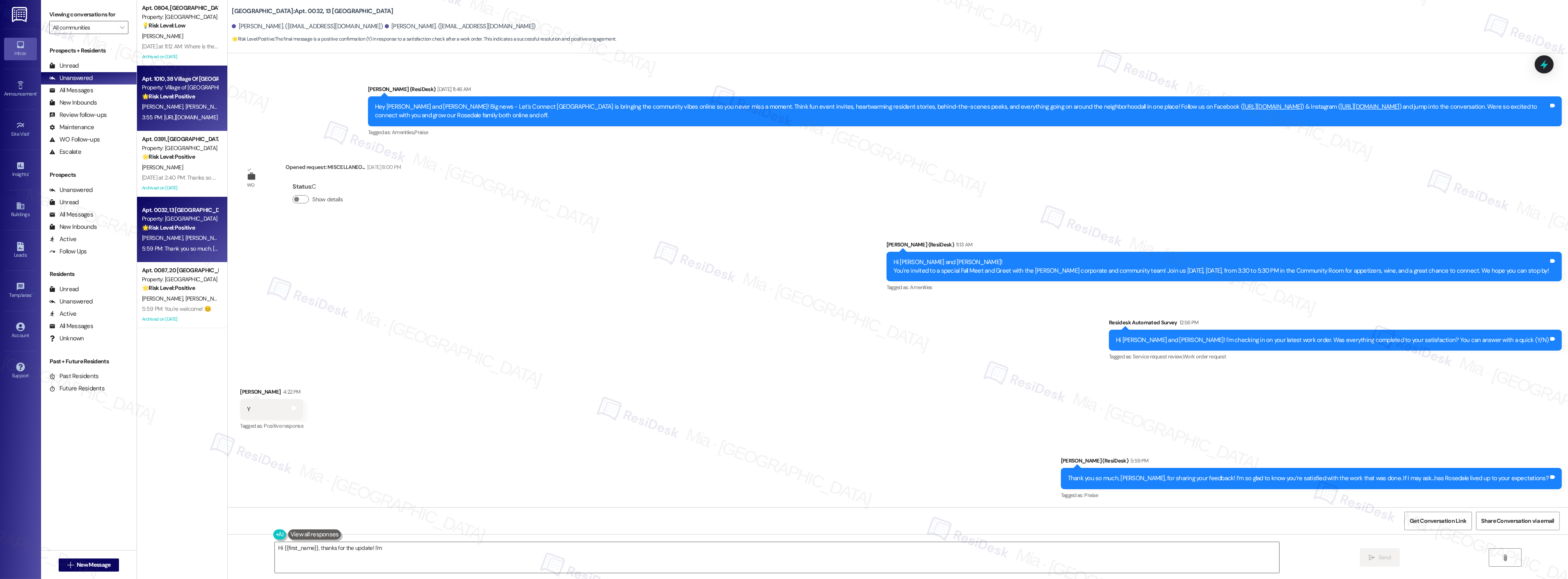
type textarea "Hi {{first_name}}, thanks for the update! I'm"
click at [186, 110] on span "[PERSON_NAME]" at bounding box center [206, 106] width 41 height 7
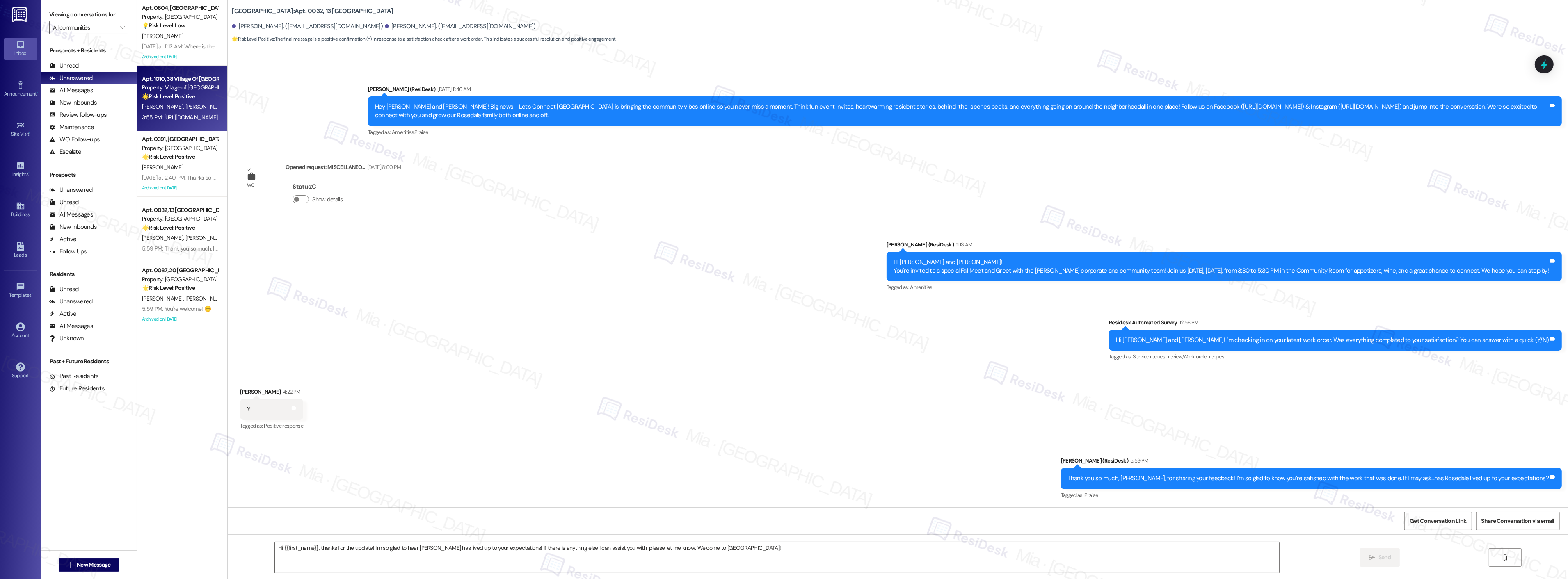
type textarea "Fetching suggested responses. Please feel free to read through the conversation…"
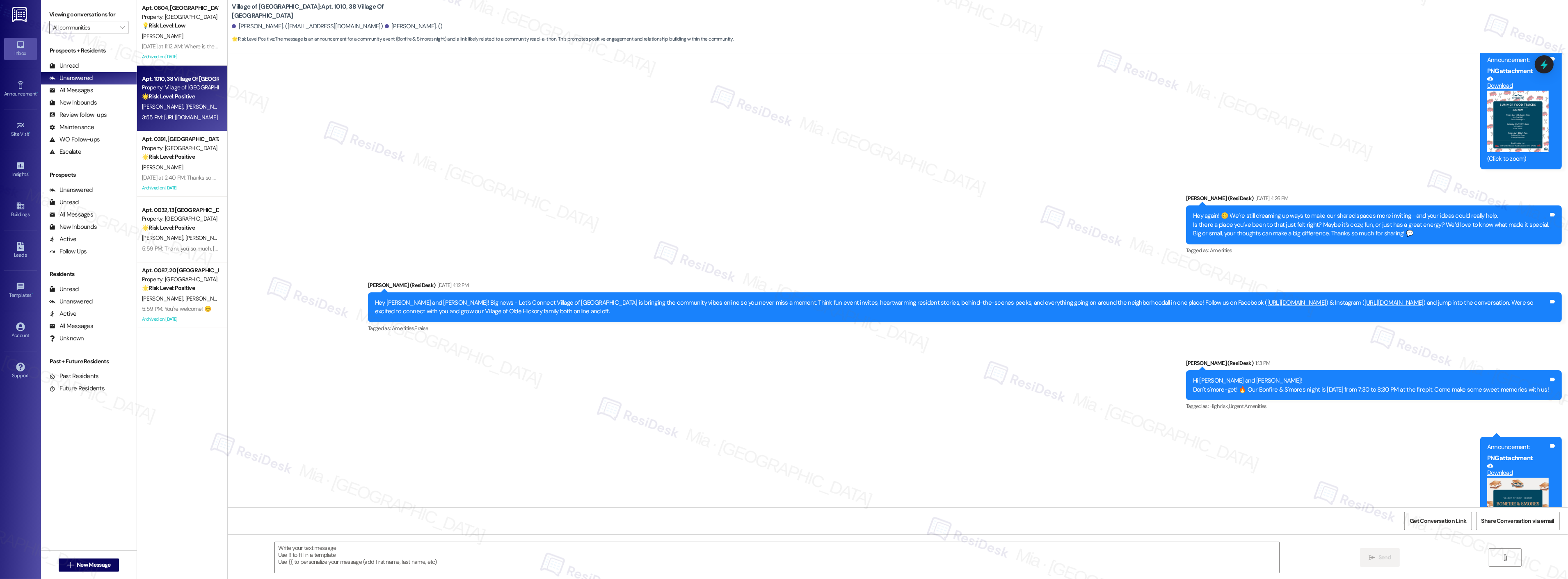
type textarea "Fetching suggested responses. Please feel free to read through the conversation…"
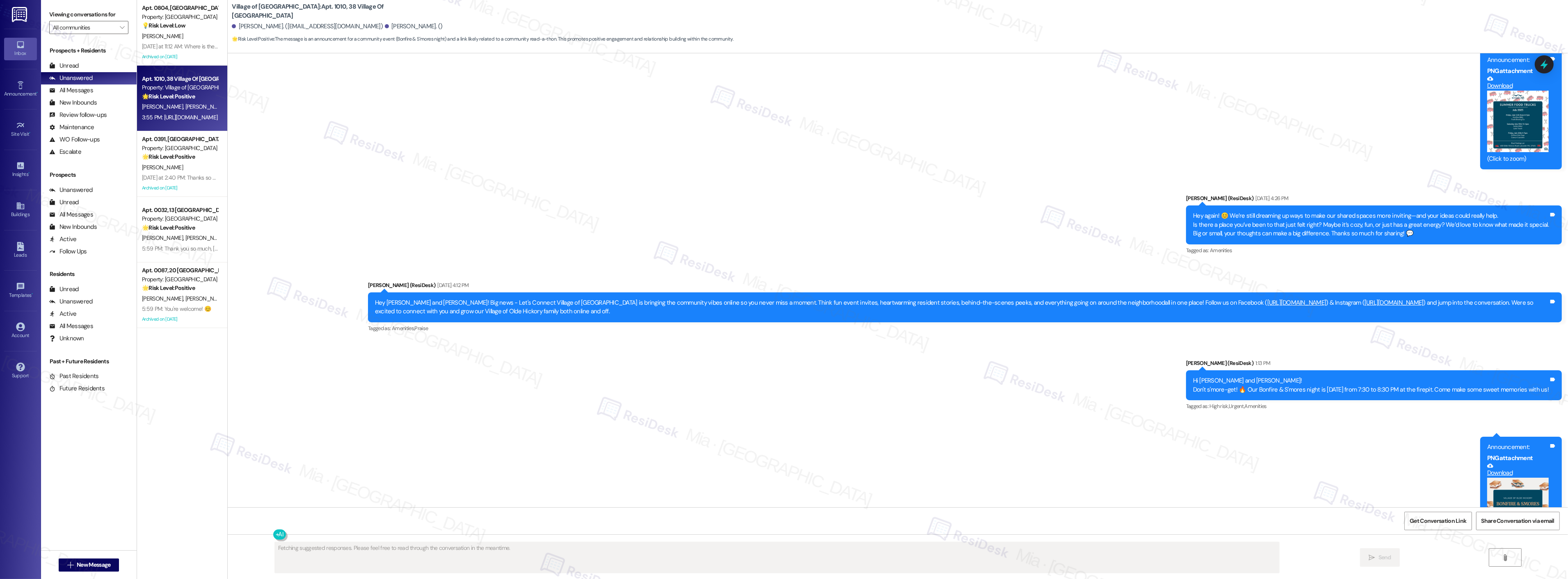
scroll to position [9361, 0]
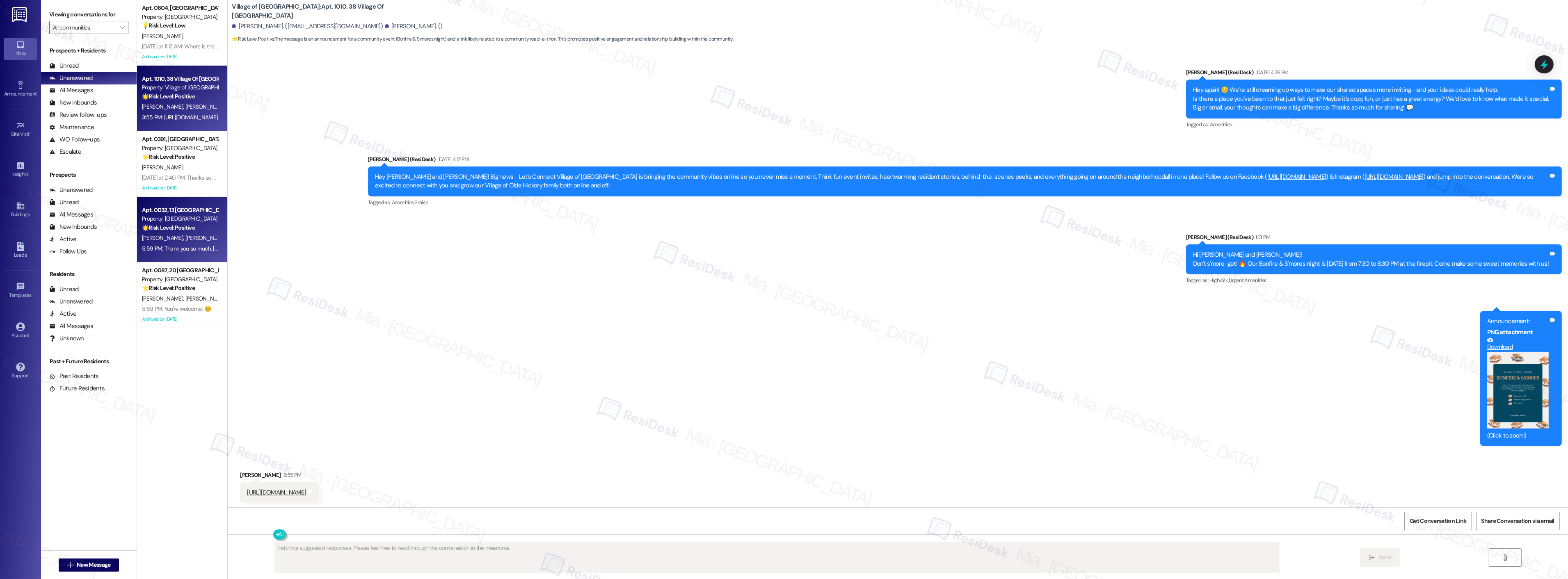
click at [184, 242] on div "[PERSON_NAME] [PERSON_NAME]" at bounding box center [180, 238] width 77 height 10
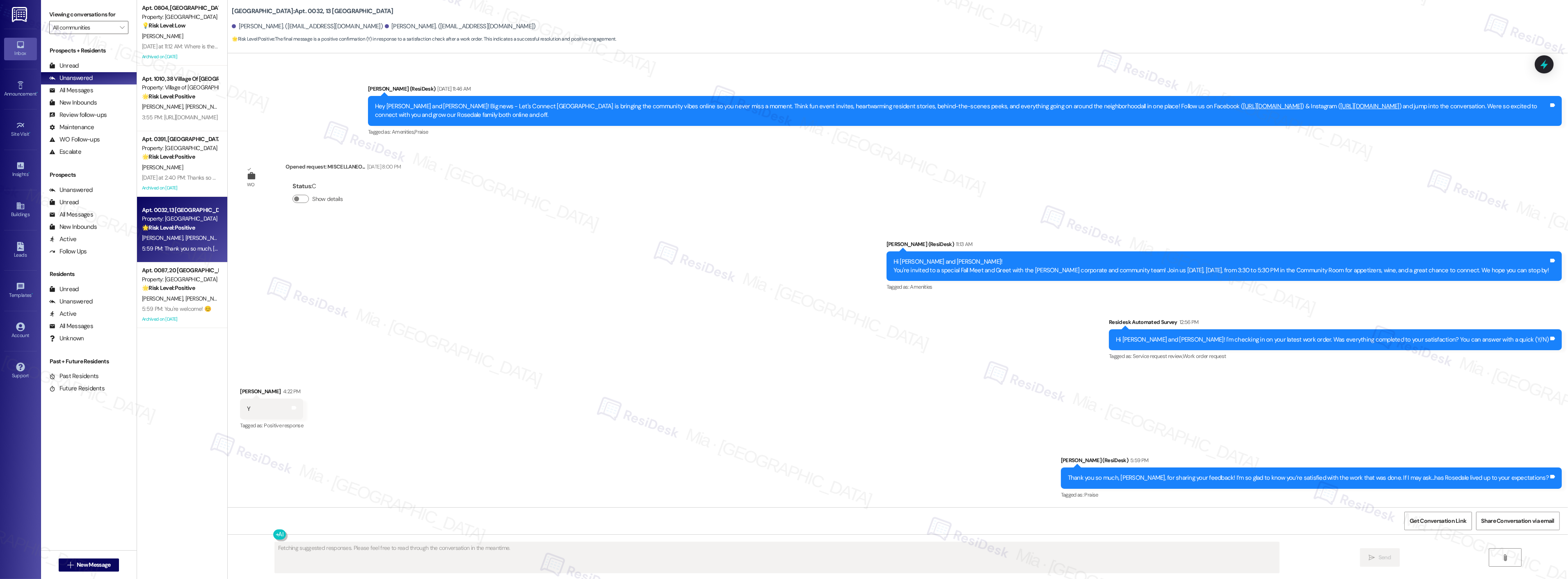
scroll to position [404, 0]
click at [179, 320] on div "Archived on [DATE]" at bounding box center [180, 319] width 77 height 10
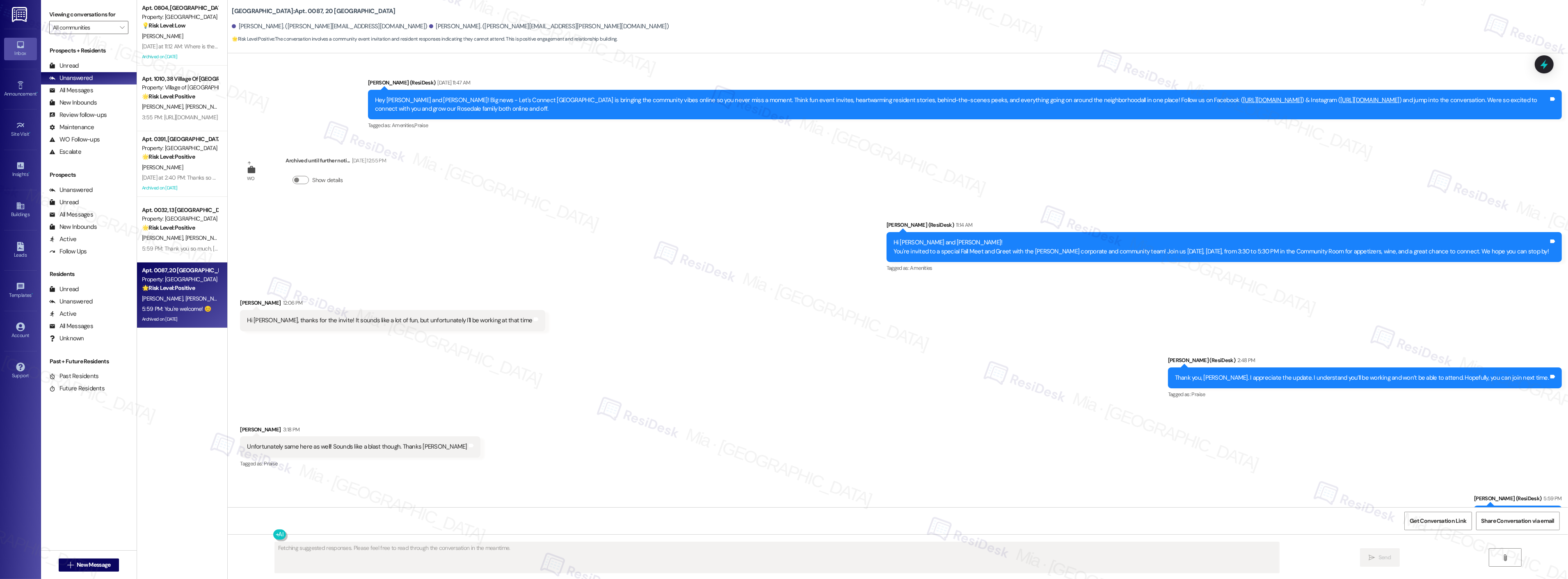
scroll to position [959, 0]
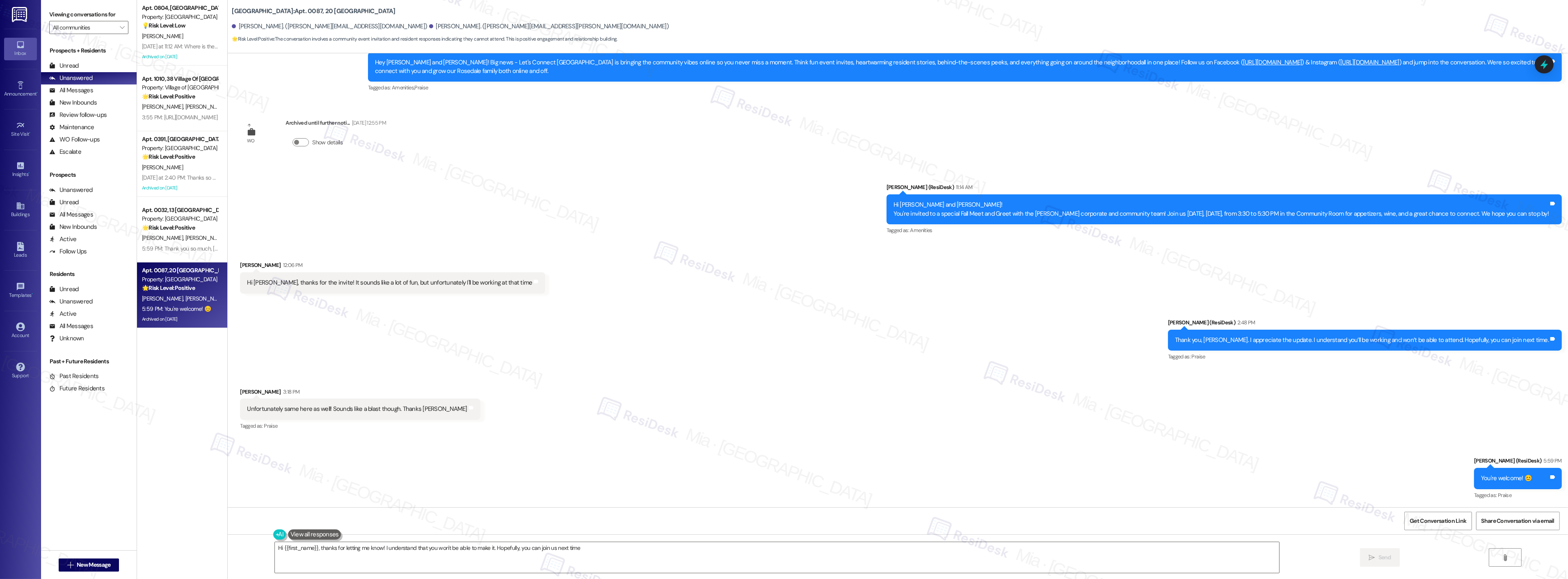
type textarea "Hi {{first_name}}, thanks for letting me know! I understand that you won't be a…"
click at [191, 239] on span "E. Henningsen" at bounding box center [206, 237] width 41 height 7
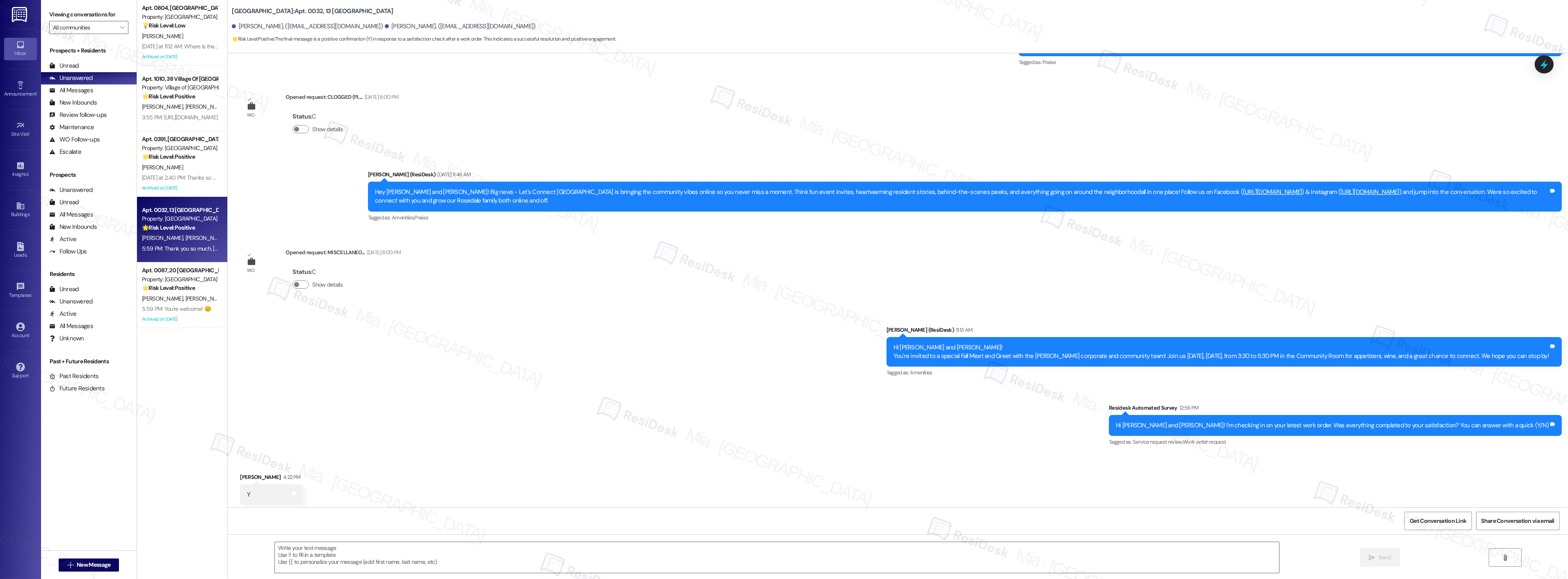
type textarea "Fetching suggested responses. Please feel free to read through the conversation…"
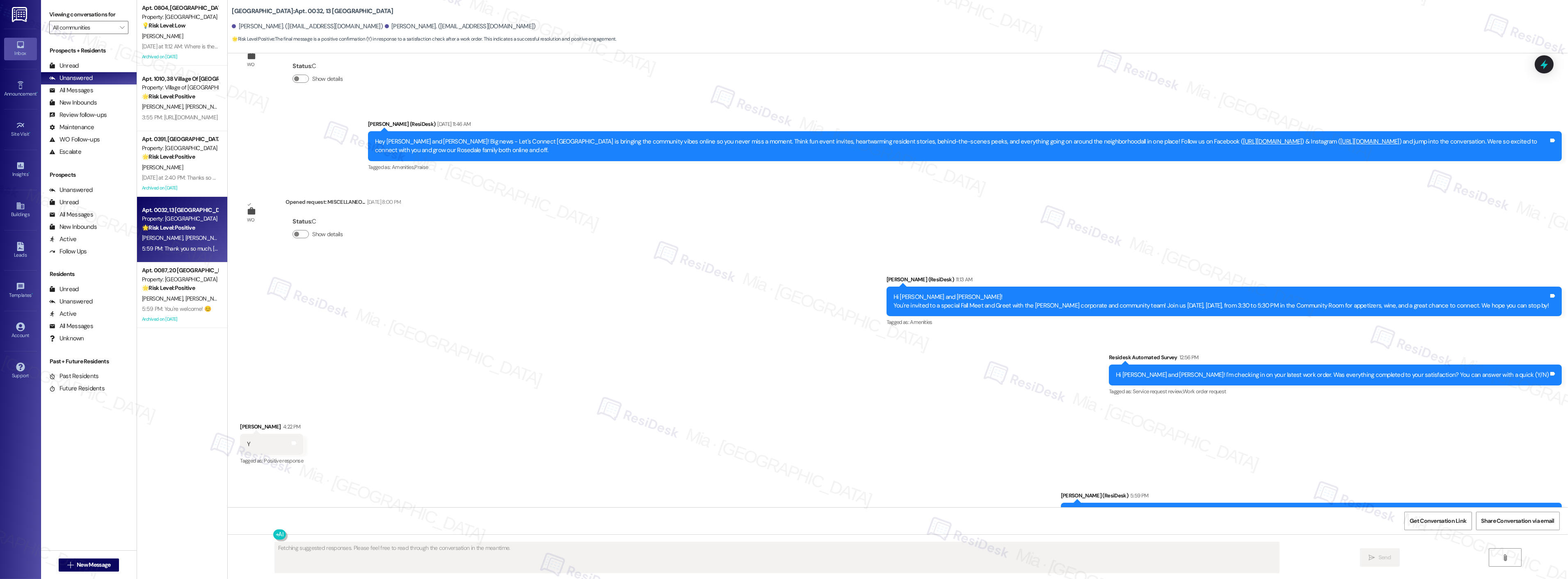
scroll to position [404, 0]
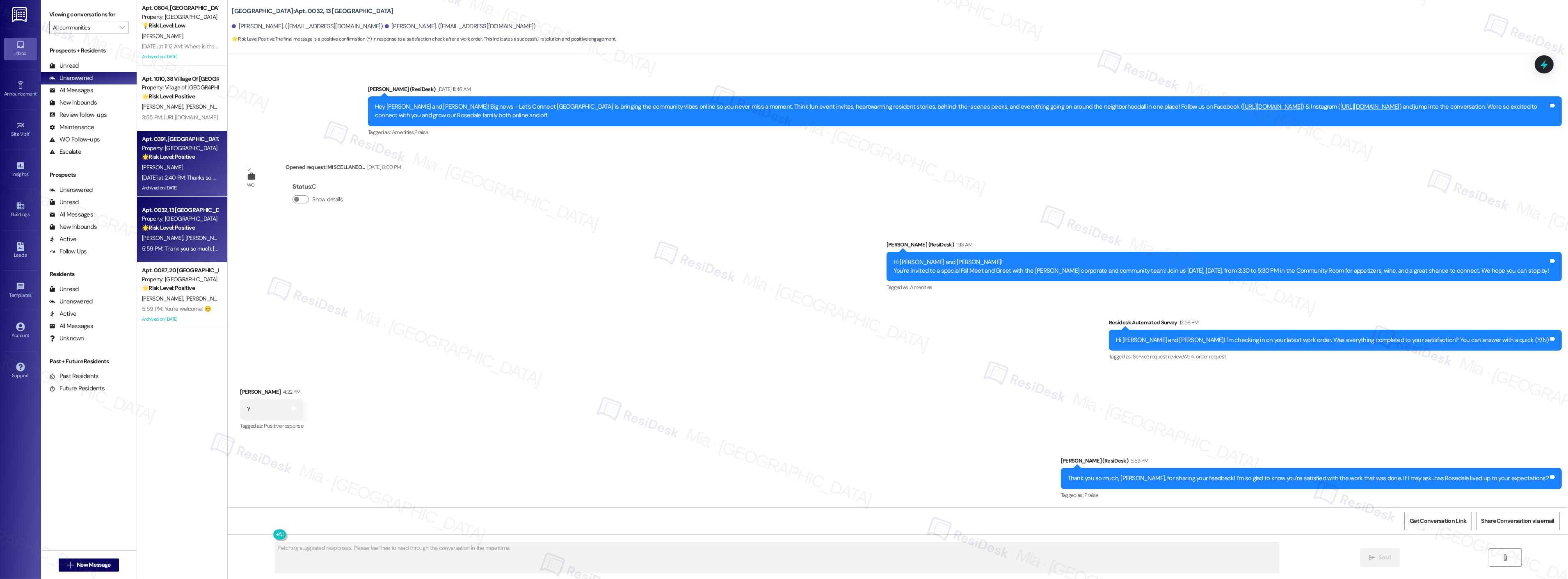
click at [197, 173] on div "Yesterday at 2:40 PM: Thanks so much that's so kind. Yesterday at 2:40 PM: Than…" at bounding box center [180, 178] width 77 height 10
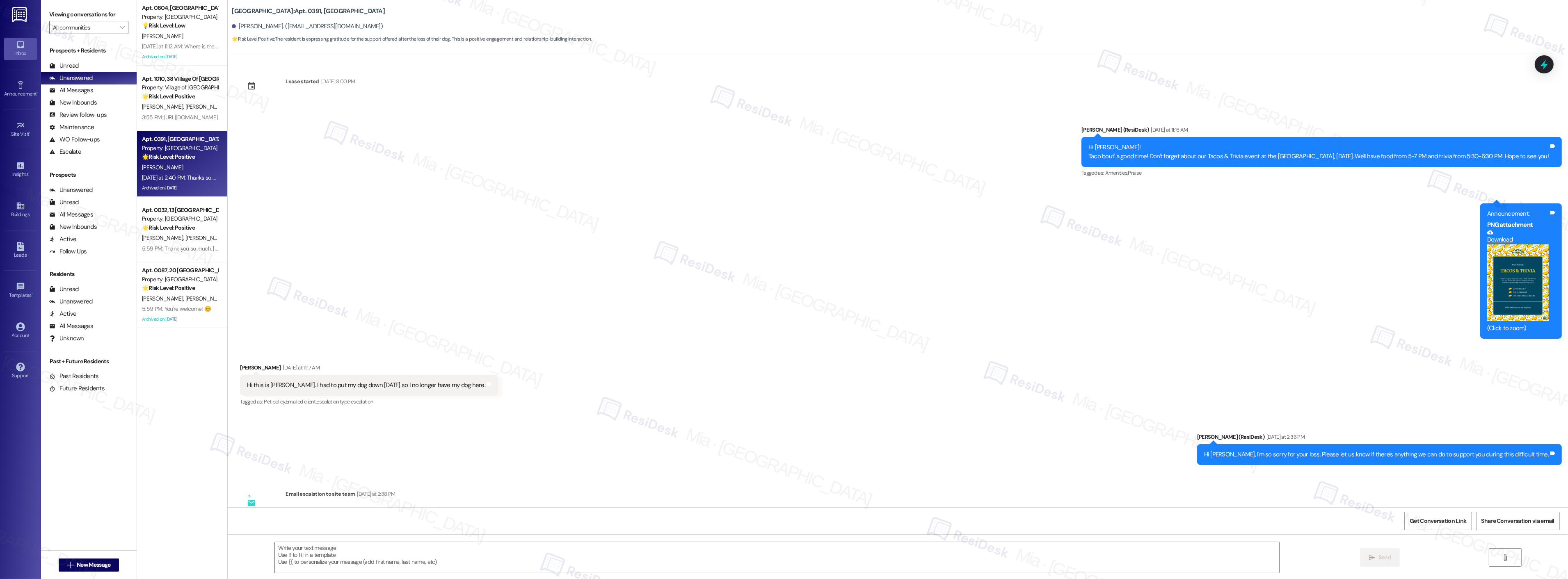
type textarea "Fetching suggested responses. Please feel free to read through the conversation…"
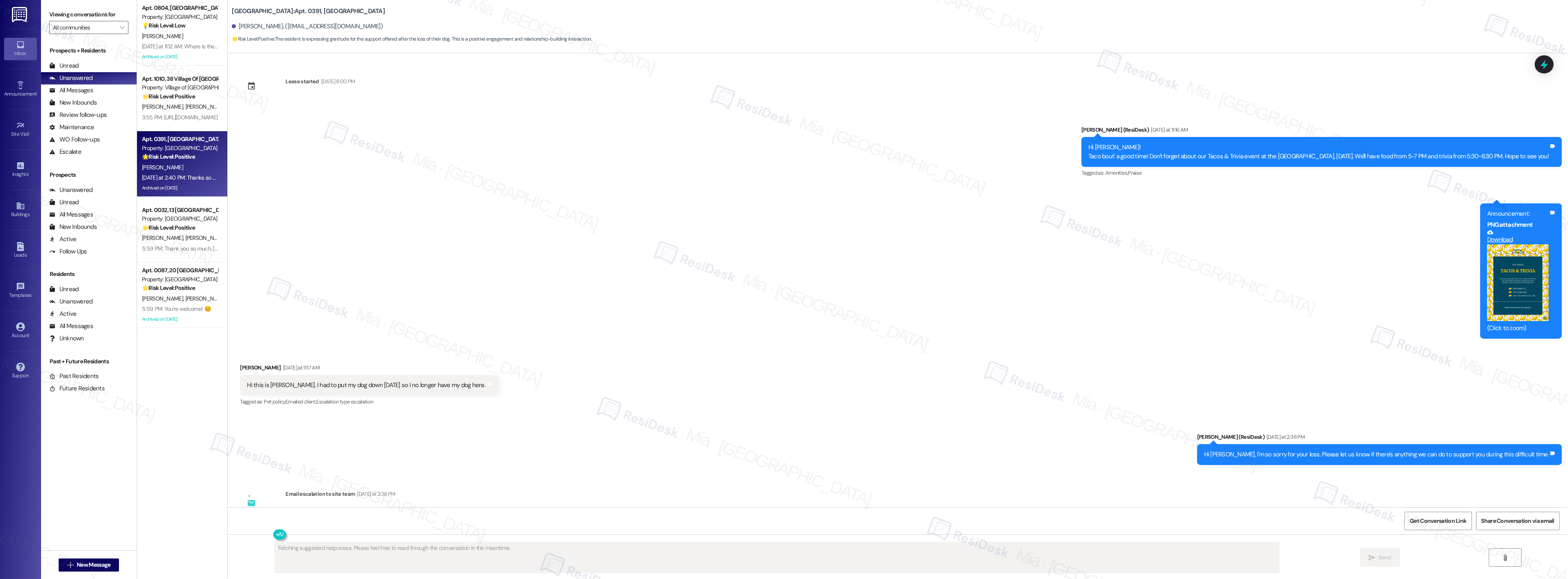
scroll to position [5744, 0]
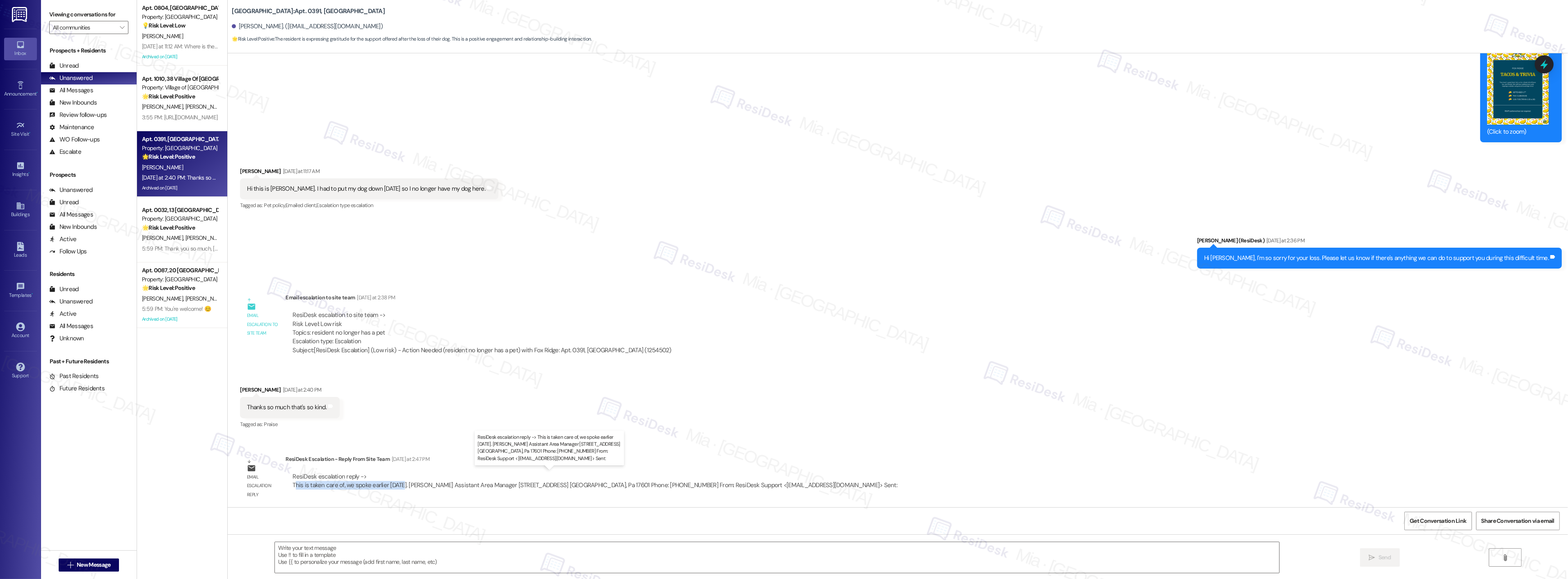
drag, startPoint x: 288, startPoint y: 486, endPoint x: 394, endPoint y: 485, distance: 106.0
click at [394, 485] on div "ResiDesk escalation reply -> This is taken care of, we spoke earlier today. Whi…" at bounding box center [595, 481] width 605 height 17
click at [293, 482] on div "ResiDesk escalation reply -> This is taken care of, we spoke earlier today. Whi…" at bounding box center [595, 481] width 605 height 17
drag, startPoint x: 286, startPoint y: 482, endPoint x: 394, endPoint y: 482, distance: 108.0
click at [394, 482] on div "ResiDesk escalation reply -> This is taken care of, we spoke earlier today. Whi…" at bounding box center [595, 481] width 605 height 17
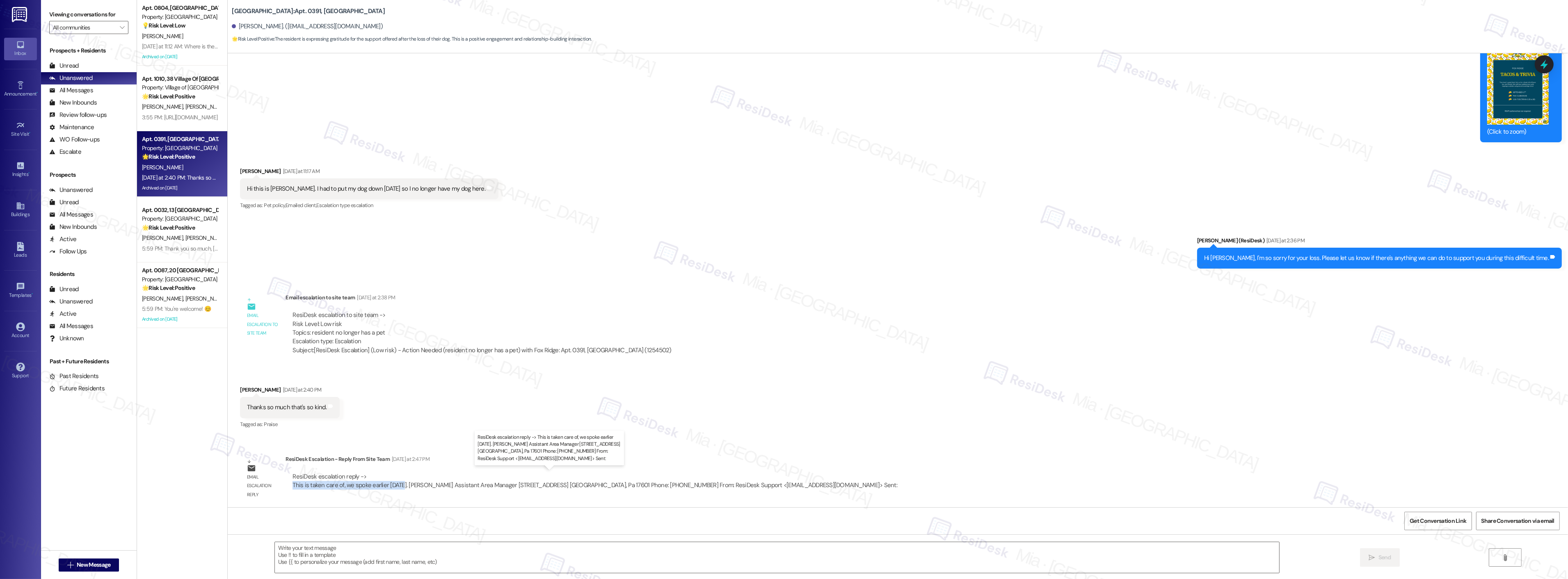
copy div "This is taken care of, we spoke earlier today"
click at [293, 550] on textarea at bounding box center [777, 558] width 1004 height 31
paste textarea "that you were able to speak with the team earlier today."
click at [275, 549] on textarea "that you were able to speak with the team earlier today." at bounding box center [777, 558] width 1004 height 31
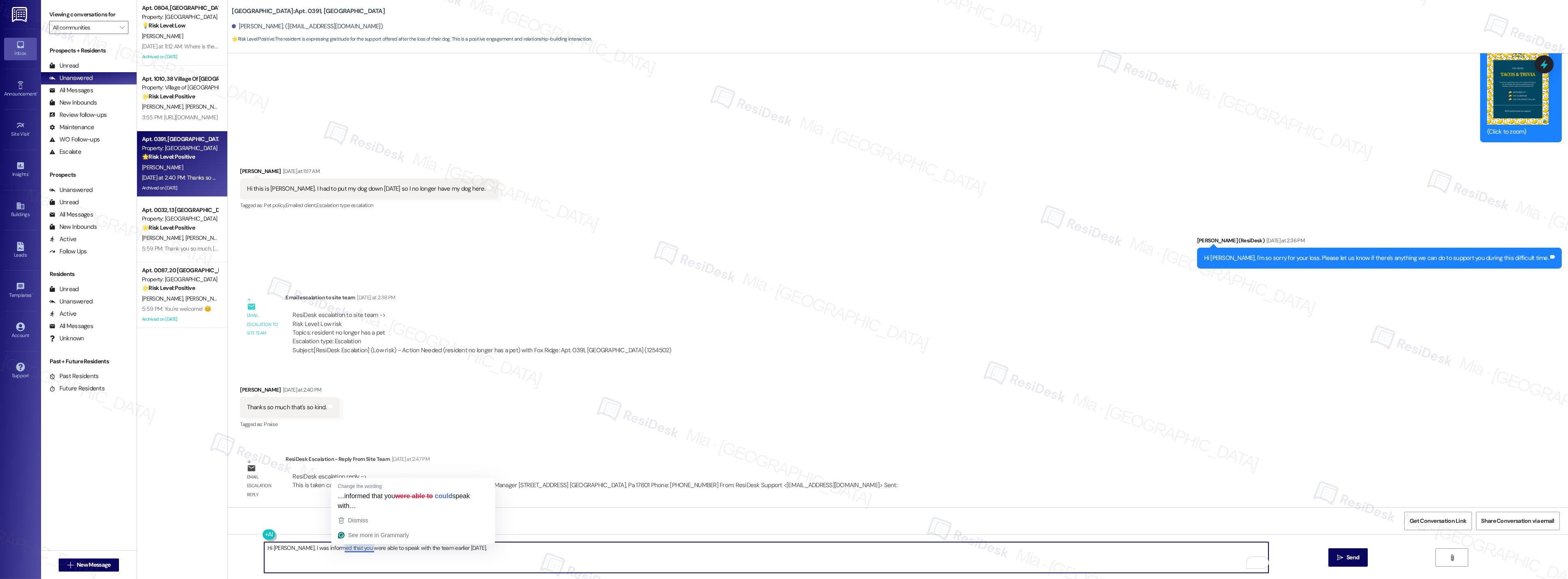
click at [432, 551] on textarea "Hi Alicia, I was informed that you were able to speak with the team earlier tod…" at bounding box center [766, 558] width 1004 height 31
click at [417, 550] on textarea "Hi Alicia, I was informed that you were able to speak with the team earlier tod…" at bounding box center [766, 558] width 1004 height 31
drag, startPoint x: 417, startPoint y: 549, endPoint x: 447, endPoint y: 551, distance: 30.1
click at [447, 551] on textarea "Hi Alicia, I was informed that you were able to speak with the team earlier tod…" at bounding box center [766, 558] width 1004 height 31
click at [549, 554] on textarea "Hi Alicia, I was informed that you were able to speak with the team yesterday." at bounding box center [766, 558] width 1004 height 31
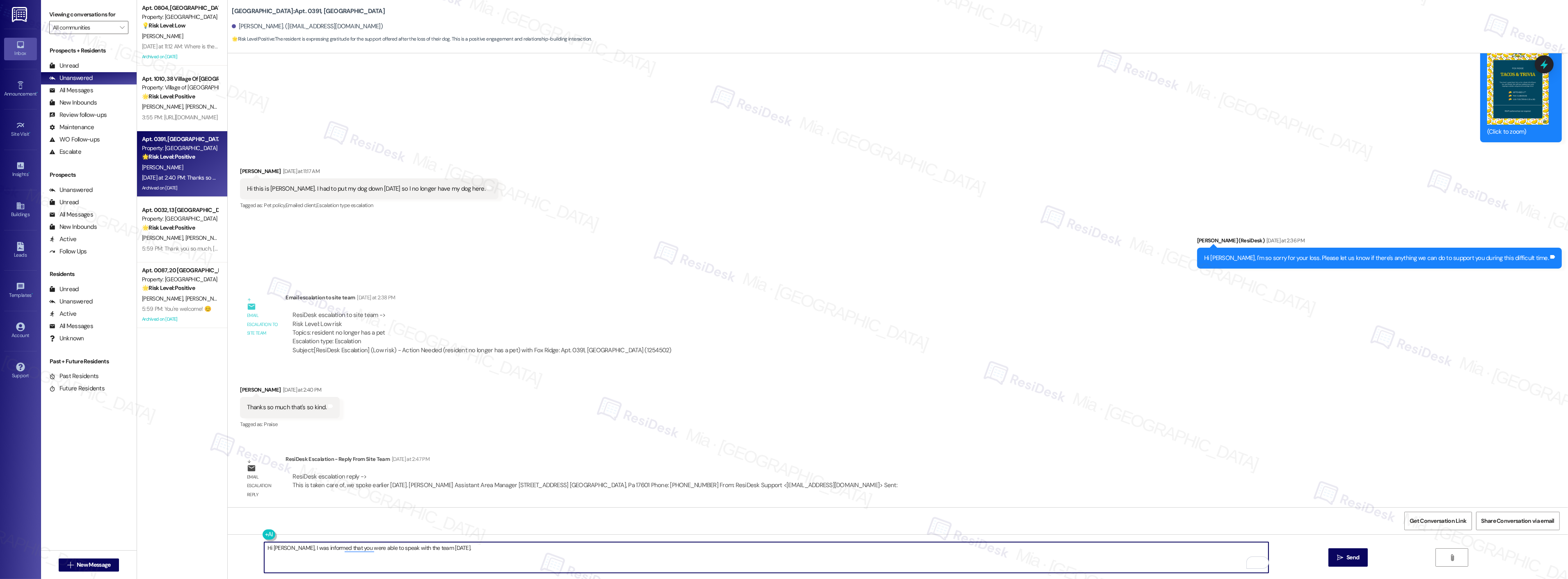
click at [457, 552] on textarea "Hi Alicia, I was informed that you were able to speak with the team yesterday." at bounding box center [766, 558] width 1004 height 31
paste textarea "I hope you’re doing well. Don’t hesitate to reach out if I can assist with anyt…"
drag, startPoint x: 442, startPoint y: 548, endPoint x: 500, endPoint y: 548, distance: 58.0
click at [500, 548] on textarea "Hi Alicia, I was informed that you were able to speak with the team yesterday. …" at bounding box center [766, 558] width 1004 height 31
type textarea "Hi [PERSON_NAME], I was informed that you were able to speak with the team [DAT…"
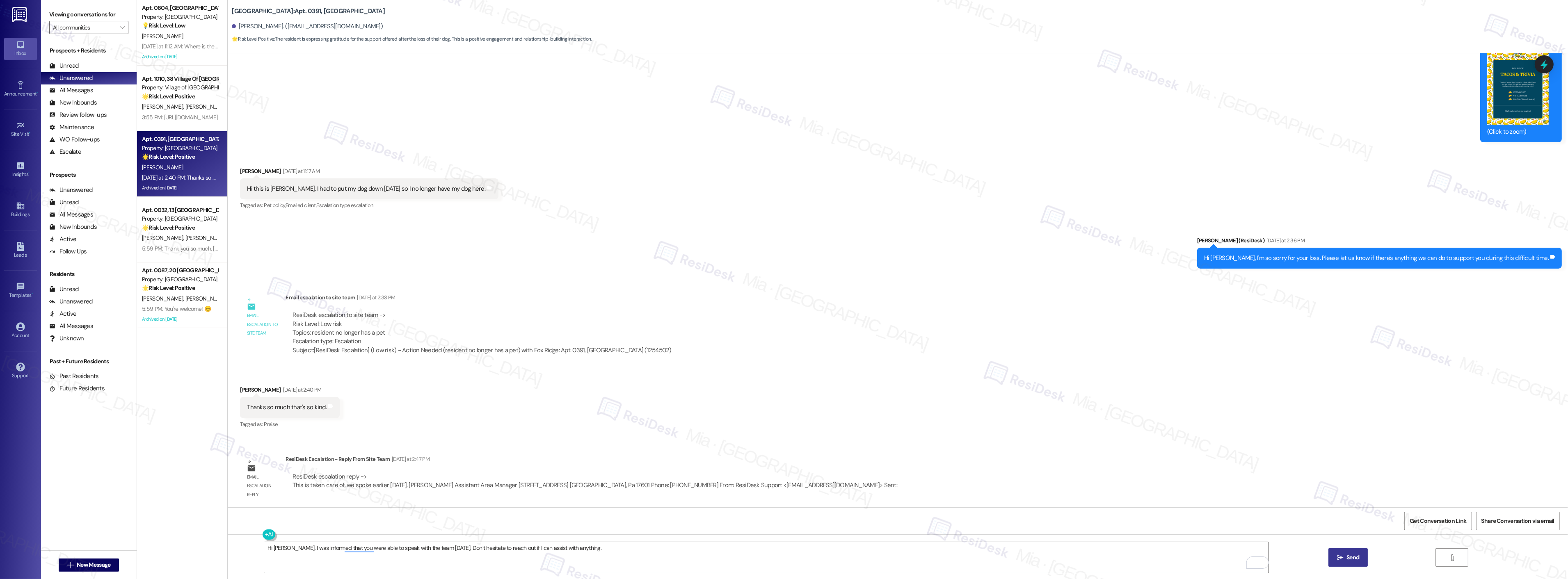
click at [1342, 556] on icon "" at bounding box center [1340, 558] width 6 height 6
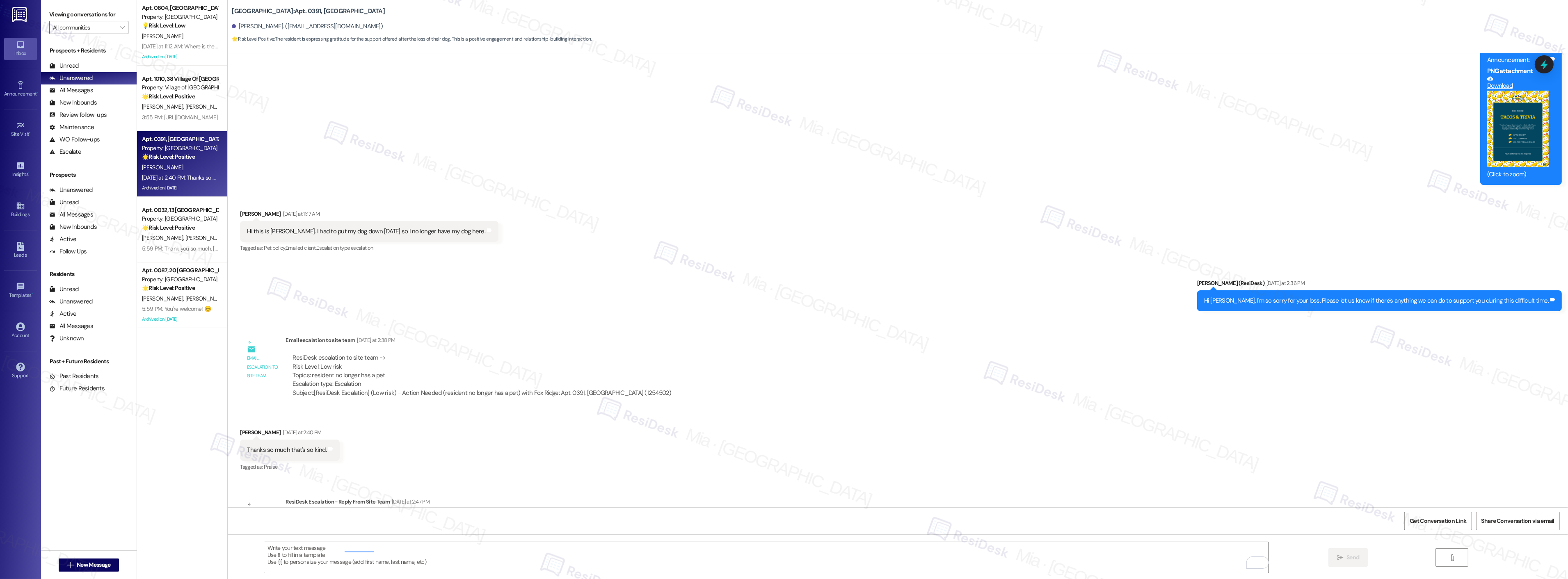
scroll to position [5670, 0]
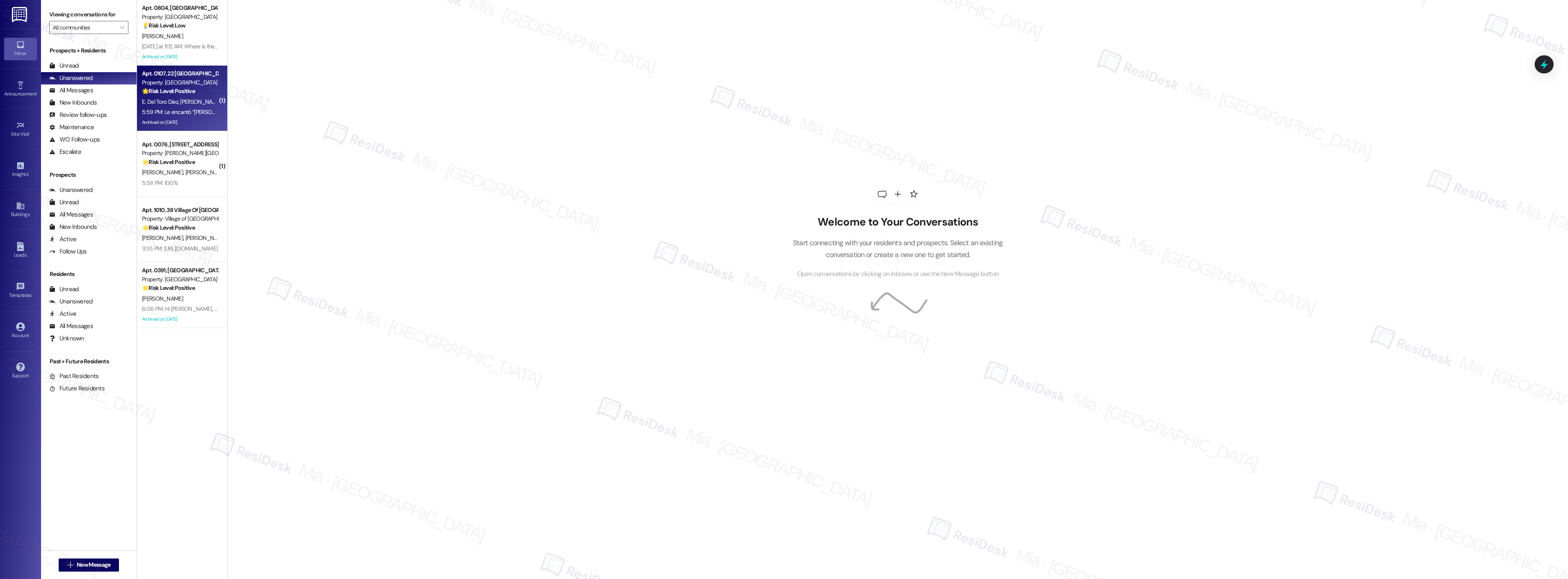
click at [183, 98] on span "[PERSON_NAME] [PERSON_NAME]" at bounding box center [222, 101] width 83 height 7
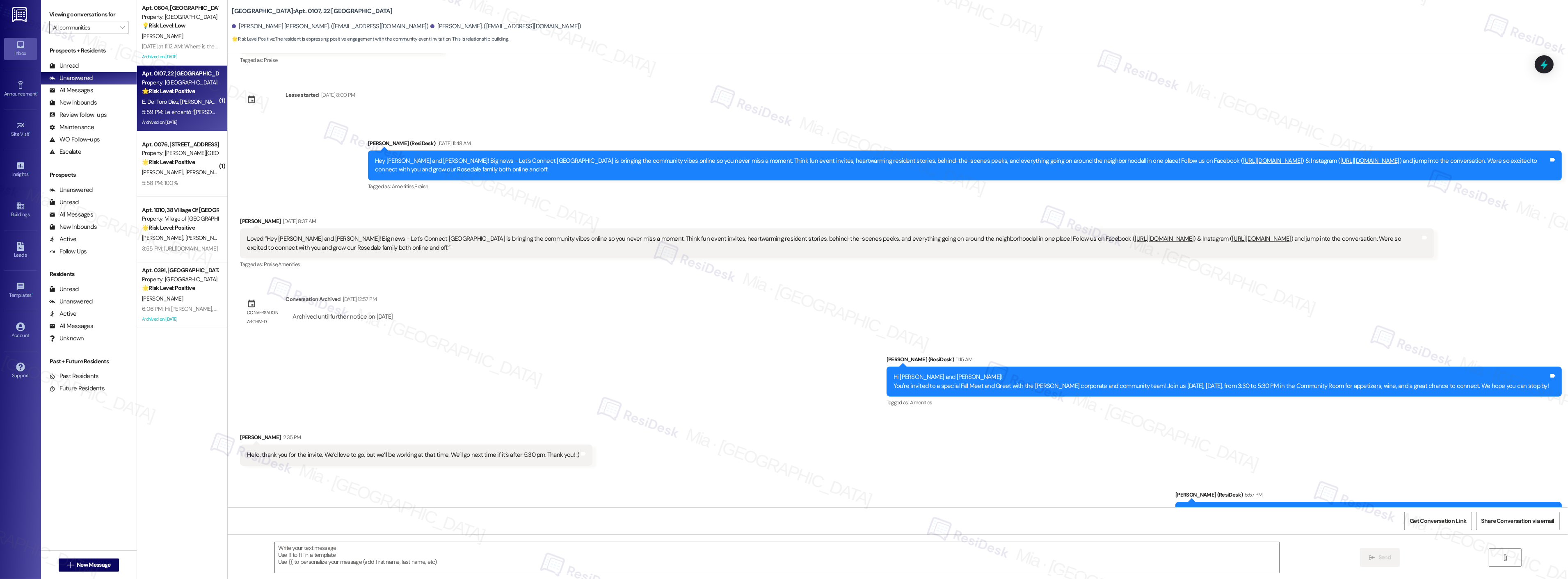
type textarea "Fetching suggested responses. Please feel free to read through the conversation…"
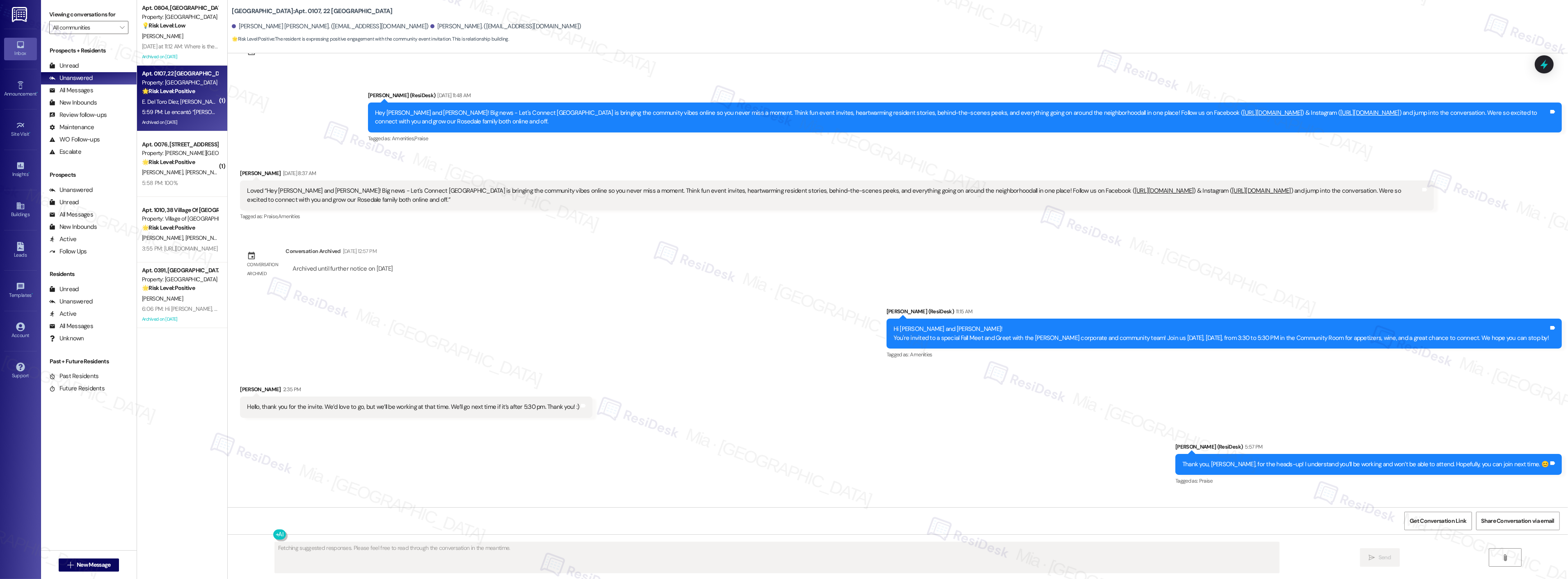
scroll to position [612, 0]
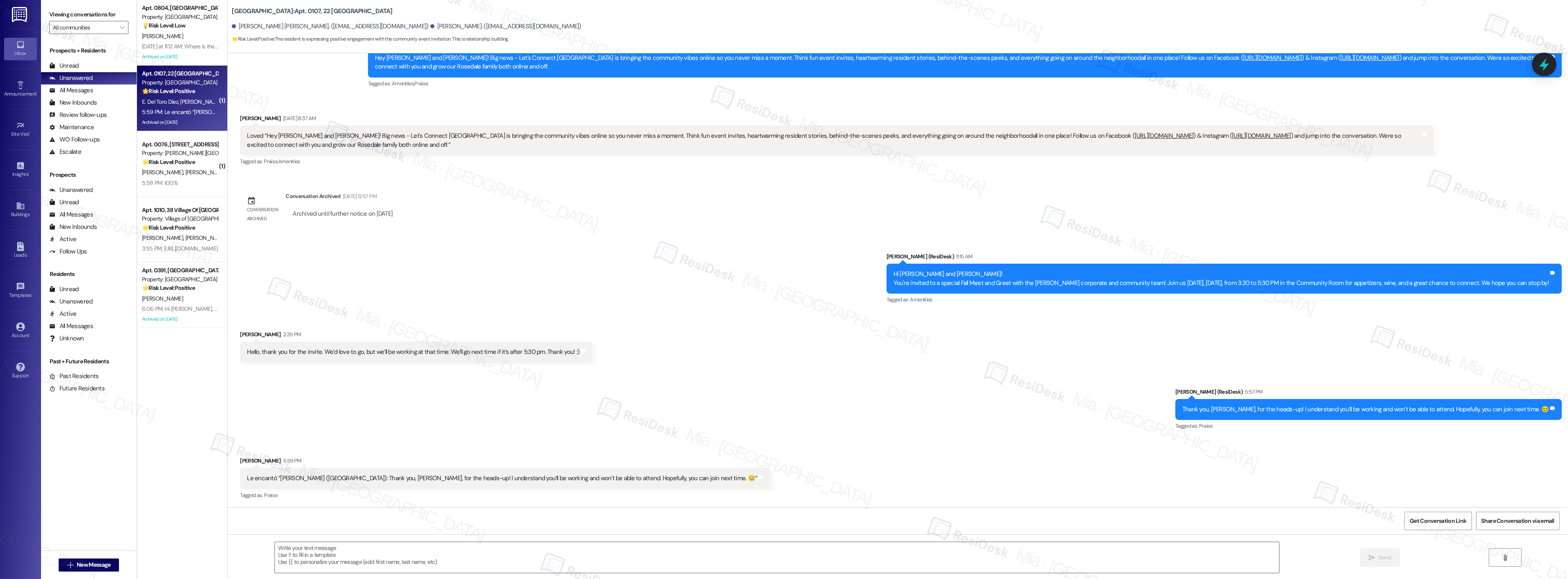
click at [1550, 63] on icon at bounding box center [1544, 64] width 14 height 14
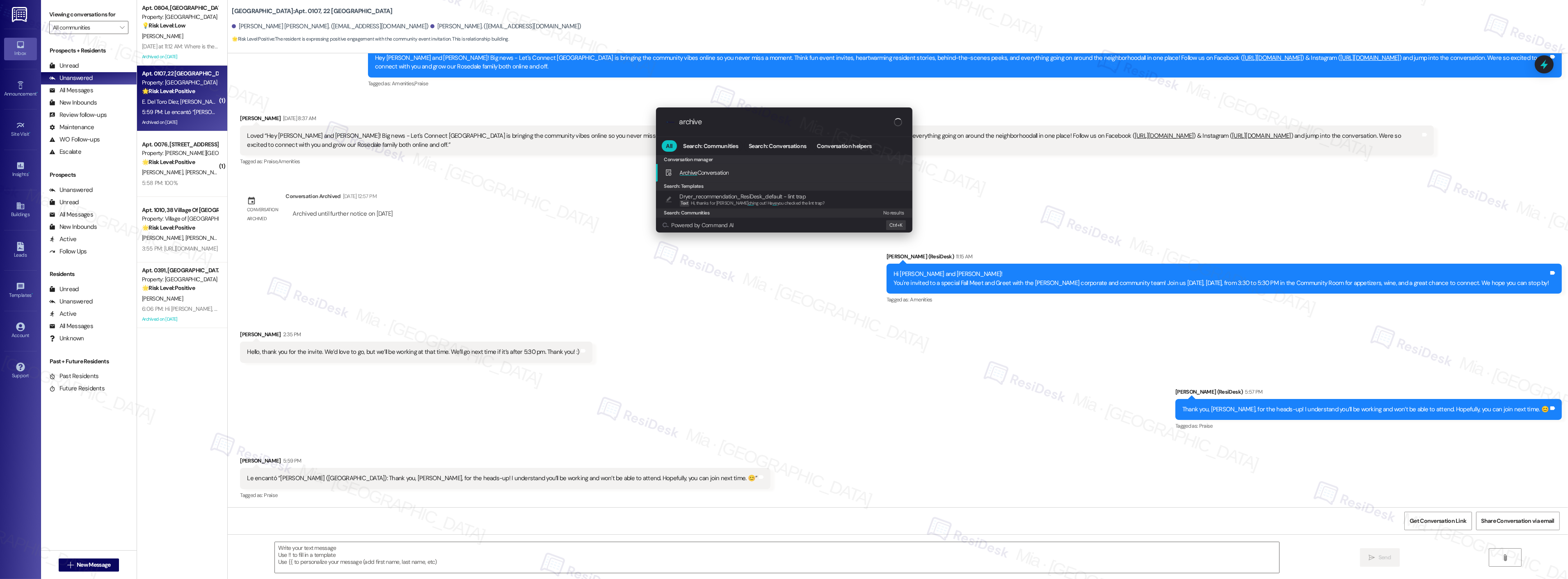
type input "archive"
click at [718, 171] on span "Archive Conversation" at bounding box center [704, 172] width 49 height 7
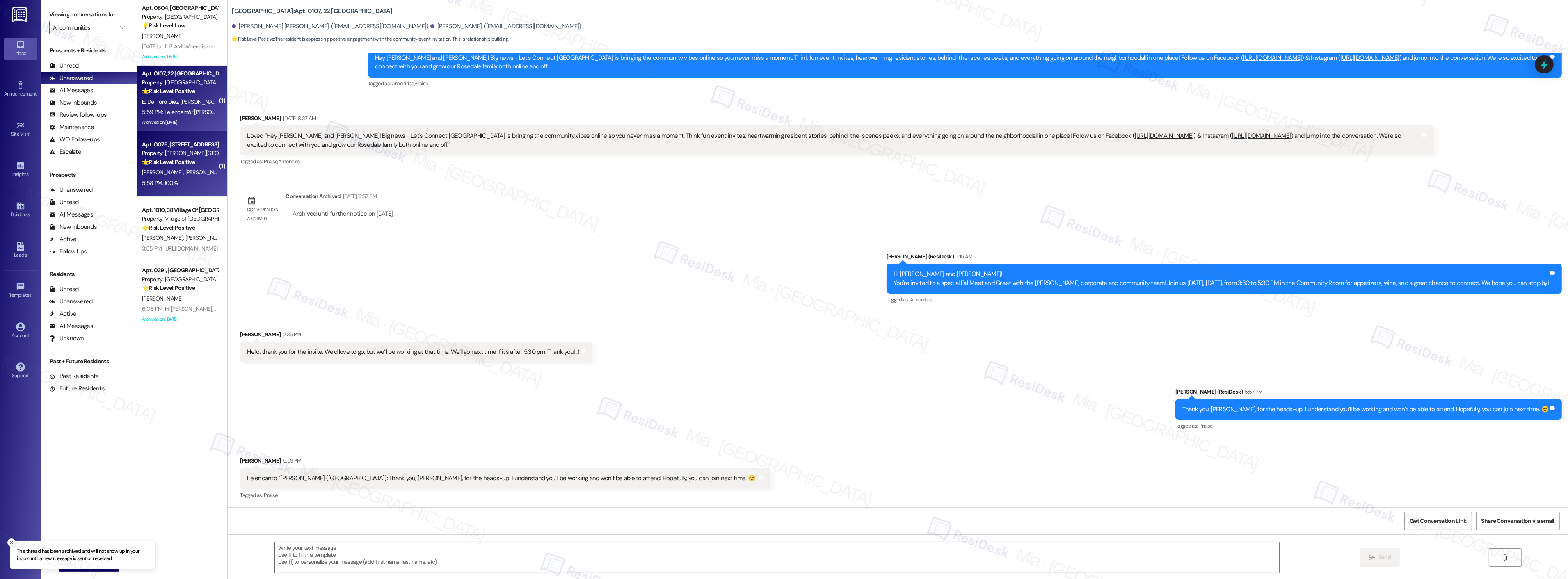
click at [186, 177] on div "[PERSON_NAME] [PERSON_NAME]" at bounding box center [180, 173] width 77 height 10
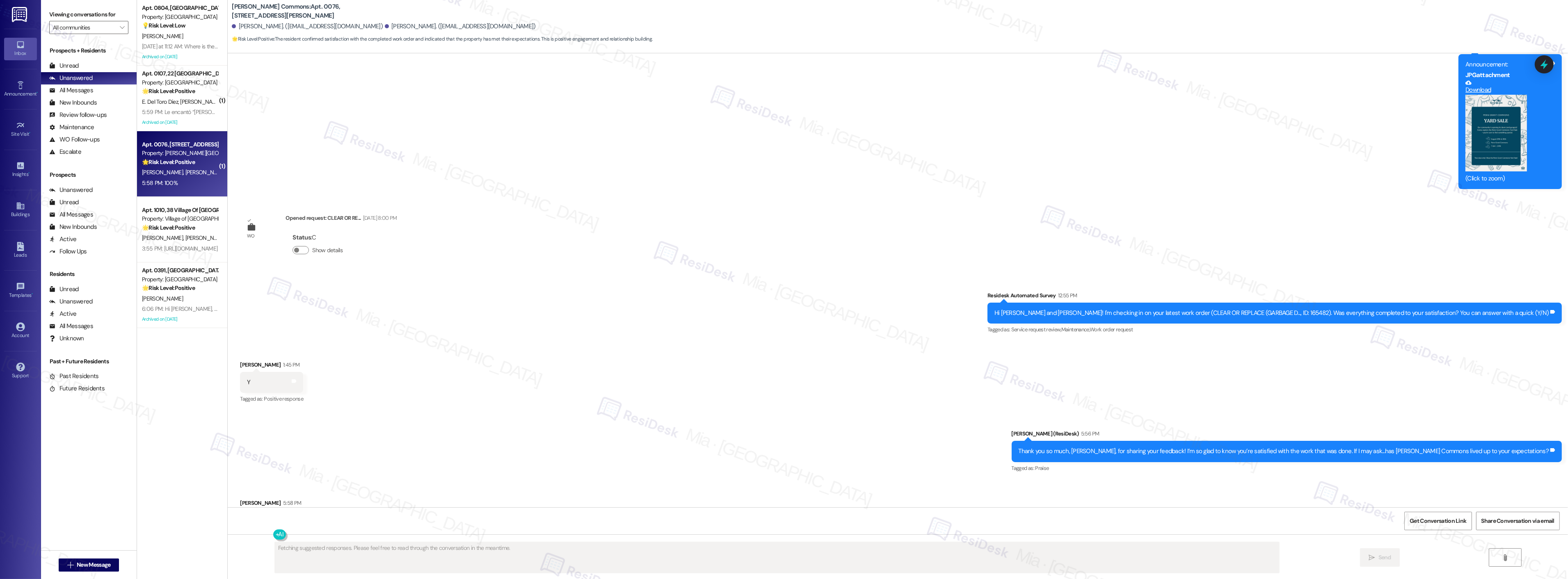
scroll to position [1259, 0]
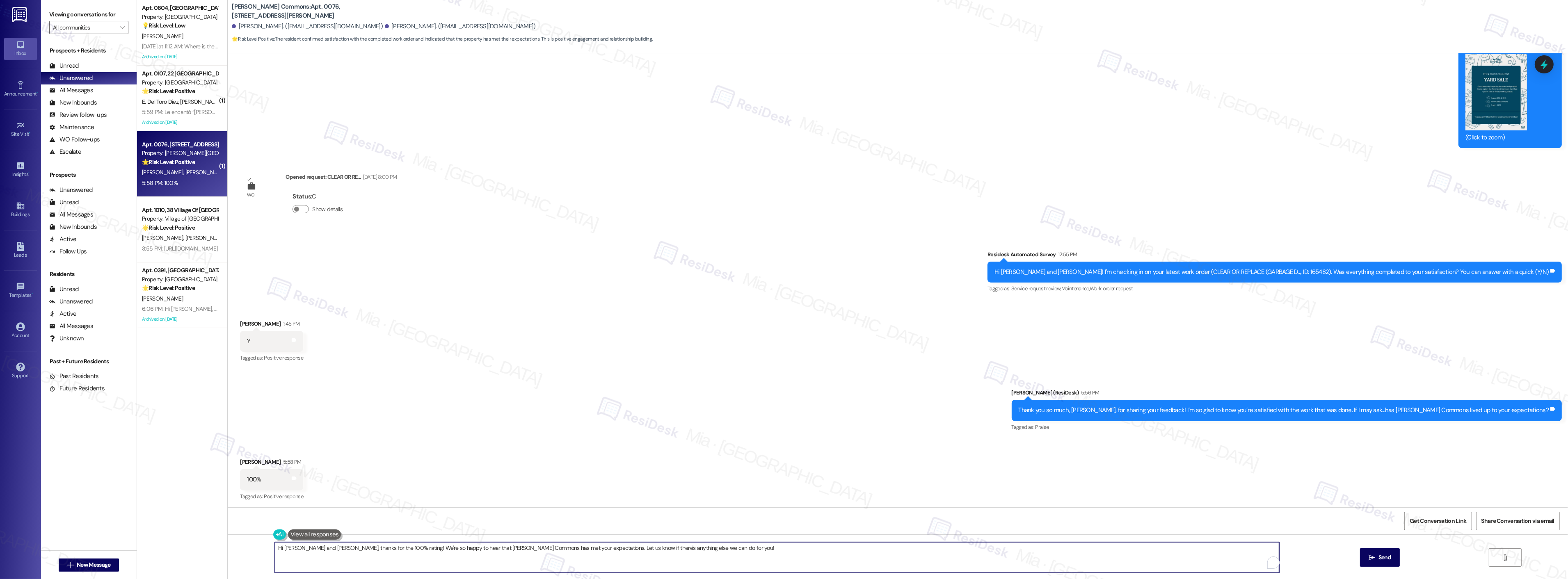
drag, startPoint x: 715, startPoint y: 547, endPoint x: 263, endPoint y: 547, distance: 452.0
click at [263, 547] on div "Hi [PERSON_NAME] and [PERSON_NAME], thanks for the 100% rating! We're so happy …" at bounding box center [898, 565] width 1340 height 61
click at [717, 550] on textarea "Hi [PERSON_NAME] and [PERSON_NAME], thanks for the 100% rating! We're so happy …" at bounding box center [766, 558] width 1004 height 31
drag, startPoint x: 727, startPoint y: 547, endPoint x: 225, endPoint y: 547, distance: 502.0
click at [228, 547] on div "Hi [PERSON_NAME] and [PERSON_NAME], thanks for the 100% rating! We're so happy …" at bounding box center [898, 565] width 1340 height 61
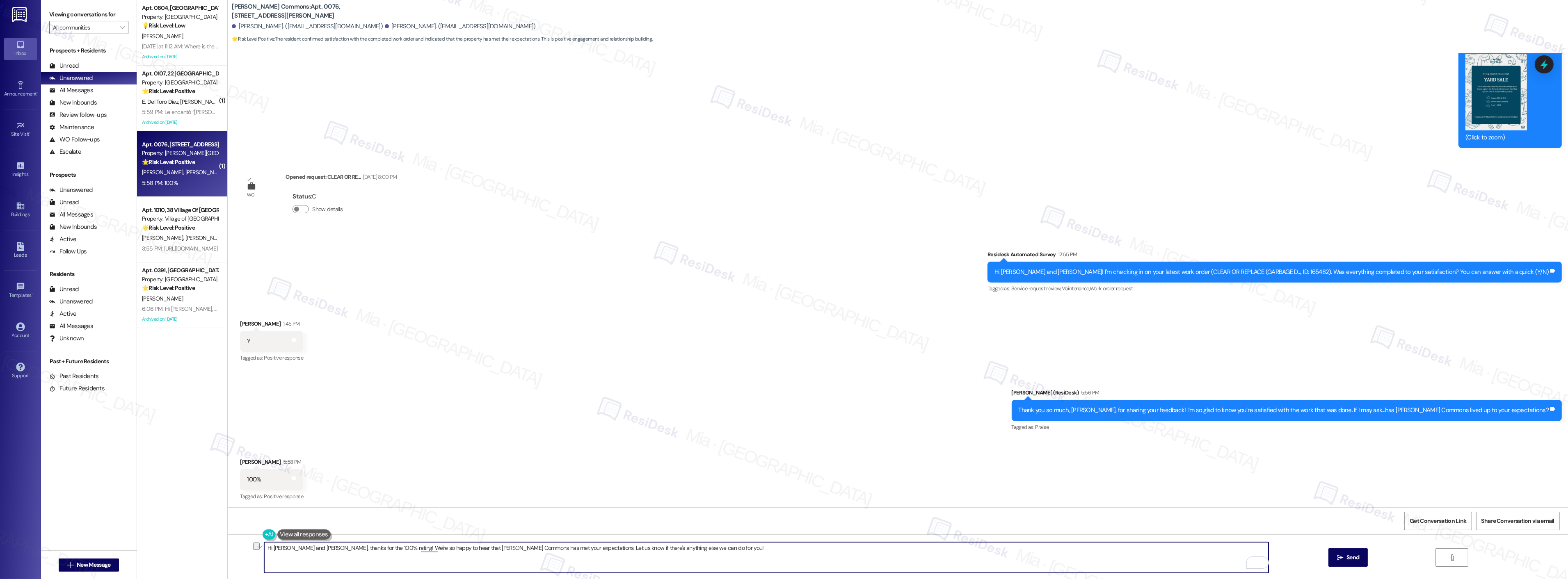
paste textarea "It's great to know, Sully, that you are enjoying your home. Can I ask a quick f…"
drag, startPoint x: 303, startPoint y: 548, endPoint x: 391, endPoint y: 548, distance: 88.0
click at [391, 548] on textarea "It's great to know, Sully, that you are enjoying your home. Can I ask a quick f…" at bounding box center [766, 558] width 1004 height 31
click at [644, 544] on textarea "It's great to know, [PERSON_NAME]. Can I ask a quick favor? If you wouldn’t min…" at bounding box center [766, 558] width 1004 height 31
click at [646, 549] on textarea "It's great to know, [PERSON_NAME]. Can I ask a quick favor? If you wouldn’t min…" at bounding box center [766, 558] width 1004 height 31
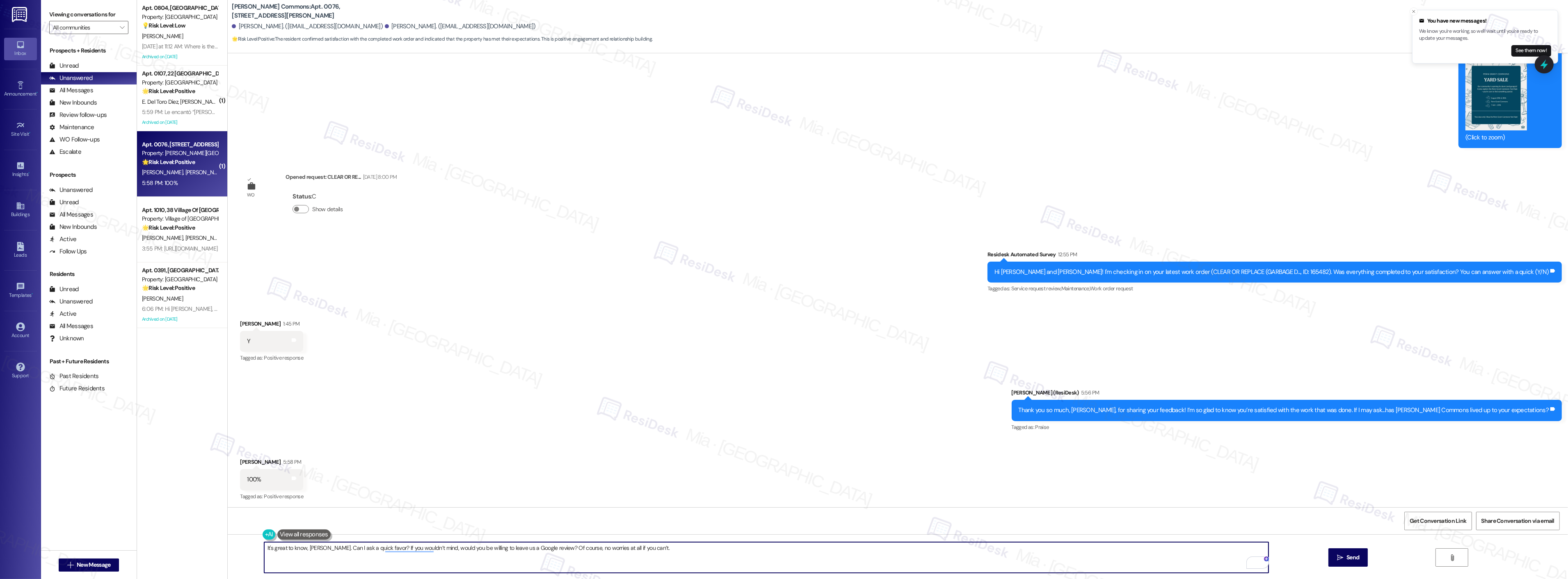
type textarea "It's great to know, [PERSON_NAME]. Can I ask a quick favor? If you wouldn’t min…"
drag, startPoint x: 647, startPoint y: 549, endPoint x: 214, endPoint y: 555, distance: 433.0
click at [214, 555] on div "Apt. 0804, 07 [GEOGRAPHIC_DATA] Property: Fox Ridge 💡 Risk Level: Low The resid…" at bounding box center [852, 290] width 1431 height 579
click at [348, 547] on textarea "To enrich screen reader interactions, please activate Accessibility in Grammarl…" at bounding box center [766, 558] width 1004 height 31
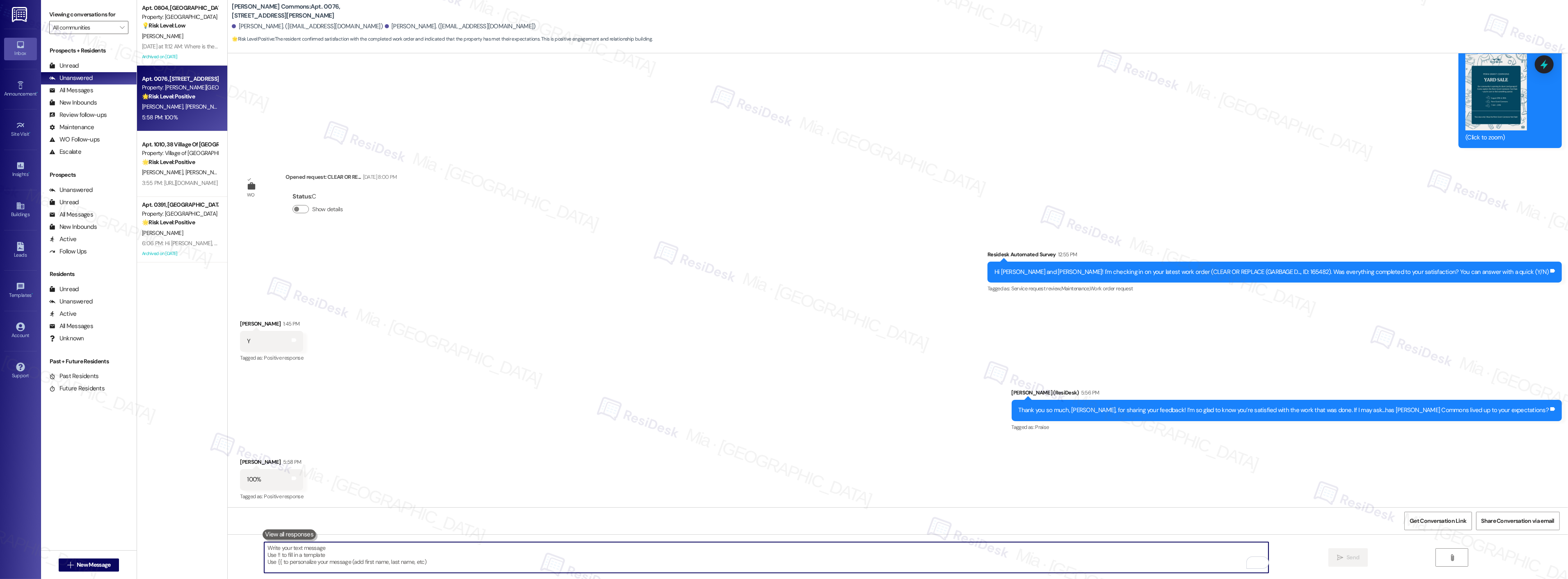
click at [348, 554] on textarea "To enrich screen reader interactions, please activate Accessibility in Grammarl…" at bounding box center [766, 558] width 1004 height 31
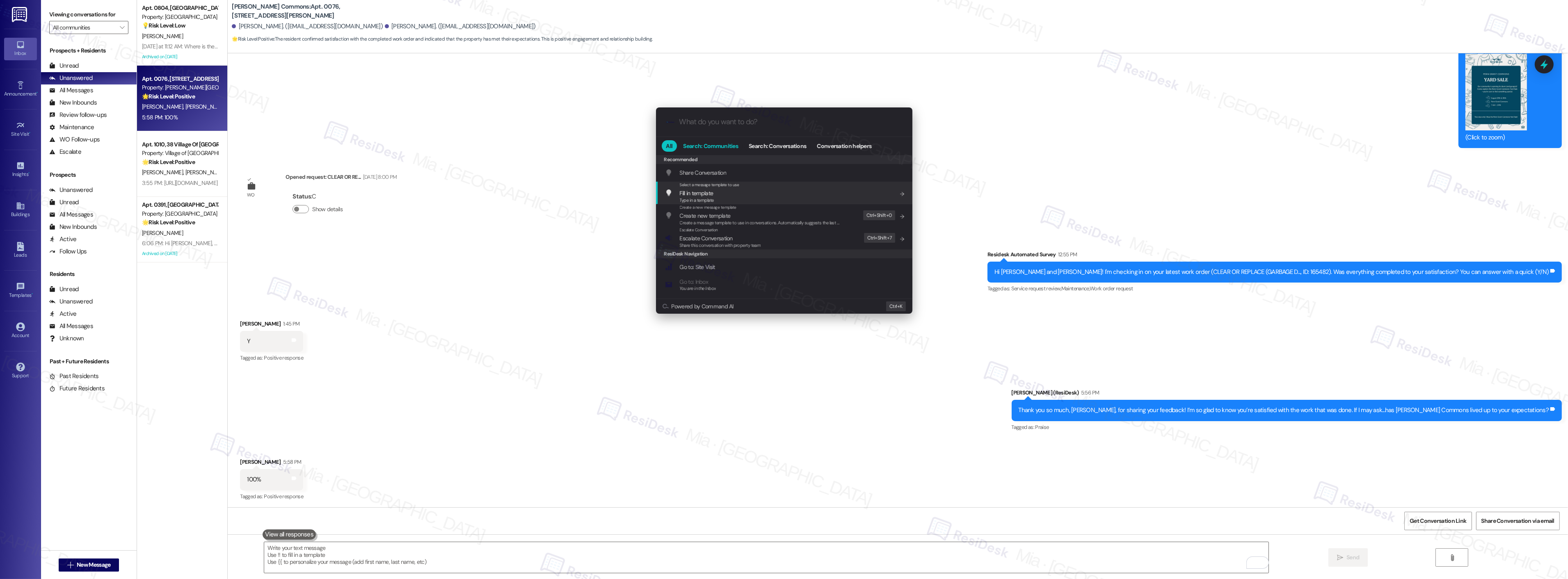
type input "s"
type input "googl"
click at [715, 189] on span "Googl e Review Link (default)" at bounding box center [713, 188] width 67 height 9
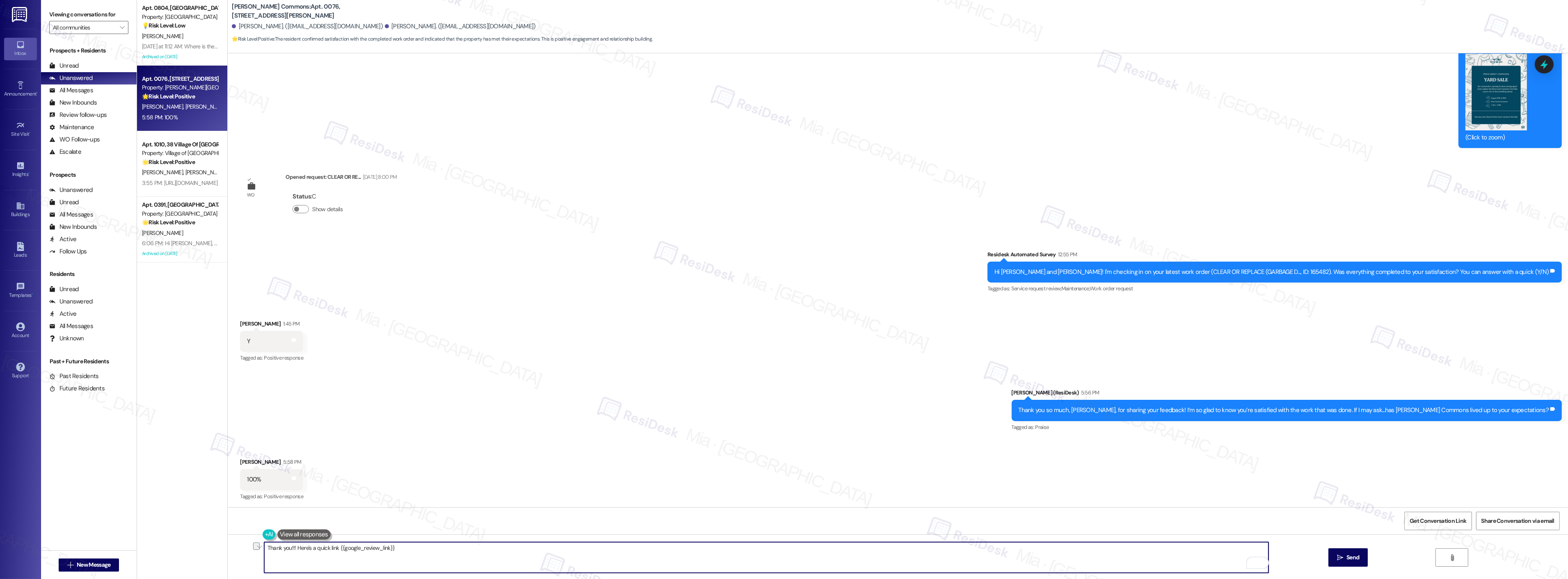
drag, startPoint x: 288, startPoint y: 549, endPoint x: 259, endPoint y: 549, distance: 29.0
click at [259, 549] on div "Thank you!!! Here's a quick link {{google_review_link}}  Send " at bounding box center [898, 565] width 1340 height 61
paste textarea "It's great to know, Ashton. Can I ask a quick favor? If you wouldn’t mind, woul…"
type textarea "It's great to know, Ashton. Can I ask a quick favor? If you wouldn’t mind, woul…"
click at [554, 353] on div "Received via SMS Ashton Horst 1:45 PM Y Tags and notes Tagged as: Positive resp…" at bounding box center [898, 336] width 1340 height 70
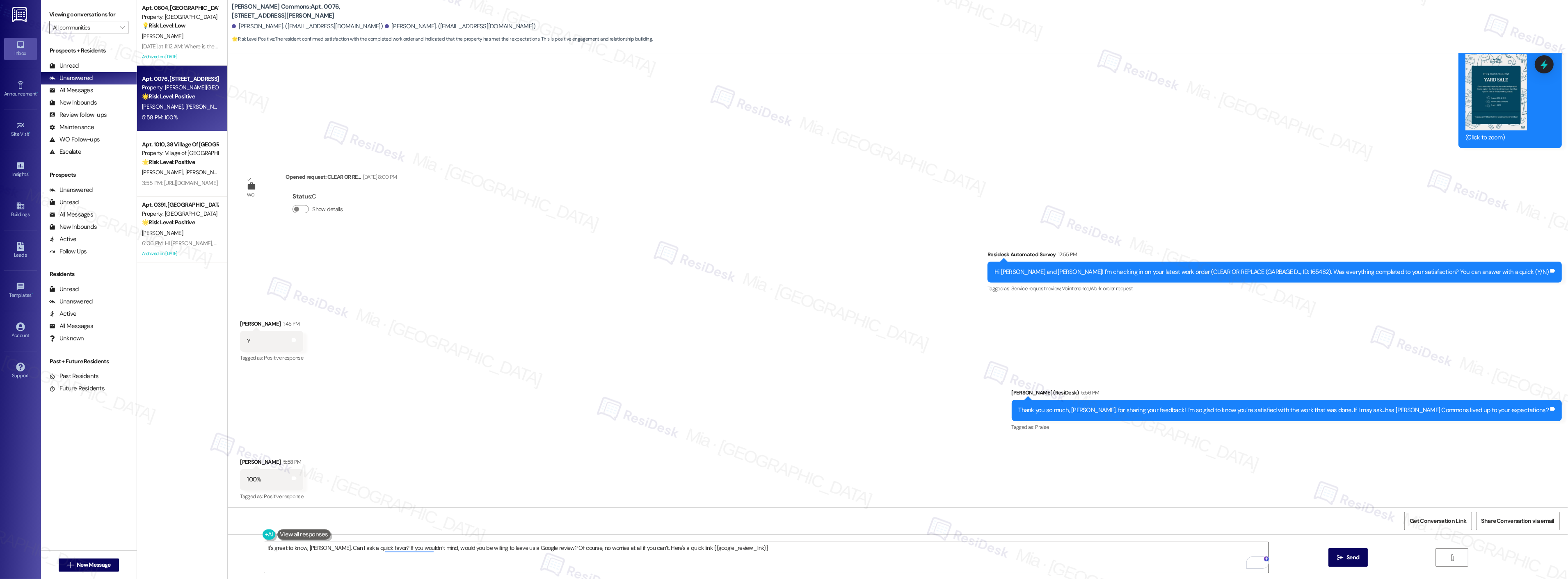
click at [757, 551] on textarea "It's great to know, Ashton. Can I ask a quick favor? If you wouldn’t mind, woul…" at bounding box center [766, 558] width 1004 height 31
click at [1342, 554] on icon "" at bounding box center [1340, 558] width 6 height 6
click at [196, 37] on div "[PERSON_NAME]" at bounding box center [180, 36] width 77 height 10
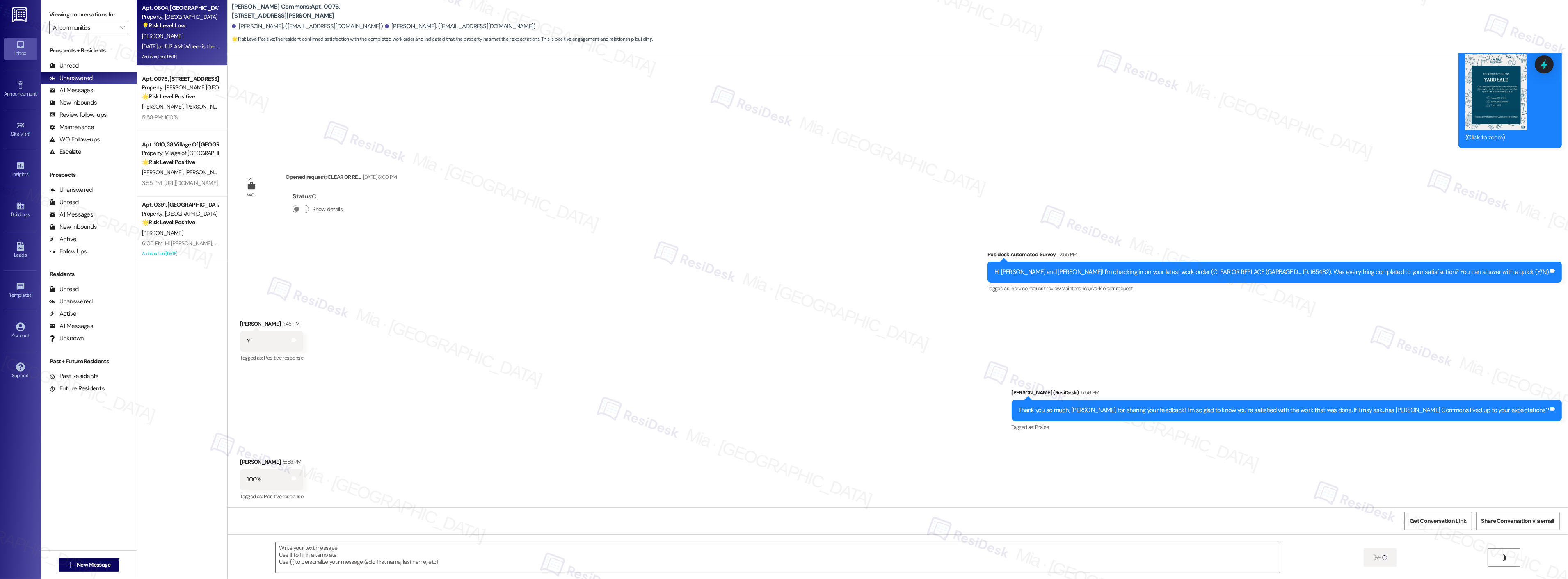
type textarea "Fetching suggested responses. Please feel free to read through the conversation…"
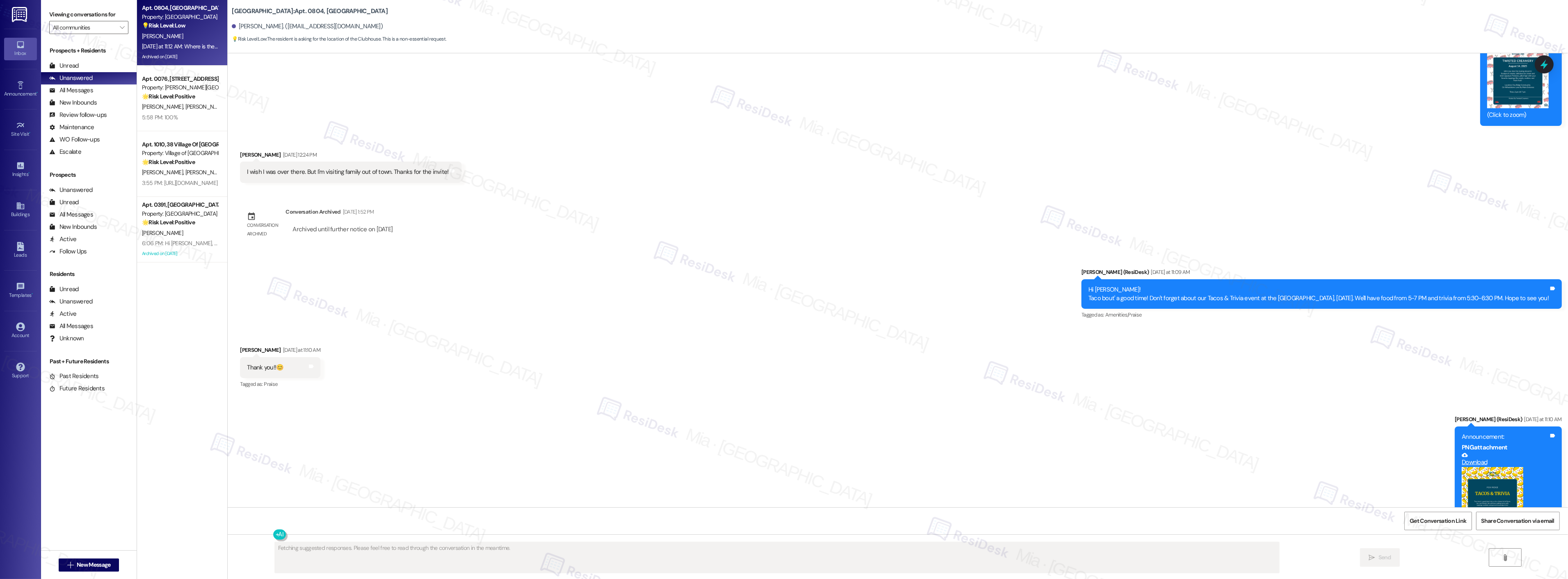
scroll to position [8630, 0]
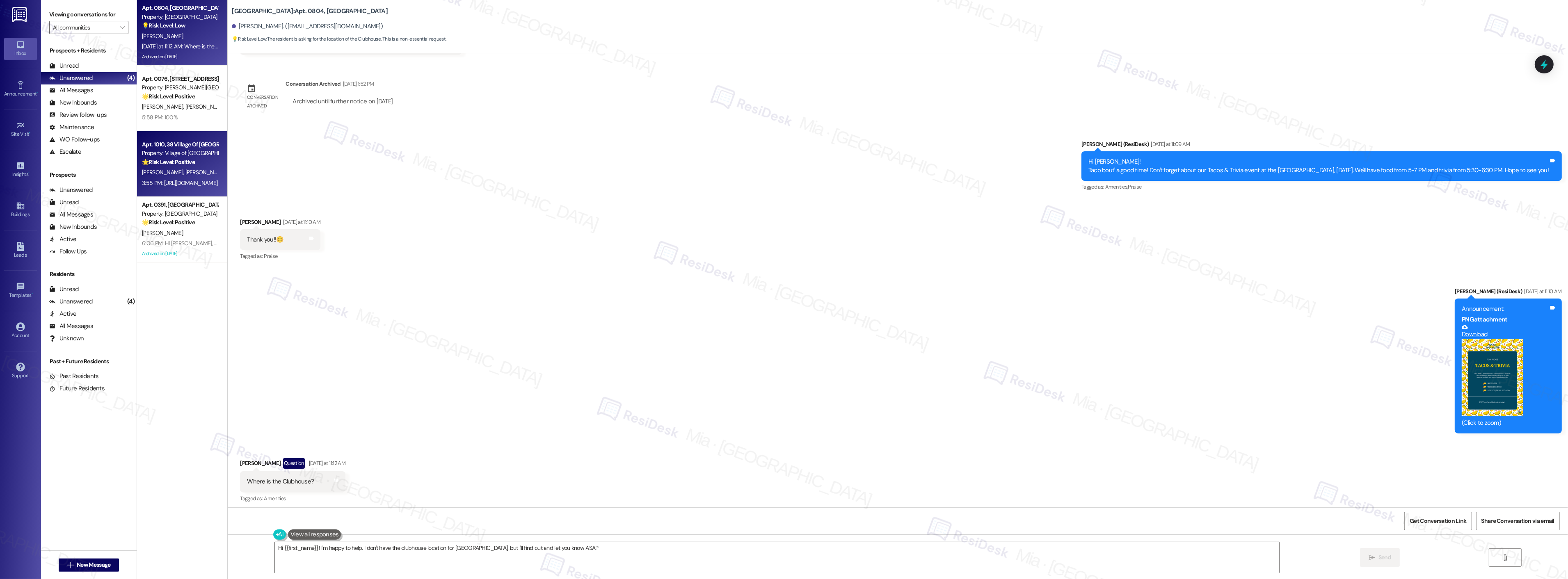
type textarea "Hi {{first_name}}! I'm happy to help. I don't have the clubhouse location for F…"
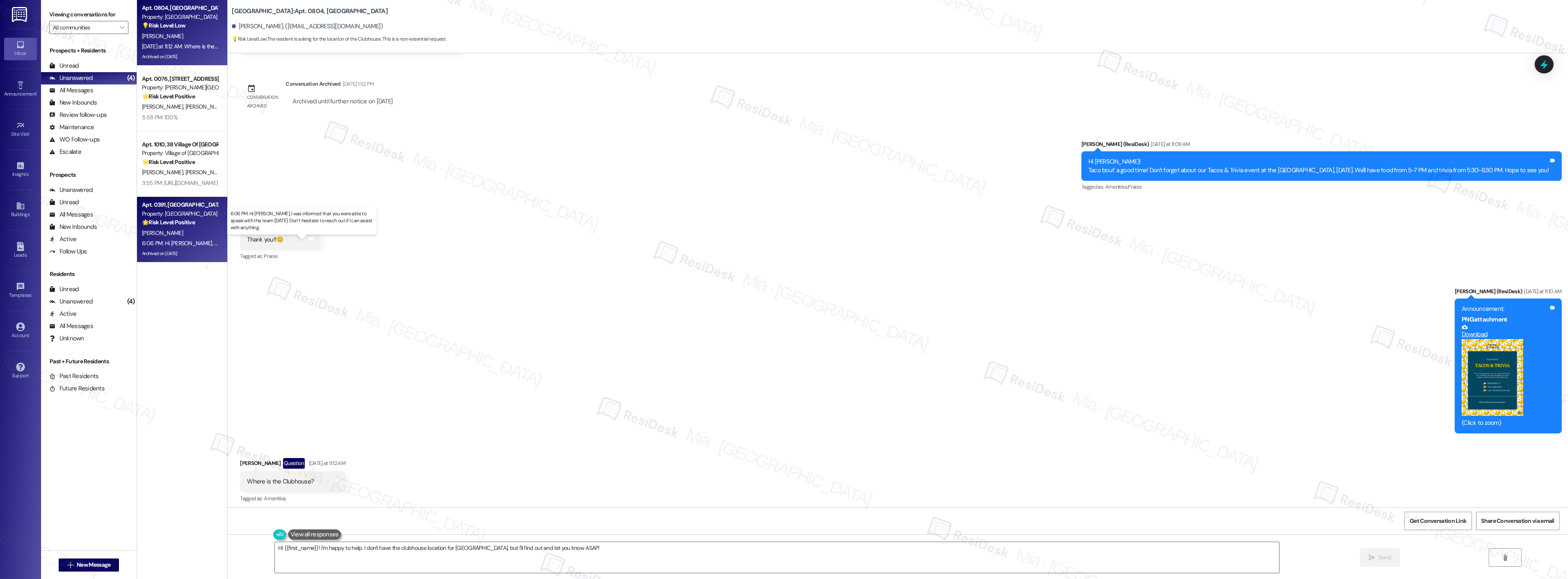
click at [155, 246] on div "6:06 PM: Hi Alicia, I was informed that you were able to speak with the team ye…" at bounding box center [320, 242] width 357 height 7
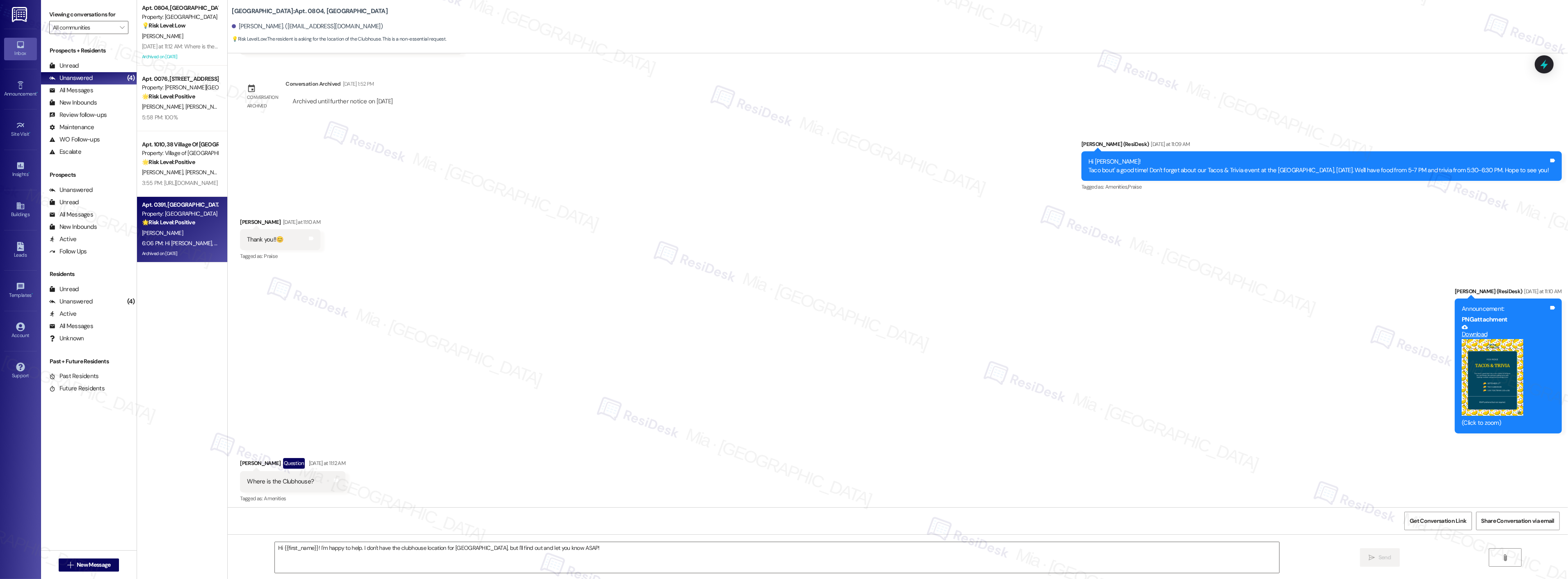
type textarea "Fetching suggested responses. Please feel free to read through the conversation…"
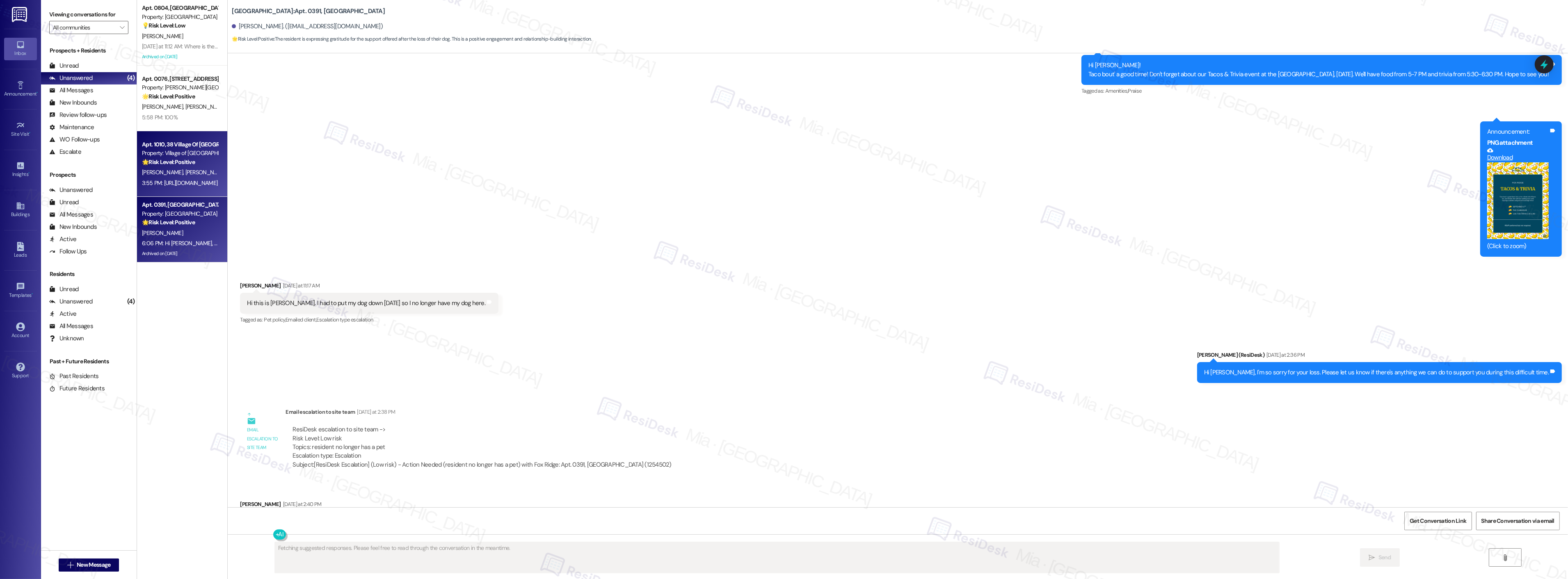
scroll to position [5813, 0]
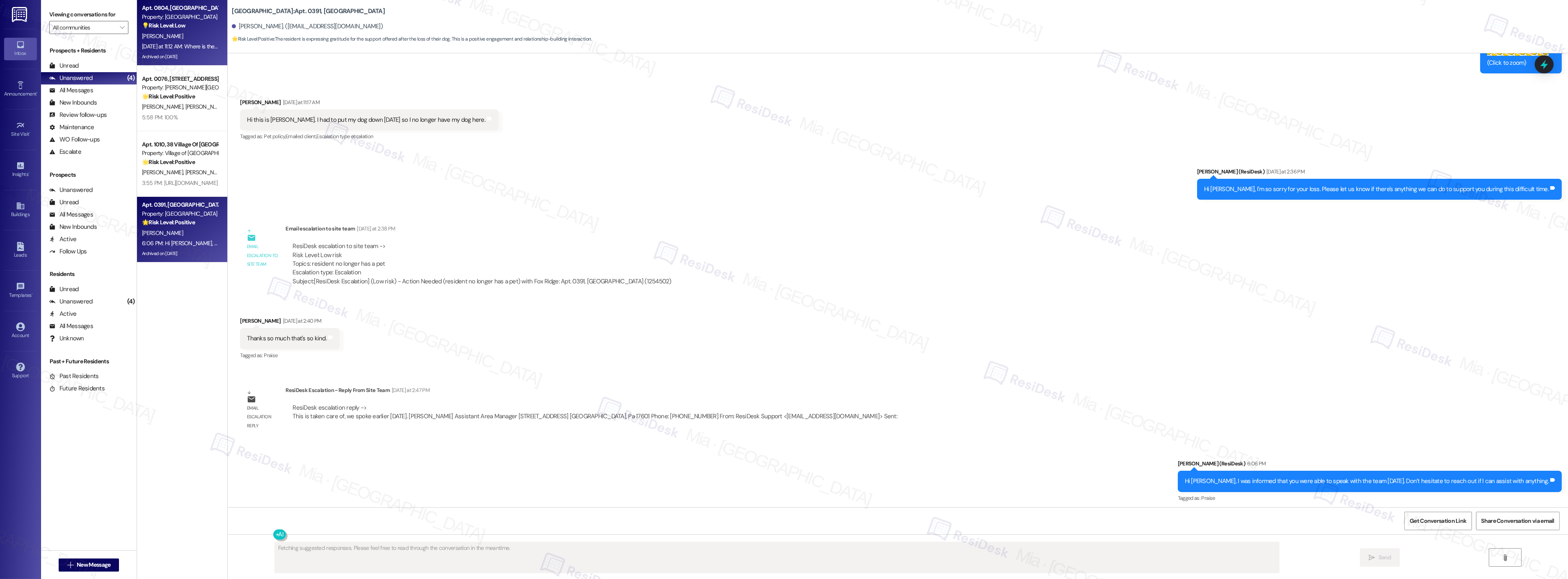
click at [186, 39] on div "[PERSON_NAME]" at bounding box center [180, 36] width 77 height 10
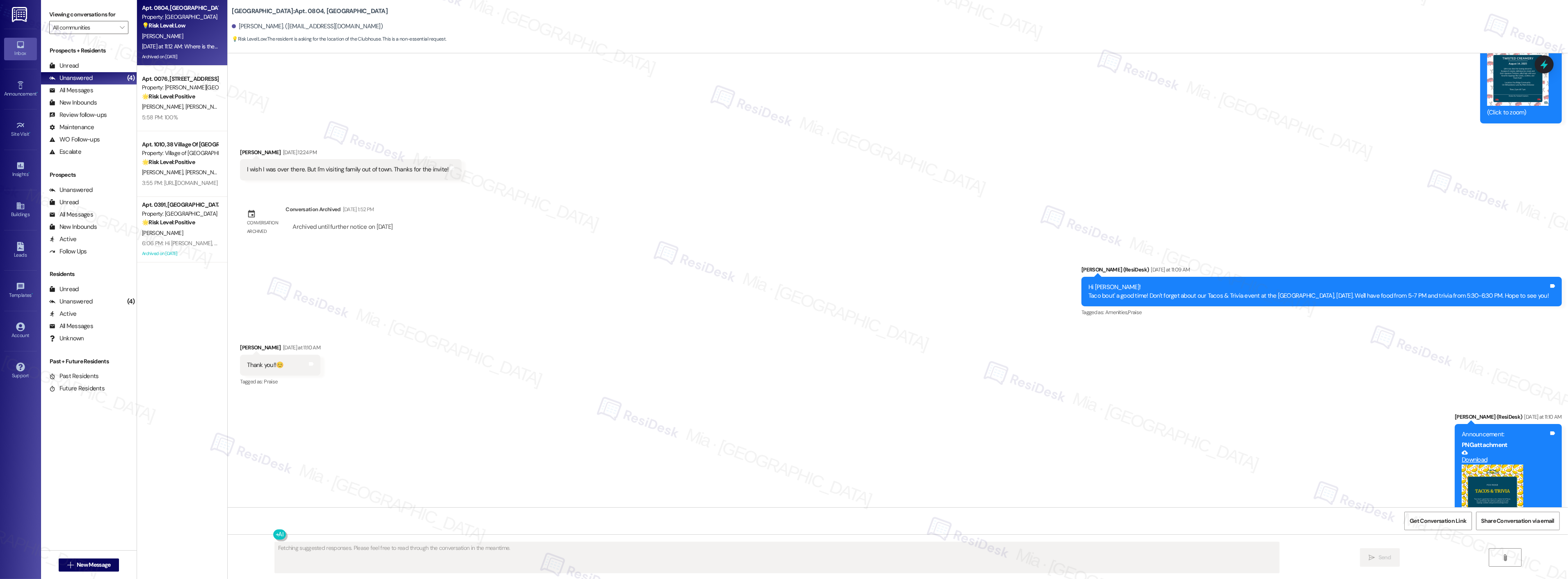
scroll to position [8630, 0]
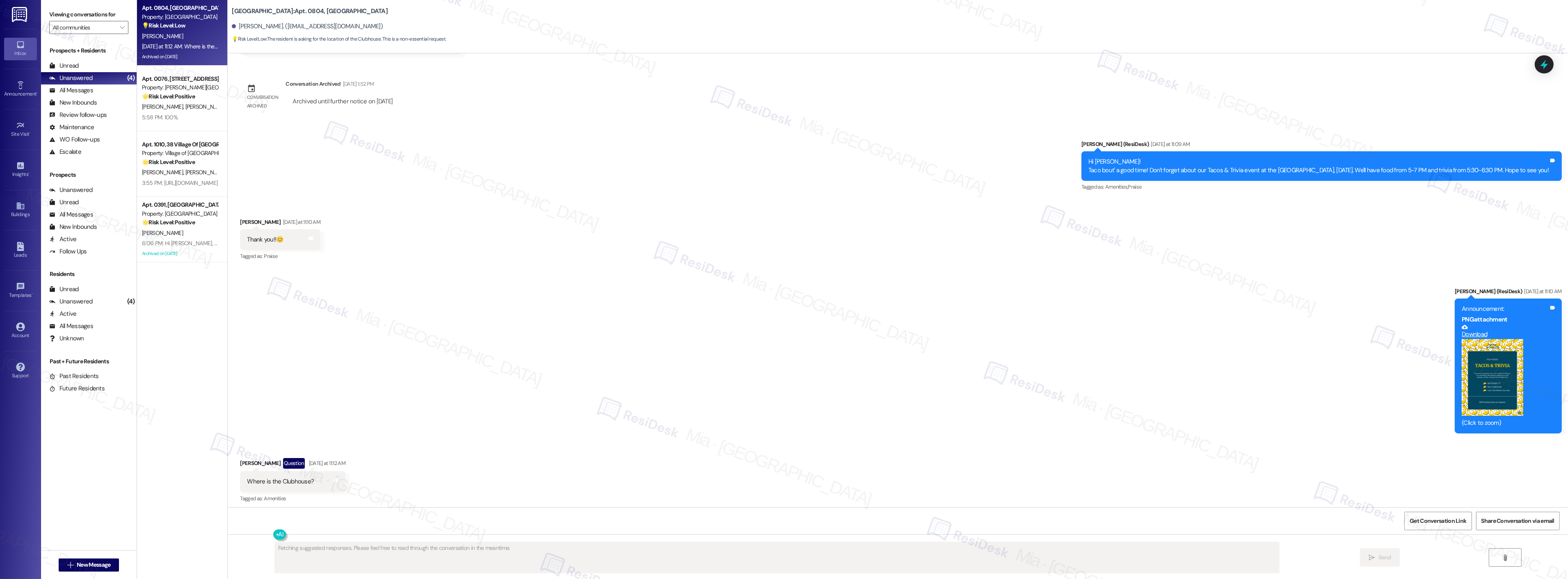
click at [1495, 378] on button "Zoom image" at bounding box center [1492, 378] width 61 height 77
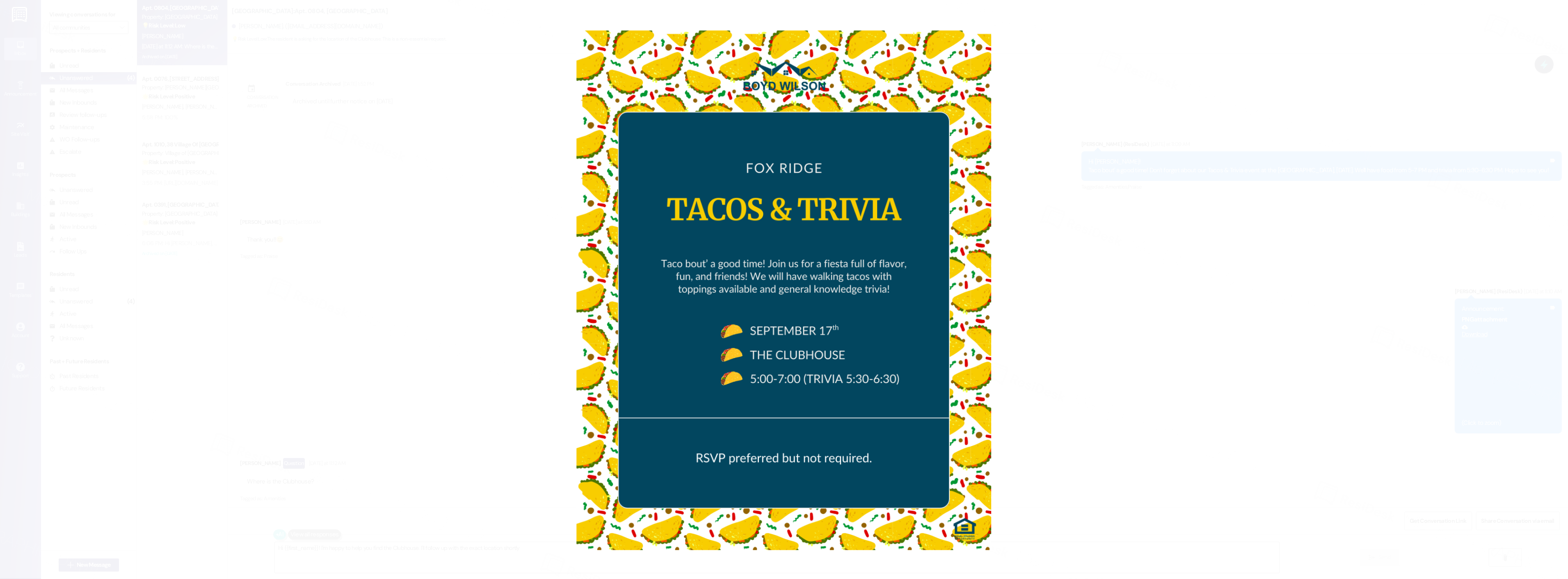
type textarea "Hi {{first_name}}! I'm happy to help you find the Clubhouse. I'll follow up wit…"
click at [1251, 277] on button "Unzoom image" at bounding box center [784, 290] width 1568 height 579
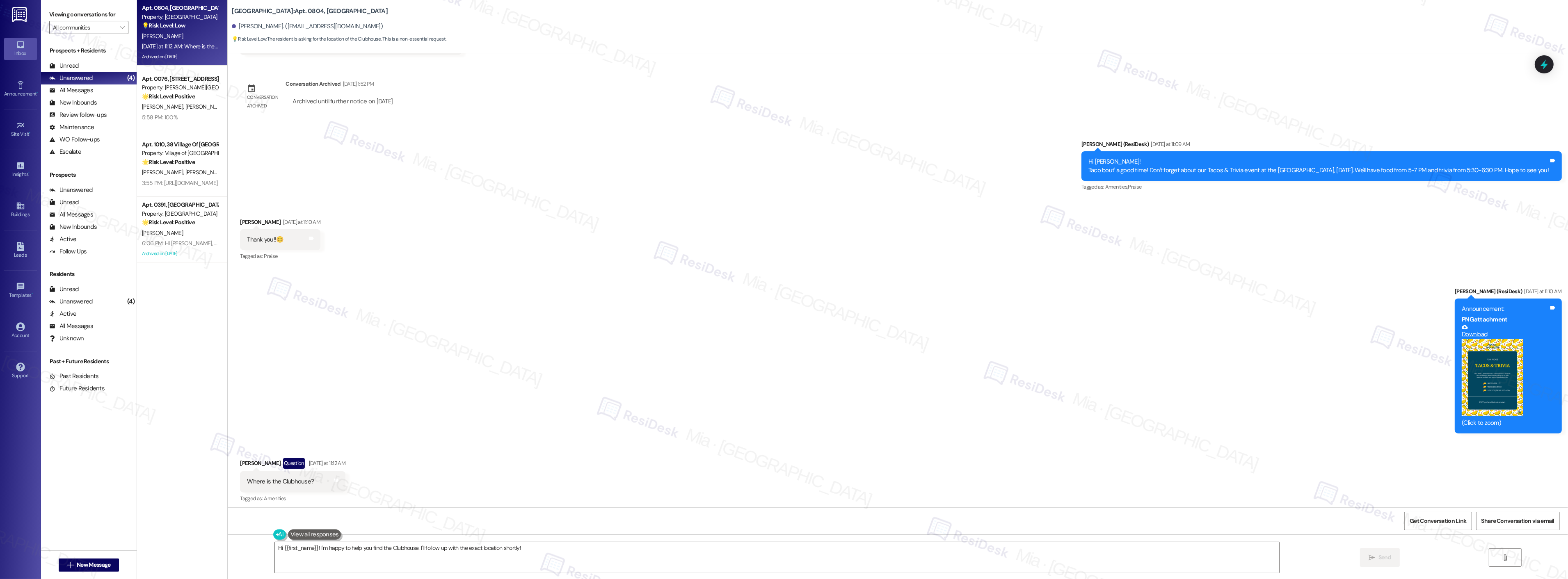
click at [181, 51] on div "Yesterday at 11:12 AM: Where is the Clubhouse? Yesterday at 11:12 AM: Where is …" at bounding box center [180, 46] width 77 height 10
click at [194, 120] on div "5:58 PM: 100% 5:58 PM: 100%" at bounding box center [180, 117] width 77 height 10
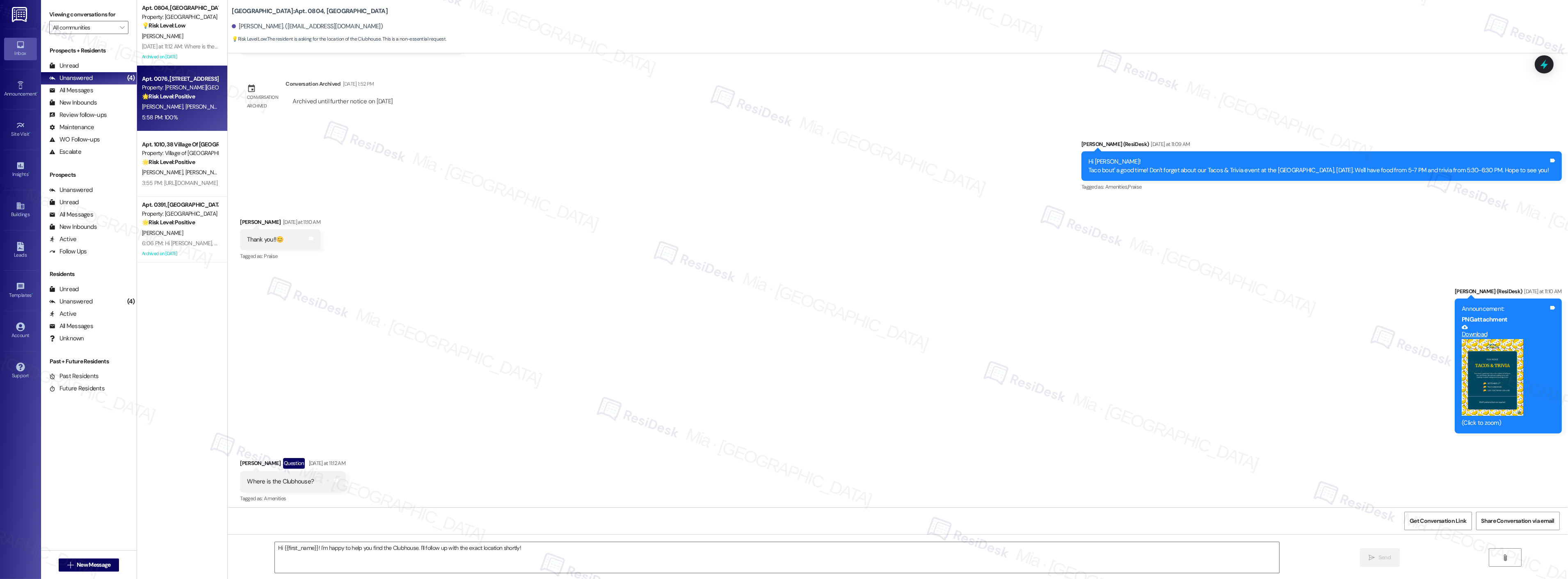
type textarea "Fetching suggested responses. Please feel free to read through the conversation…"
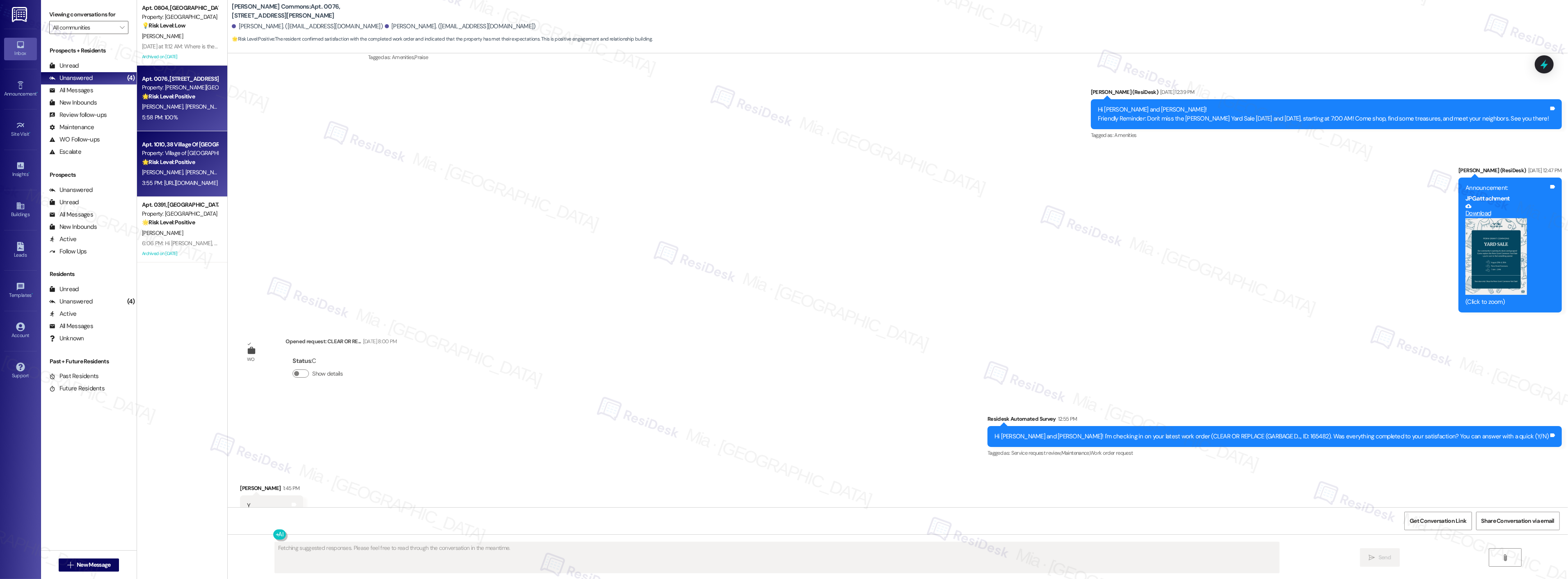
scroll to position [1345, 0]
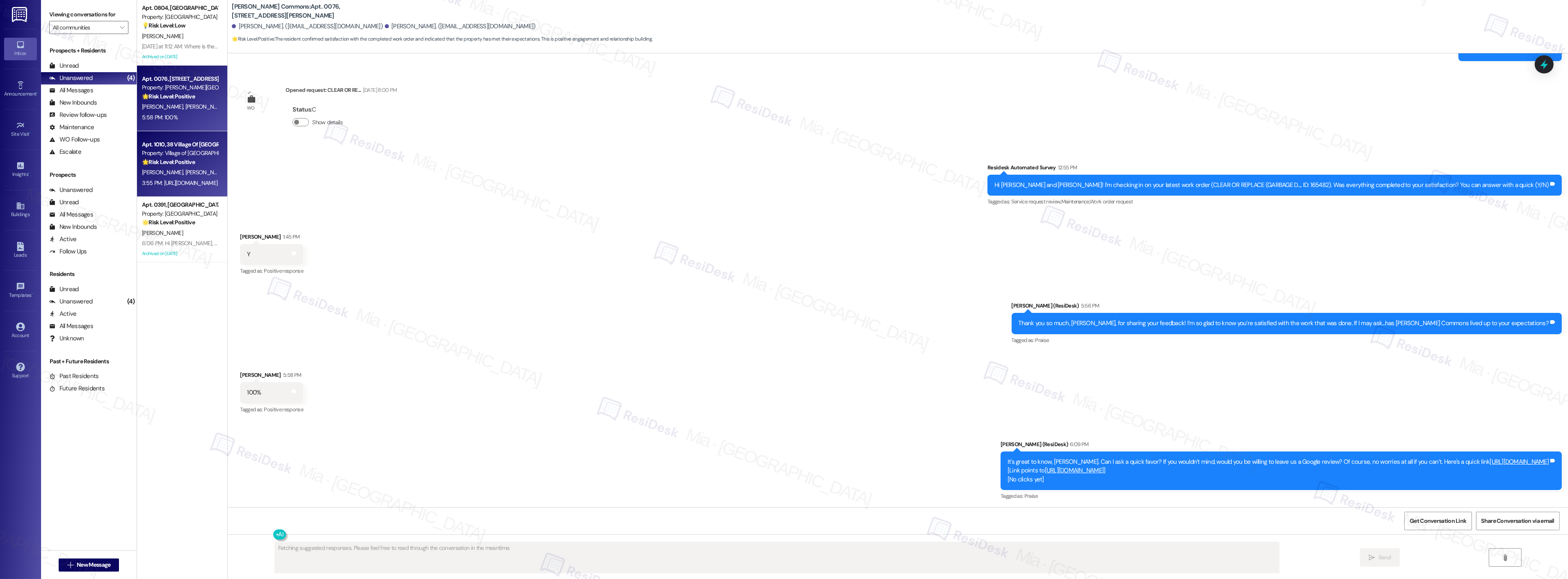
click at [177, 162] on strong "🌟 Risk Level: Positive" at bounding box center [168, 162] width 53 height 7
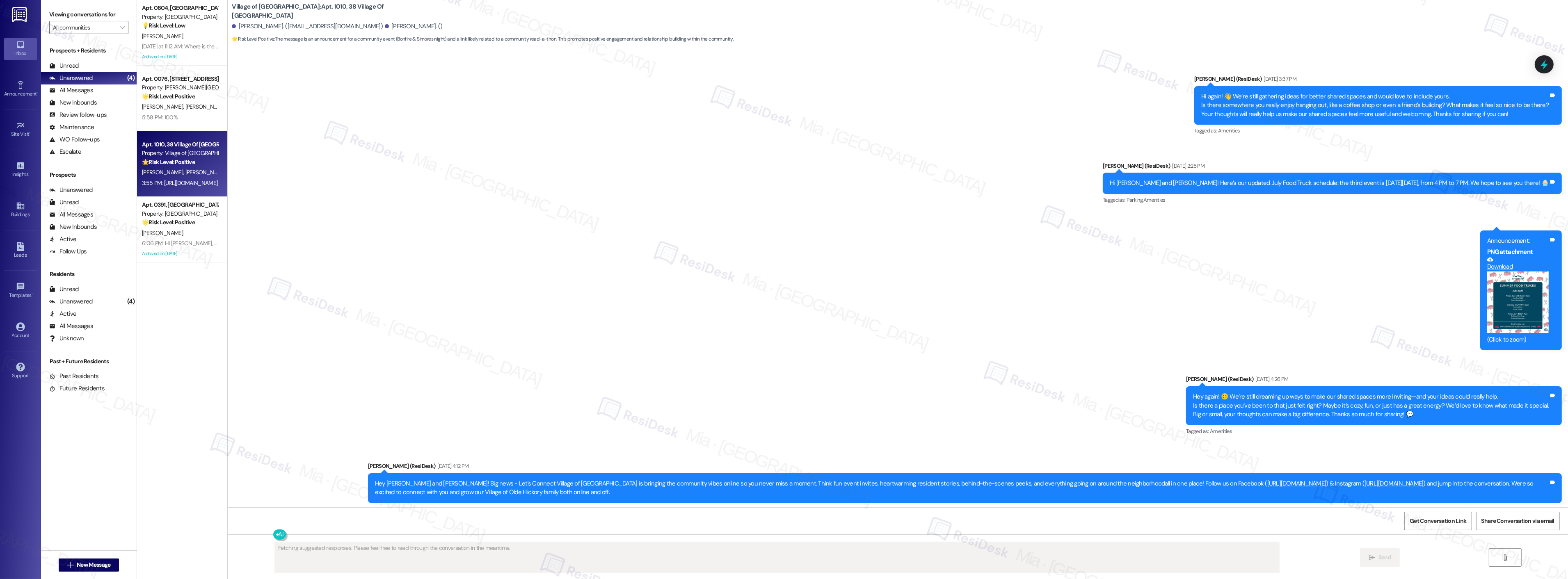
type textarea "Fetching suggested responses. Please feel free to read through the conversation…"
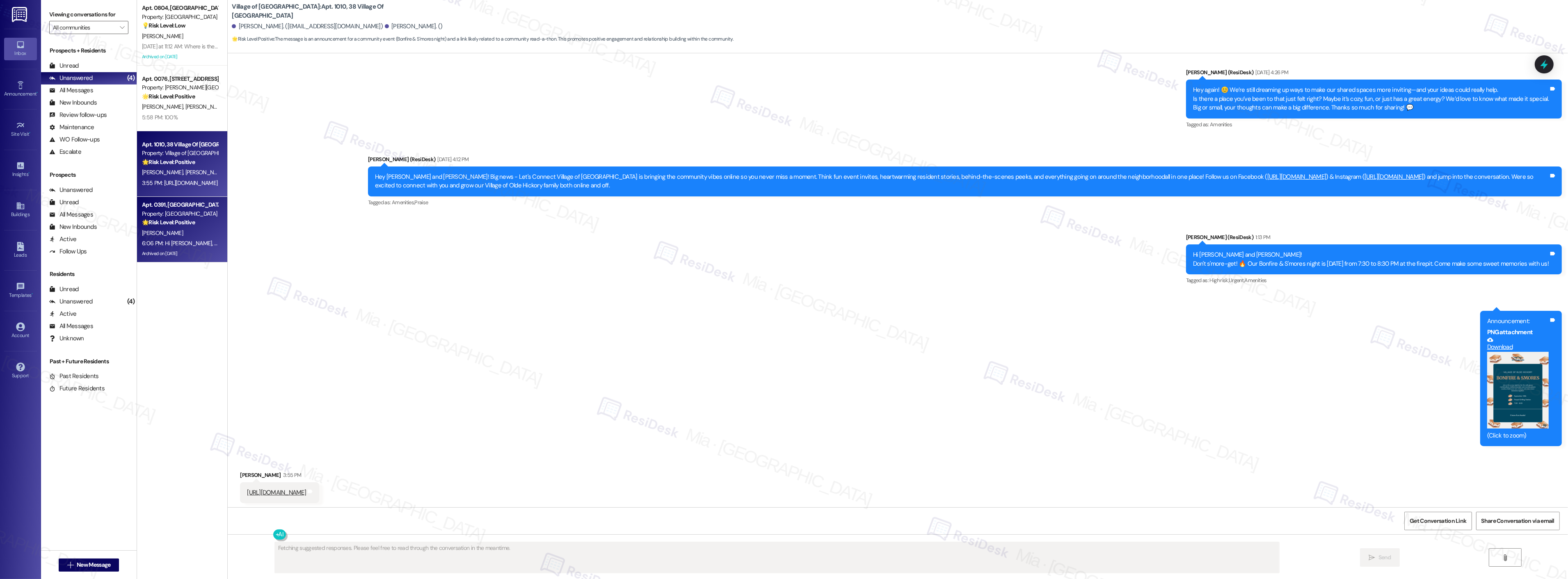
click at [183, 244] on div "6:06 PM: Hi Alicia, I was informed that you were able to speak with the team ye…" at bounding box center [320, 242] width 357 height 7
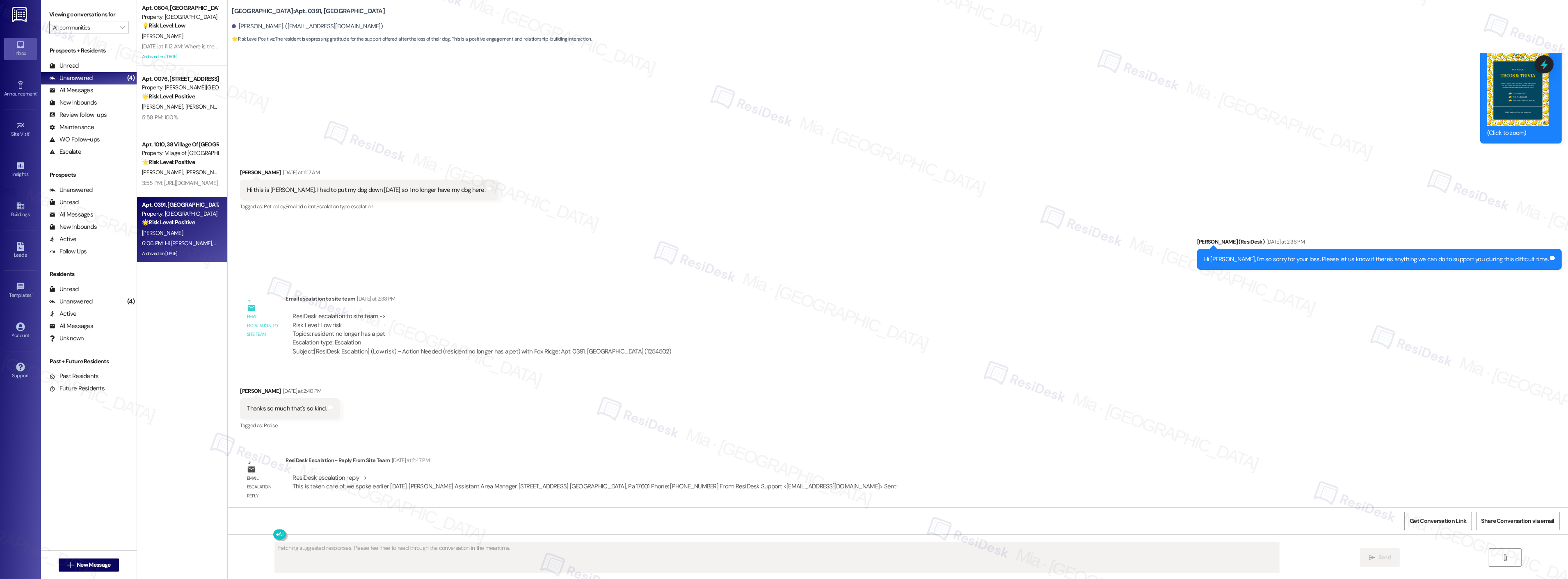
scroll to position [5813, 0]
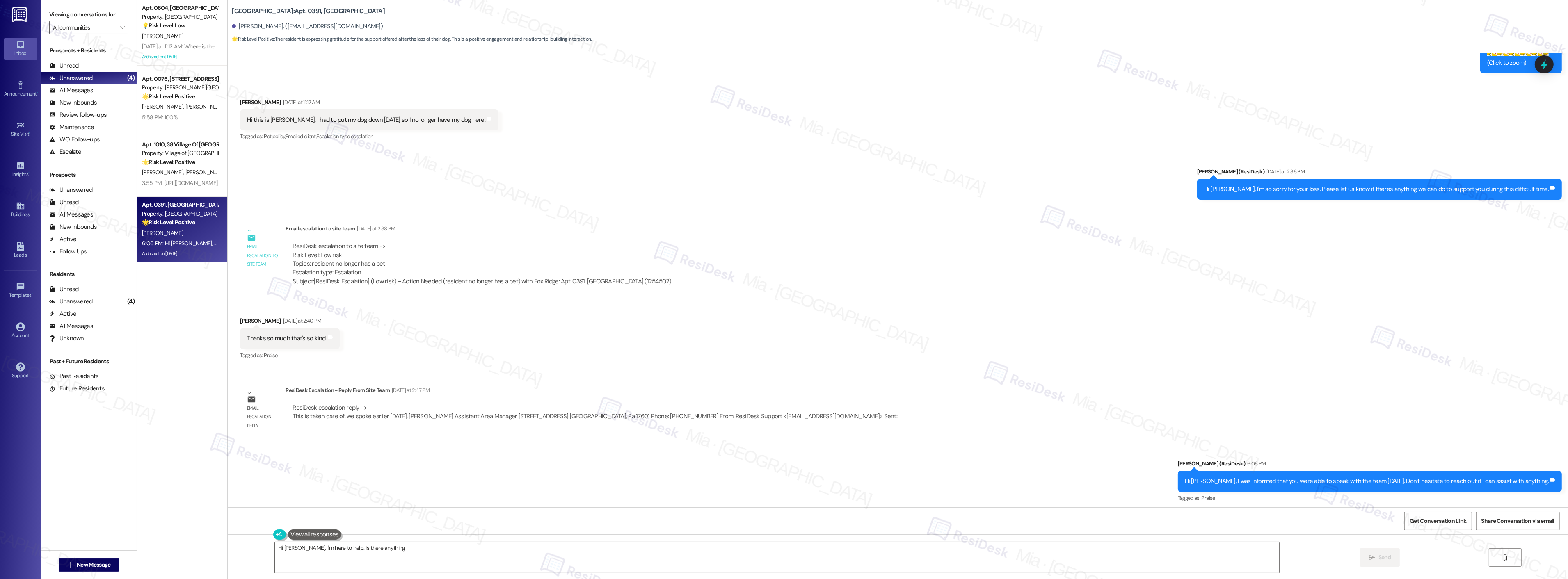
type textarea "Hi Alicia, I'm here to help. Is there anything specific"
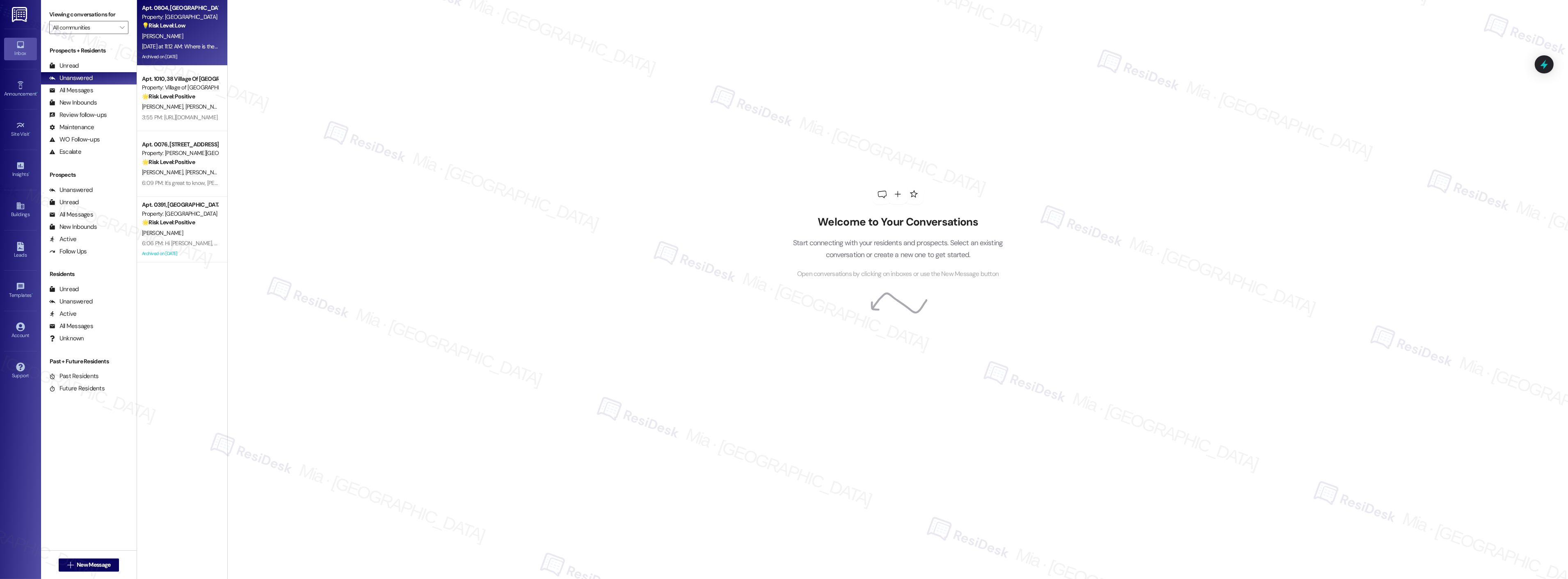
click at [195, 59] on div "Archived on [DATE]" at bounding box center [180, 57] width 77 height 10
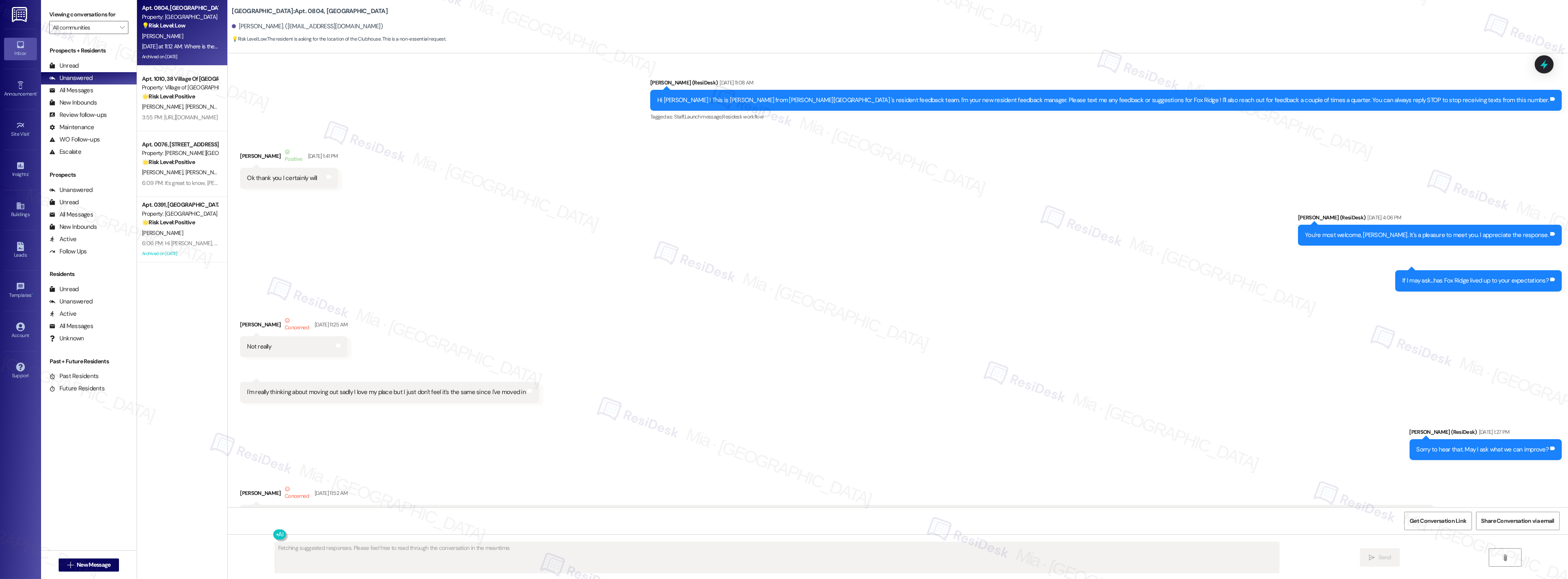
scroll to position [8630, 0]
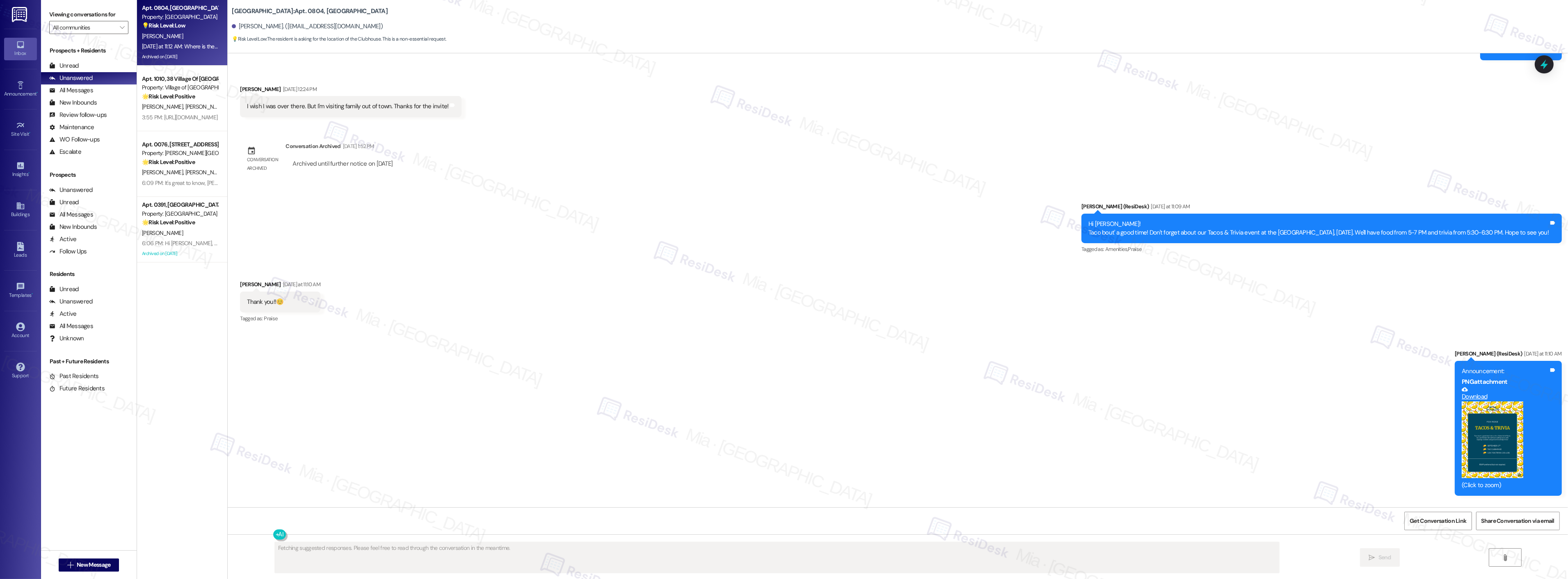
type textarea "Fetching suggested responses. Please feel free to read through the conversation…"
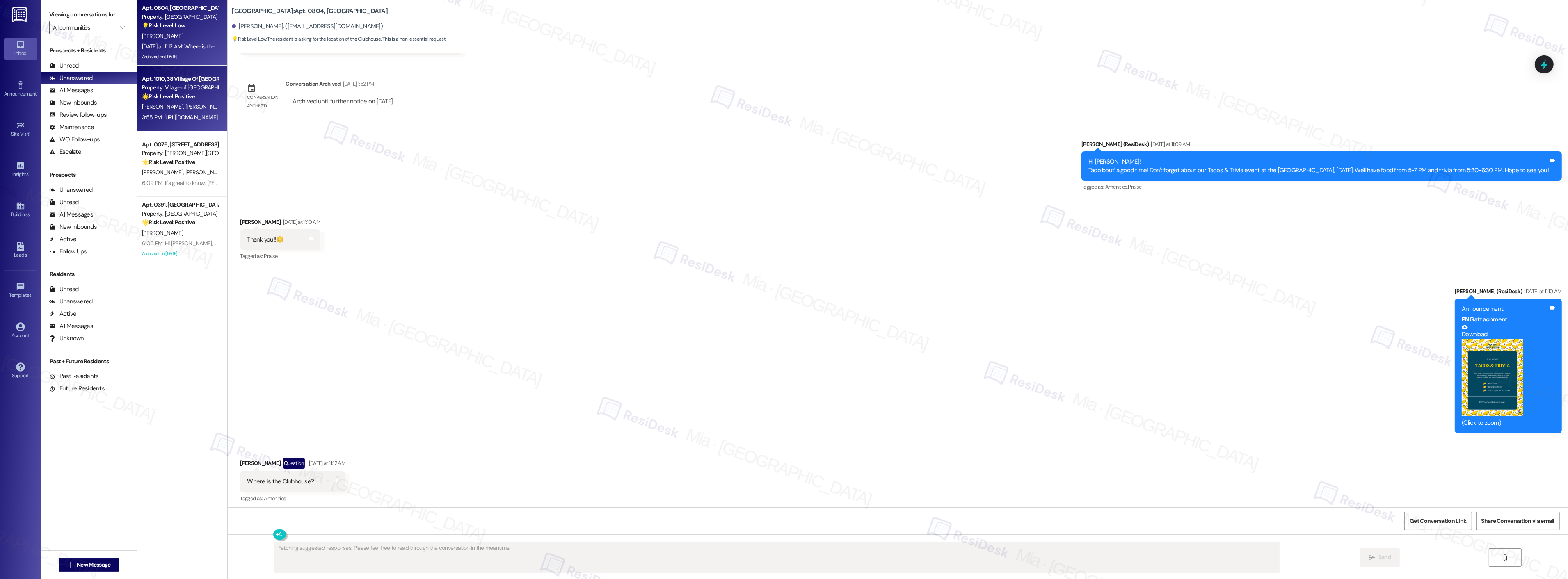
click at [188, 106] on div "[PERSON_NAME] [PERSON_NAME]" at bounding box center [180, 107] width 77 height 10
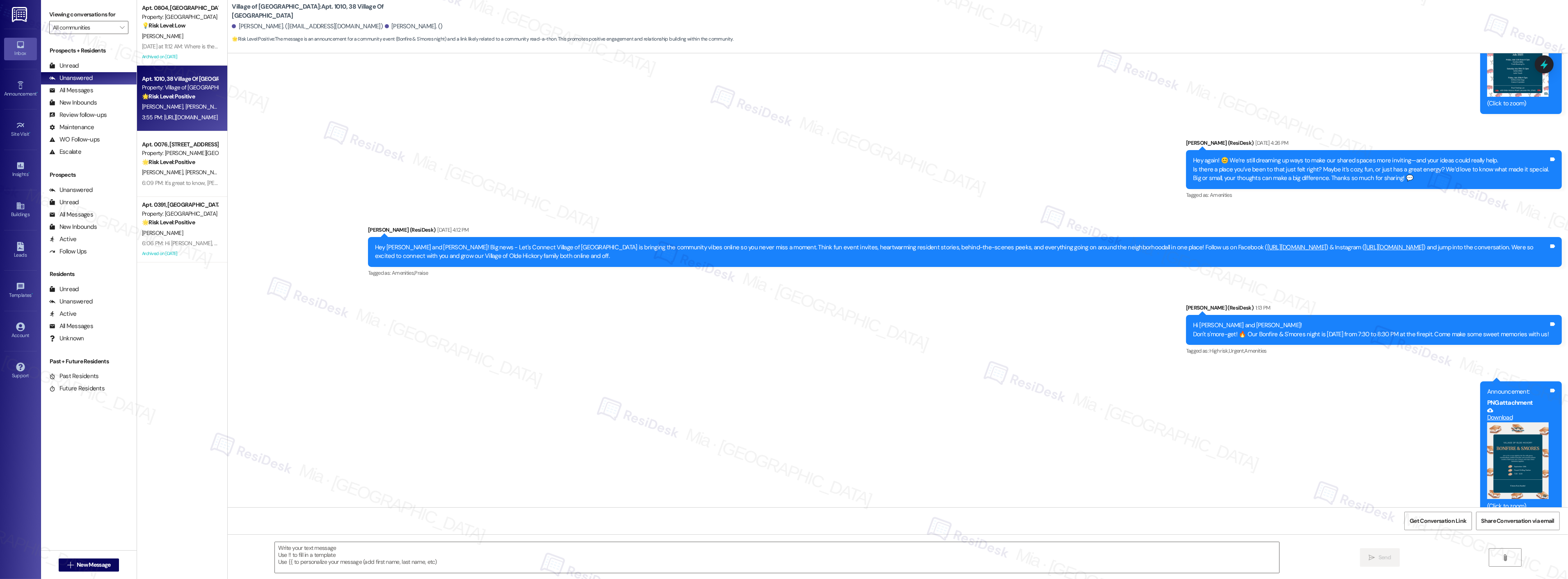
type textarea "Fetching suggested responses. Please feel free to read through the conversation…"
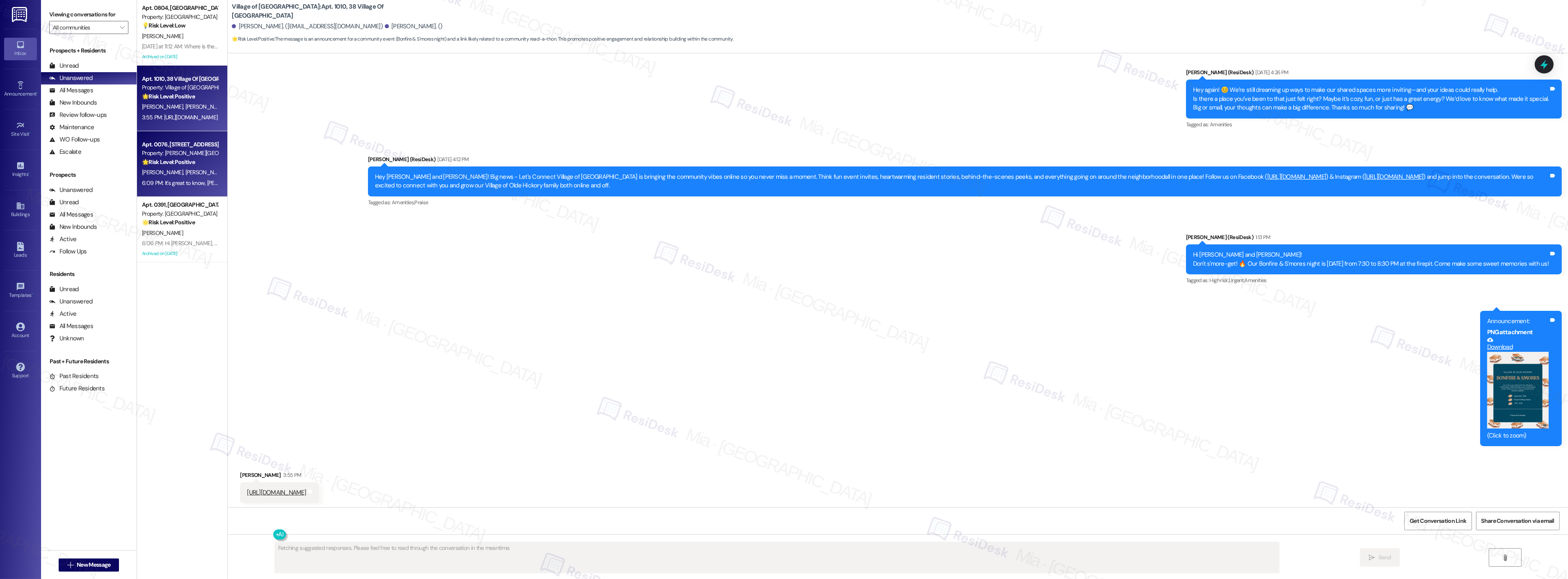
click at [181, 165] on strong "🌟 Risk Level: Positive" at bounding box center [168, 162] width 53 height 7
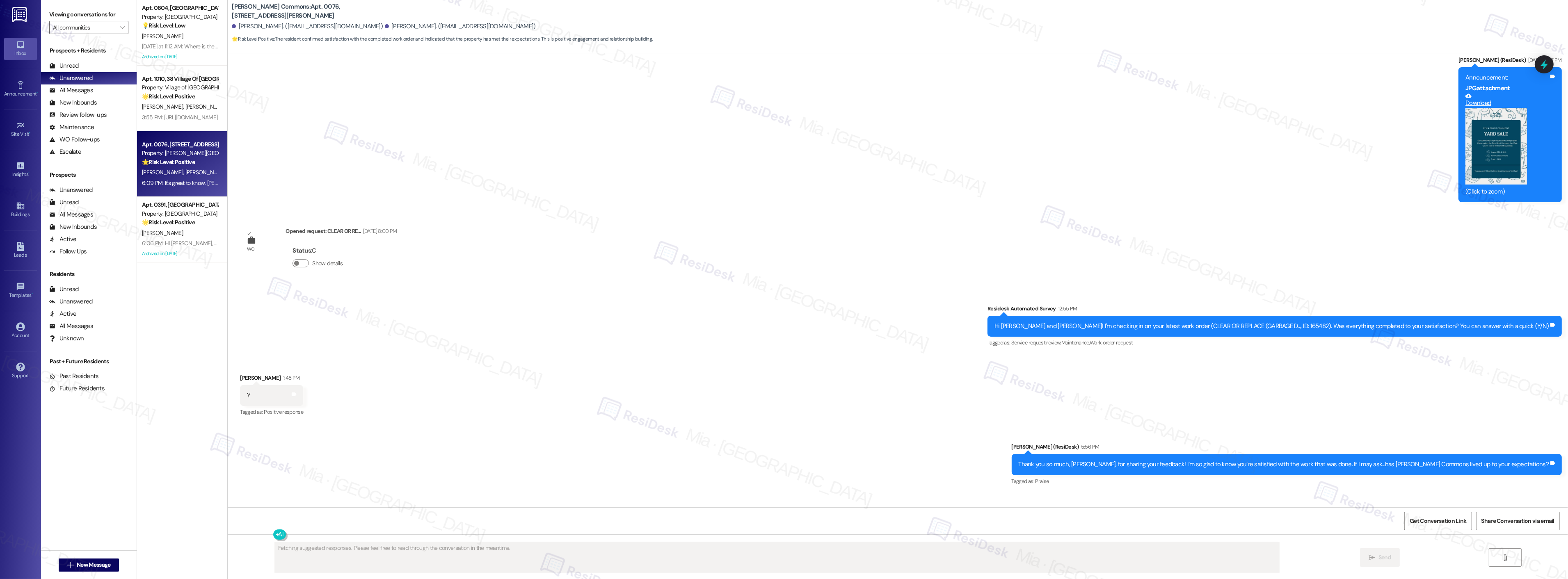
scroll to position [1345, 0]
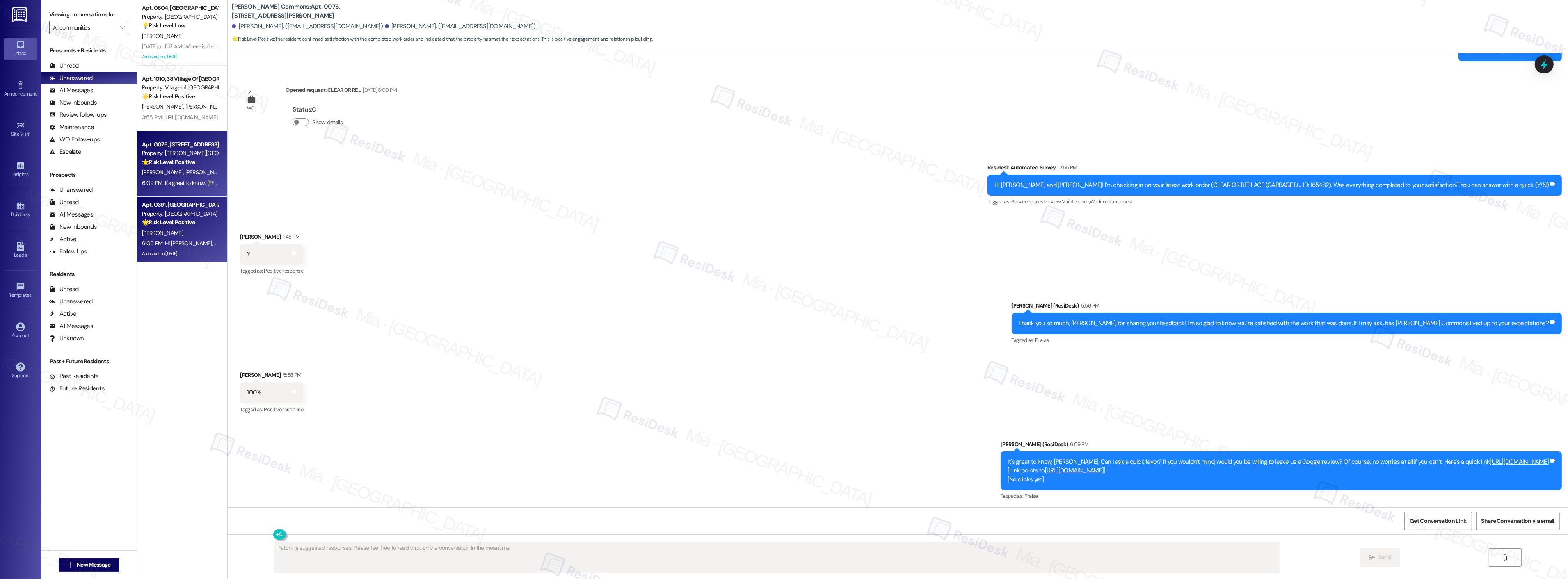
click at [196, 235] on div "A. Desimone" at bounding box center [180, 233] width 77 height 10
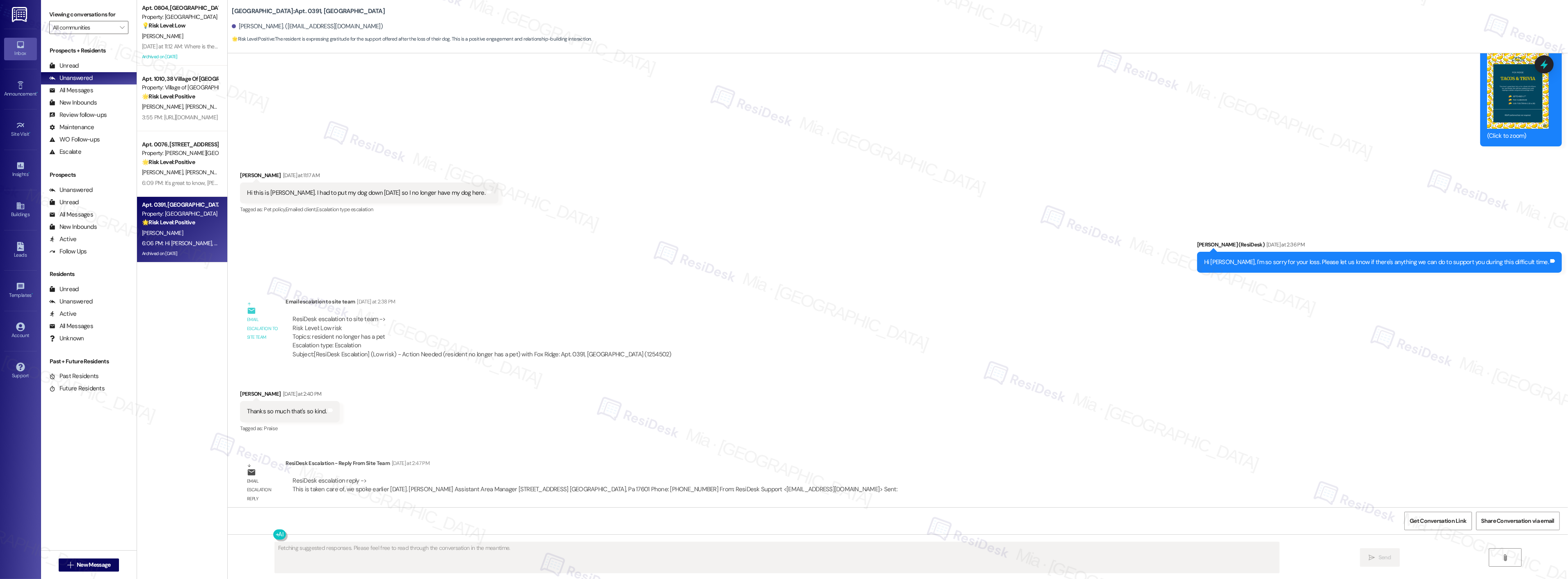
scroll to position [5813, 0]
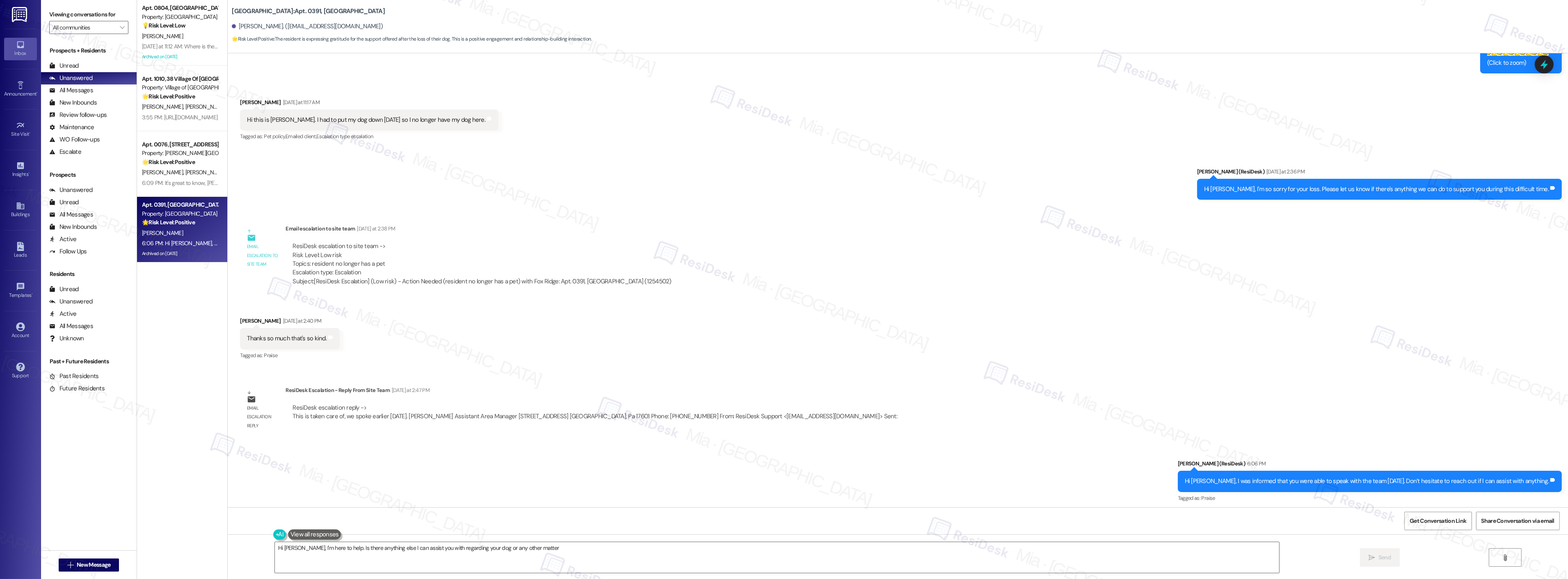
type textarea "Hi Alicia, I'm here to help. Is there anything else I can assist you with regar…"
click at [181, 34] on div "[PERSON_NAME]" at bounding box center [180, 36] width 77 height 10
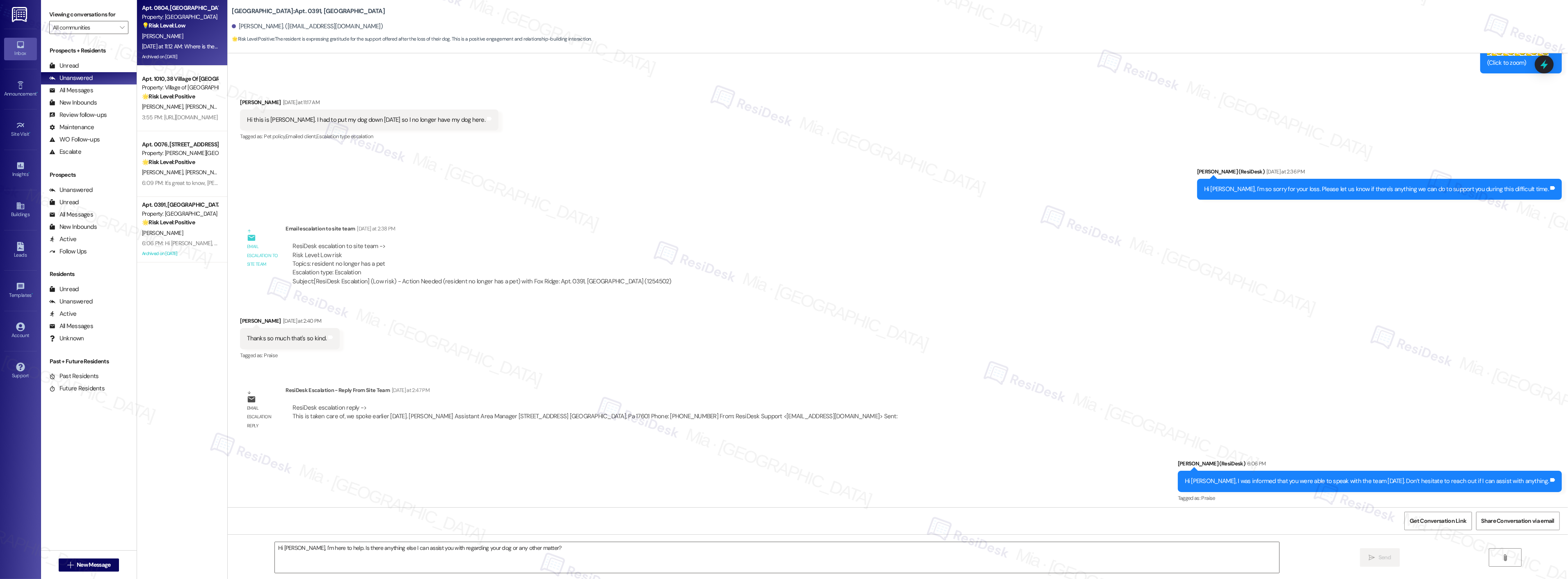
type textarea "Fetching suggested responses. Please feel free to read through the conversation…"
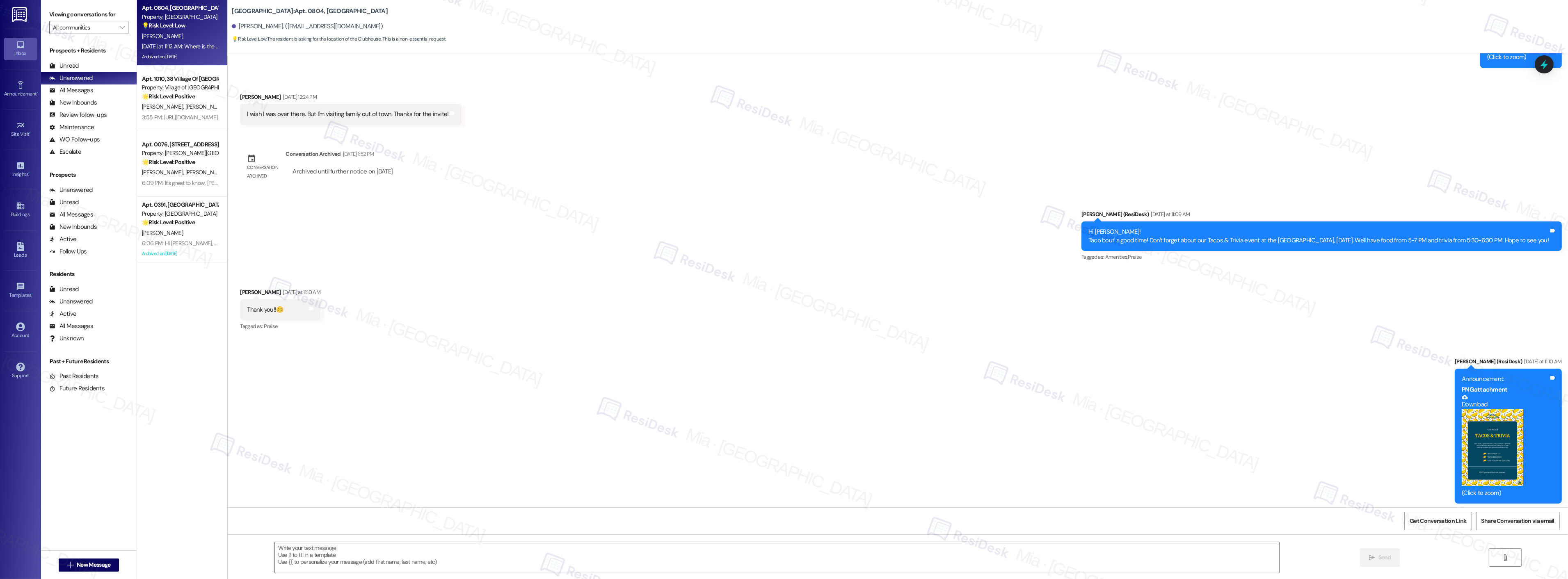
type textarea "Fetching suggested responses. Please feel free to read through the conversation…"
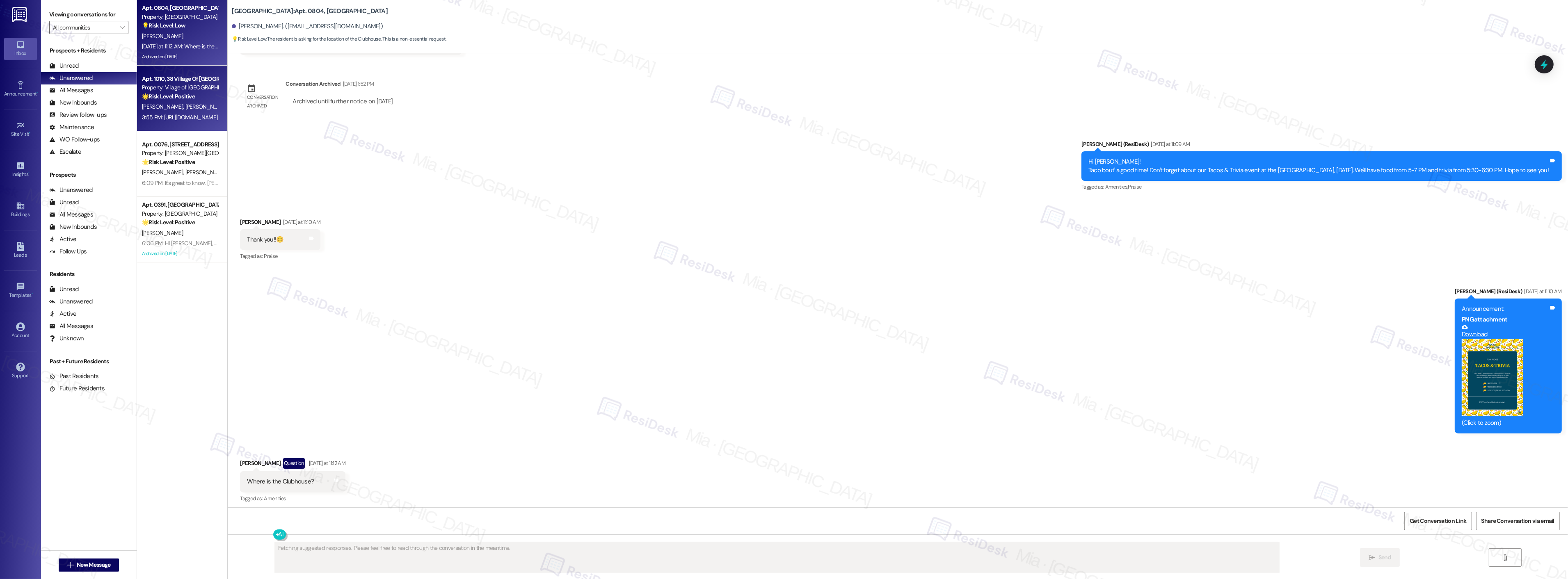
click at [179, 77] on div "Apt. 1010, 38 Village Of [GEOGRAPHIC_DATA]" at bounding box center [180, 79] width 76 height 8
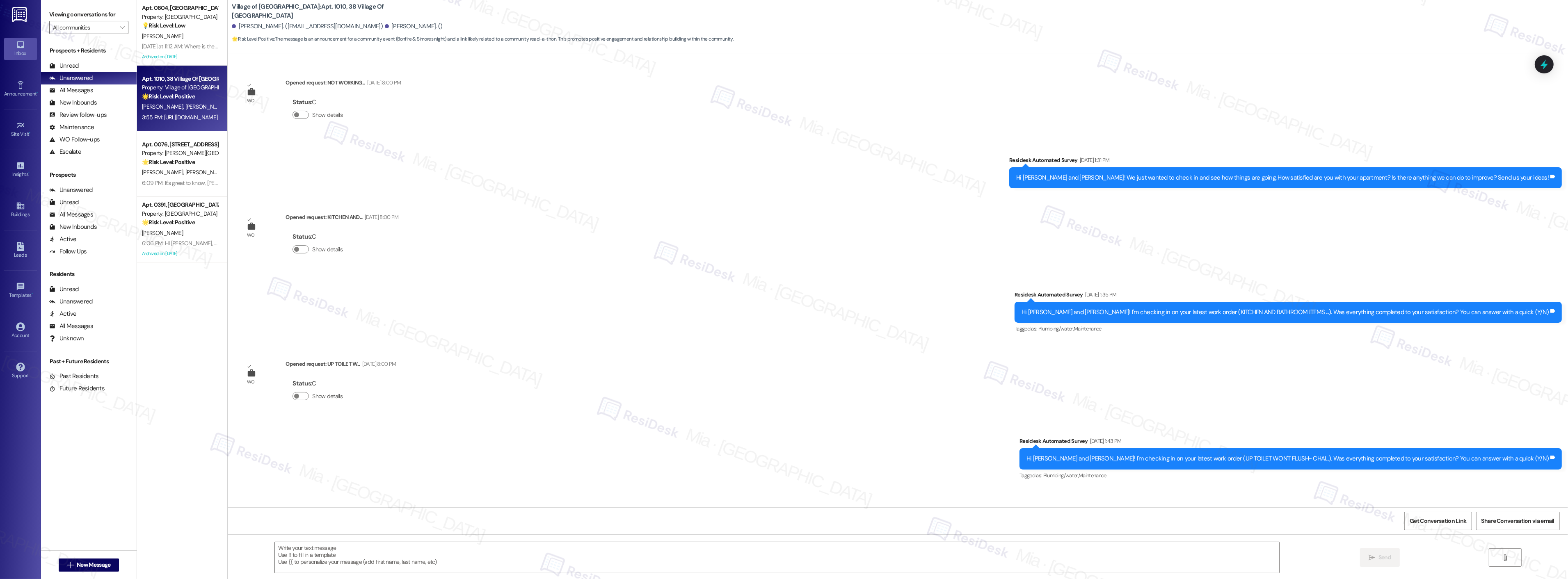
scroll to position [9361, 0]
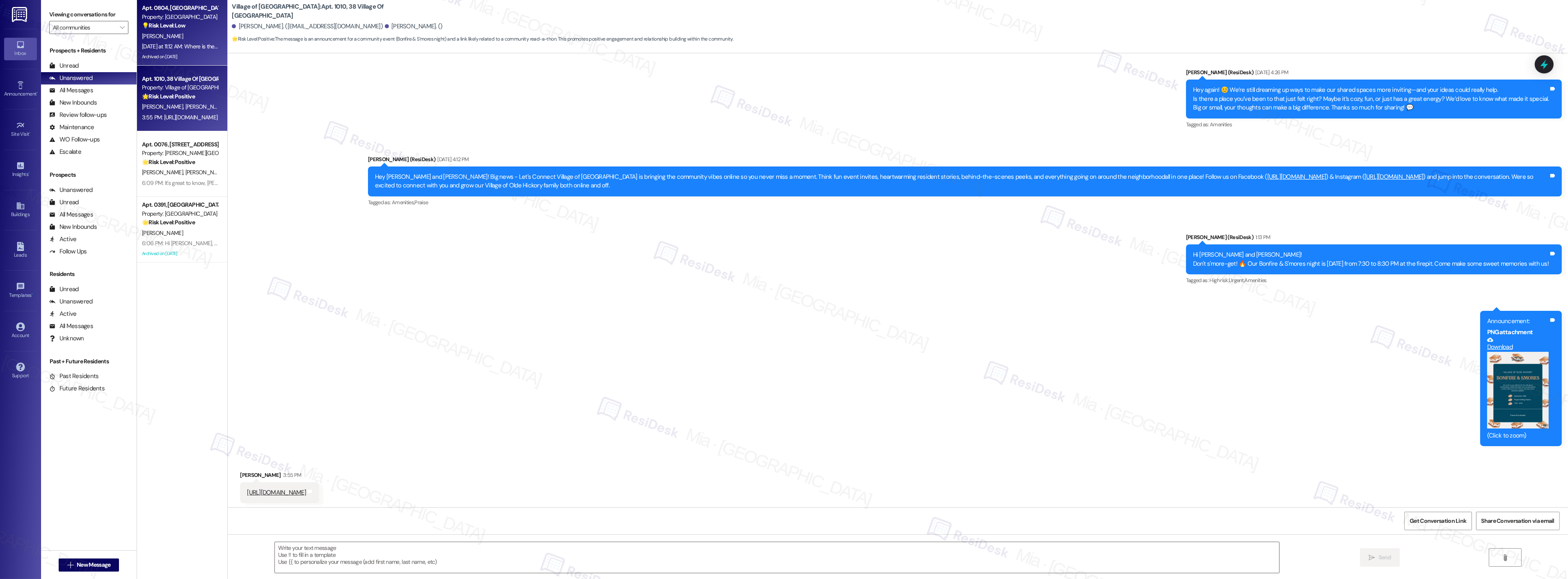
type textarea "Fetching suggested responses. Please feel free to read through the conversation…"
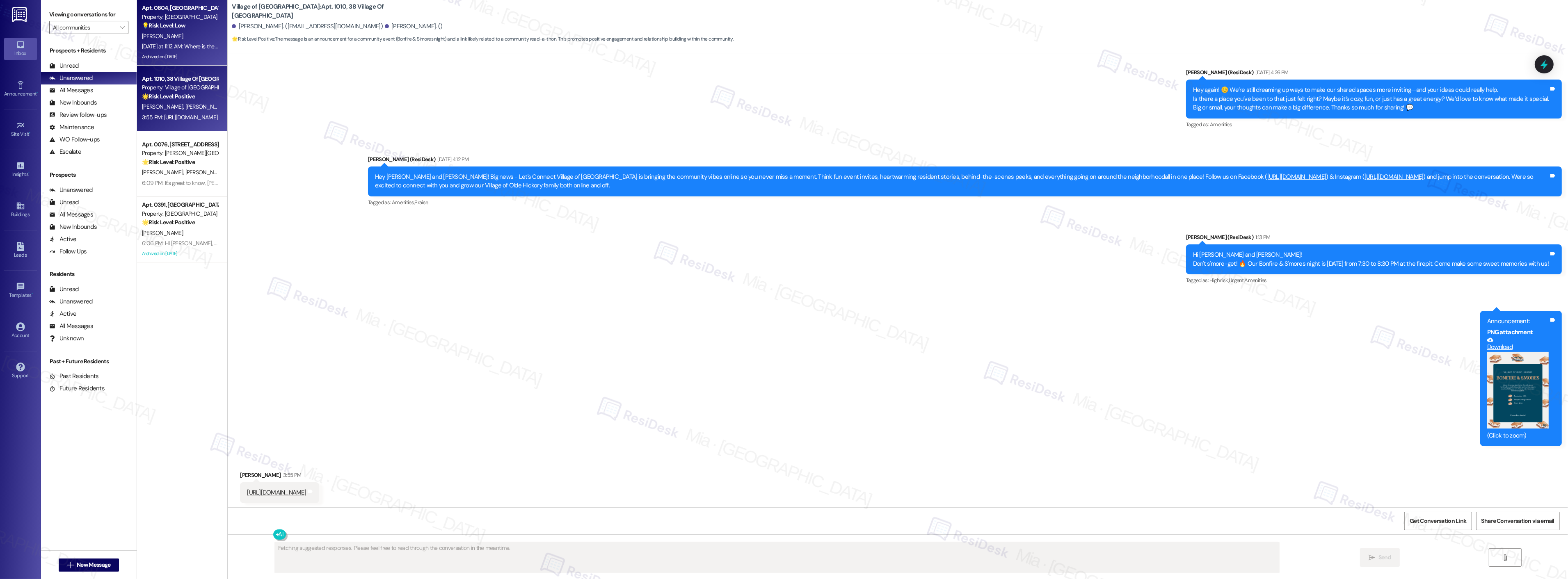
click at [179, 26] on strong "💡 Risk Level: Low" at bounding box center [163, 25] width 43 height 7
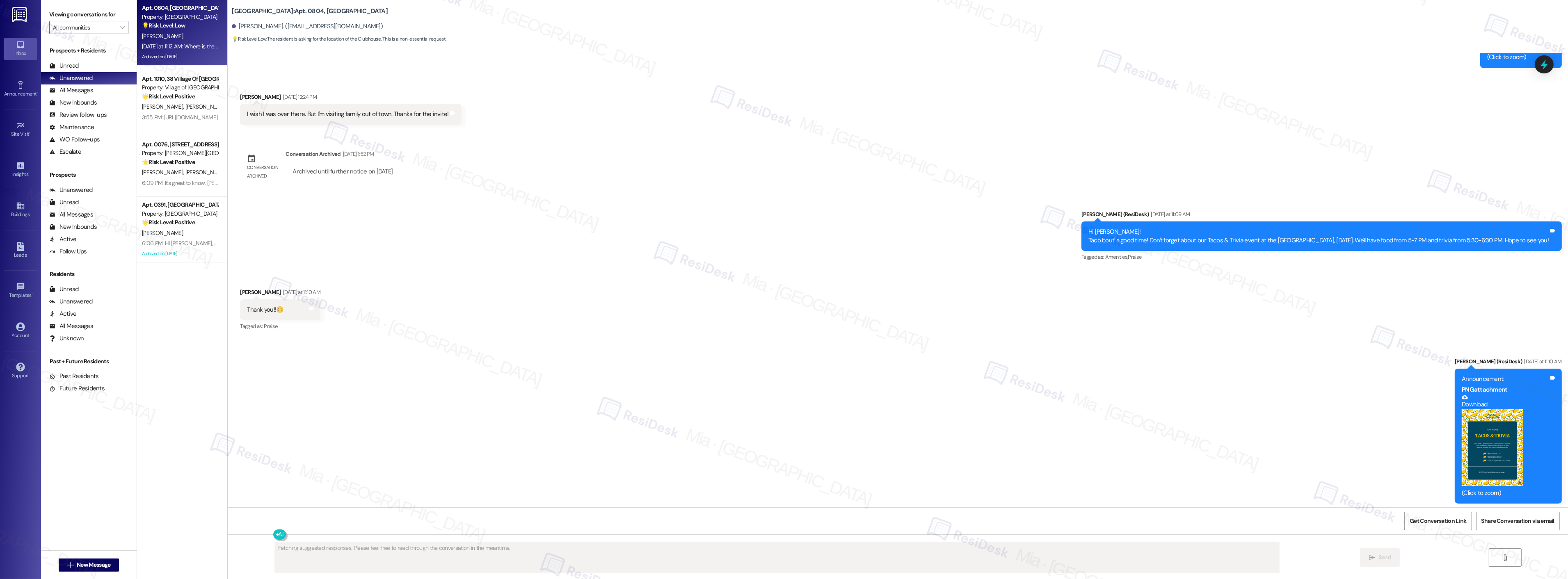
scroll to position [8630, 0]
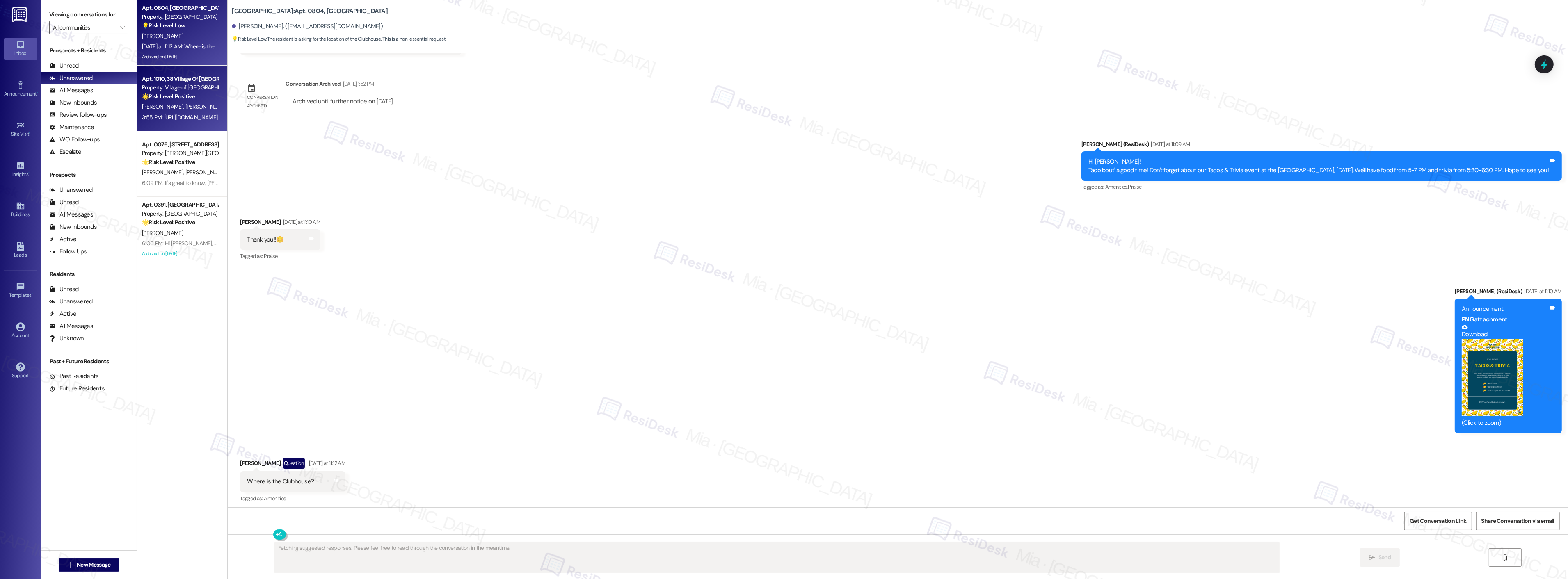
click at [184, 83] on div "Apt. 1010, 38 Village Of [GEOGRAPHIC_DATA]" at bounding box center [180, 79] width 76 height 8
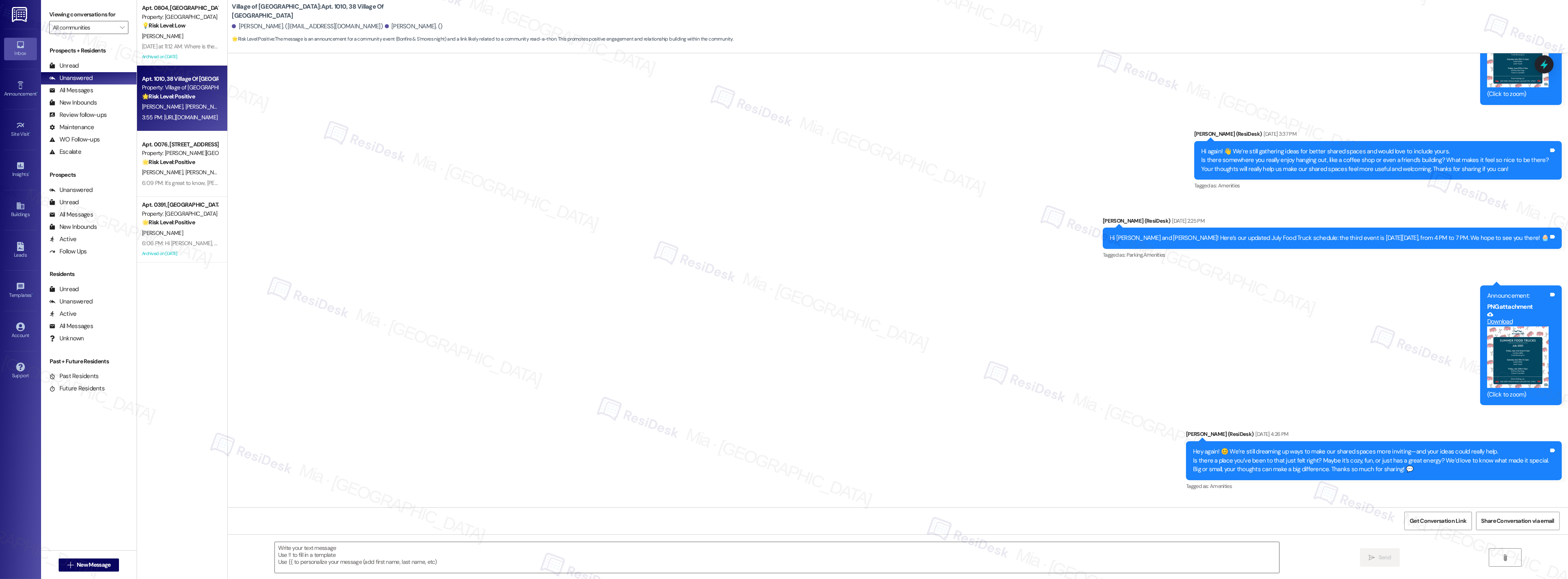
type textarea "Fetching suggested responses. Please feel free to read through the conversation…"
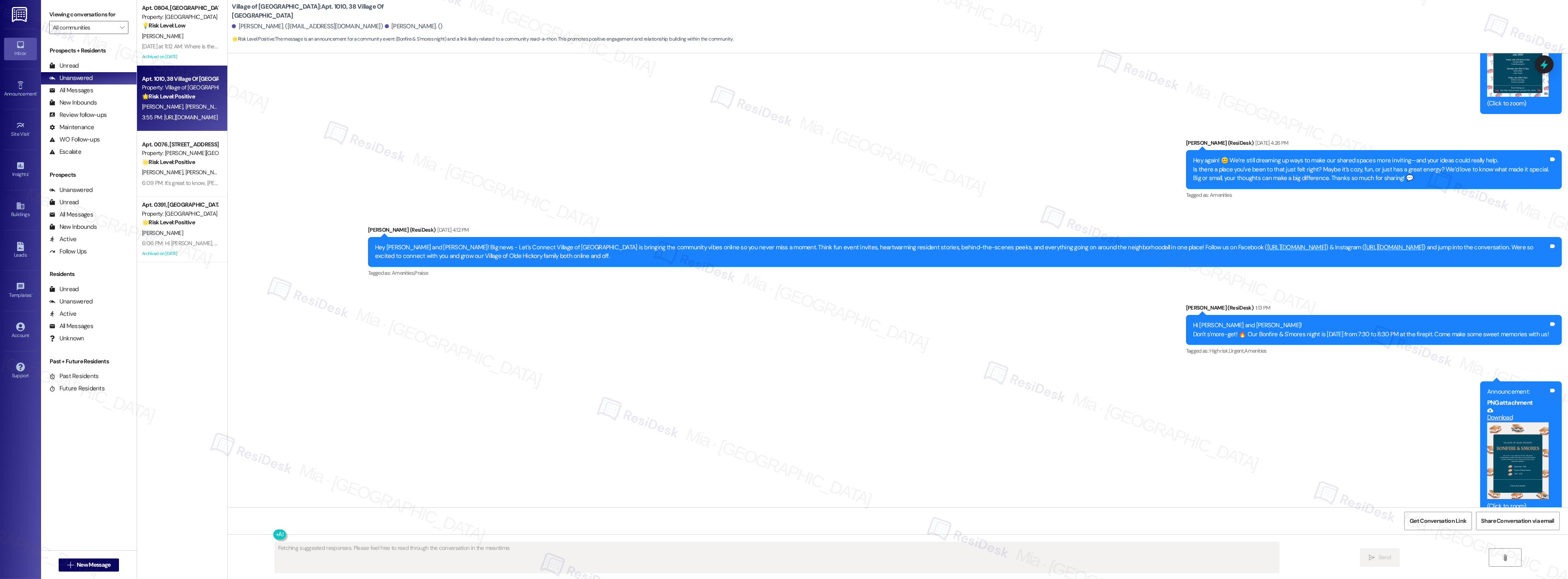
scroll to position [9361, 0]
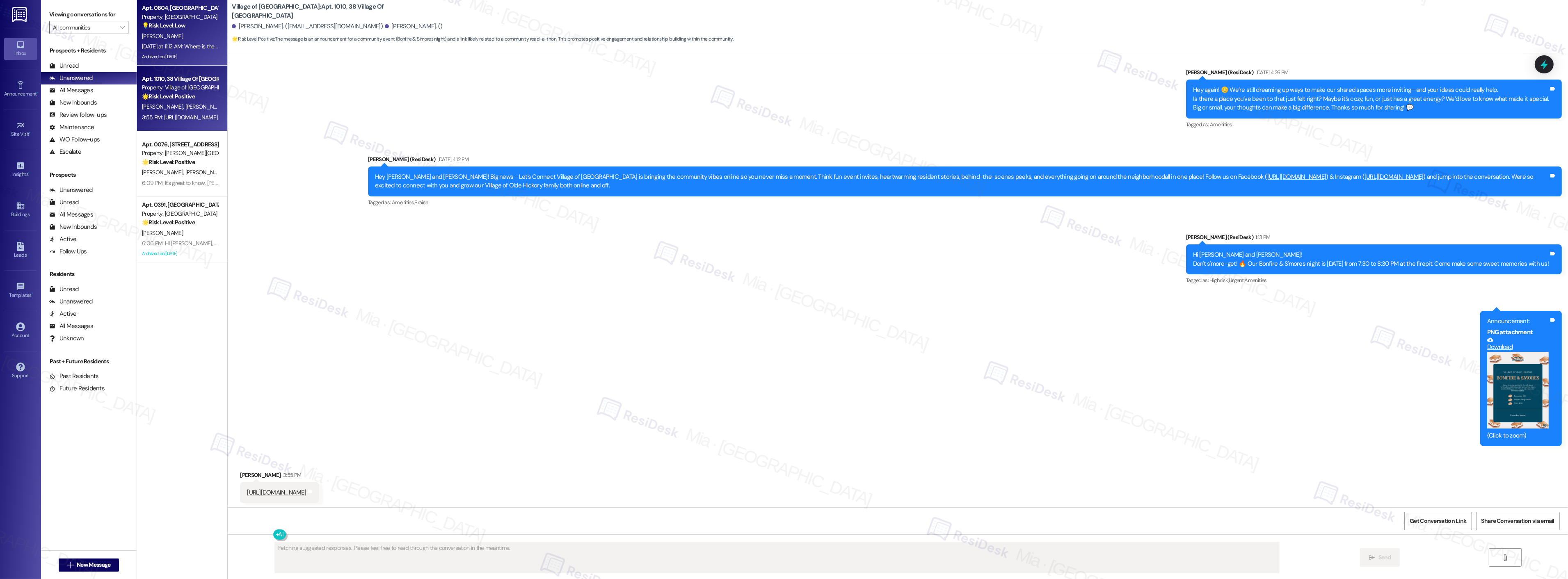
click at [162, 31] on div "[PERSON_NAME]" at bounding box center [180, 36] width 77 height 10
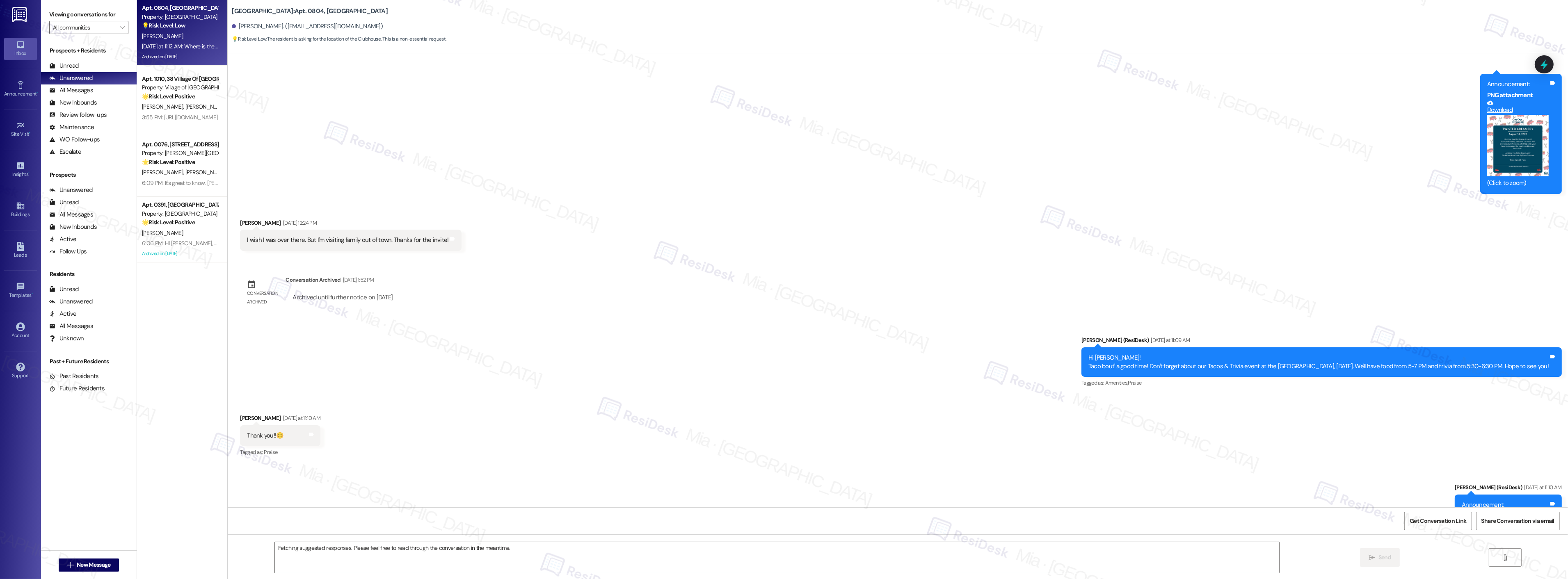
scroll to position [8630, 0]
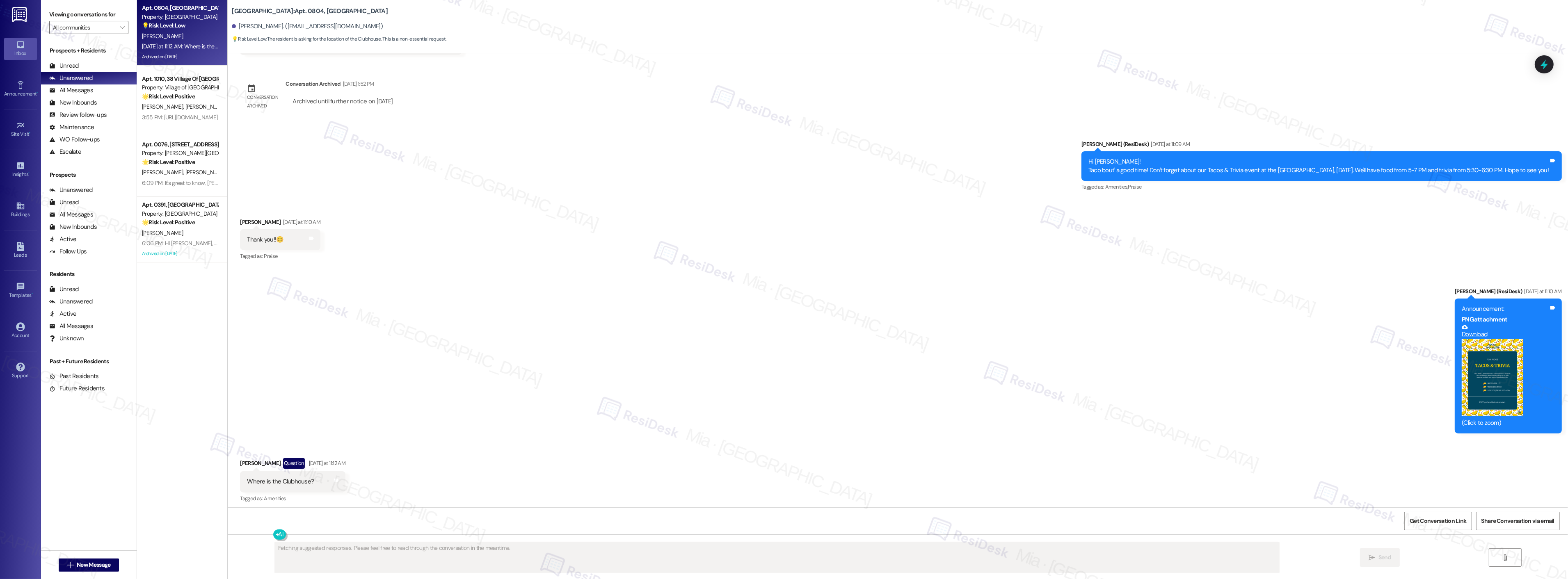
click at [1505, 357] on button "Zoom image" at bounding box center [1492, 378] width 61 height 77
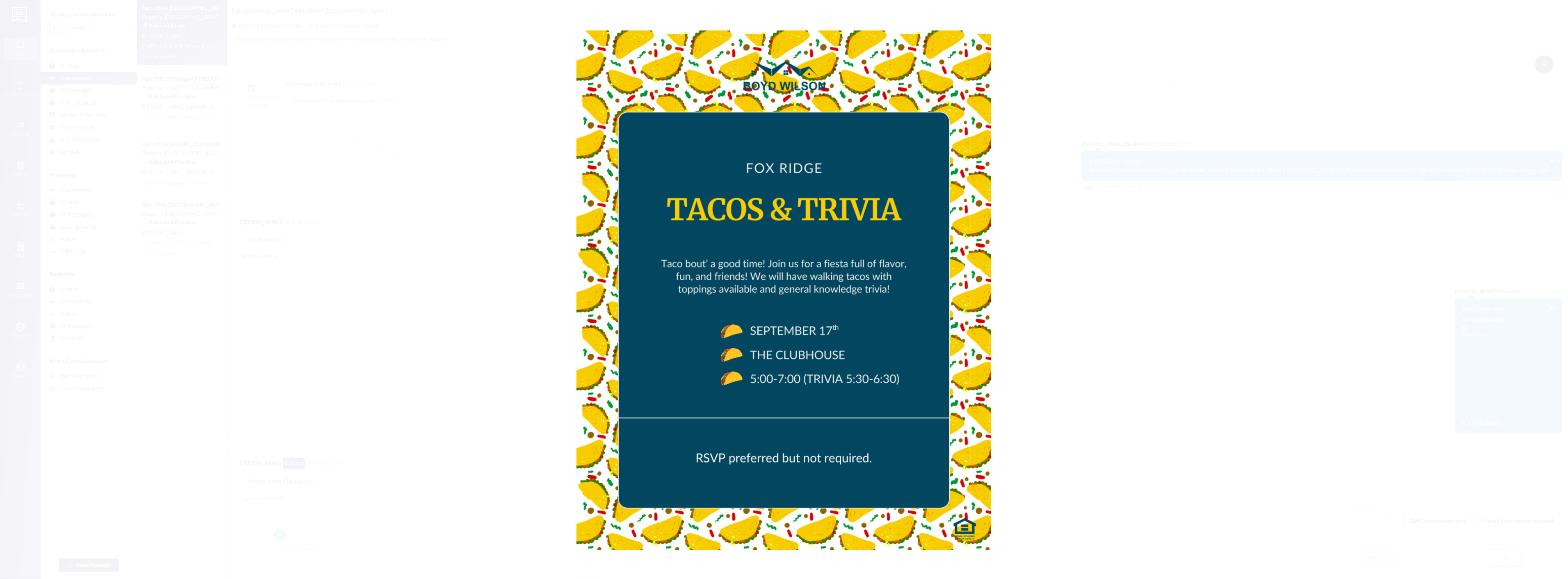
click at [1251, 293] on button "Unzoom image" at bounding box center [784, 290] width 1568 height 579
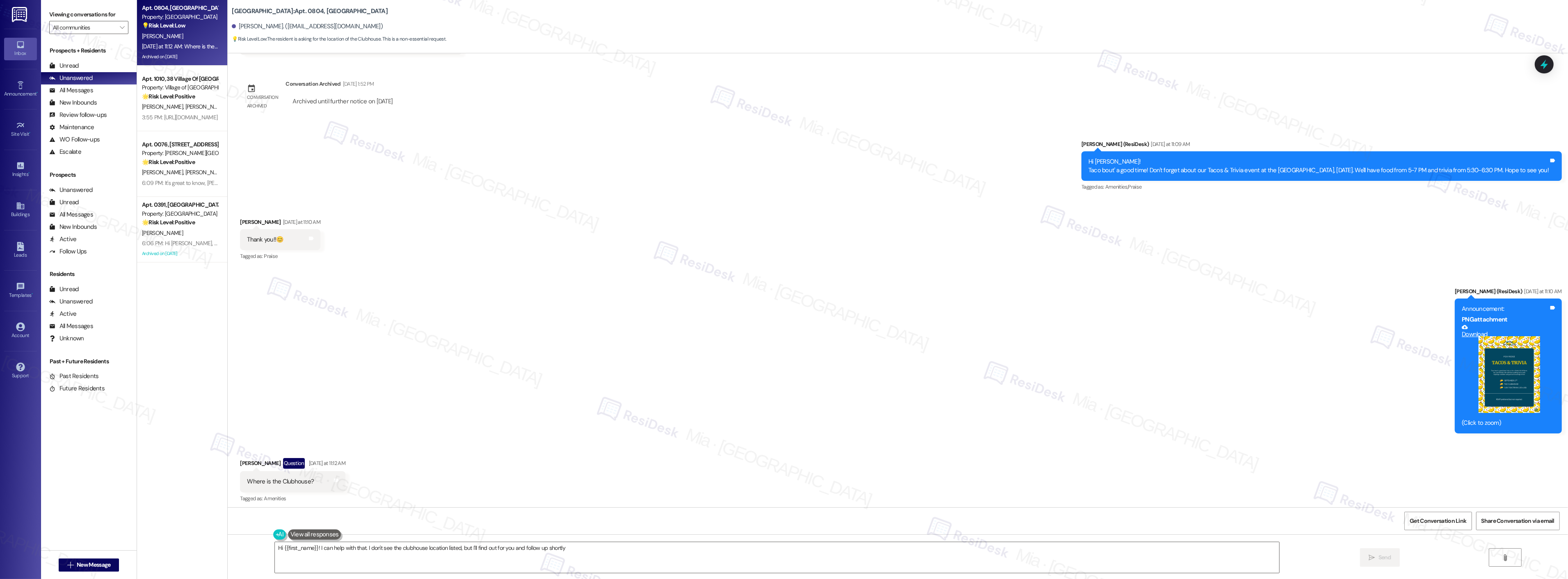
type textarea "Hi {{first_name}}! I can help with that. I don't see the clubhouse location lis…"
click at [1514, 374] on button "Zoom image" at bounding box center [1492, 378] width 61 height 77
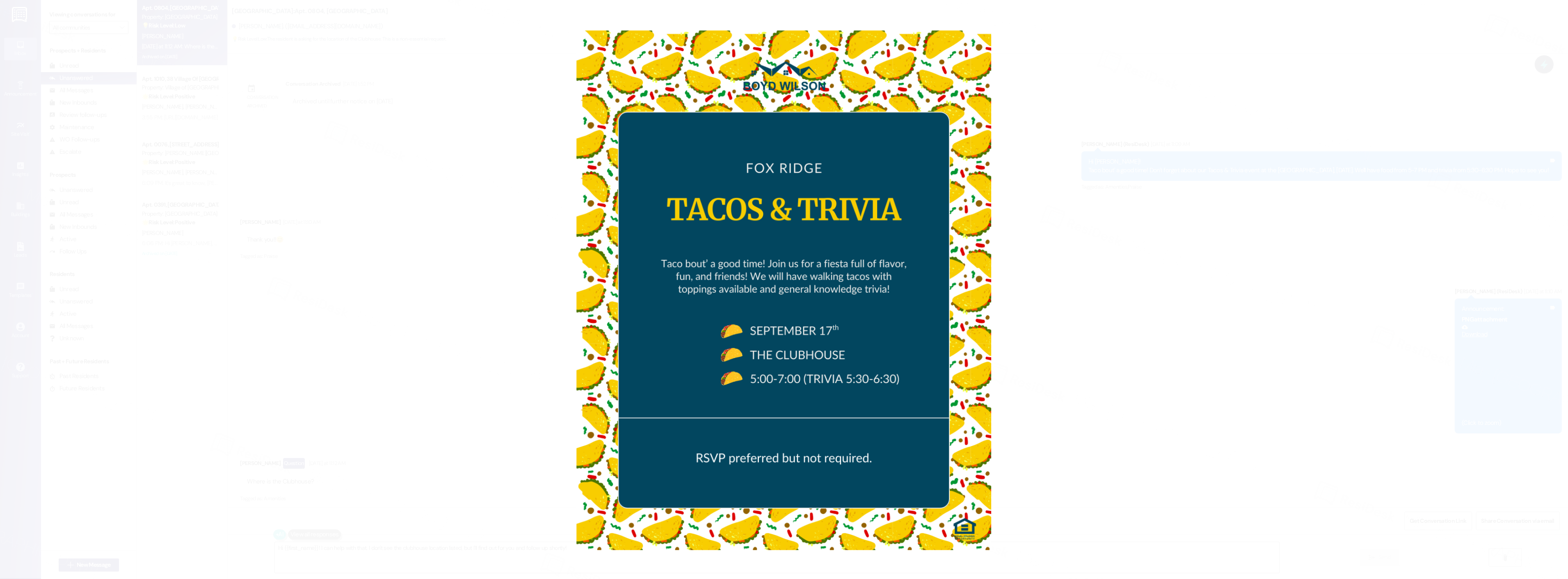
click at [484, 233] on button "Unzoom image" at bounding box center [784, 290] width 1568 height 579
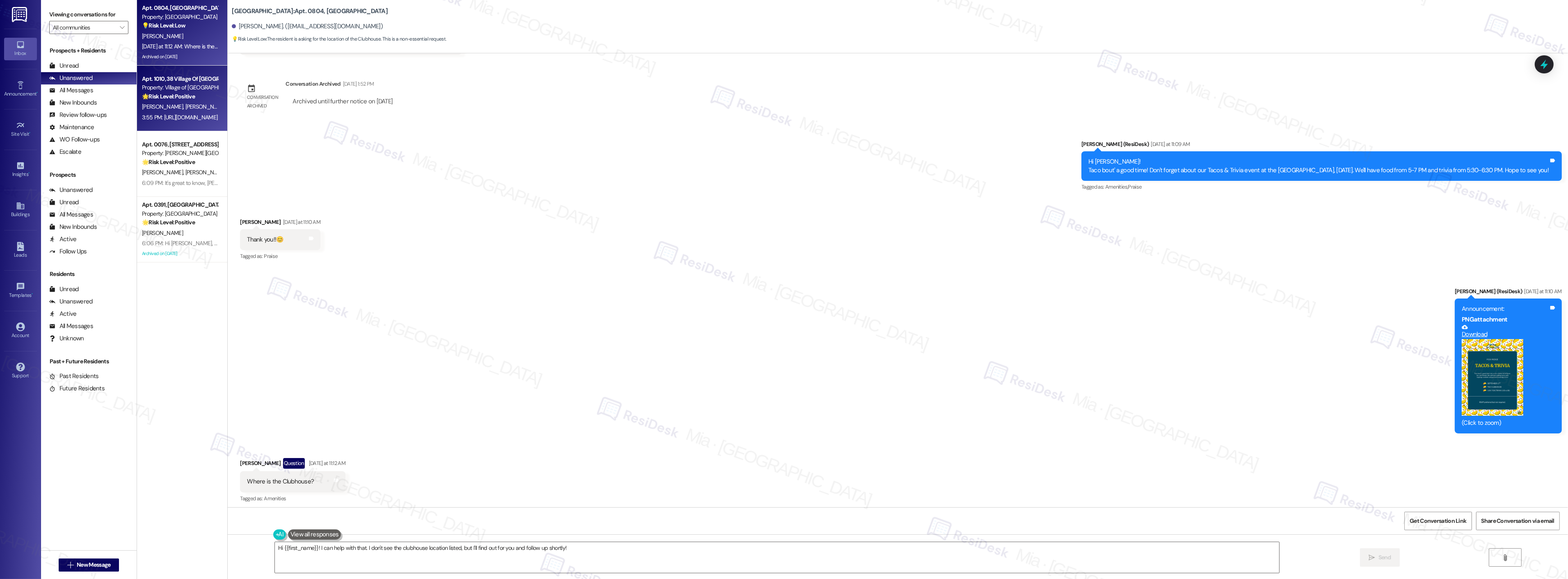
click at [196, 102] on div "[PERSON_NAME] [PERSON_NAME]" at bounding box center [180, 107] width 77 height 10
type textarea "Fetching suggested responses. Please feel free to read through the conversation…"
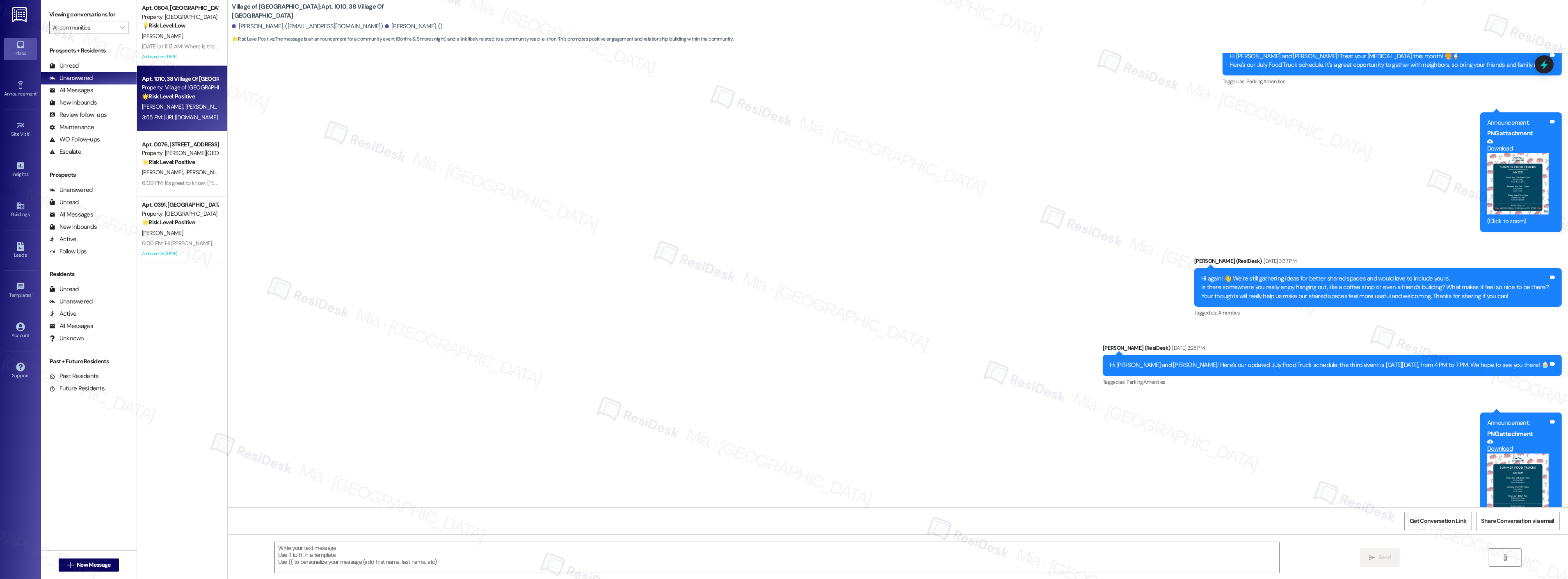
type textarea "Fetching suggested responses. Please feel free to read through the conversation…"
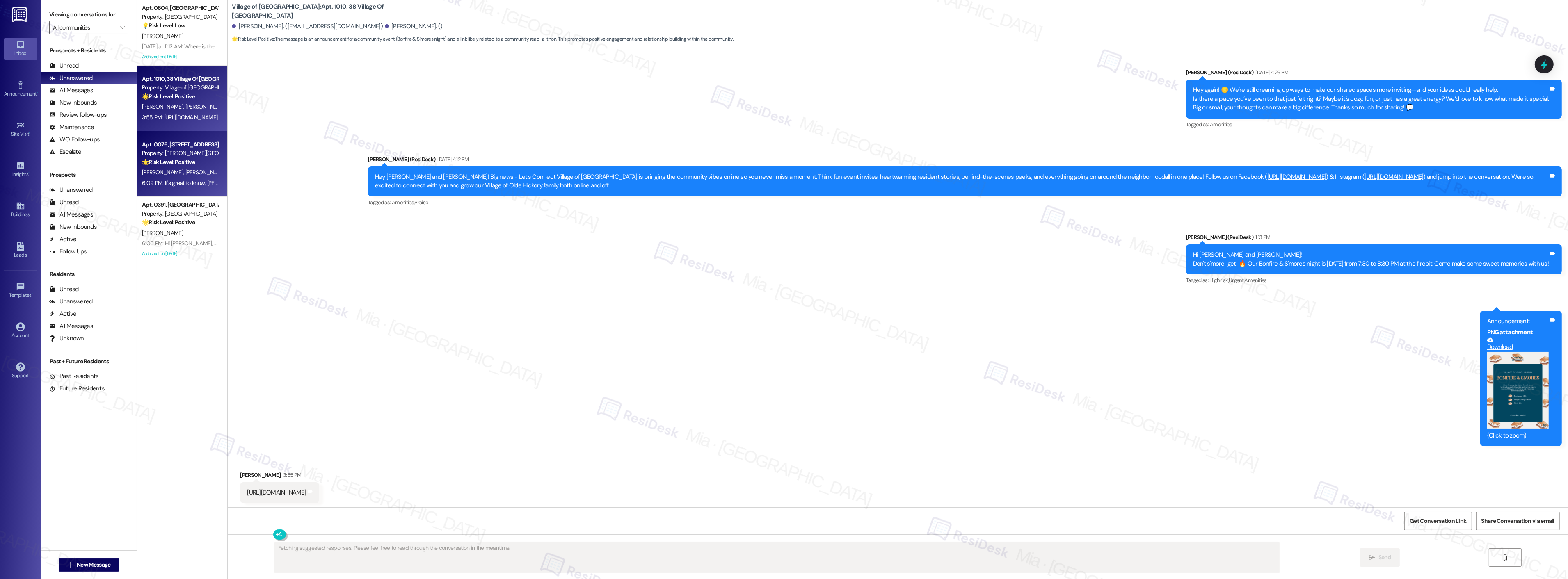
click at [186, 150] on div "Property: Penn Grant Commons" at bounding box center [180, 153] width 76 height 8
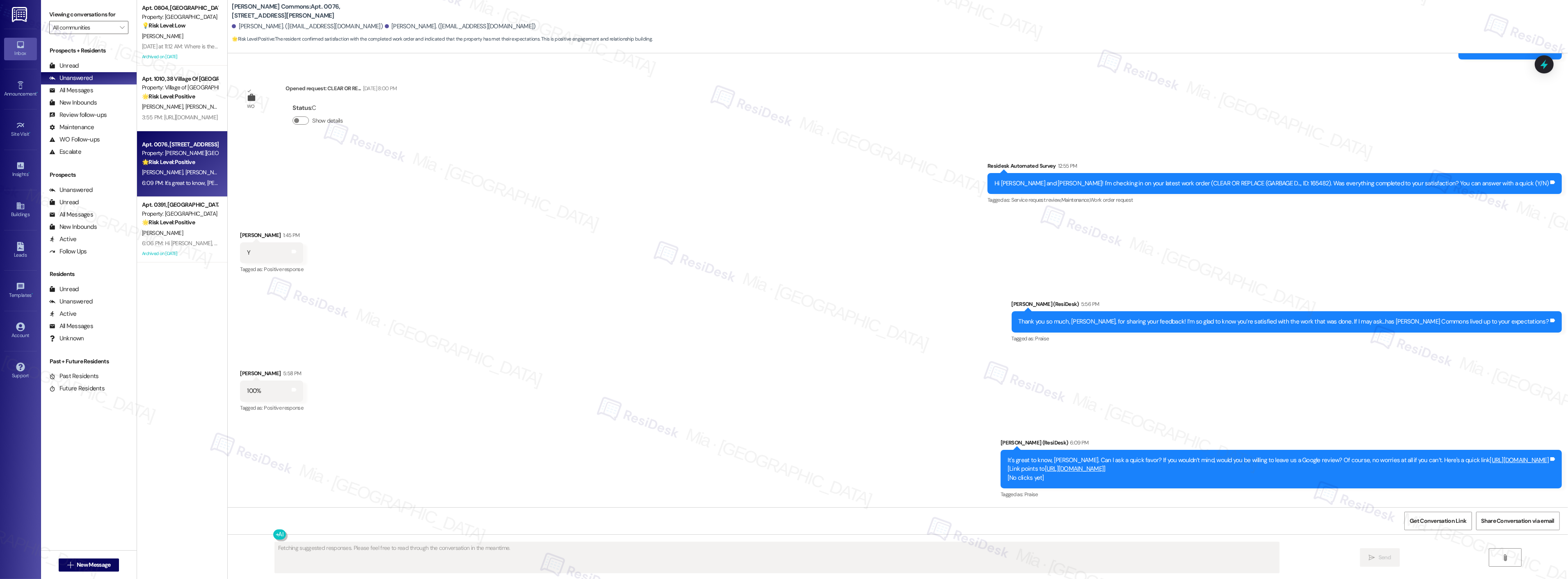
scroll to position [1345, 0]
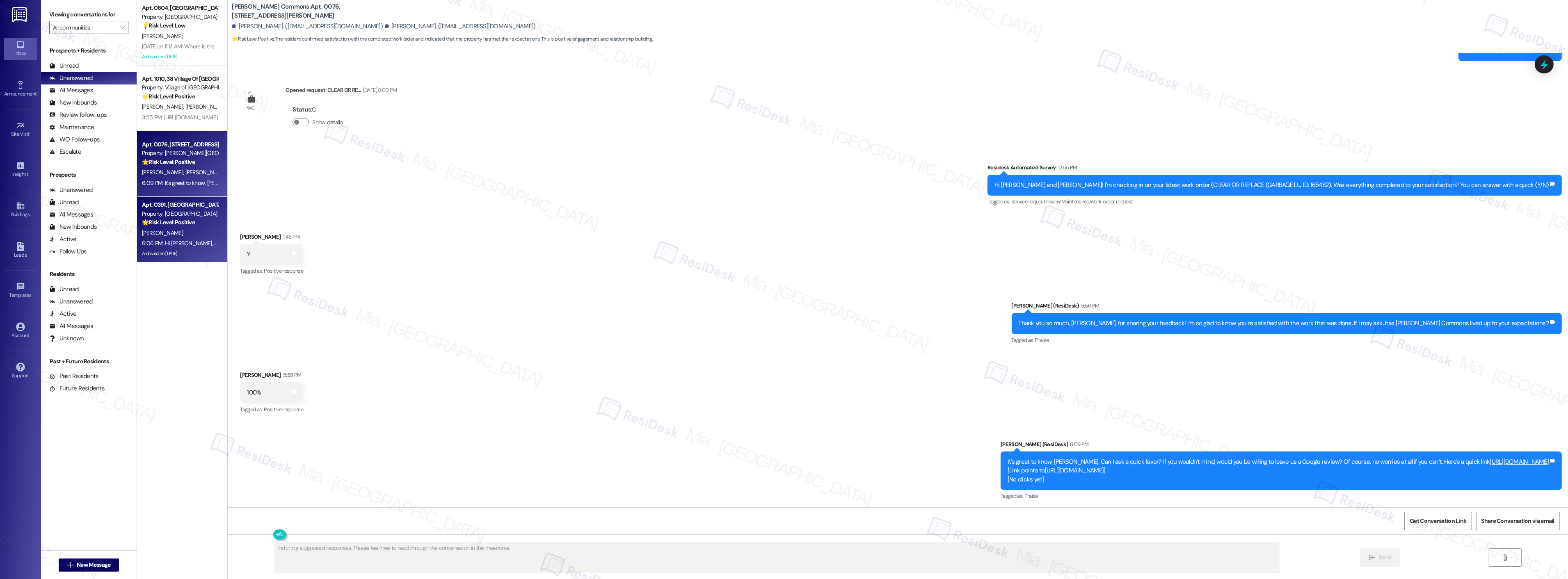
click at [195, 236] on div "A. Desimone" at bounding box center [180, 233] width 77 height 10
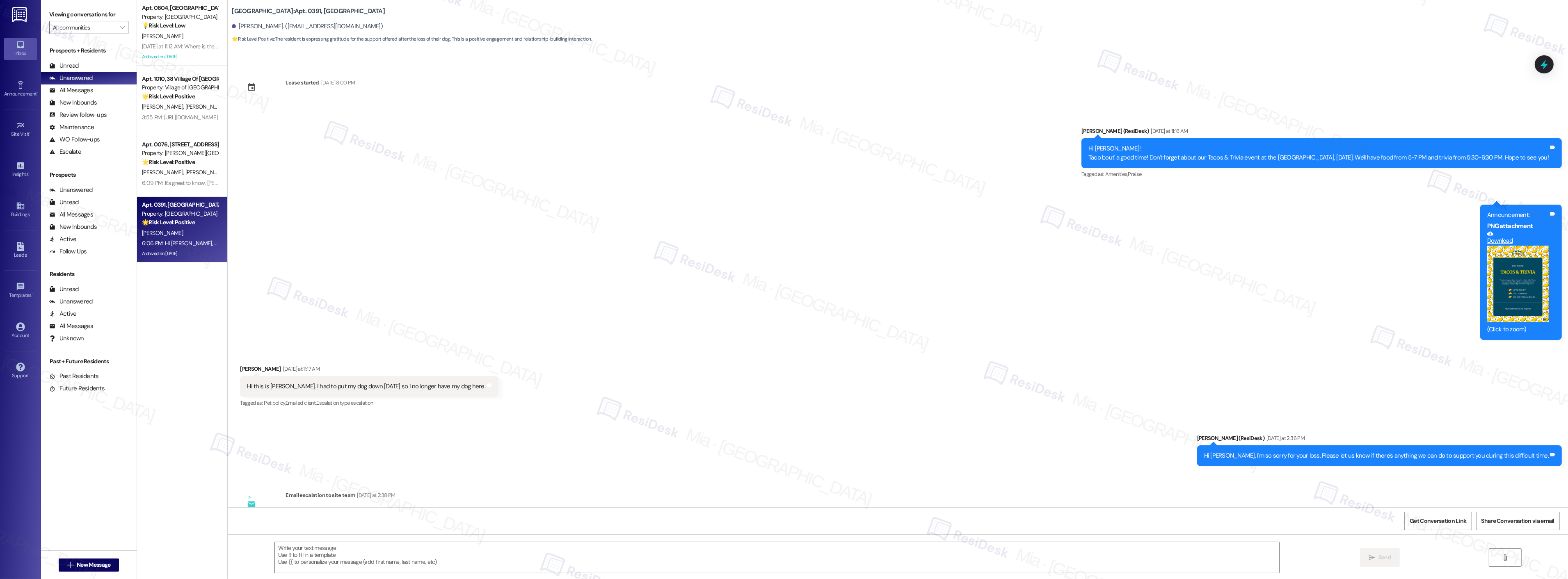
type textarea "Fetching suggested responses. Please feel free to read through the conversation…"
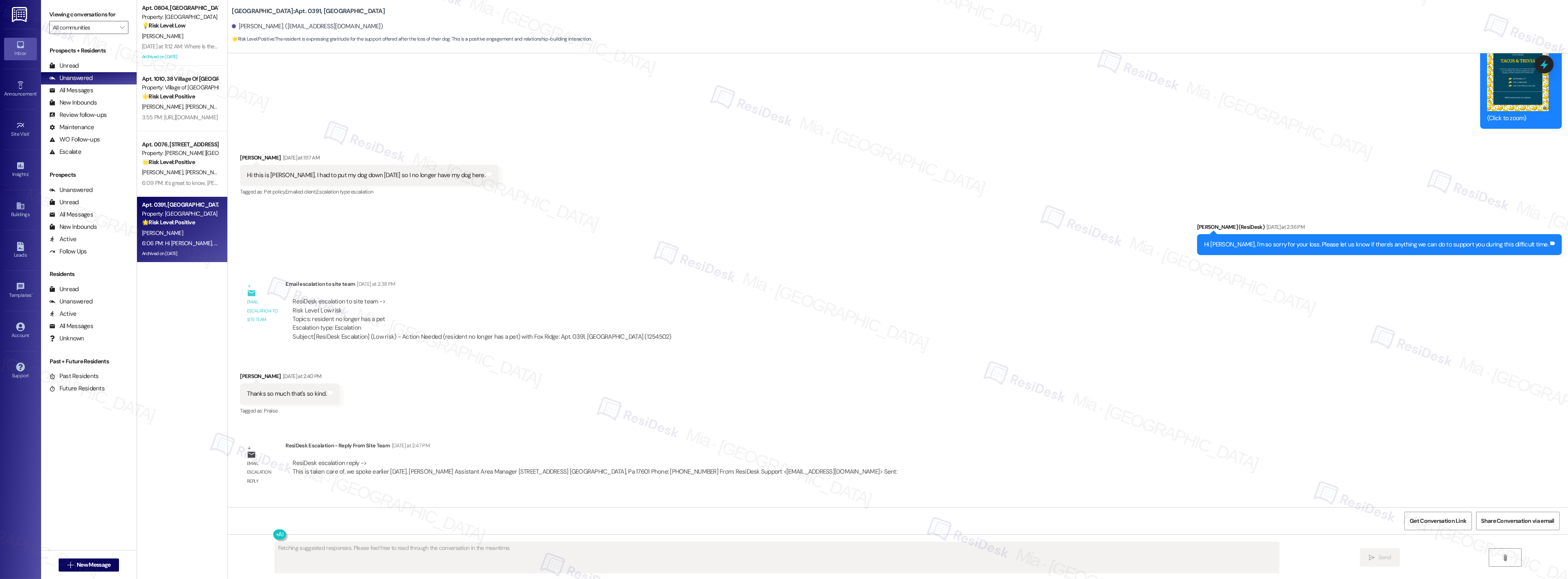
scroll to position [5813, 0]
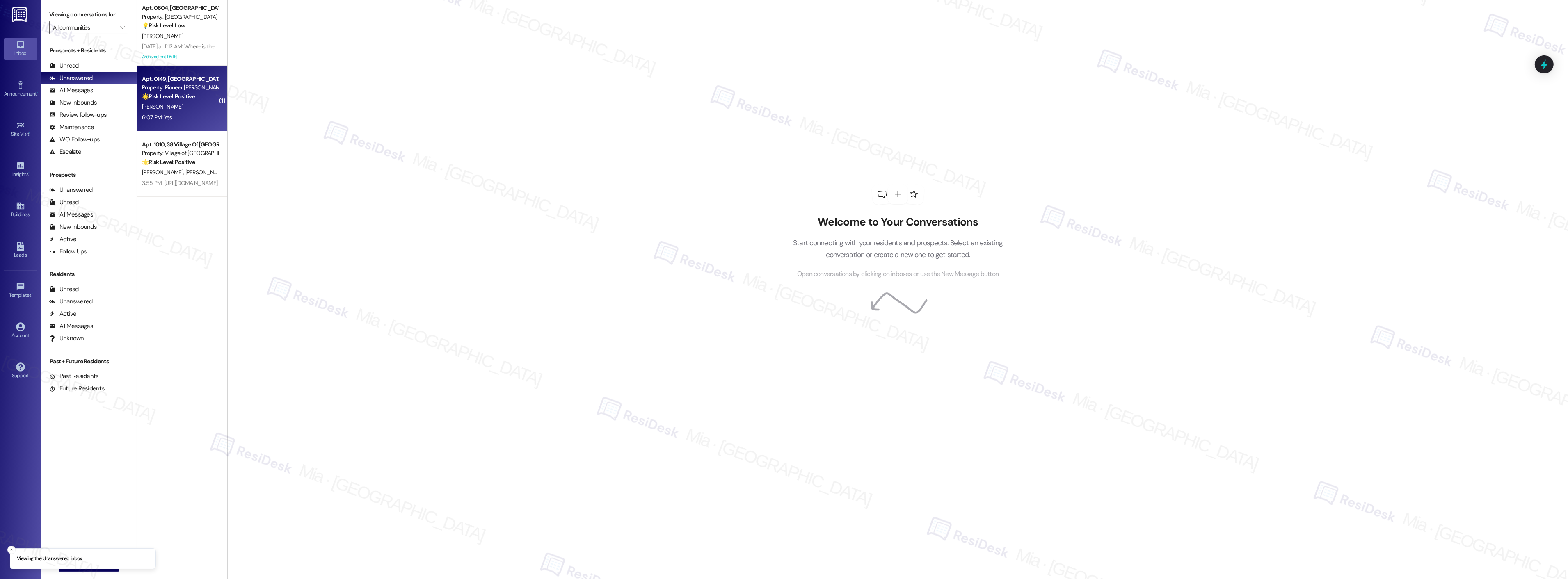
click at [186, 108] on div "[PERSON_NAME]" at bounding box center [180, 107] width 77 height 10
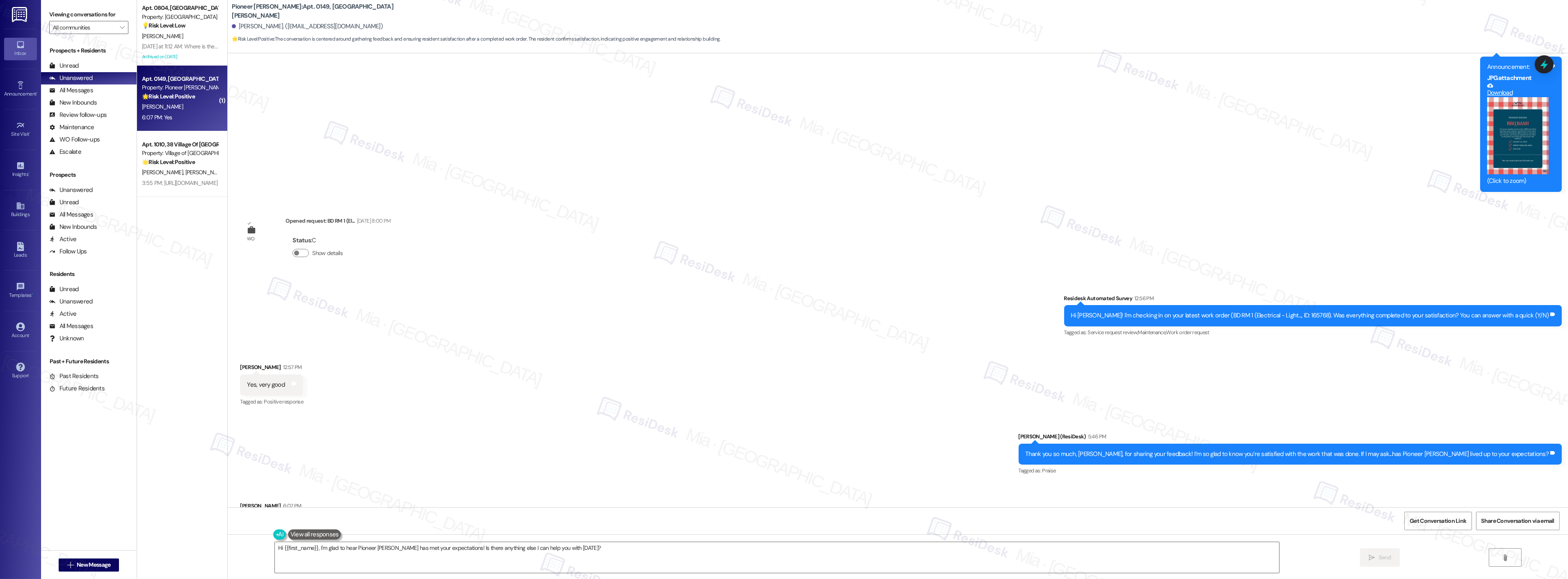
scroll to position [9629, 0]
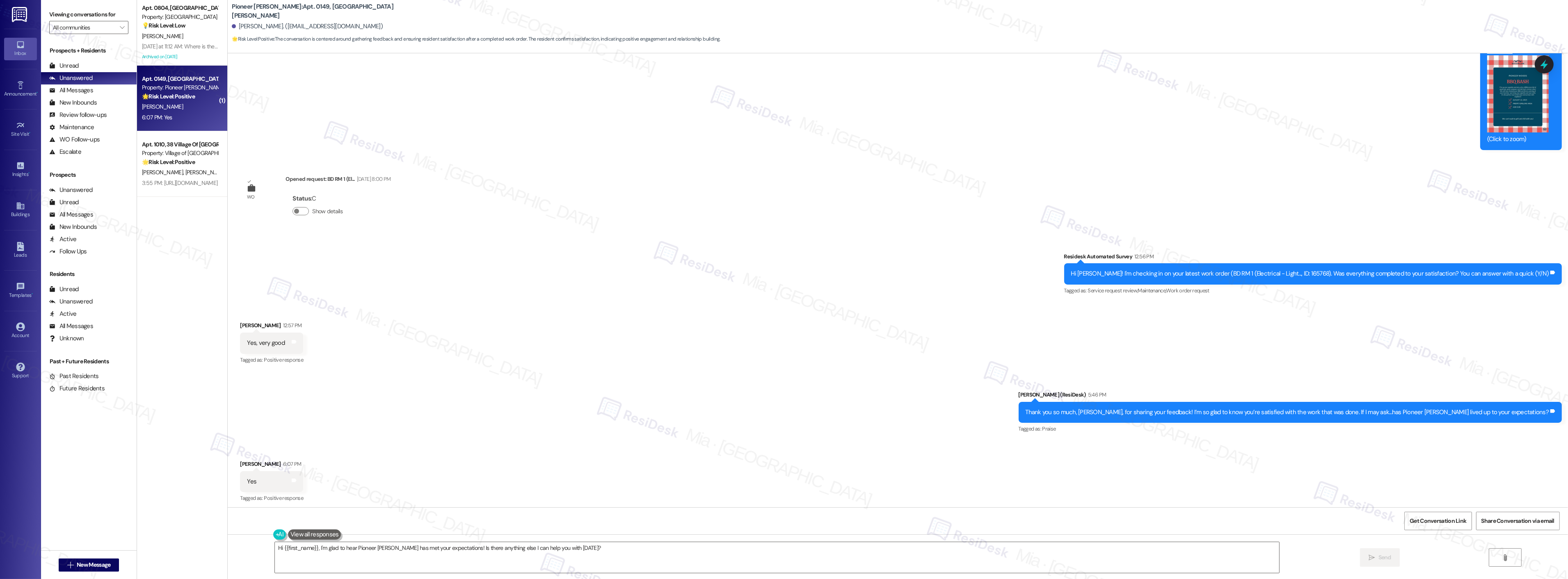
click at [680, 185] on div "WO Opened request: HANDLE BROK... [DATE] 8:00 PM Status : C Show details Survey…" at bounding box center [898, 280] width 1340 height 454
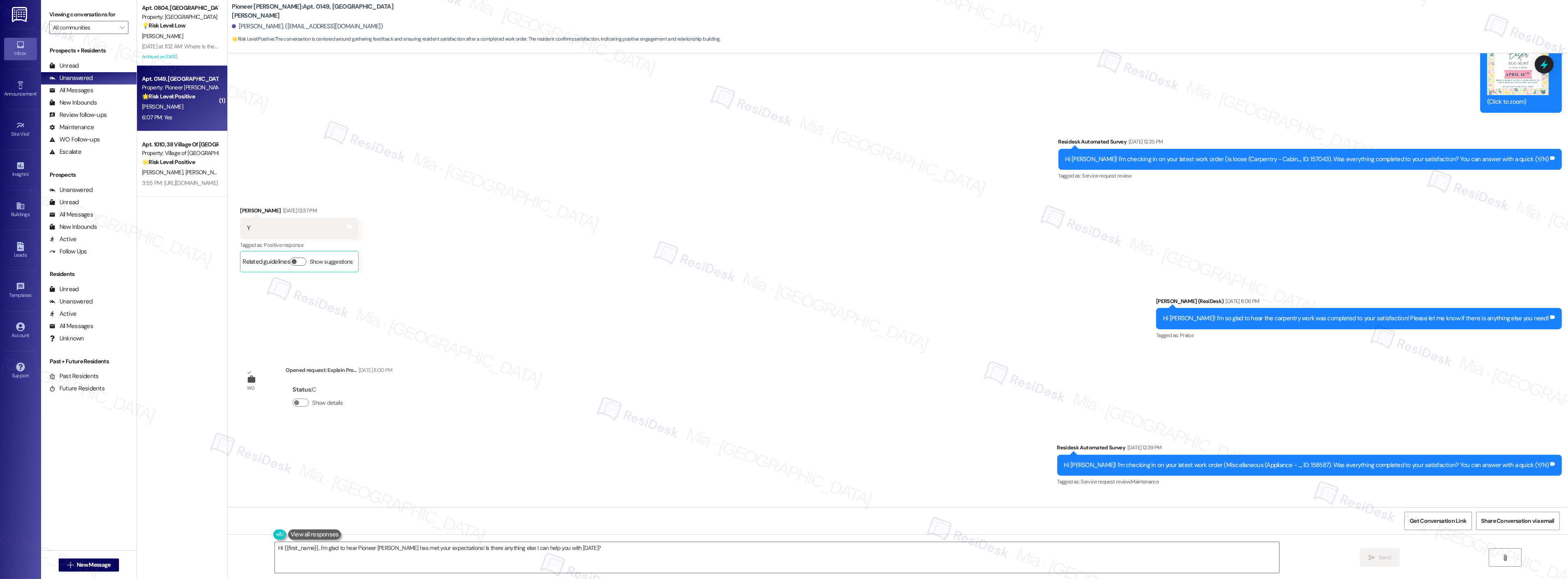
scroll to position [7851, 0]
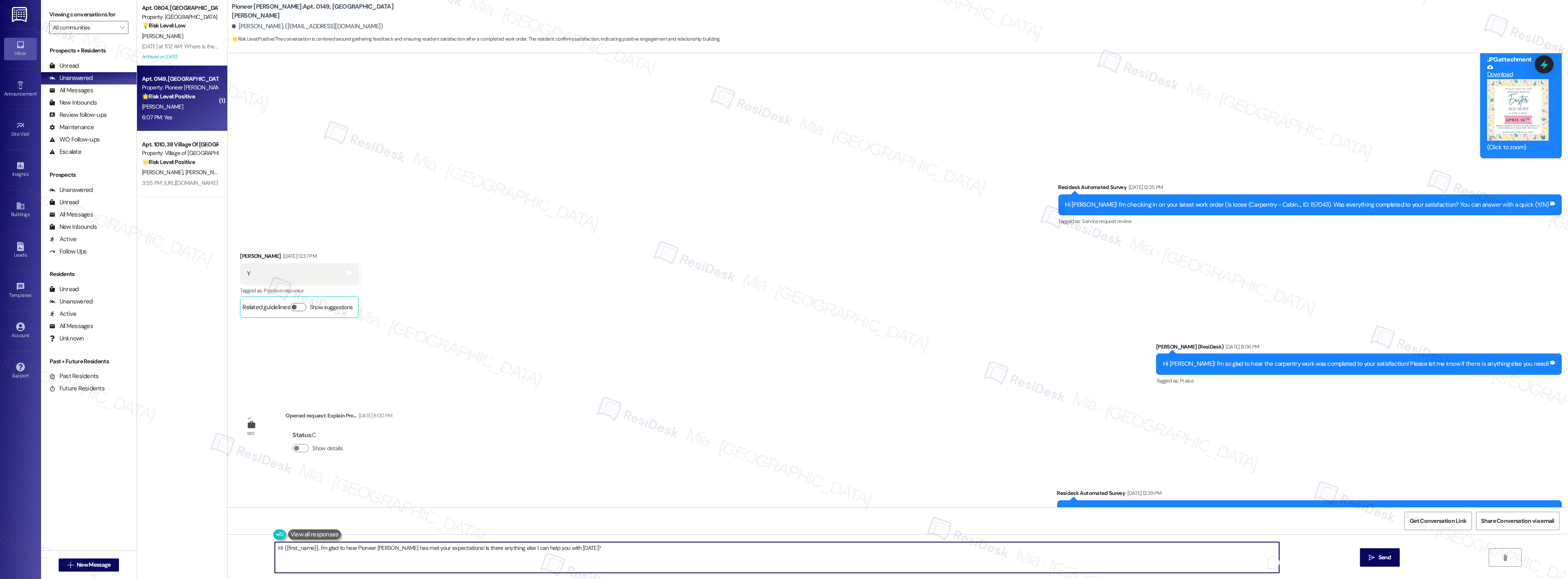
drag, startPoint x: 577, startPoint y: 546, endPoint x: 259, endPoint y: 546, distance: 318.0
click at [259, 546] on div "Hi {{first_name}}, I'm glad to hear Pioneer [PERSON_NAME] has met your expectat…" at bounding box center [898, 565] width 1340 height 61
paste textarea "Thank you so much for sharing your feedback! I’m so glad to know you’re satisfi…"
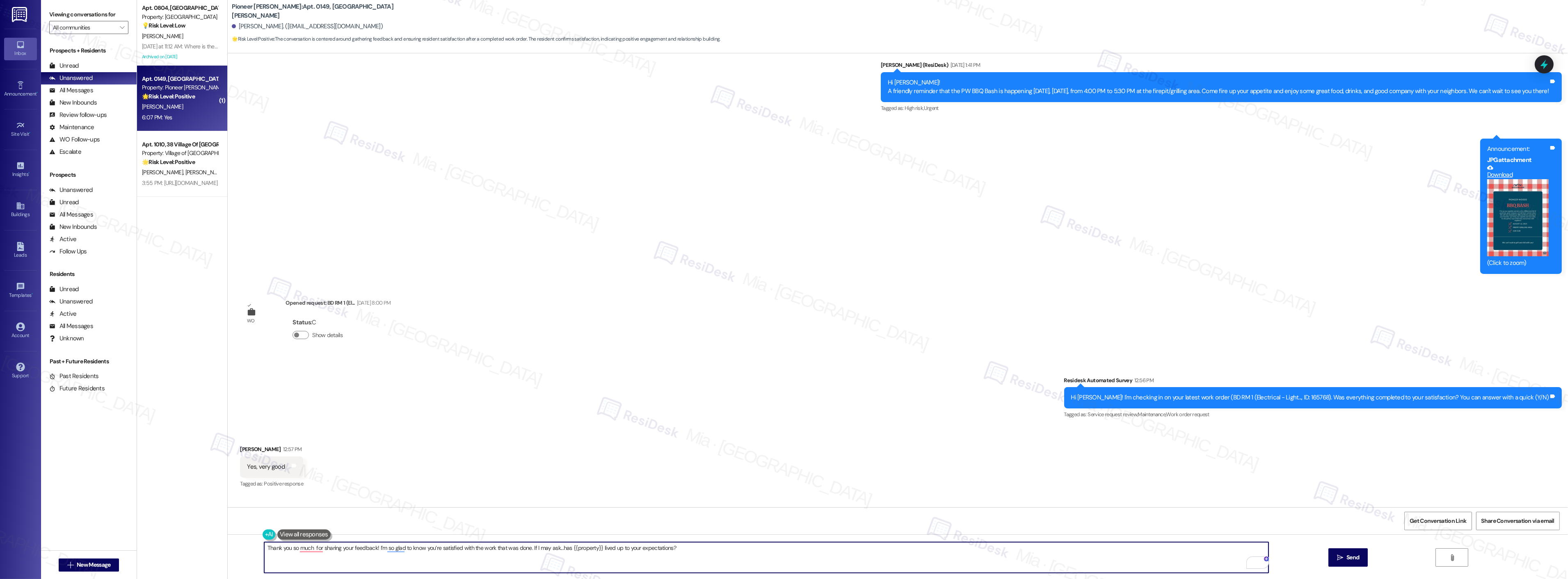
scroll to position [9629, 0]
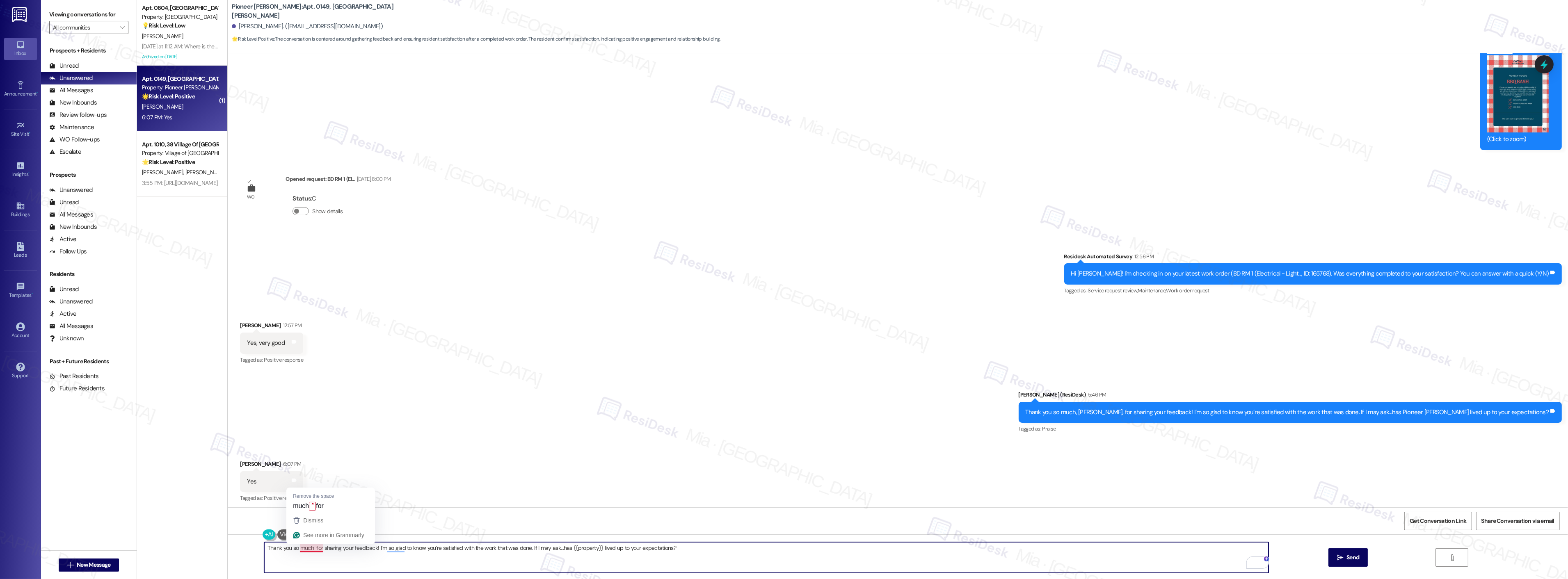
click at [305, 551] on textarea "Thank you so much for sharing your feedback! I’m so glad to know you’re satisfi…" at bounding box center [766, 558] width 1004 height 31
click at [308, 549] on textarea "Thank you so much for sharing your feedback! I’m so glad to know you’re satisfi…" at bounding box center [766, 558] width 1004 height 31
type textarea "Thank you so much, [PERSON_NAME], for sharing your feedback! I’m so glad to kno…"
click at [1356, 561] on span "Send" at bounding box center [1353, 557] width 13 height 8
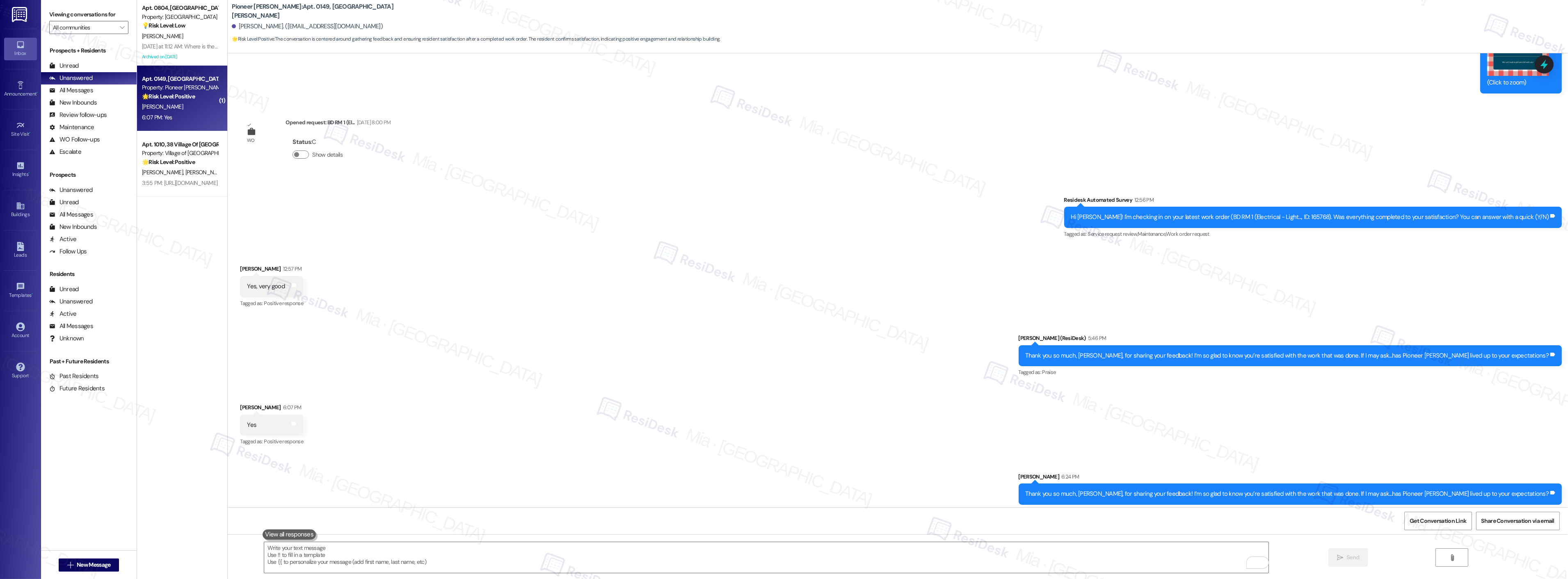
scroll to position [9686, 0]
click at [206, 170] on div "[PERSON_NAME] [PERSON_NAME]" at bounding box center [180, 173] width 77 height 10
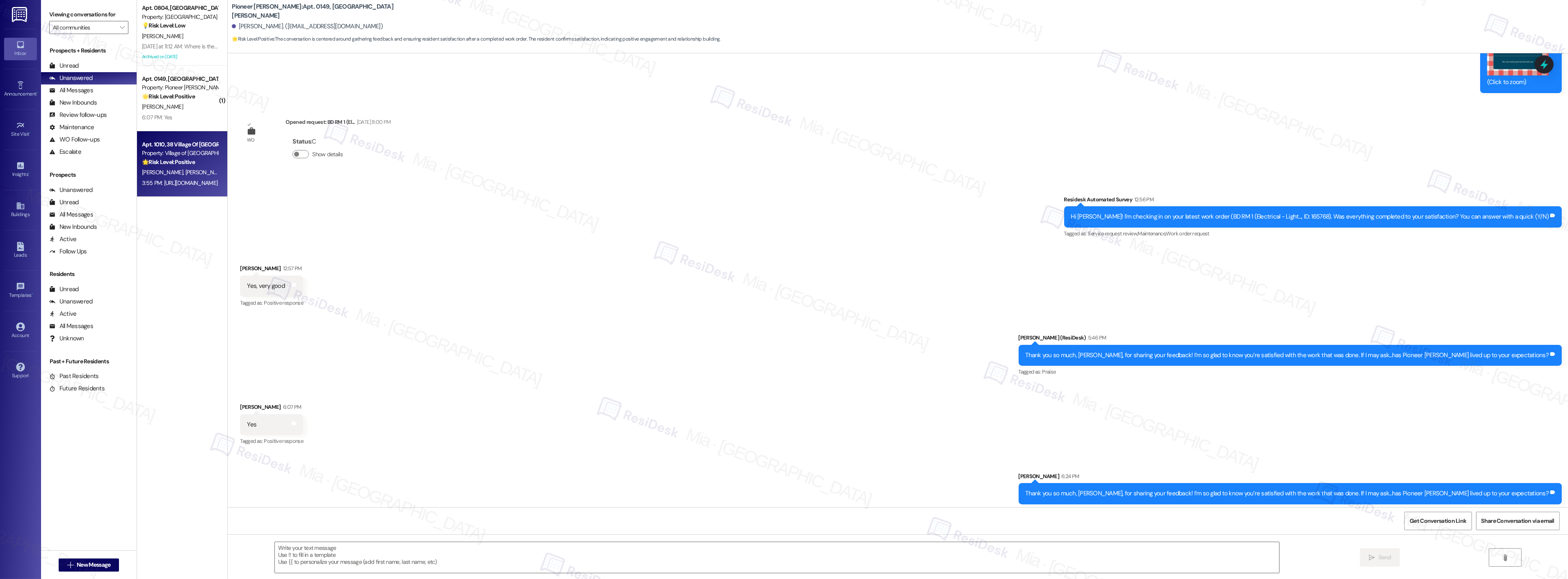
type textarea "Fetching suggested responses. Please feel free to read through the conversation…"
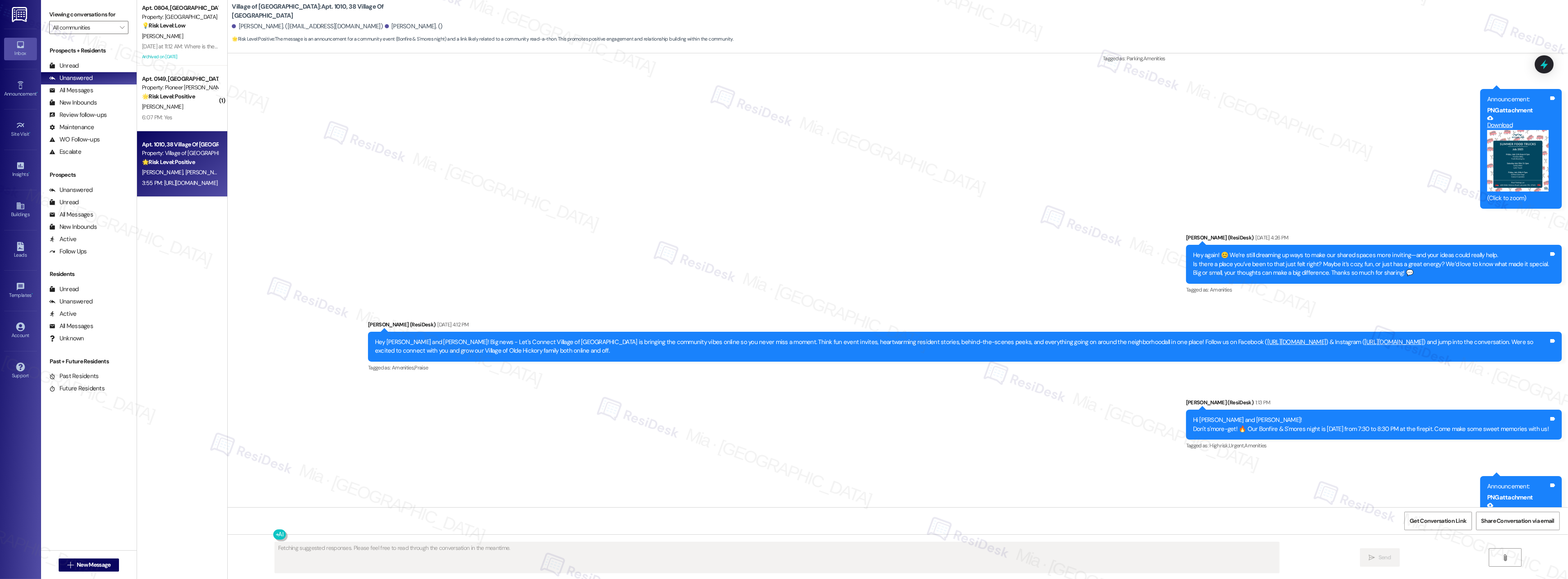
scroll to position [9361, 0]
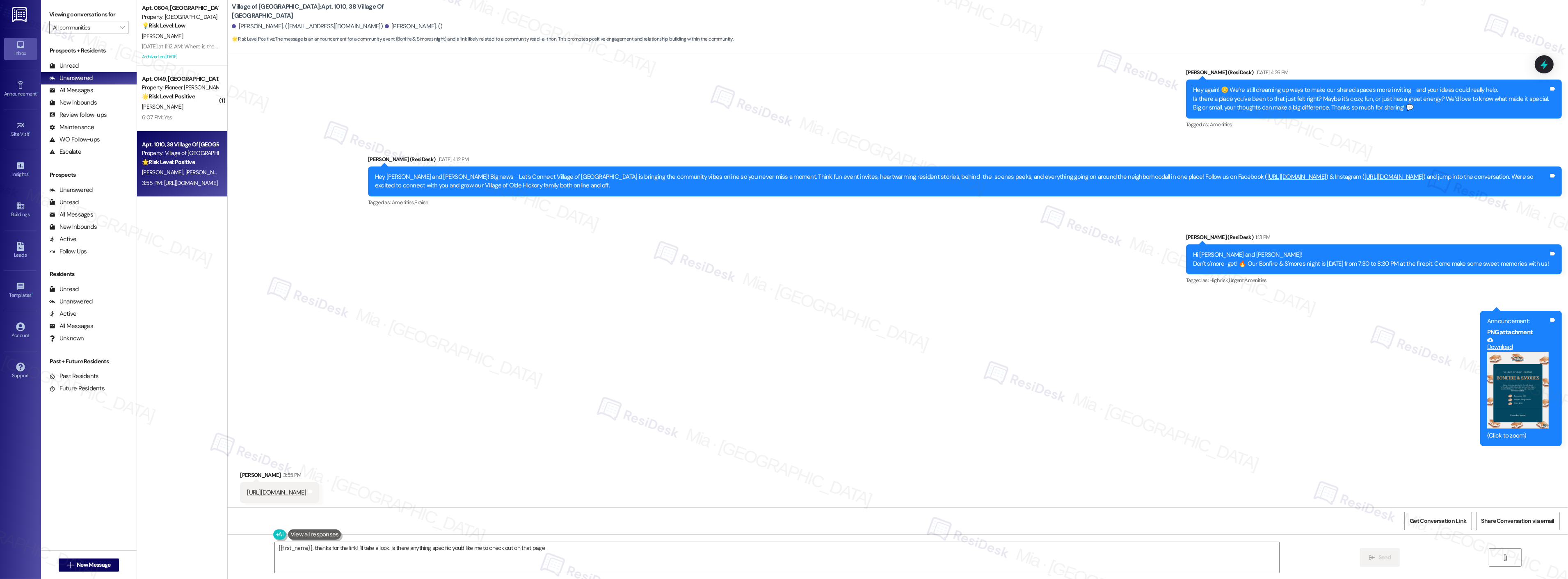
type textarea "{{first_name}}, thanks for the link! I'll take a look. Is there anything specif…"
drag, startPoint x: 522, startPoint y: 550, endPoint x: 257, endPoint y: 551, distance: 265.0
click at [270, 552] on div "{{first_name}}, thanks for the link! I'll take a look. Is there anything specif…" at bounding box center [773, 557] width 1005 height 32
click at [1549, 61] on icon at bounding box center [1544, 64] width 14 height 14
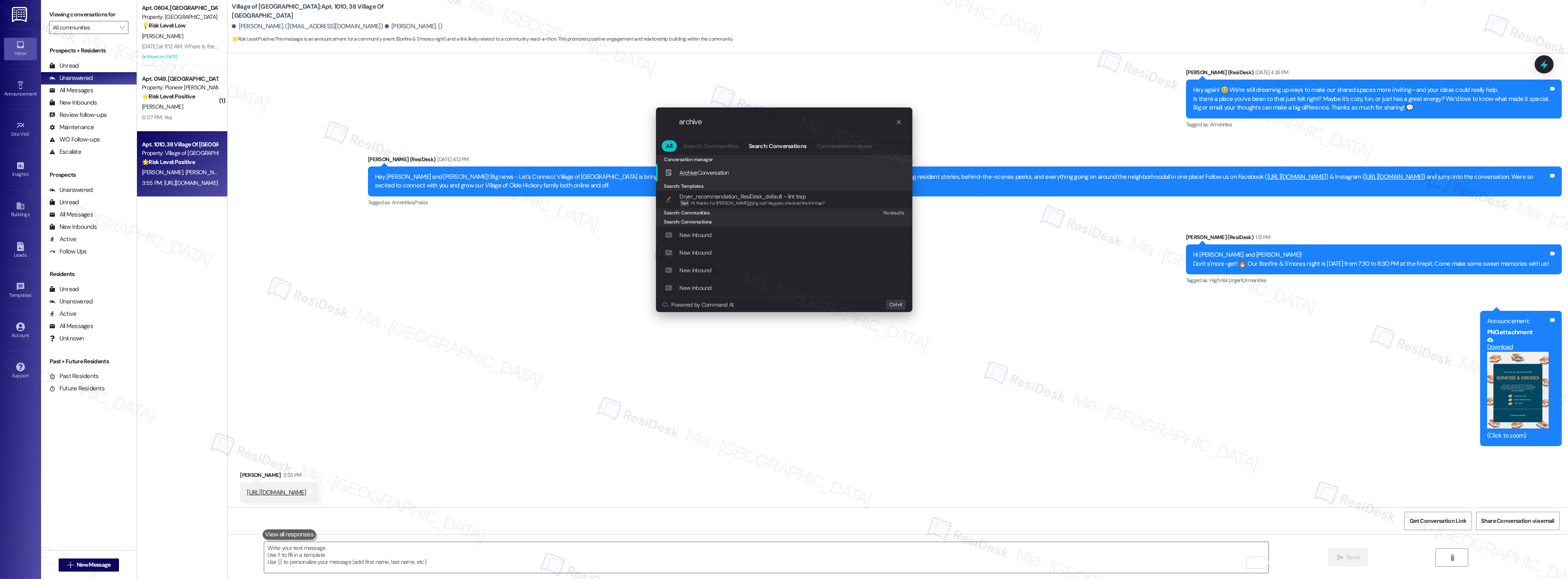
type input "archive"
click at [724, 172] on span "Archive Conversation" at bounding box center [704, 172] width 49 height 7
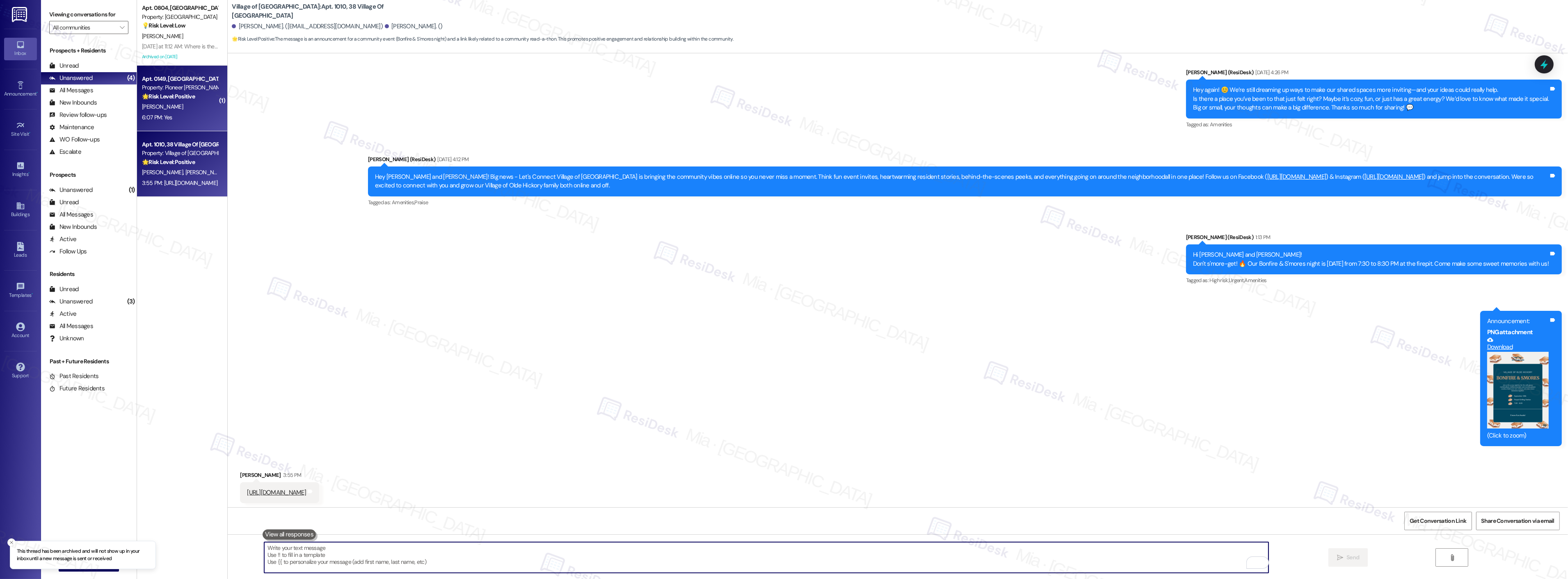
click at [183, 117] on div "6:07 PM: Yes 6:07 PM: Yes" at bounding box center [180, 117] width 77 height 10
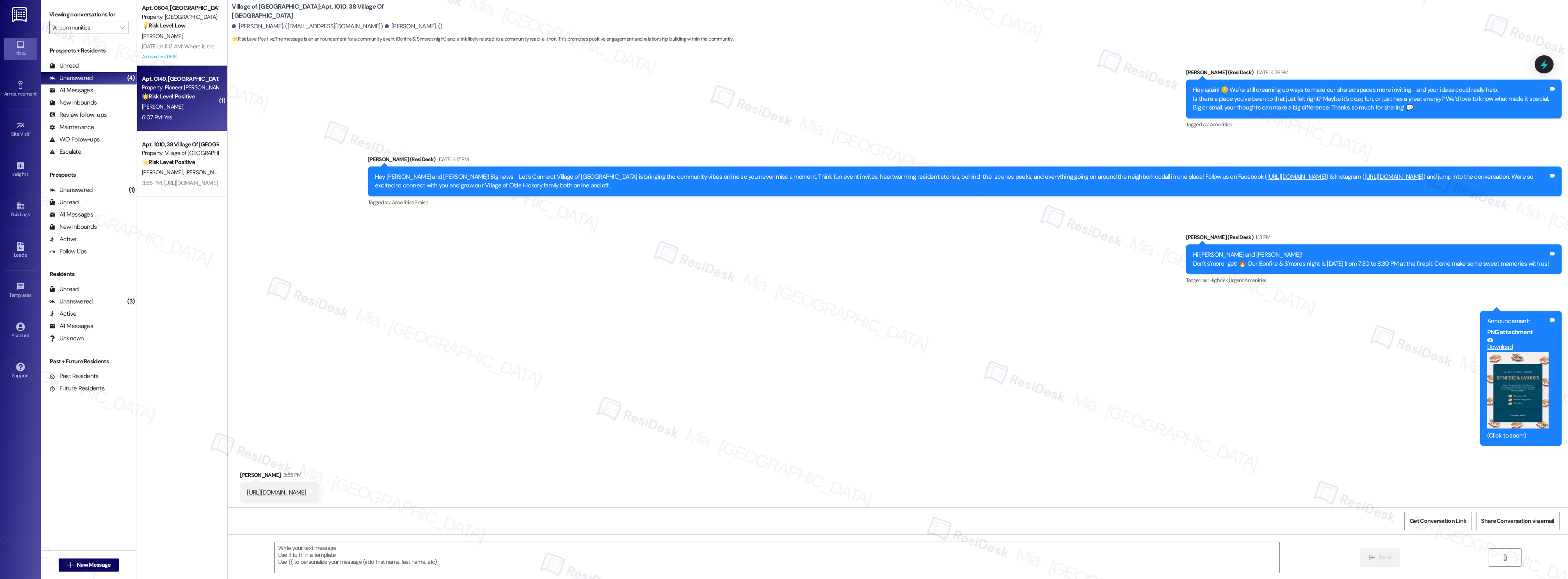
type textarea "Fetching suggested responses. Please feel free to read through the conversation…"
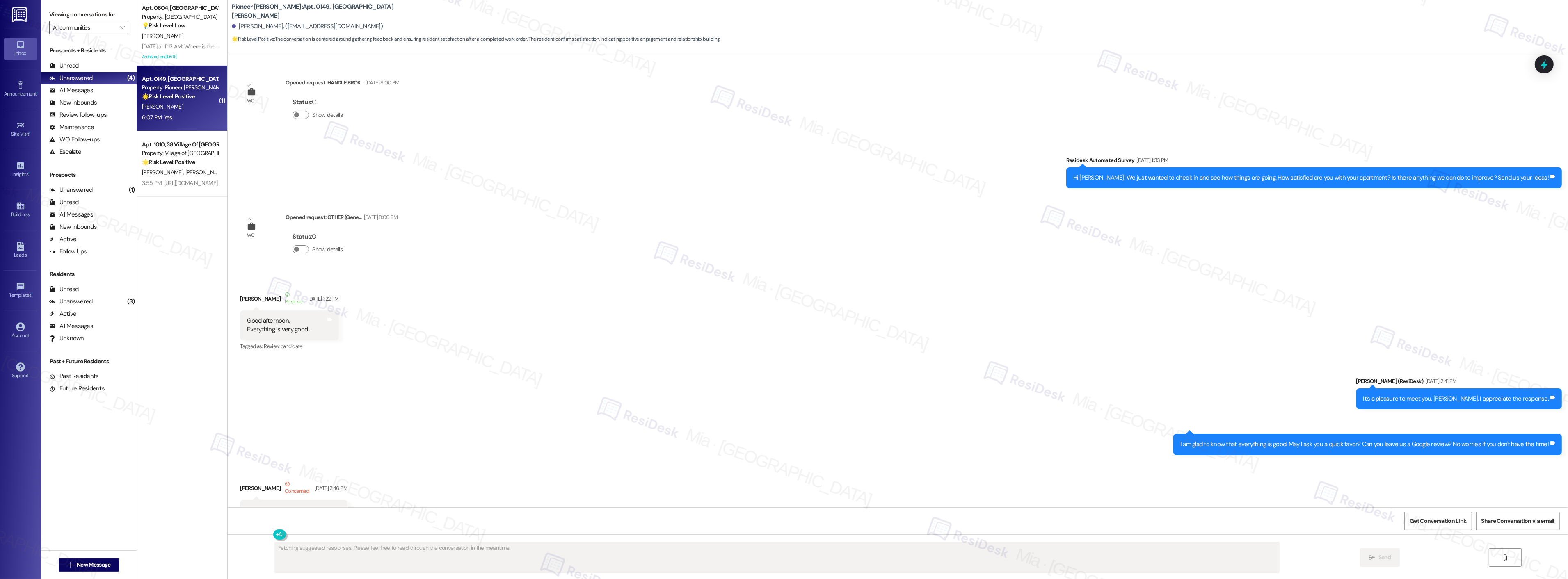
scroll to position [9698, 0]
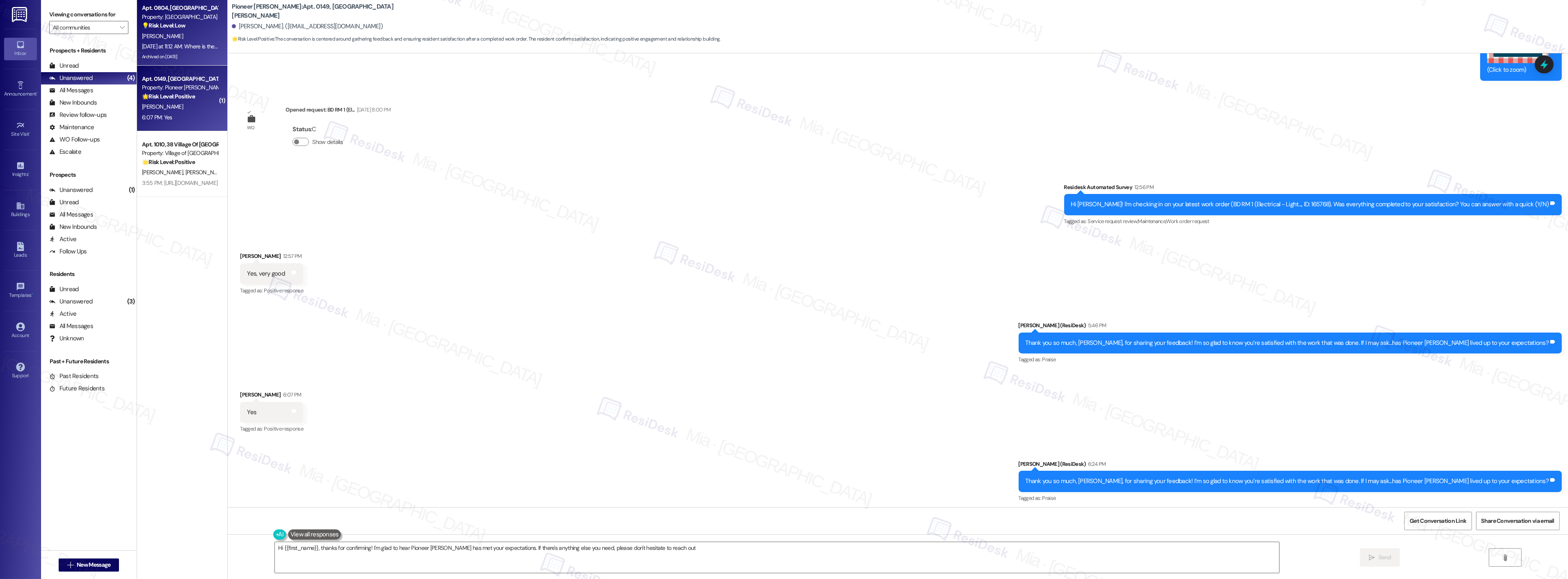
type textarea "Hi {{first_name}}, thanks for confirming! I'm glad to hear Pioneer [PERSON_NAME…"
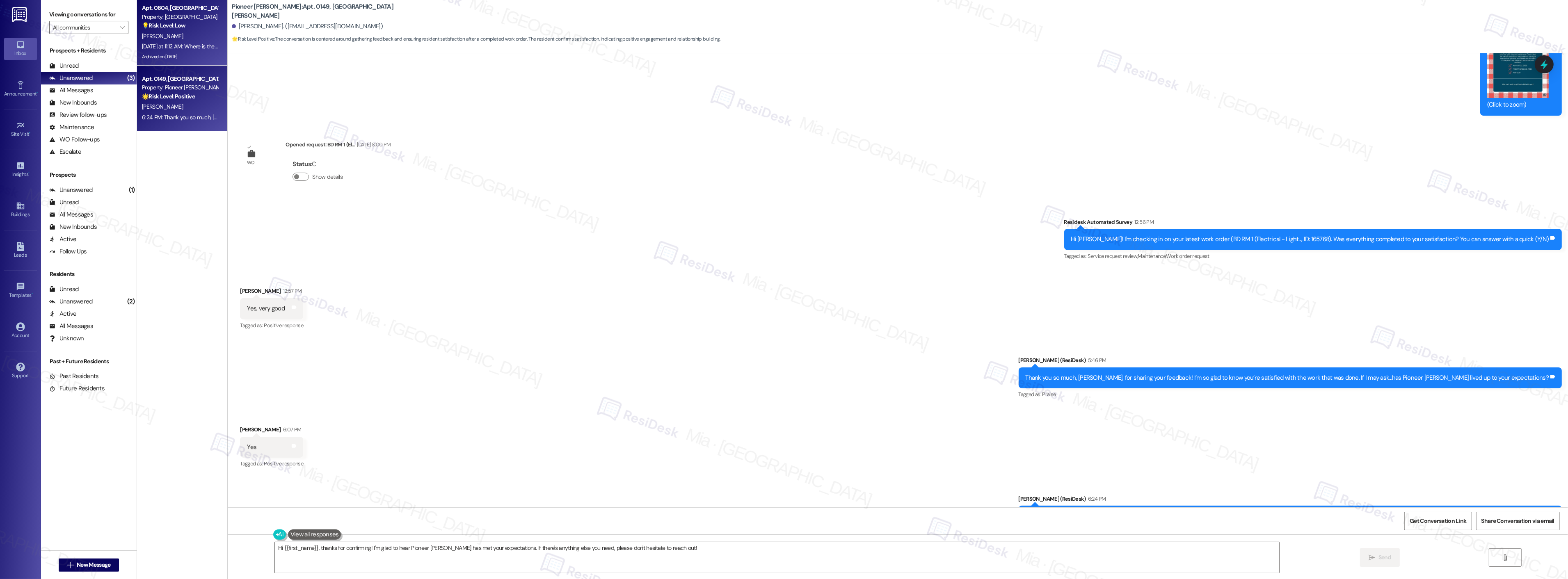
scroll to position [9607, 0]
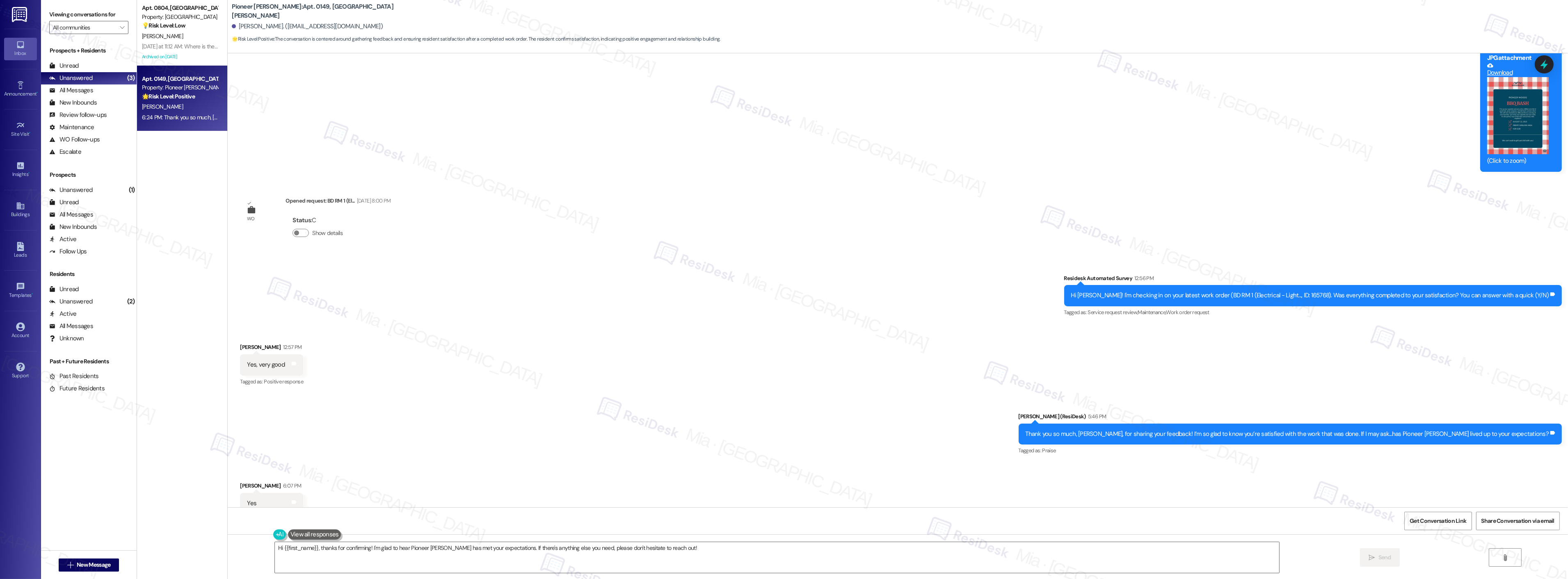
click at [195, 109] on div "L. Keaton" at bounding box center [180, 107] width 77 height 10
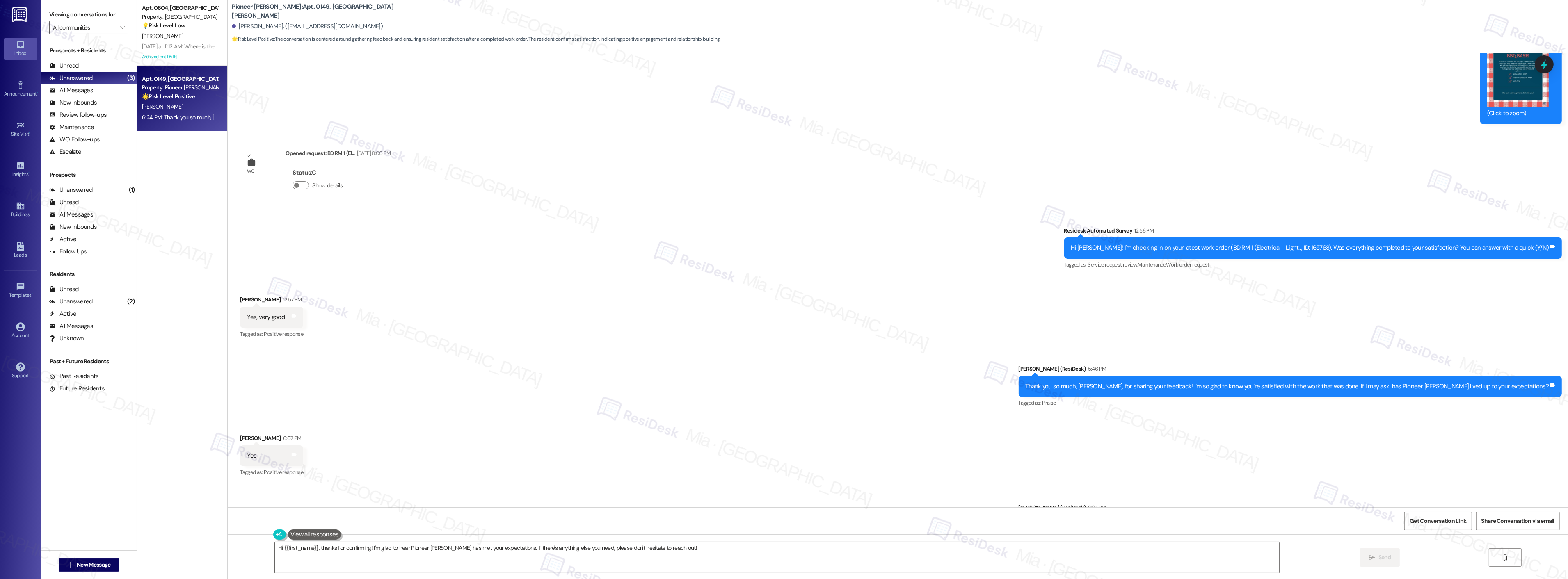
scroll to position [9698, 0]
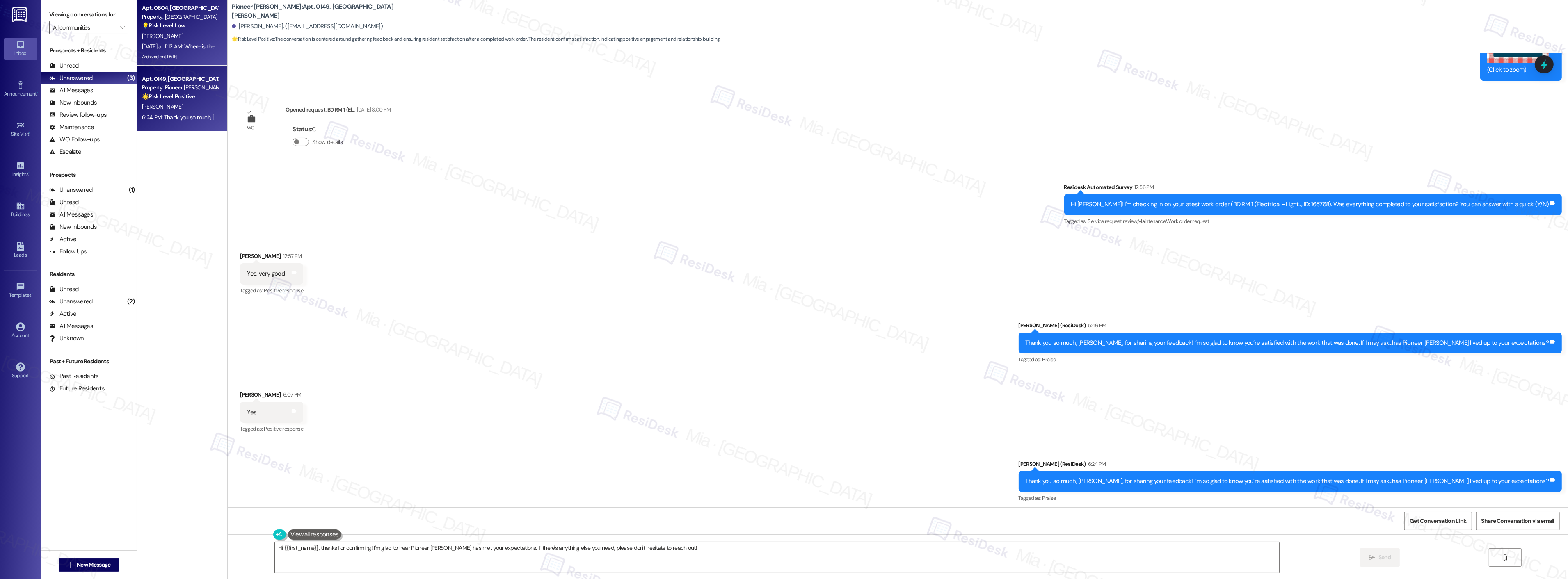
click at [186, 34] on div "C. Viera" at bounding box center [180, 36] width 77 height 10
type textarea "Fetching suggested responses. Please feel free to read through the conversation…"
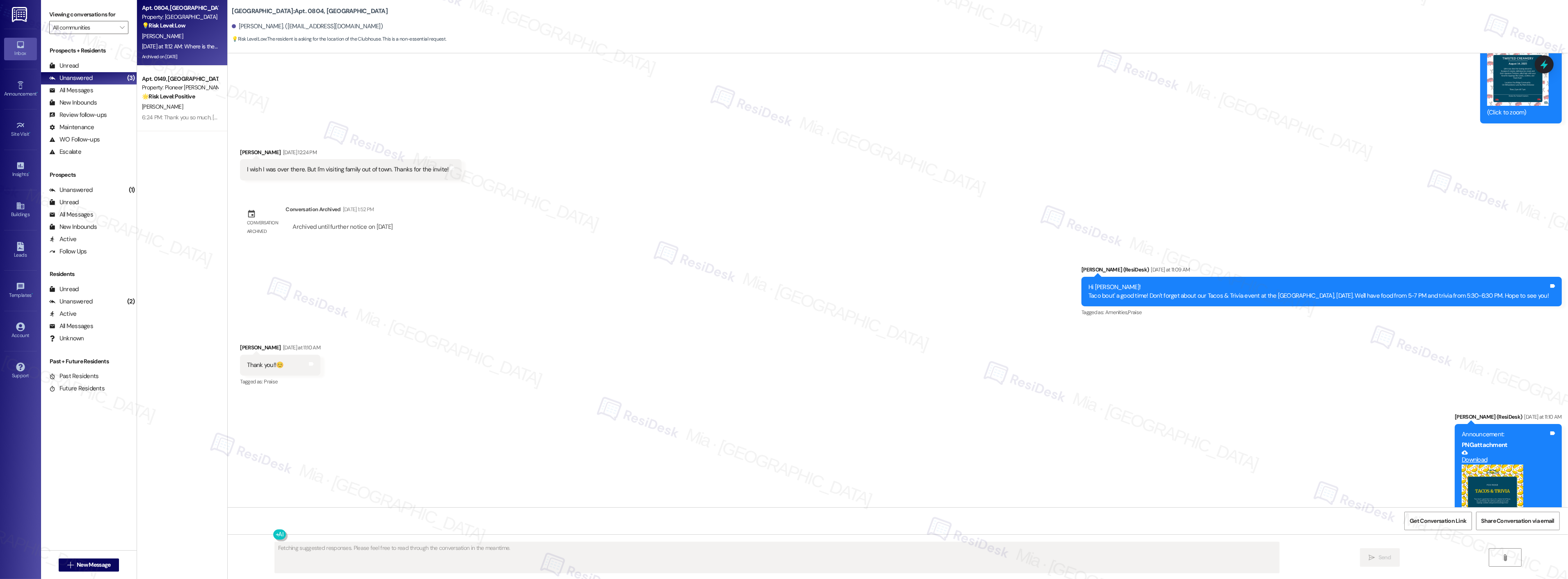
scroll to position [8630, 0]
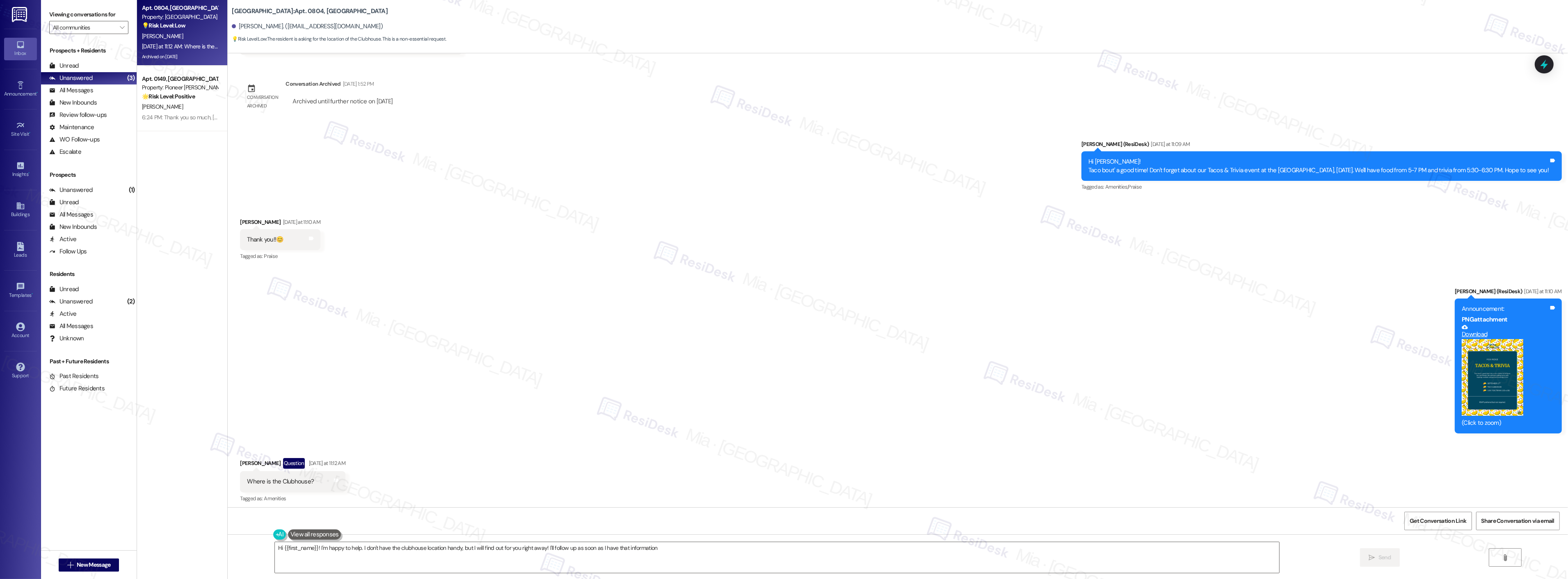
type textarea "Hi {{first_name}}! I'm happy to help. I don't have the clubhouse location handy…"
click at [1446, 525] on span "Get Conversation Link" at bounding box center [1438, 520] width 57 height 8
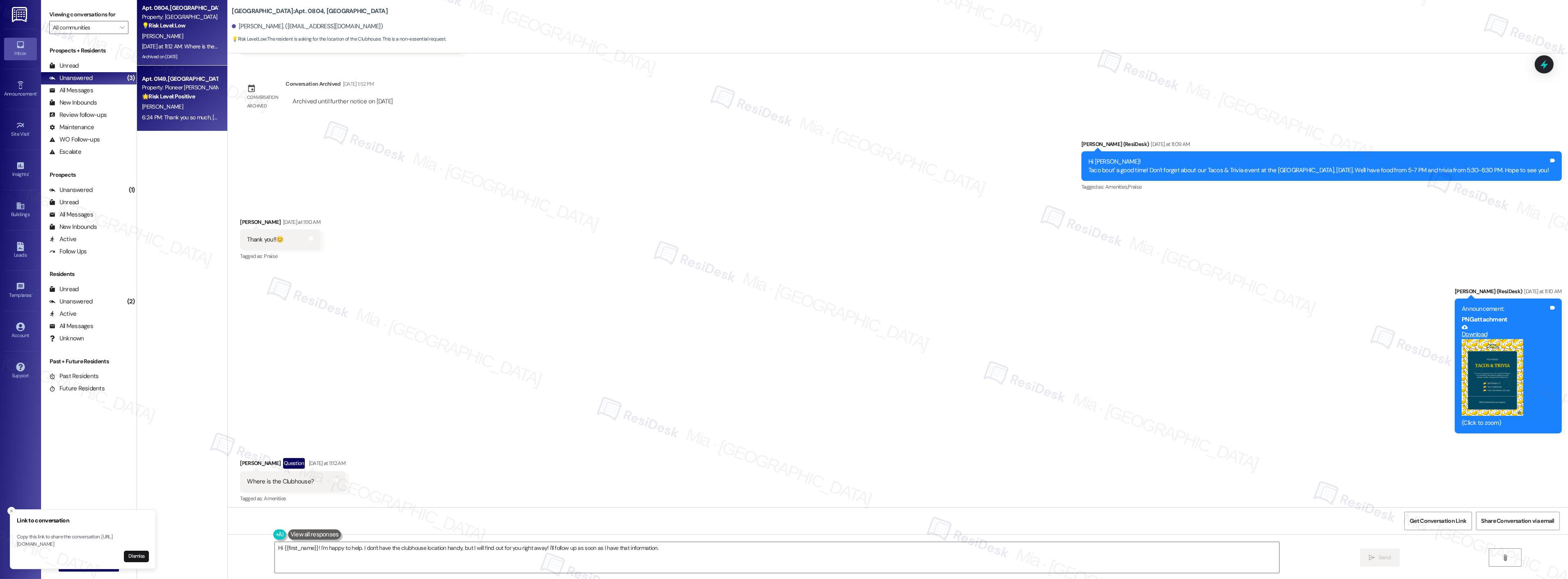
click at [189, 124] on div "Apt. 0149, 13 Pioneer Woods Apartments Property: Pioneer Woods 🌟 Risk Level: Po…" at bounding box center [182, 99] width 90 height 66
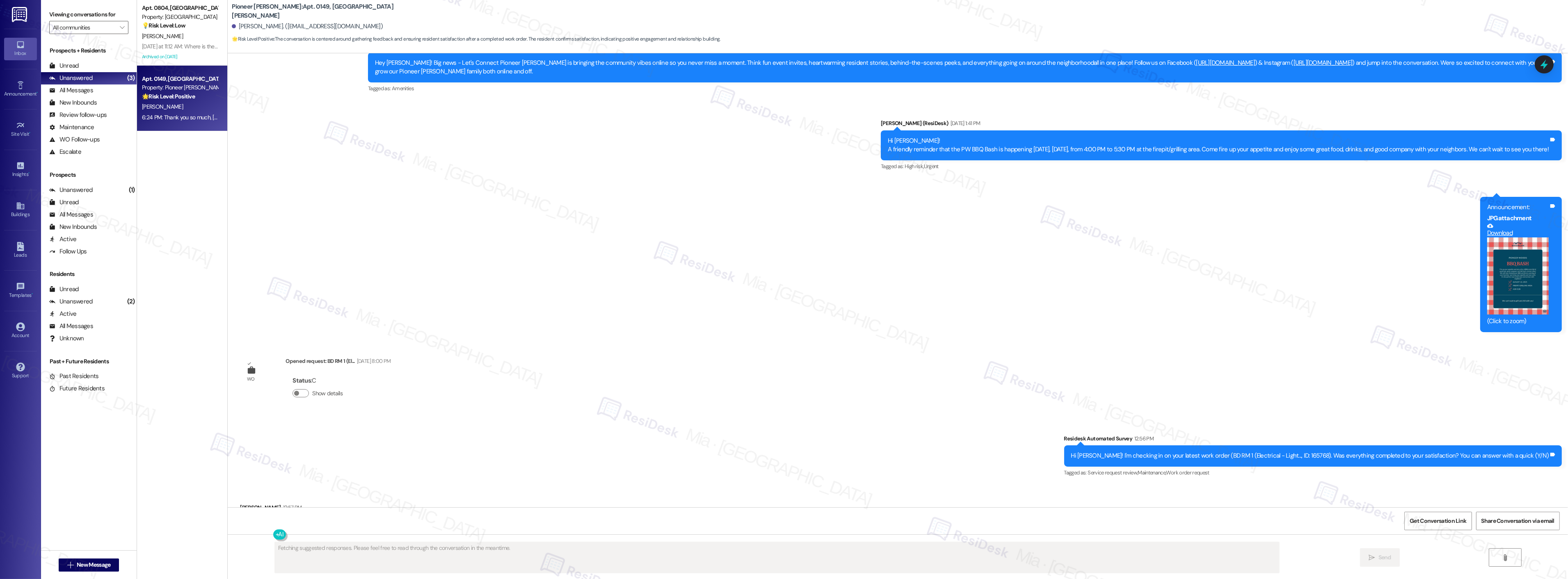
scroll to position [9698, 0]
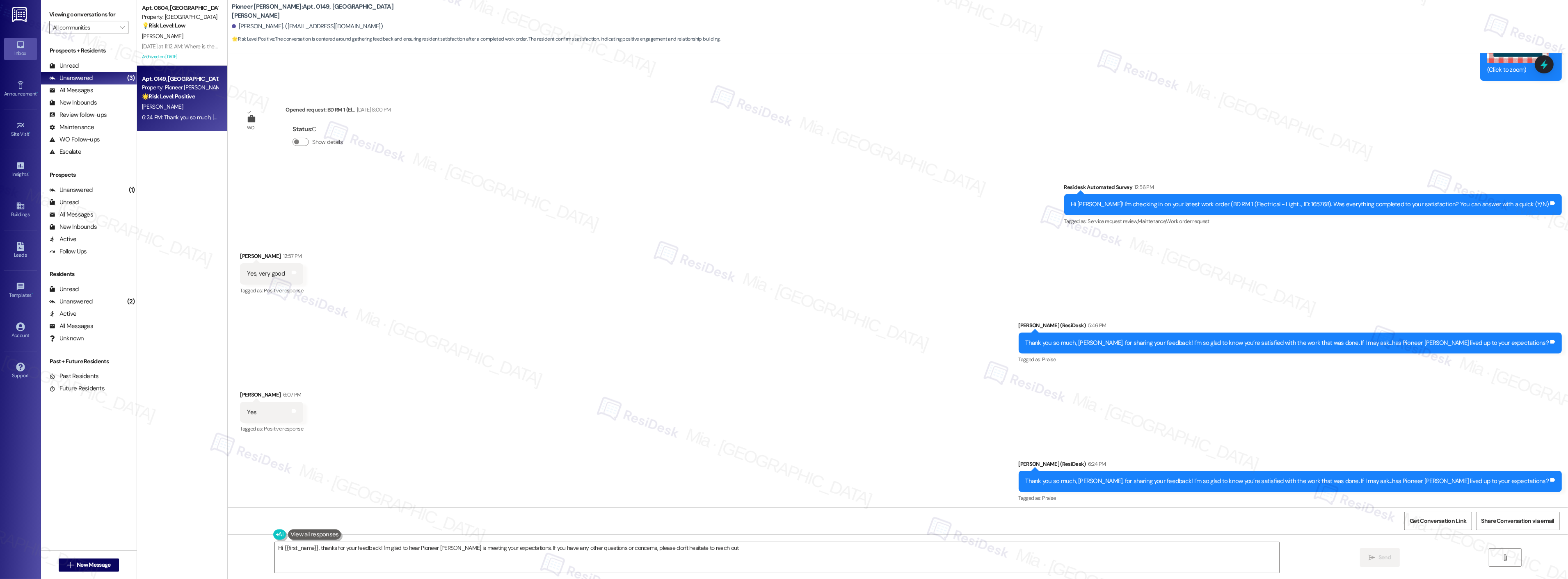
type textarea "Hi {{first_name}}, thanks for your feedback! I'm glad to hear Pioneer Woods is …"
click at [183, 38] on div "C. Viera" at bounding box center [180, 36] width 77 height 10
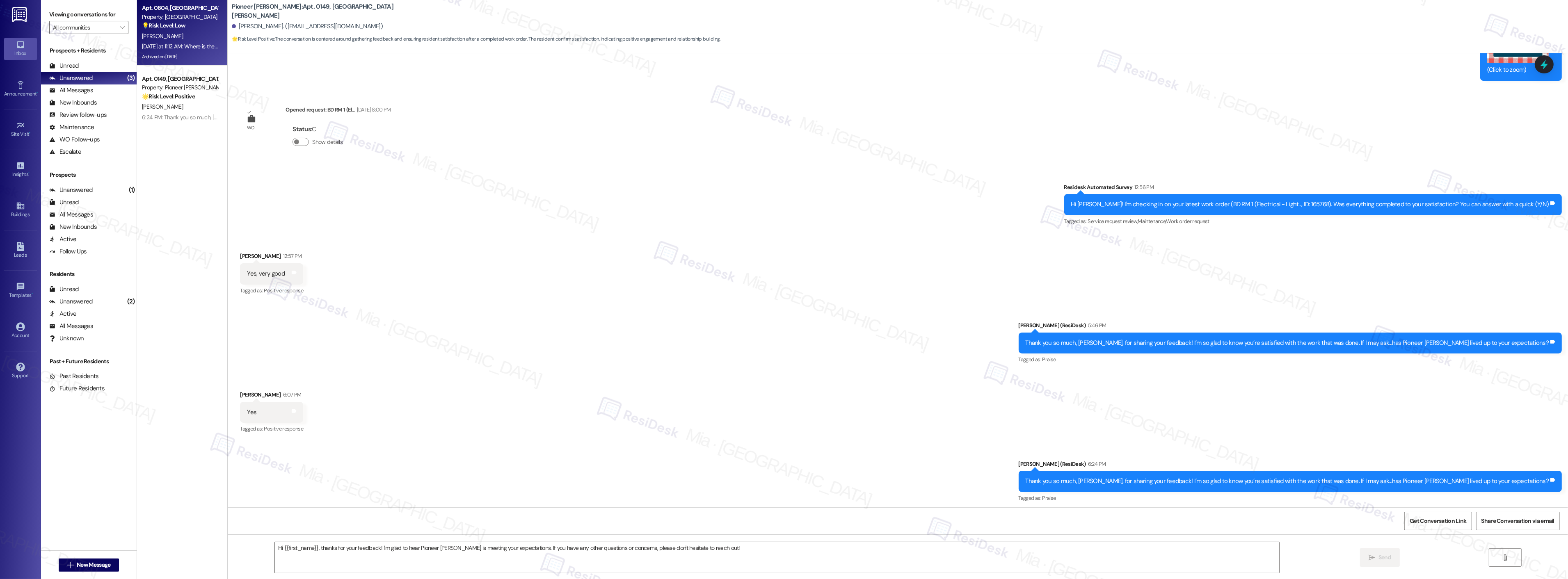
type textarea "Fetching suggested responses. Please feel free to read through the conversation…"
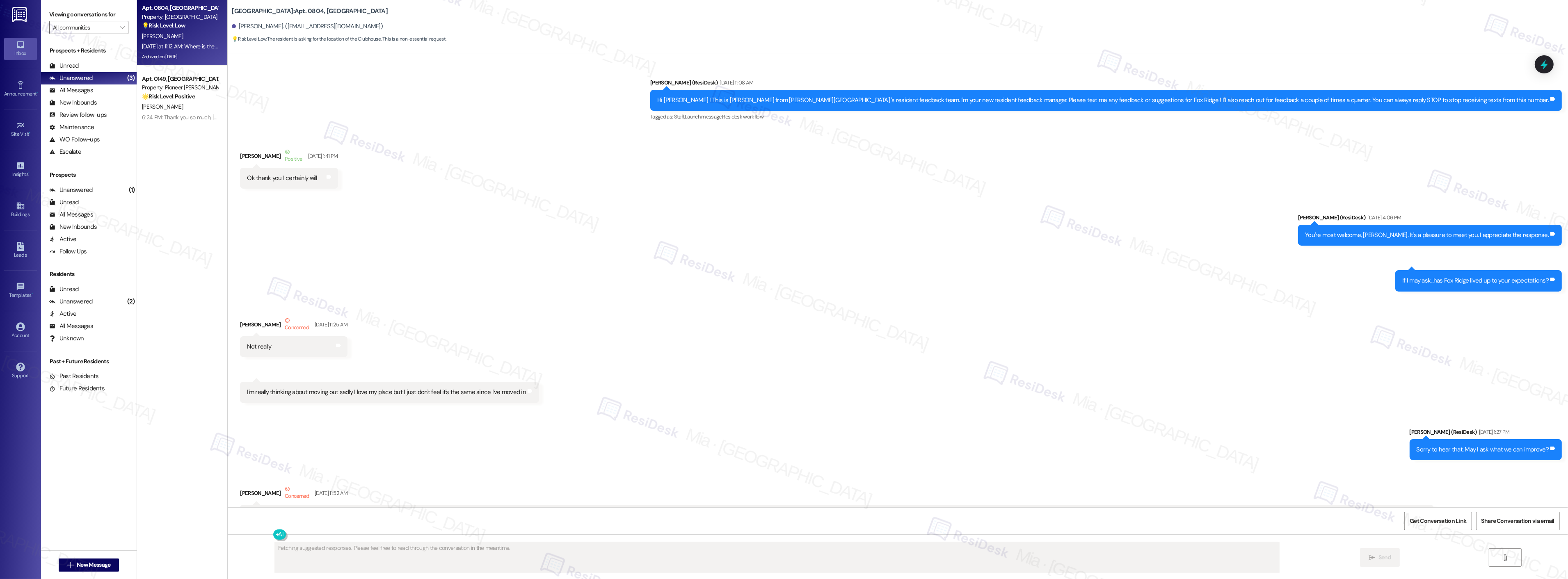
scroll to position [8630, 0]
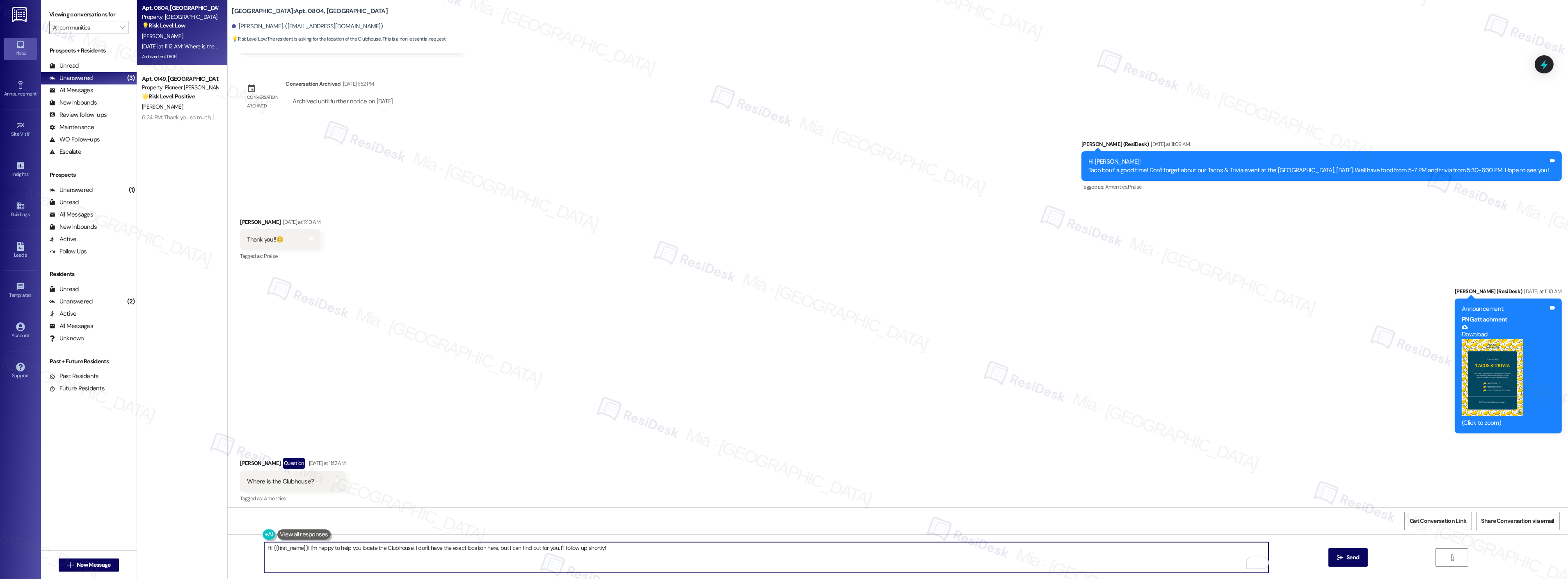
drag, startPoint x: 622, startPoint y: 548, endPoint x: 267, endPoint y: 551, distance: 355.0
click at [267, 551] on textarea "Hi {{first_name}}! I'm happy to help you locate the Clubhouse. I don't have the…" at bounding box center [766, 558] width 1004 height 31
drag, startPoint x: 263, startPoint y: 549, endPoint x: 655, endPoint y: 549, distance: 392.0
click at [655, 549] on textarea "Hi {{first_name}}! I'm happy to help you locate the Clubhouse. I don't have the…" at bounding box center [766, 558] width 1004 height 31
type textarea "H"
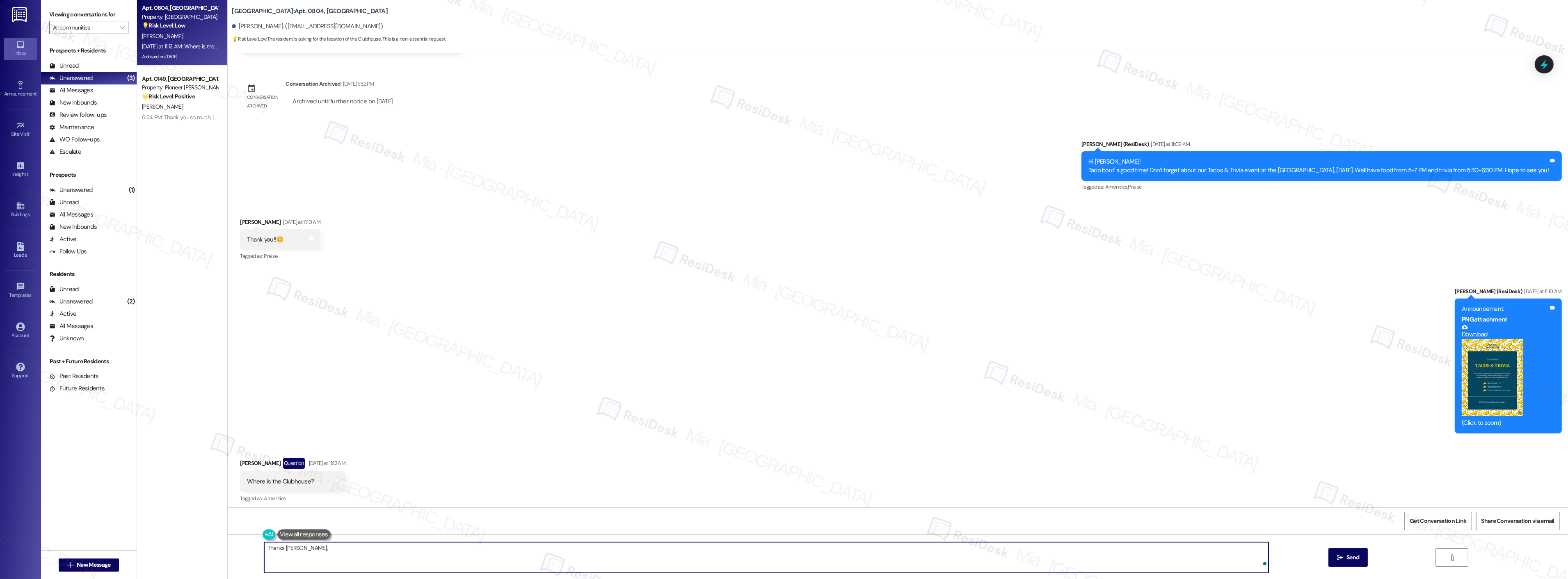
paste textarea "I’ll check the location with the team and follow up."
click at [297, 522] on span "Candice" at bounding box center [306, 523] width 54 height 7
click at [269, 545] on textarea "Thanks Candice. I’ll check the location with the team and follow up." at bounding box center [766, 558] width 1004 height 31
click at [286, 551] on textarea "HiCandice. I’ll check the location with the team and follow up." at bounding box center [766, 558] width 1004 height 31
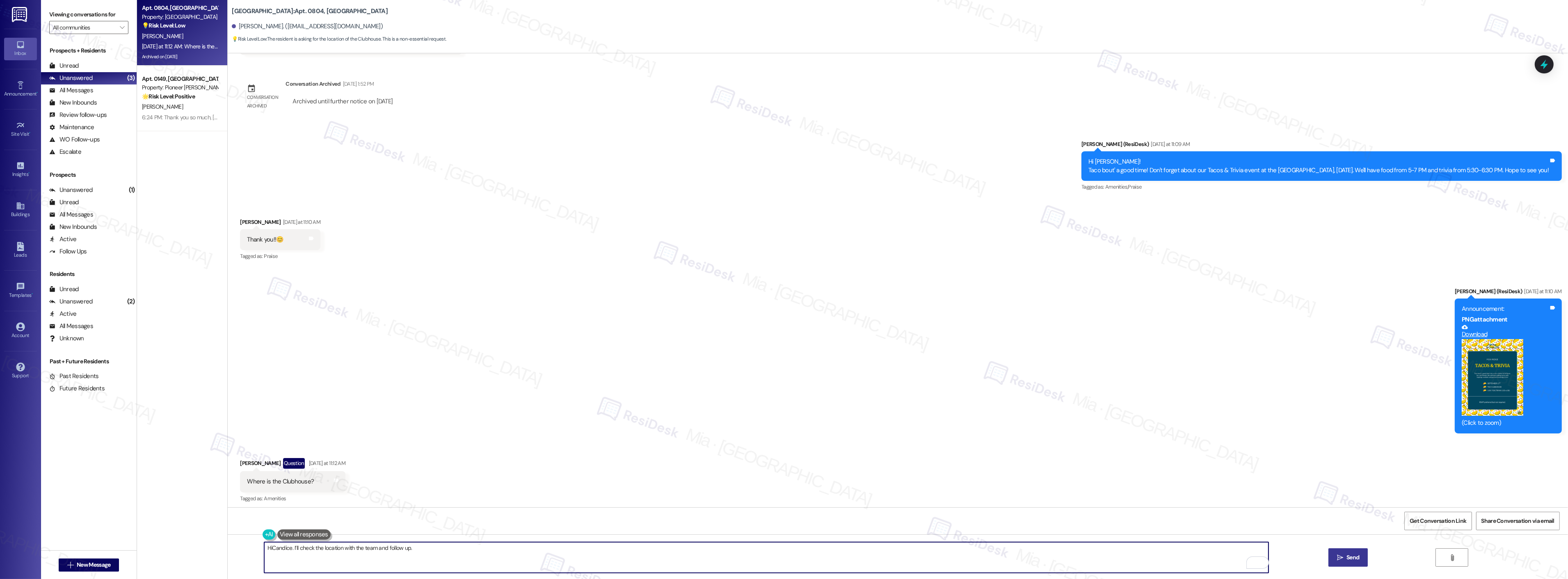
type textarea "HiCandice. I’ll check the location with the team and follow up."
click at [1360, 557] on button " Send" at bounding box center [1349, 557] width 40 height 19
drag, startPoint x: 241, startPoint y: 480, endPoint x: 317, endPoint y: 480, distance: 76.0
click at [317, 480] on div "Where is the Clubhouse? Tags and notes" at bounding box center [292, 482] width 105 height 21
copy div "Where is the Clubhouse? Tags and notes"
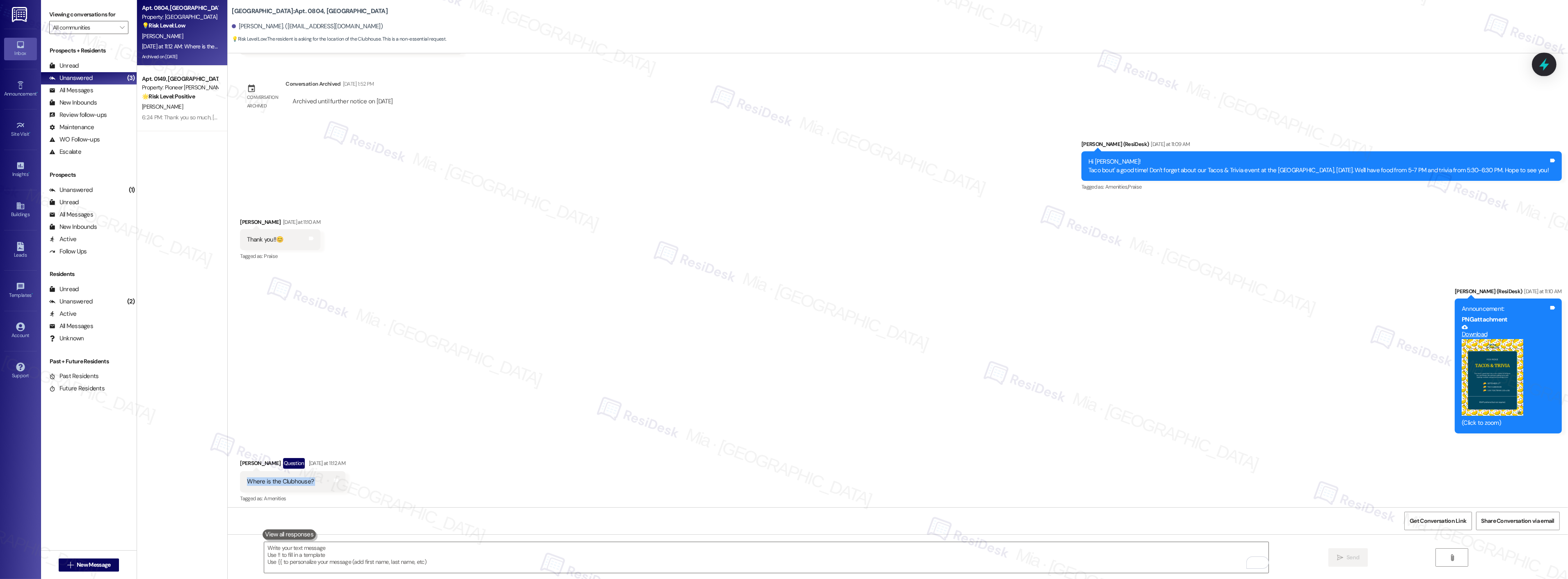
click at [1545, 69] on icon at bounding box center [1544, 64] width 14 height 14
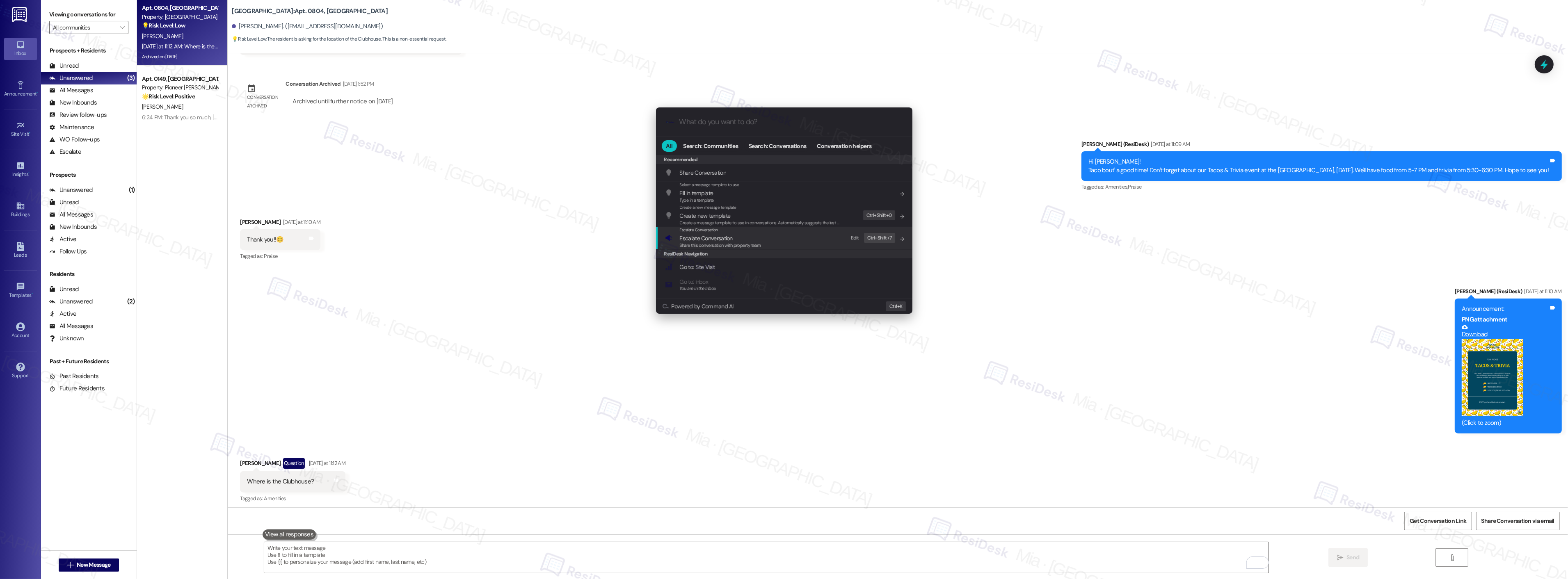
click at [756, 246] on span "Share this conversation with property team" at bounding box center [720, 245] width 81 height 6
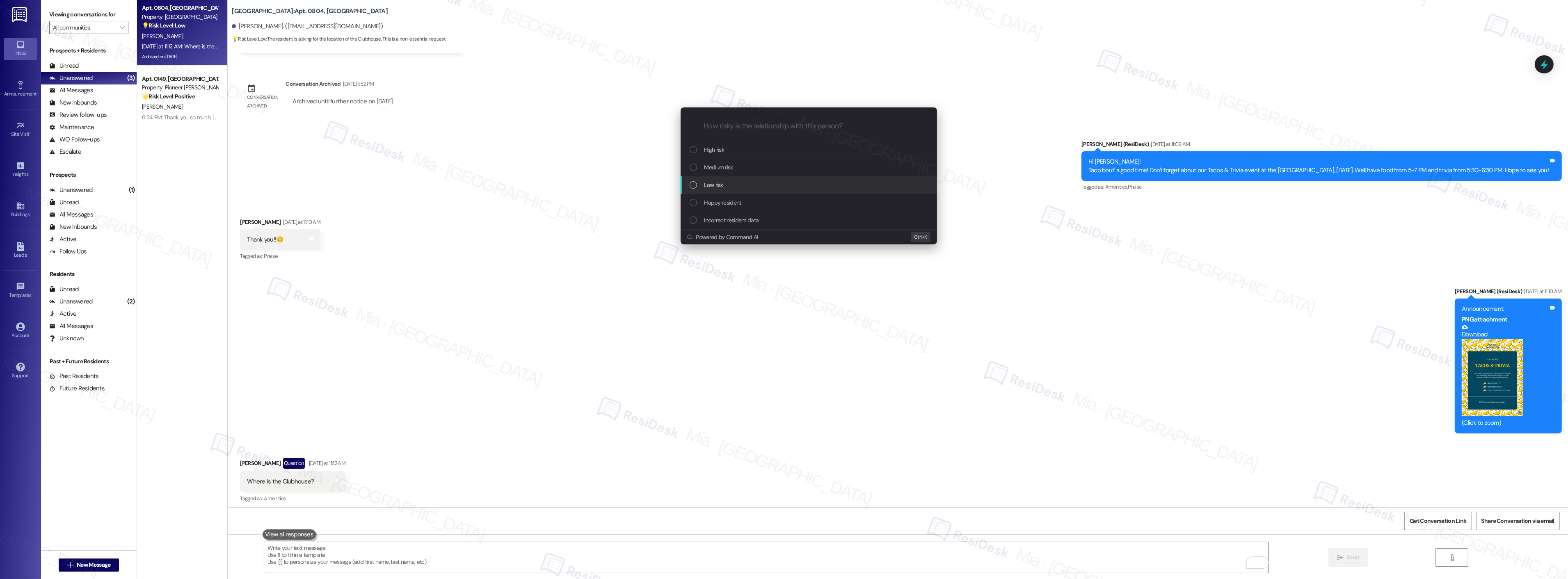
click at [733, 184] on div "Low risk" at bounding box center [809, 185] width 240 height 9
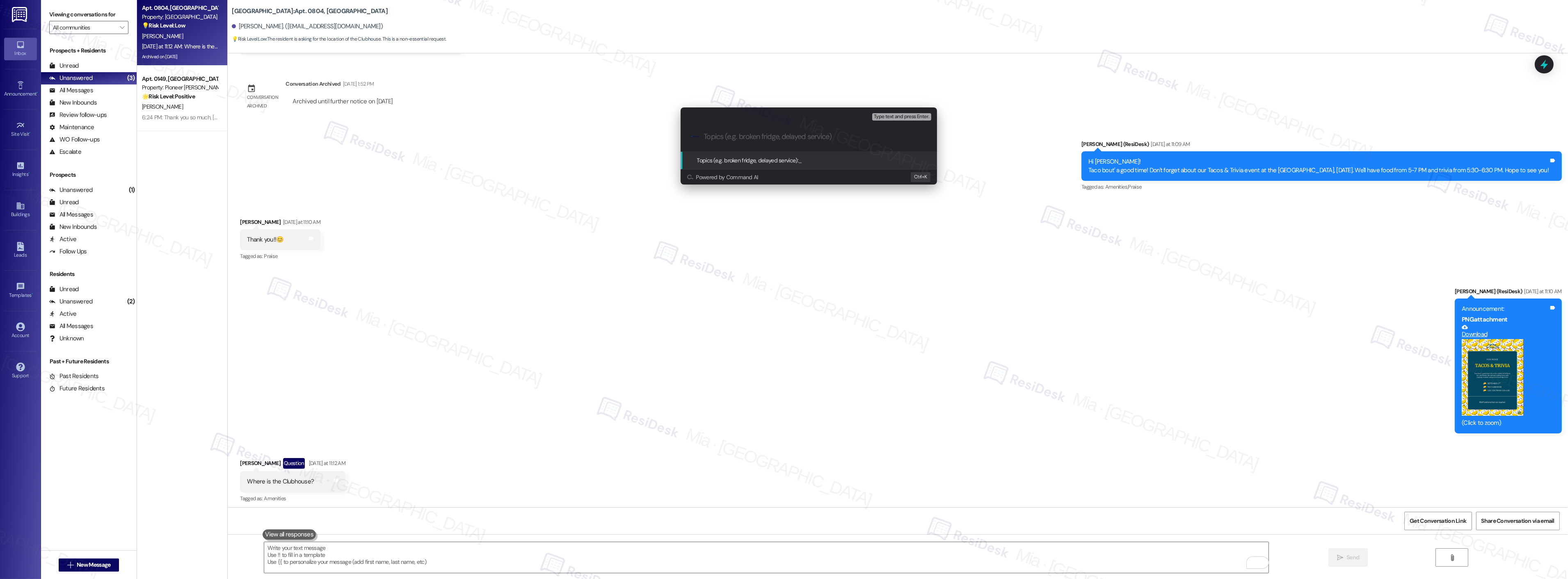
paste input "Where is the Clubhouse?"
drag, startPoint x: 744, startPoint y: 137, endPoint x: 735, endPoint y: 137, distance: 9.0
click at [735, 137] on input "Where is the Clubhouse?" at bounding box center [812, 136] width 216 height 8
click at [711, 136] on input "Where is the Clubhouse?" at bounding box center [812, 136] width 216 height 8
drag, startPoint x: 715, startPoint y: 137, endPoint x: 704, endPoint y: 135, distance: 11.2
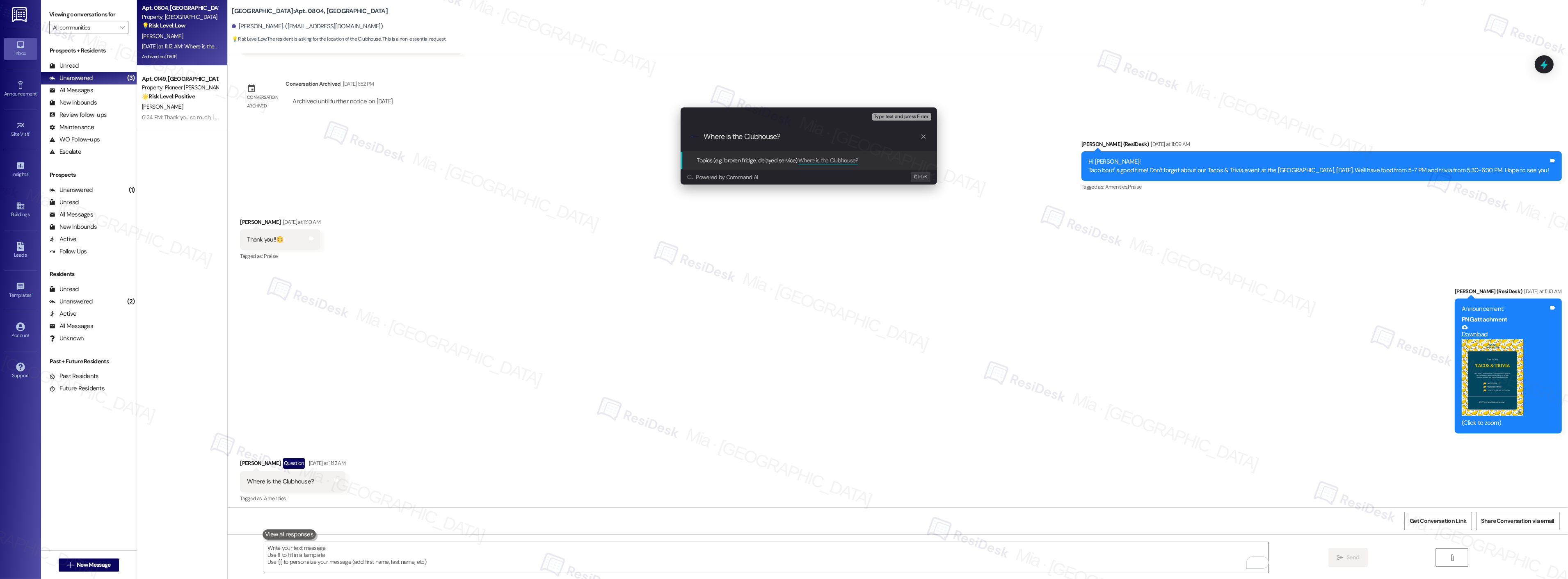
click at [704, 135] on input "Where is the Clubhouse?" at bounding box center [812, 136] width 216 height 8
click at [814, 133] on input "asking where is the Clubhouse?" at bounding box center [812, 136] width 216 height 8
click at [762, 137] on input "asking where is the Clubhouse" at bounding box center [812, 136] width 216 height 8
click at [747, 135] on input "asking where is the Clubhouse" at bounding box center [812, 136] width 216 height 8
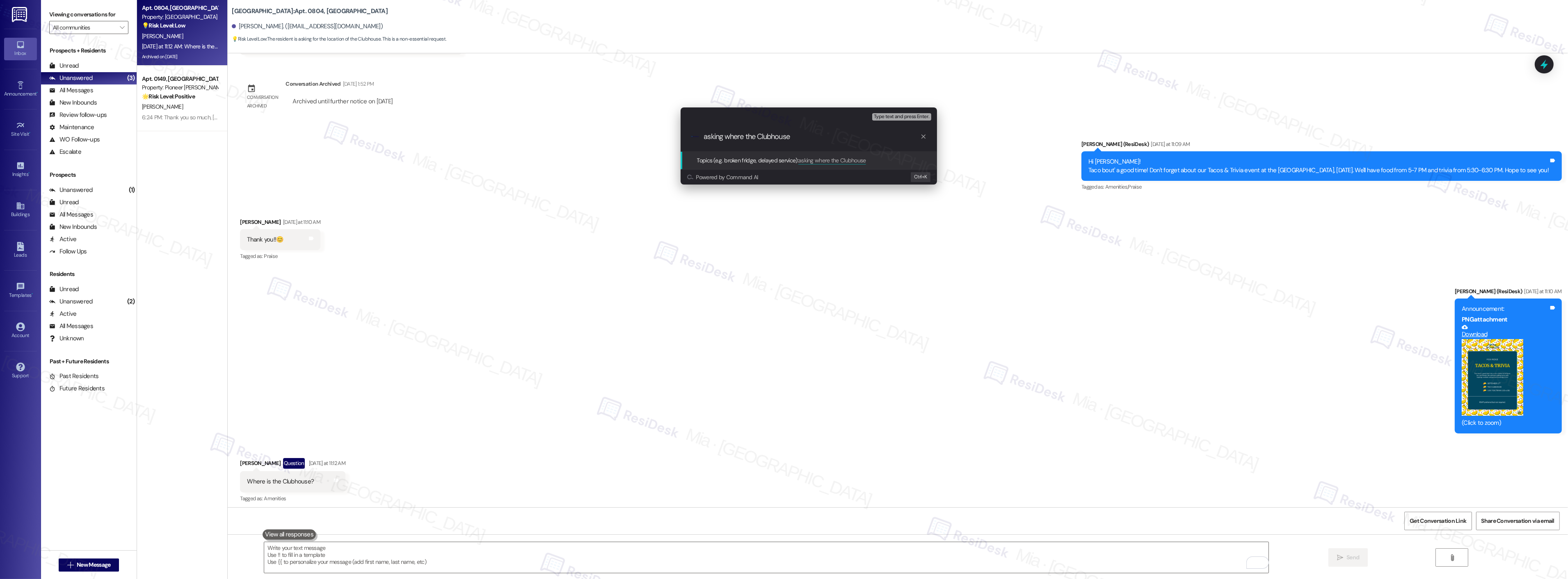
click at [822, 137] on input "asking where the Clubhouse" at bounding box center [812, 136] width 216 height 8
type input "asking where the Clubhouse is"
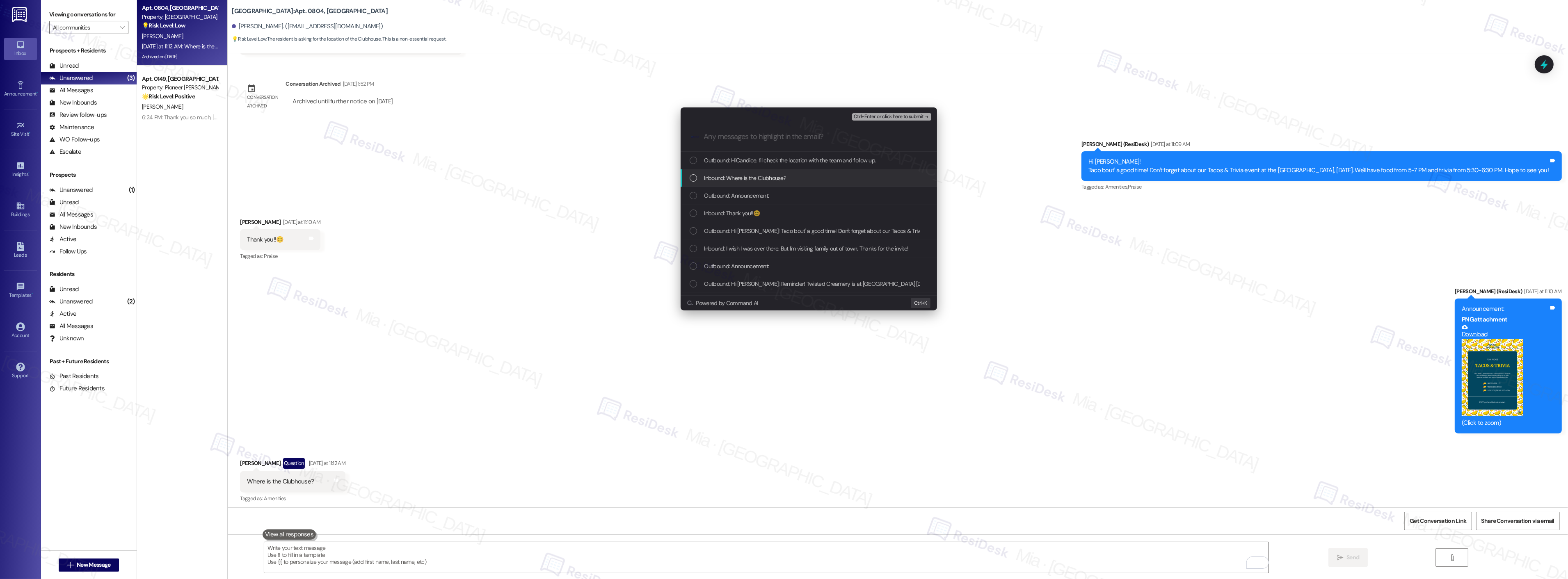
click at [694, 182] on div "Inbound: Where is the Clubhouse?" at bounding box center [809, 178] width 240 height 9
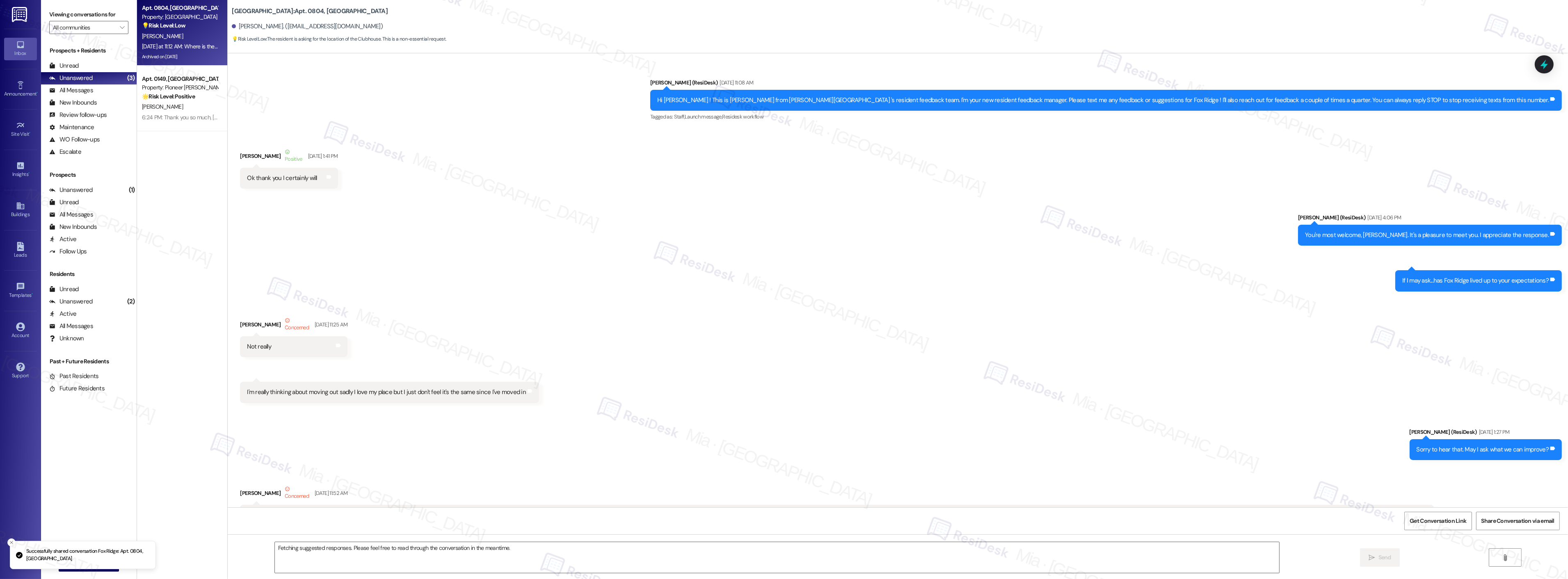
scroll to position [8700, 0]
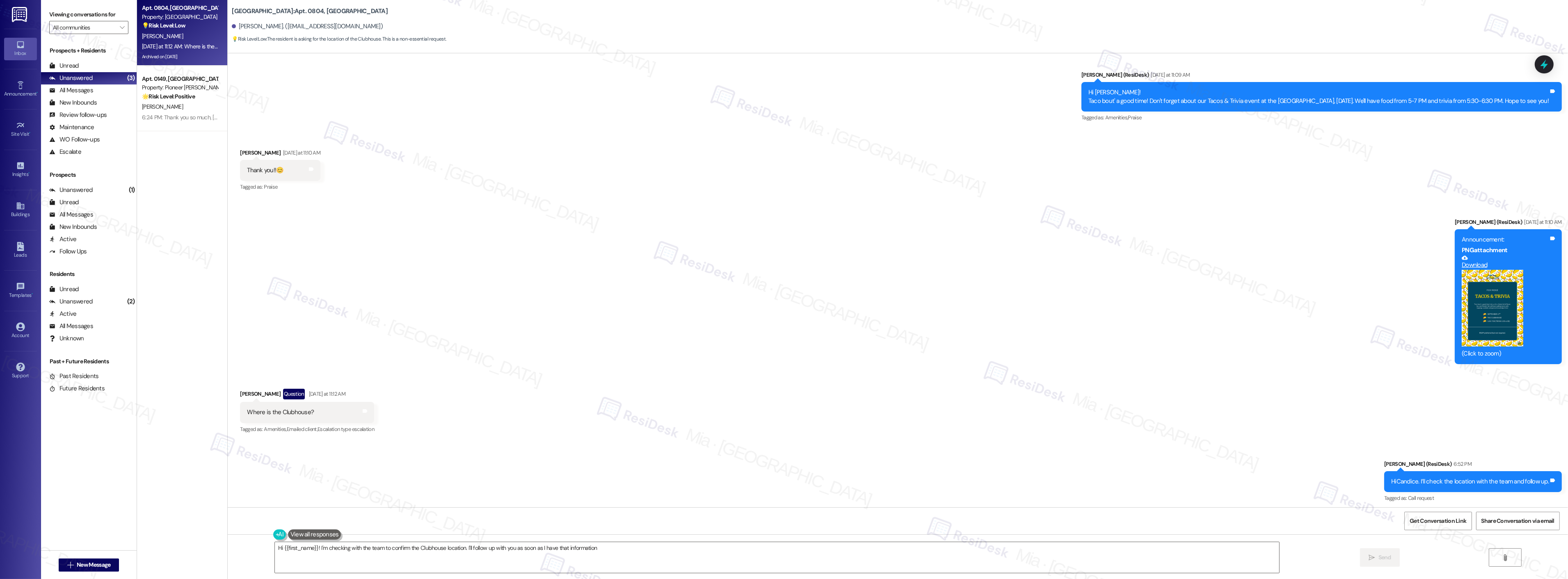
type textarea "Hi {{first_name}}! I'm checking with the team to confirm the Clubhouse location…"
click at [180, 91] on div "Property: Pioneer Woods" at bounding box center [180, 87] width 76 height 8
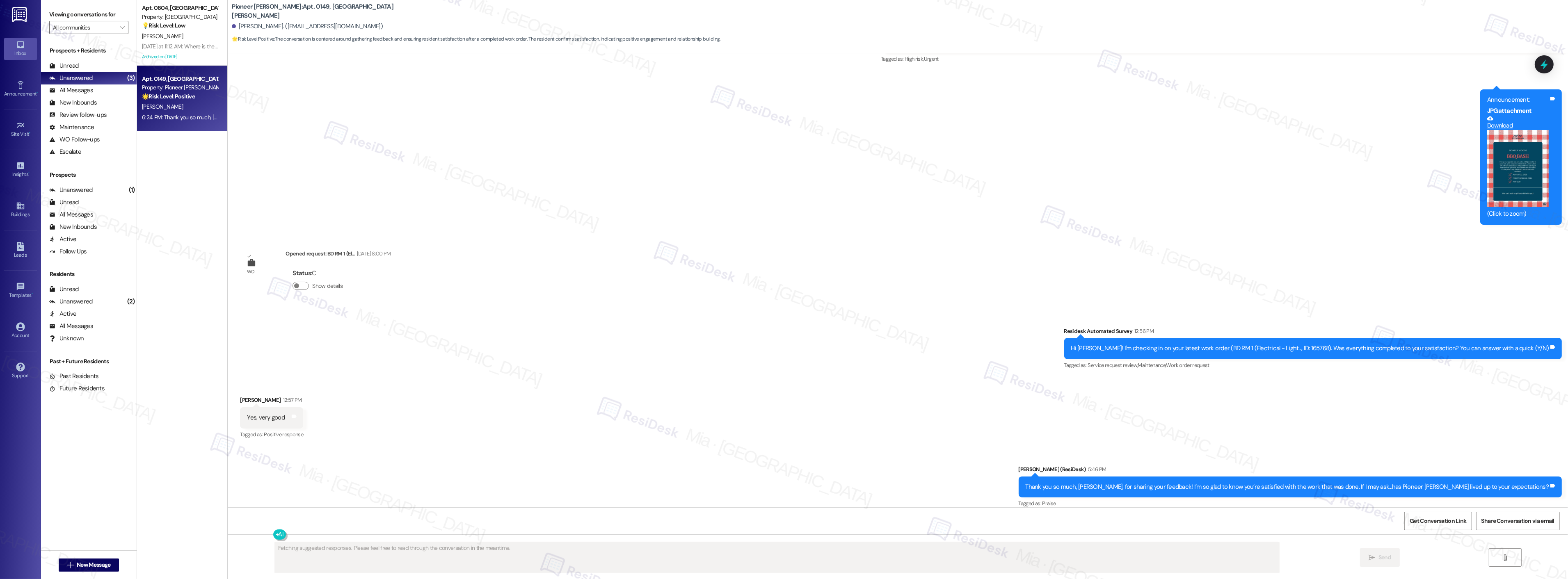
scroll to position [9698, 0]
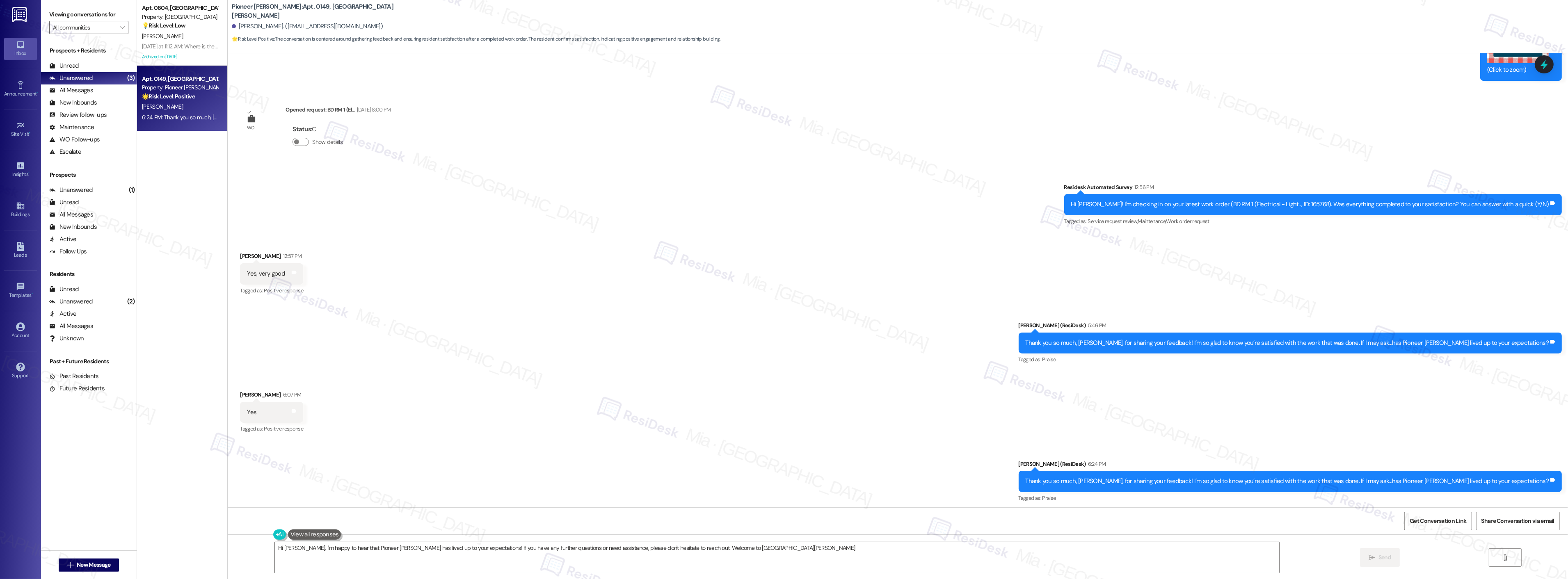
type textarea "Hi Lisa, I'm happy to hear that Pioneer Woods has lived up to your expectations…"
click at [180, 33] on div "C. Viera" at bounding box center [180, 36] width 77 height 10
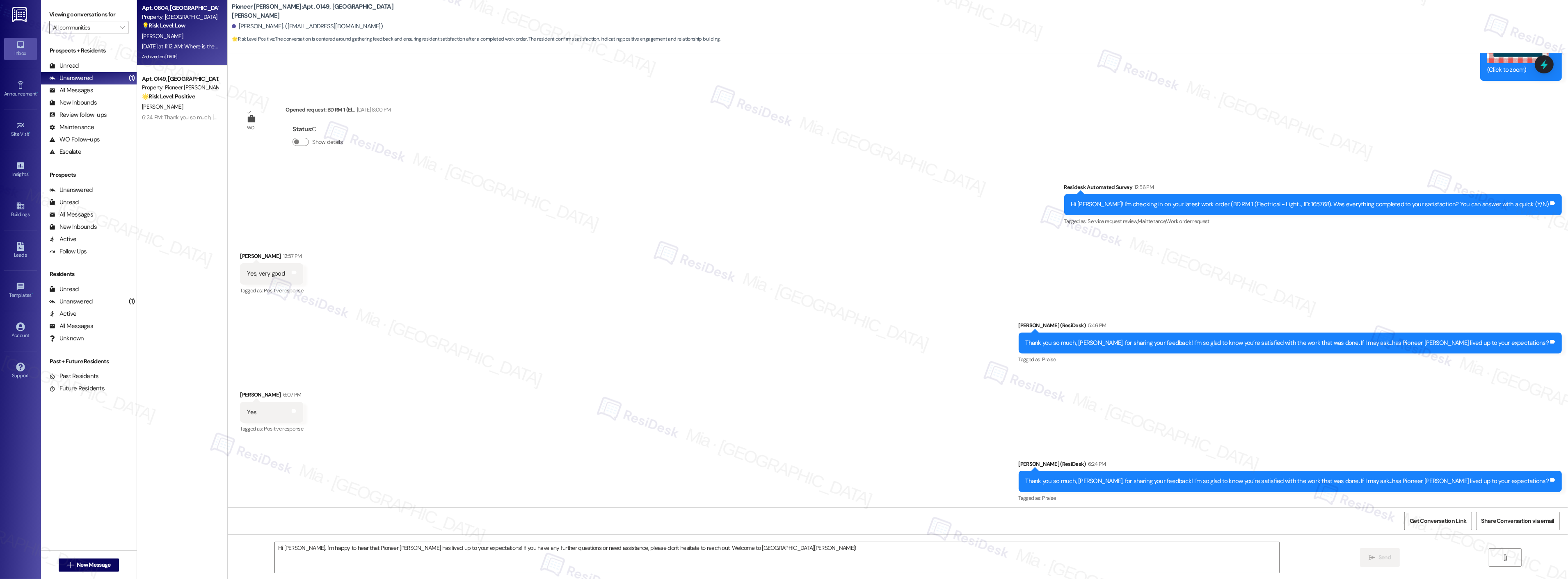
type textarea "Fetching suggested responses. Please feel free to read through the conversation…"
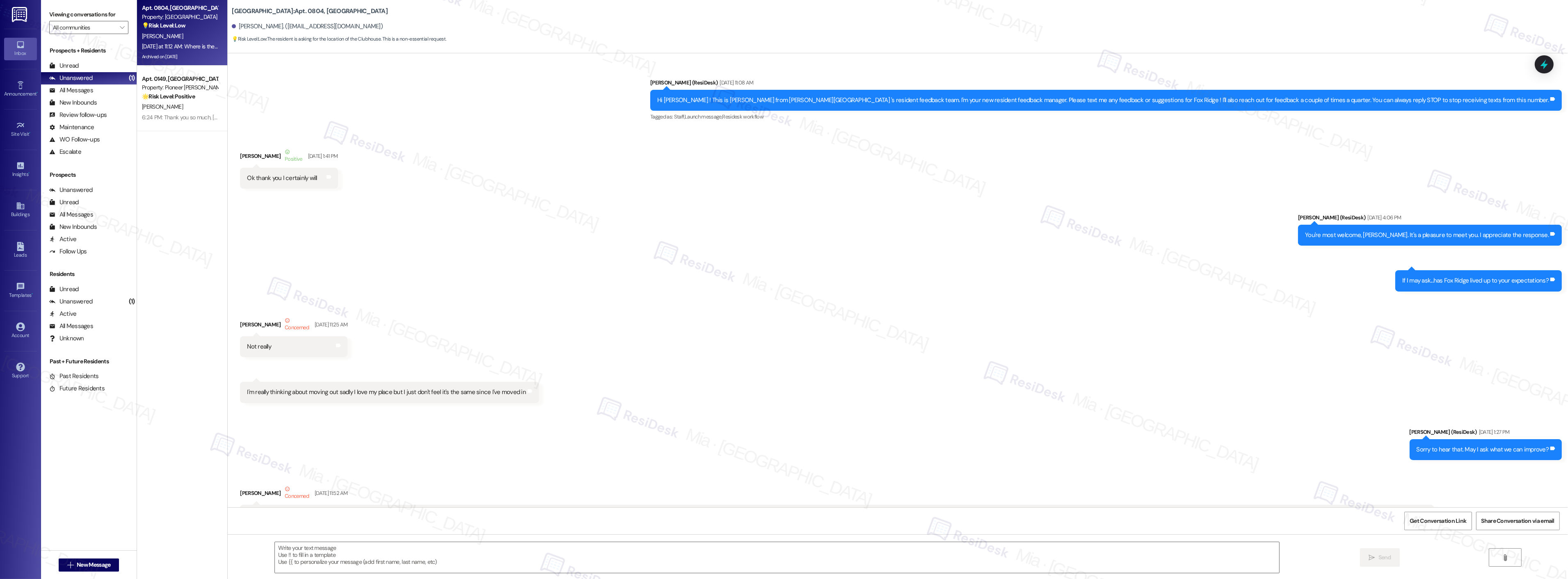
type textarea "Fetching suggested responses. Please feel free to read through the conversation…"
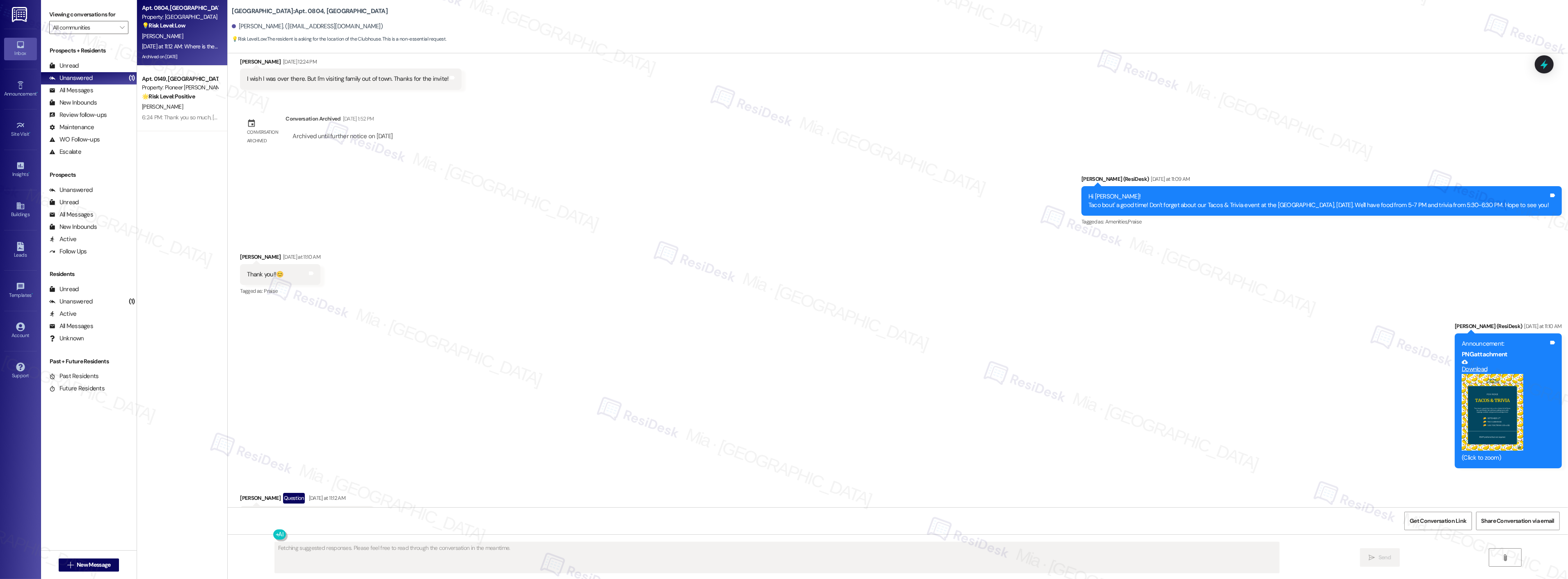
scroll to position [8792, 0]
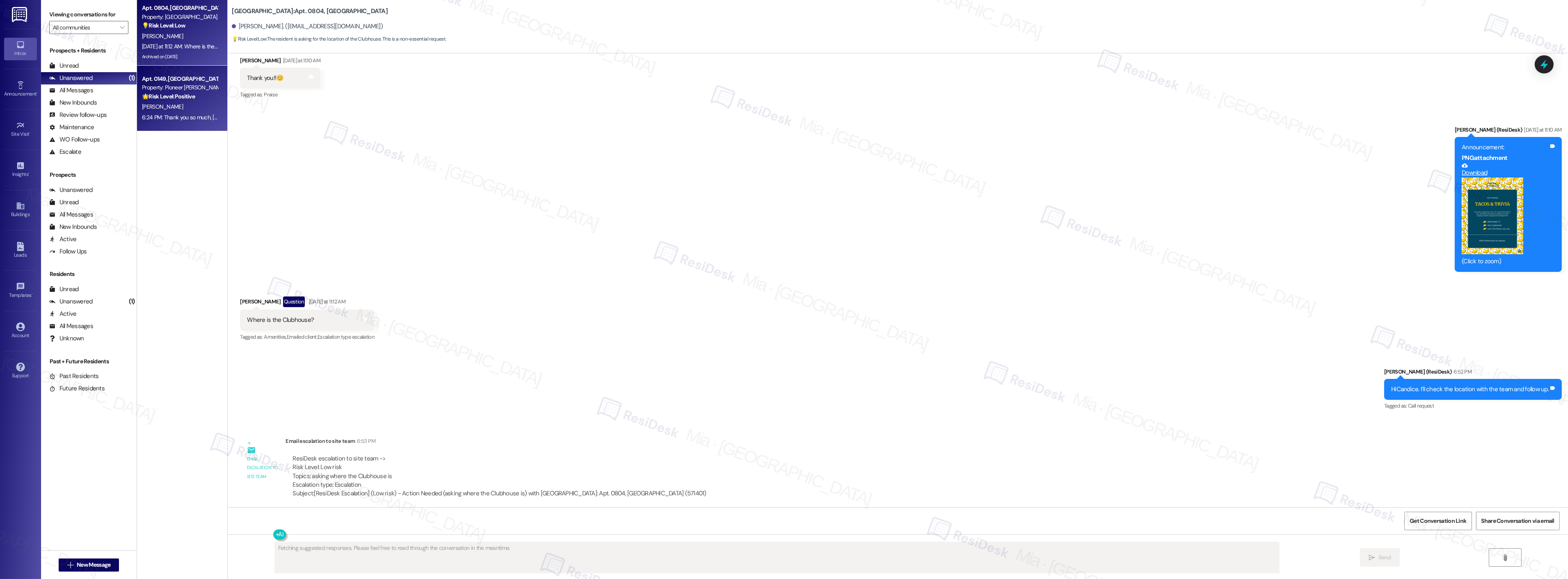
click at [148, 99] on strong "🌟 Risk Level: Positive" at bounding box center [168, 96] width 53 height 7
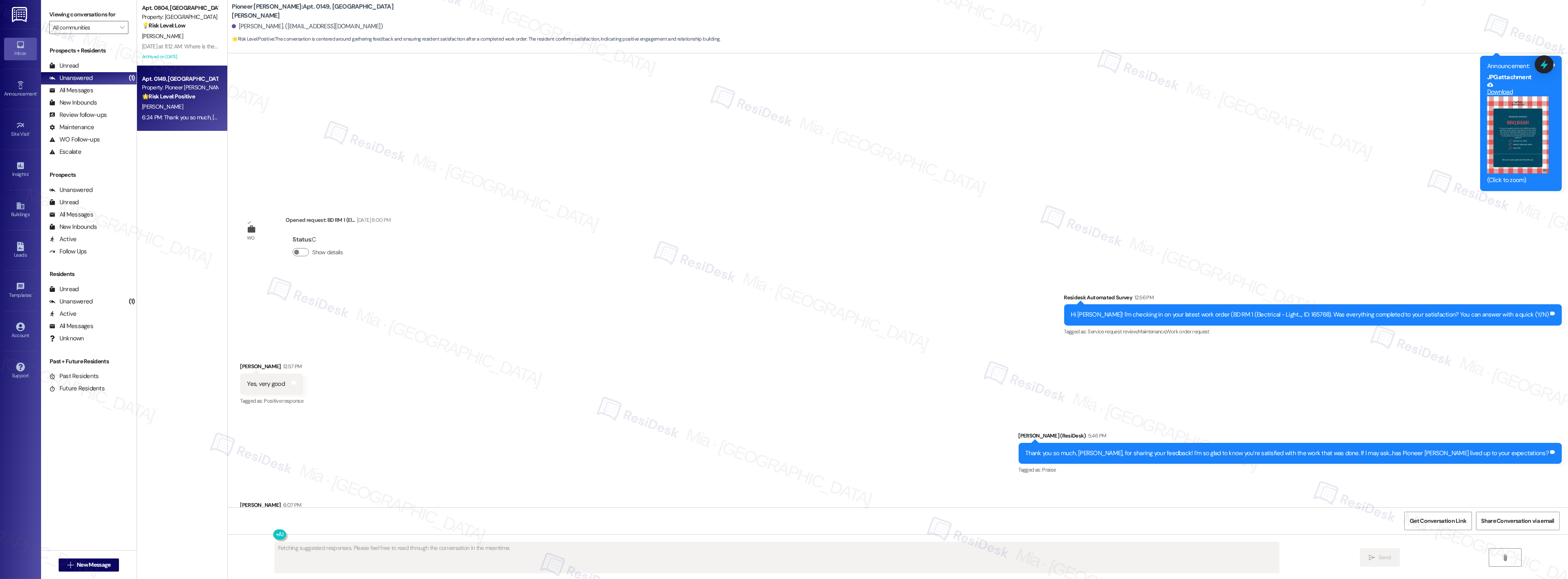
scroll to position [9698, 0]
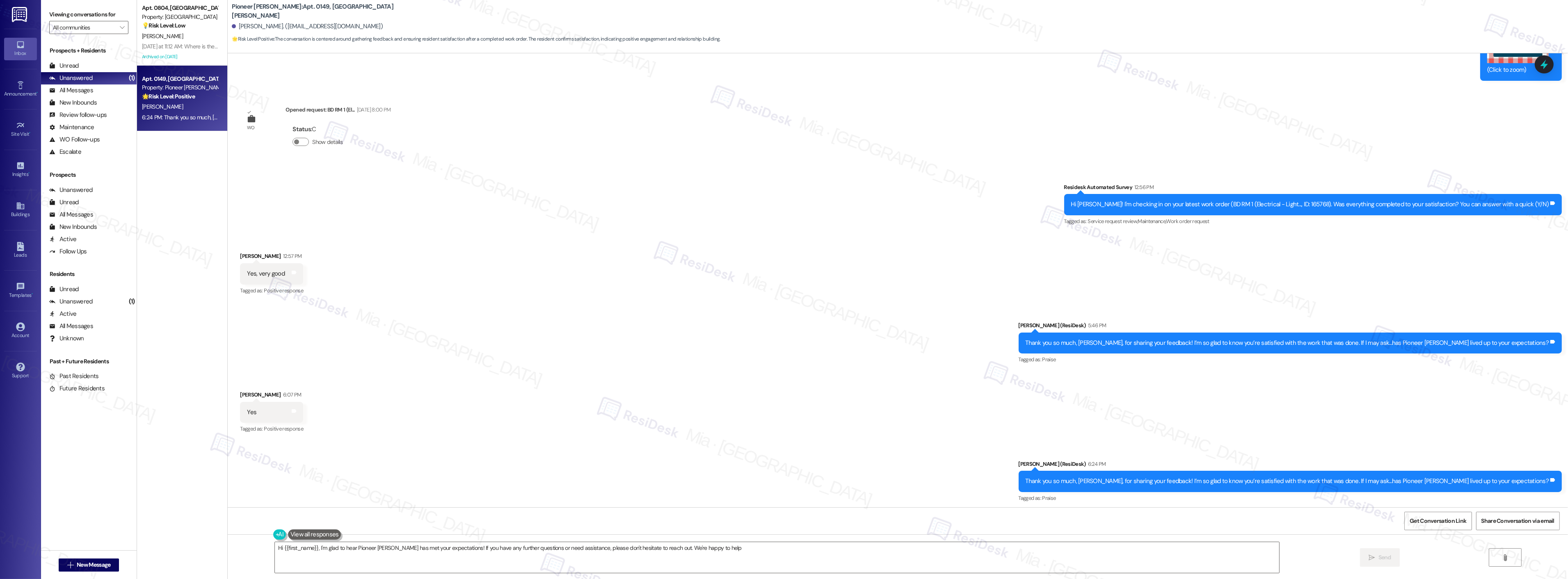
type textarea "Hi {{first_name}}, I'm glad to hear Pioneer Woods has met your expectations! If…"
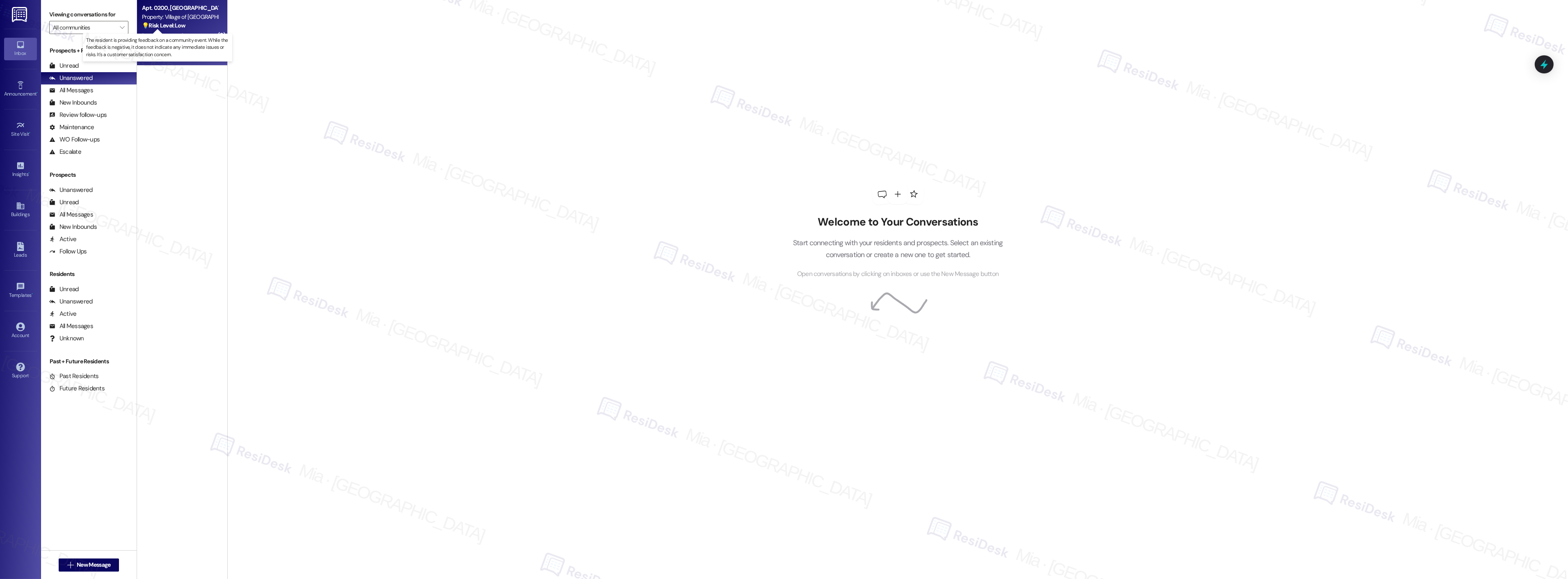
click at [167, 28] on strong "💡 Risk Level: Low" at bounding box center [163, 25] width 43 height 7
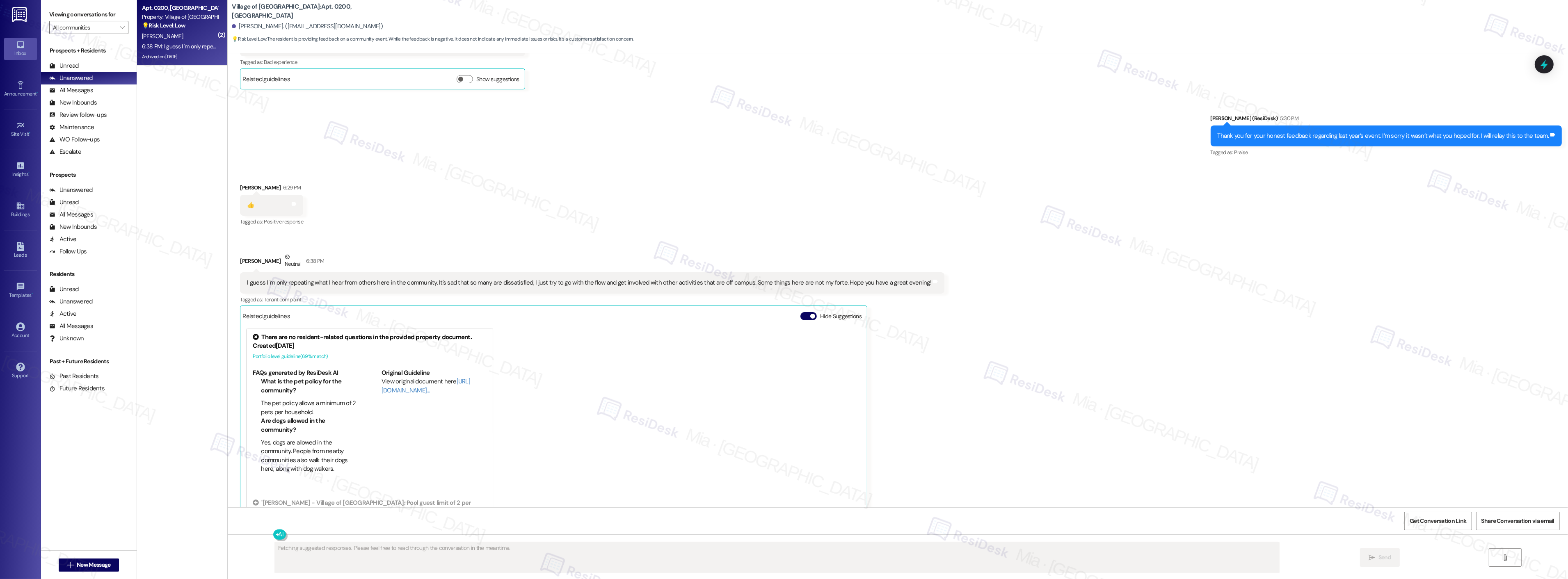
scroll to position [10137, 0]
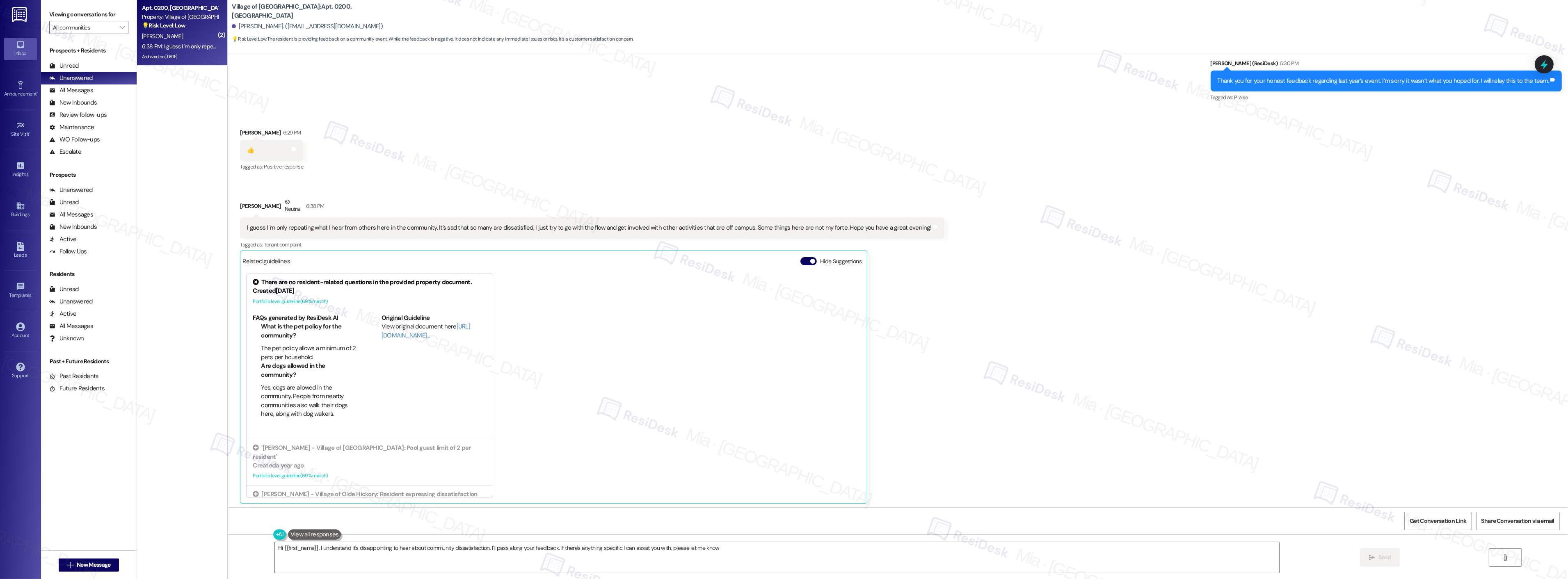
type textarea "Hi {{first_name}}, I understand it's disappointing to hear about community diss…"
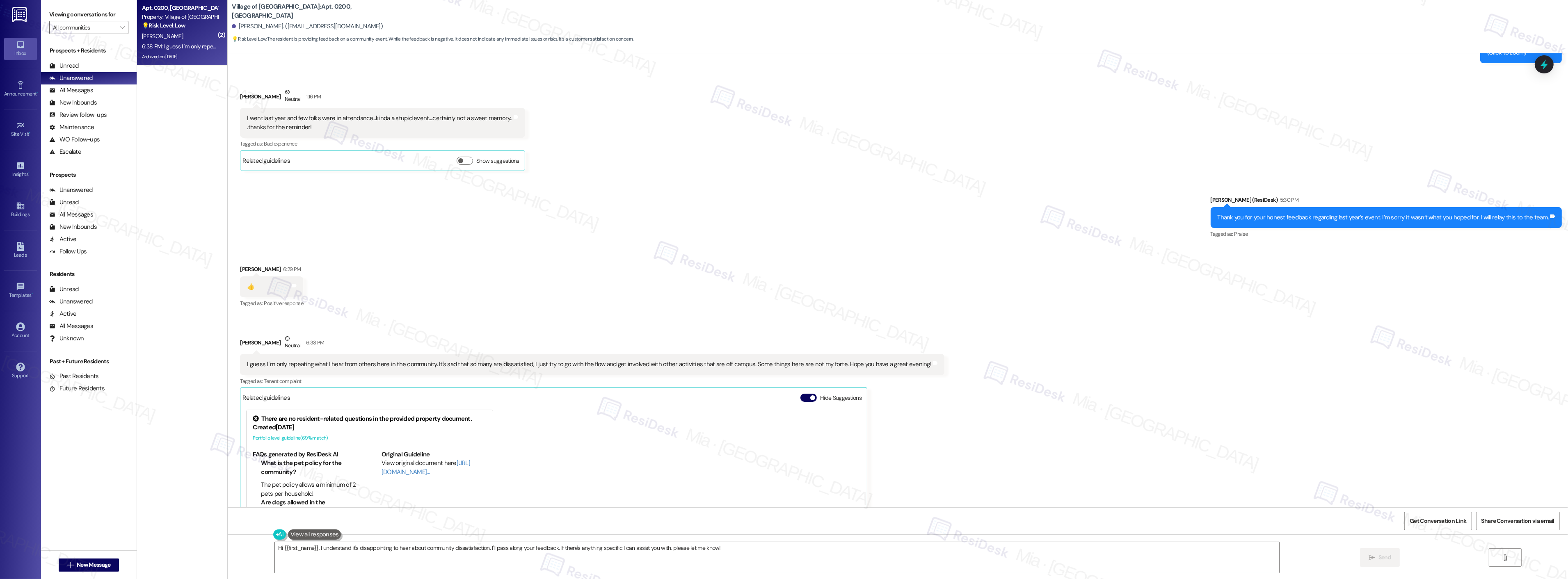
scroll to position [10046, 0]
